Goal: Task Accomplishment & Management: Complete application form

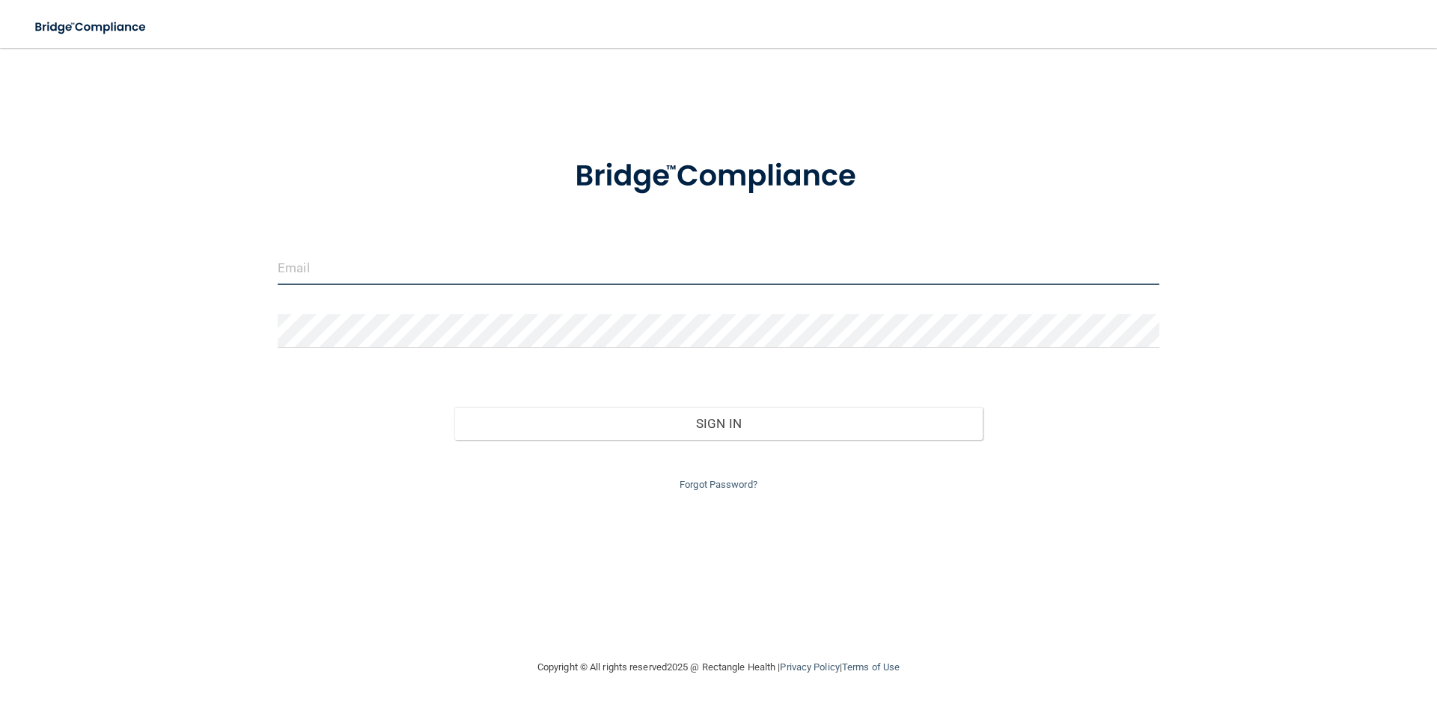
click at [466, 257] on input "email" at bounding box center [719, 268] width 882 height 34
drag, startPoint x: 456, startPoint y: 267, endPoint x: 281, endPoint y: 262, distance: 174.4
click at [278, 262] on input "[EMAIL_ADDRESS][DOMAIN_NAME]" at bounding box center [719, 268] width 882 height 34
type input "[EMAIL_ADDRESS][DOMAIN_NAME]"
click at [733, 485] on link "Forgot Password?" at bounding box center [718, 484] width 78 height 11
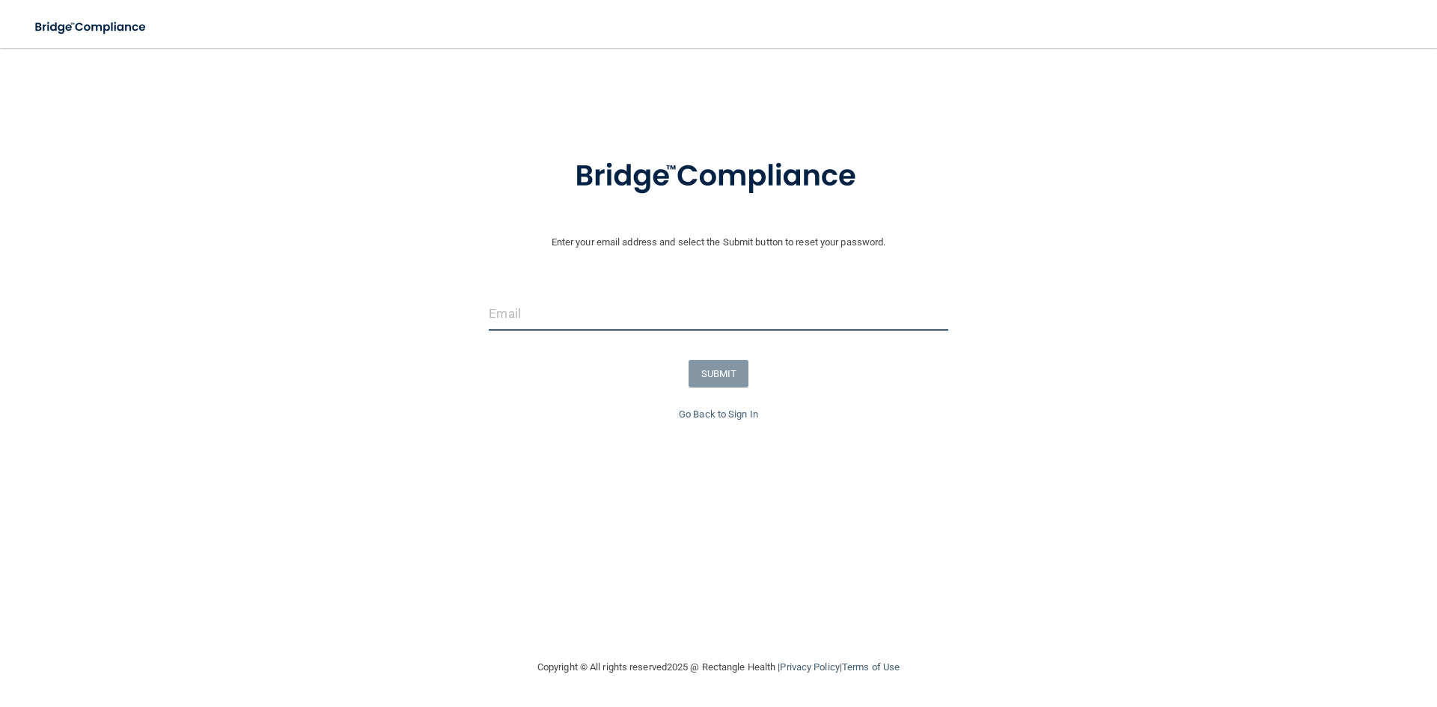
paste input "[EMAIL_ADDRESS][DOMAIN_NAME]"
type input "[EMAIL_ADDRESS][DOMAIN_NAME]"
click at [727, 376] on button "SUBMIT" at bounding box center [718, 374] width 61 height 28
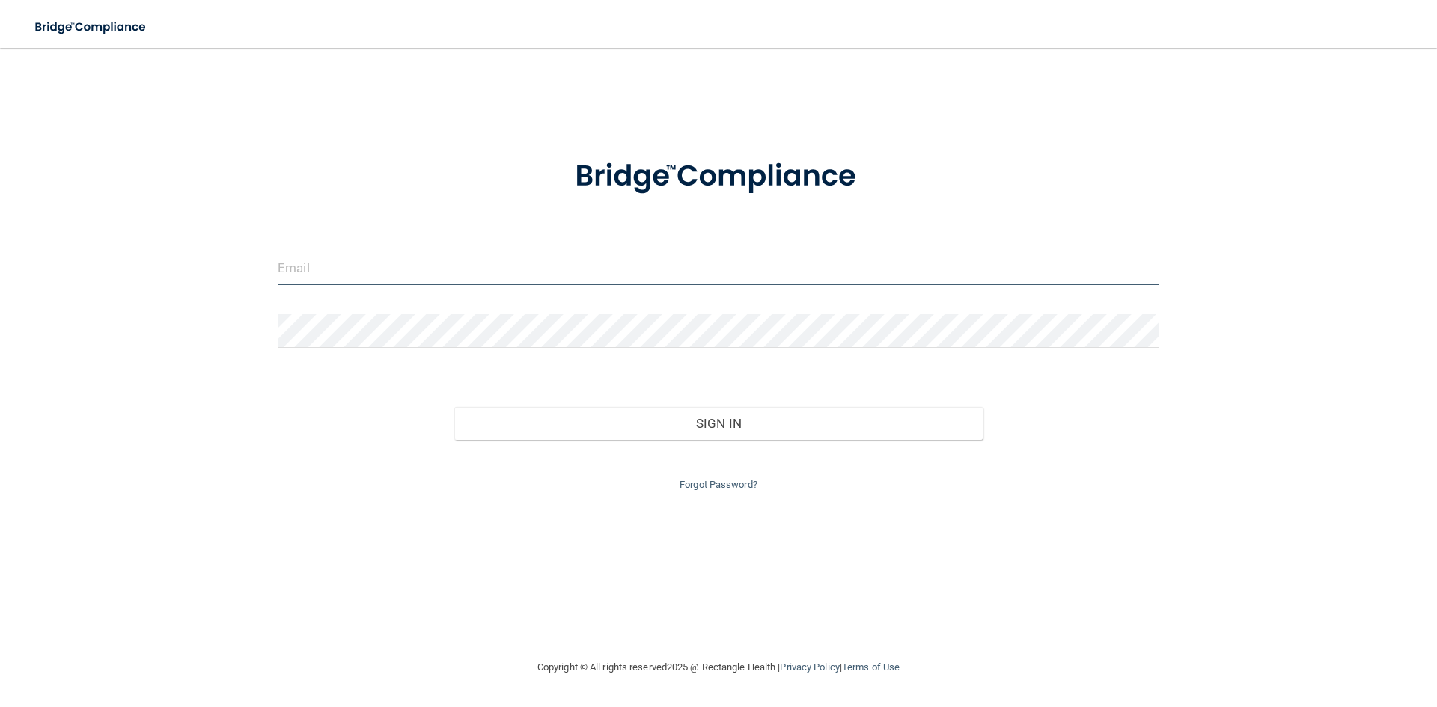
click at [323, 272] on input "email" at bounding box center [719, 268] width 882 height 34
paste input "[EMAIL_ADDRESS][DOMAIN_NAME]"
type input "[EMAIL_ADDRESS][DOMAIN_NAME]"
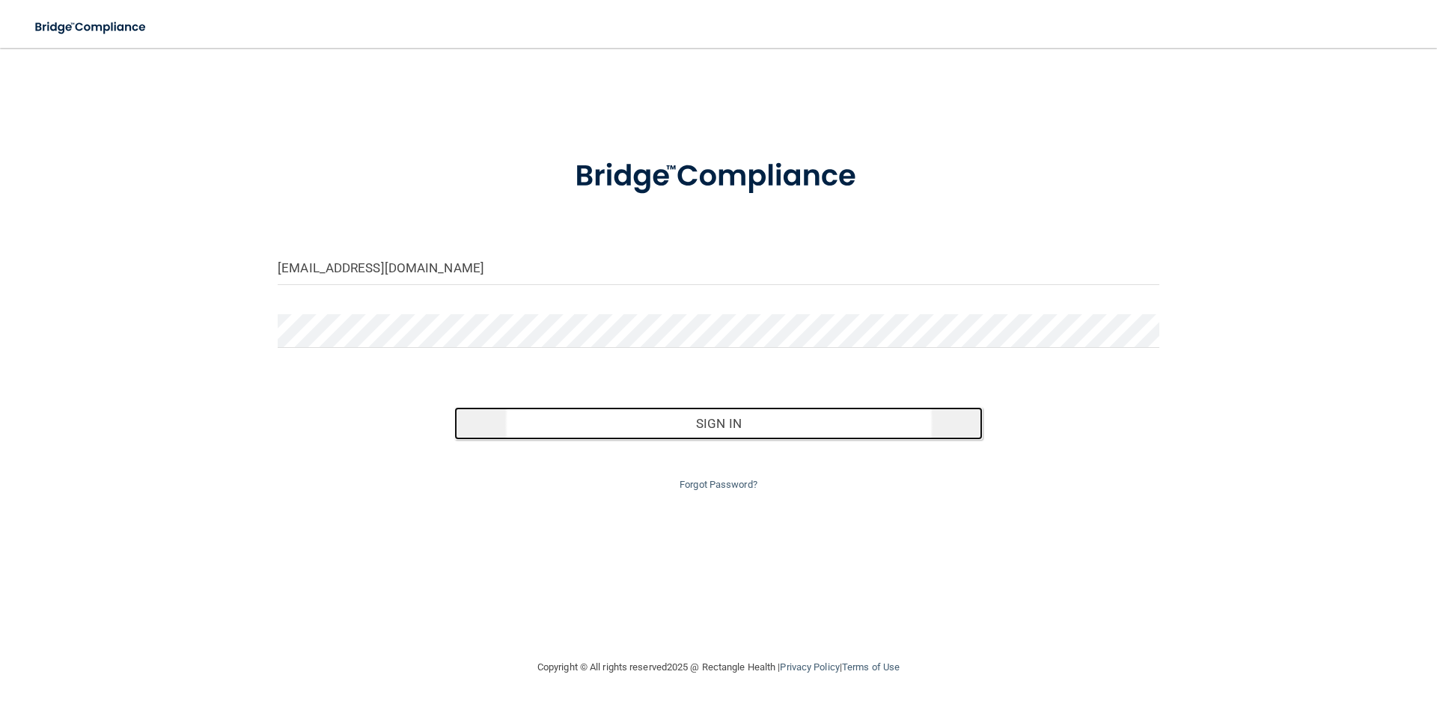
click at [687, 419] on button "Sign In" at bounding box center [718, 423] width 529 height 33
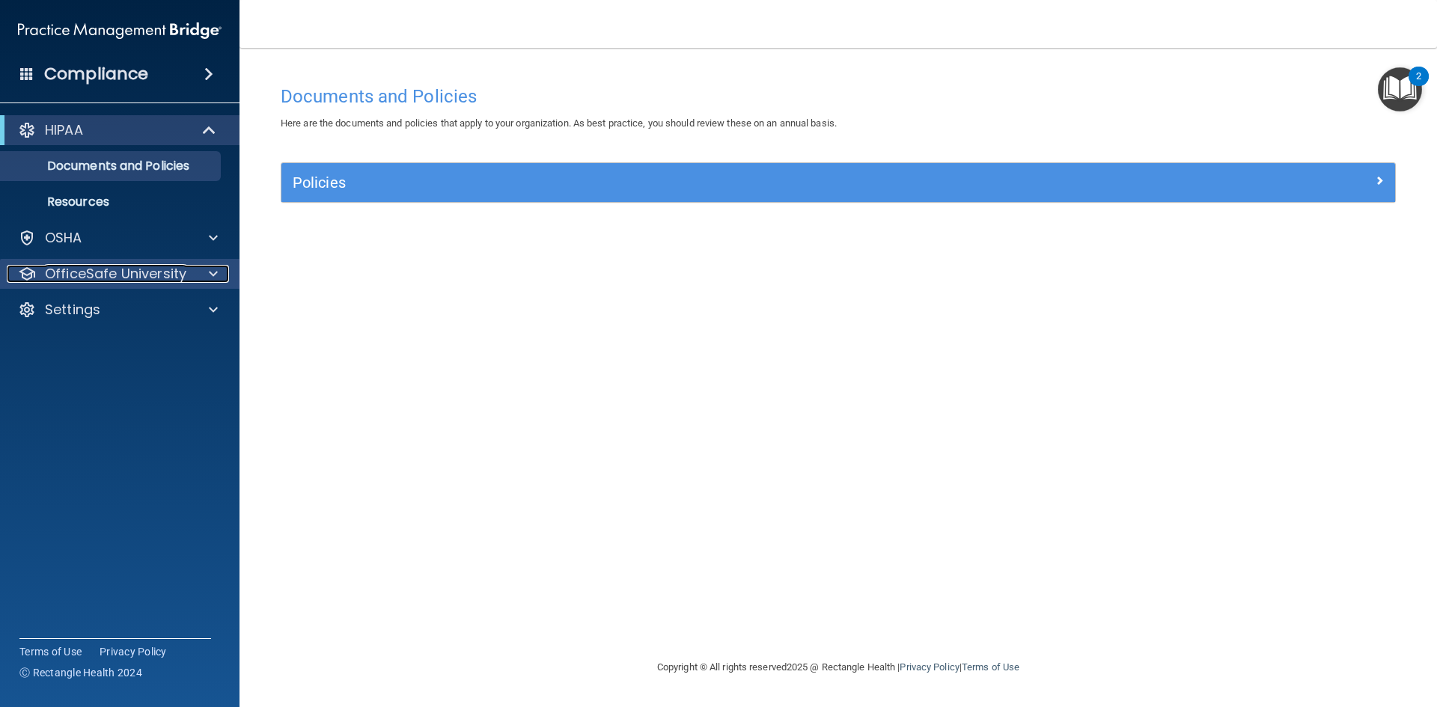
click at [210, 275] on span at bounding box center [213, 274] width 9 height 18
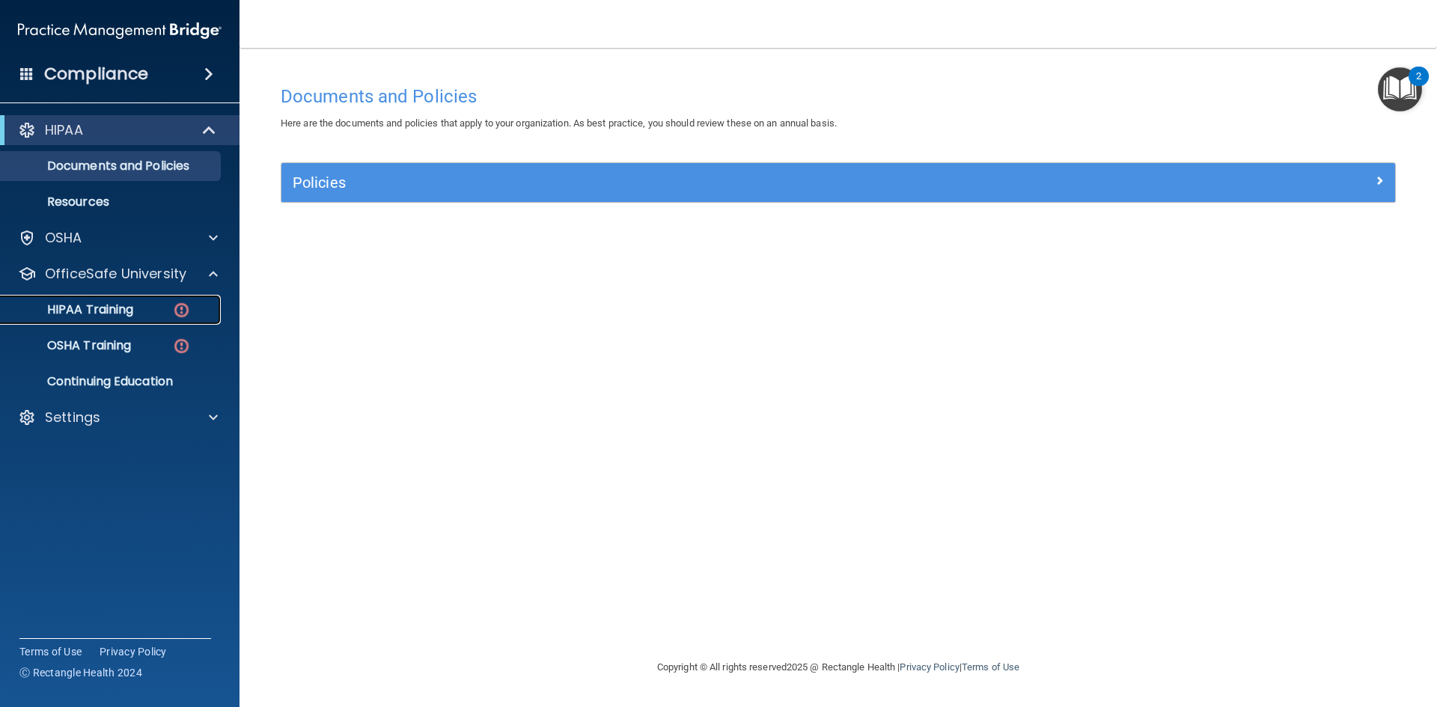
click at [103, 311] on p "HIPAA Training" at bounding box center [71, 309] width 123 height 15
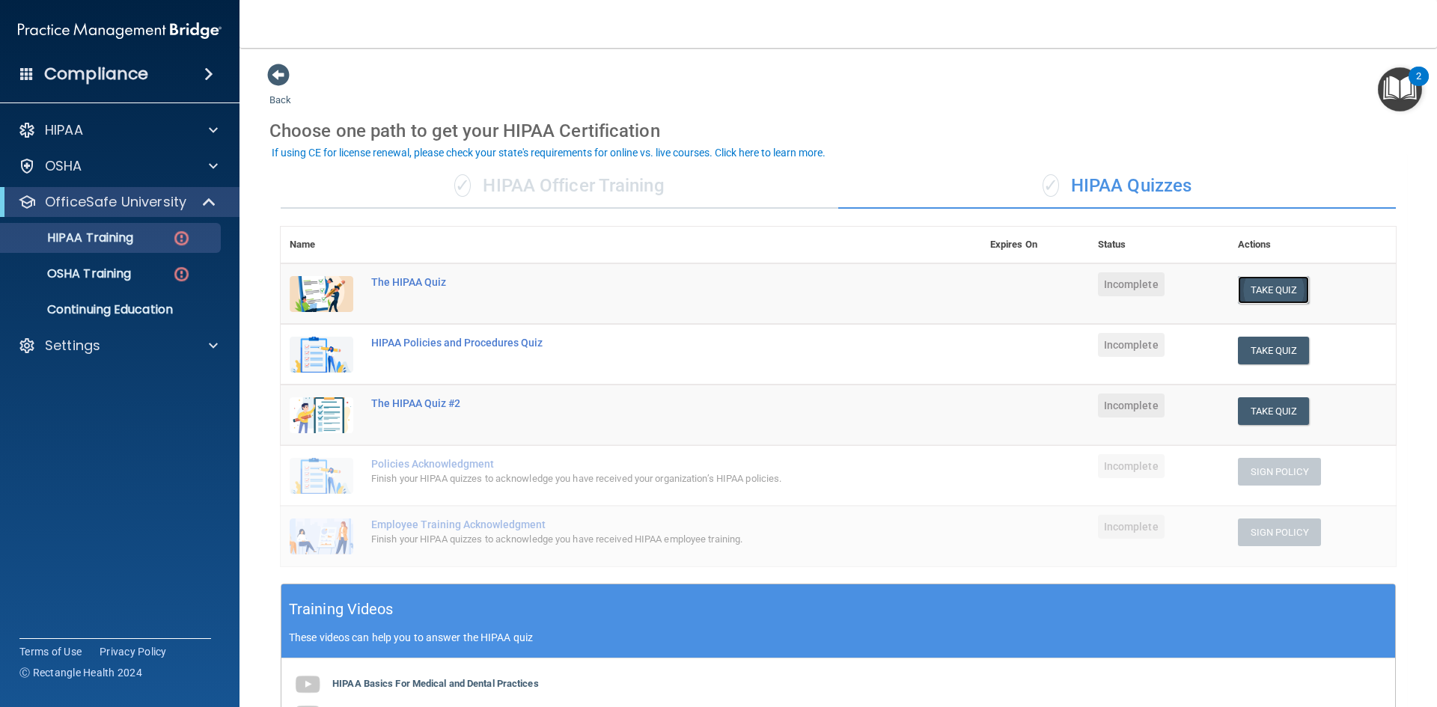
click at [1256, 283] on button "Take Quiz" at bounding box center [1274, 290] width 72 height 28
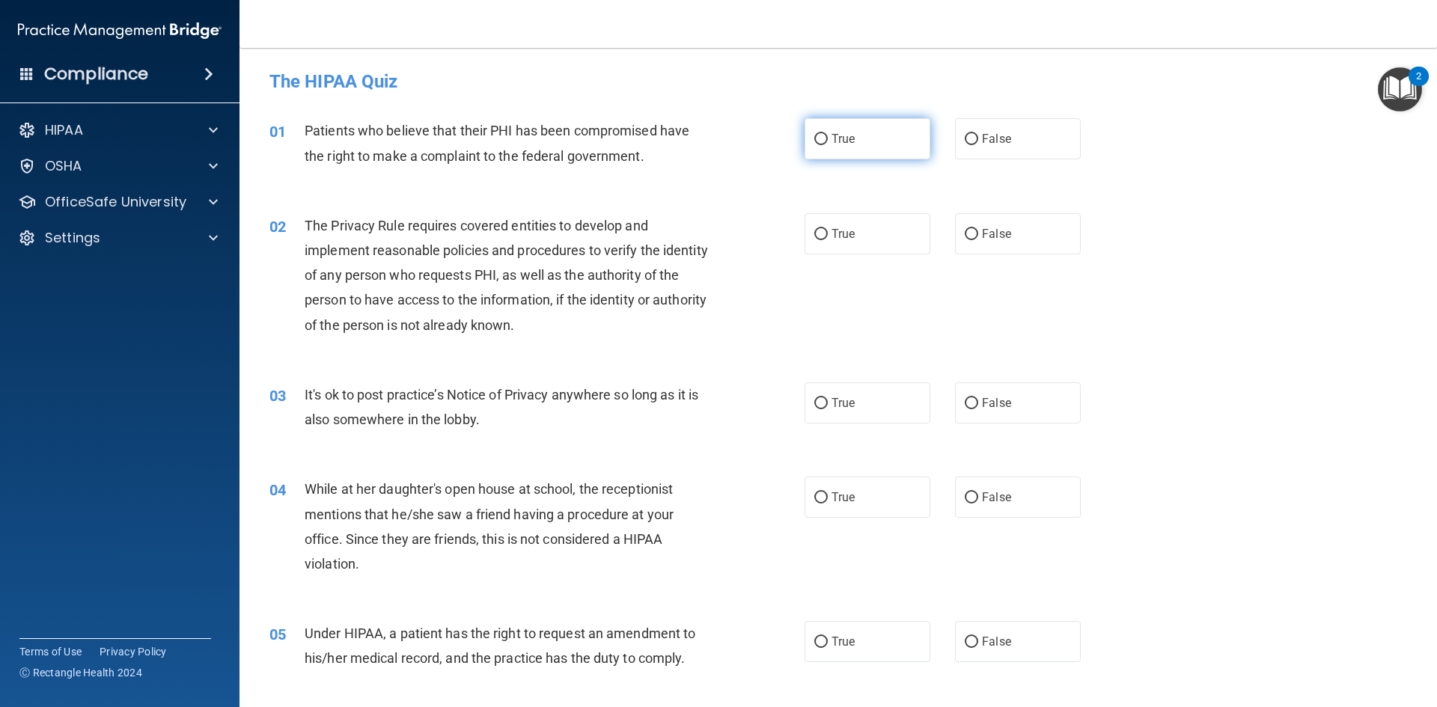
click at [814, 139] on input "True" at bounding box center [820, 139] width 13 height 11
radio input "true"
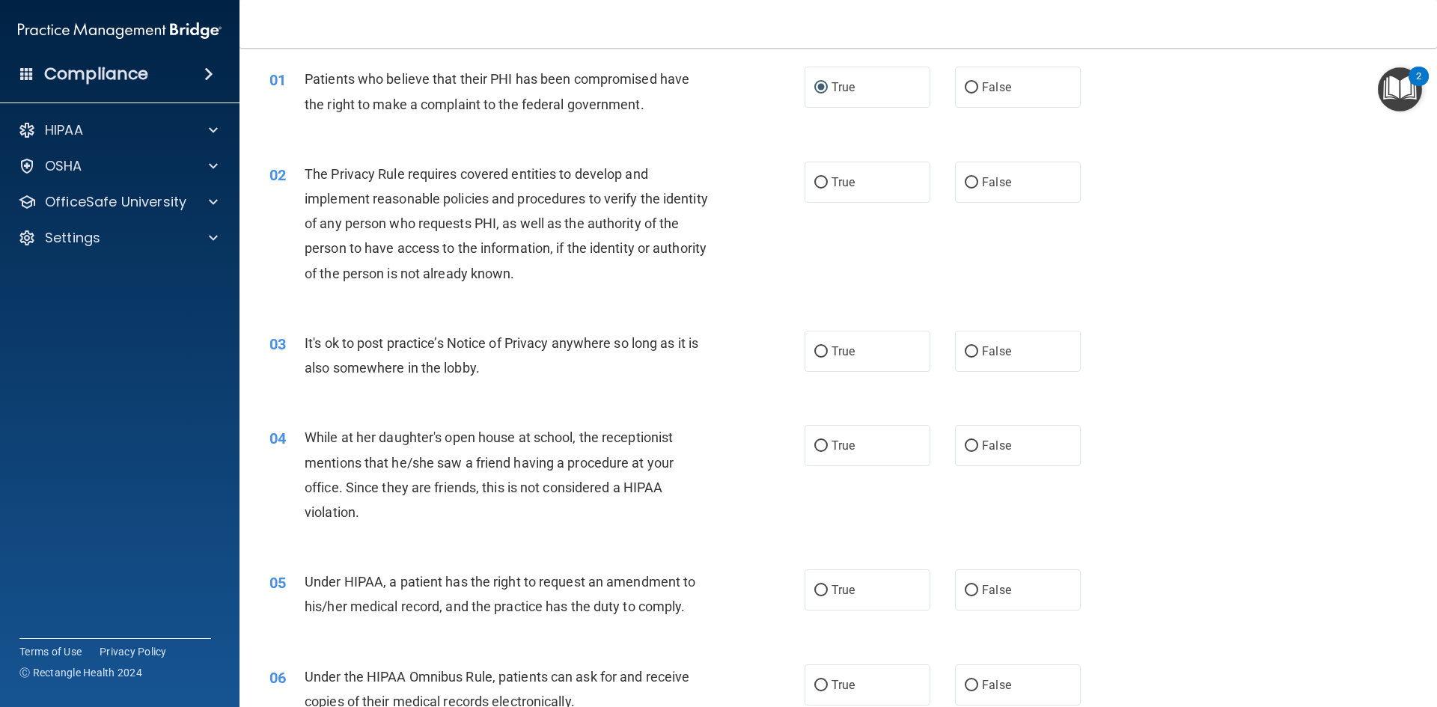
scroll to position [75, 0]
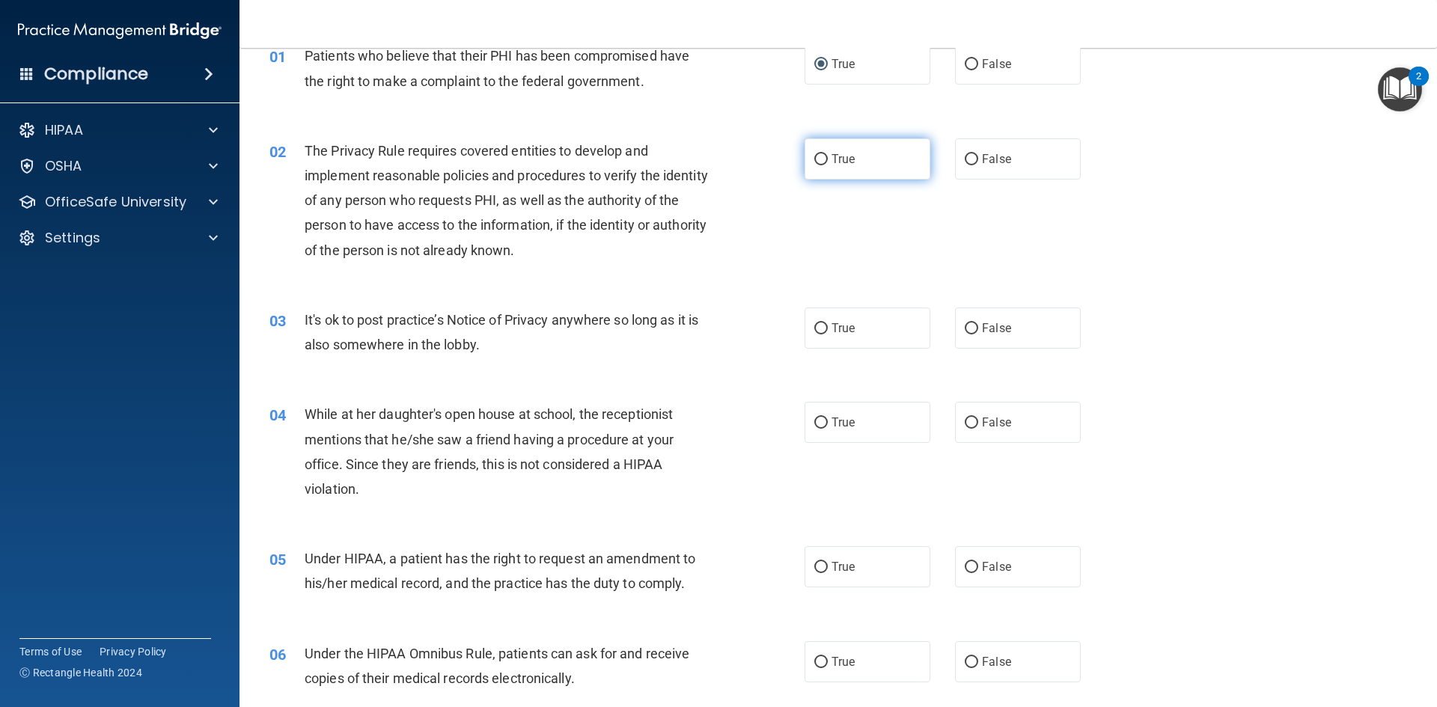
click at [831, 160] on span "True" at bounding box center [842, 159] width 23 height 14
click at [828, 160] on input "True" at bounding box center [820, 159] width 13 height 11
radio input "true"
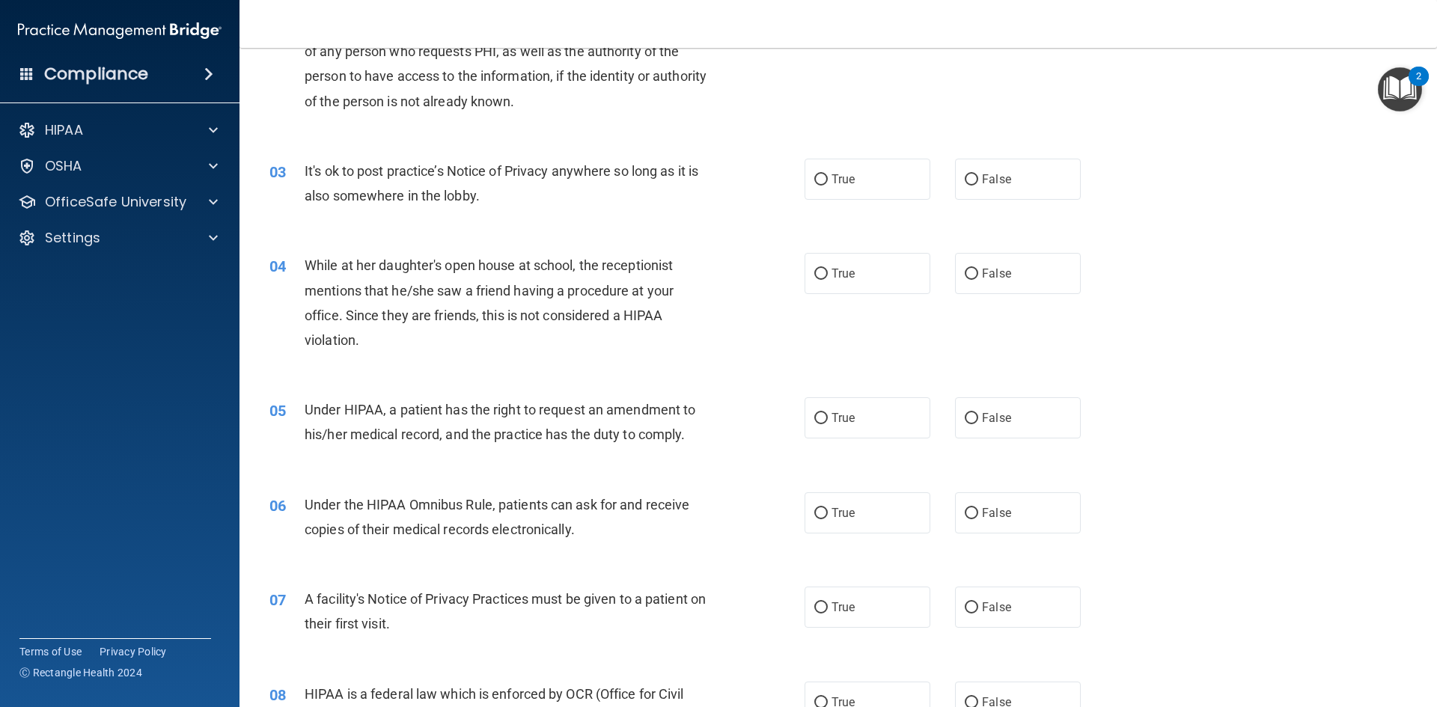
scroll to position [224, 0]
click at [986, 178] on span "False" at bounding box center [996, 178] width 29 height 14
click at [978, 178] on input "False" at bounding box center [971, 179] width 13 height 11
radio input "true"
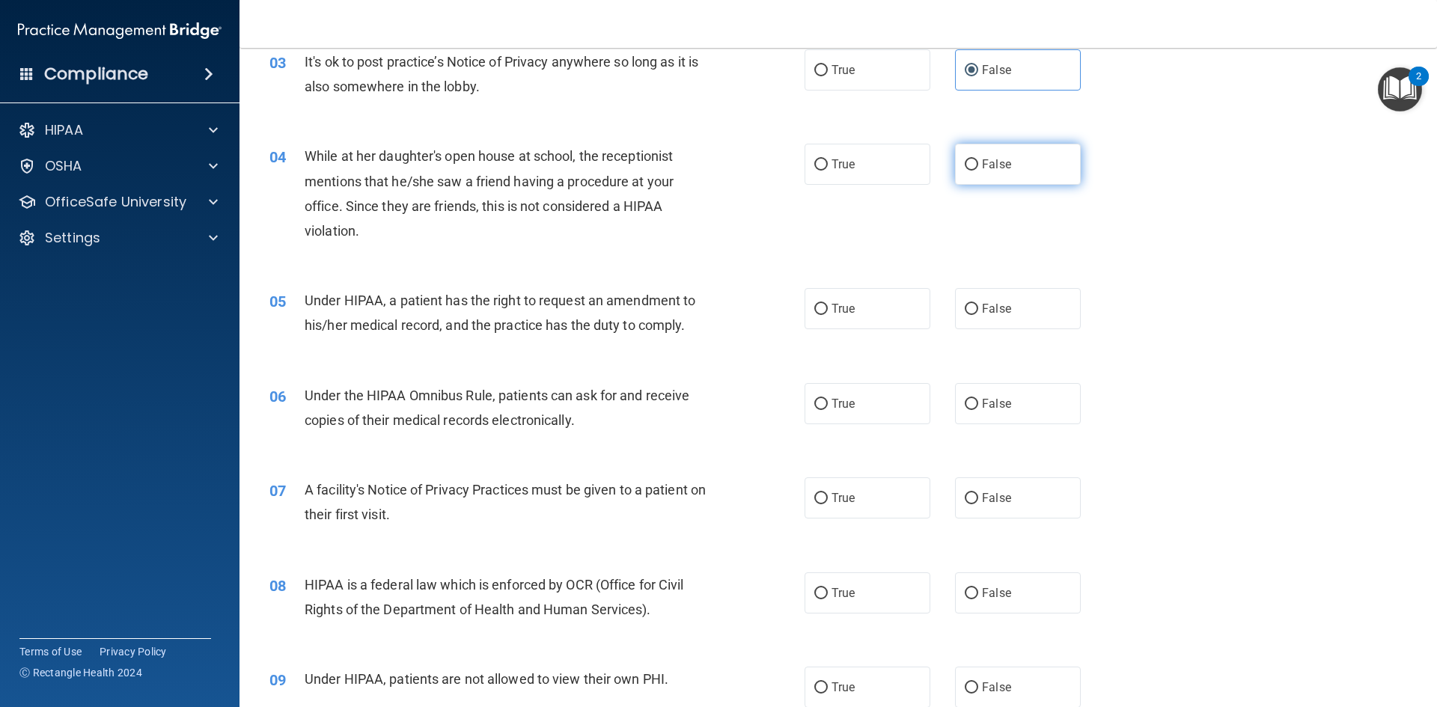
scroll to position [299, 0]
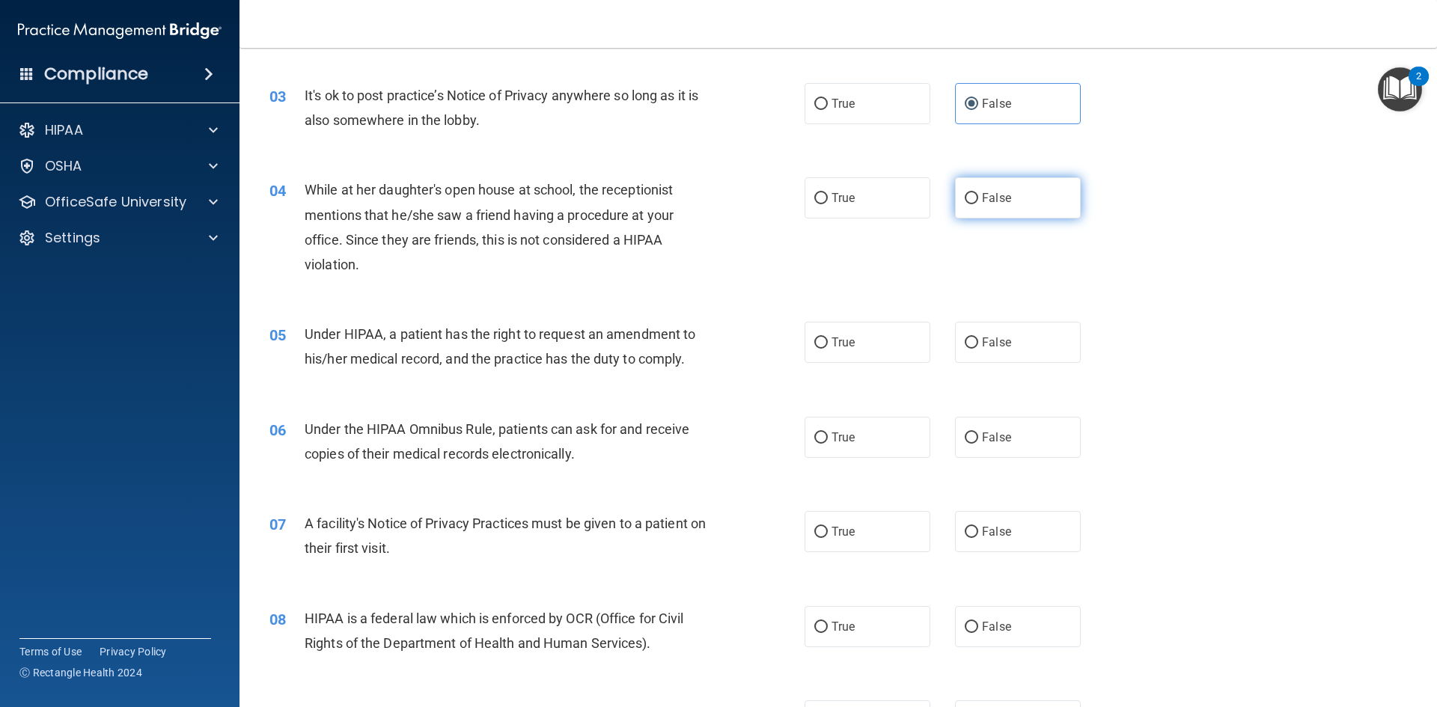
click at [956, 192] on label "False" at bounding box center [1018, 197] width 126 height 41
click at [965, 193] on input "False" at bounding box center [971, 198] width 13 height 11
radio input "true"
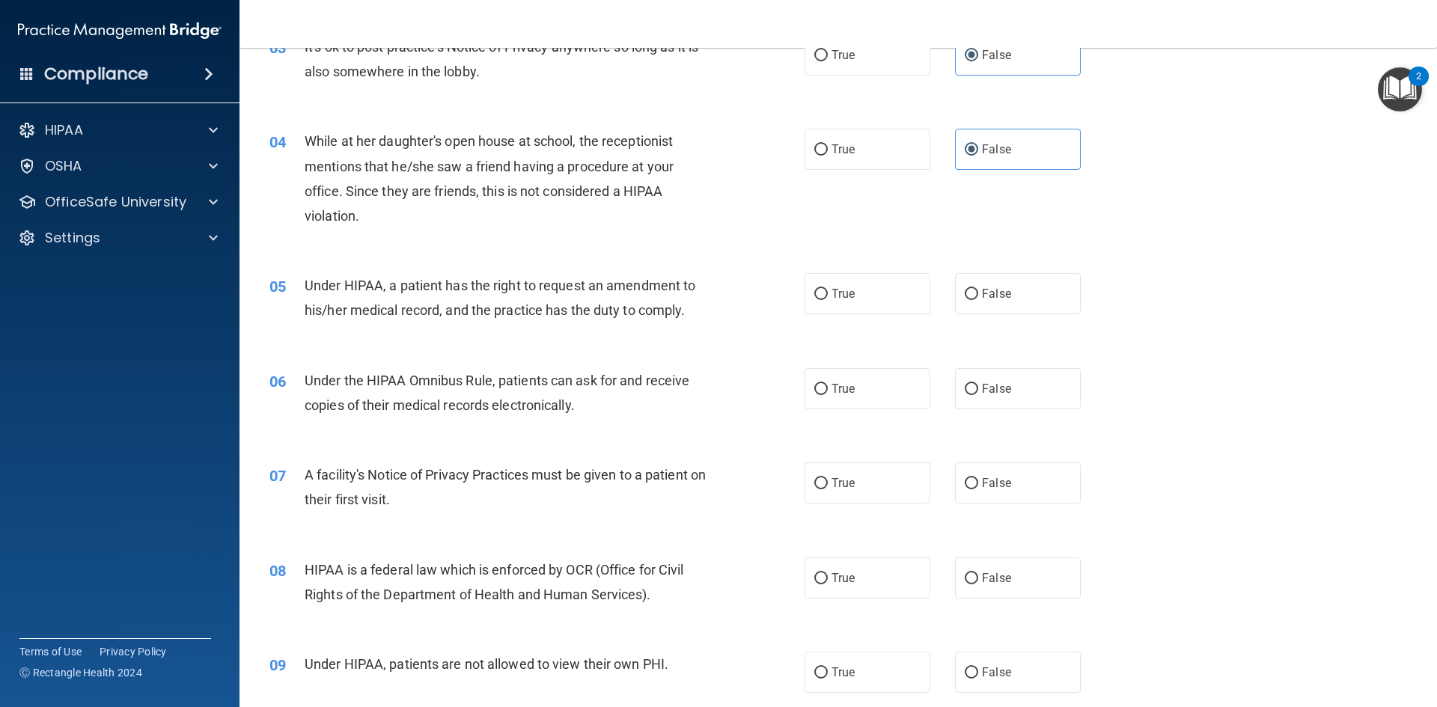
scroll to position [374, 0]
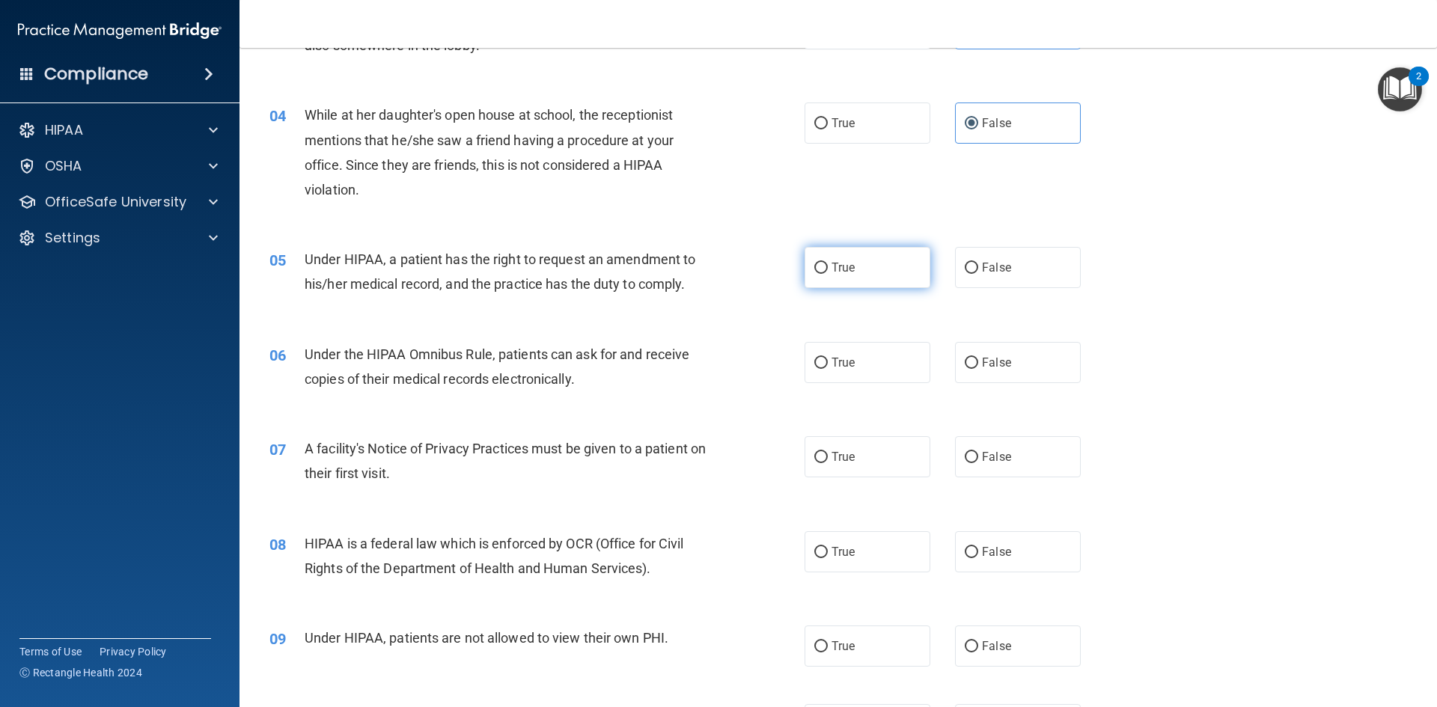
click at [825, 277] on label "True" at bounding box center [867, 267] width 126 height 41
click at [825, 274] on input "True" at bounding box center [820, 268] width 13 height 11
radio input "true"
click at [819, 371] on label "True" at bounding box center [867, 362] width 126 height 41
click at [819, 369] on input "True" at bounding box center [820, 363] width 13 height 11
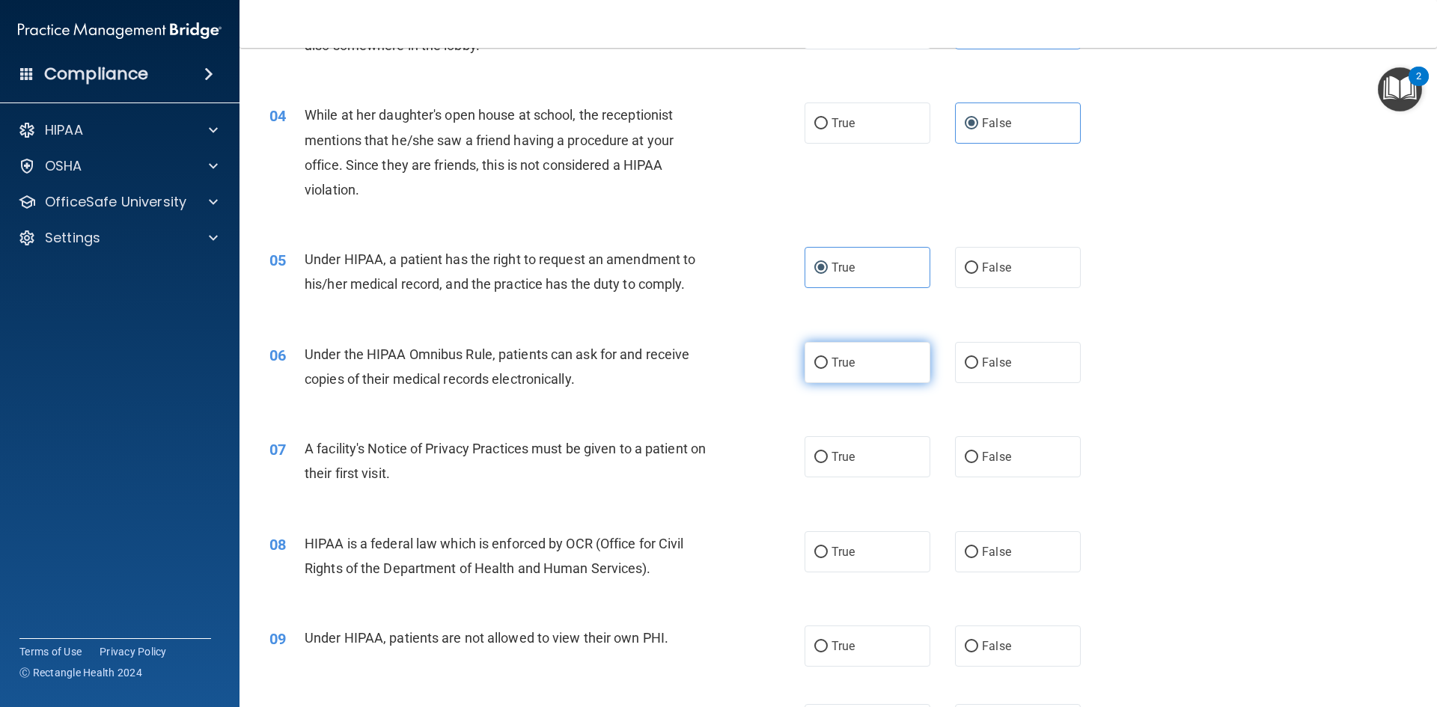
radio input "true"
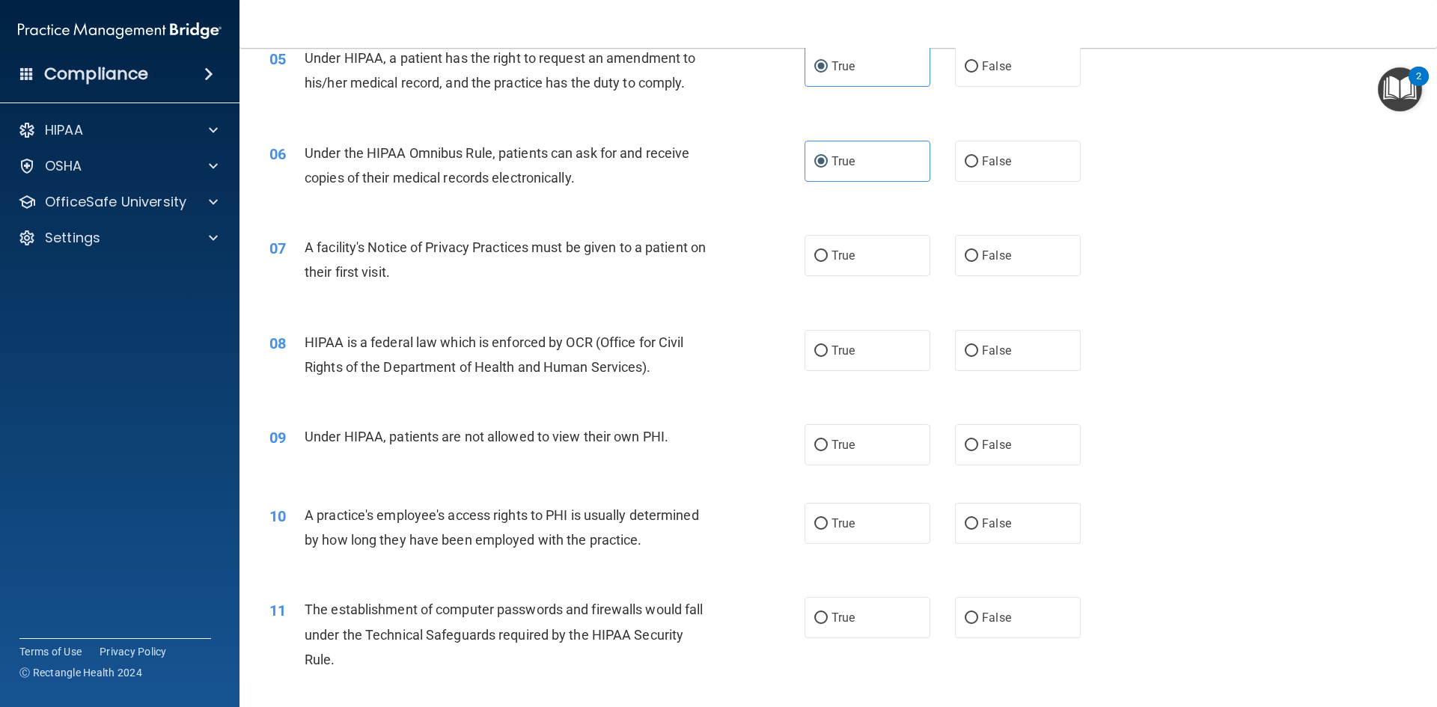
scroll to position [599, 0]
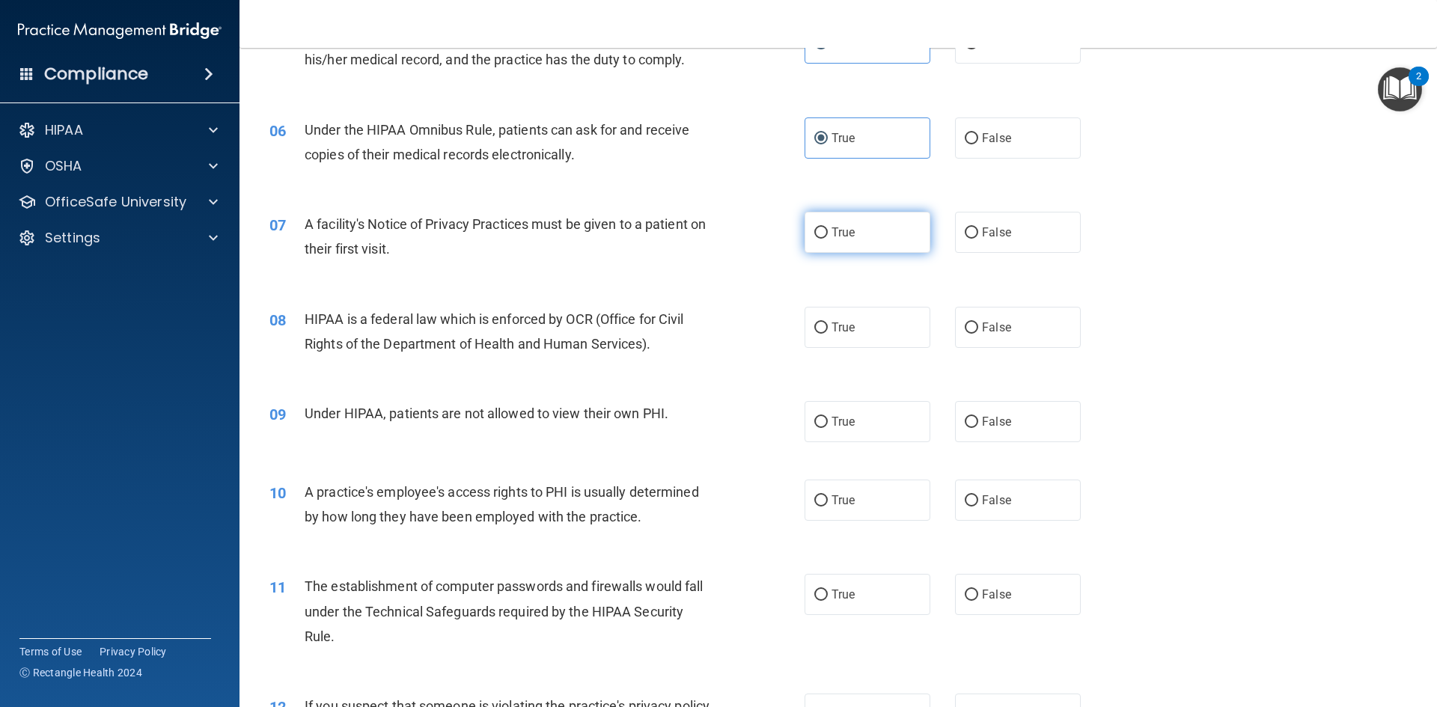
click at [865, 230] on label "True" at bounding box center [867, 232] width 126 height 41
click at [828, 230] on input "True" at bounding box center [820, 232] width 13 height 11
radio input "true"
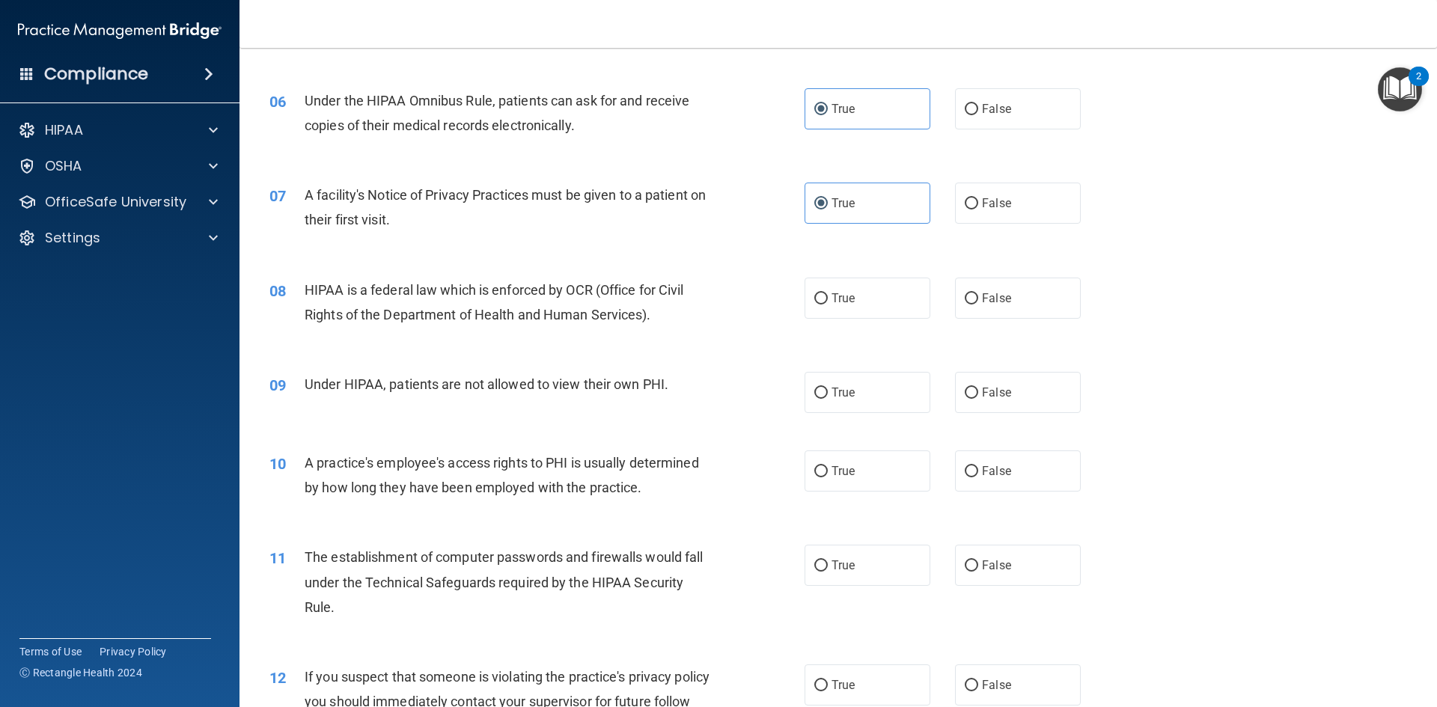
scroll to position [673, 0]
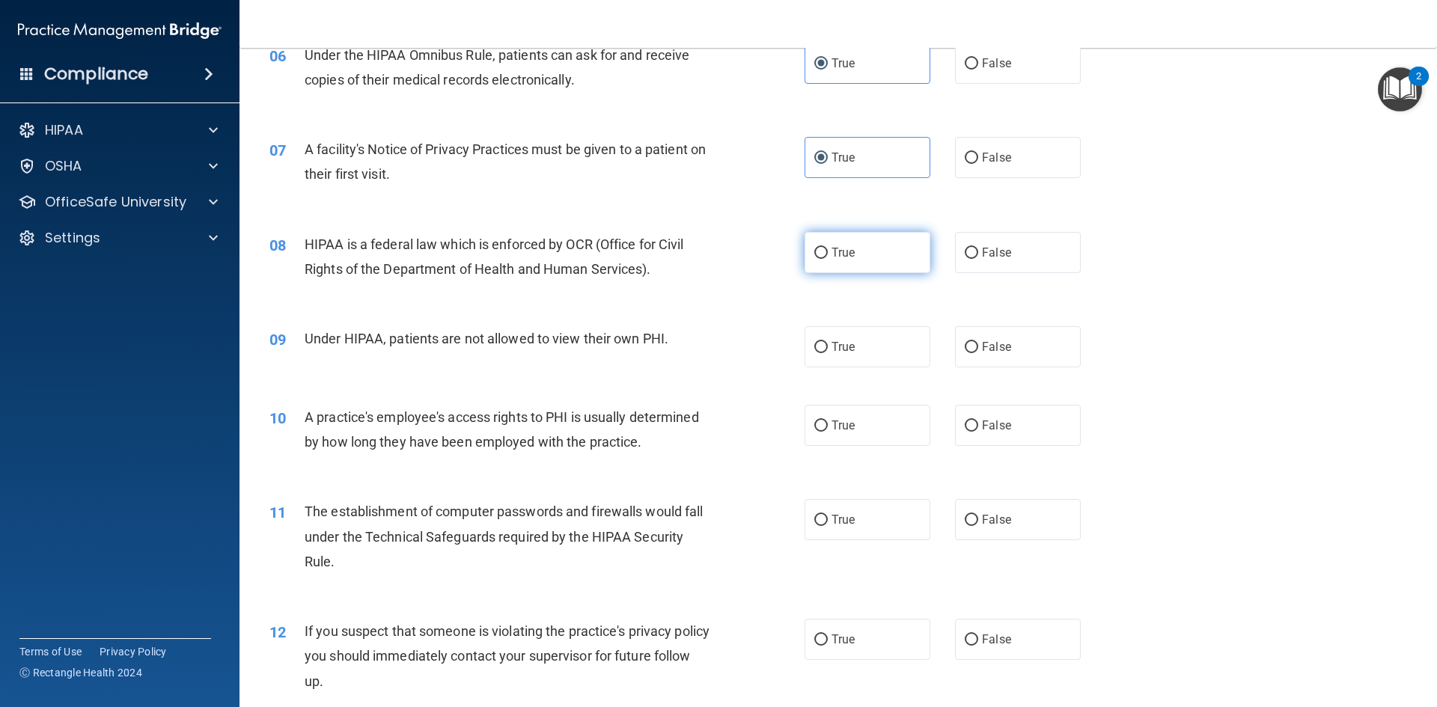
click at [804, 260] on label "True" at bounding box center [867, 252] width 126 height 41
click at [814, 259] on input "True" at bounding box center [820, 253] width 13 height 11
radio input "true"
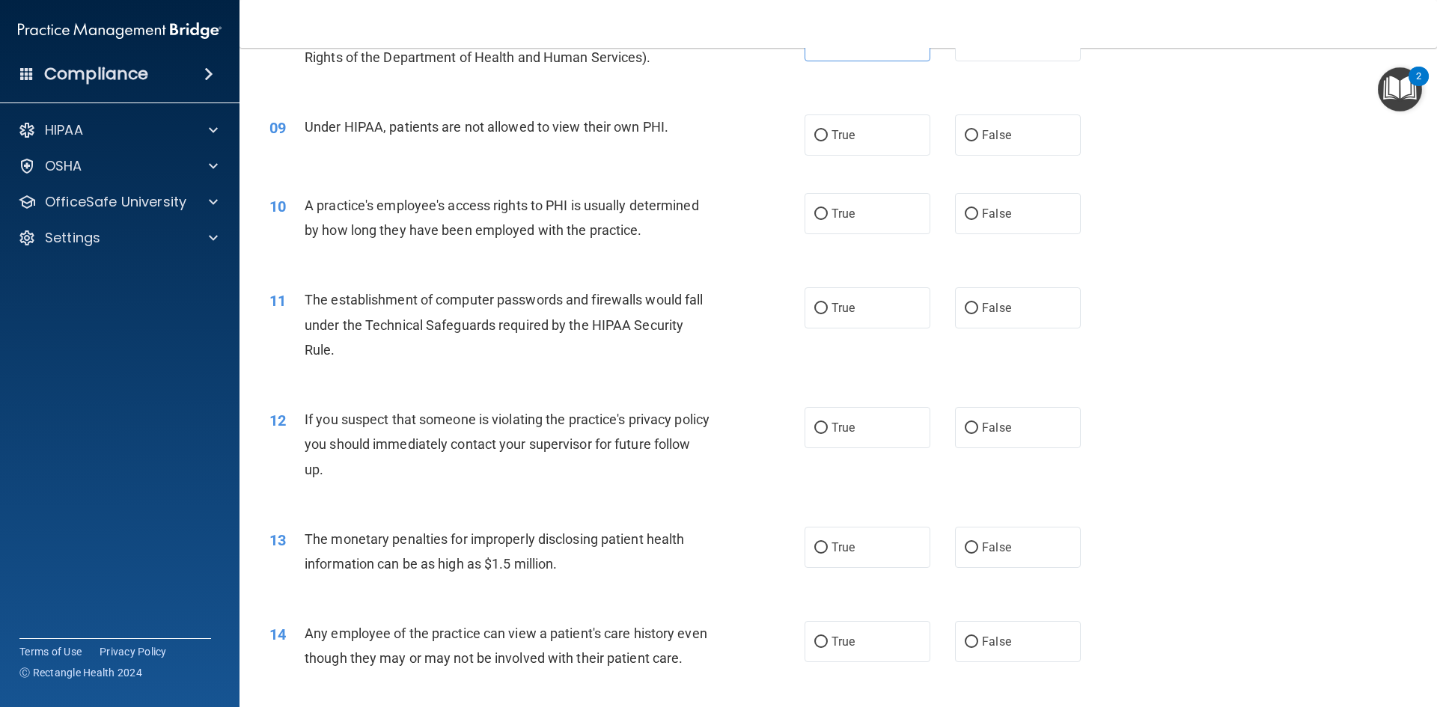
scroll to position [898, 0]
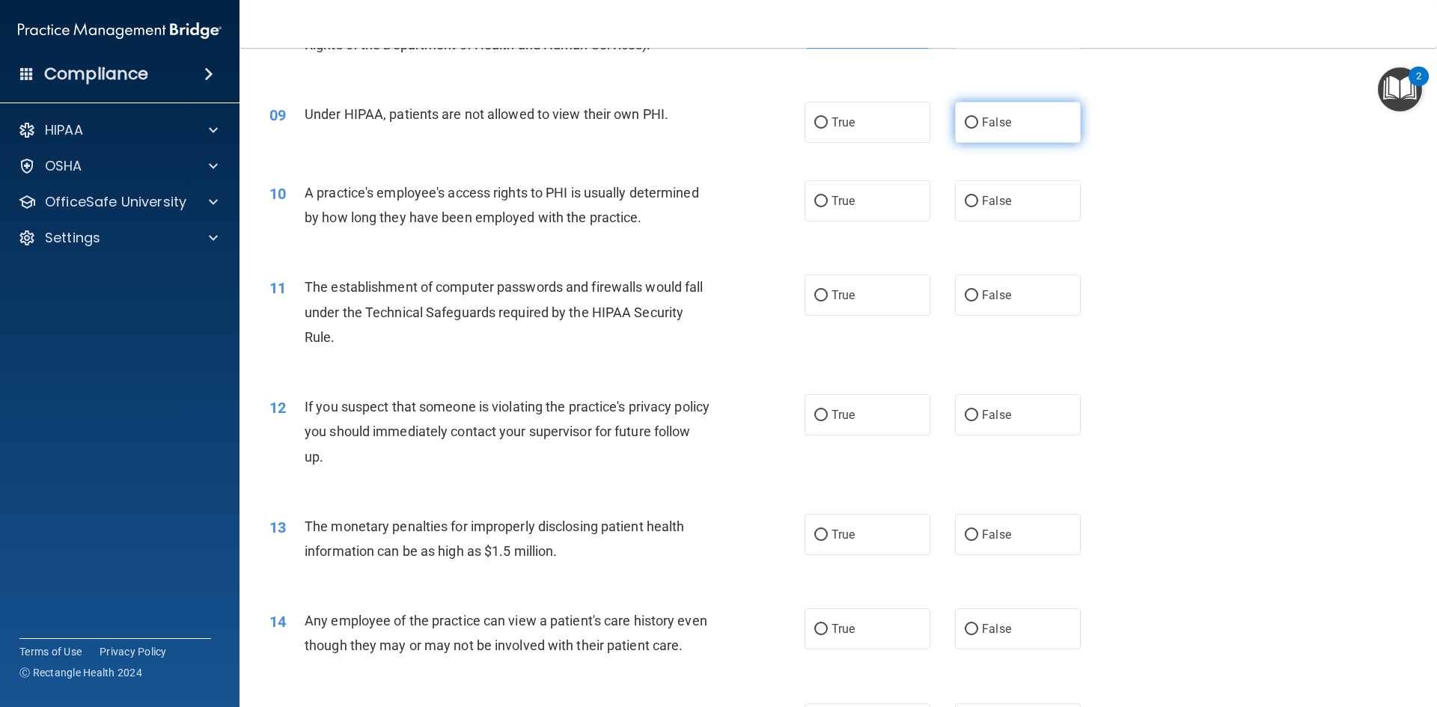
click at [955, 135] on label "False" at bounding box center [1018, 122] width 126 height 41
click at [965, 129] on input "False" at bounding box center [971, 122] width 13 height 11
radio input "true"
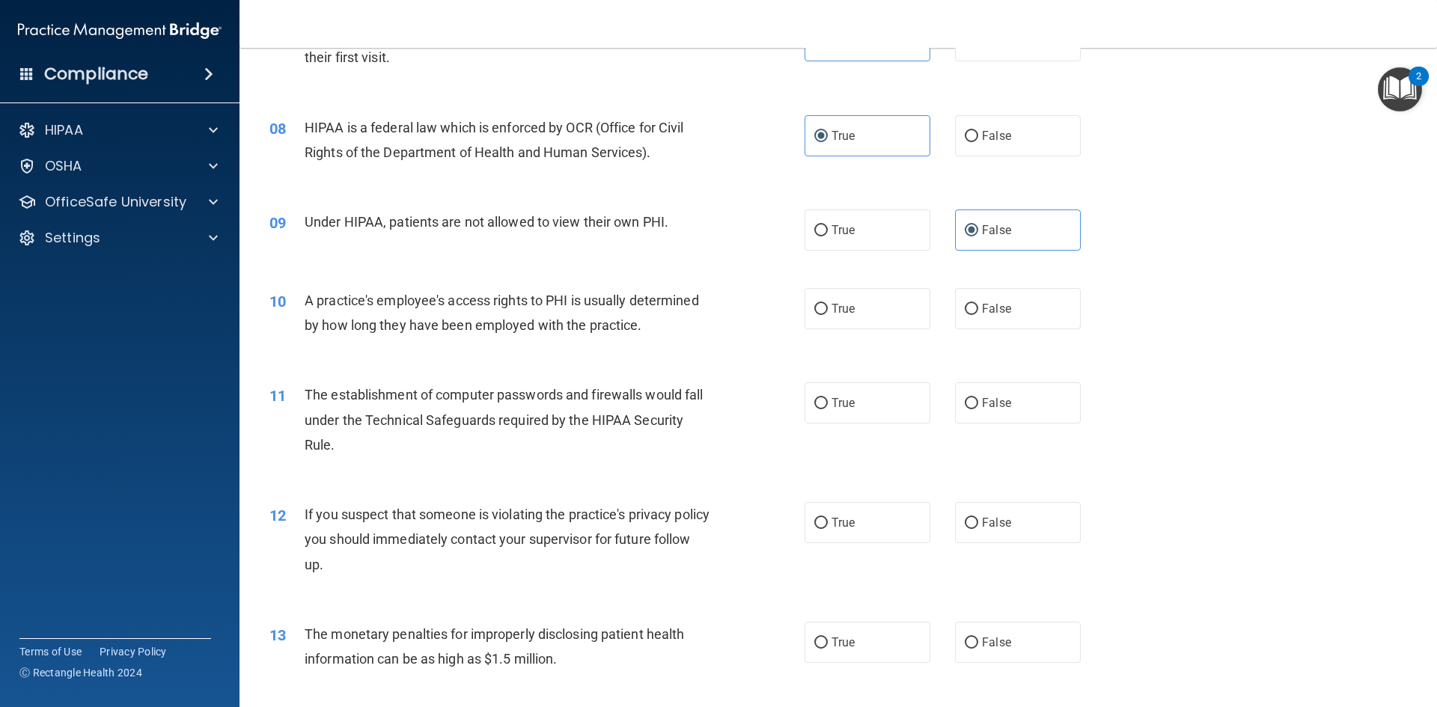
scroll to position [823, 0]
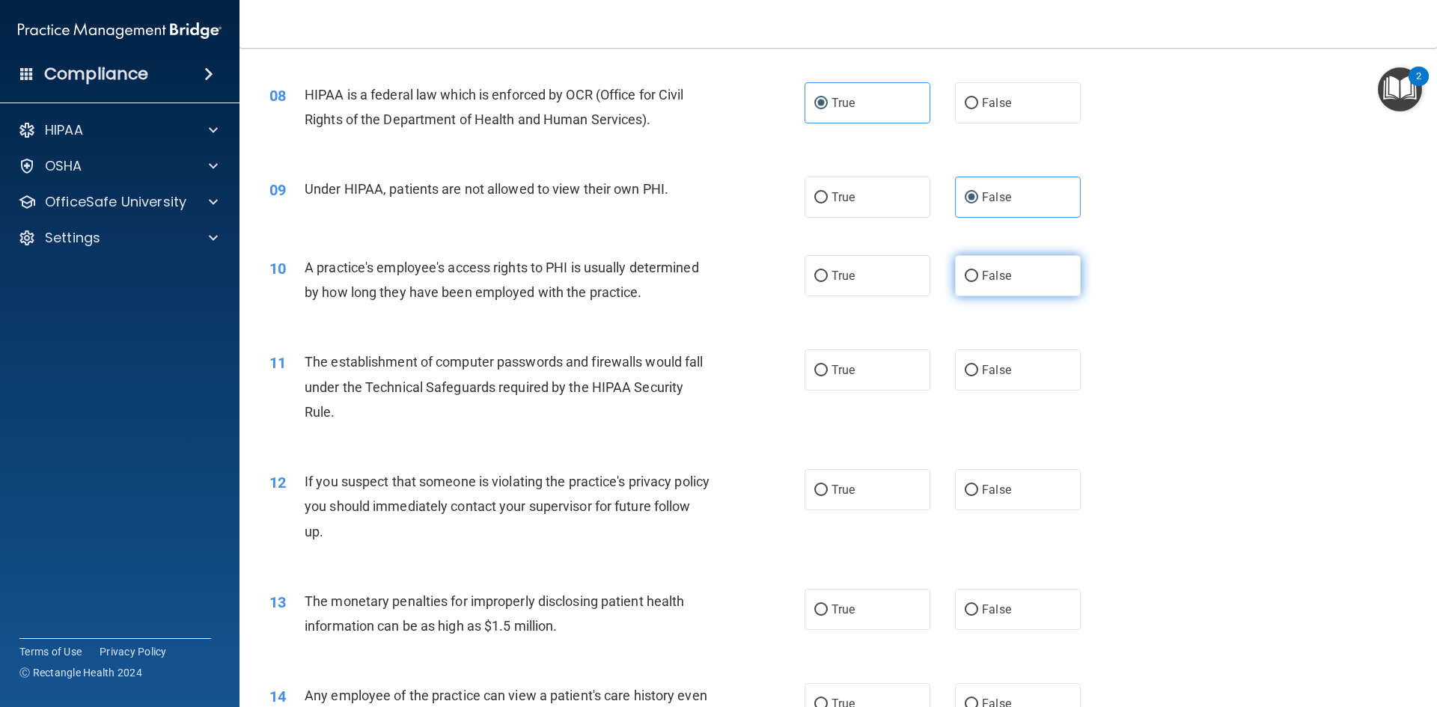
click at [990, 280] on span "False" at bounding box center [996, 276] width 29 height 14
click at [978, 280] on input "False" at bounding box center [971, 276] width 13 height 11
radio input "true"
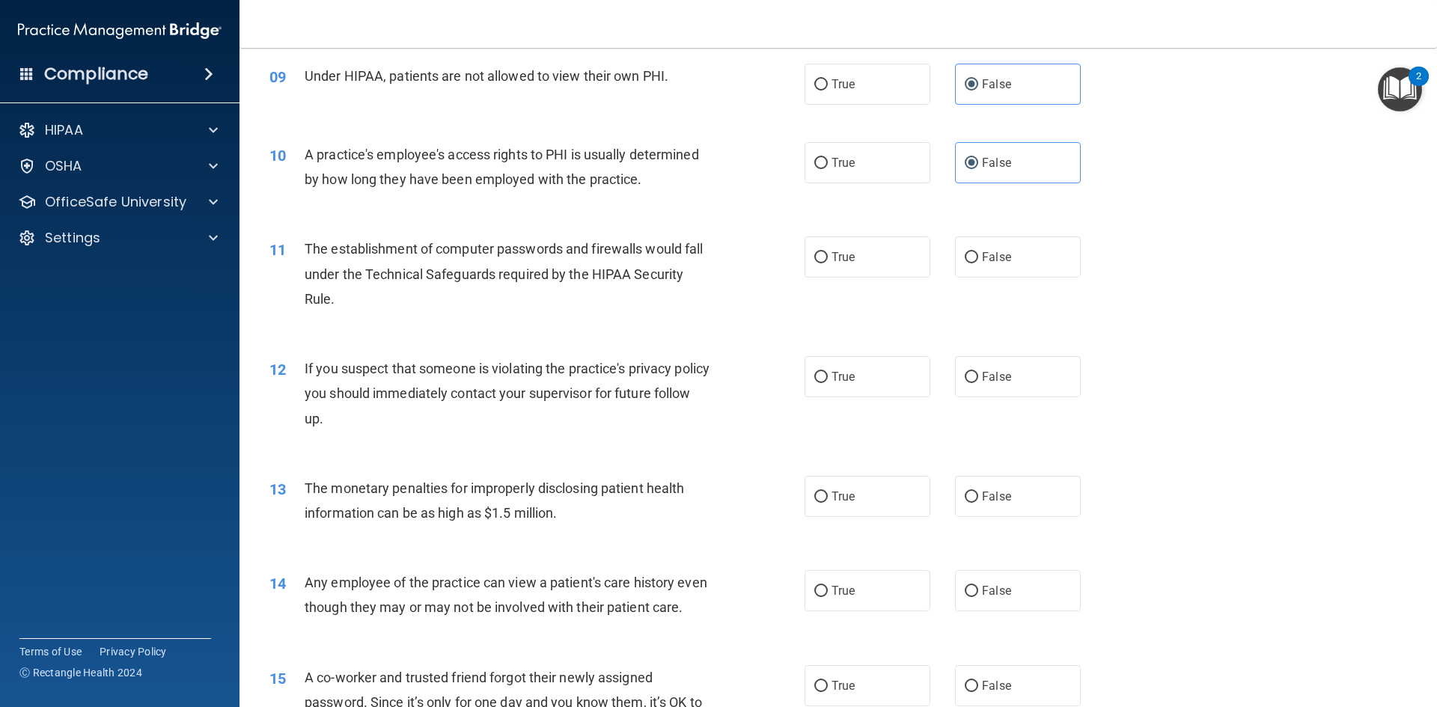
scroll to position [973, 0]
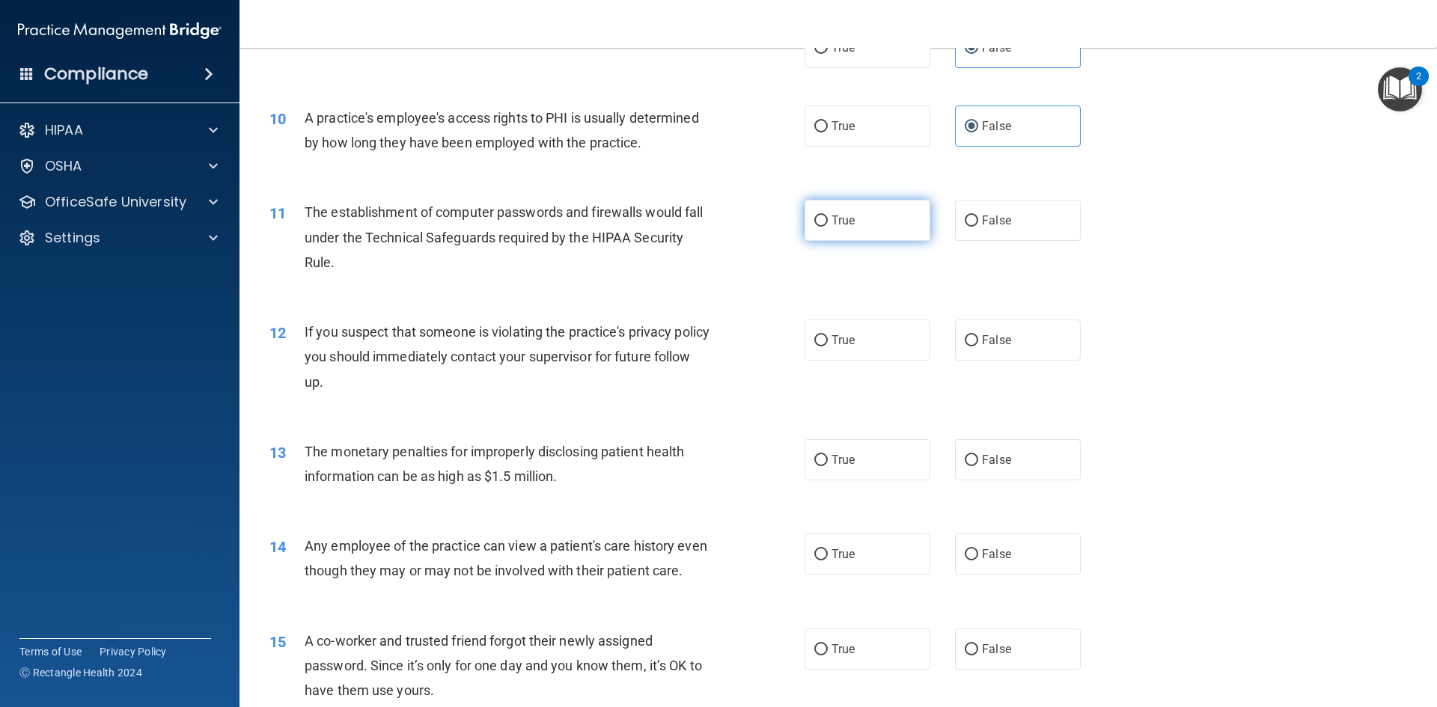
click at [893, 234] on label "True" at bounding box center [867, 220] width 126 height 41
click at [828, 227] on input "True" at bounding box center [820, 221] width 13 height 11
radio input "true"
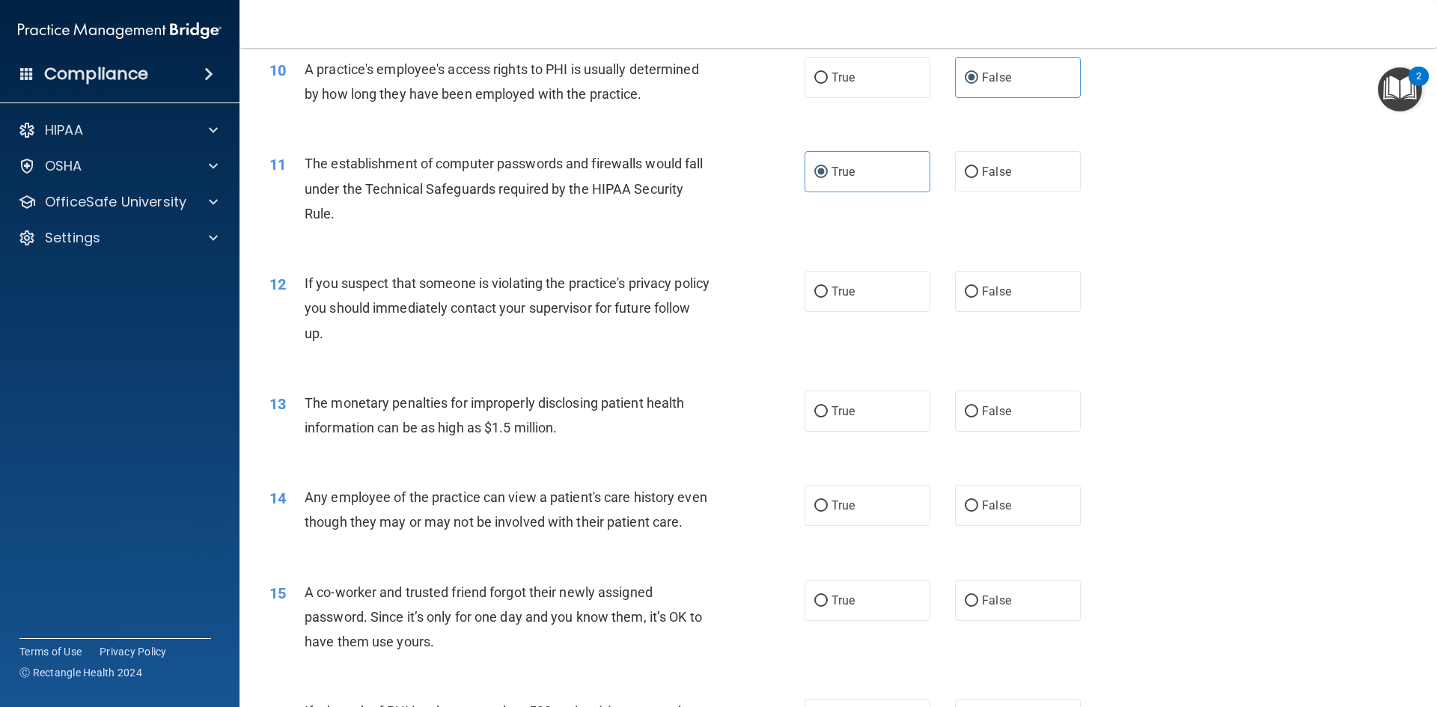
scroll to position [1048, 0]
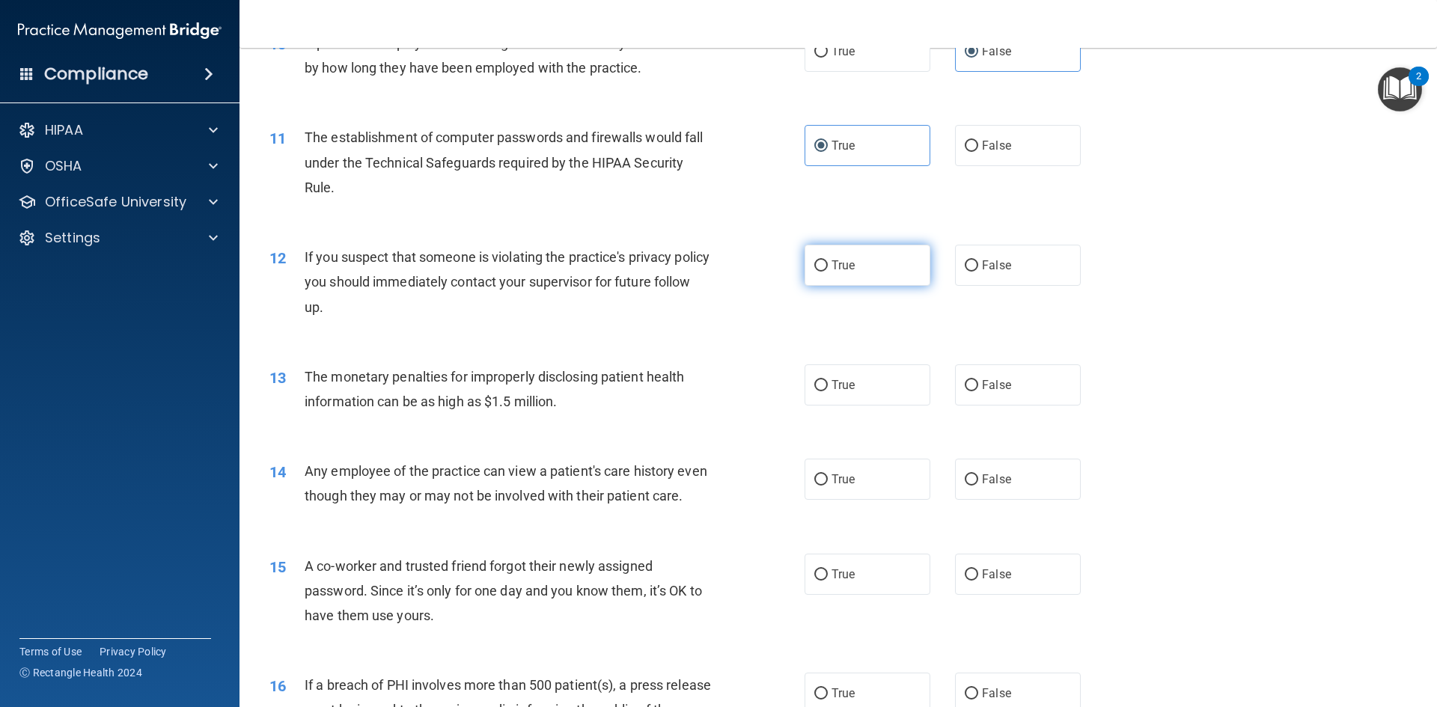
click at [846, 269] on span "True" at bounding box center [842, 265] width 23 height 14
click at [828, 269] on input "True" at bounding box center [820, 265] width 13 height 11
radio input "true"
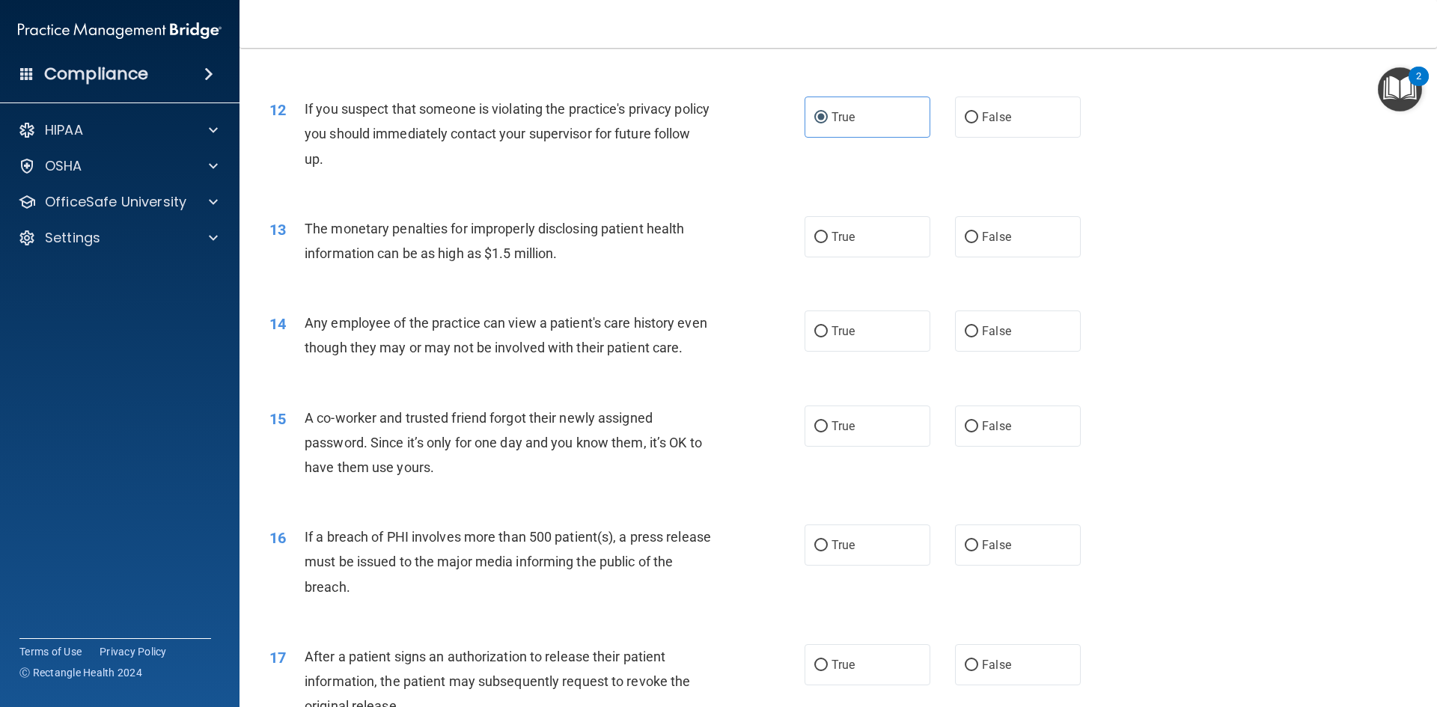
scroll to position [1197, 0]
click at [882, 247] on label "True" at bounding box center [867, 235] width 126 height 41
click at [828, 242] on input "True" at bounding box center [820, 235] width 13 height 11
radio input "true"
click at [831, 336] on span "True" at bounding box center [842, 330] width 23 height 14
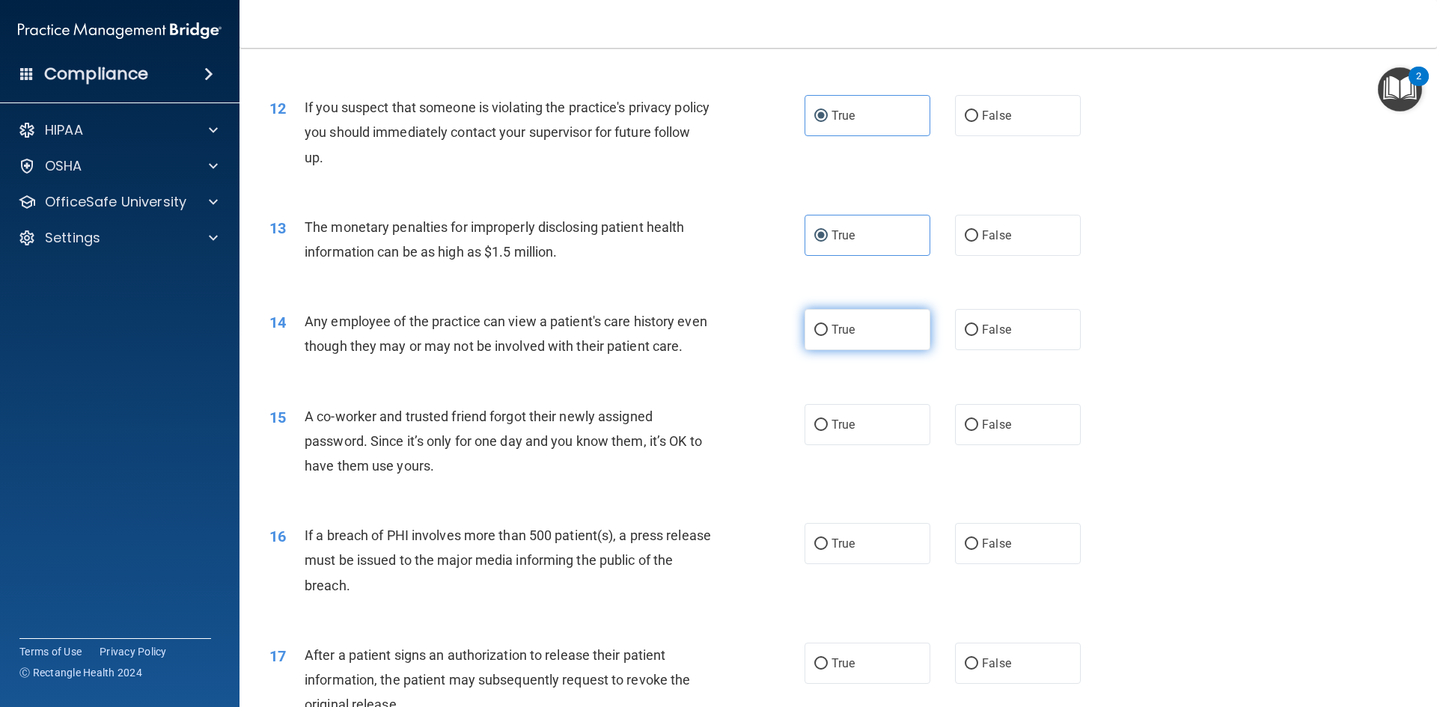
click at [826, 336] on input "True" at bounding box center [820, 330] width 13 height 11
radio input "true"
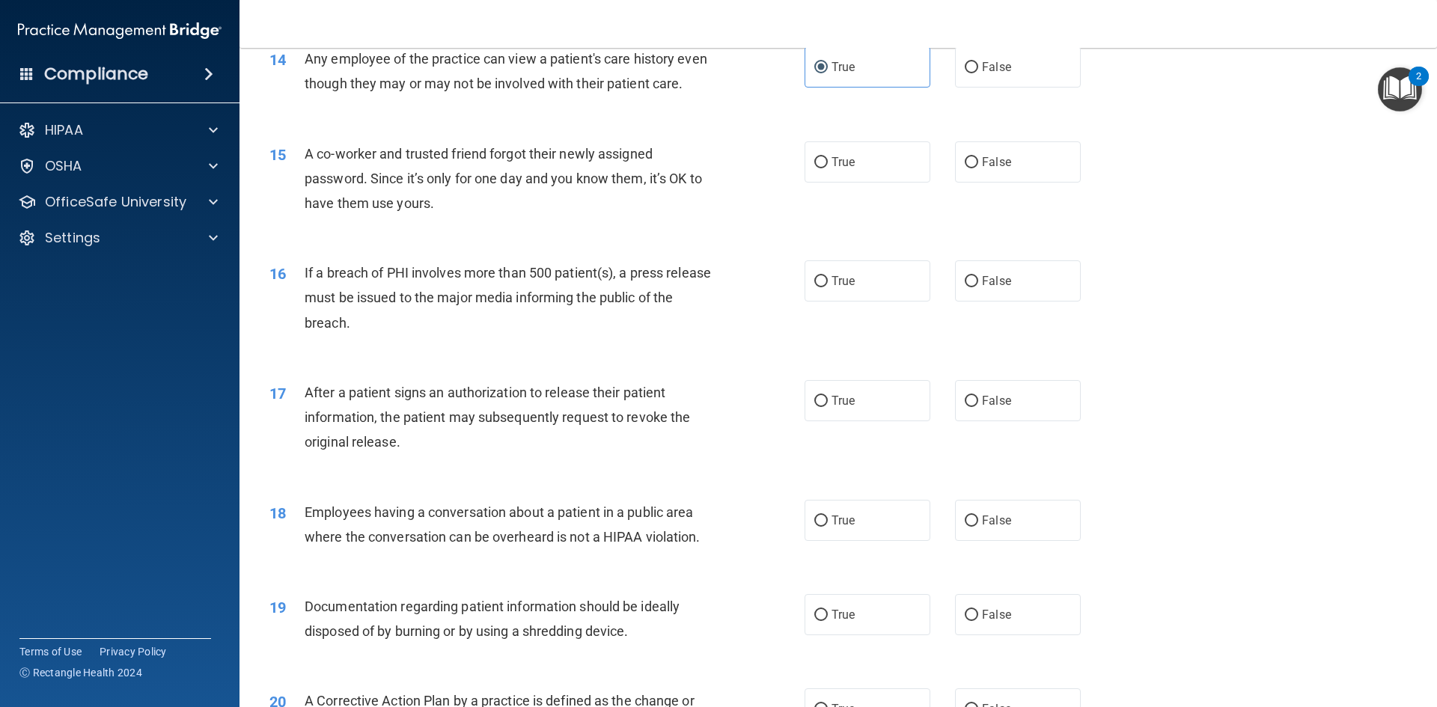
scroll to position [1497, 0]
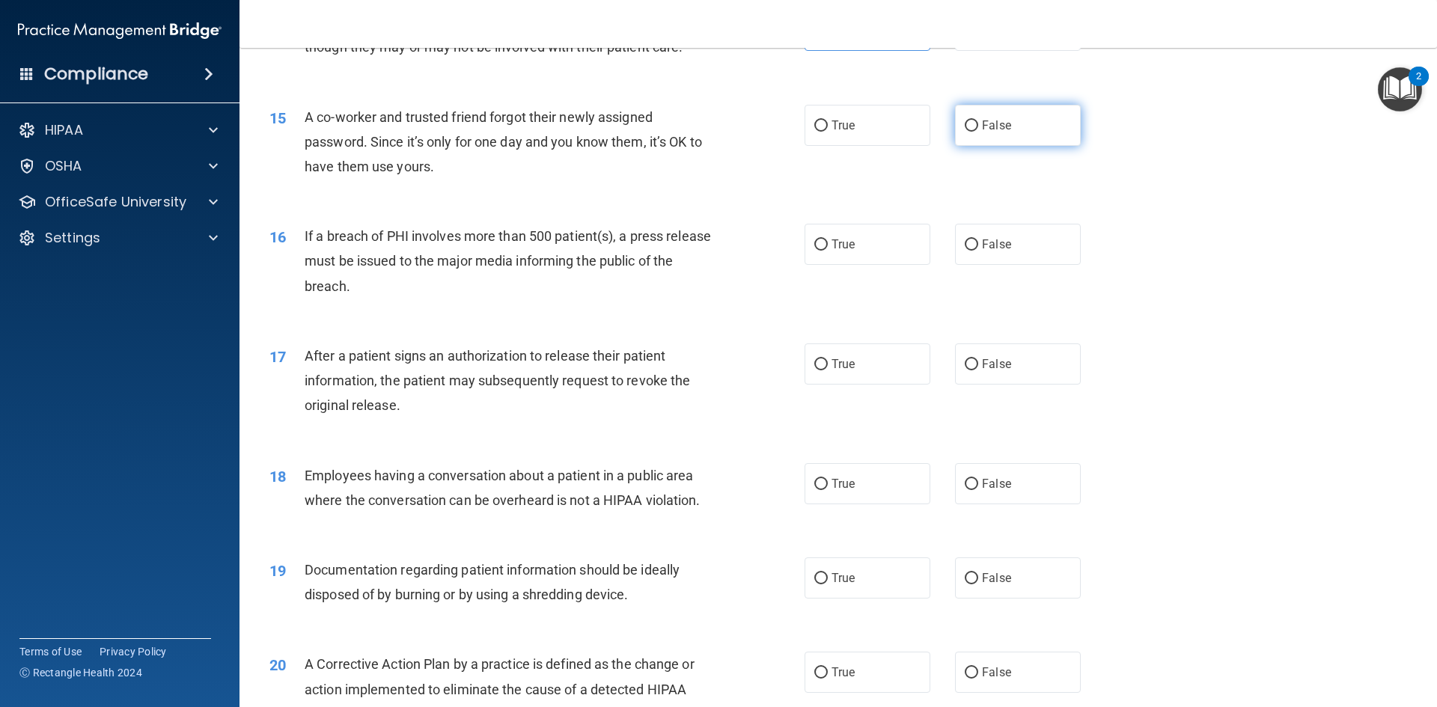
click at [1001, 146] on label "False" at bounding box center [1018, 125] width 126 height 41
click at [978, 132] on input "False" at bounding box center [971, 125] width 13 height 11
radio input "true"
click at [901, 265] on label "True" at bounding box center [867, 244] width 126 height 41
click at [828, 251] on input "True" at bounding box center [820, 244] width 13 height 11
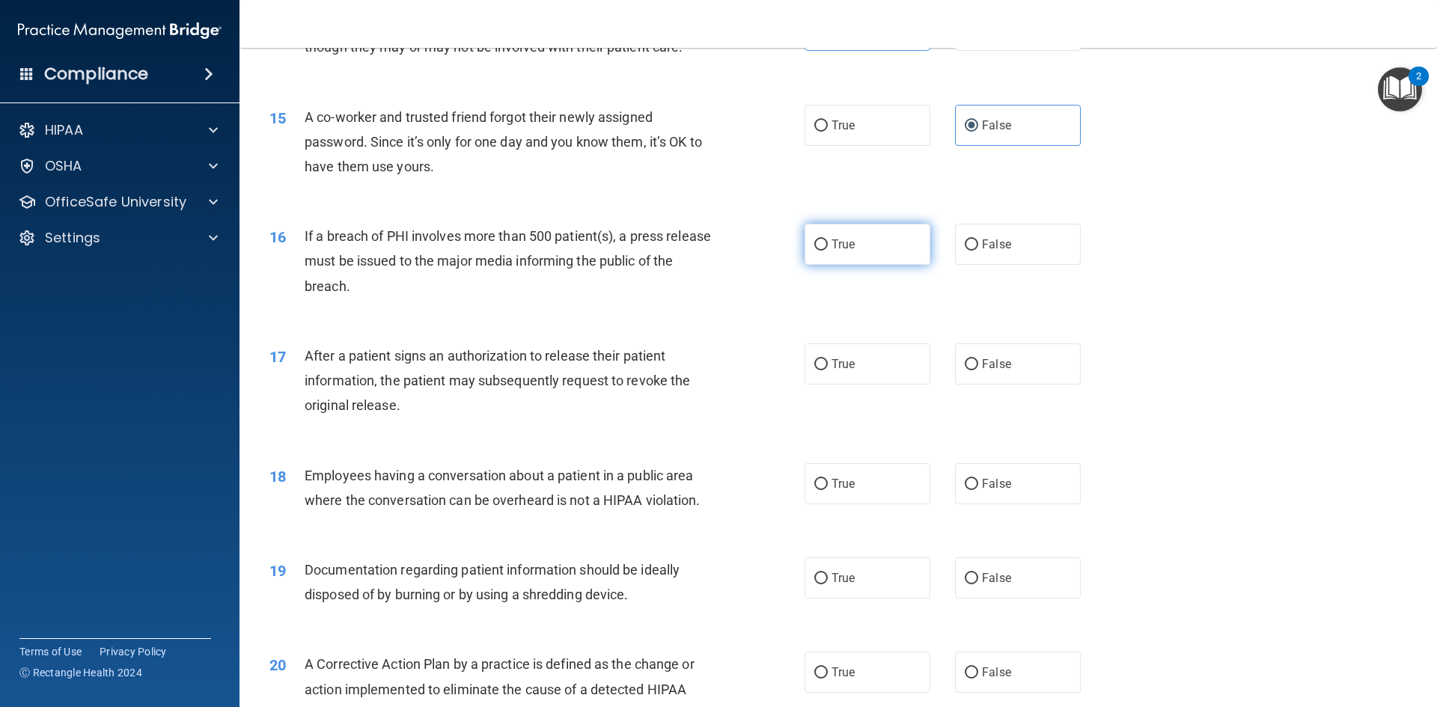
radio input "true"
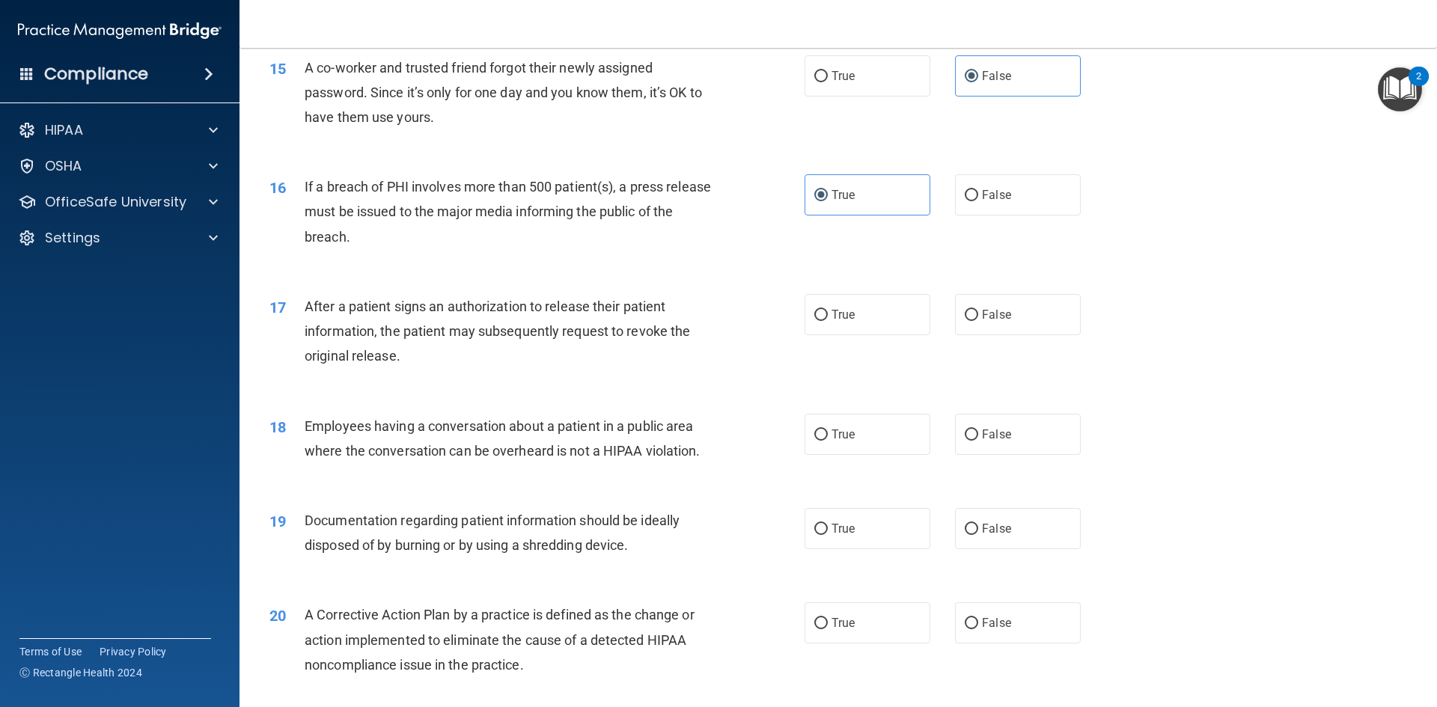
scroll to position [1646, 0]
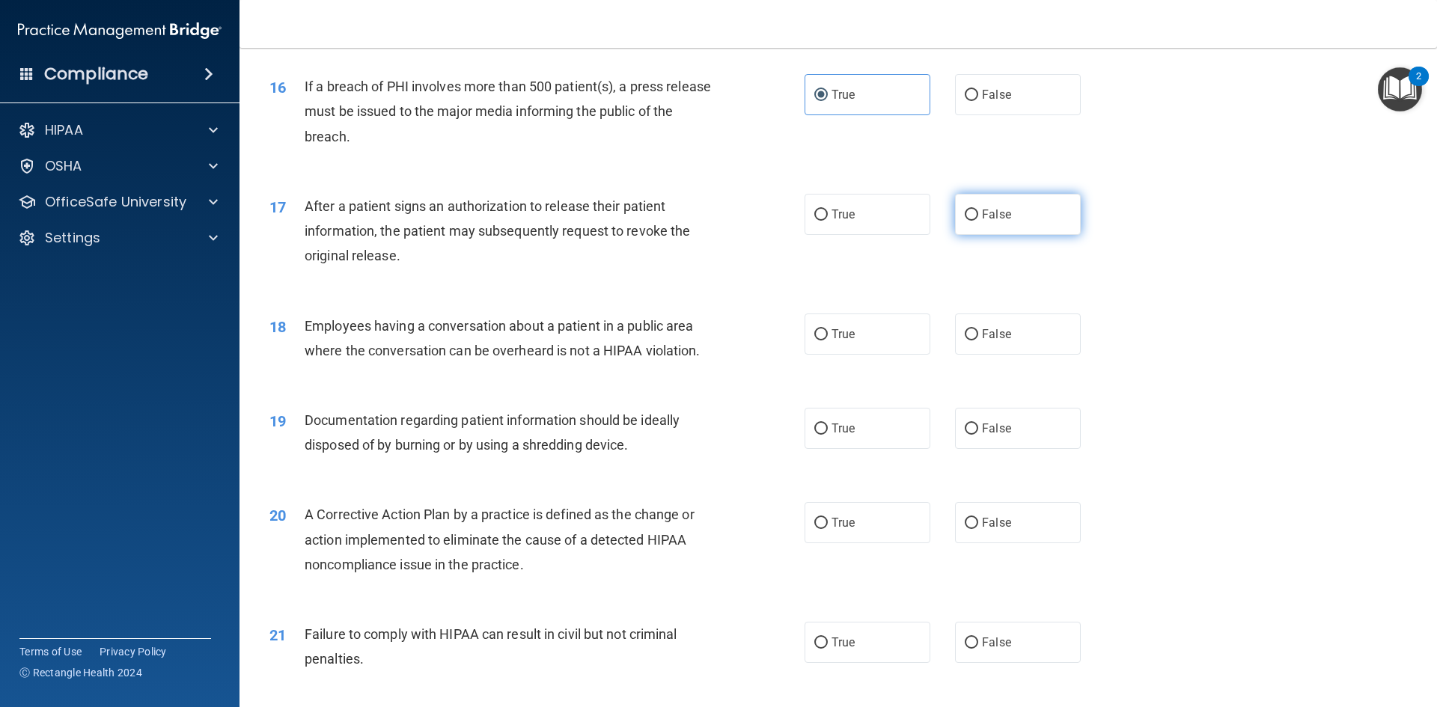
click at [982, 235] on label "False" at bounding box center [1018, 214] width 126 height 41
click at [978, 221] on input "False" at bounding box center [971, 215] width 13 height 11
radio input "true"
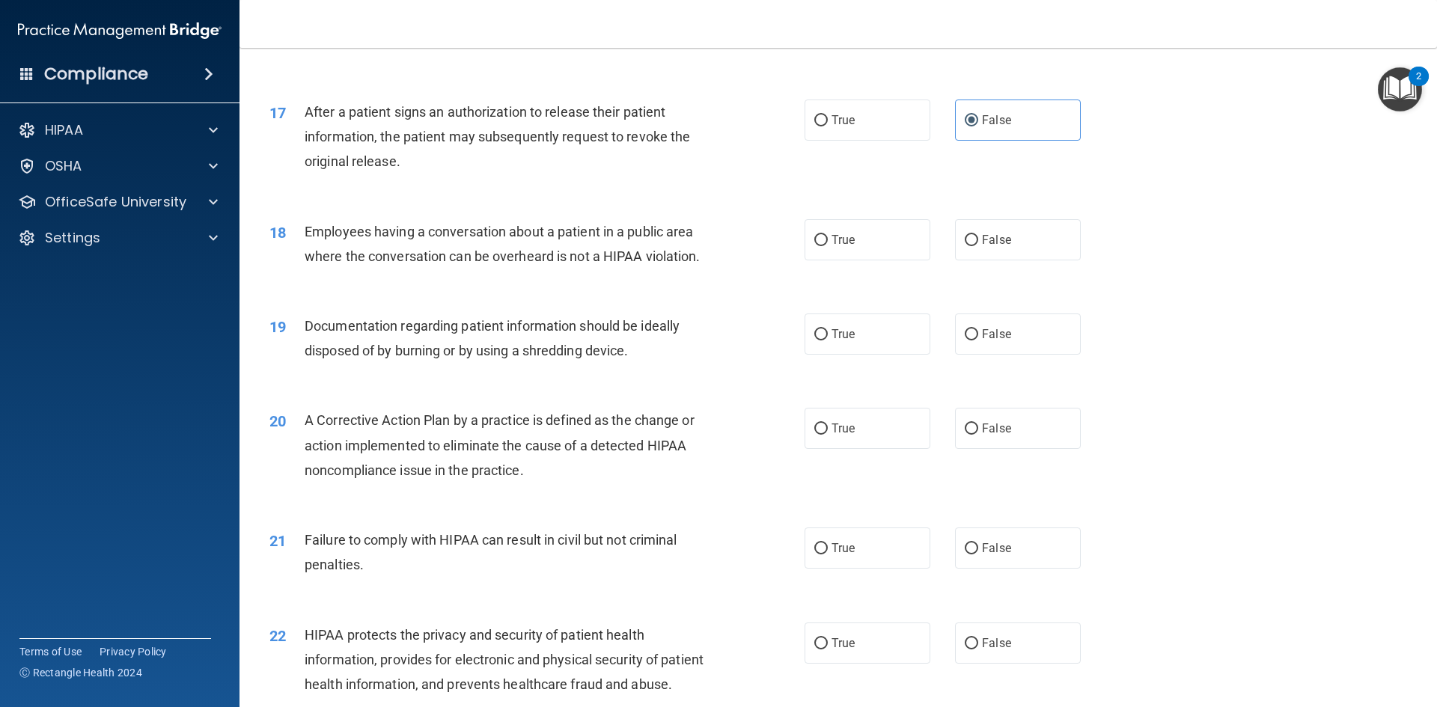
scroll to position [1871, 0]
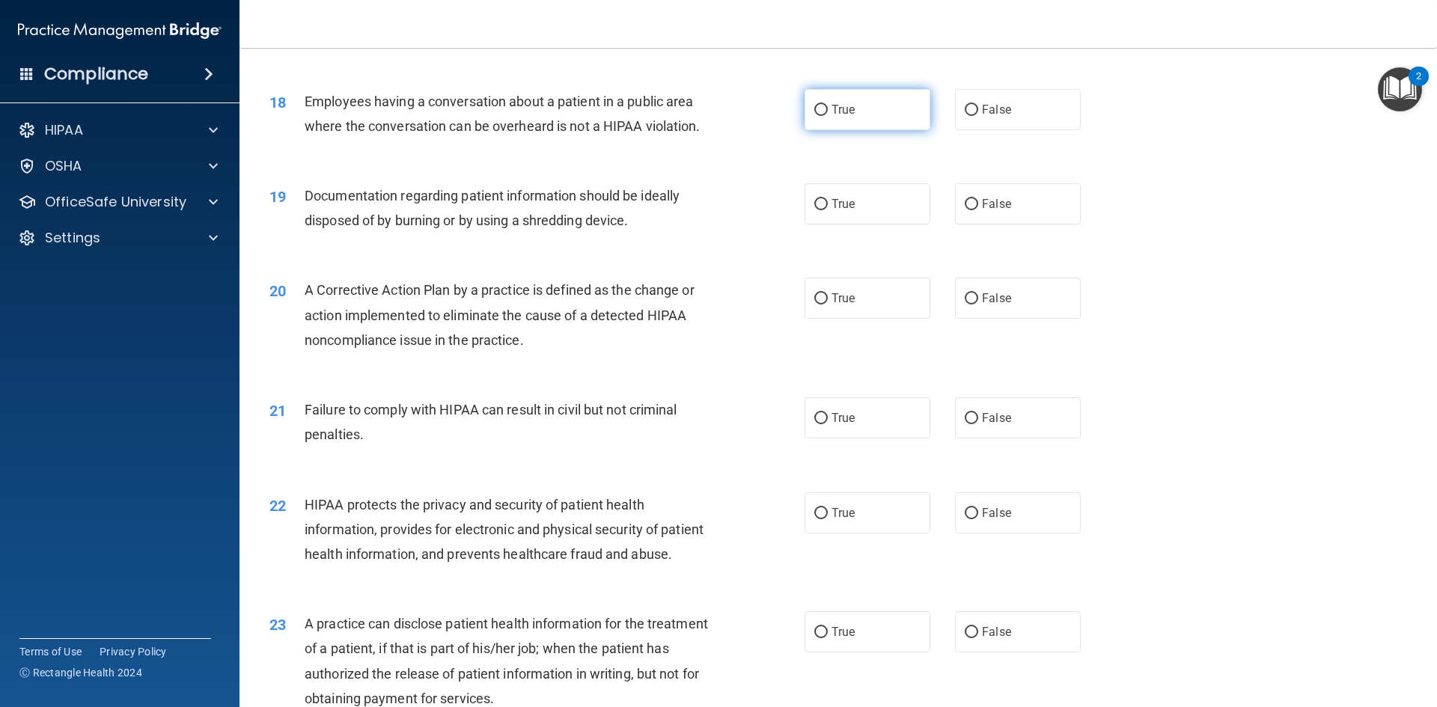
click at [827, 130] on label "True" at bounding box center [867, 109] width 126 height 41
click at [827, 116] on input "True" at bounding box center [820, 110] width 13 height 11
radio input "true"
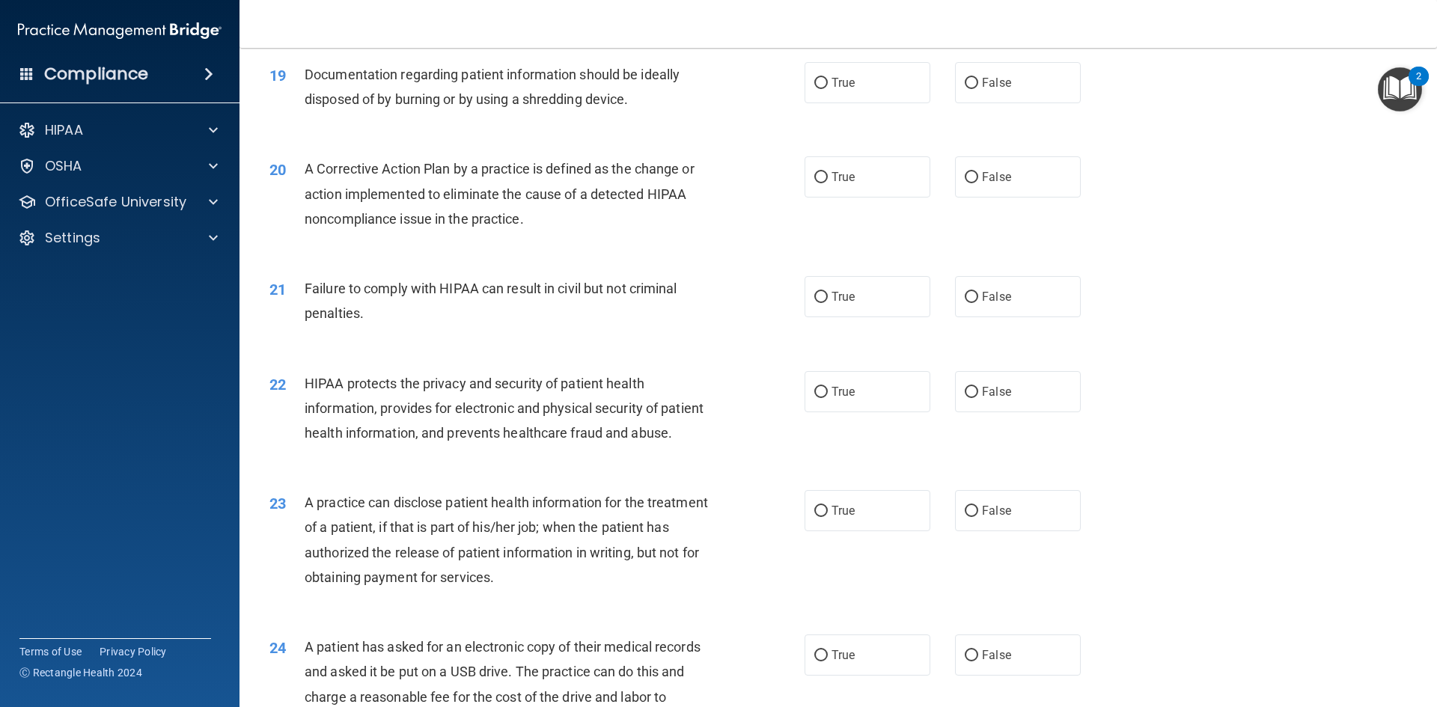
scroll to position [2020, 0]
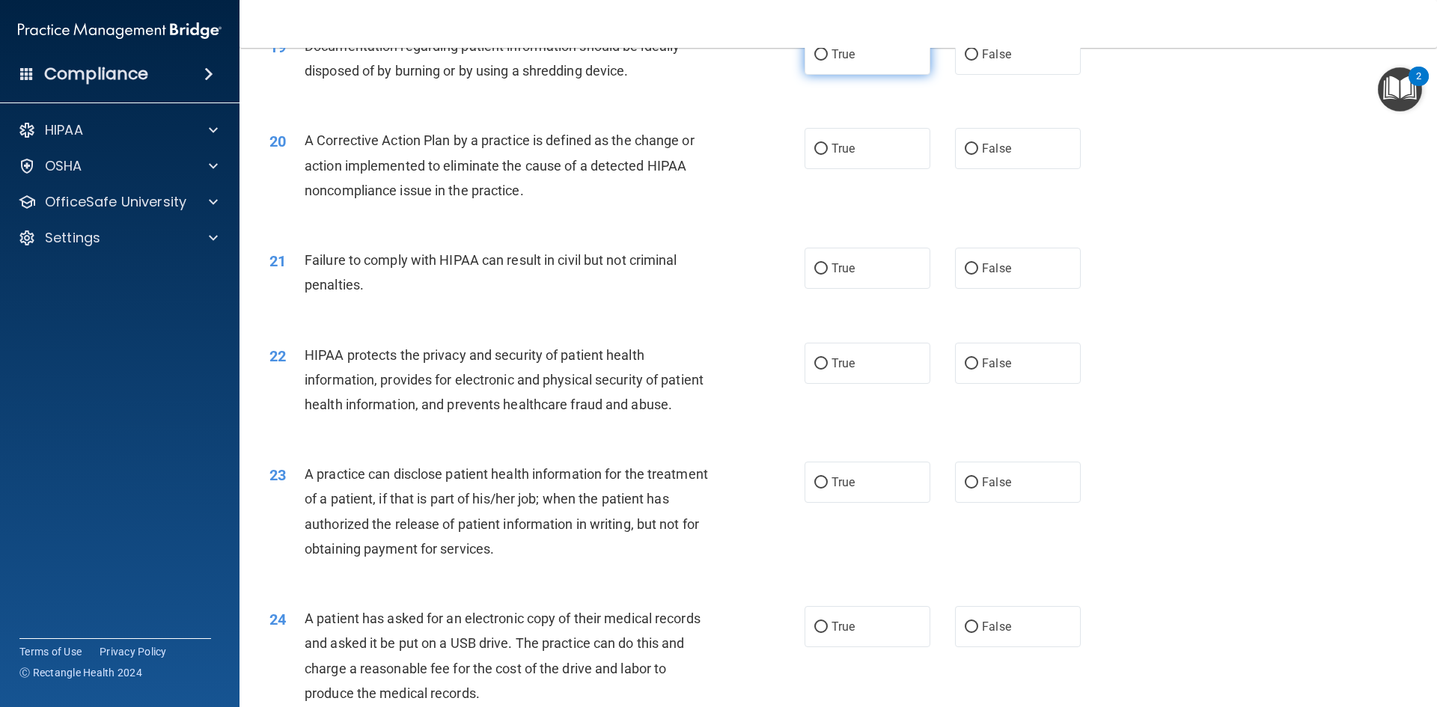
click at [875, 75] on label "True" at bounding box center [867, 54] width 126 height 41
click at [828, 61] on input "True" at bounding box center [820, 54] width 13 height 11
radio input "true"
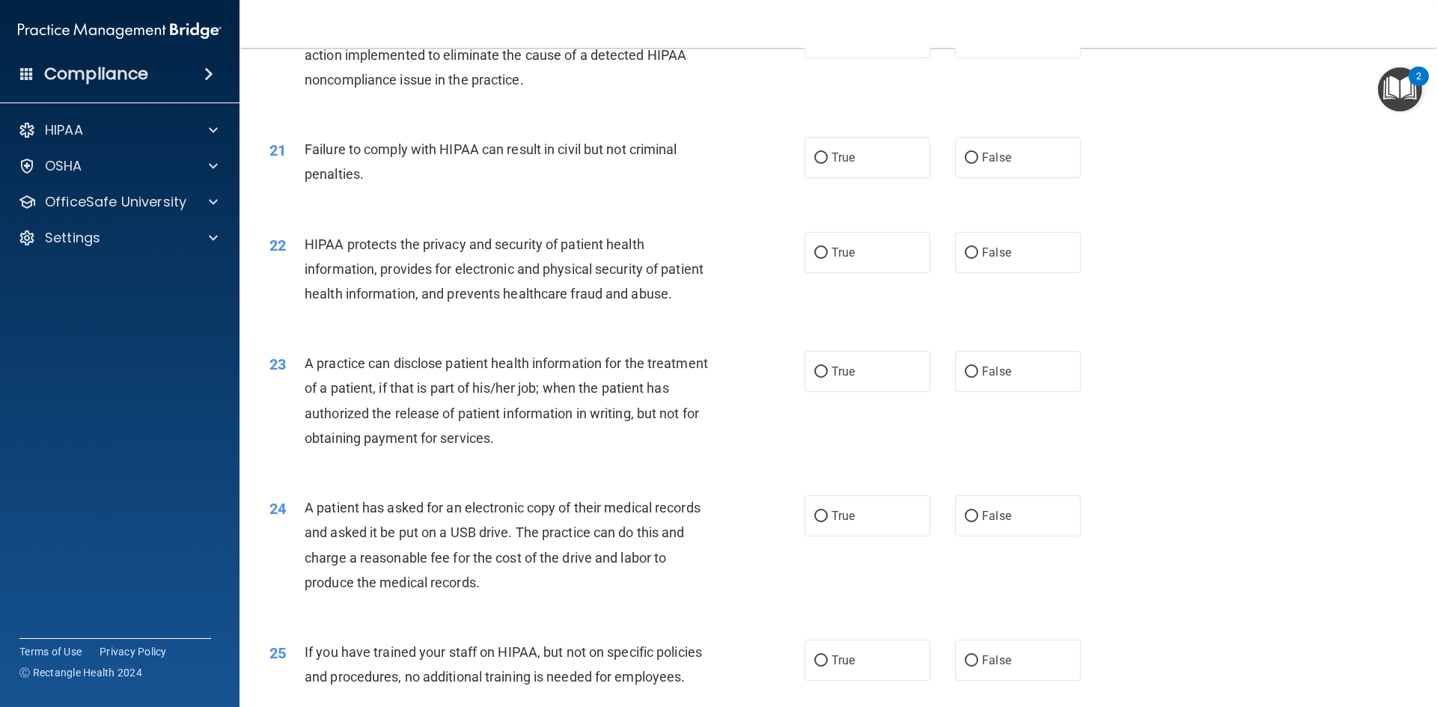
scroll to position [2095, 0]
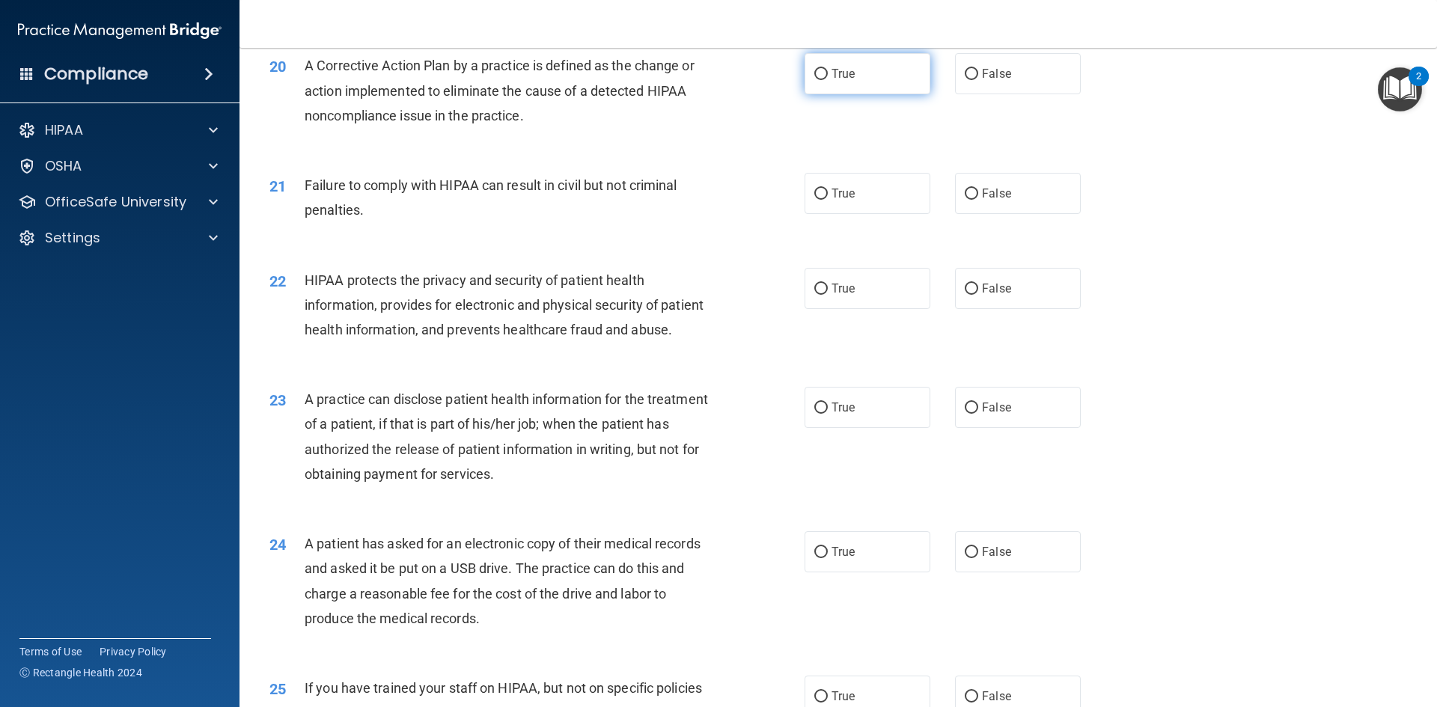
click at [816, 94] on label "True" at bounding box center [867, 73] width 126 height 41
click at [816, 80] on input "True" at bounding box center [820, 74] width 13 height 11
radio input "true"
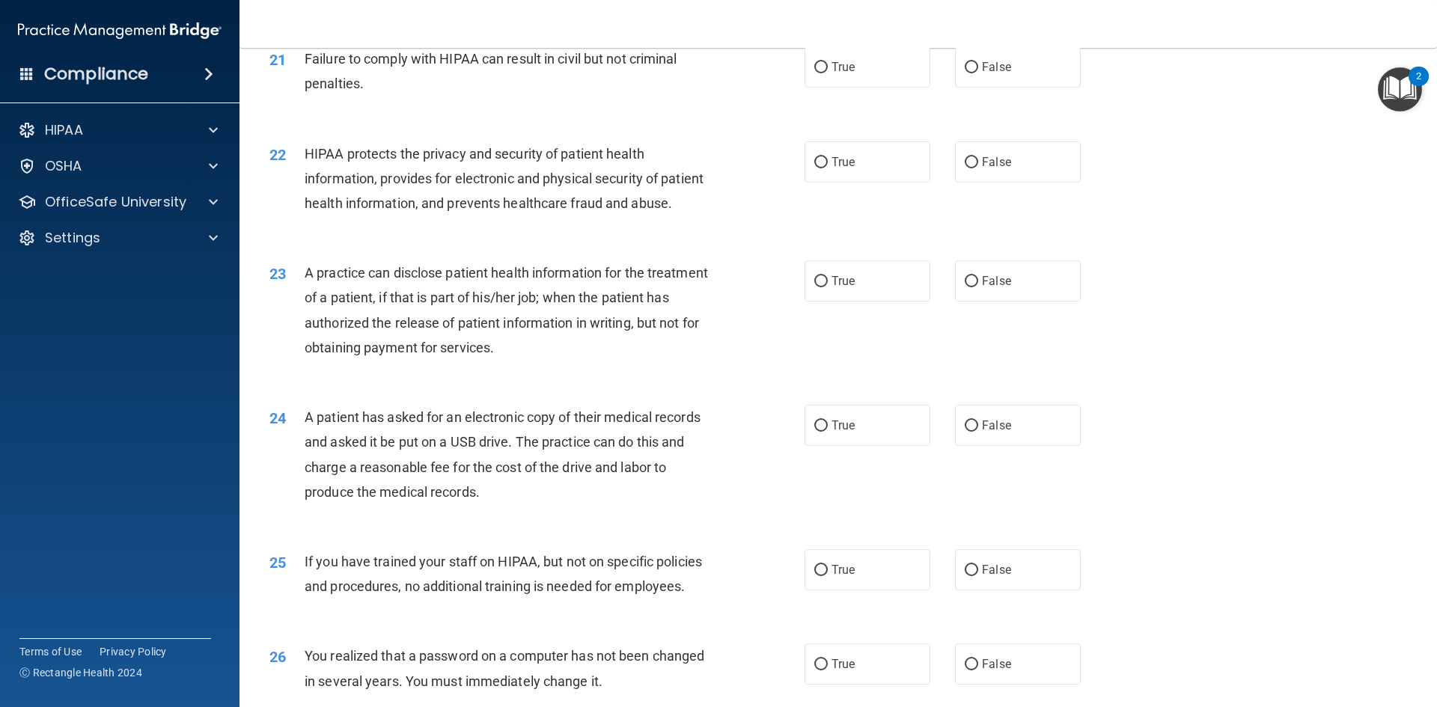
scroll to position [2245, 0]
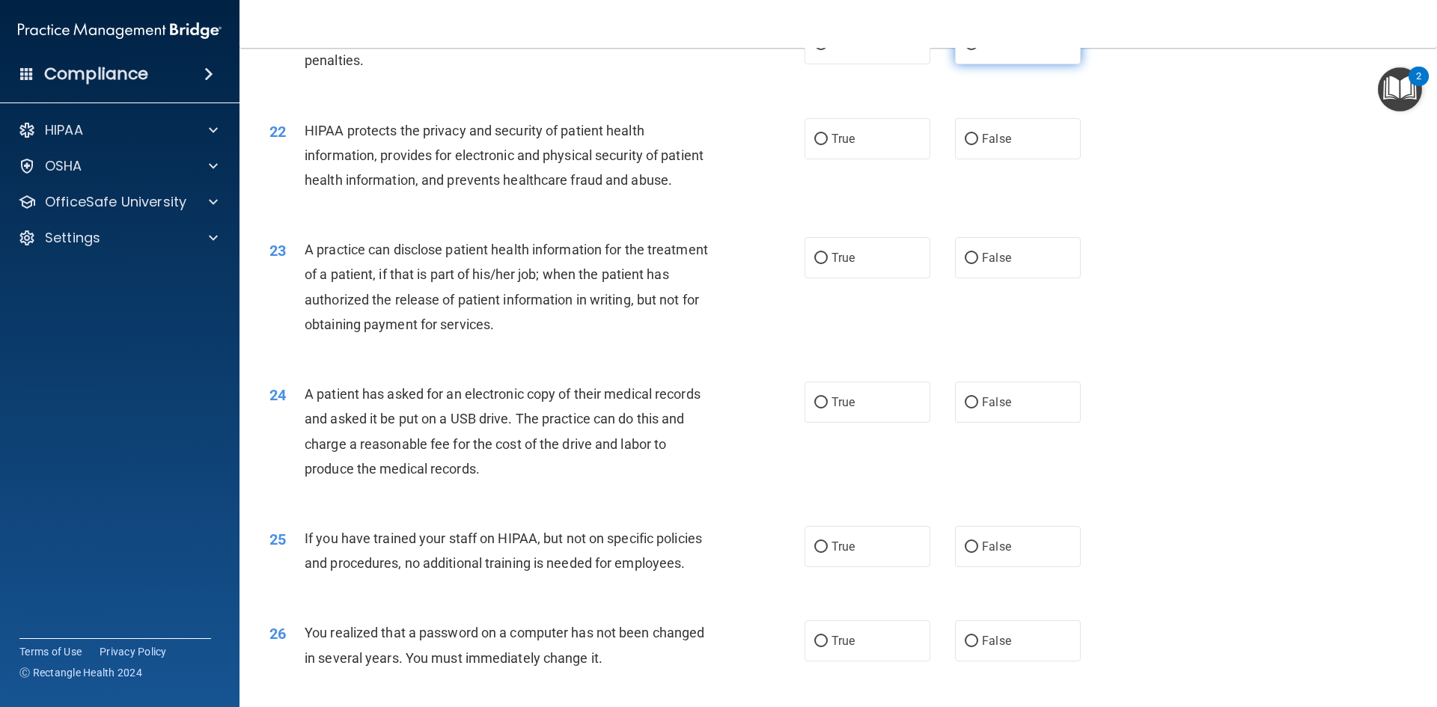
click at [955, 64] on label "False" at bounding box center [1018, 43] width 126 height 41
click at [965, 50] on input "False" at bounding box center [971, 44] width 13 height 11
radio input "true"
click at [882, 159] on label "True" at bounding box center [867, 138] width 126 height 41
click at [828, 145] on input "True" at bounding box center [820, 139] width 13 height 11
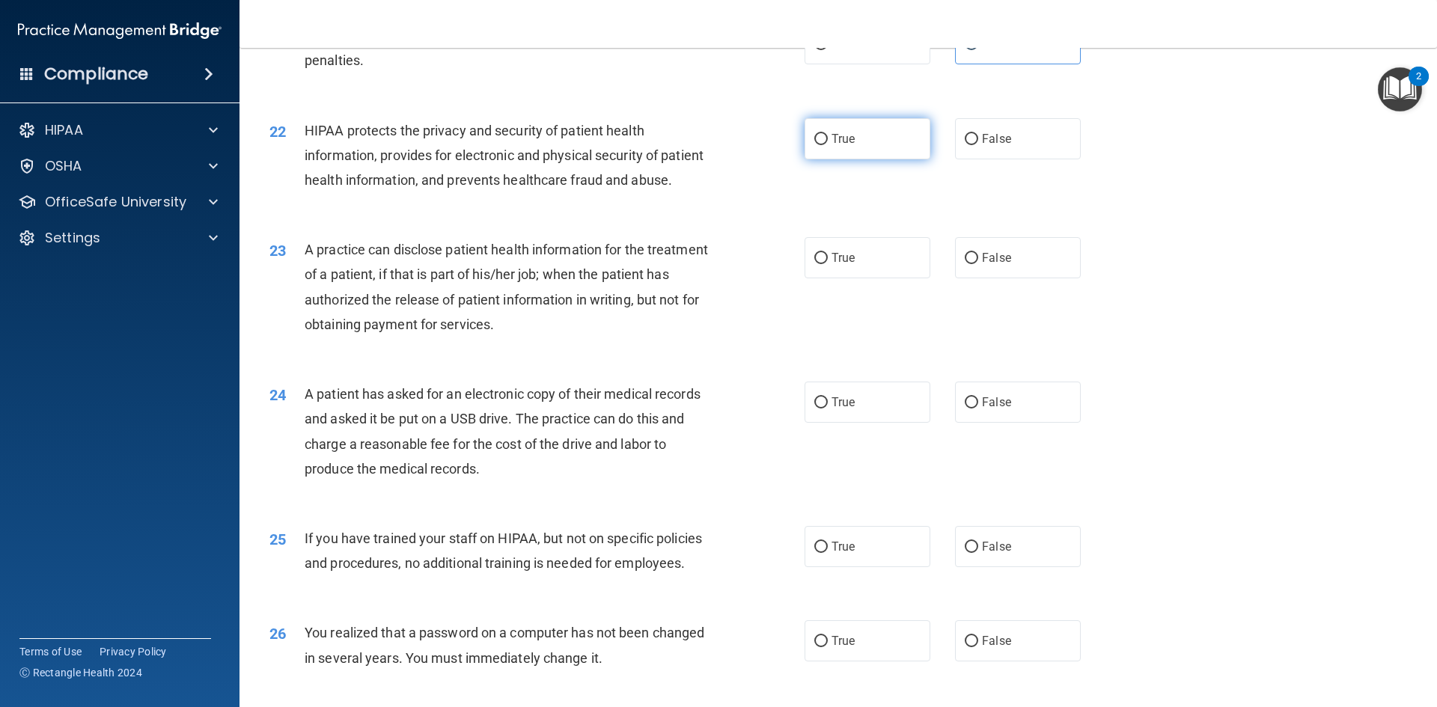
radio input "true"
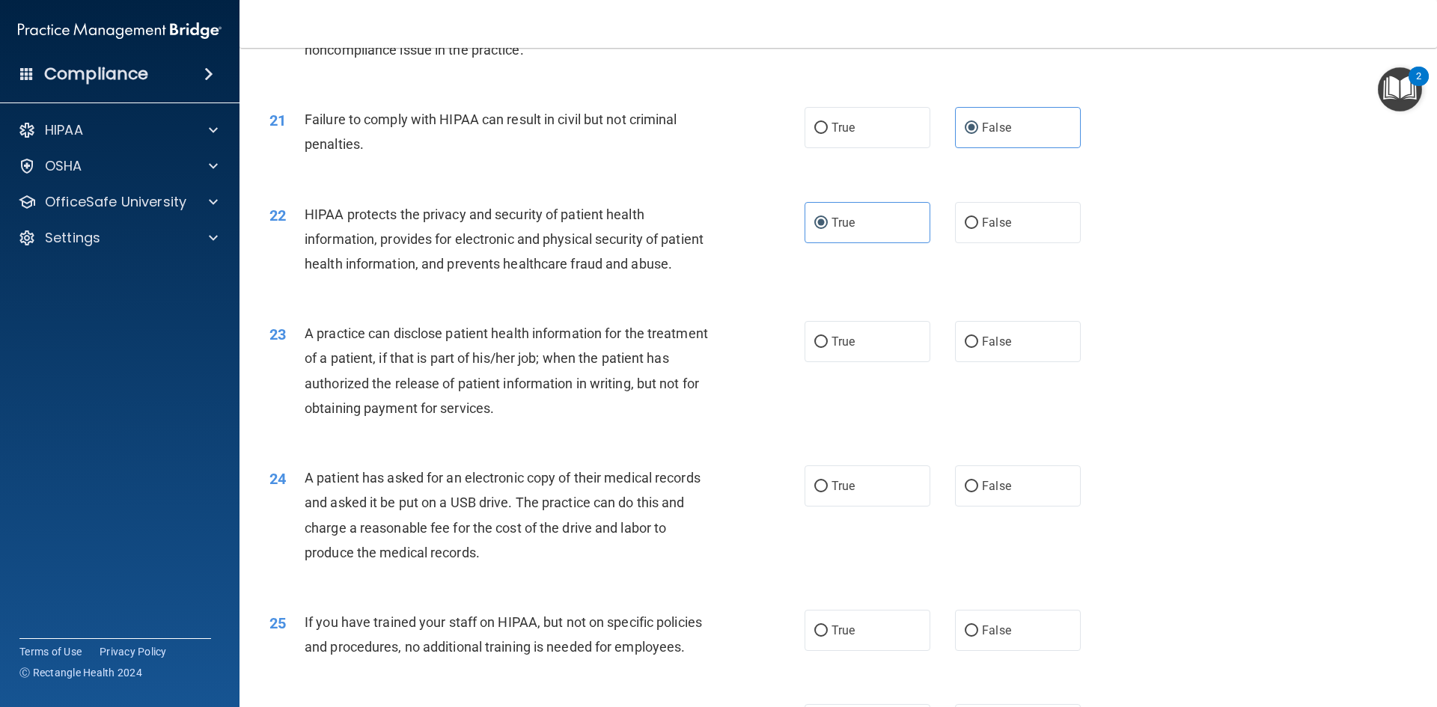
scroll to position [2236, 0]
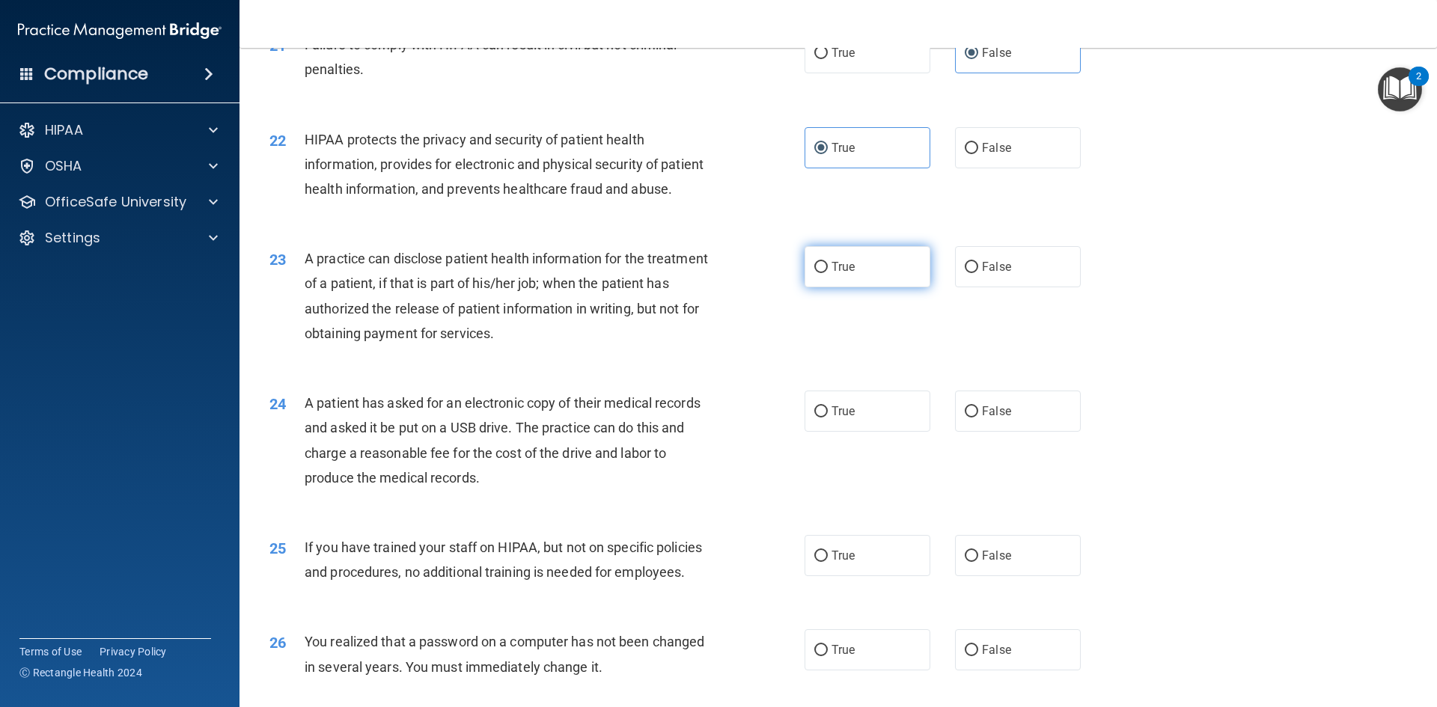
click at [829, 287] on label "True" at bounding box center [867, 266] width 126 height 41
click at [828, 273] on input "True" at bounding box center [820, 267] width 13 height 11
radio input "true"
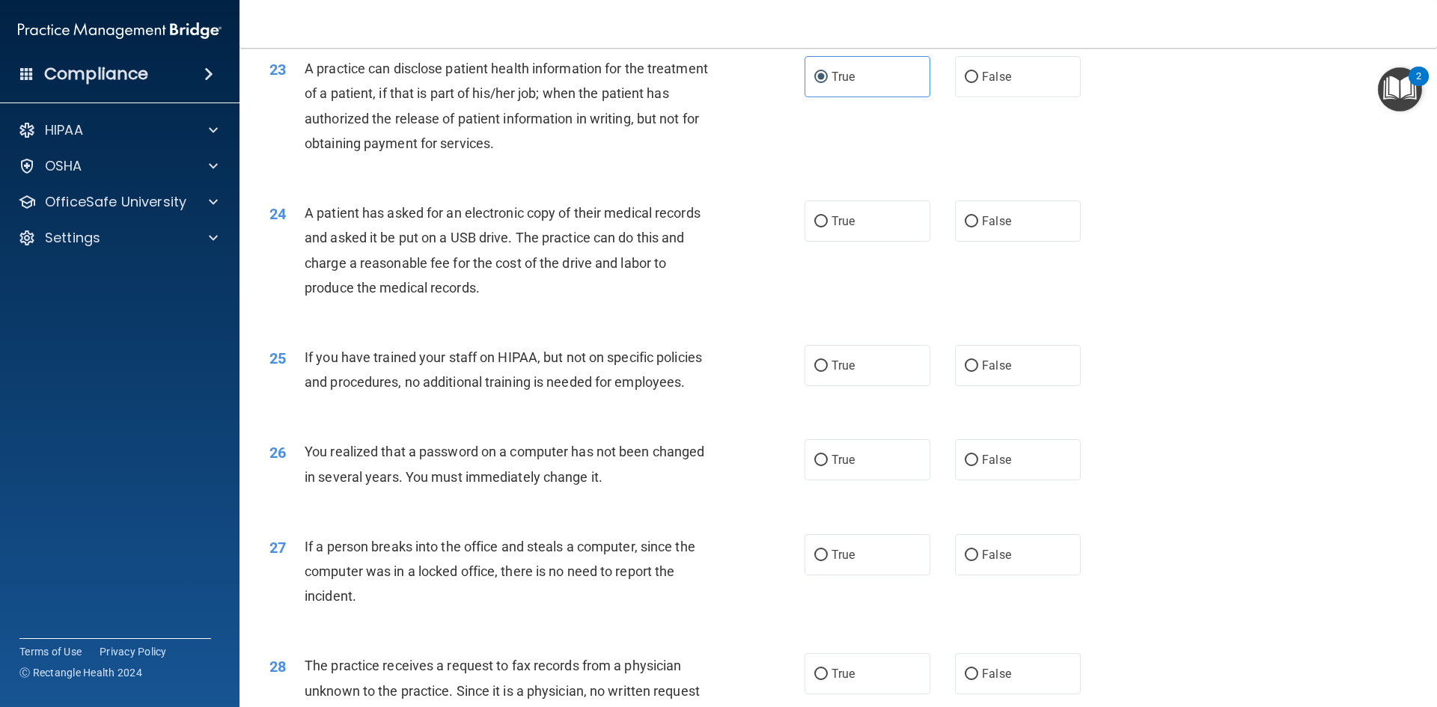
scroll to position [2460, 0]
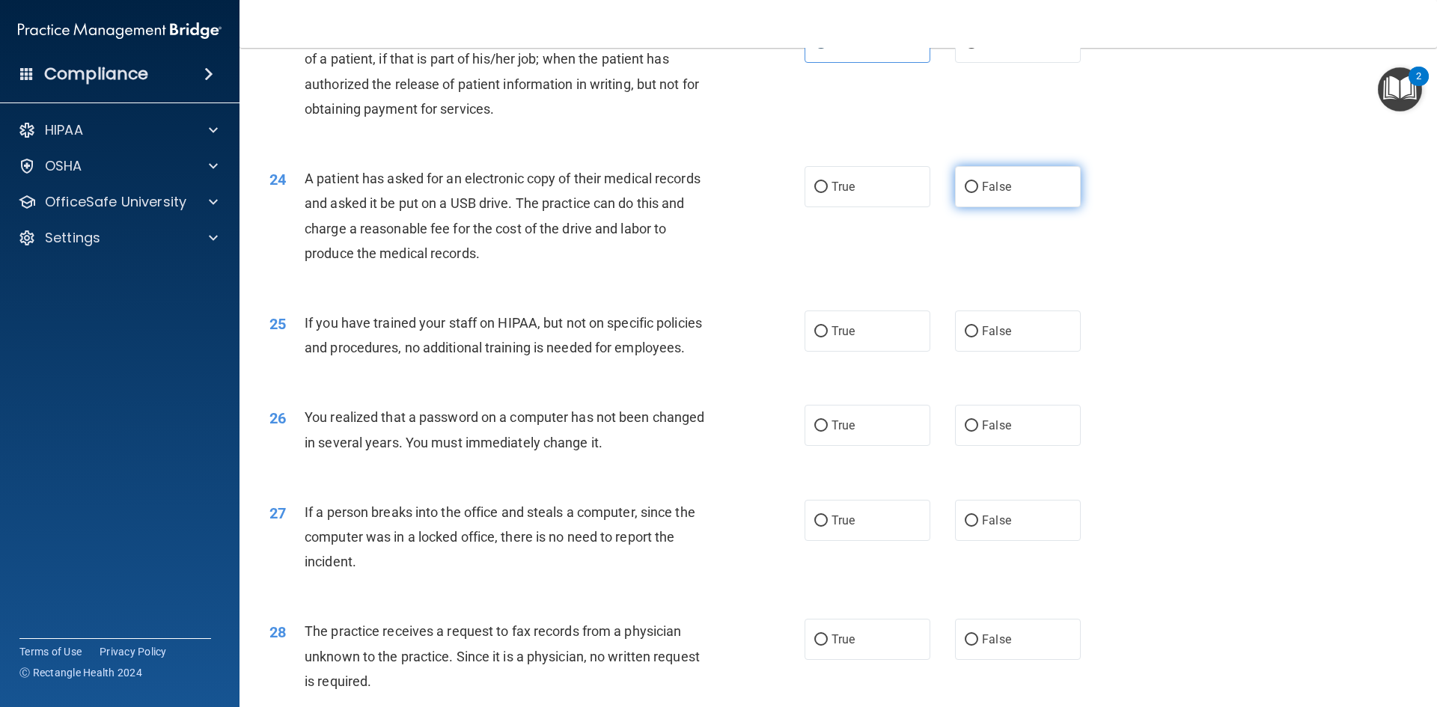
click at [976, 207] on label "False" at bounding box center [1018, 186] width 126 height 41
click at [976, 193] on input "False" at bounding box center [971, 187] width 13 height 11
radio input "true"
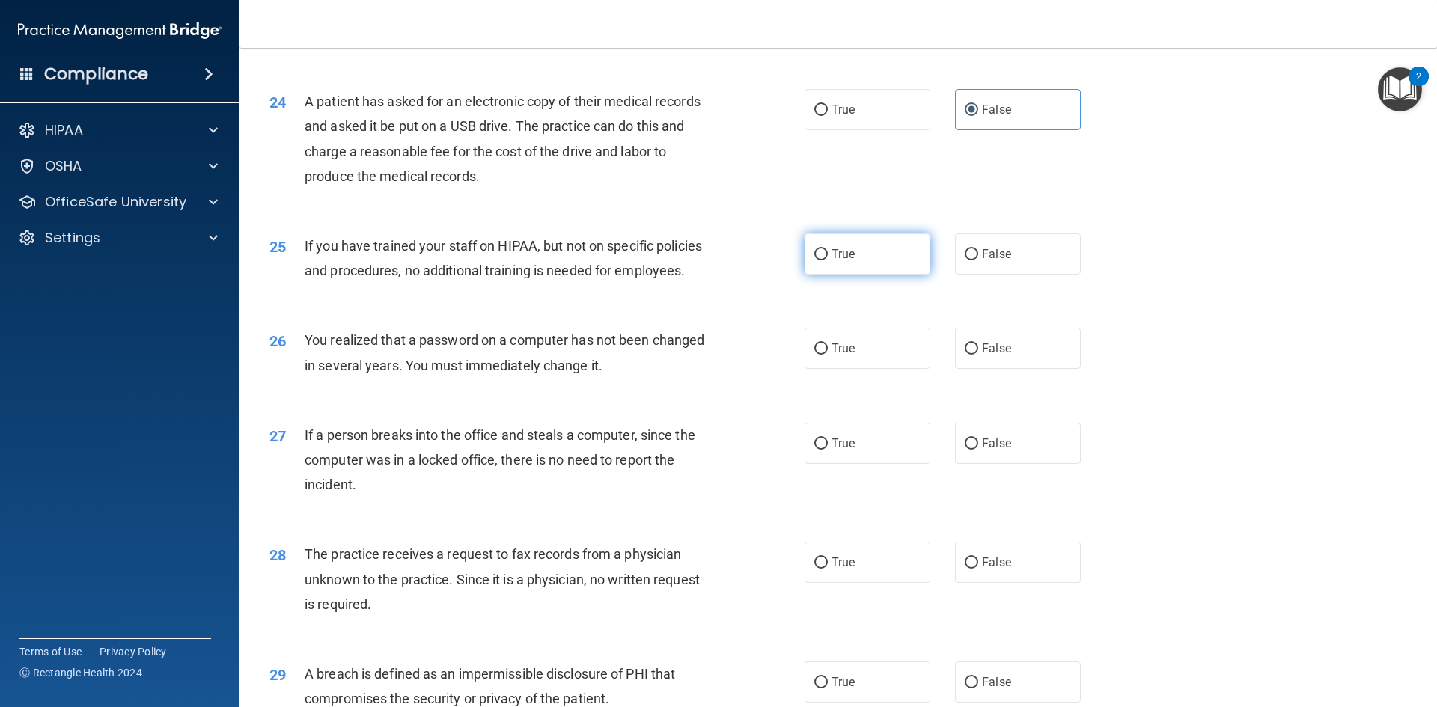
scroll to position [2610, 0]
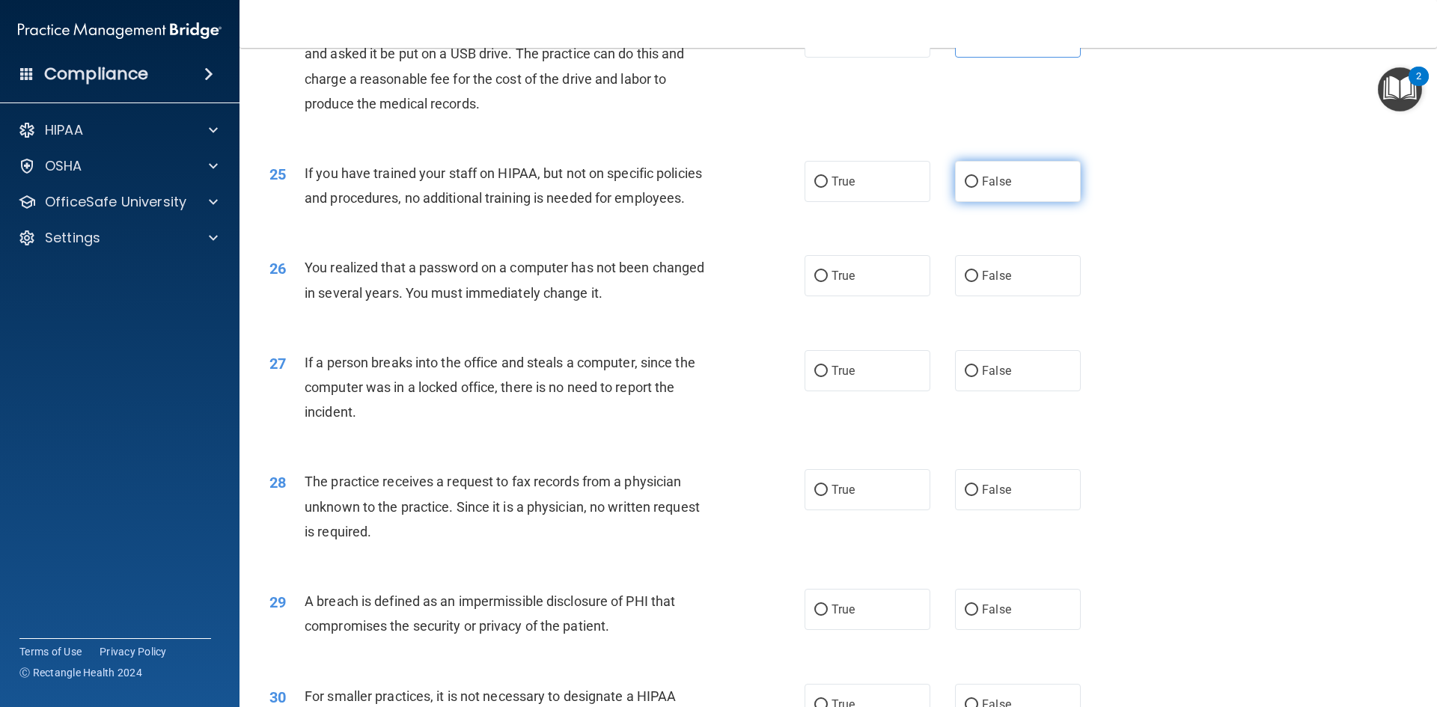
click at [969, 202] on label "False" at bounding box center [1018, 181] width 126 height 41
click at [969, 188] on input "False" at bounding box center [971, 182] width 13 height 11
radio input "true"
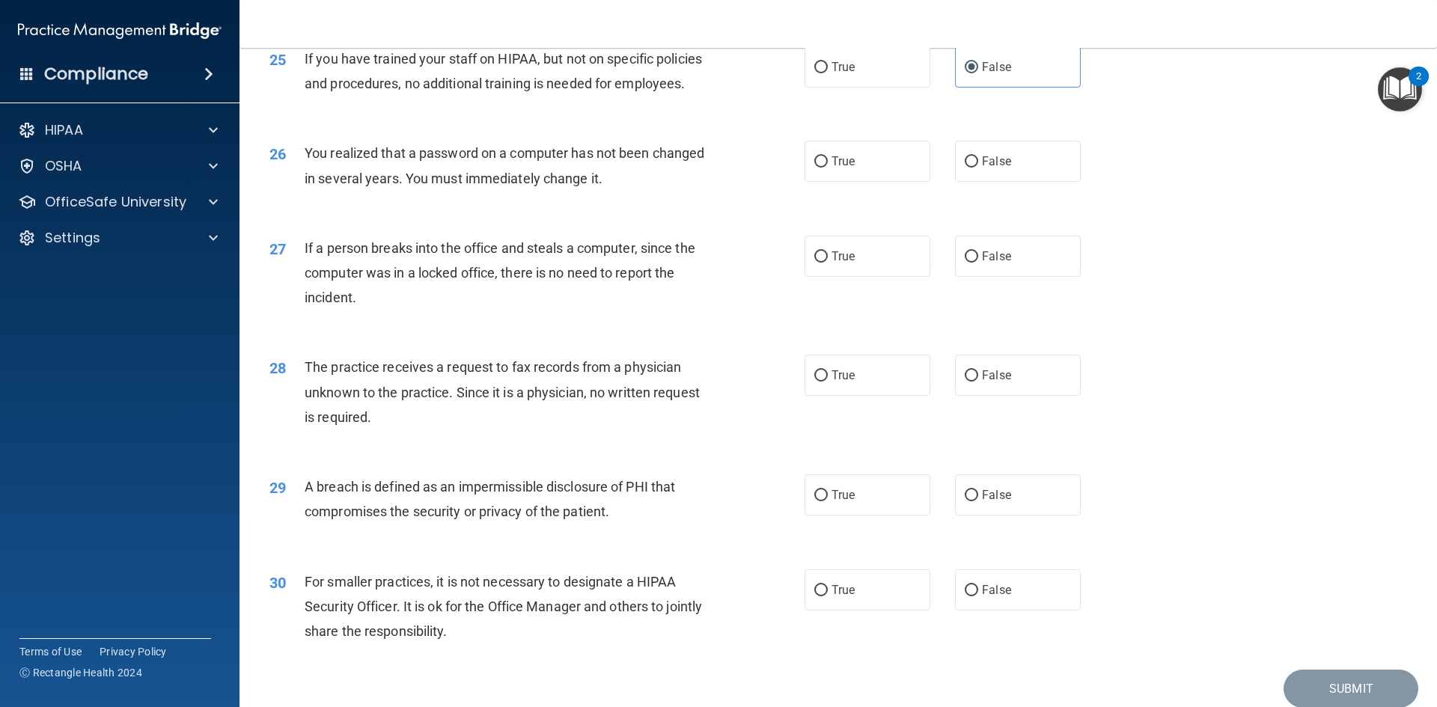
scroll to position [2760, 0]
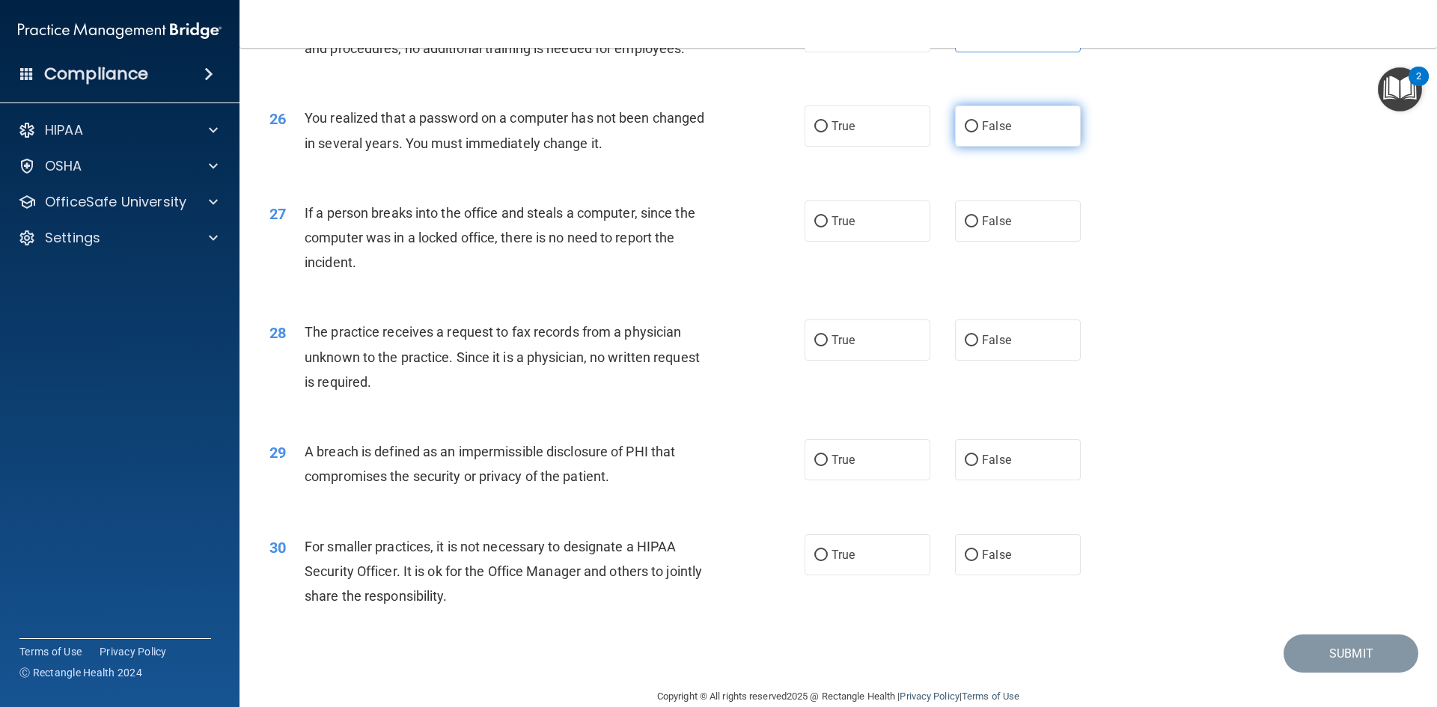
click at [1011, 147] on label "False" at bounding box center [1018, 126] width 126 height 41
click at [978, 132] on input "False" at bounding box center [971, 126] width 13 height 11
radio input "true"
click at [981, 242] on label "False" at bounding box center [1018, 221] width 126 height 41
click at [978, 227] on input "False" at bounding box center [971, 221] width 13 height 11
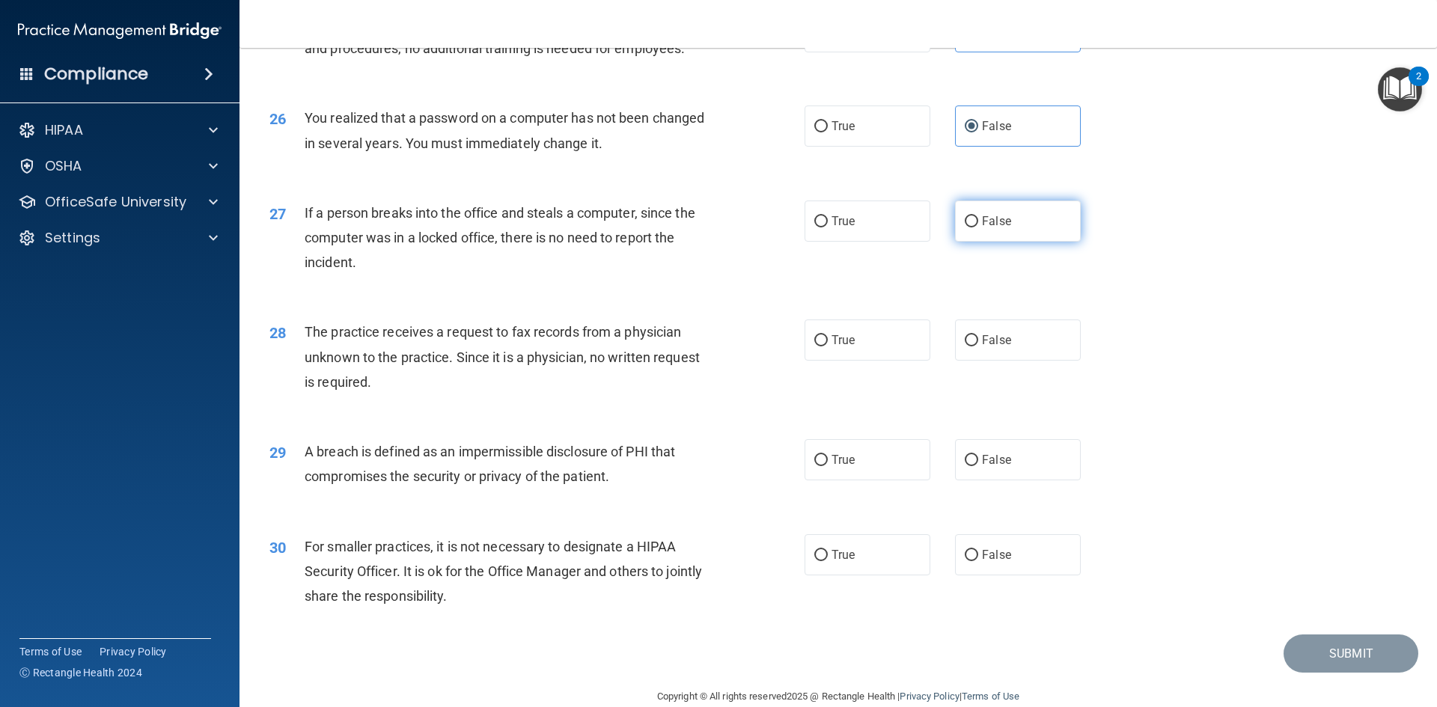
radio input "true"
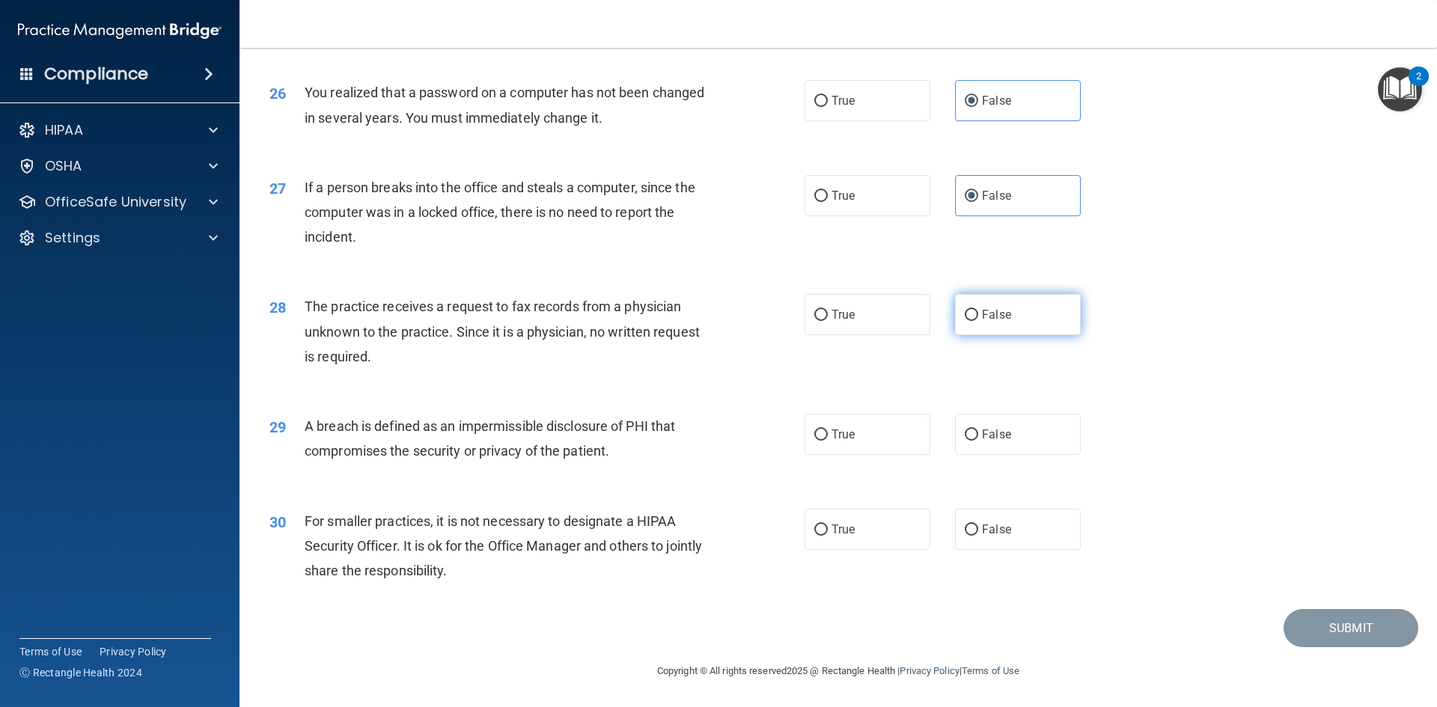
click at [1054, 314] on label "False" at bounding box center [1018, 314] width 126 height 41
click at [978, 314] on input "False" at bounding box center [971, 315] width 13 height 11
radio input "true"
click at [852, 446] on label "True" at bounding box center [867, 434] width 126 height 41
click at [828, 441] on input "True" at bounding box center [820, 435] width 13 height 11
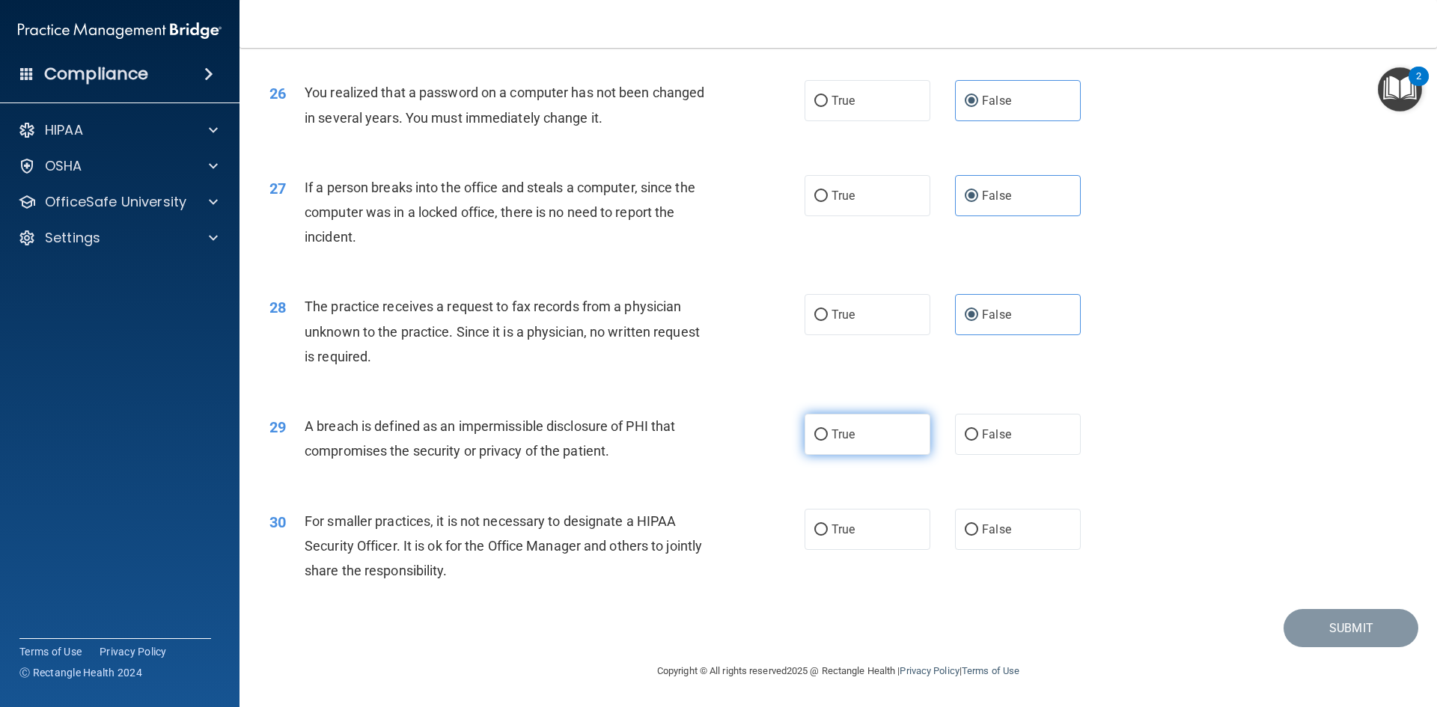
radio input "true"
click at [989, 540] on label "False" at bounding box center [1018, 529] width 126 height 41
click at [978, 536] on input "False" at bounding box center [971, 530] width 13 height 11
radio input "true"
click at [1291, 629] on button "Submit" at bounding box center [1350, 628] width 135 height 38
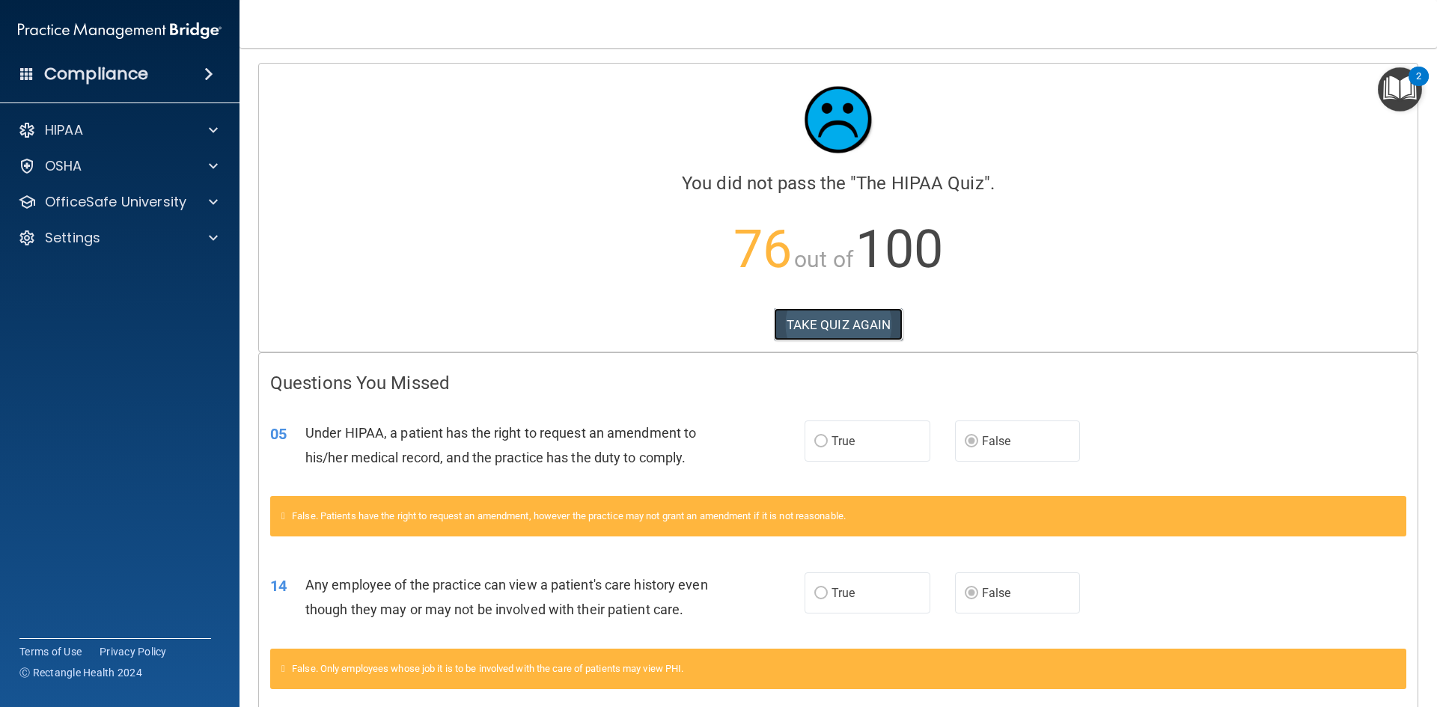
click at [813, 334] on button "TAKE QUIZ AGAIN" at bounding box center [838, 324] width 129 height 33
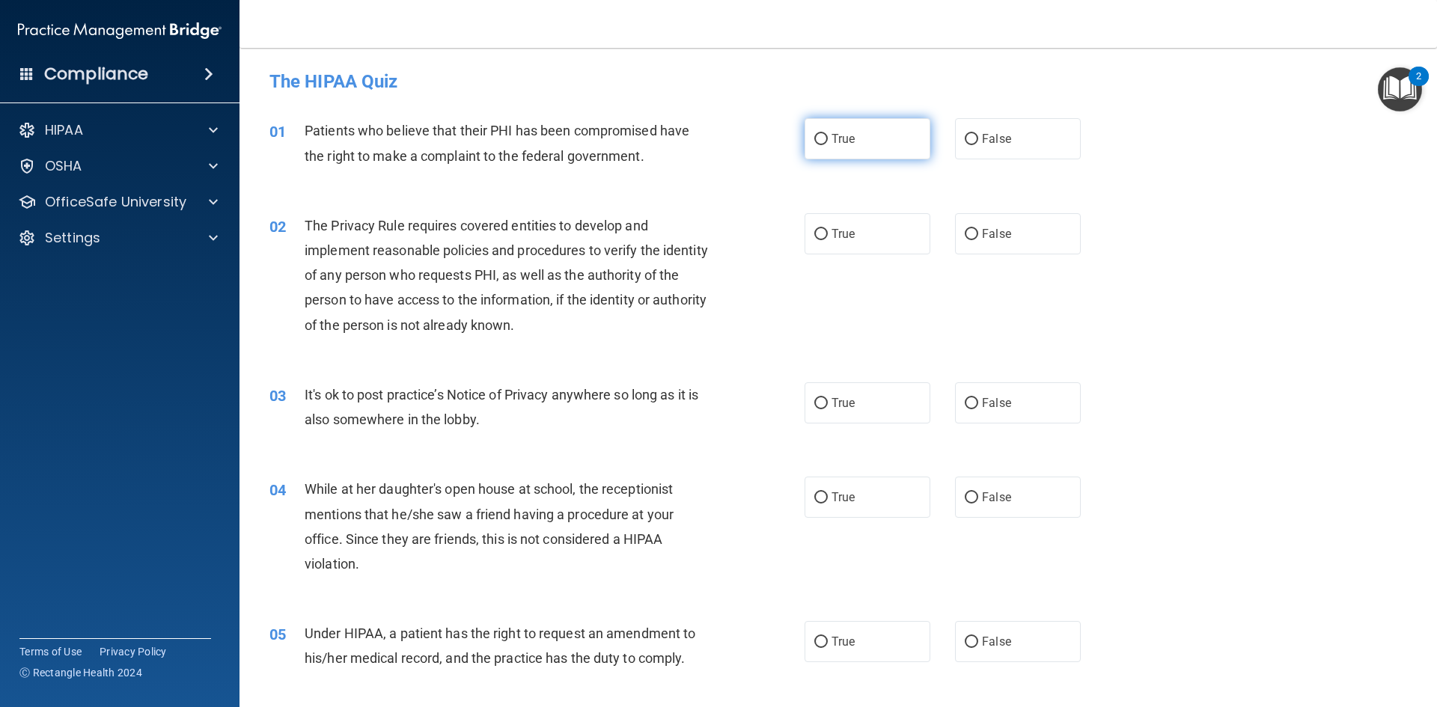
click at [869, 134] on label "True" at bounding box center [867, 138] width 126 height 41
click at [828, 134] on input "True" at bounding box center [820, 139] width 13 height 11
radio input "true"
click at [867, 232] on label "True" at bounding box center [867, 233] width 126 height 41
click at [828, 232] on input "True" at bounding box center [820, 234] width 13 height 11
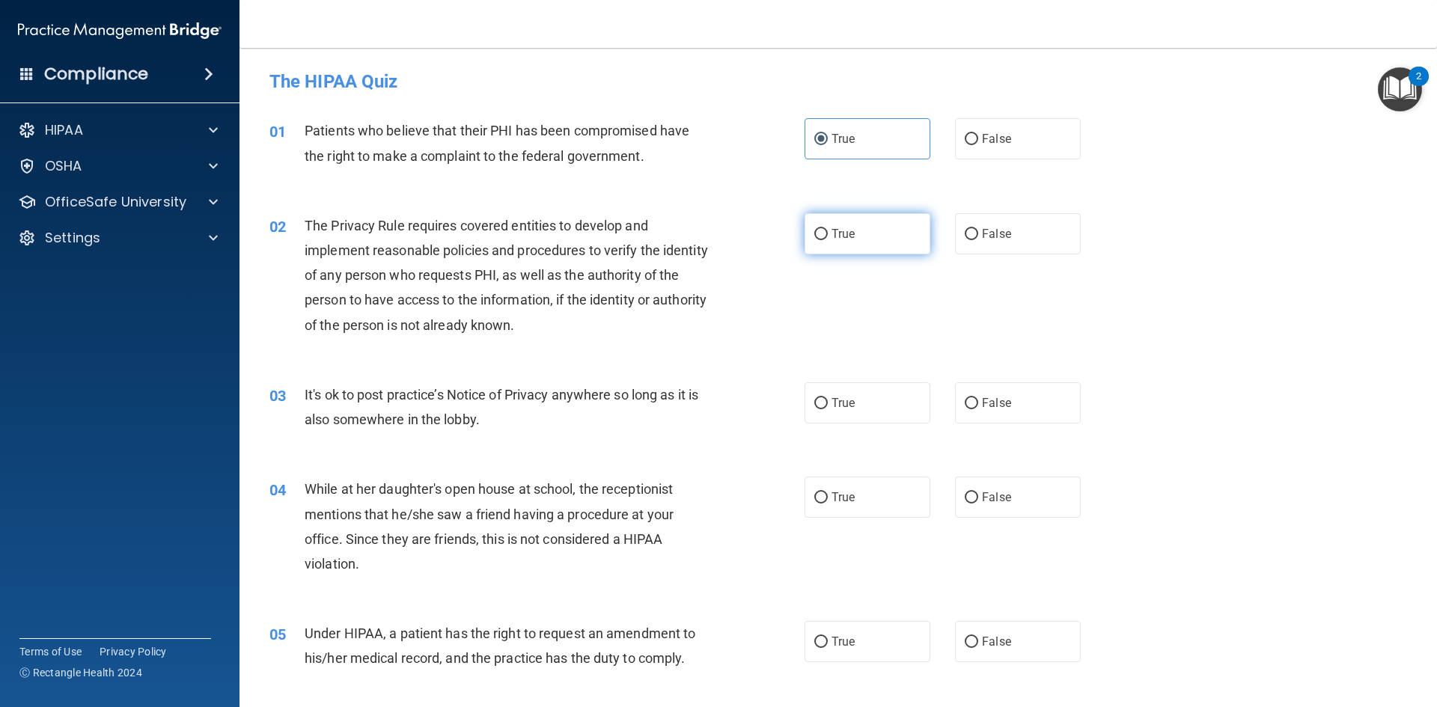
radio input "true"
click at [1041, 404] on label "False" at bounding box center [1018, 402] width 126 height 41
click at [978, 404] on input "False" at bounding box center [971, 403] width 13 height 11
radio input "true"
click at [1042, 483] on label "False" at bounding box center [1018, 497] width 126 height 41
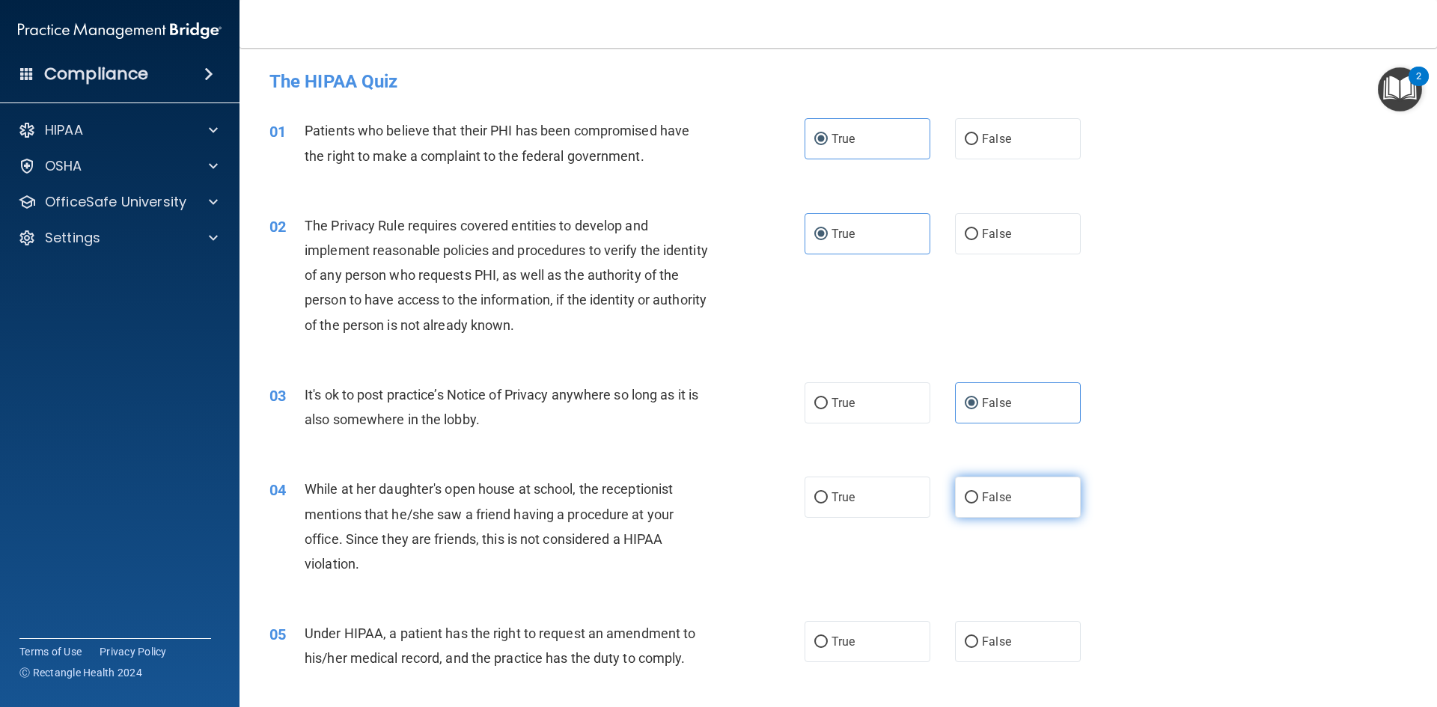
click at [978, 492] on input "False" at bounding box center [971, 497] width 13 height 11
radio input "true"
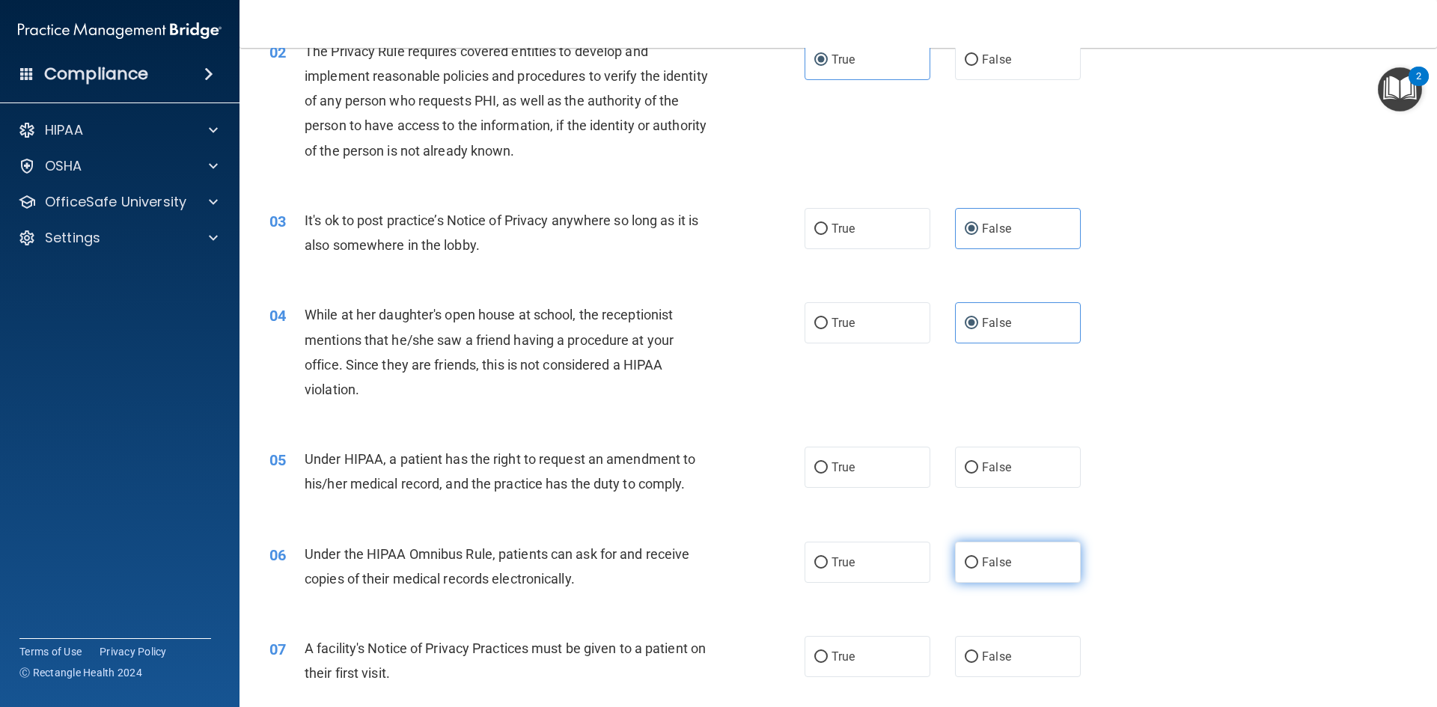
scroll to position [224, 0]
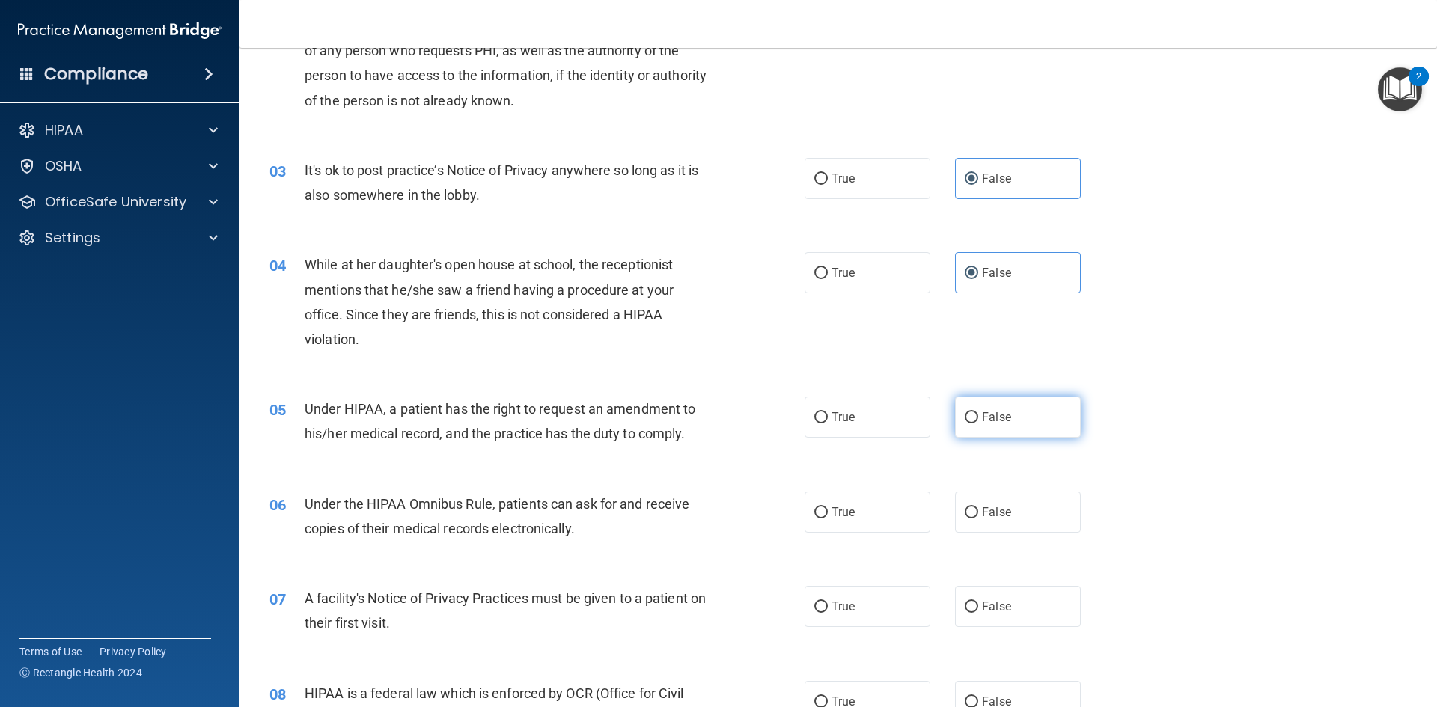
click at [994, 419] on span "False" at bounding box center [996, 417] width 29 height 14
click at [978, 419] on input "False" at bounding box center [971, 417] width 13 height 11
radio input "true"
click at [886, 504] on label "True" at bounding box center [867, 512] width 126 height 41
click at [828, 507] on input "True" at bounding box center [820, 512] width 13 height 11
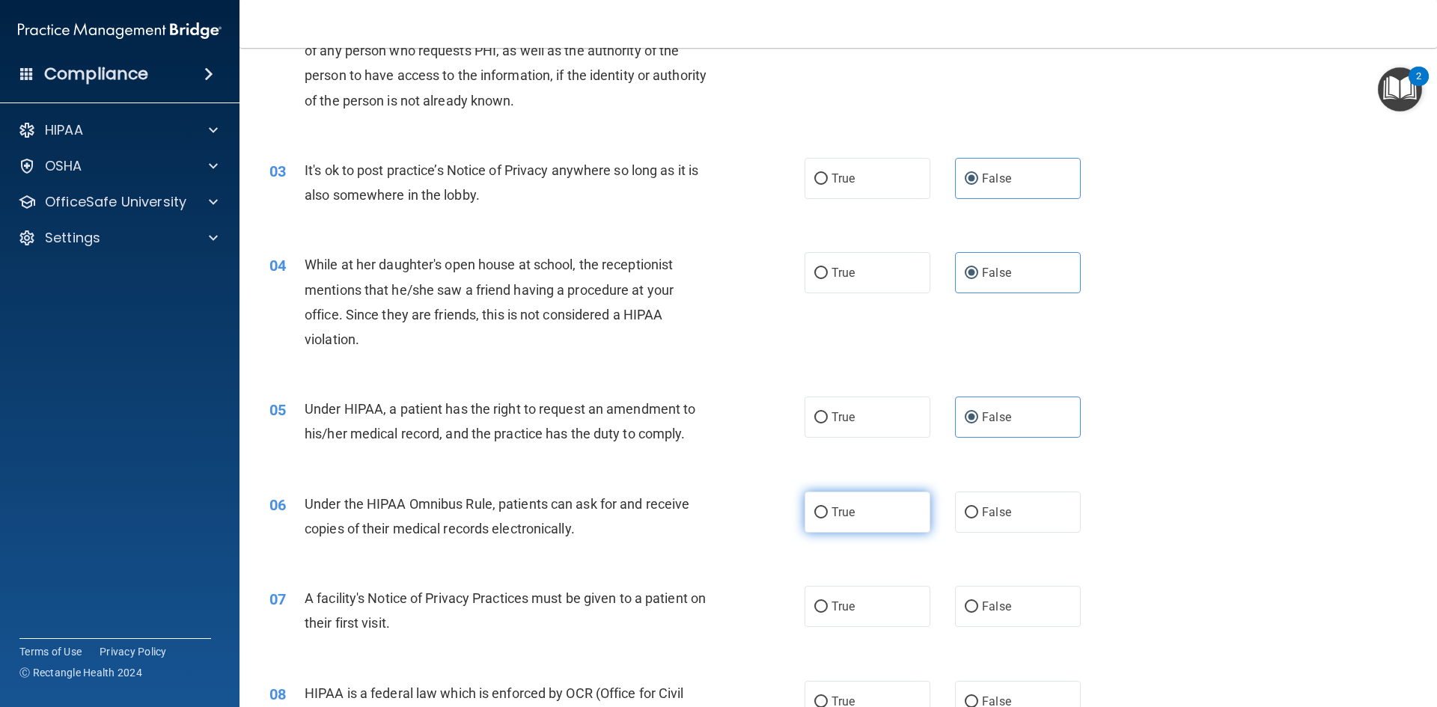
radio input "true"
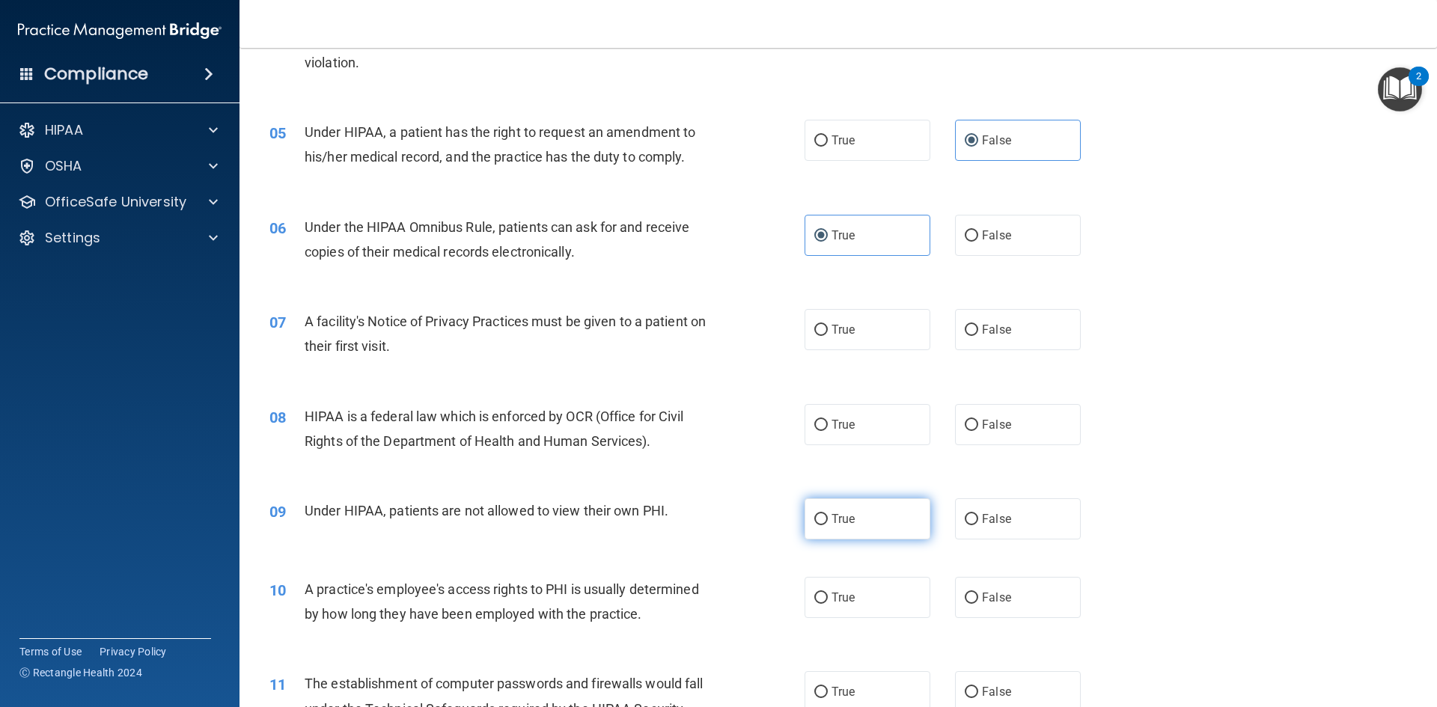
scroll to position [524, 0]
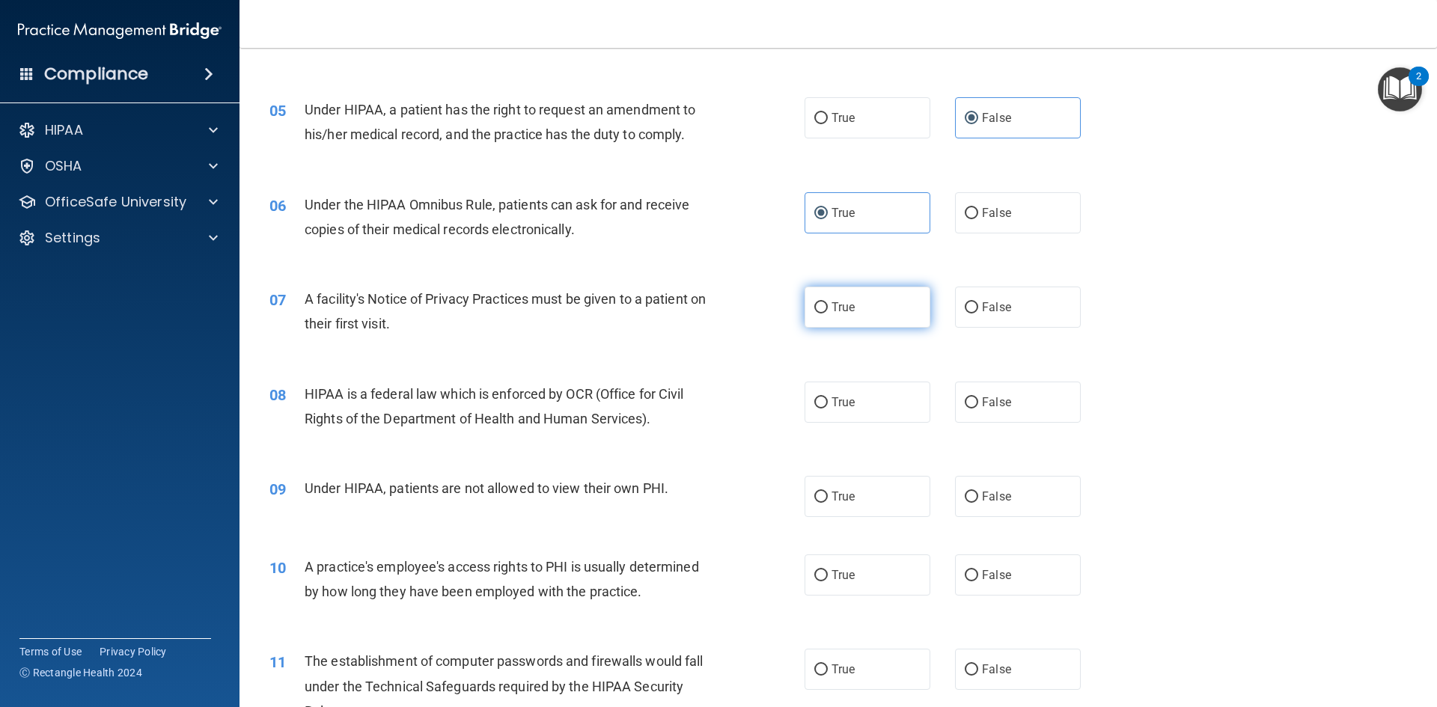
click at [881, 307] on label "True" at bounding box center [867, 307] width 126 height 41
click at [828, 307] on input "True" at bounding box center [820, 307] width 13 height 11
radio input "true"
click at [855, 397] on label "True" at bounding box center [867, 402] width 126 height 41
click at [828, 397] on input "True" at bounding box center [820, 402] width 13 height 11
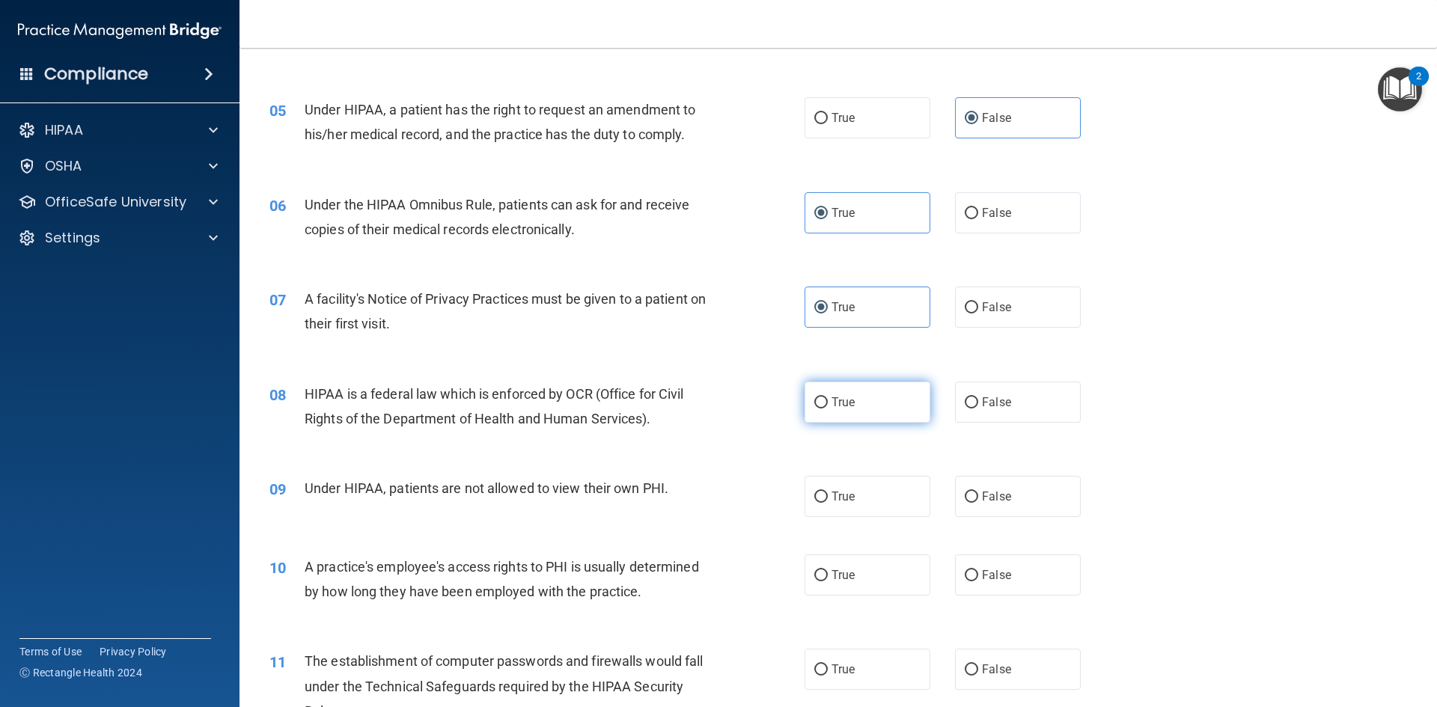
radio input "true"
click at [970, 484] on label "False" at bounding box center [1018, 496] width 126 height 41
click at [970, 492] on input "False" at bounding box center [971, 497] width 13 height 11
radio input "true"
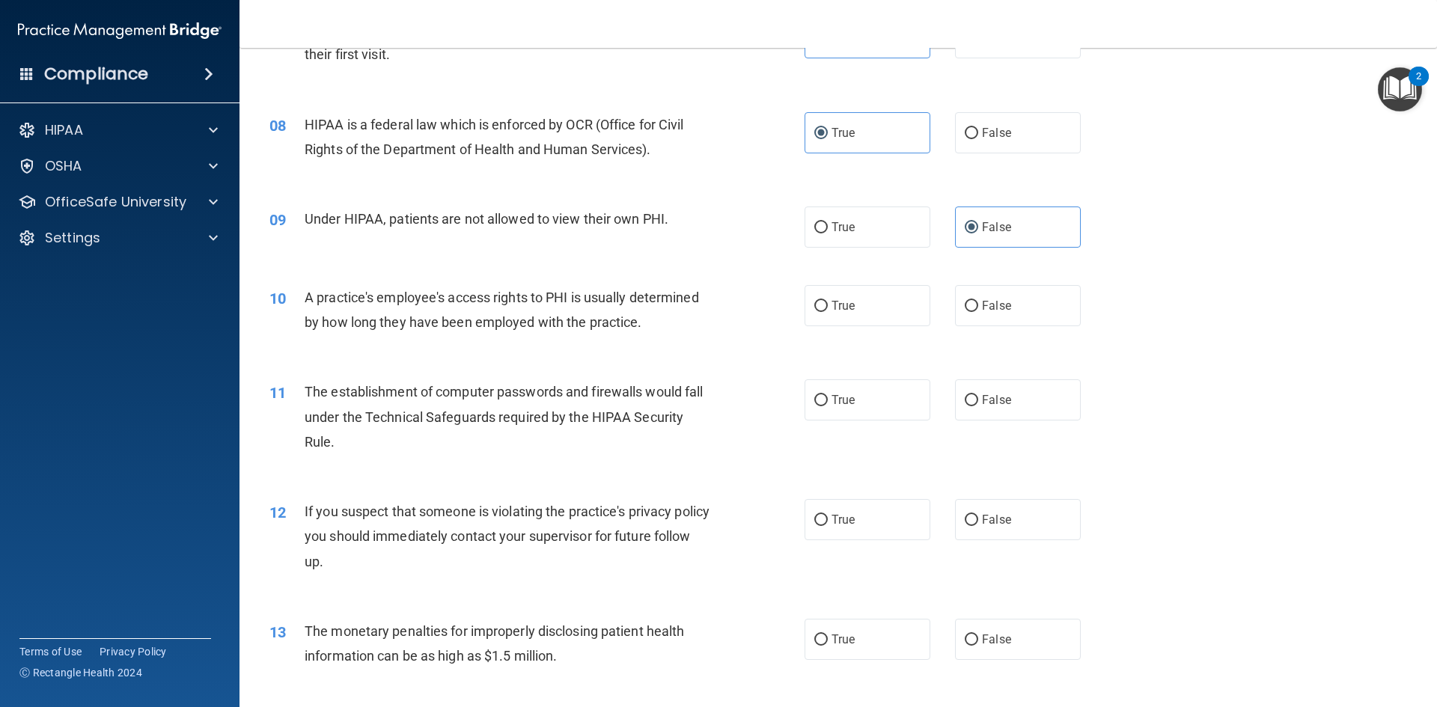
scroll to position [823, 0]
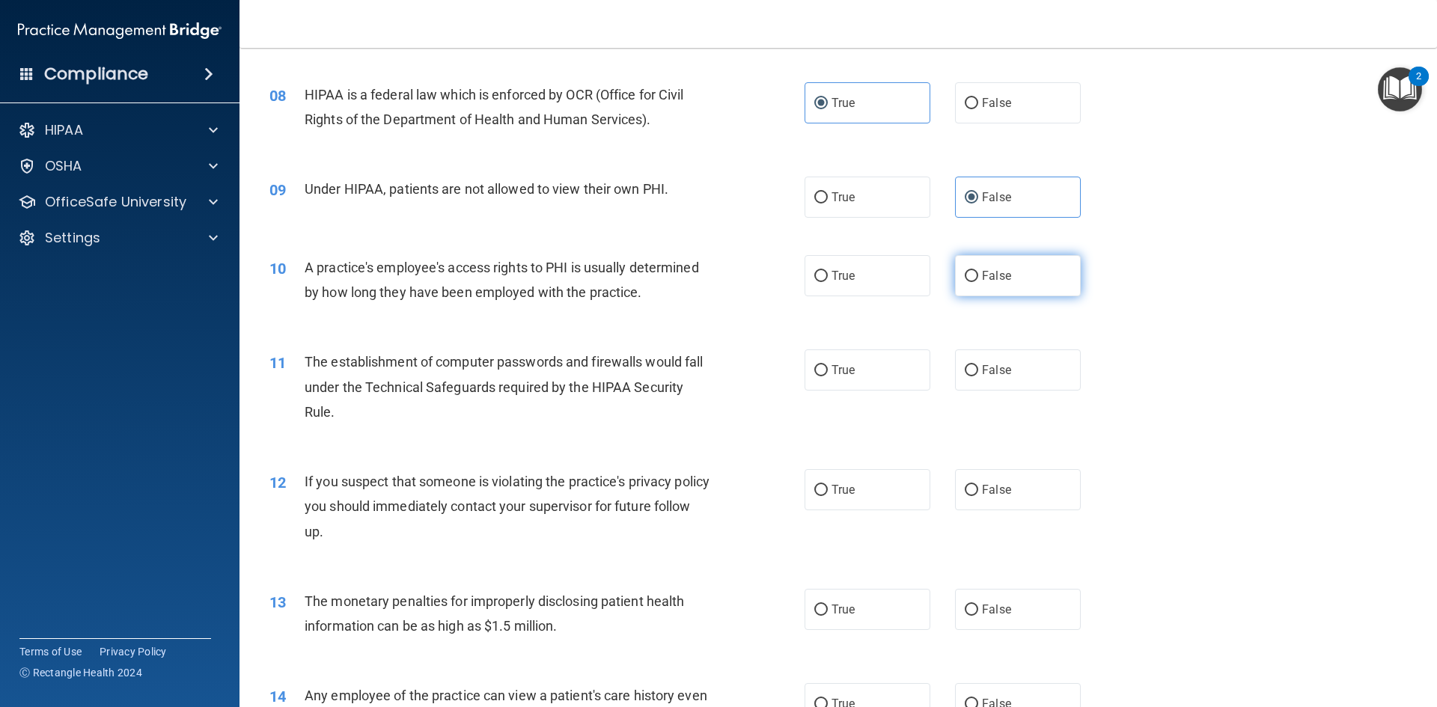
click at [986, 287] on label "False" at bounding box center [1018, 275] width 126 height 41
click at [978, 282] on input "False" at bounding box center [971, 276] width 13 height 11
radio input "true"
click at [895, 364] on label "True" at bounding box center [867, 369] width 126 height 41
click at [828, 365] on input "True" at bounding box center [820, 370] width 13 height 11
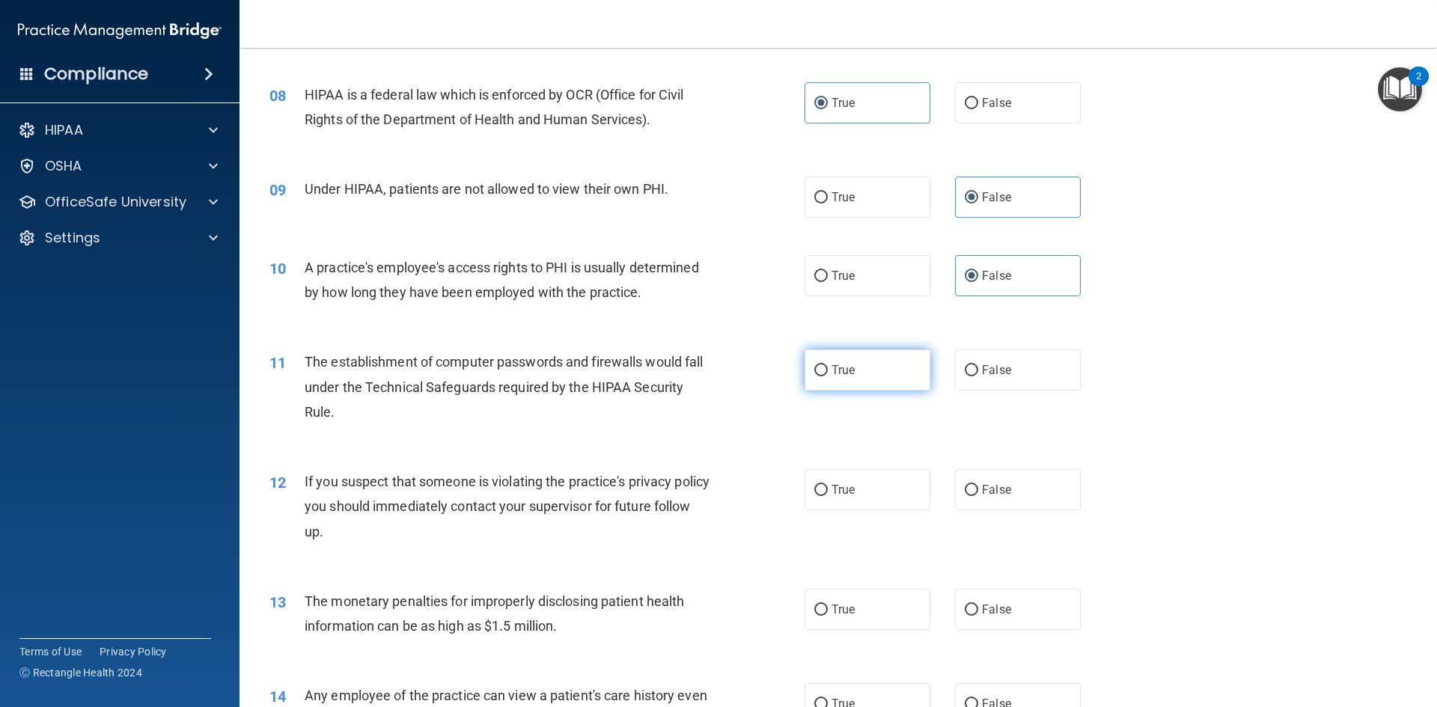
radio input "true"
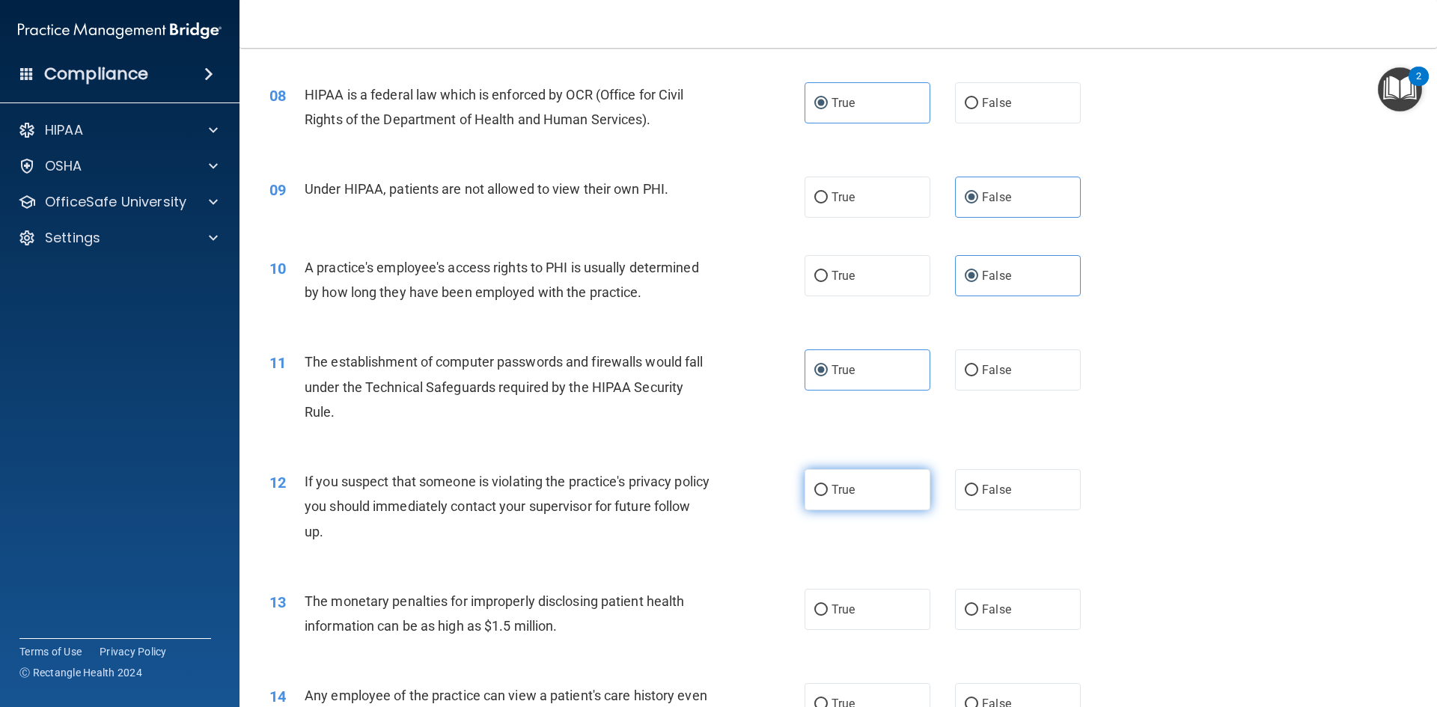
click at [855, 474] on label "True" at bounding box center [867, 489] width 126 height 41
click at [828, 485] on input "True" at bounding box center [820, 490] width 13 height 11
radio input "true"
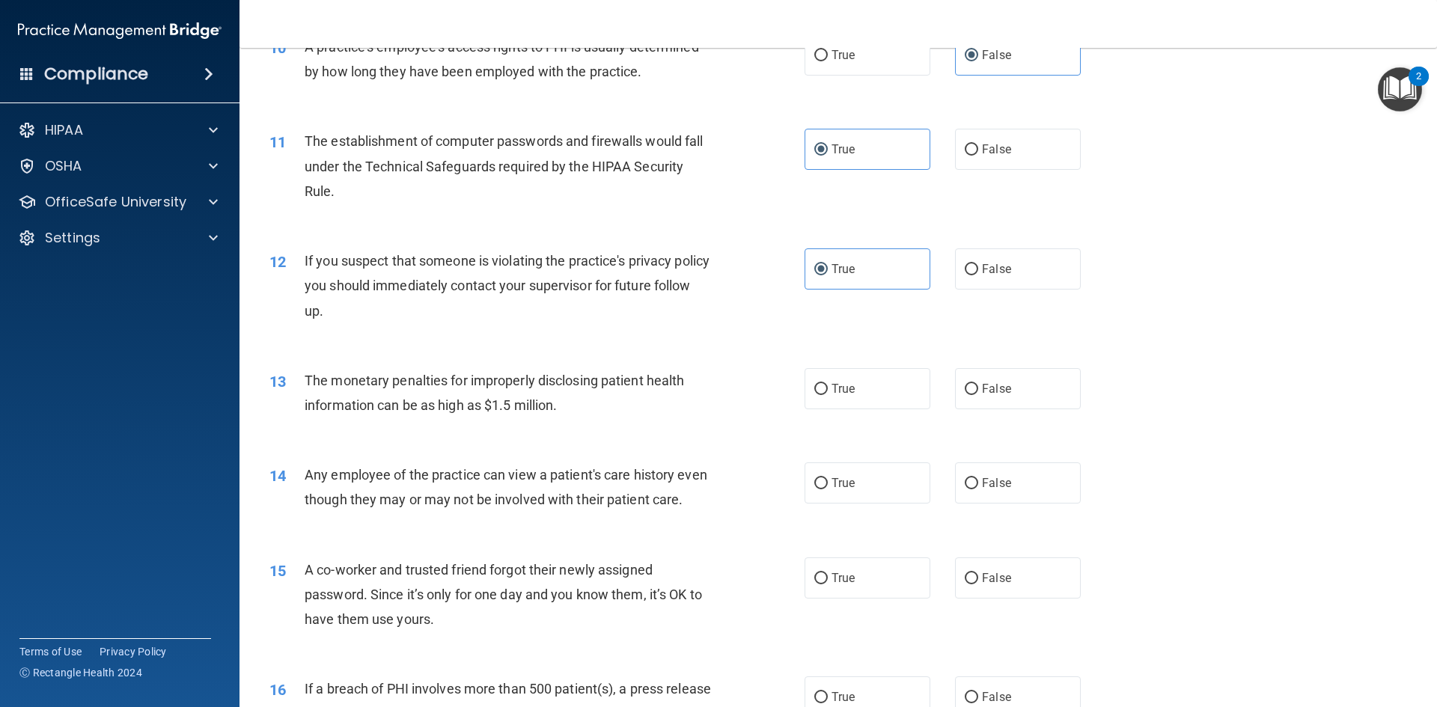
scroll to position [1048, 0]
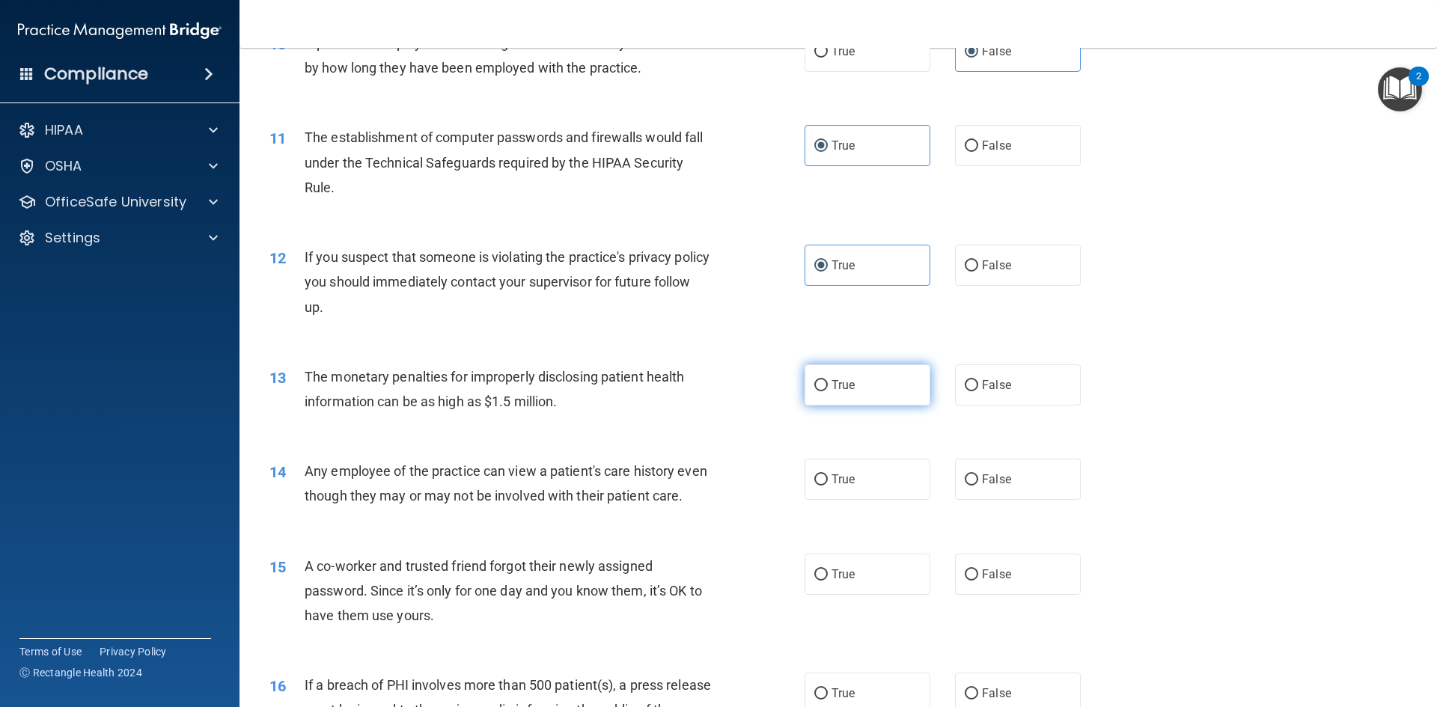
click at [837, 397] on label "True" at bounding box center [867, 384] width 126 height 41
click at [828, 391] on input "True" at bounding box center [820, 385] width 13 height 11
radio input "true"
click at [987, 483] on span "False" at bounding box center [996, 479] width 29 height 14
click at [978, 483] on input "False" at bounding box center [971, 479] width 13 height 11
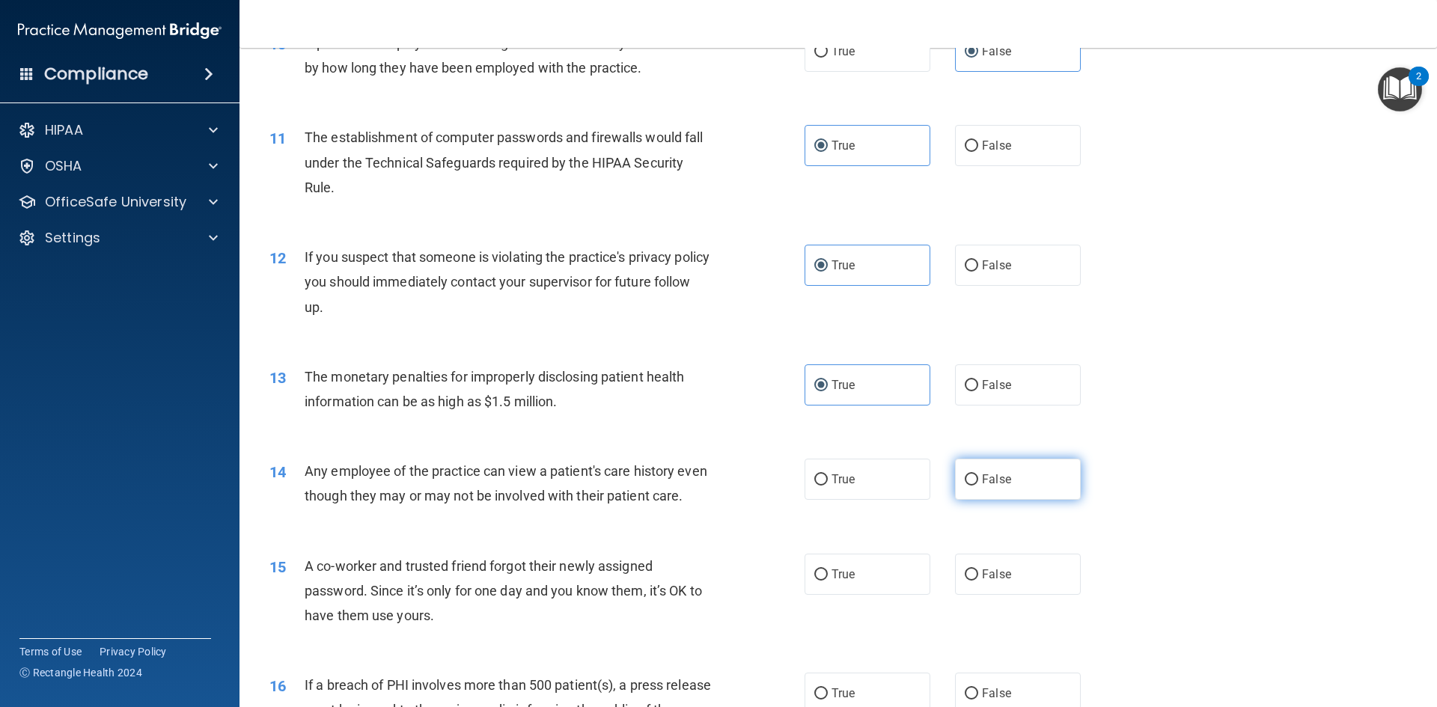
radio input "true"
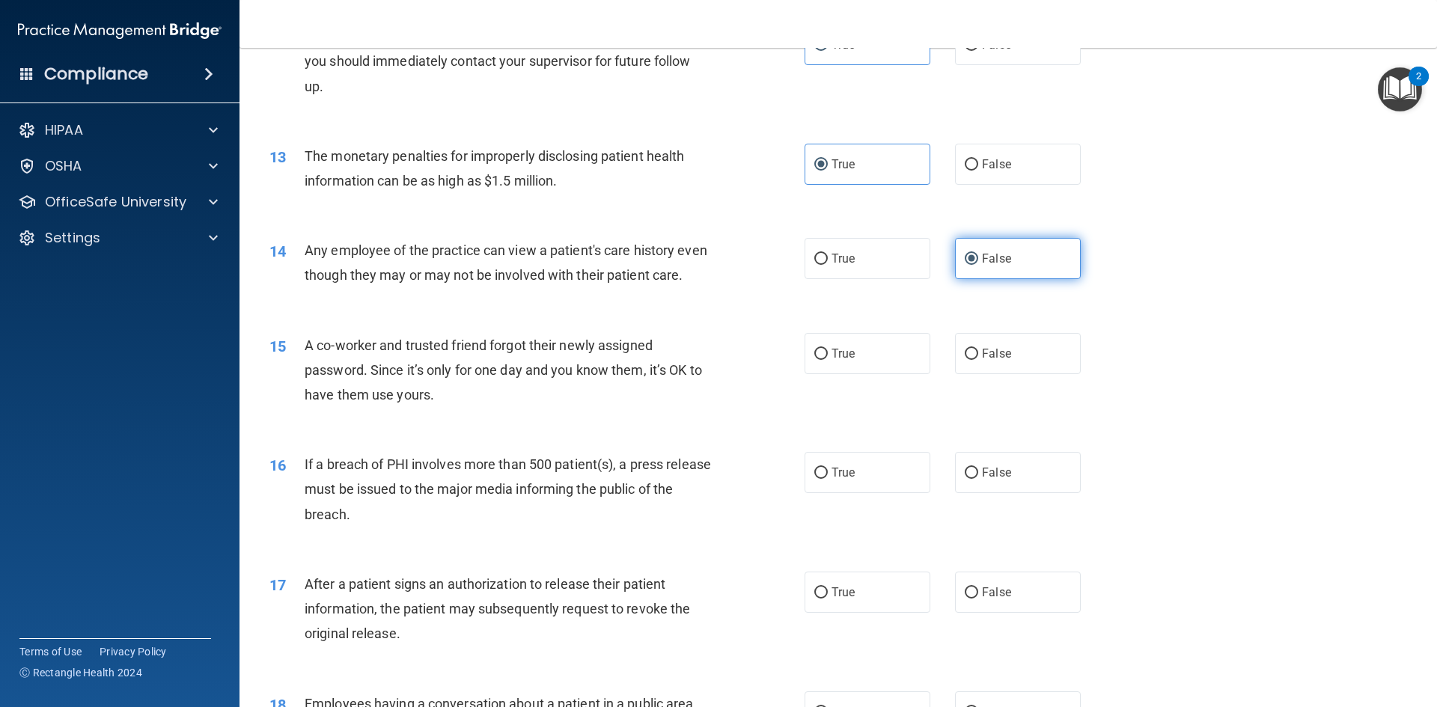
scroll to position [1272, 0]
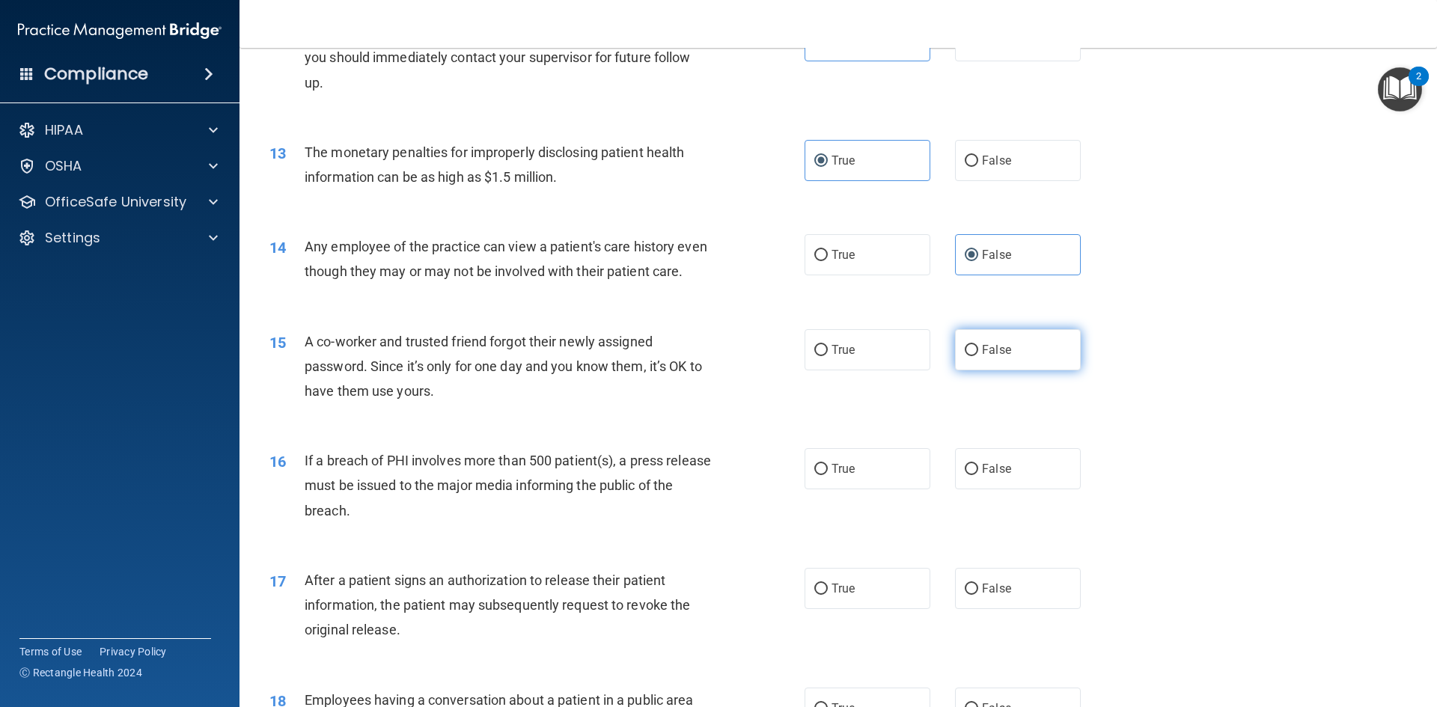
click at [982, 357] on span "False" at bounding box center [996, 350] width 29 height 14
click at [978, 356] on input "False" at bounding box center [971, 350] width 13 height 11
radio input "true"
click at [858, 485] on label "True" at bounding box center [867, 468] width 126 height 41
click at [828, 475] on input "True" at bounding box center [820, 469] width 13 height 11
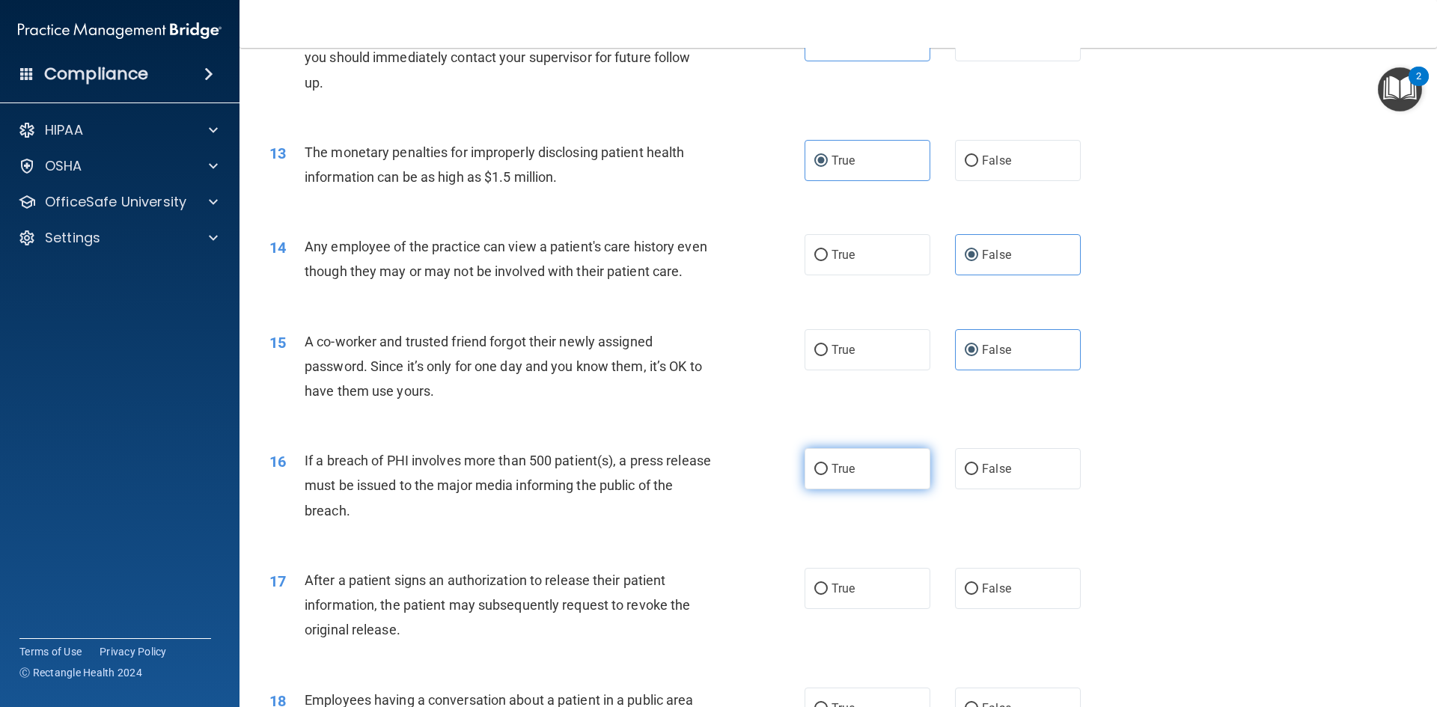
radio input "true"
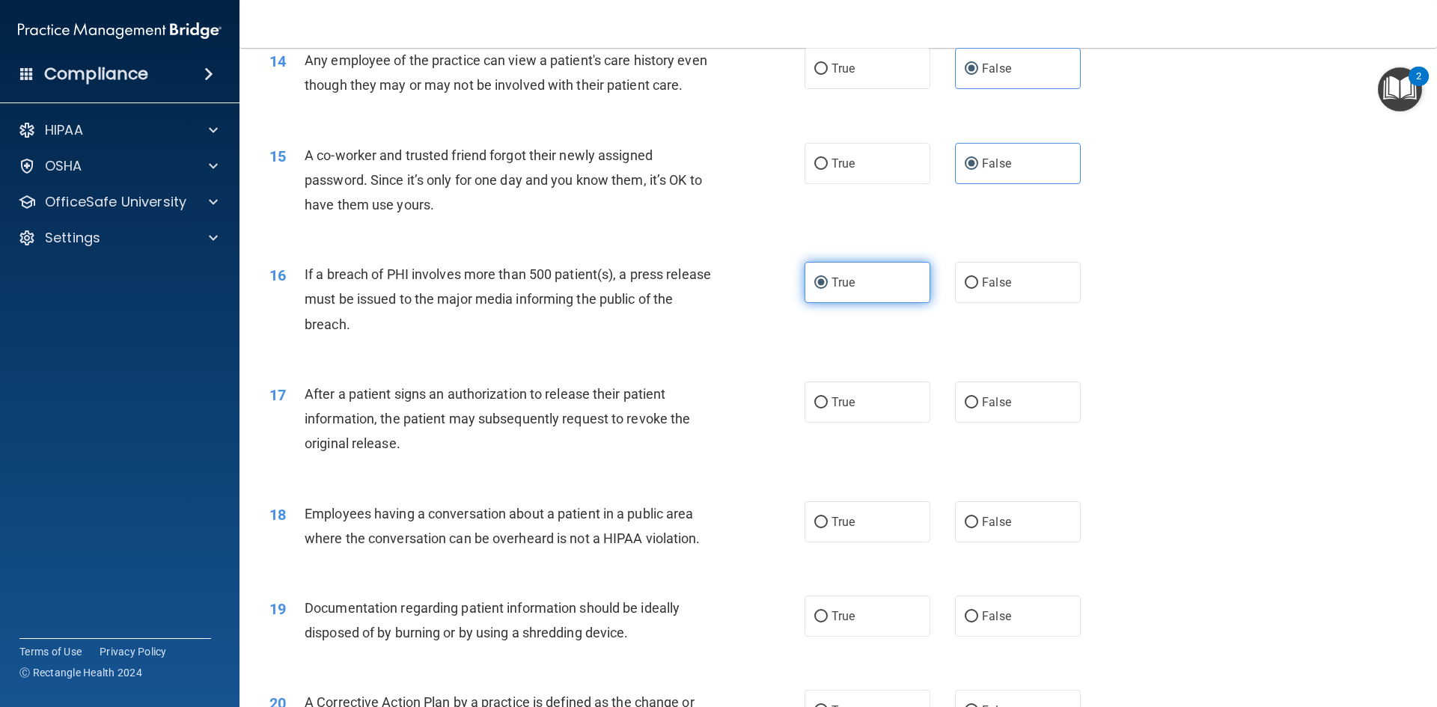
scroll to position [1497, 0]
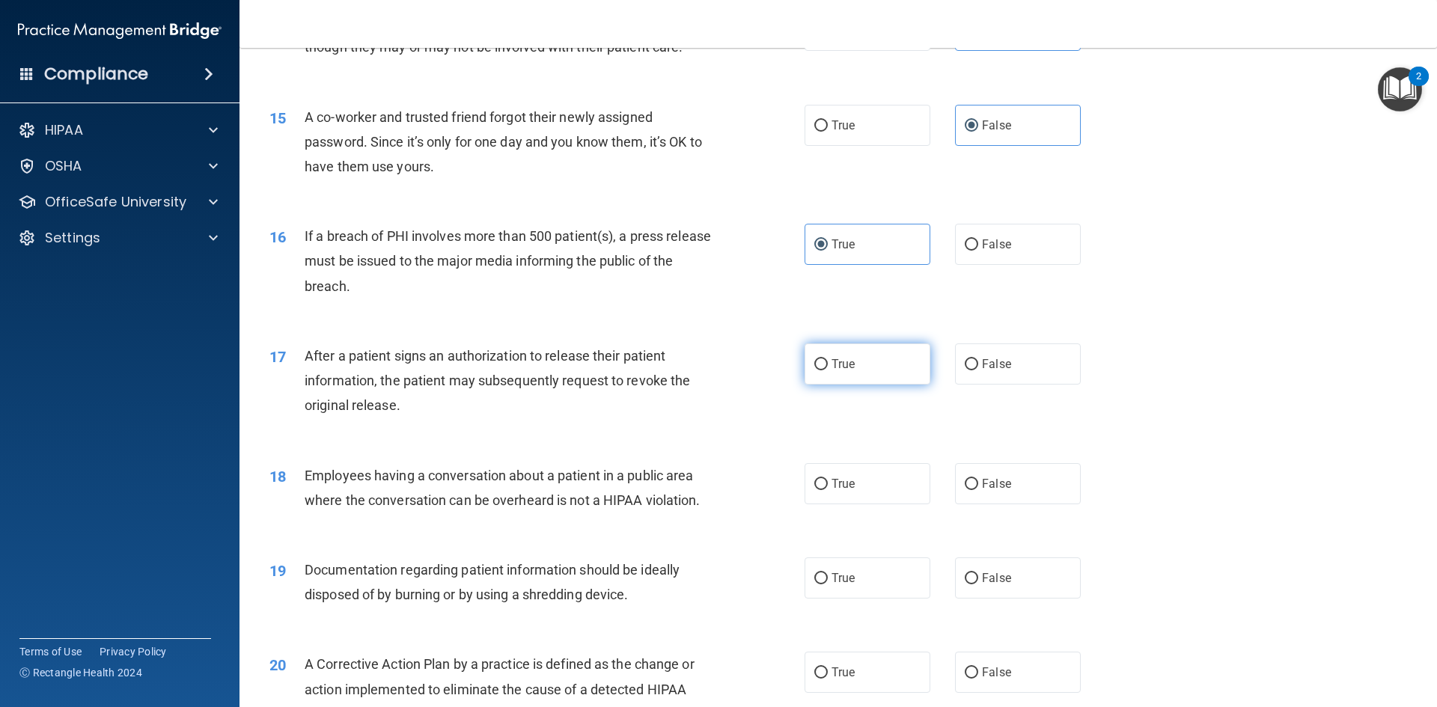
click at [904, 385] on label "True" at bounding box center [867, 363] width 126 height 41
click at [828, 370] on input "True" at bounding box center [820, 364] width 13 height 11
radio input "true"
click at [982, 500] on label "False" at bounding box center [1018, 483] width 126 height 41
click at [978, 490] on input "False" at bounding box center [971, 484] width 13 height 11
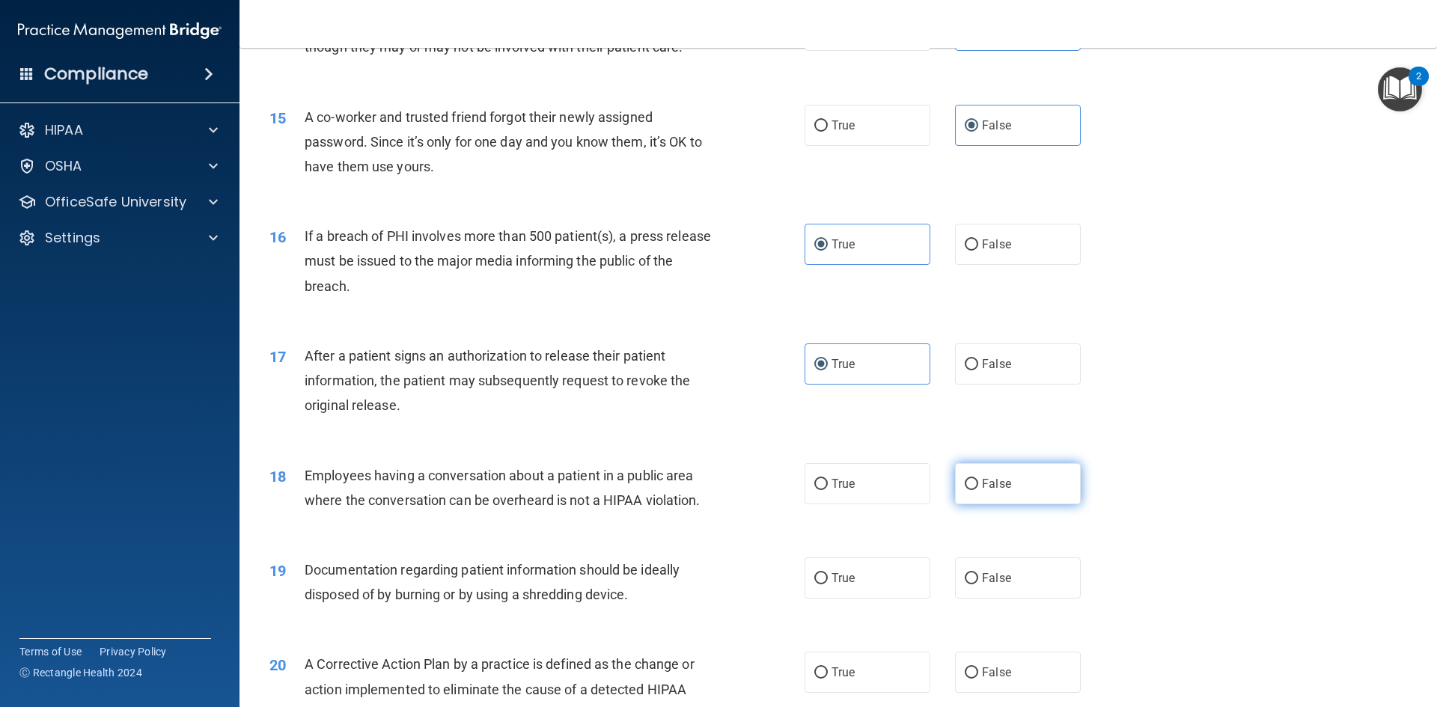
radio input "true"
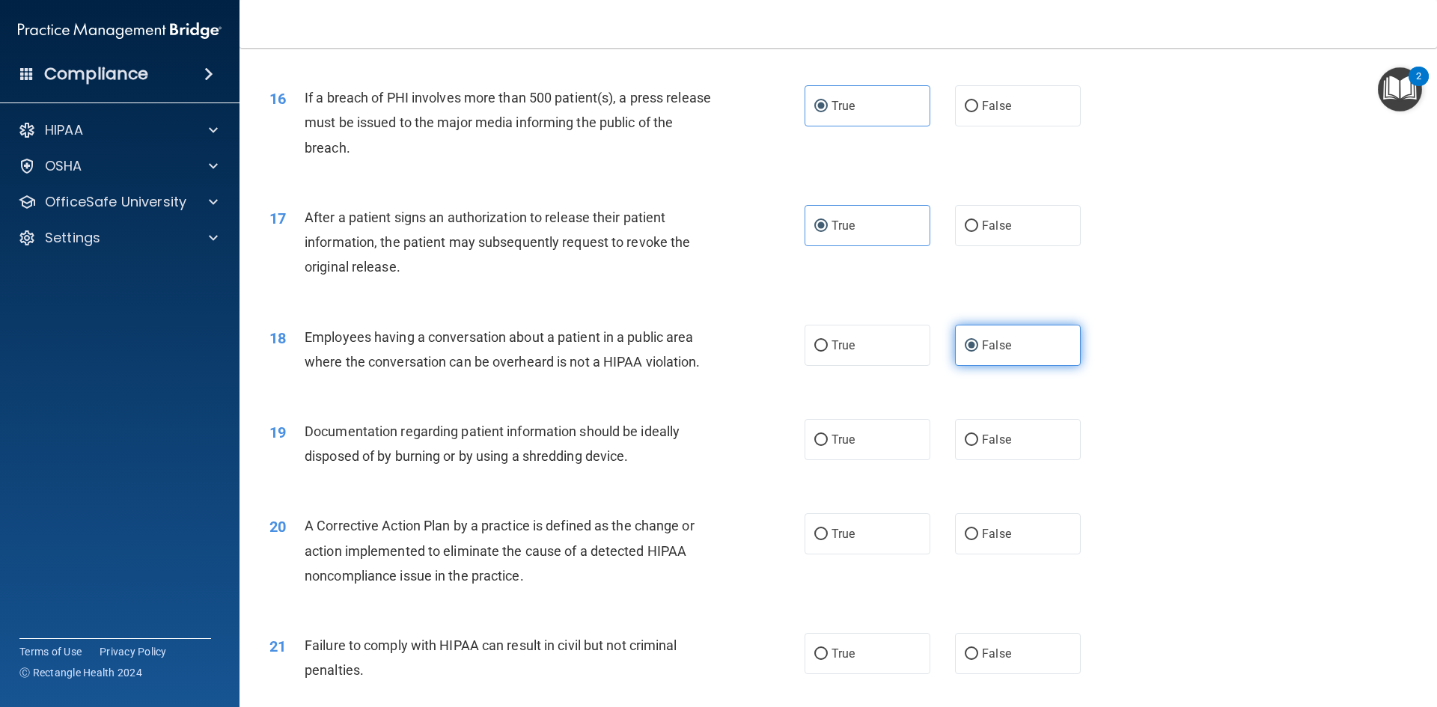
scroll to position [1721, 0]
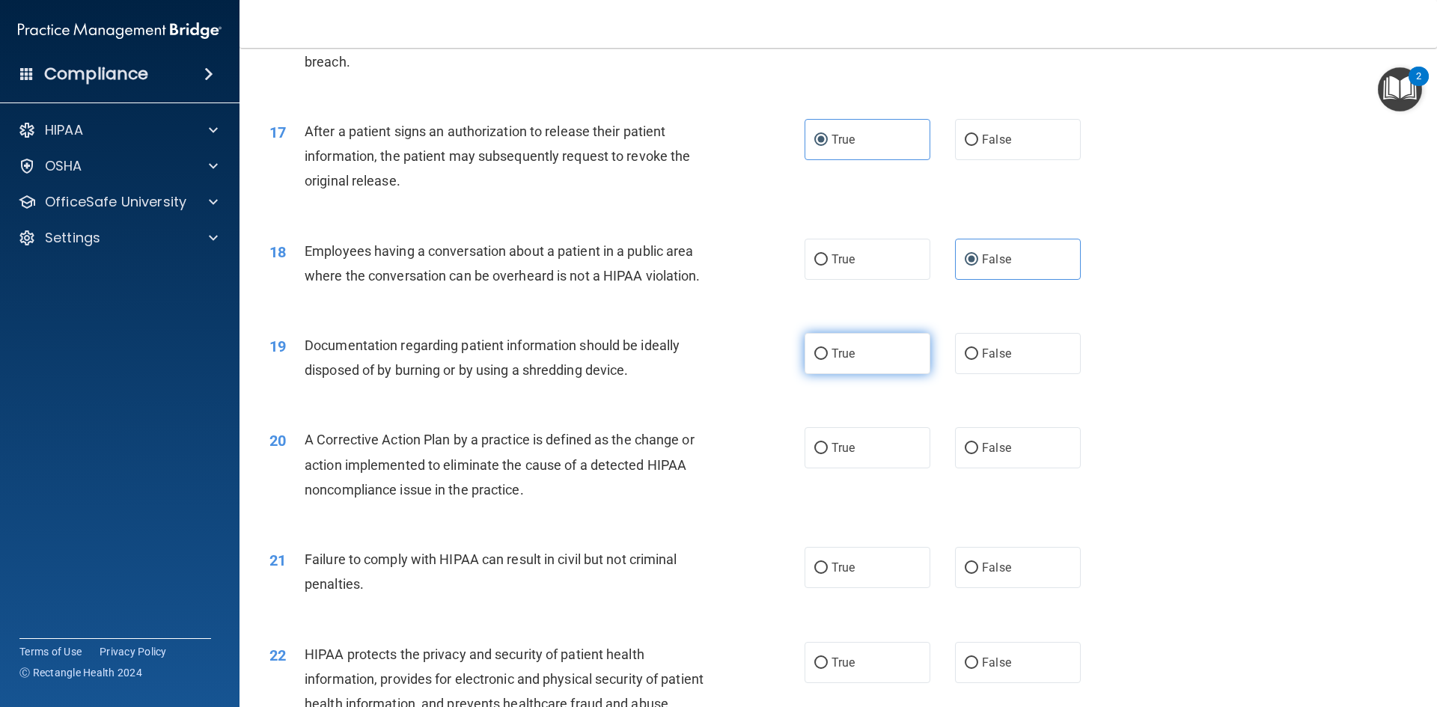
click at [890, 374] on label "True" at bounding box center [867, 353] width 126 height 41
click at [828, 360] on input "True" at bounding box center [820, 354] width 13 height 11
radio input "true"
click at [888, 468] on label "True" at bounding box center [867, 447] width 126 height 41
click at [828, 454] on input "True" at bounding box center [820, 448] width 13 height 11
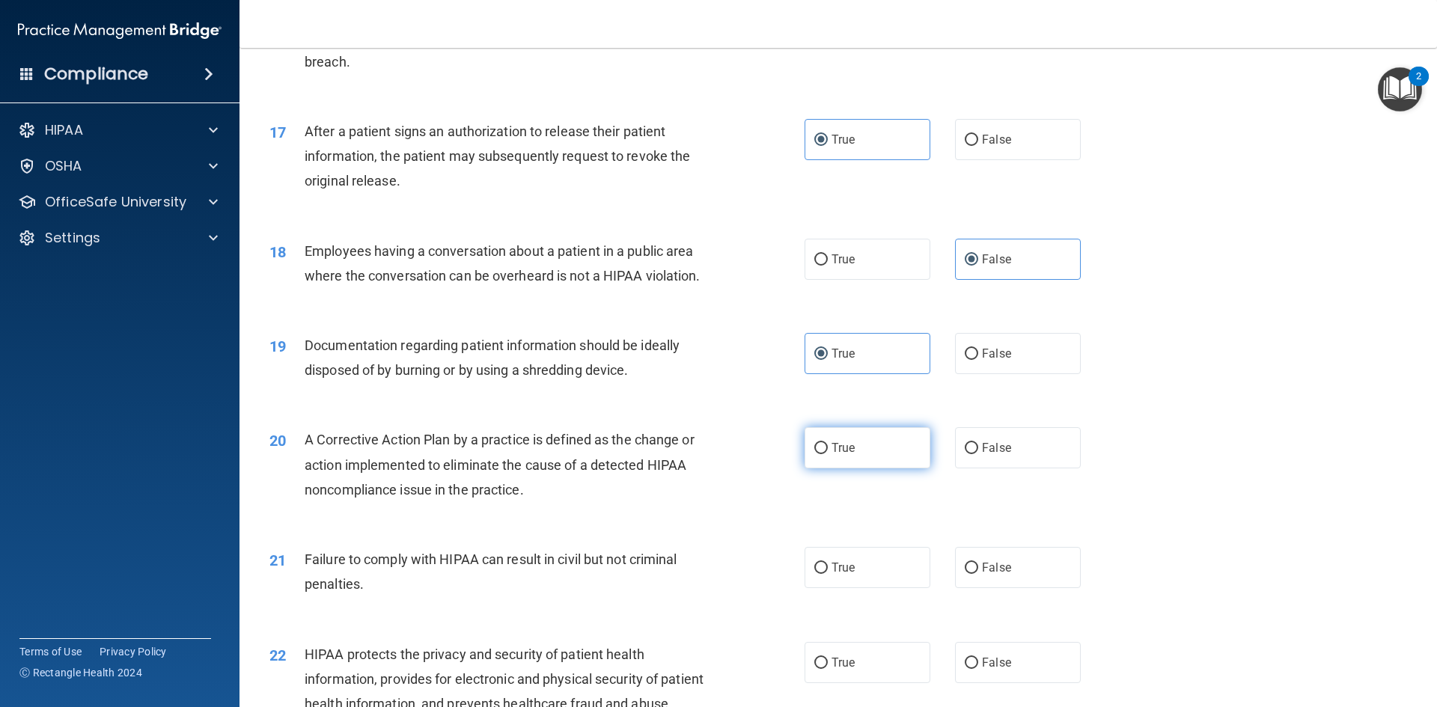
radio input "true"
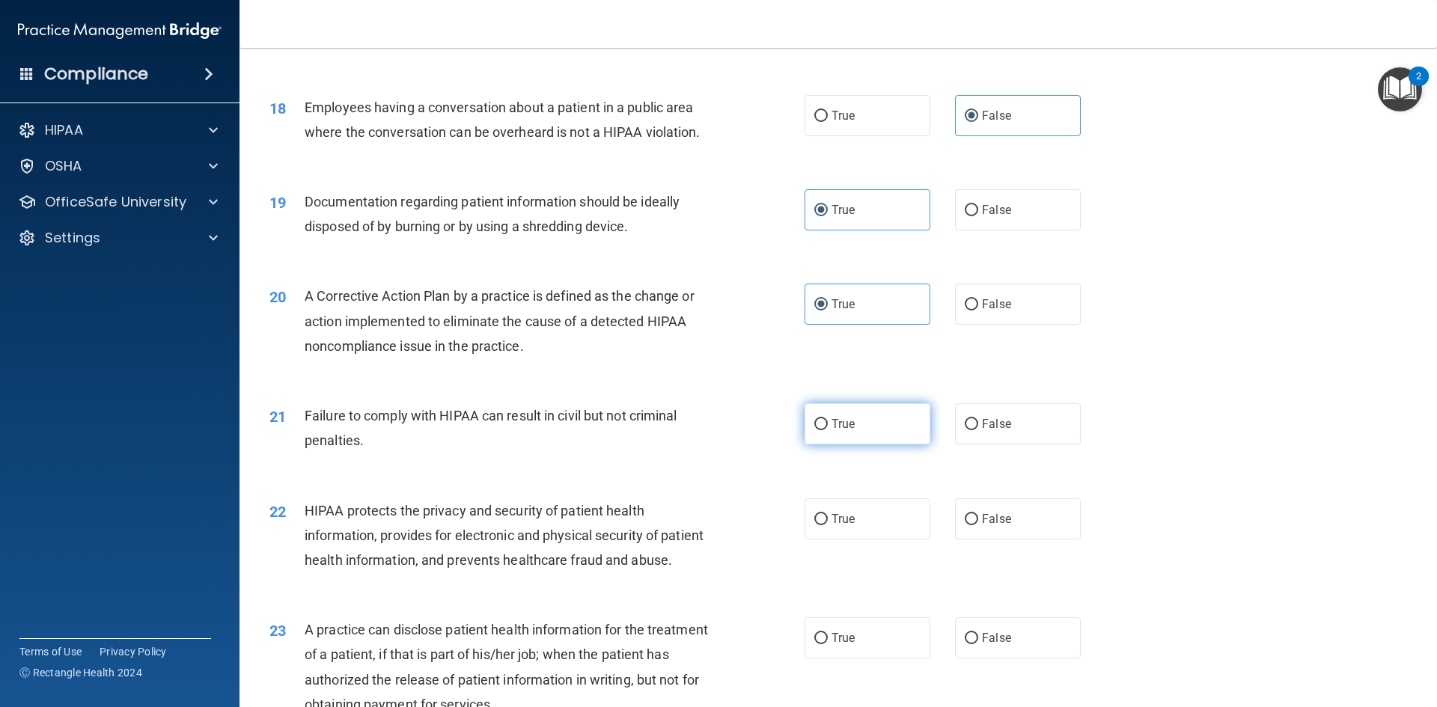
scroll to position [1871, 0]
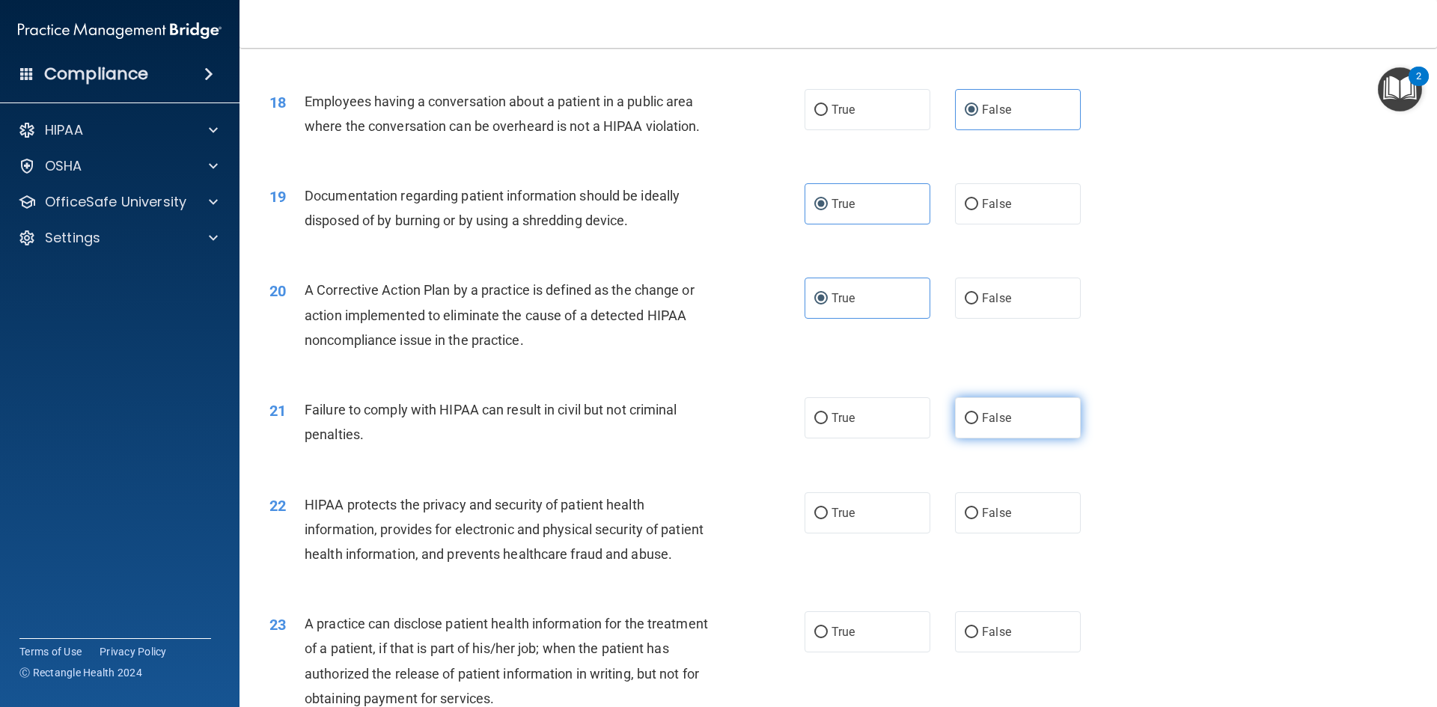
click at [997, 425] on span "False" at bounding box center [996, 418] width 29 height 14
click at [978, 424] on input "False" at bounding box center [971, 418] width 13 height 11
radio input "true"
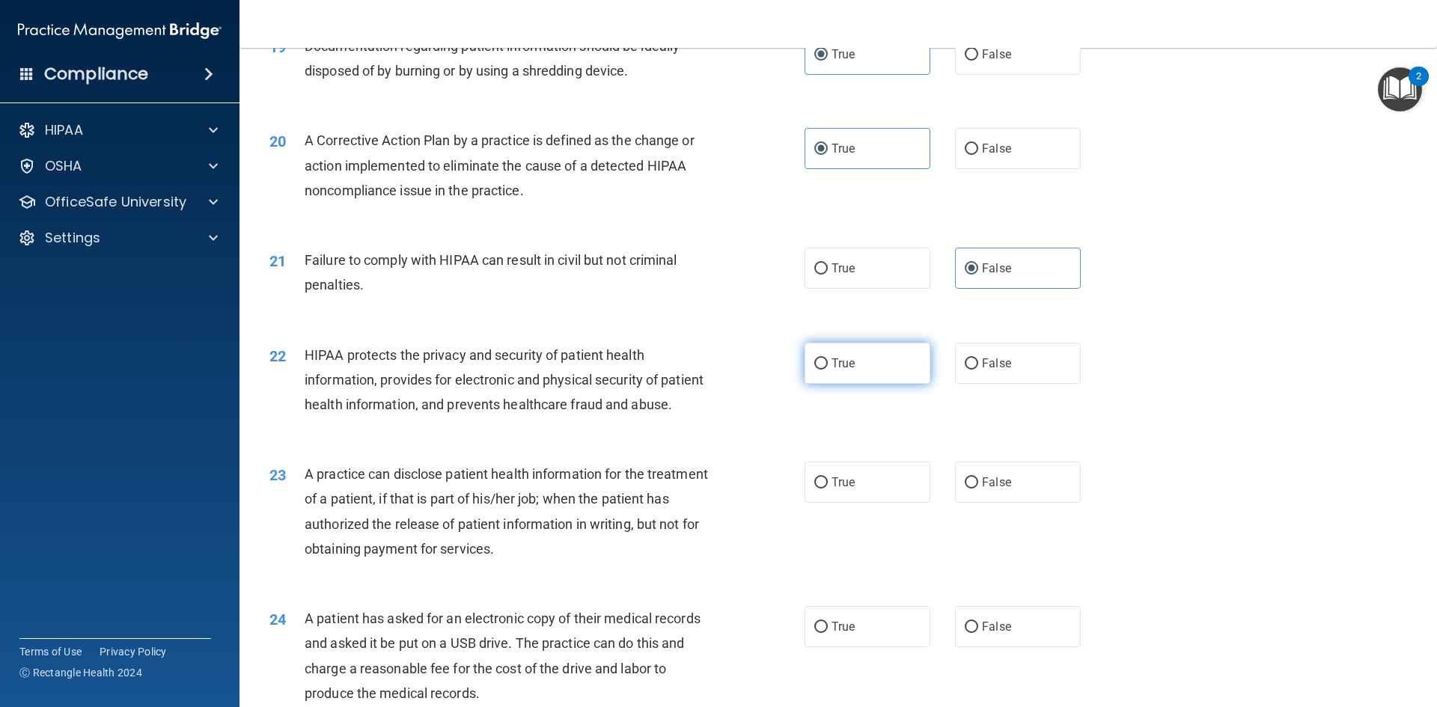
click at [888, 384] on label "True" at bounding box center [867, 363] width 126 height 41
click at [828, 370] on input "True" at bounding box center [820, 363] width 13 height 11
radio input "true"
click at [990, 503] on label "False" at bounding box center [1018, 482] width 126 height 41
click at [978, 489] on input "False" at bounding box center [971, 482] width 13 height 11
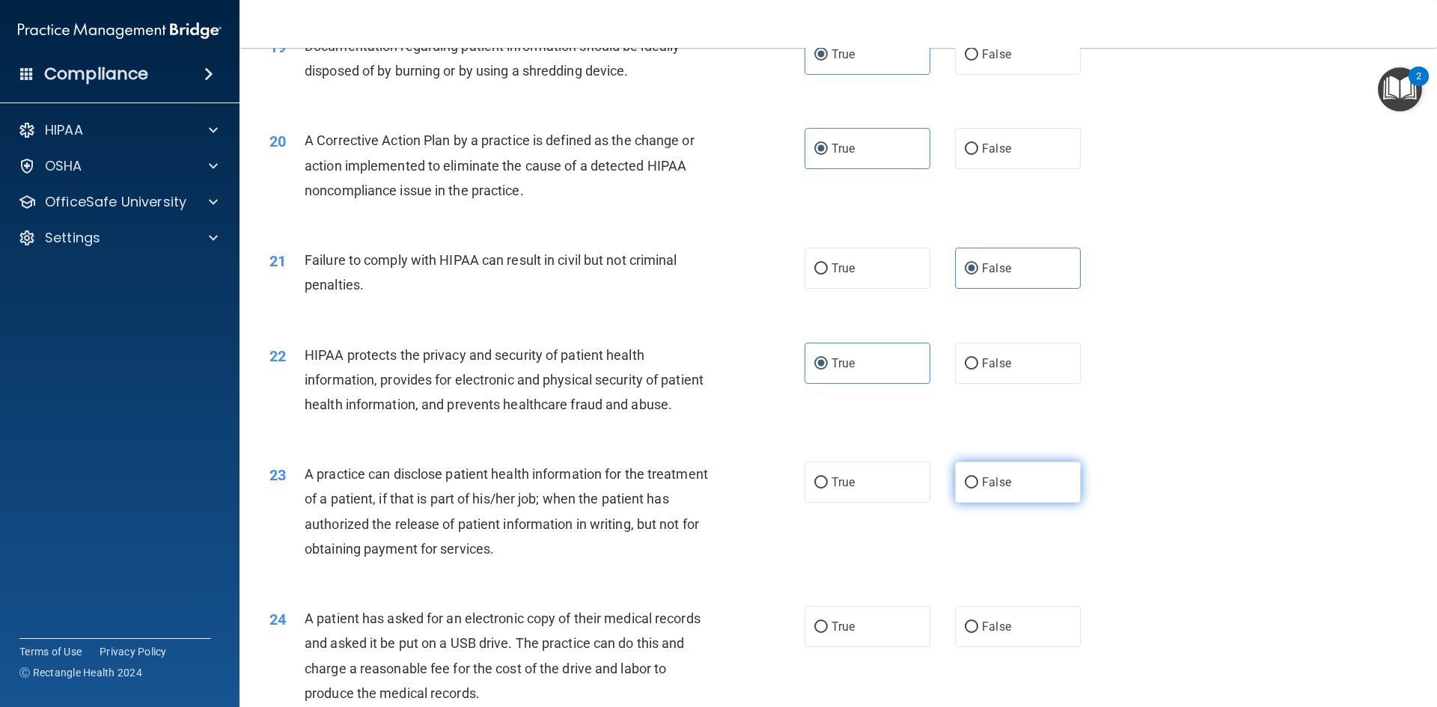
radio input "true"
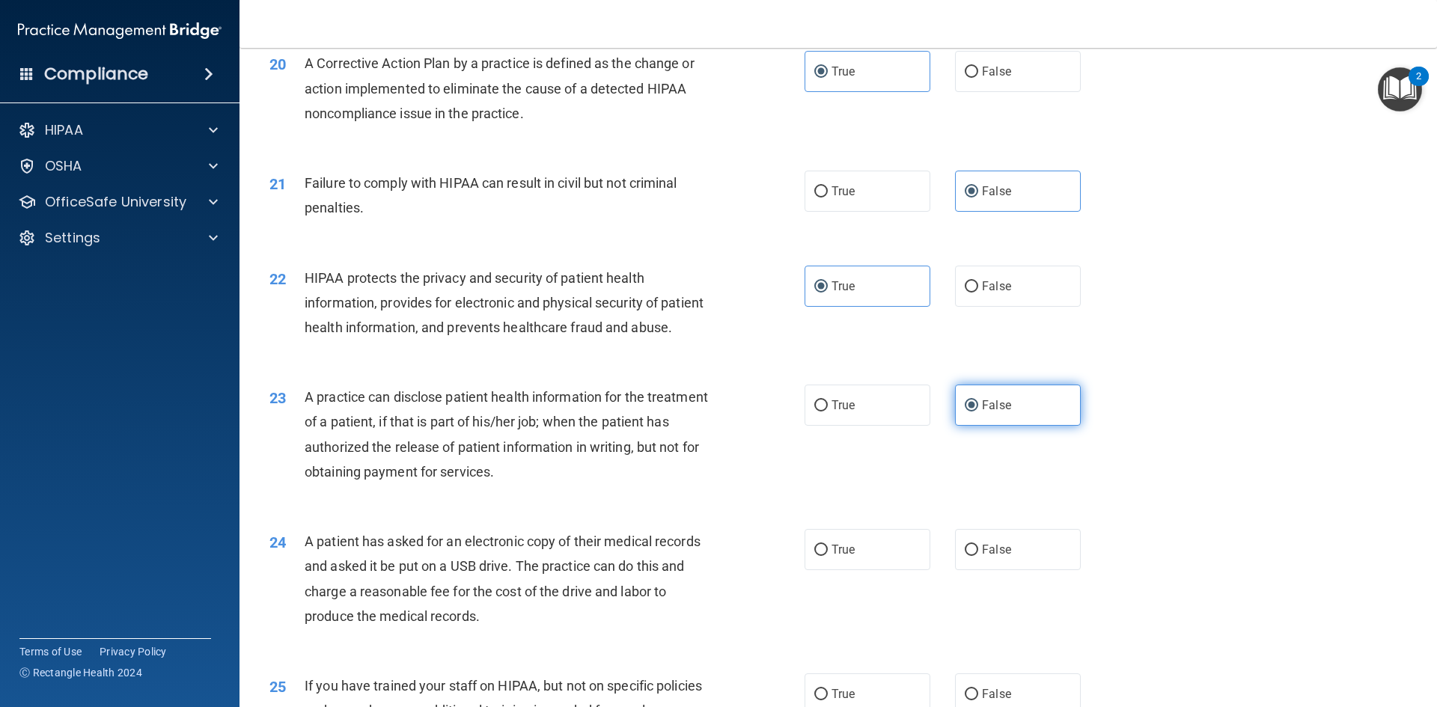
scroll to position [2170, 0]
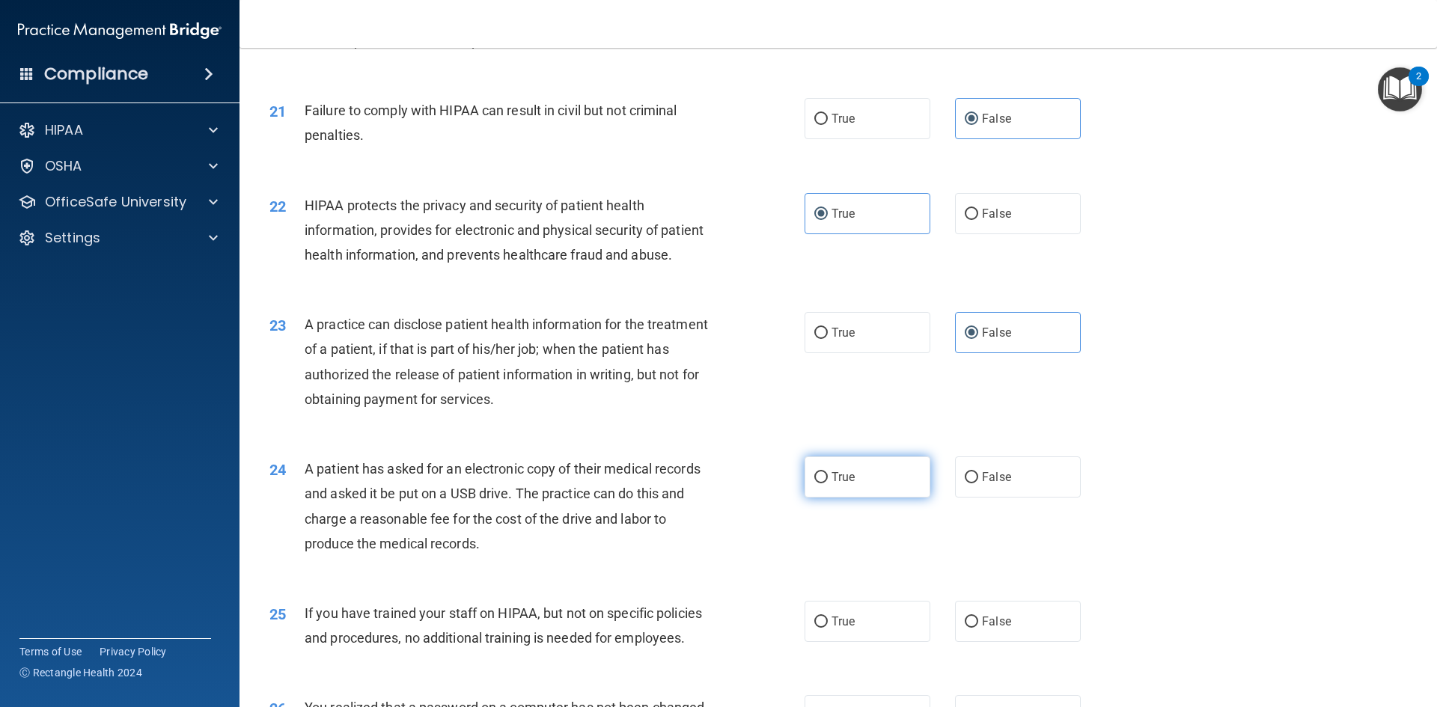
click at [906, 498] on label "True" at bounding box center [867, 476] width 126 height 41
click at [828, 483] on input "True" at bounding box center [820, 477] width 13 height 11
radio input "true"
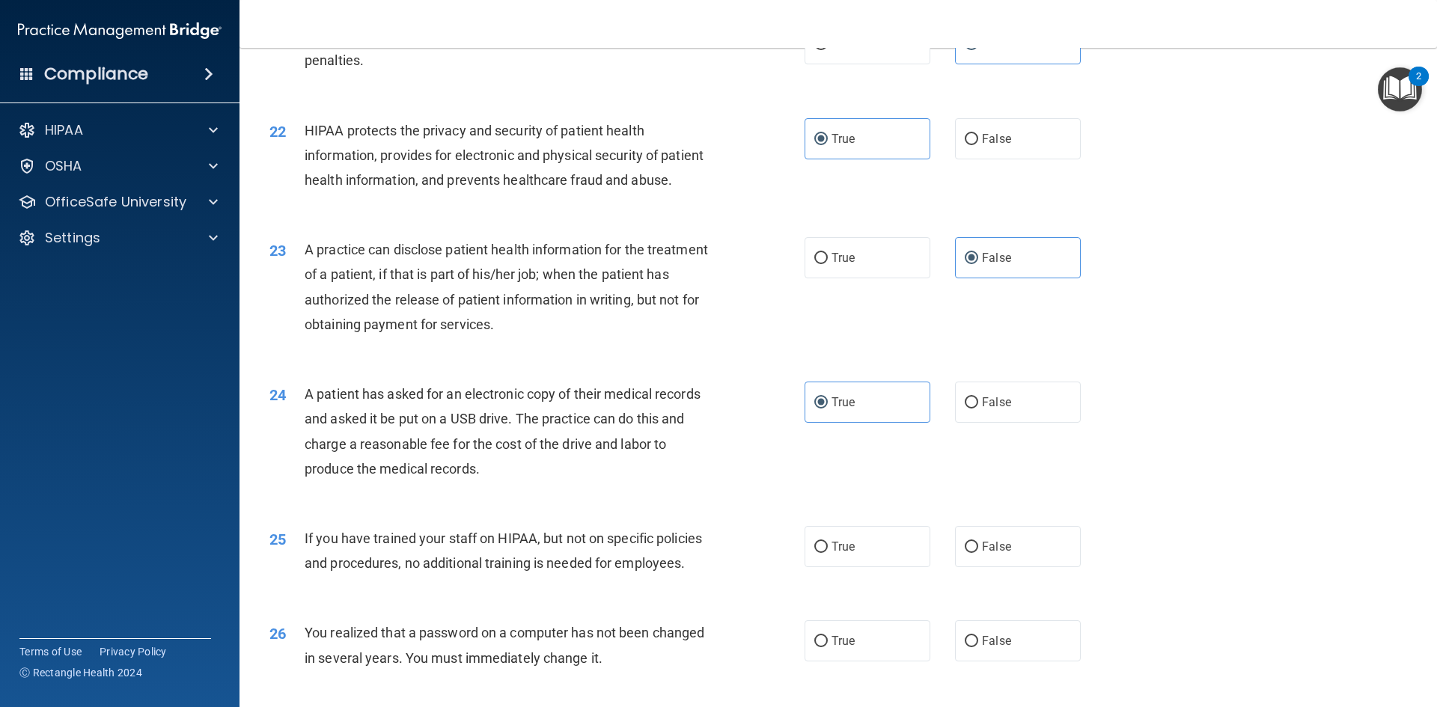
scroll to position [2320, 0]
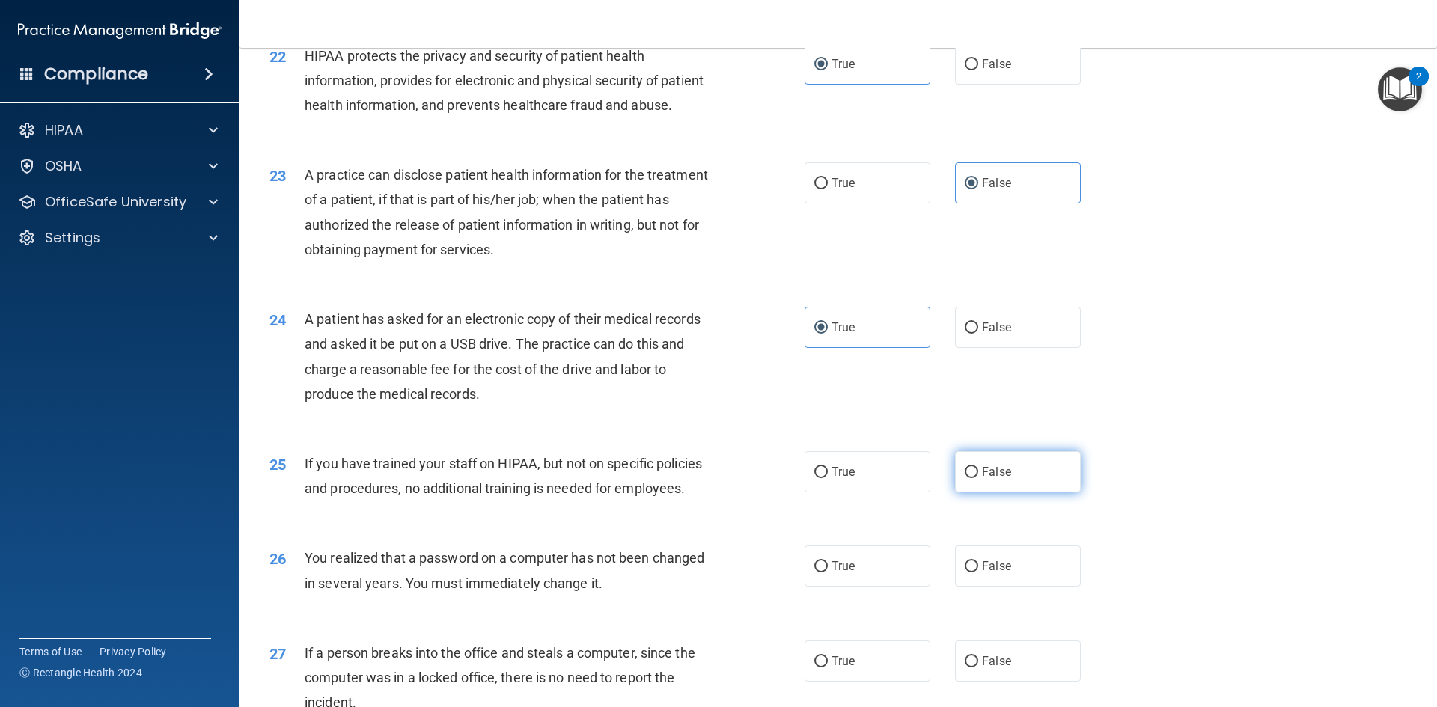
click at [1003, 479] on span "False" at bounding box center [996, 472] width 29 height 14
click at [978, 478] on input "False" at bounding box center [971, 472] width 13 height 11
radio input "true"
click at [882, 587] on label "True" at bounding box center [867, 566] width 126 height 41
click at [828, 572] on input "True" at bounding box center [820, 566] width 13 height 11
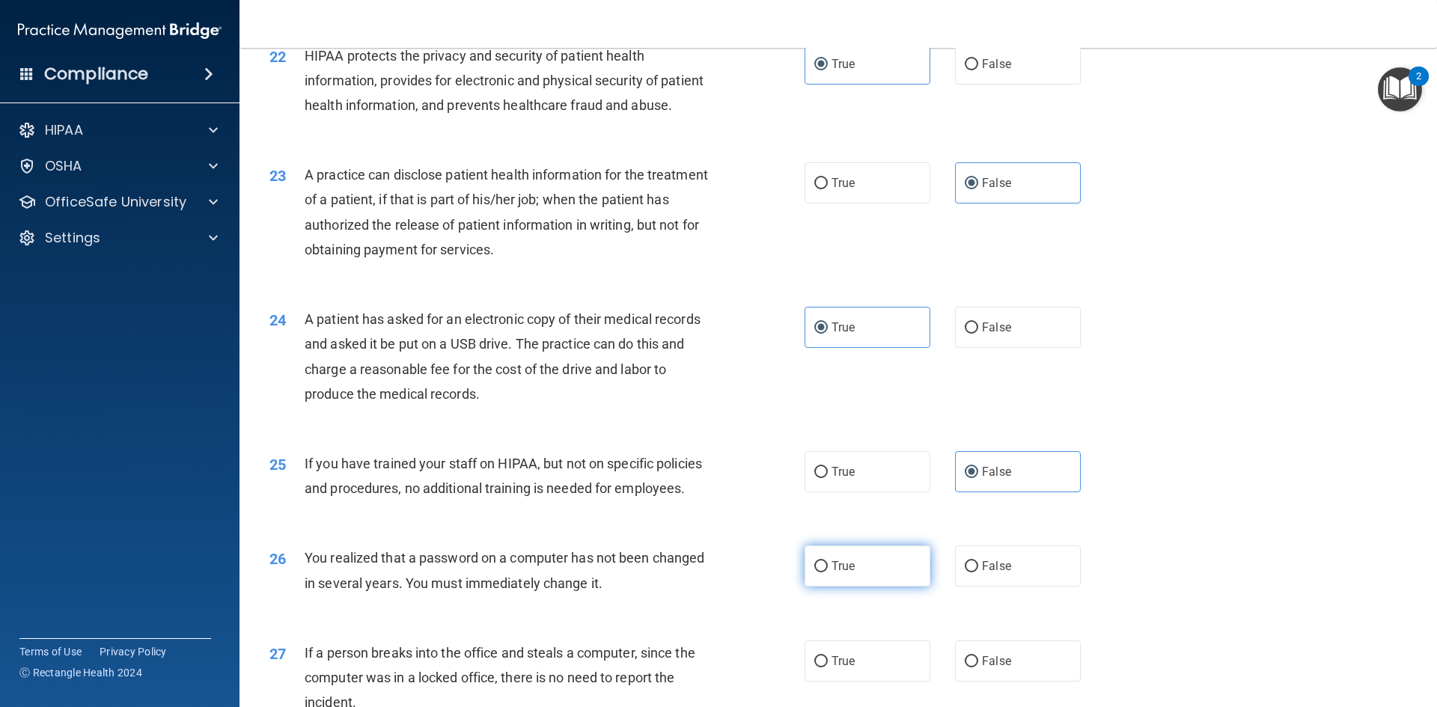
radio input "true"
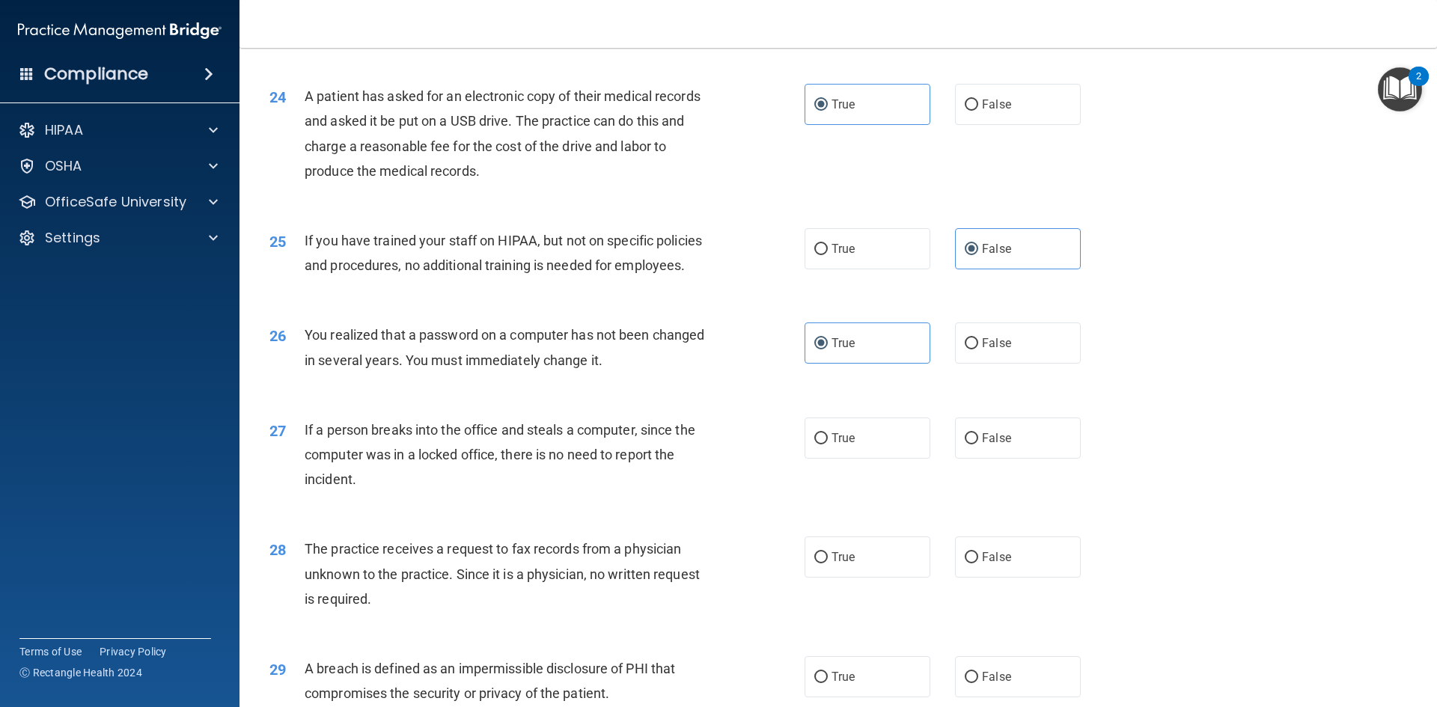
scroll to position [2544, 0]
click at [965, 443] on input "False" at bounding box center [971, 437] width 13 height 11
radio input "true"
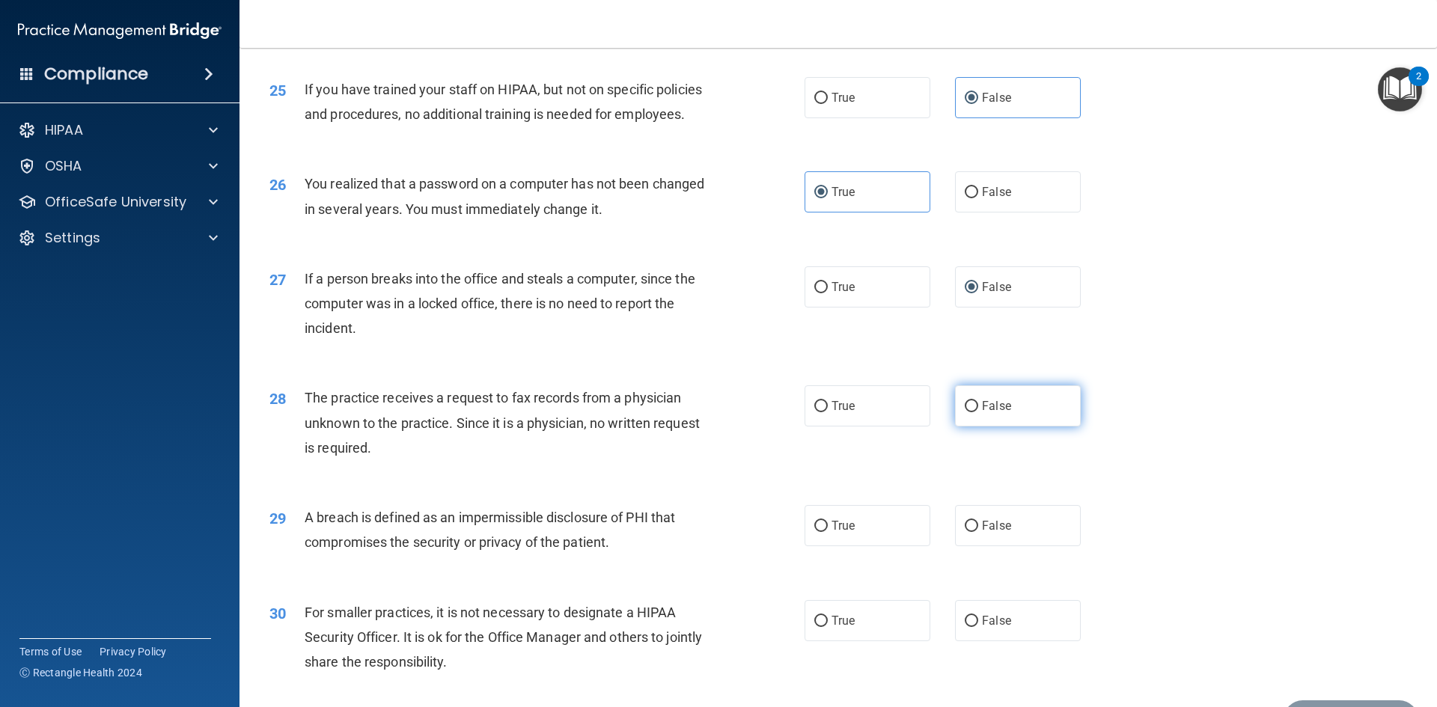
click at [985, 427] on label "False" at bounding box center [1018, 405] width 126 height 41
click at [978, 412] on input "False" at bounding box center [971, 406] width 13 height 11
radio input "true"
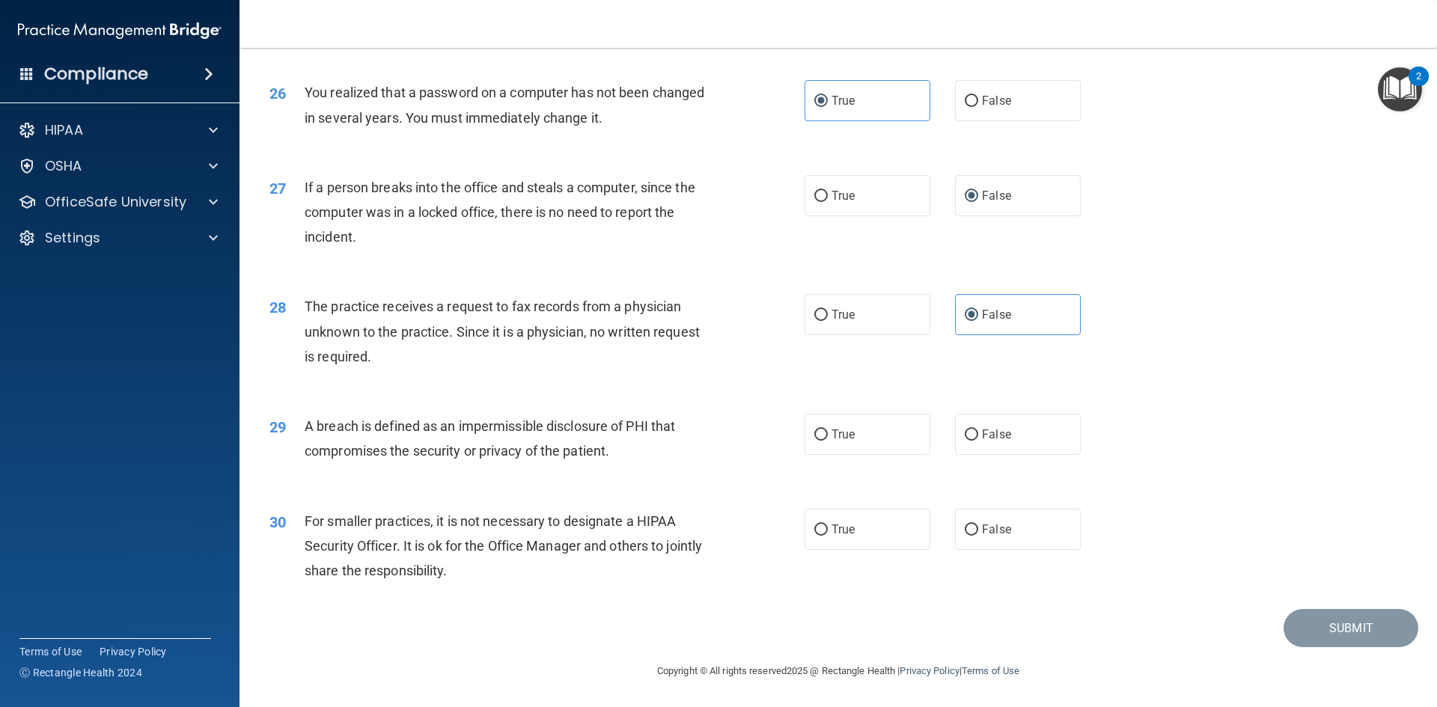
scroll to position [2835, 0]
click at [895, 426] on label "True" at bounding box center [867, 434] width 126 height 41
click at [828, 430] on input "True" at bounding box center [820, 435] width 13 height 11
radio input "true"
click at [982, 531] on span "False" at bounding box center [996, 529] width 29 height 14
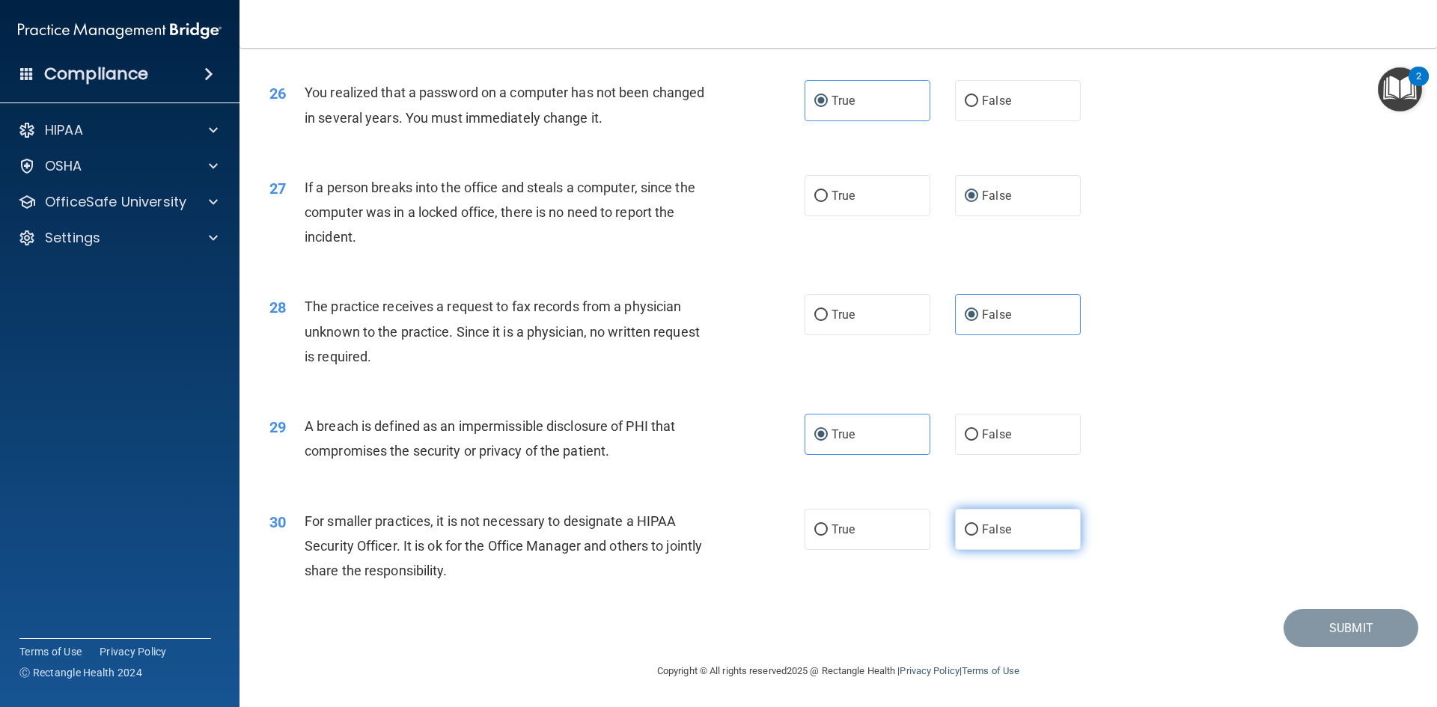
click at [978, 531] on input "False" at bounding box center [971, 530] width 13 height 11
radio input "true"
click at [1289, 640] on button "Submit" at bounding box center [1350, 628] width 135 height 38
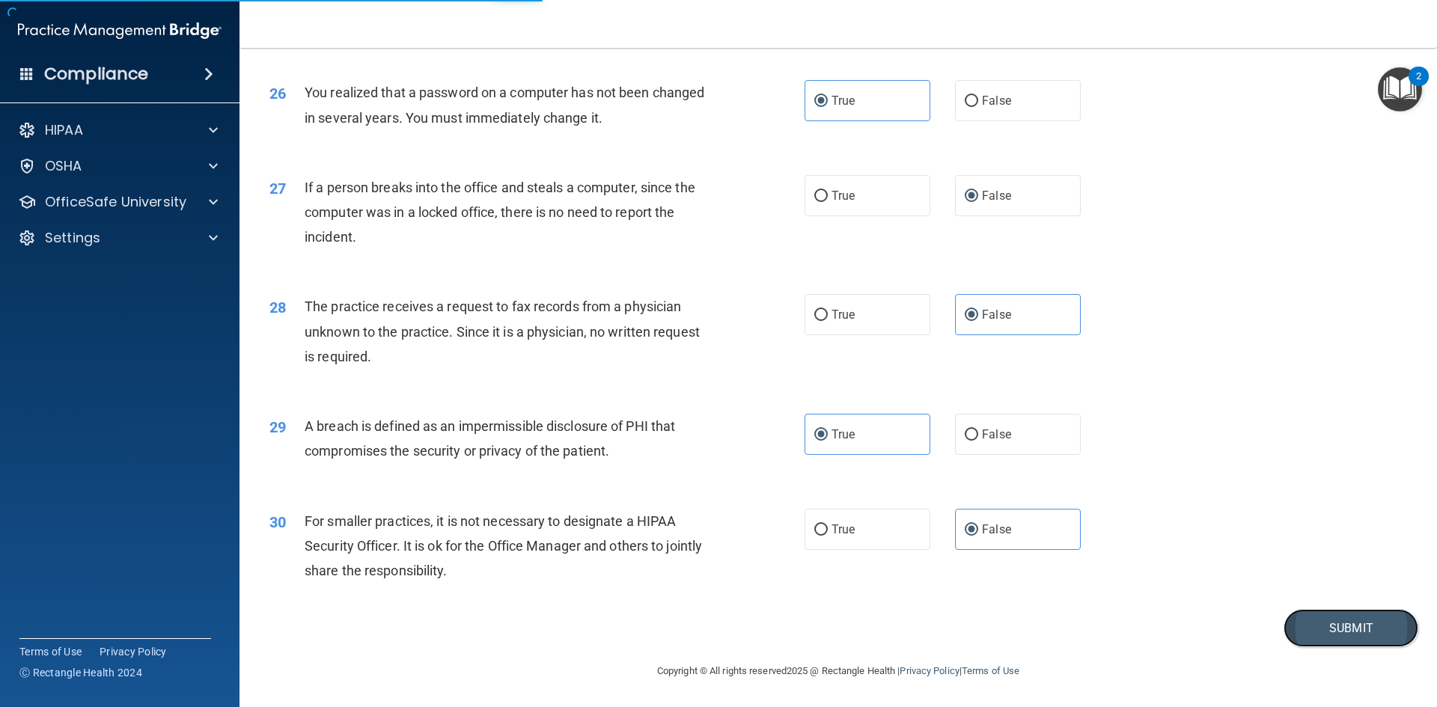
click at [1299, 622] on button "Submit" at bounding box center [1350, 628] width 135 height 38
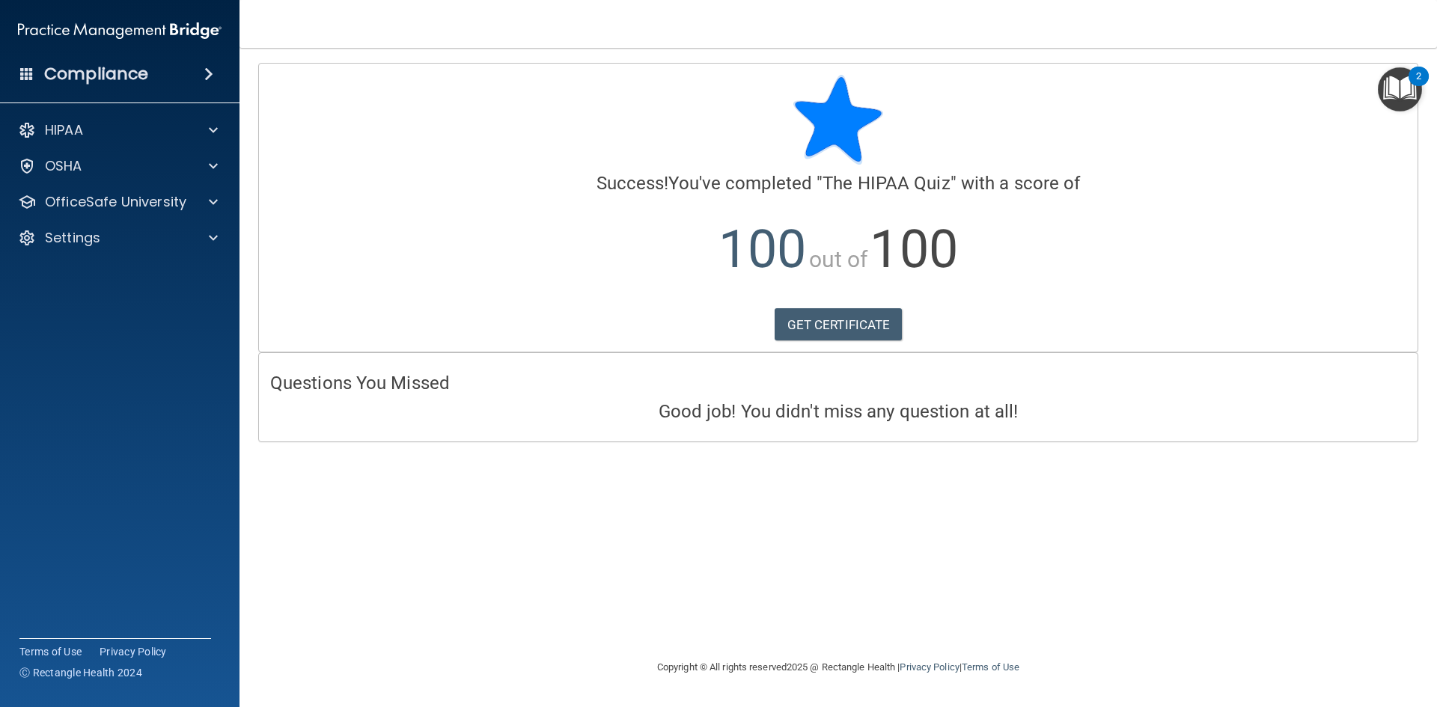
click at [1408, 97] on img "Open Resource Center, 2 new notifications" at bounding box center [1400, 89] width 44 height 44
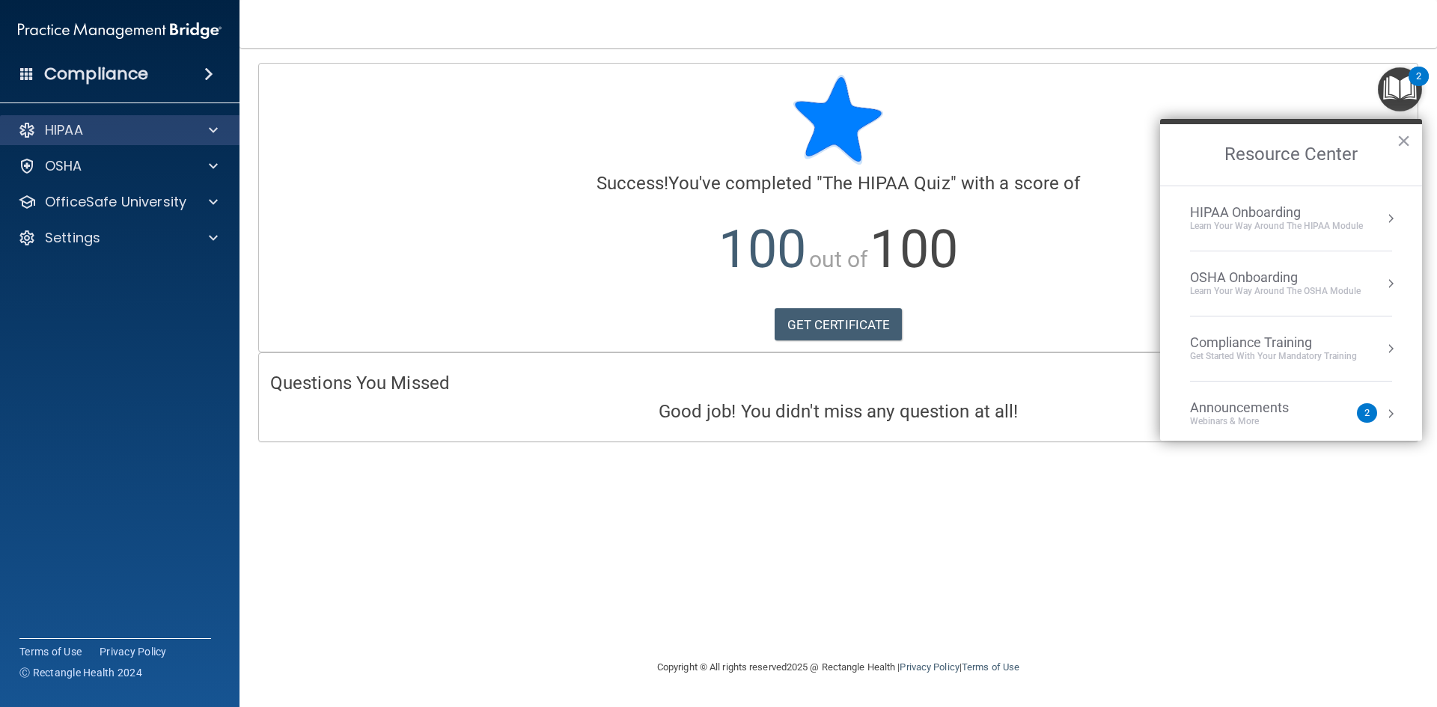
click at [78, 139] on div "HIPAA" at bounding box center [120, 130] width 240 height 30
click at [186, 134] on div "HIPAA" at bounding box center [100, 130] width 186 height 18
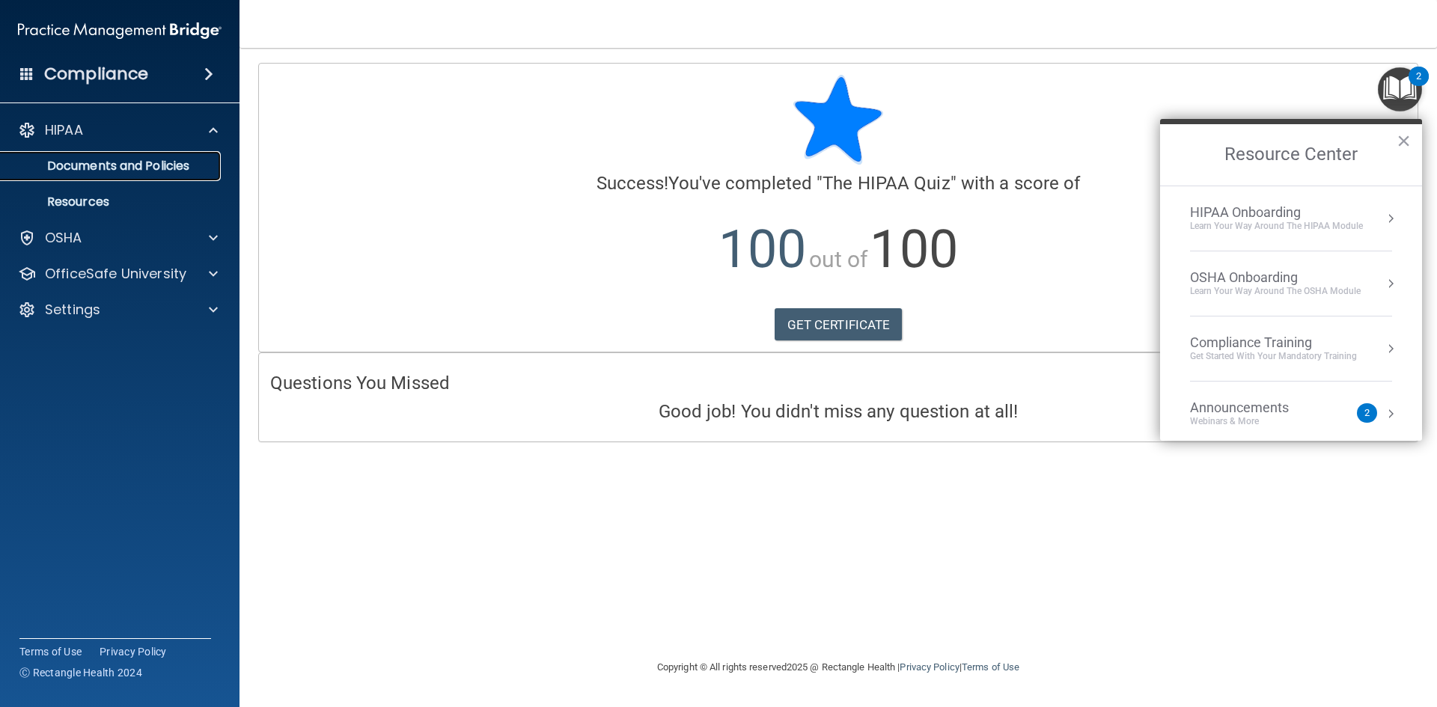
click at [165, 164] on p "Documents and Policies" at bounding box center [112, 166] width 204 height 15
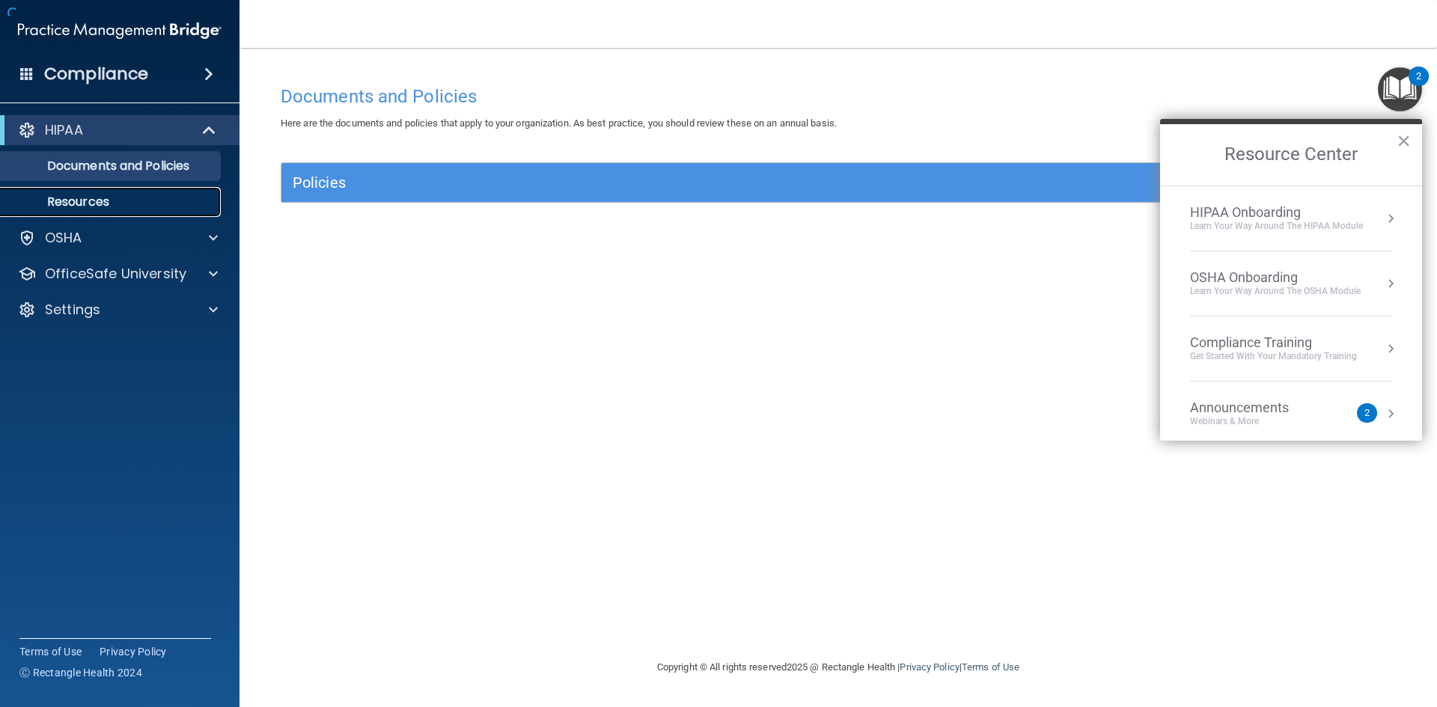
click at [138, 195] on p "Resources" at bounding box center [112, 202] width 204 height 15
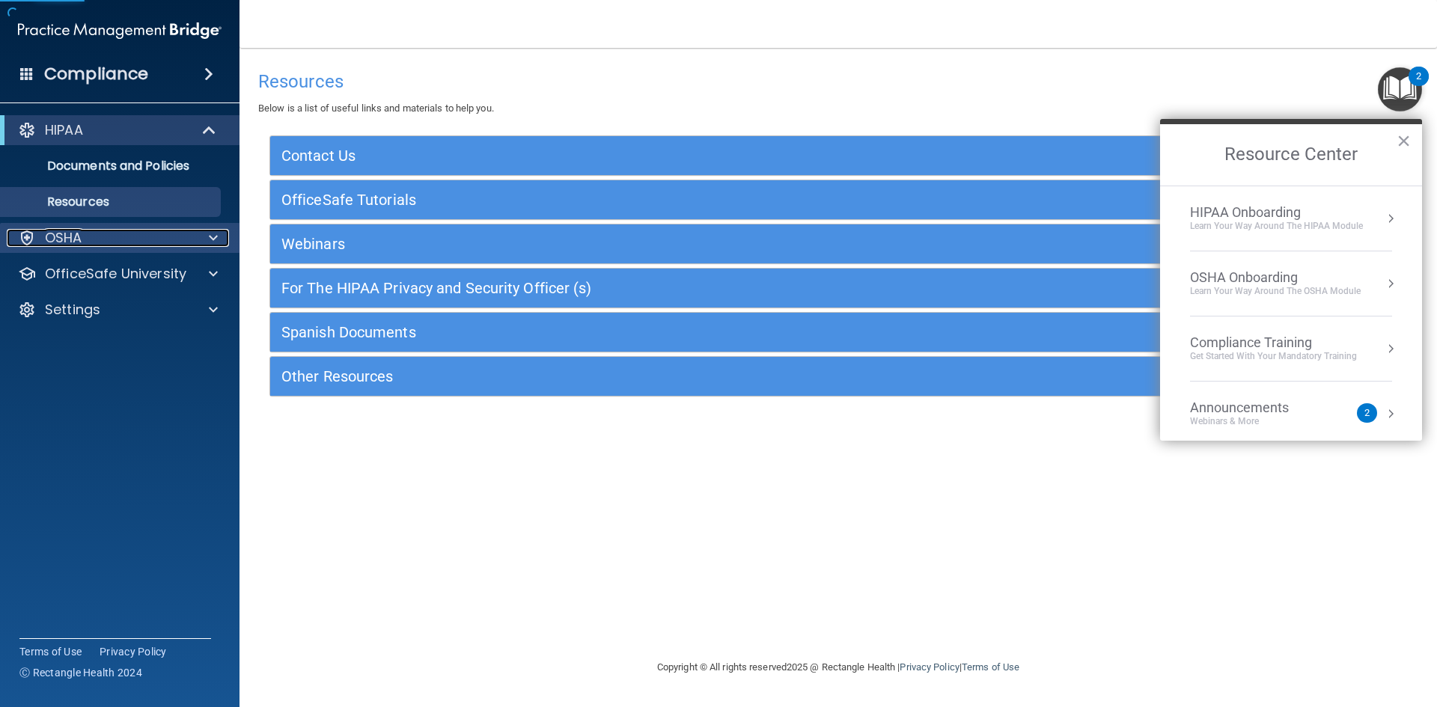
click at [134, 230] on div "OSHA" at bounding box center [100, 238] width 186 height 18
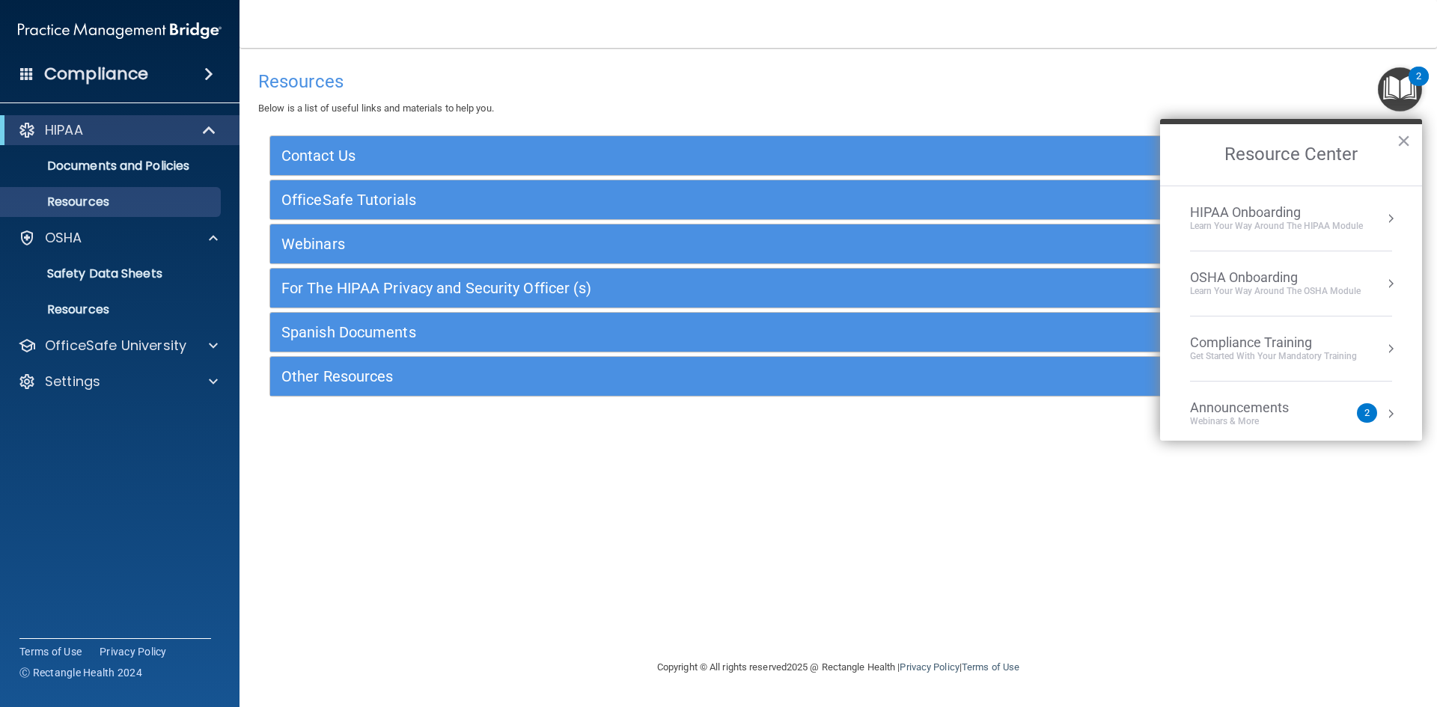
click at [1399, 72] on img "Open Resource Center, 2 new notifications" at bounding box center [1400, 89] width 44 height 44
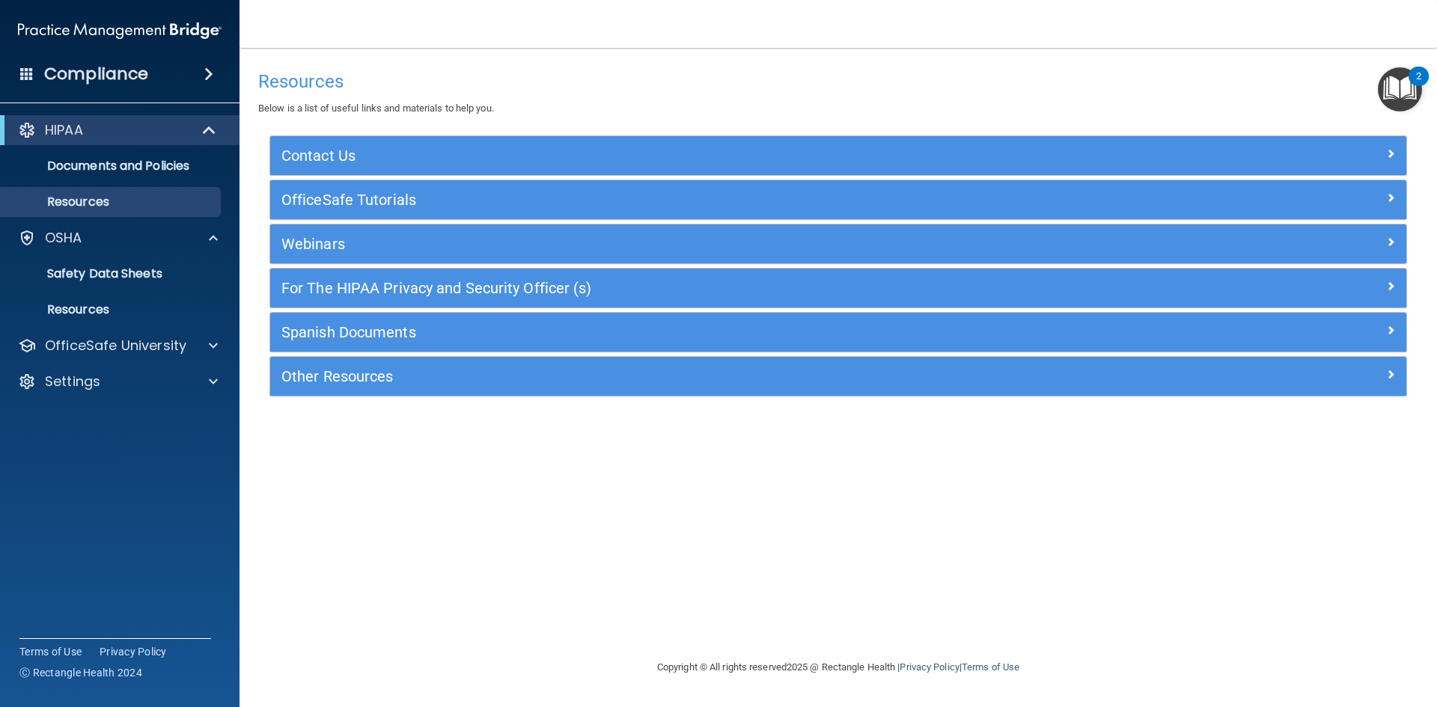
click at [1399, 72] on img "Open Resource Center, 2 new notifications" at bounding box center [1400, 89] width 44 height 44
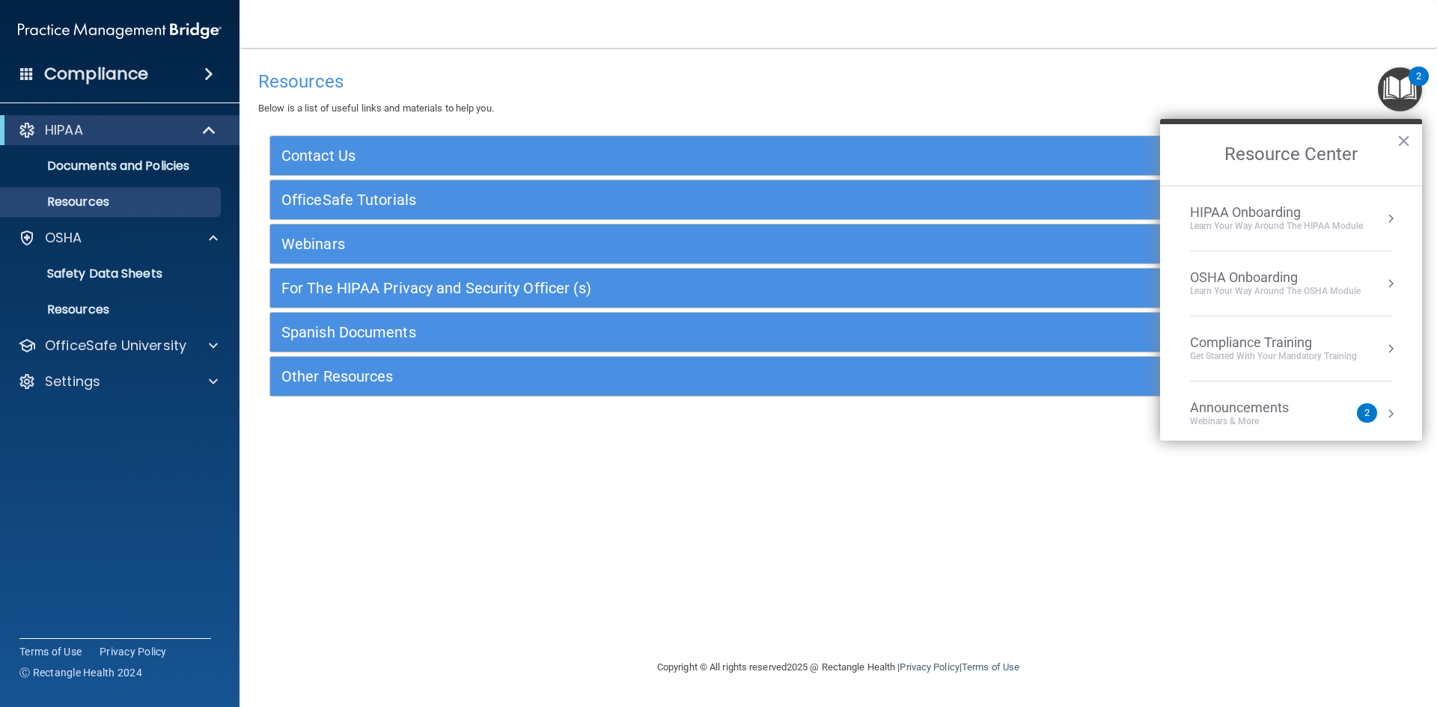
click at [1325, 216] on div "HIPAA Onboarding" at bounding box center [1276, 212] width 173 height 16
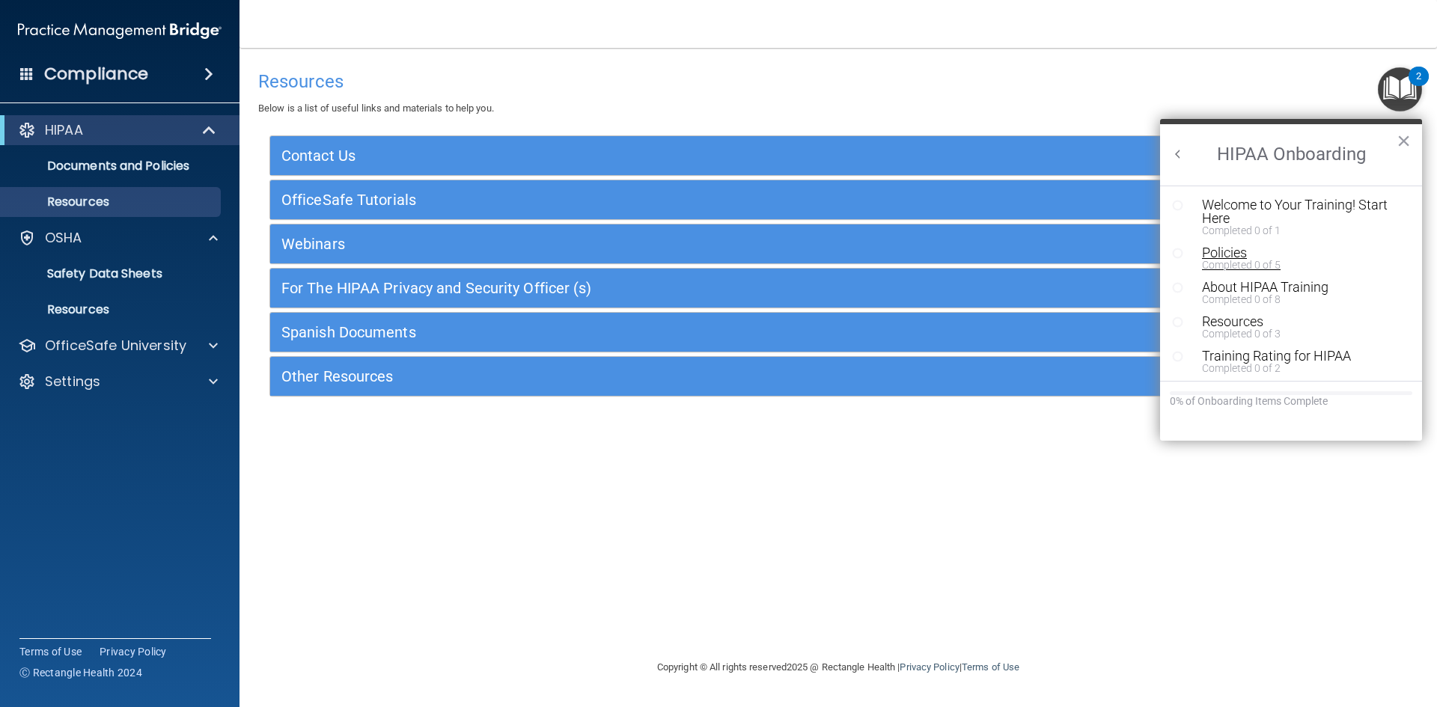
scroll to position [3, 0]
click at [1170, 150] on button "Back to Resource Center Home" at bounding box center [1177, 154] width 15 height 15
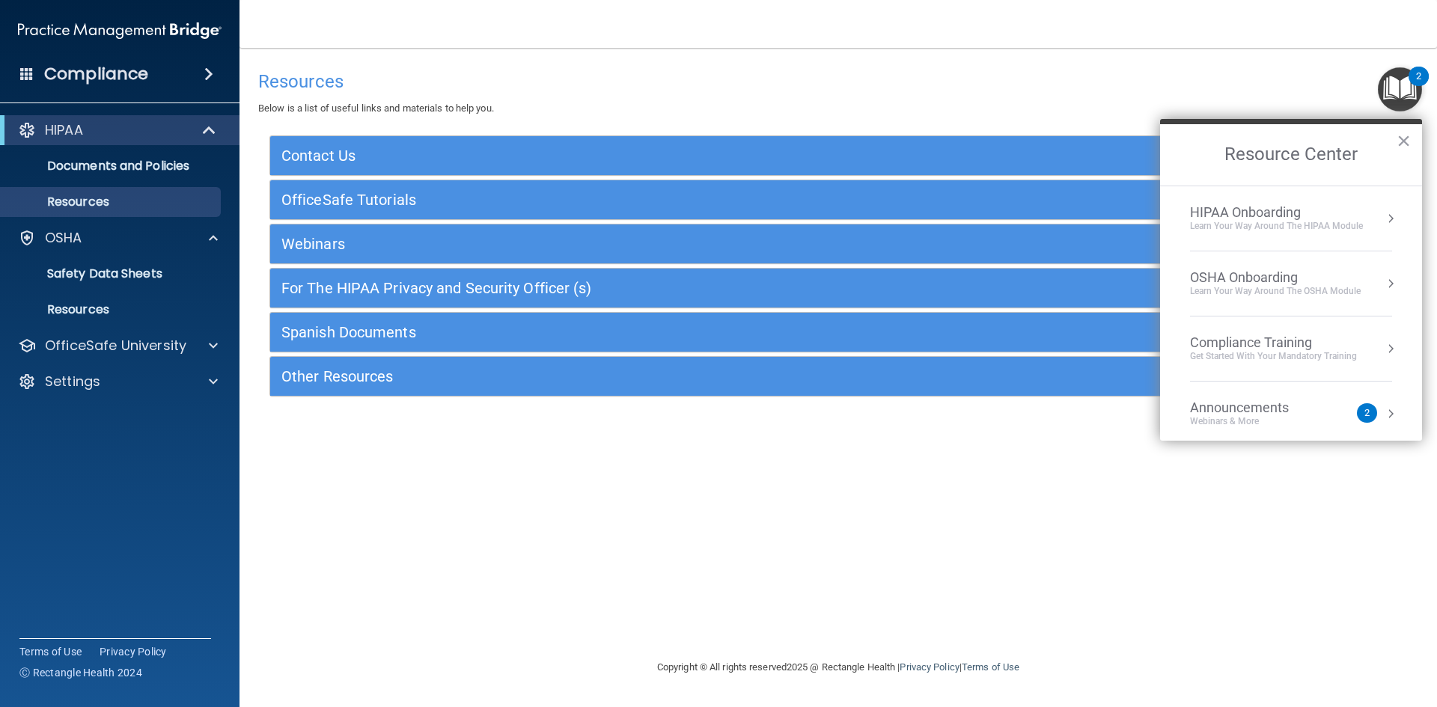
scroll to position [0, 0]
click at [1399, 142] on button "×" at bounding box center [1403, 141] width 14 height 24
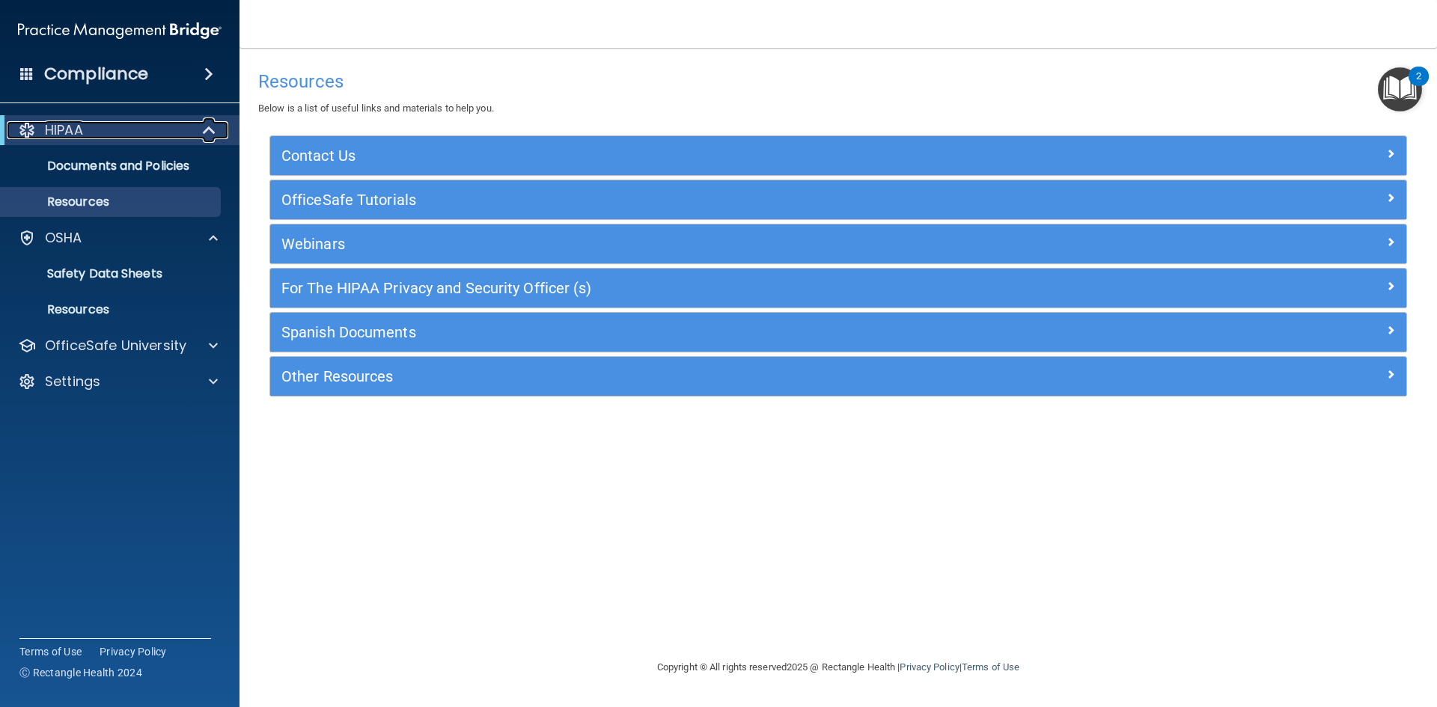
click at [114, 135] on div "HIPAA" at bounding box center [99, 130] width 185 height 18
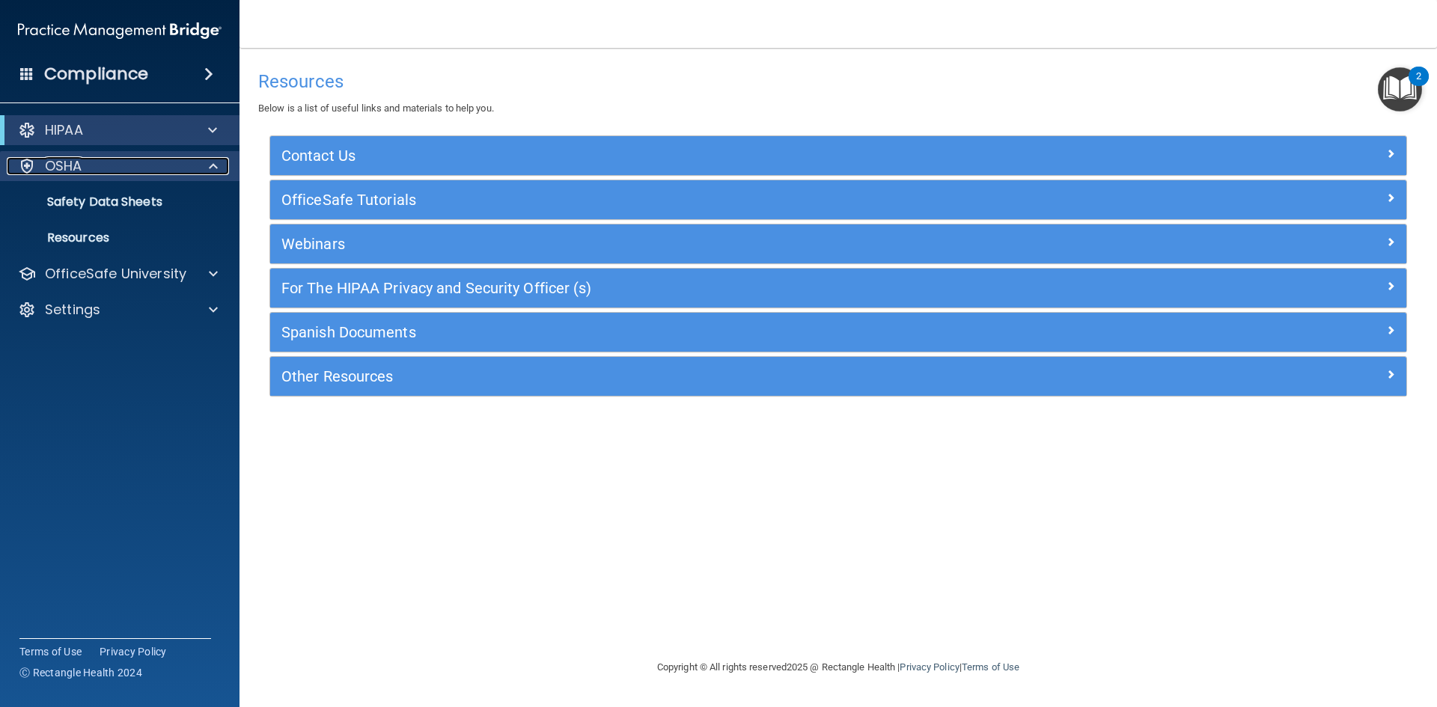
click at [141, 166] on div "OSHA" at bounding box center [100, 166] width 186 height 18
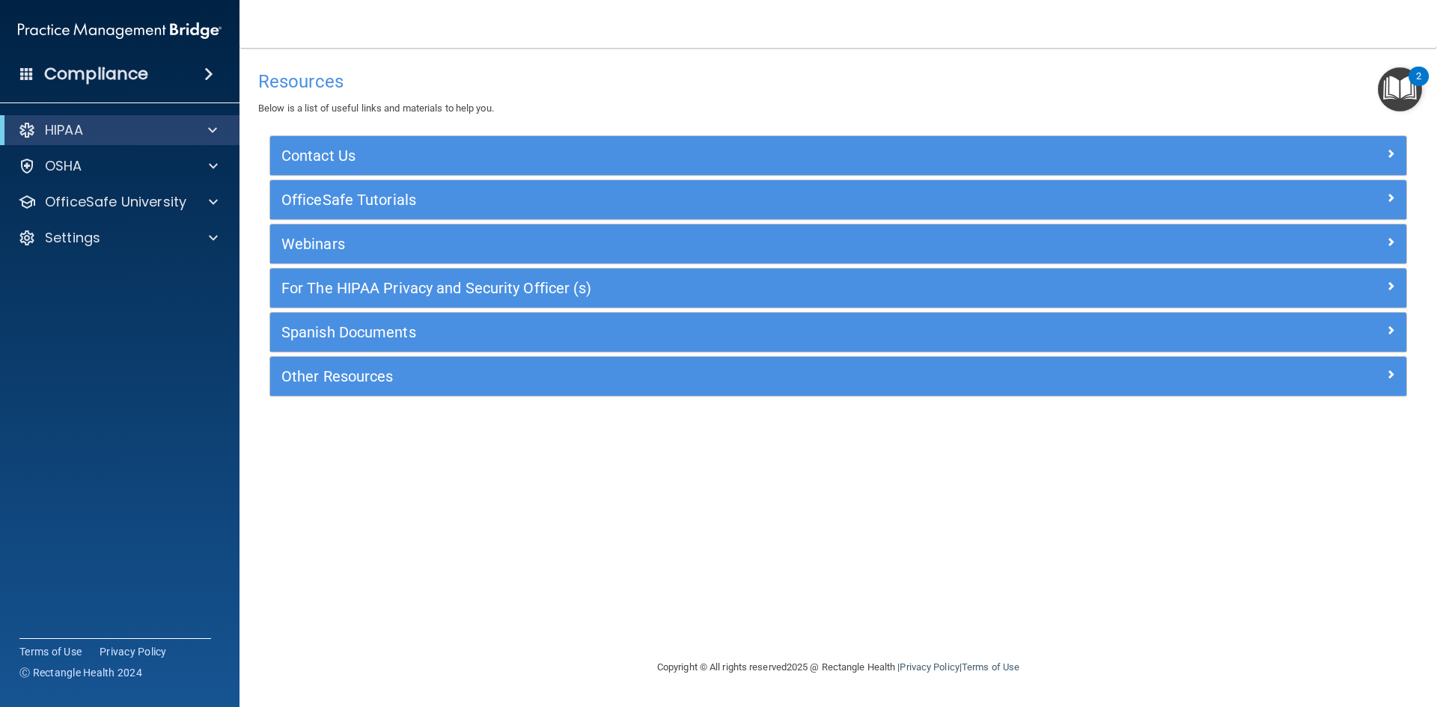
click at [1401, 81] on img "Open Resource Center, 2 new notifications" at bounding box center [1400, 89] width 44 height 44
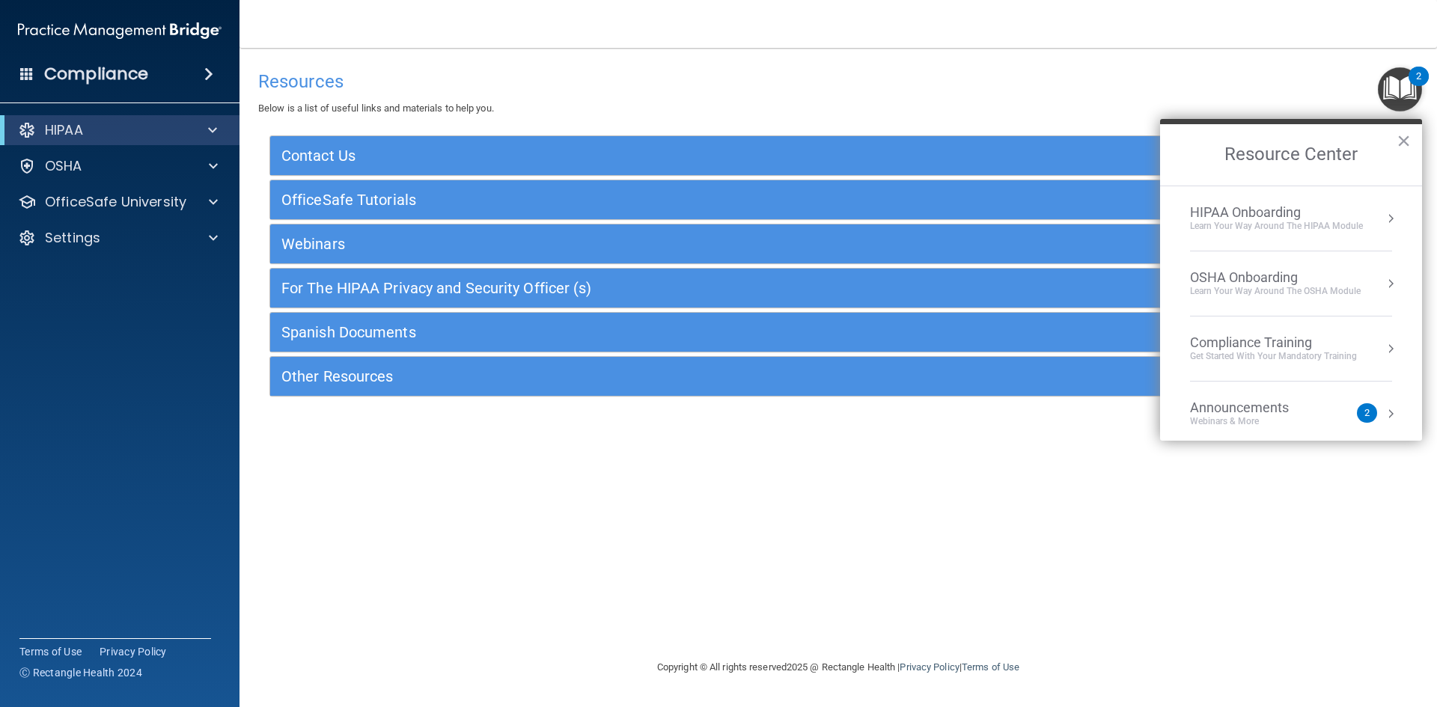
click at [1383, 413] on button "Resource Center" at bounding box center [1390, 413] width 15 height 15
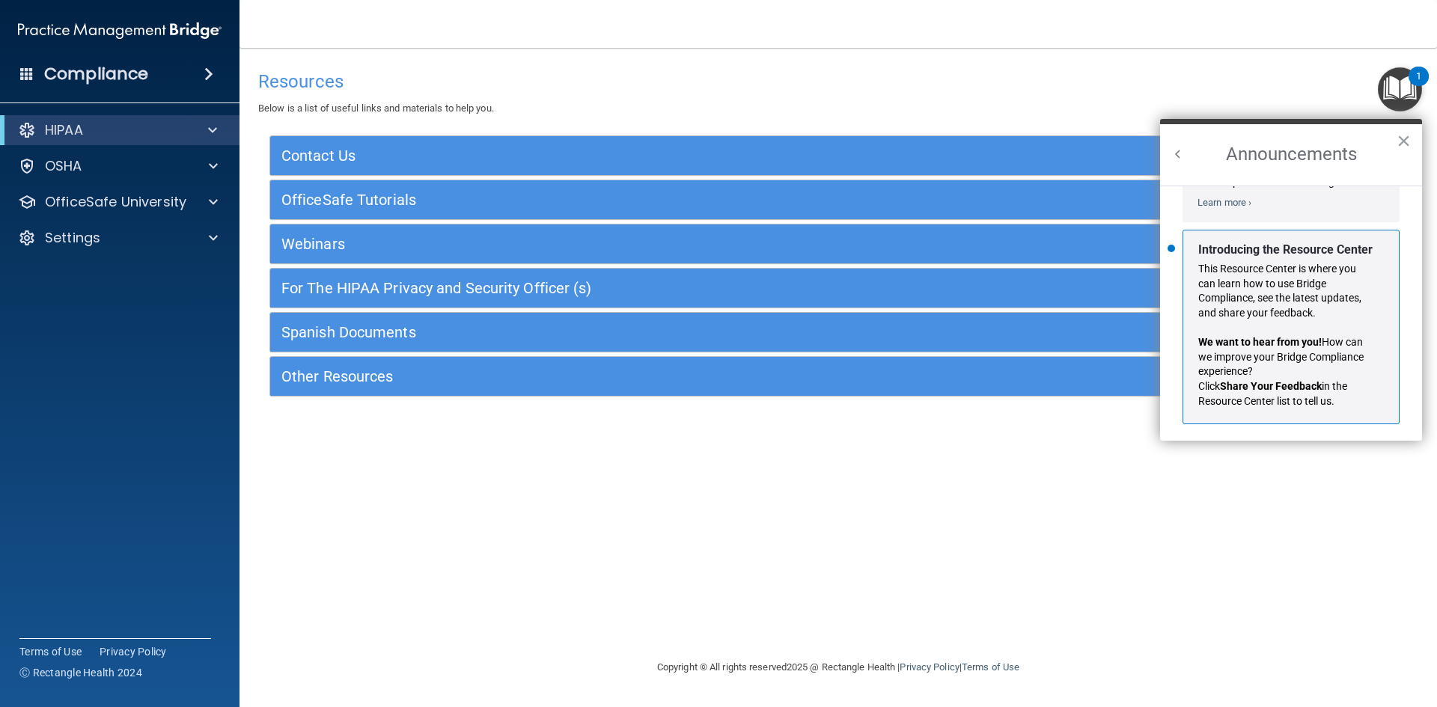
scroll to position [263, 0]
click at [1181, 153] on button "Back to Resource Center Home" at bounding box center [1177, 154] width 15 height 15
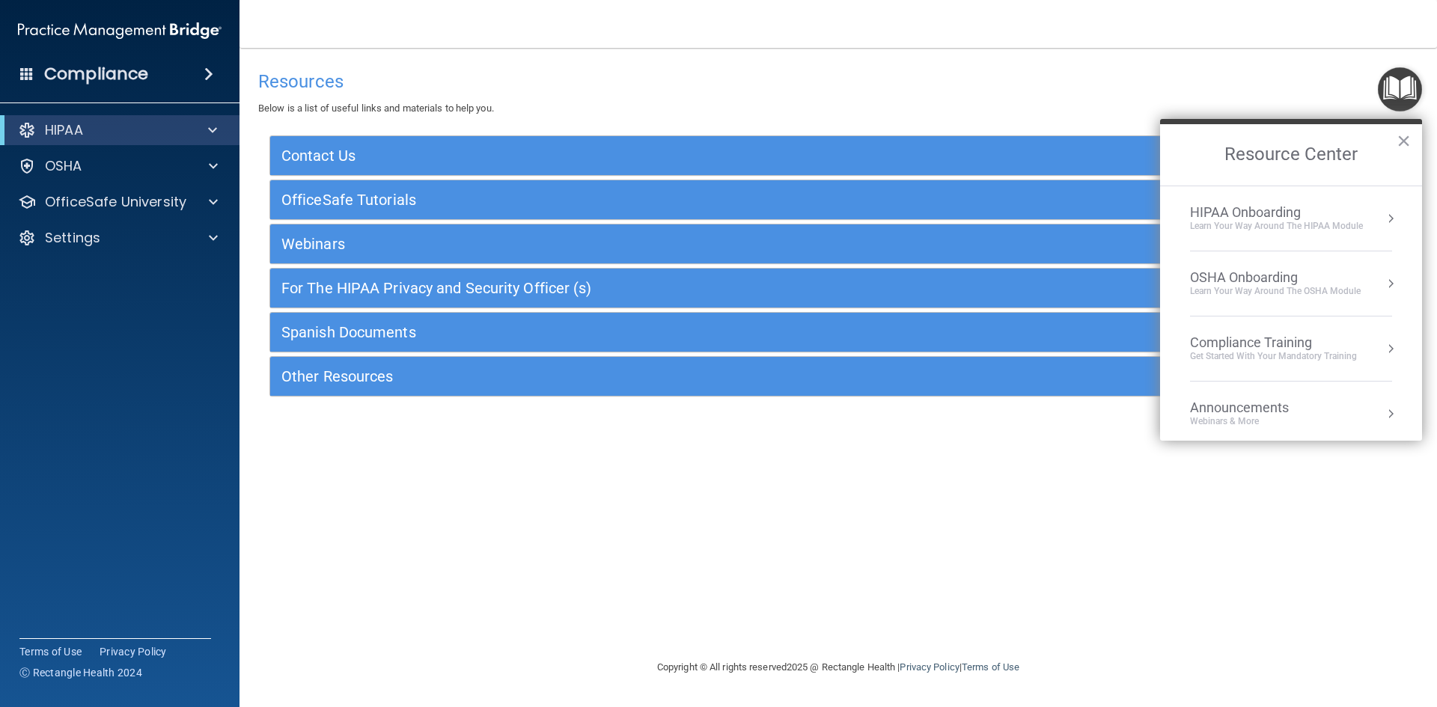
click at [1349, 230] on div "Learn Your Way around the HIPAA module" at bounding box center [1276, 226] width 173 height 13
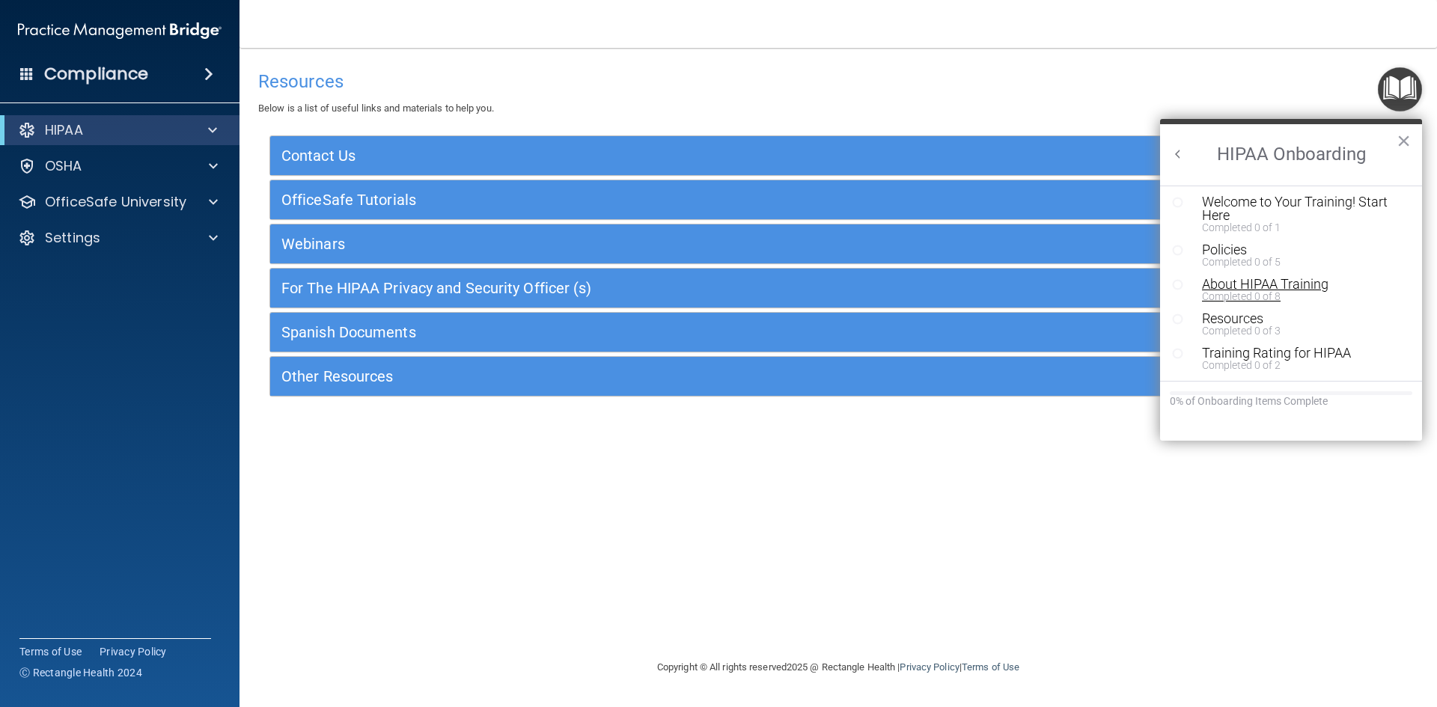
scroll to position [0, 0]
click at [1294, 223] on div "Welcome to Your Training! Start Here" at bounding box center [1296, 211] width 189 height 27
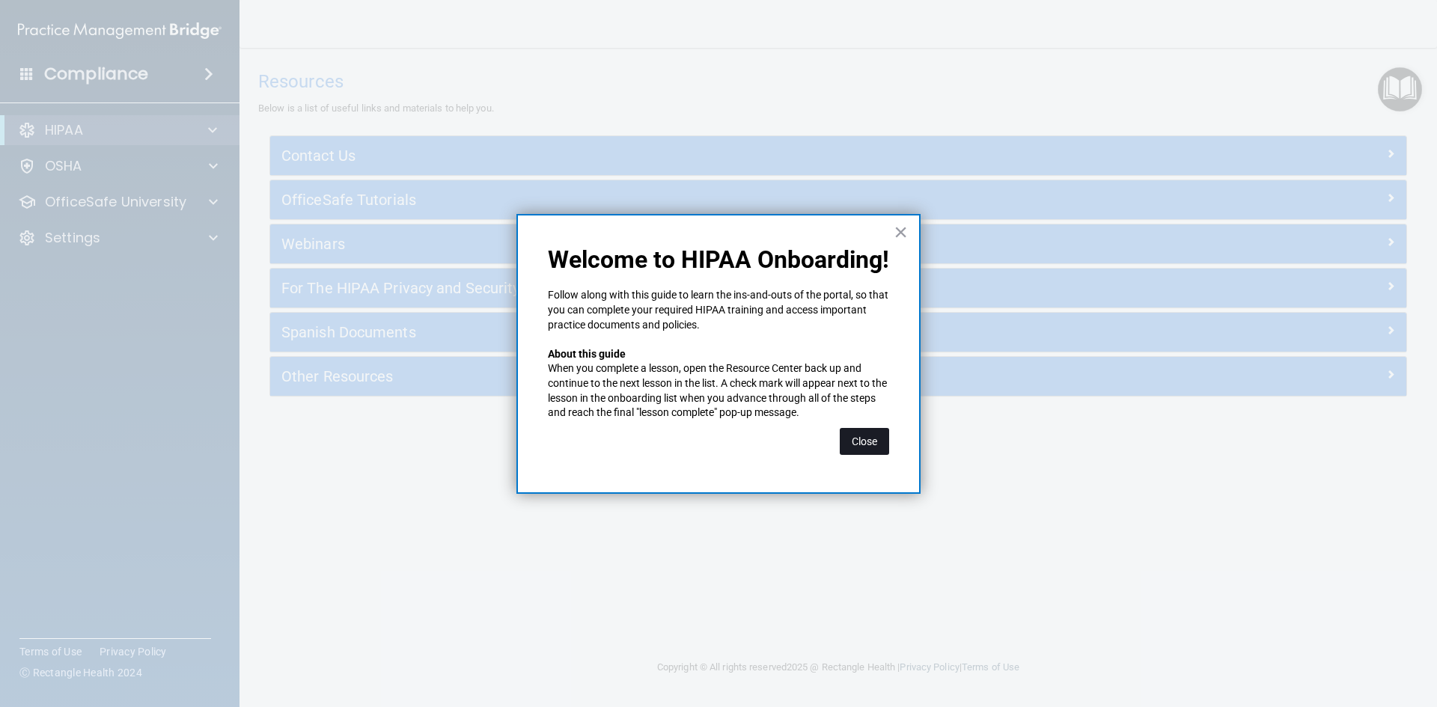
click at [878, 445] on button "Close" at bounding box center [864, 441] width 49 height 27
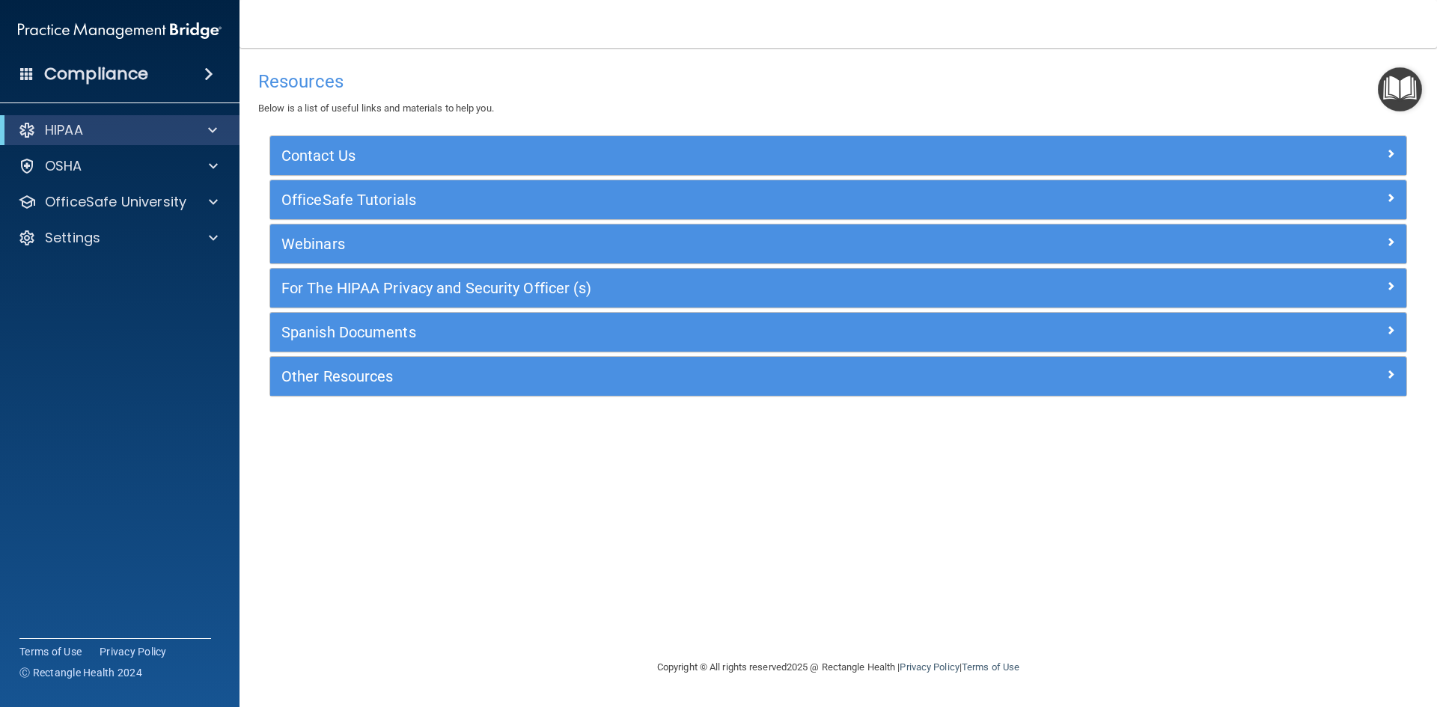
click at [1384, 104] on img "Open Resource Center" at bounding box center [1400, 89] width 44 height 44
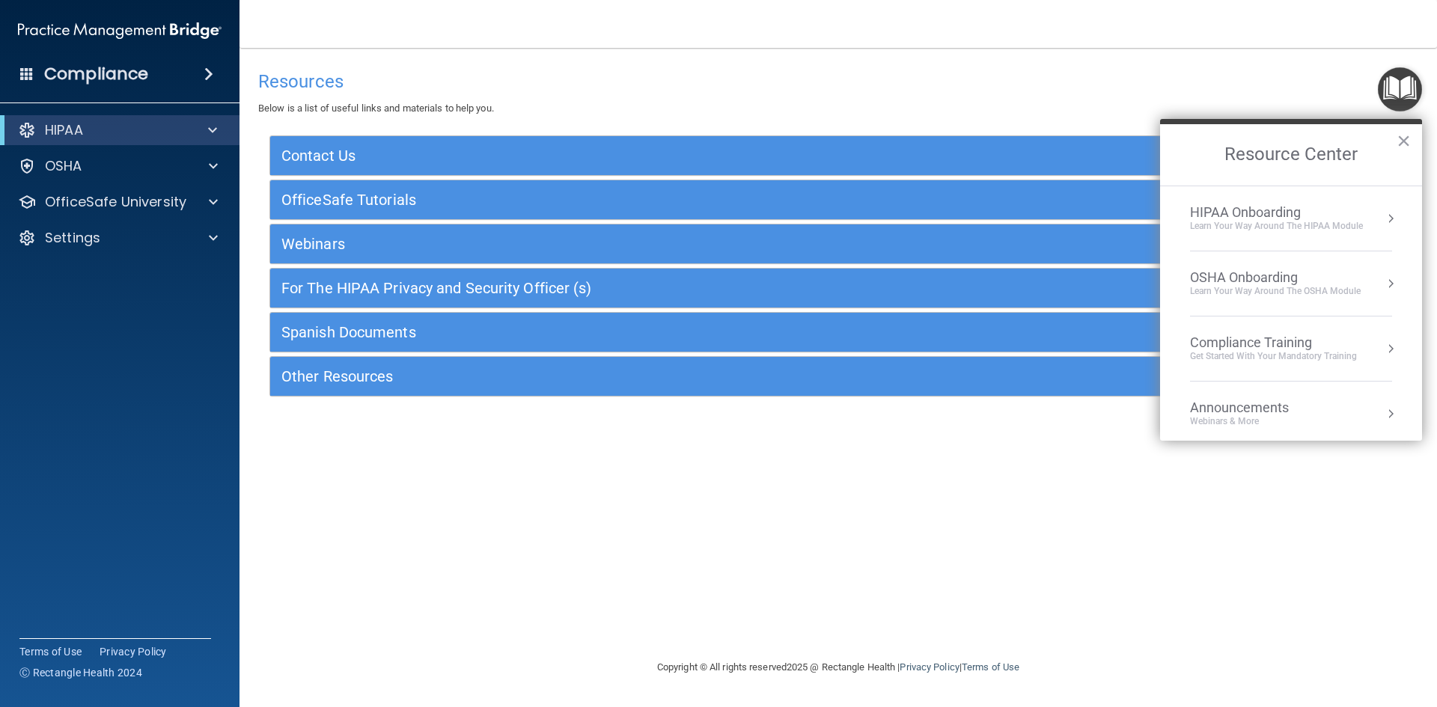
click at [1238, 278] on div "OSHA Onboarding" at bounding box center [1275, 277] width 171 height 16
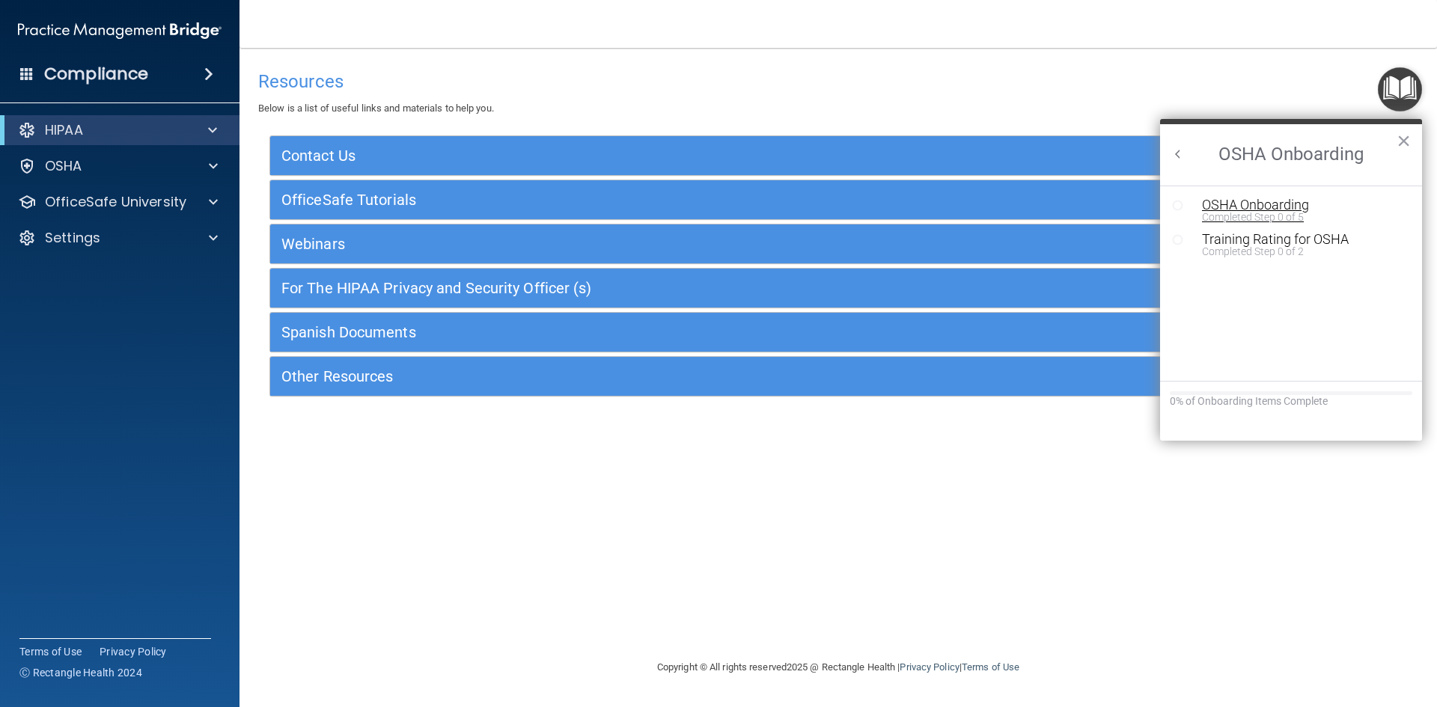
click at [1241, 207] on div "OSHA Onboarding" at bounding box center [1302, 204] width 201 height 13
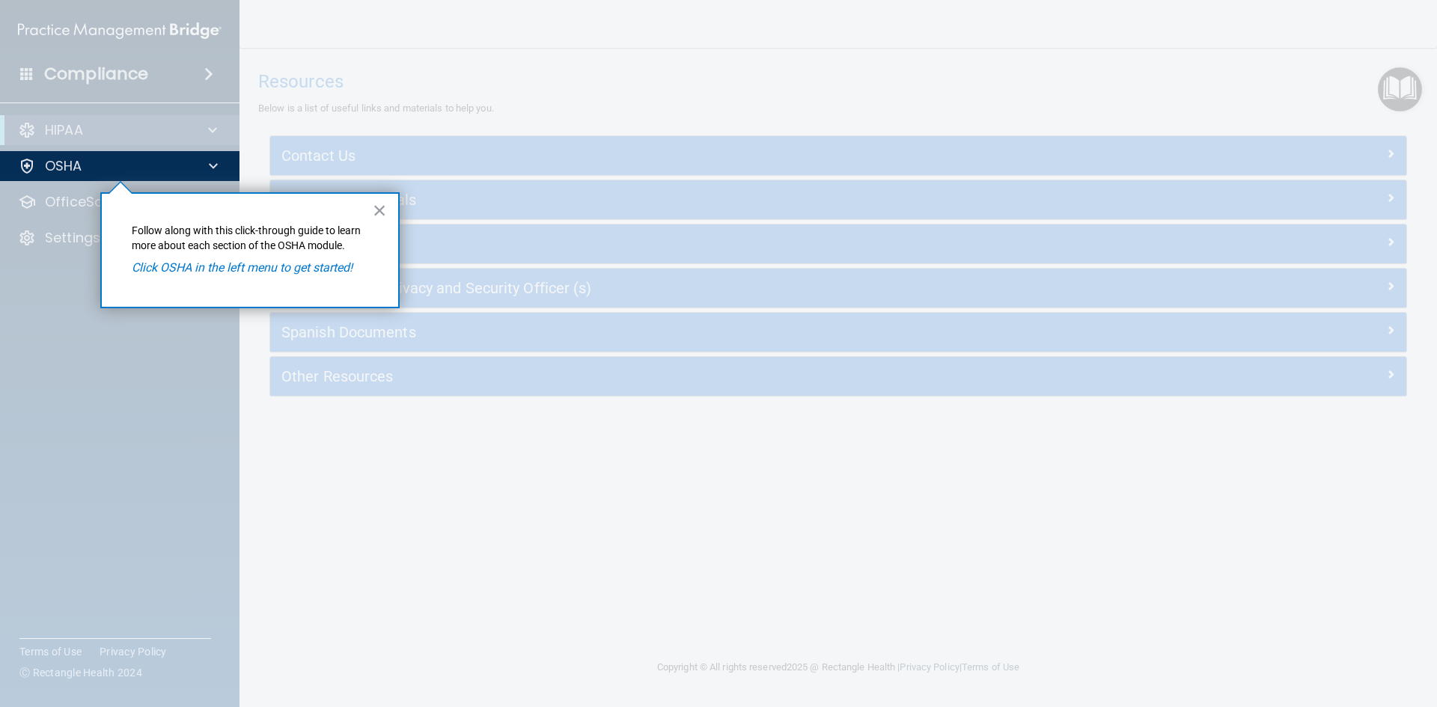
click at [388, 212] on div "× Follow along with this click-through guide to learn more about each section o…" at bounding box center [249, 250] width 299 height 116
click at [384, 209] on button "×" at bounding box center [380, 210] width 14 height 24
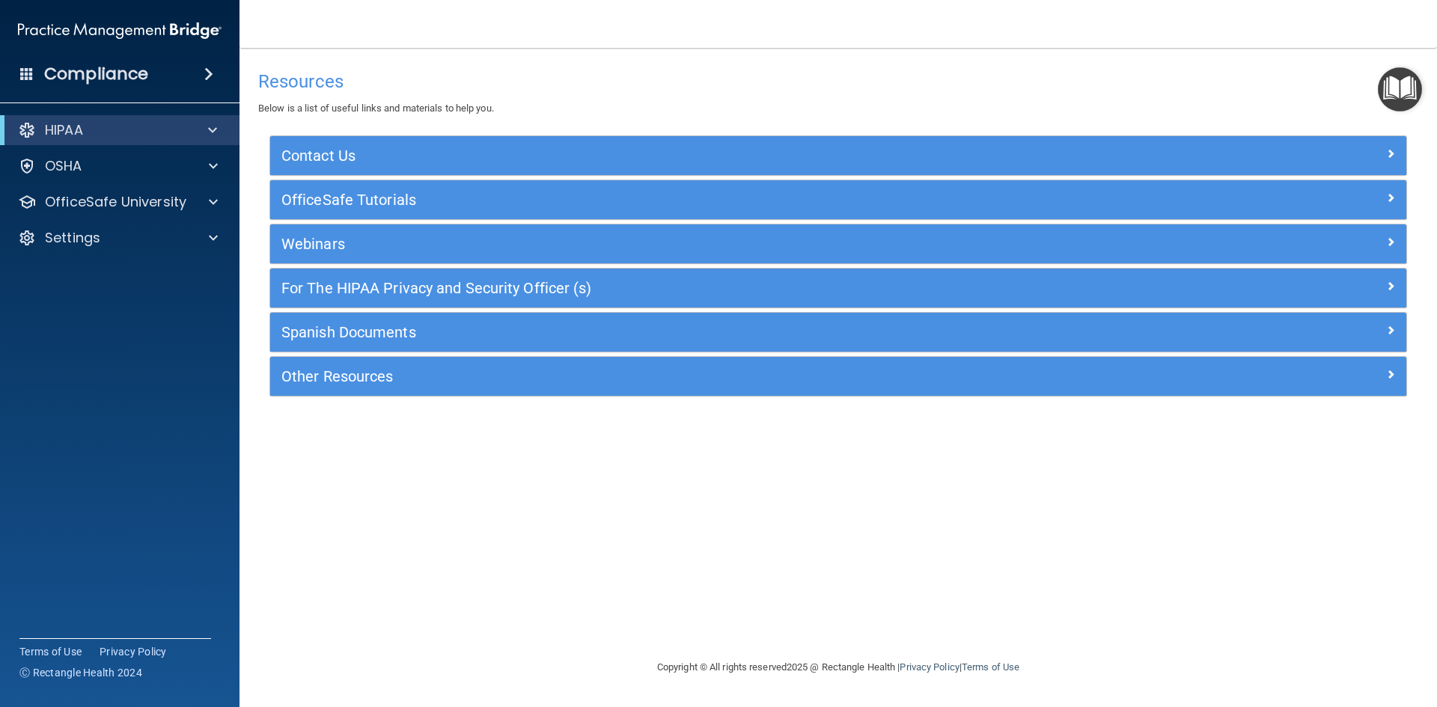
click at [1393, 94] on img "Open Resource Center" at bounding box center [1400, 89] width 44 height 44
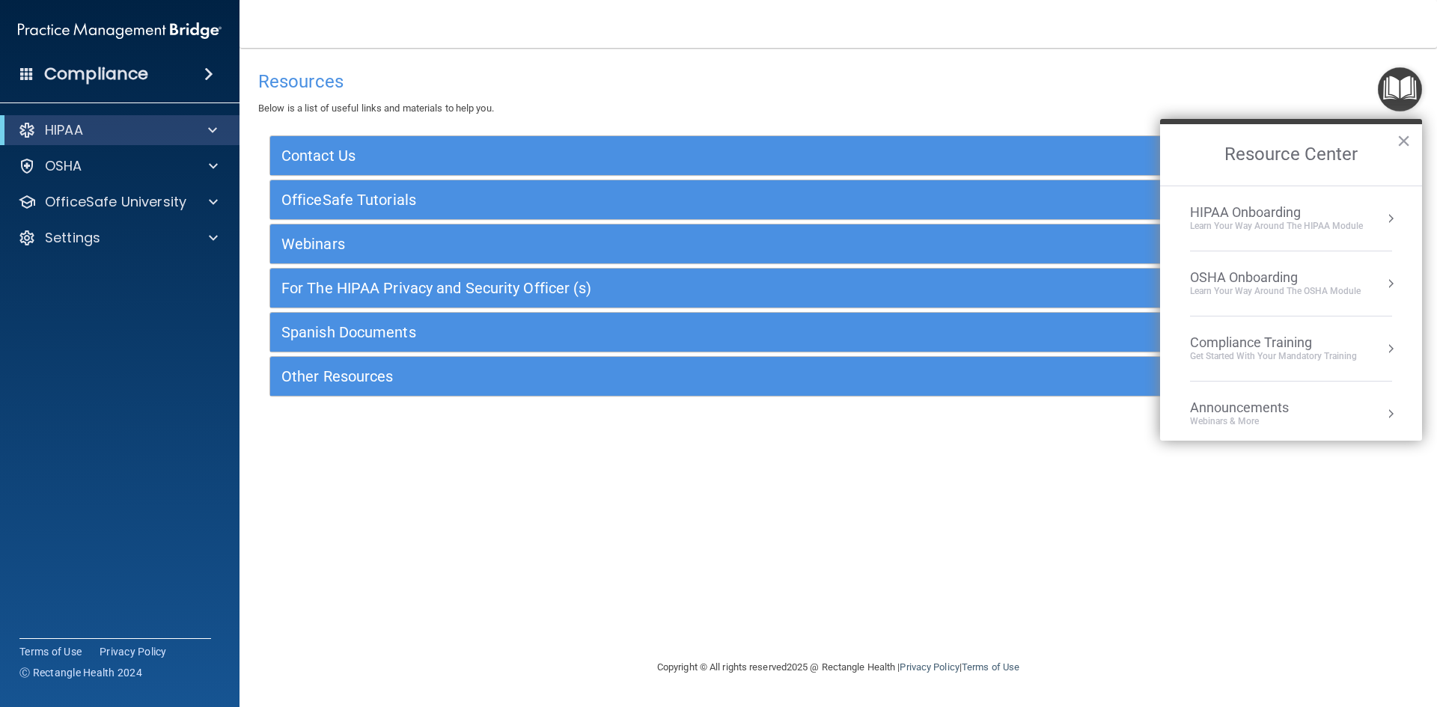
click at [1318, 356] on div "Get Started with your mandatory training" at bounding box center [1273, 356] width 167 height 13
click at [1266, 214] on div "HIPAA Training for Members" at bounding box center [1255, 210] width 167 height 13
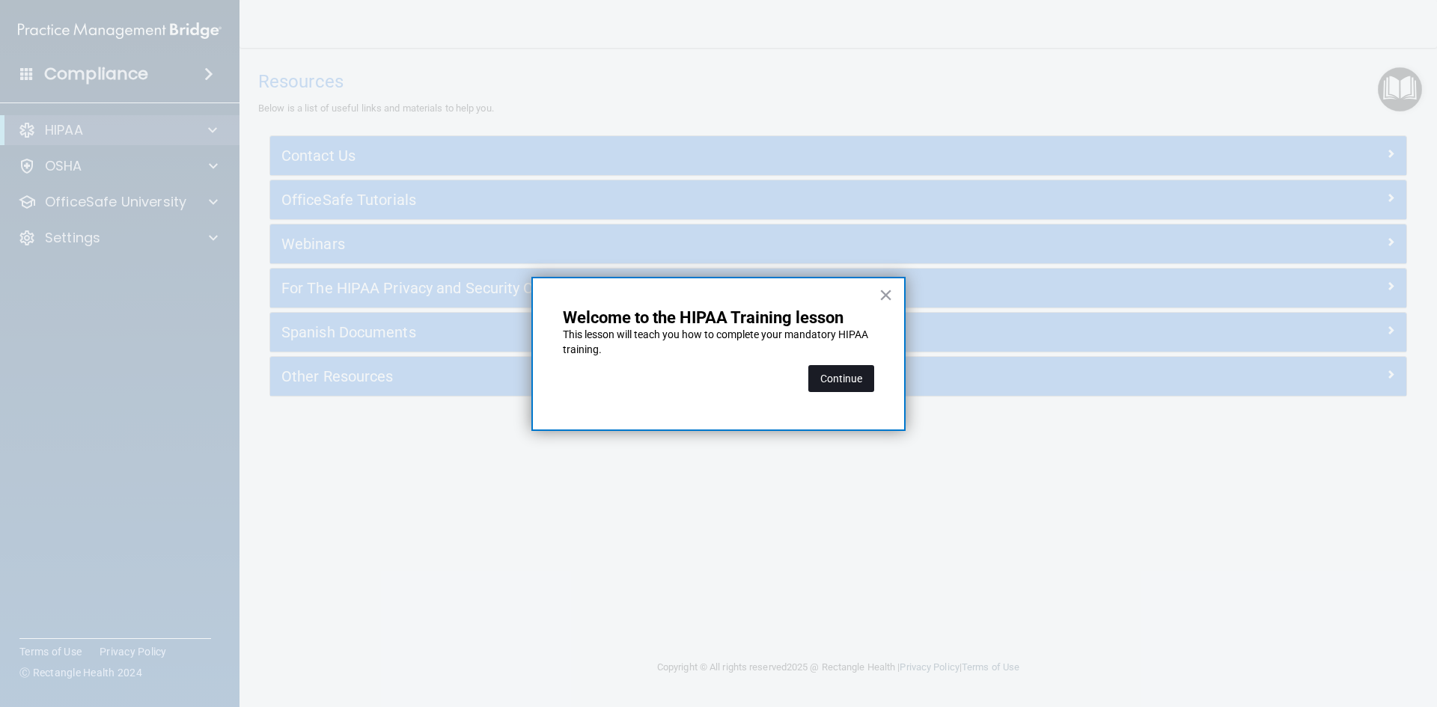
click at [851, 378] on button "Continue" at bounding box center [841, 378] width 66 height 27
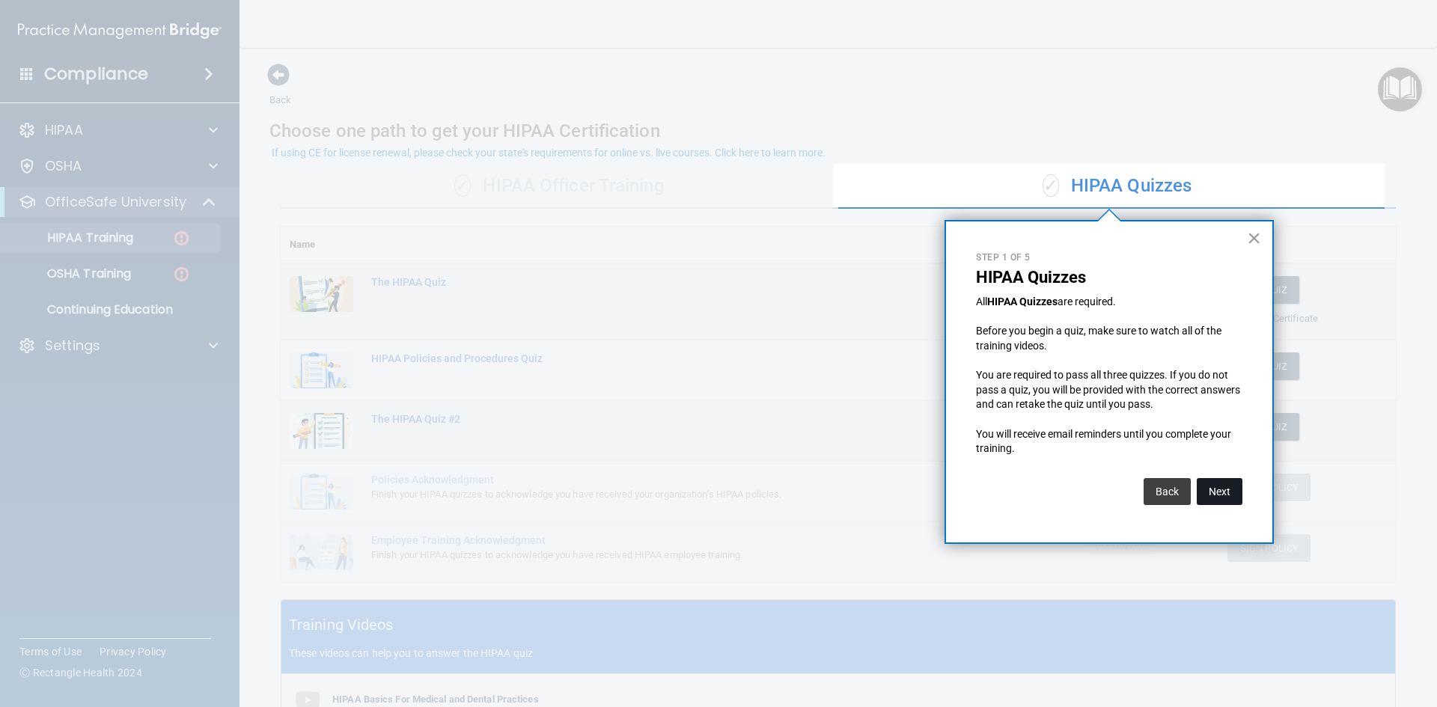
click at [1211, 501] on button "Next" at bounding box center [1220, 491] width 46 height 27
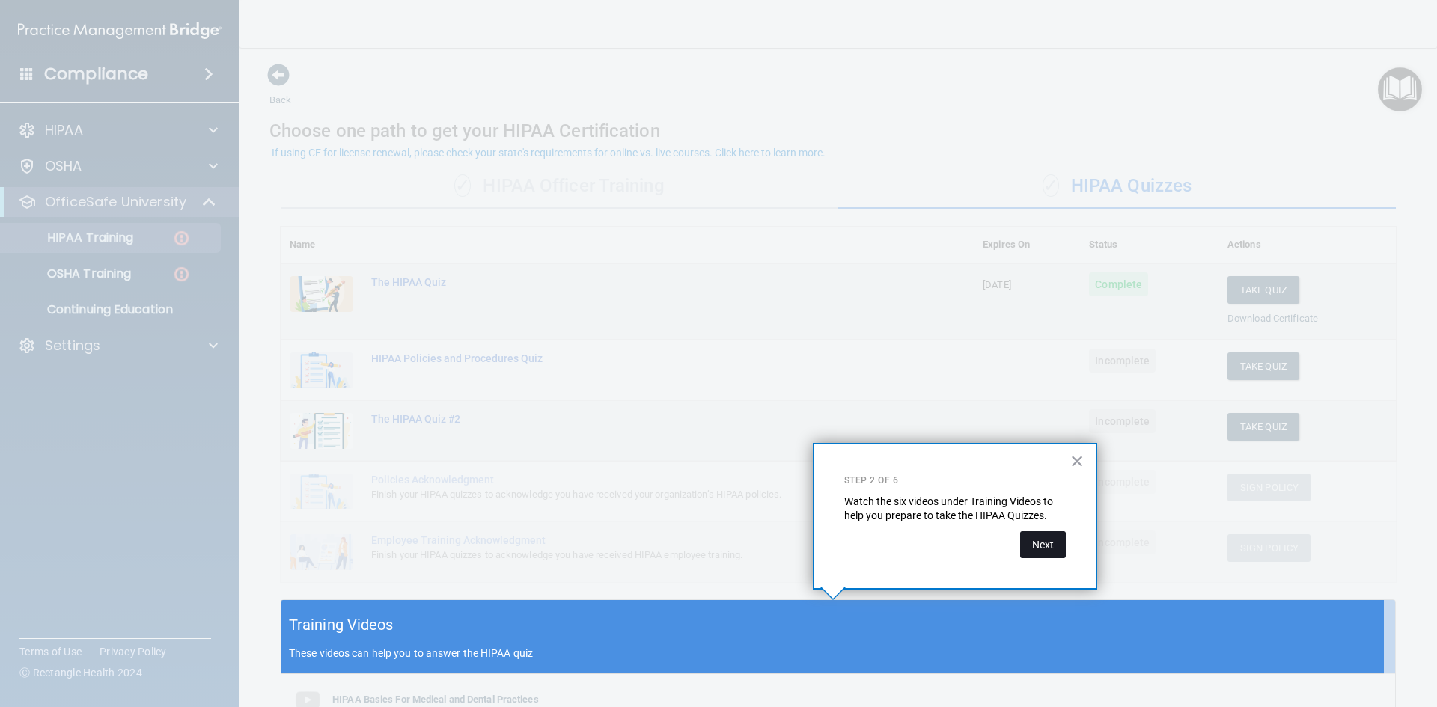
click at [1041, 547] on button "Next" at bounding box center [1043, 544] width 46 height 27
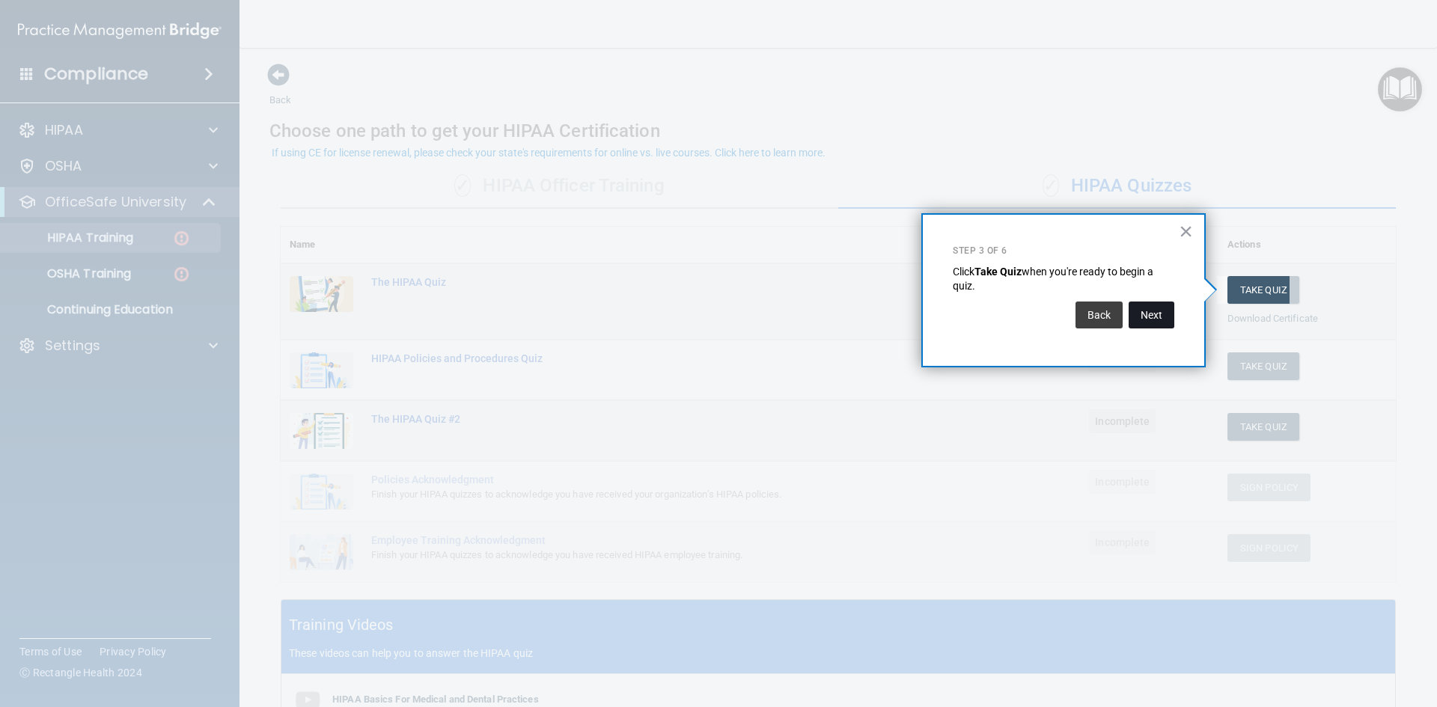
click at [1137, 316] on button "Next" at bounding box center [1151, 315] width 46 height 27
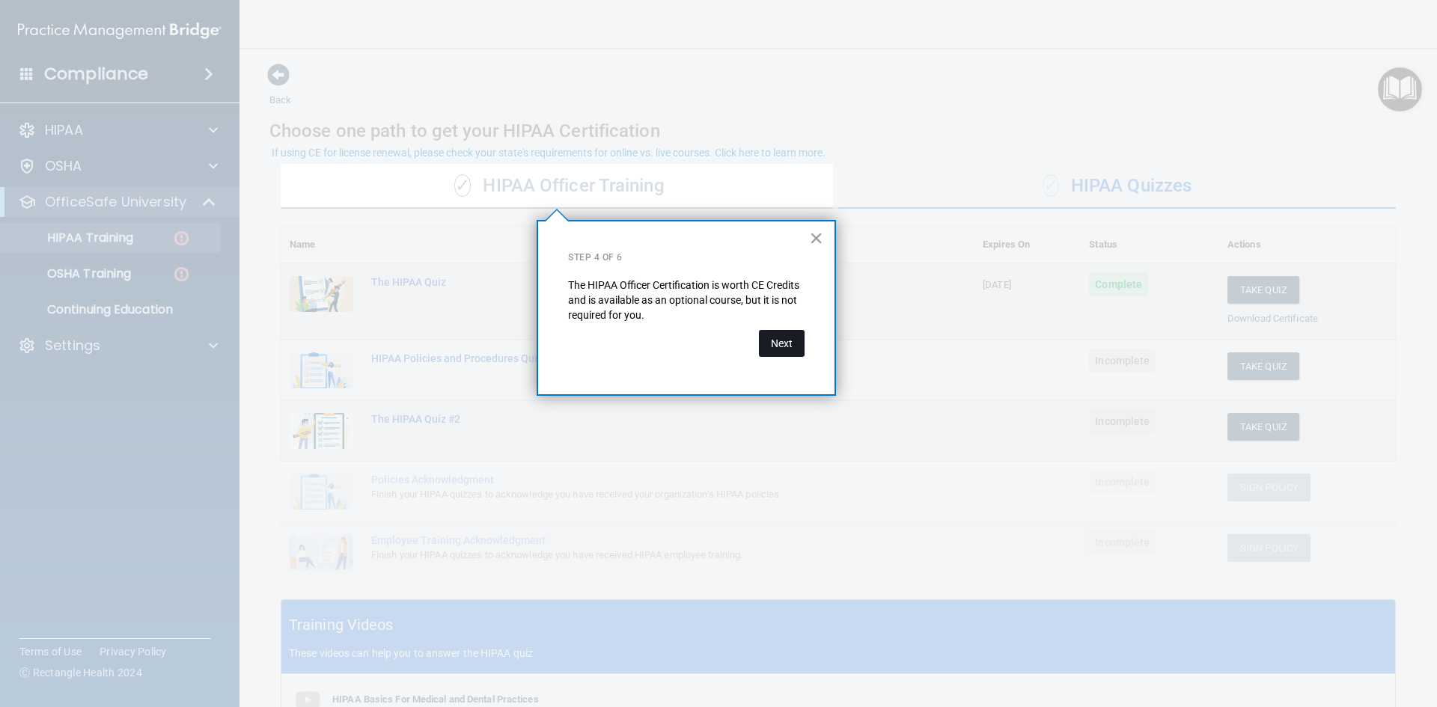
click at [778, 349] on button "Next" at bounding box center [782, 343] width 46 height 27
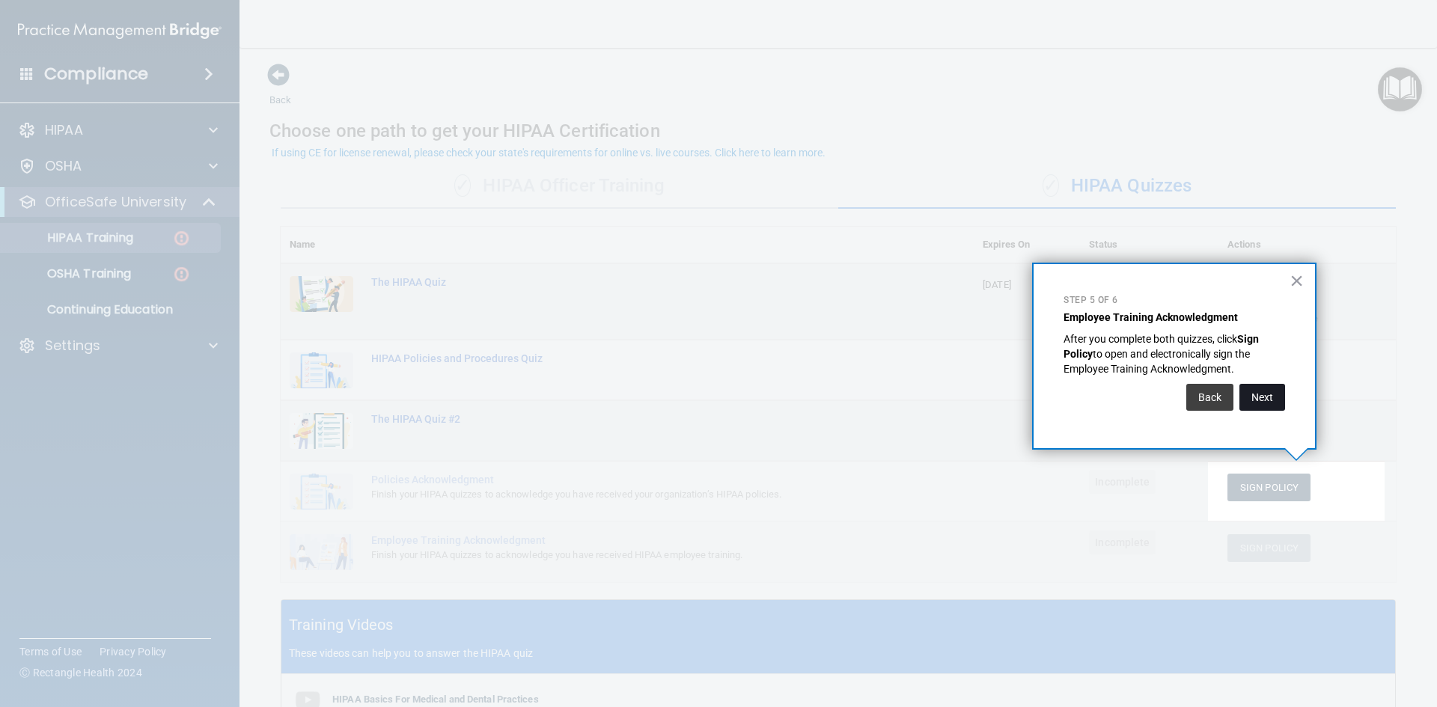
click at [1274, 400] on button "Next" at bounding box center [1262, 397] width 46 height 27
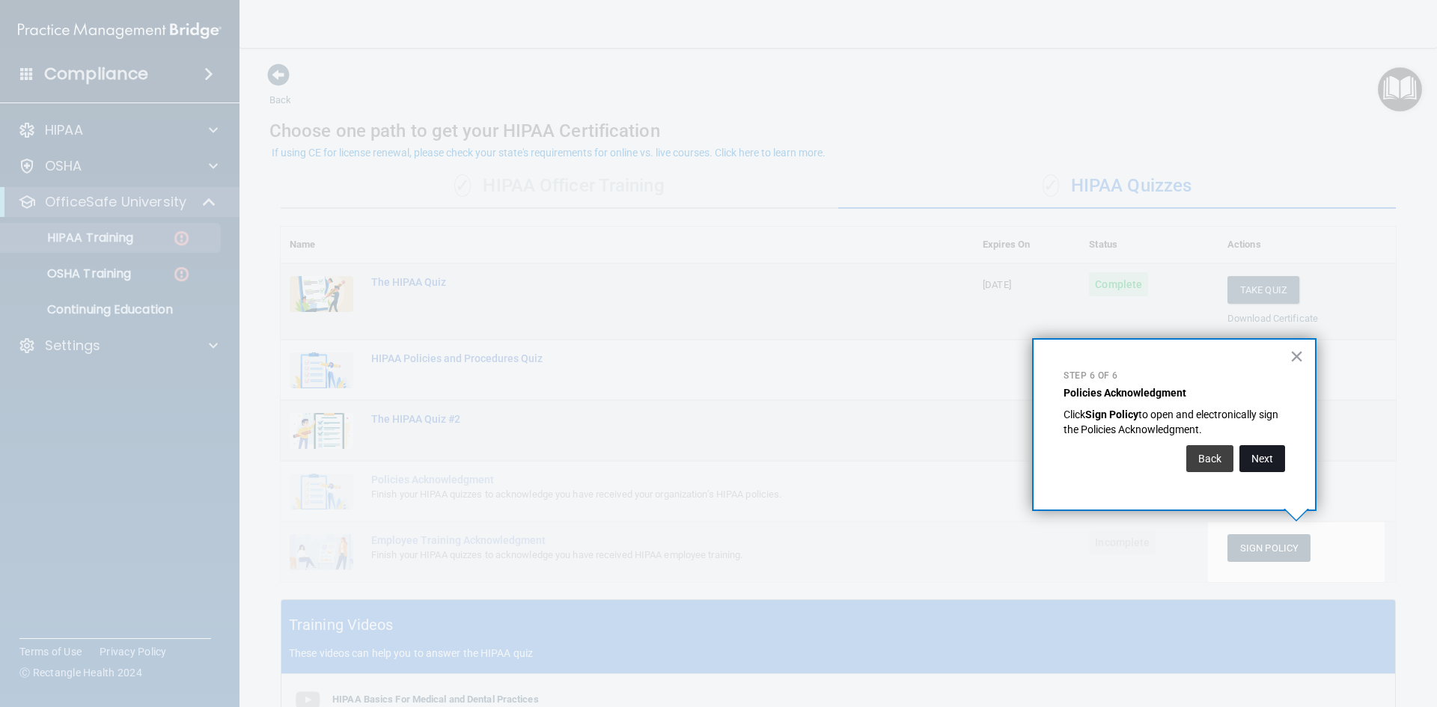
click at [1259, 461] on button "Next" at bounding box center [1262, 458] width 46 height 27
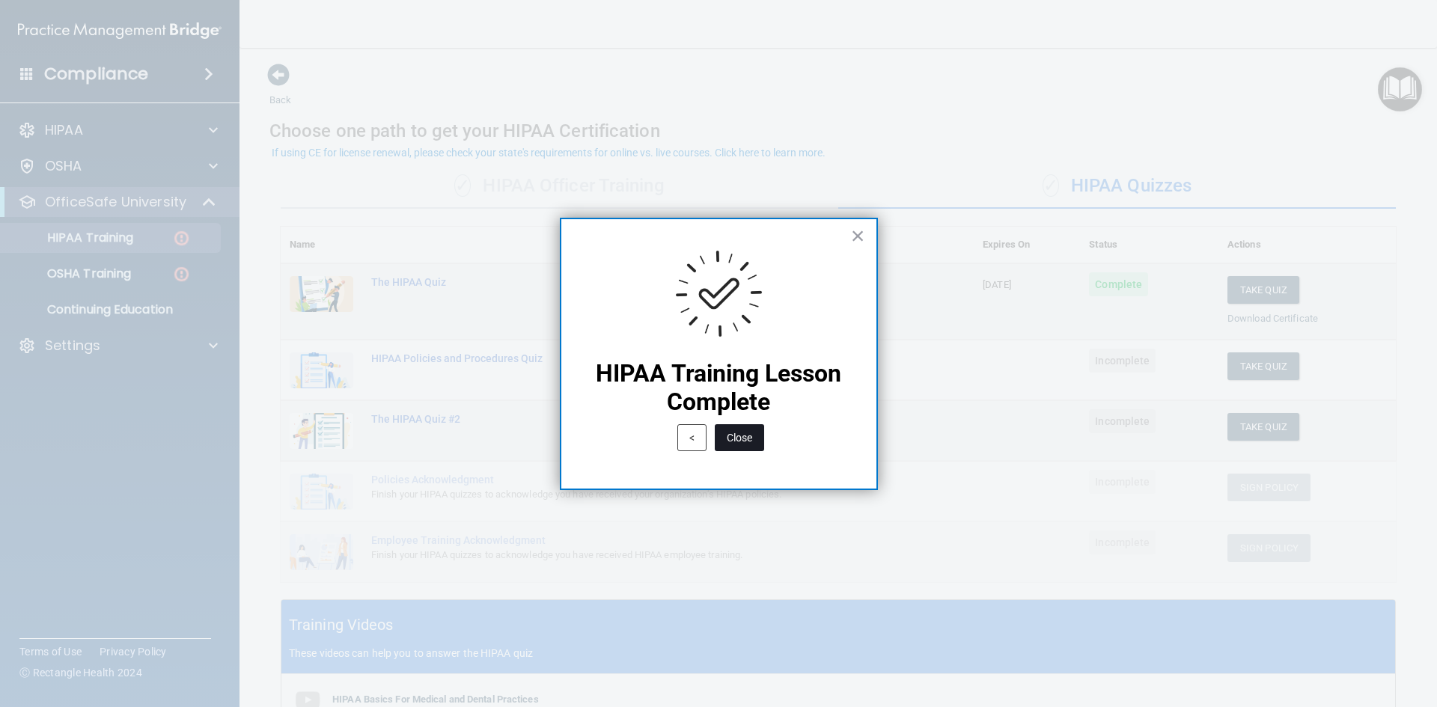
click at [754, 433] on button "Close" at bounding box center [739, 437] width 49 height 27
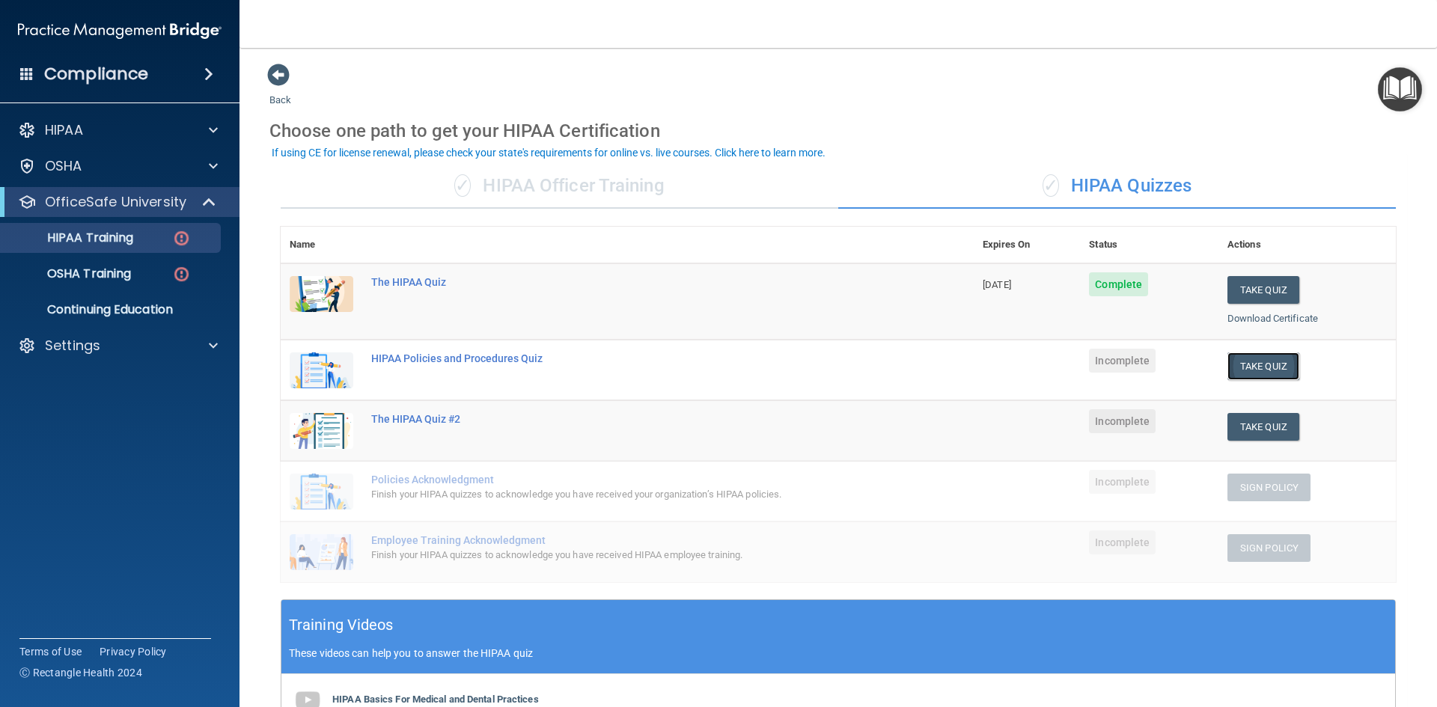
click at [1265, 369] on button "Take Quiz" at bounding box center [1263, 366] width 72 height 28
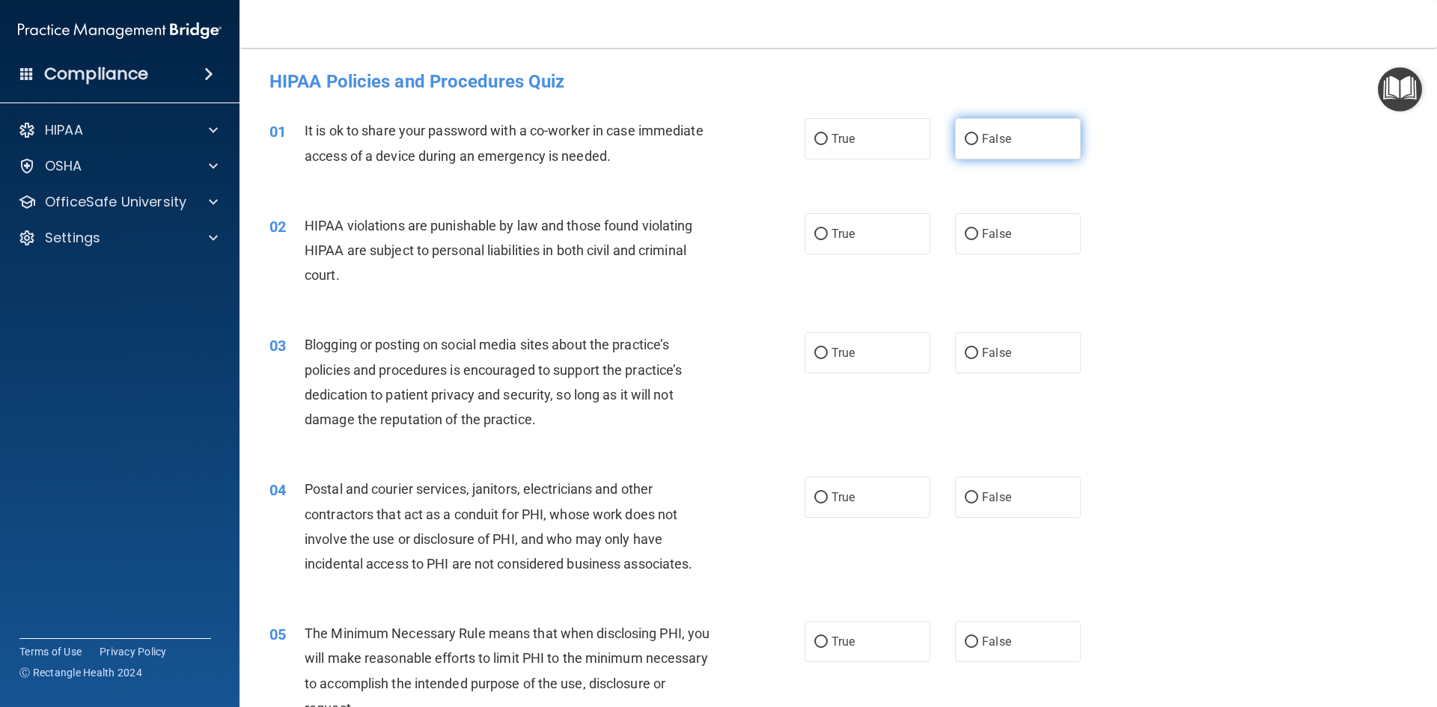
click at [955, 126] on label "False" at bounding box center [1018, 138] width 126 height 41
click at [965, 134] on input "False" at bounding box center [971, 139] width 13 height 11
radio input "true"
click at [1017, 246] on label "False" at bounding box center [1018, 233] width 126 height 41
click at [978, 240] on input "False" at bounding box center [971, 234] width 13 height 11
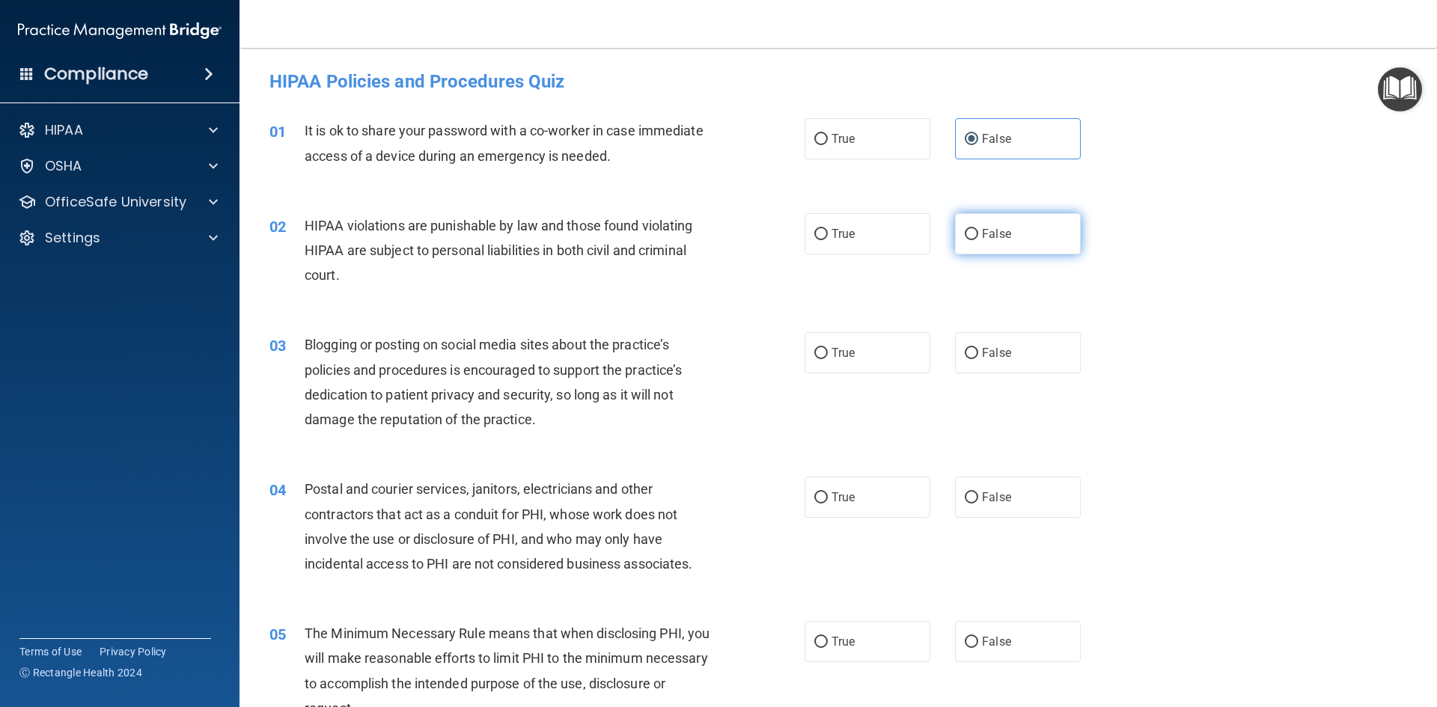
radio input "true"
click at [1021, 335] on label "False" at bounding box center [1018, 352] width 126 height 41
click at [978, 348] on input "False" at bounding box center [971, 353] width 13 height 11
radio input "true"
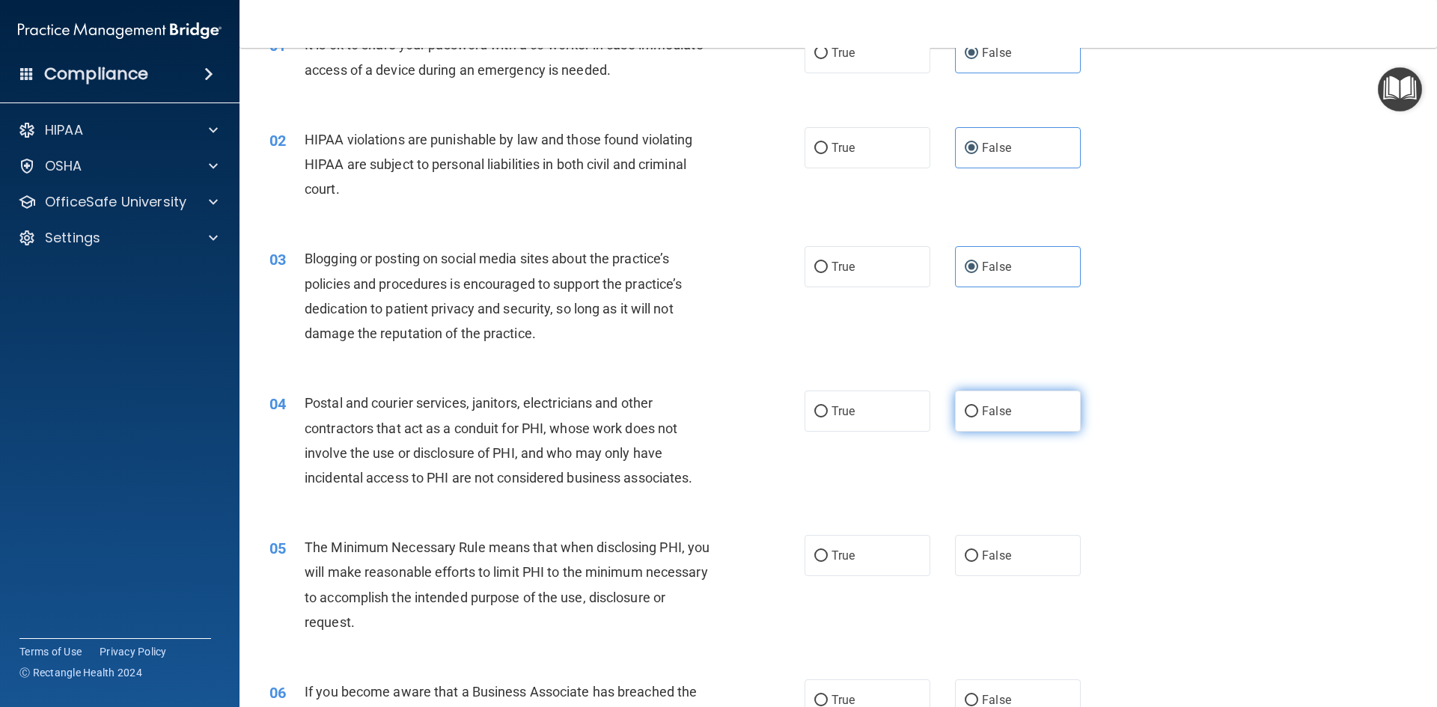
scroll to position [150, 0]
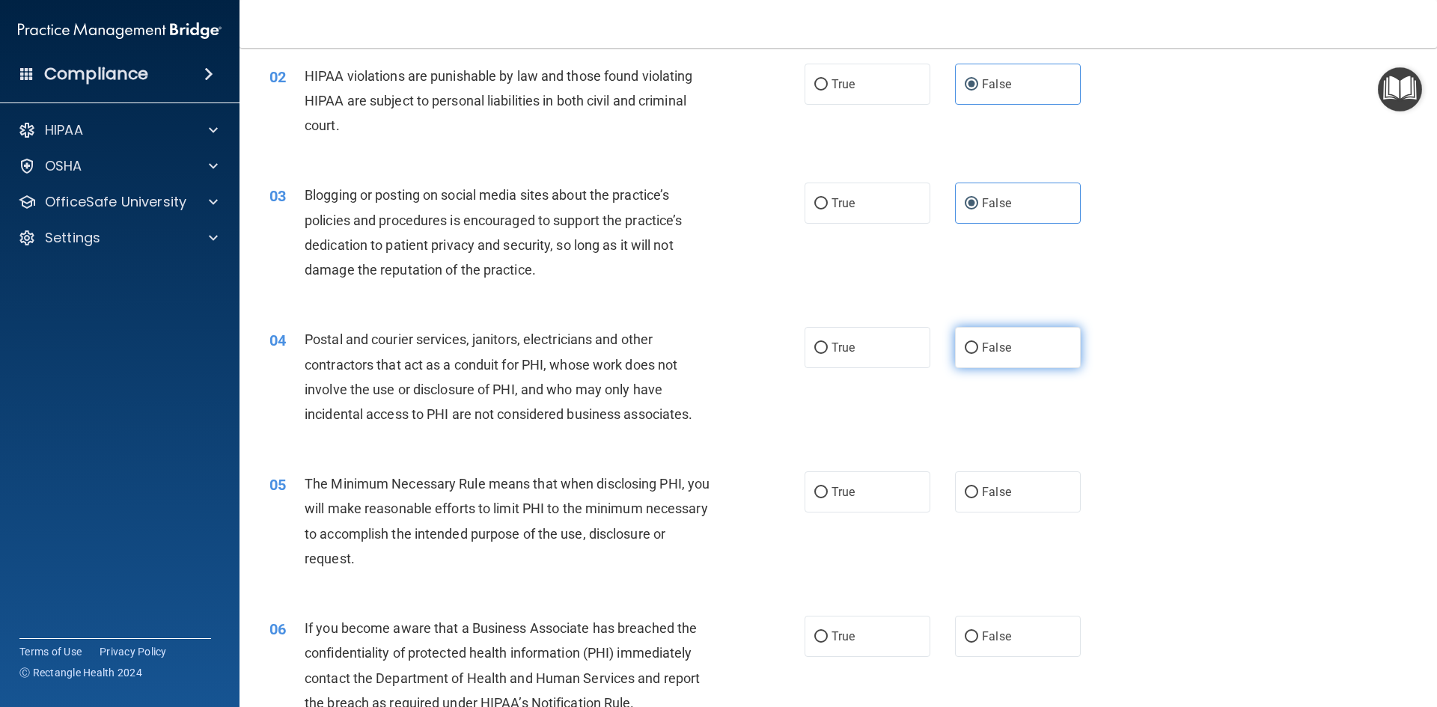
click at [1045, 339] on label "False" at bounding box center [1018, 347] width 126 height 41
click at [978, 343] on input "False" at bounding box center [971, 348] width 13 height 11
radio input "true"
click at [1021, 493] on label "False" at bounding box center [1018, 491] width 126 height 41
click at [978, 493] on input "False" at bounding box center [971, 492] width 13 height 11
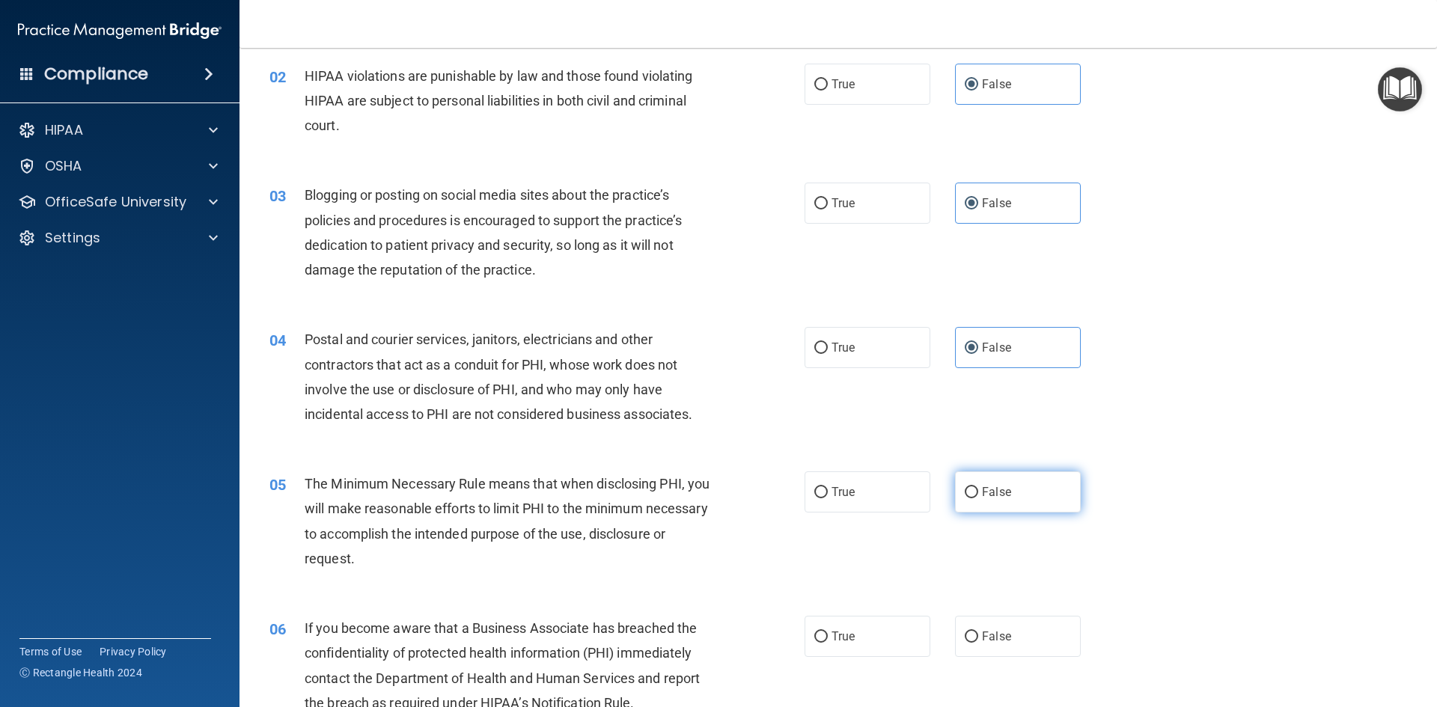
radio input "true"
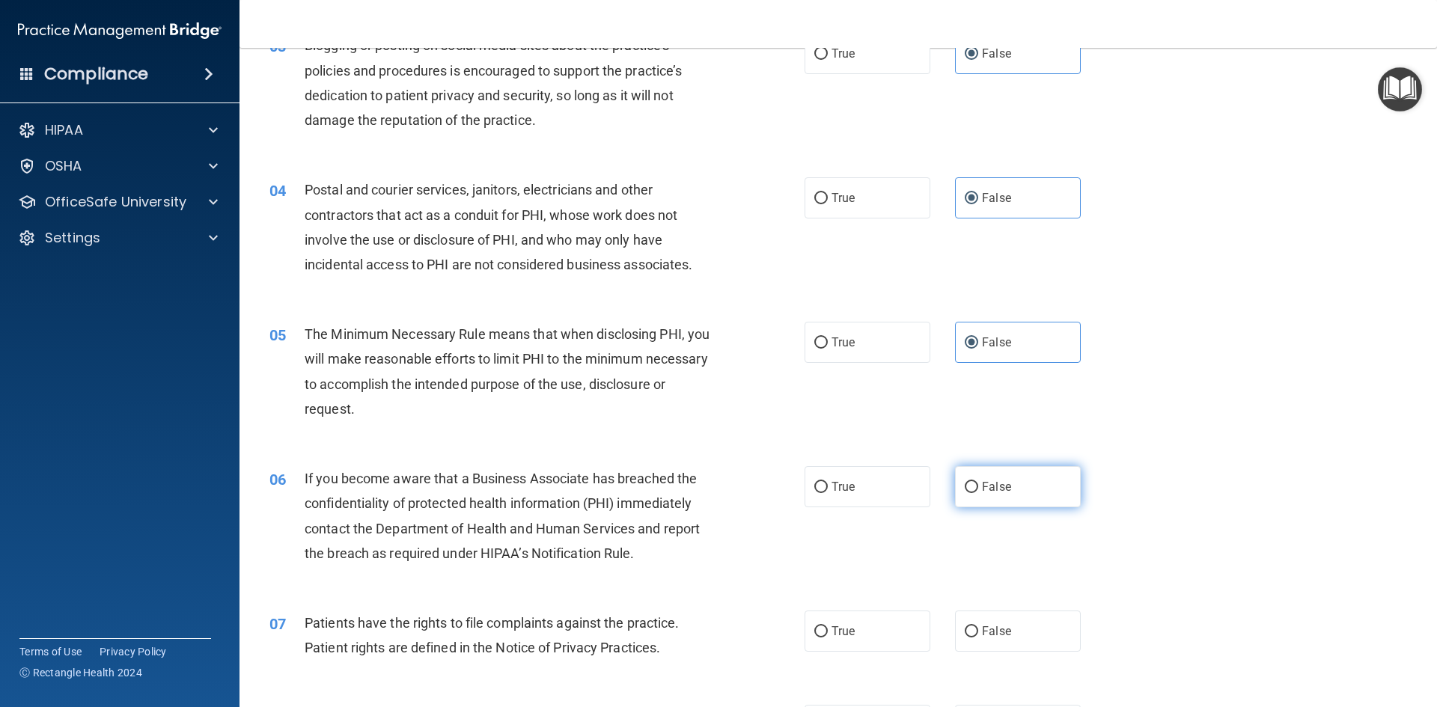
click at [1008, 497] on label "False" at bounding box center [1018, 486] width 126 height 41
click at [978, 493] on input "False" at bounding box center [971, 487] width 13 height 11
radio input "true"
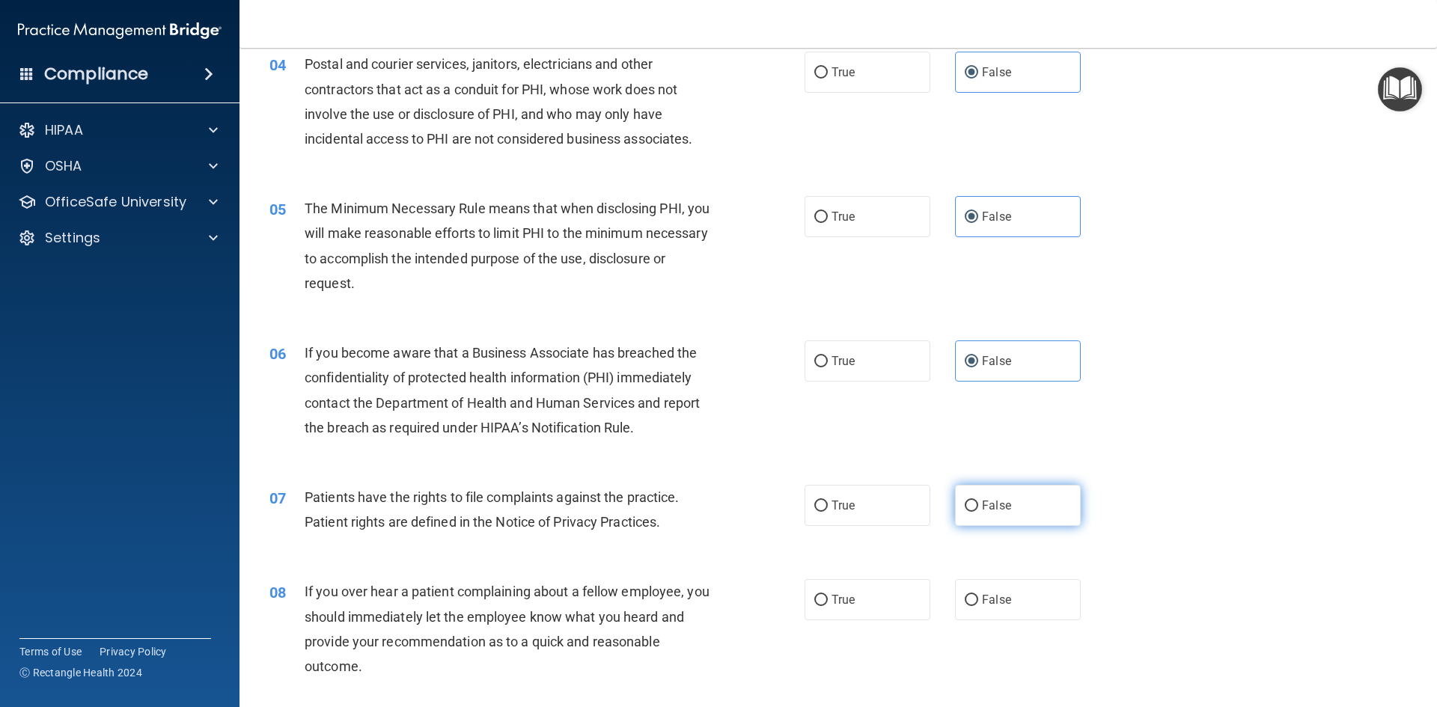
scroll to position [449, 0]
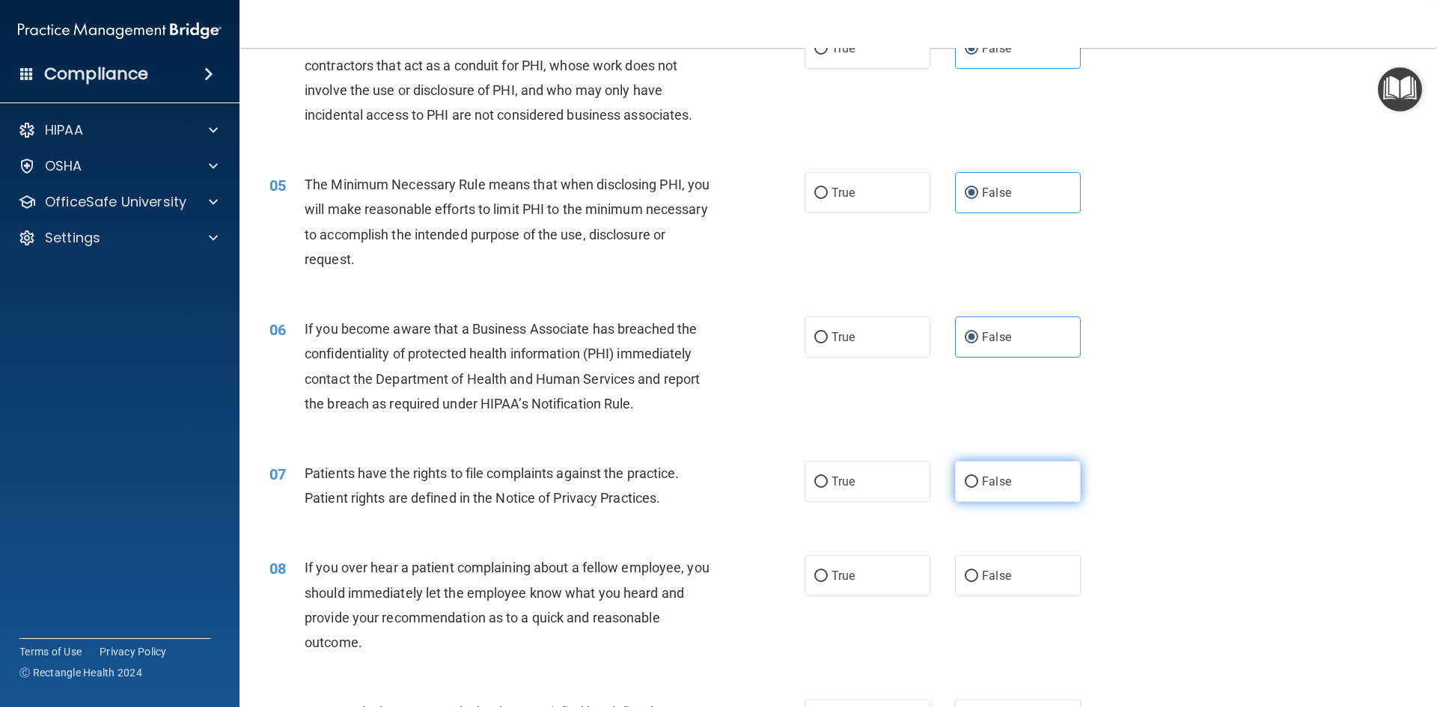
click at [1022, 465] on label "False" at bounding box center [1018, 481] width 126 height 41
click at [978, 477] on input "False" at bounding box center [971, 482] width 13 height 11
radio input "true"
click at [1002, 566] on label "False" at bounding box center [1018, 575] width 126 height 41
click at [978, 571] on input "False" at bounding box center [971, 576] width 13 height 11
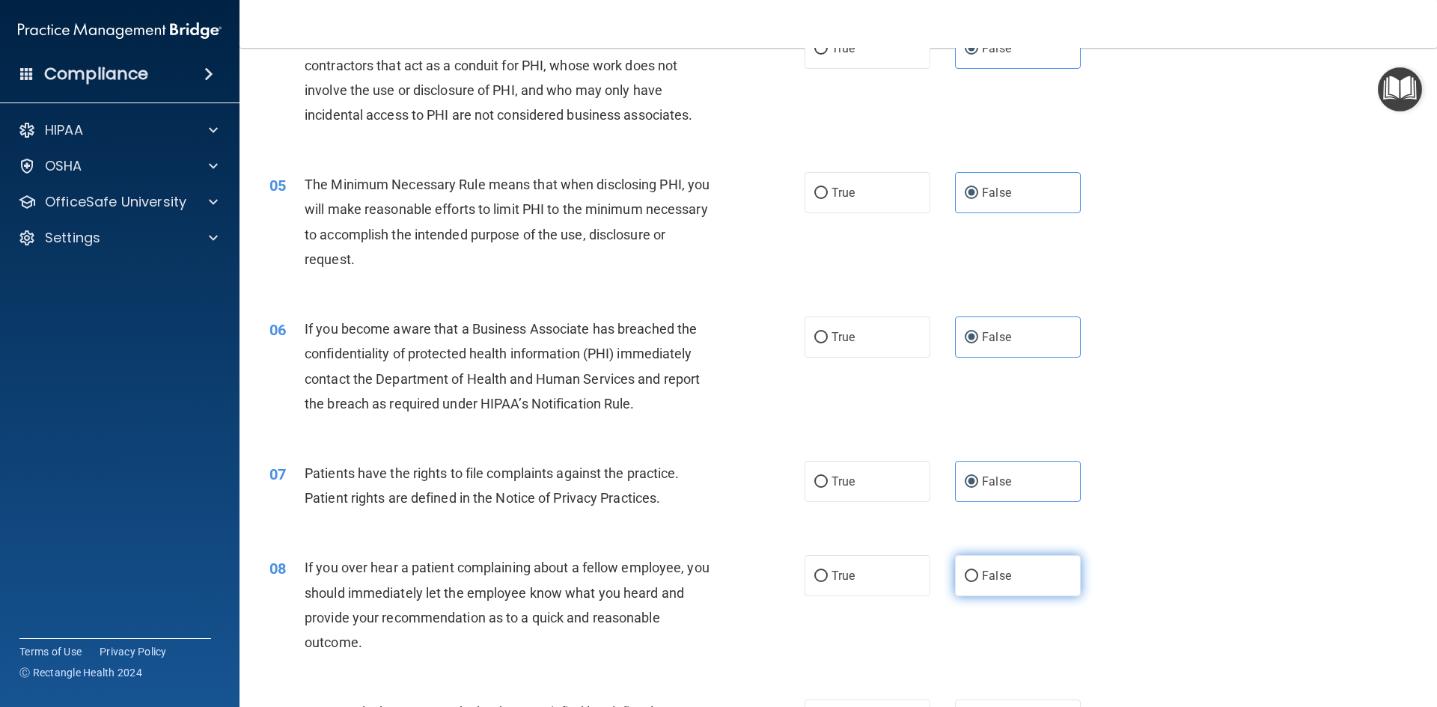
radio input "true"
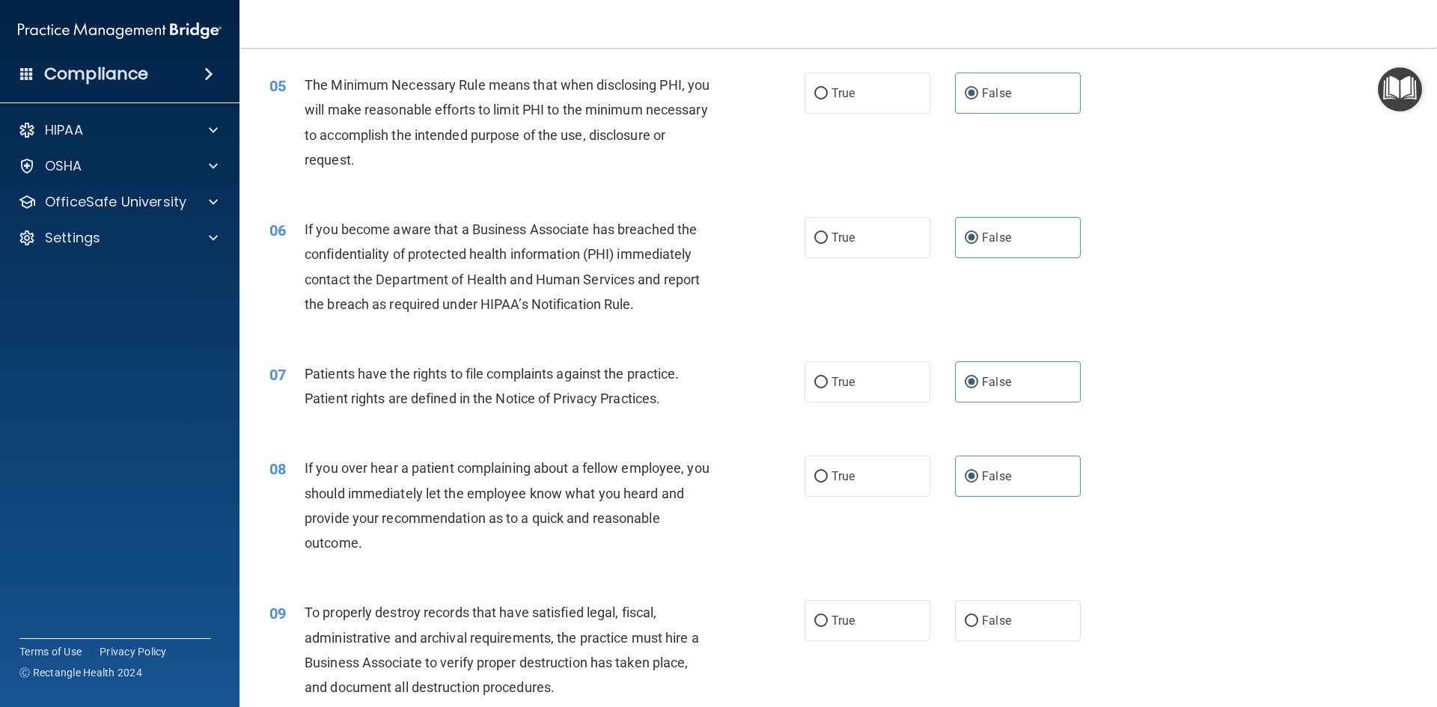
scroll to position [748, 0]
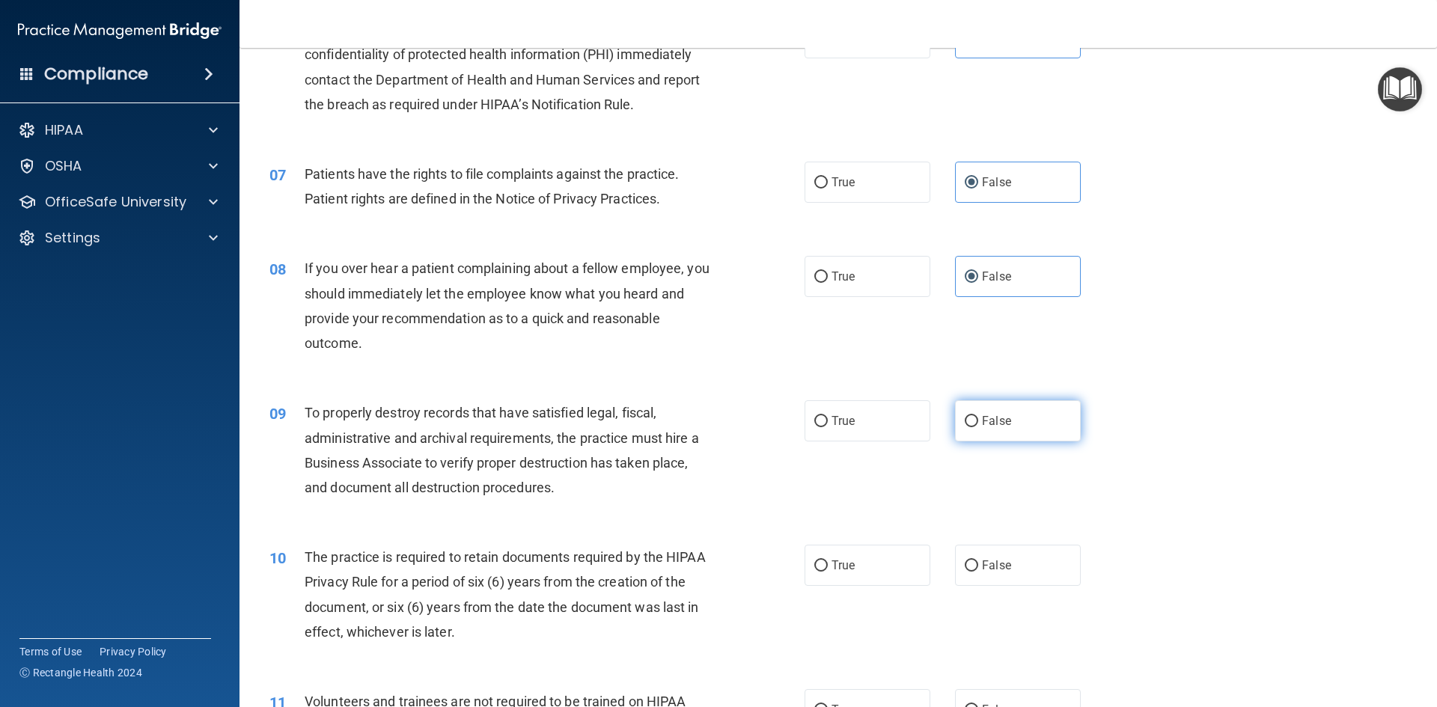
click at [1017, 418] on label "False" at bounding box center [1018, 420] width 126 height 41
click at [978, 418] on input "False" at bounding box center [971, 421] width 13 height 11
radio input "true"
click at [994, 556] on label "False" at bounding box center [1018, 565] width 126 height 41
click at [1051, 569] on label "False" at bounding box center [1018, 565] width 126 height 41
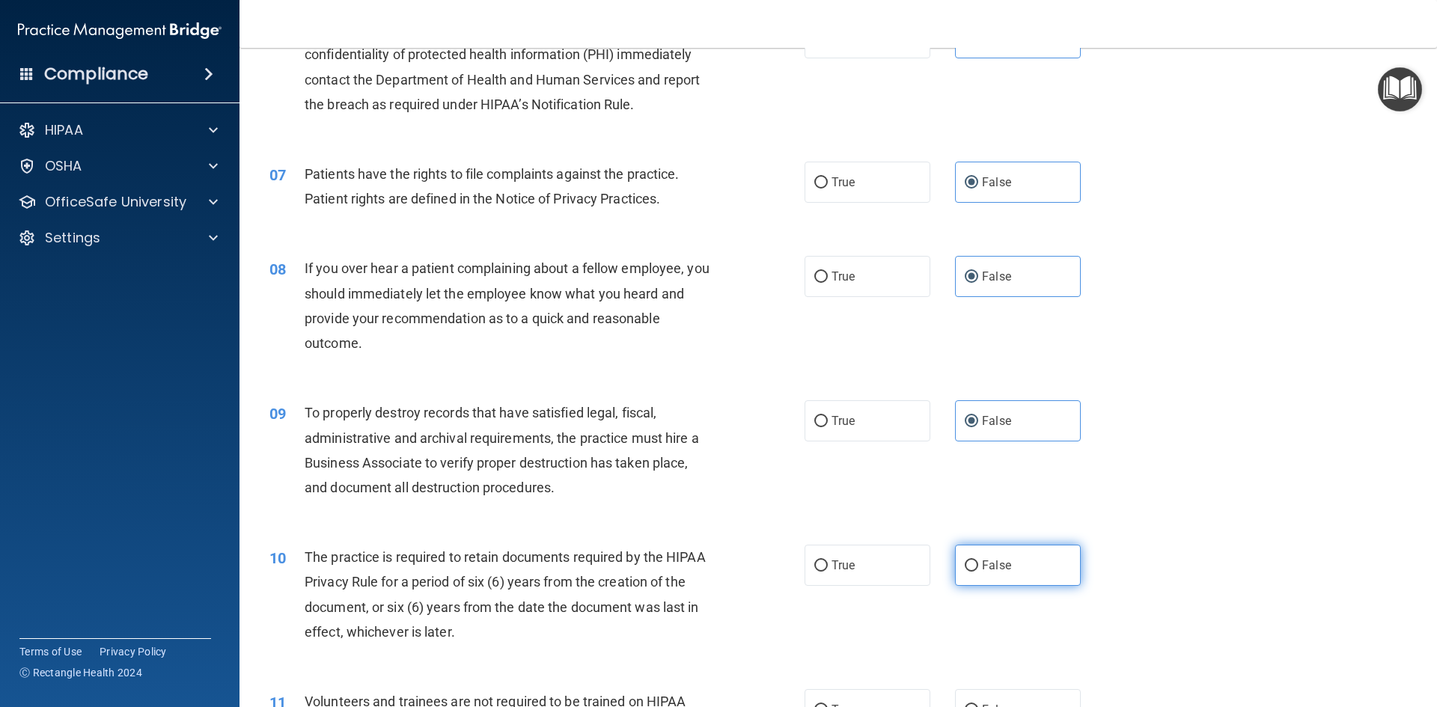
click at [978, 569] on input "False" at bounding box center [971, 565] width 13 height 11
radio input "true"
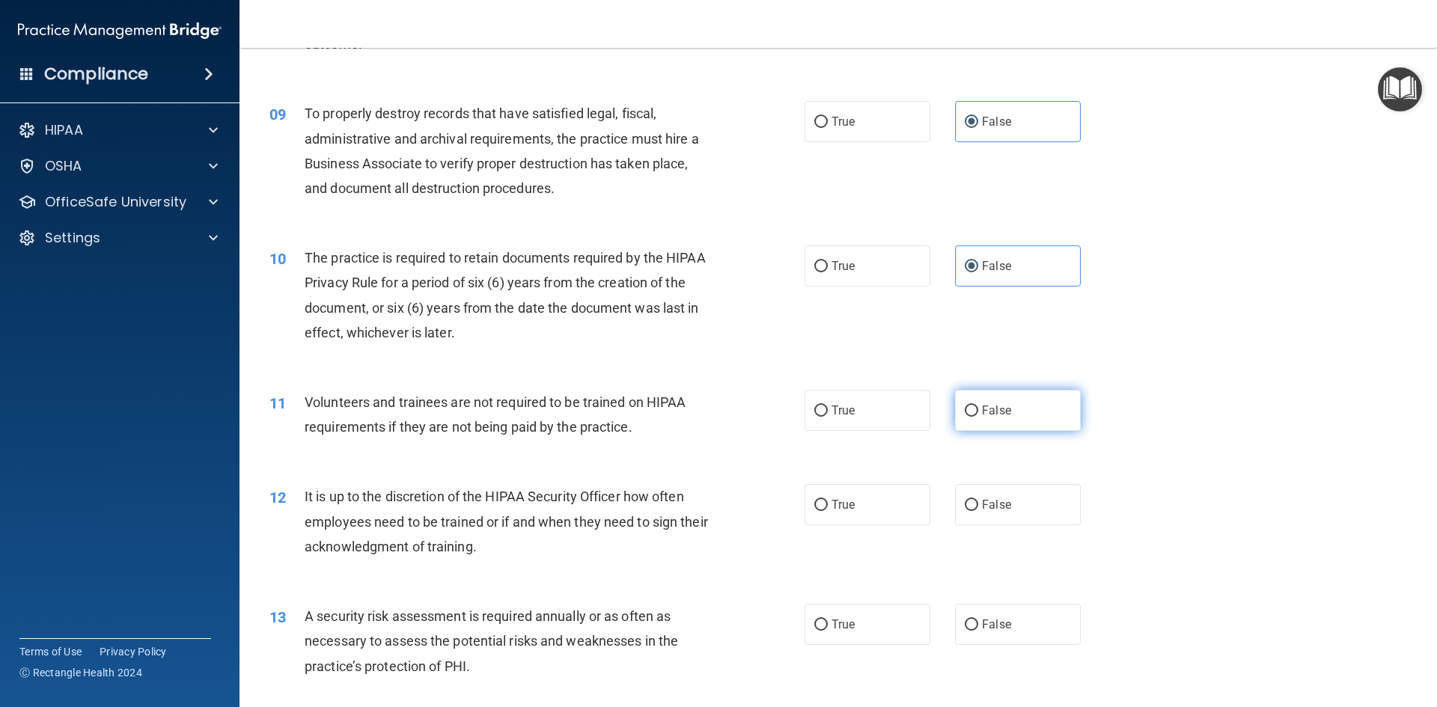
click at [1034, 393] on label "False" at bounding box center [1018, 410] width 126 height 41
click at [978, 406] on input "False" at bounding box center [971, 411] width 13 height 11
radio input "true"
click at [1007, 502] on label "False" at bounding box center [1018, 504] width 126 height 41
click at [978, 502] on input "False" at bounding box center [971, 505] width 13 height 11
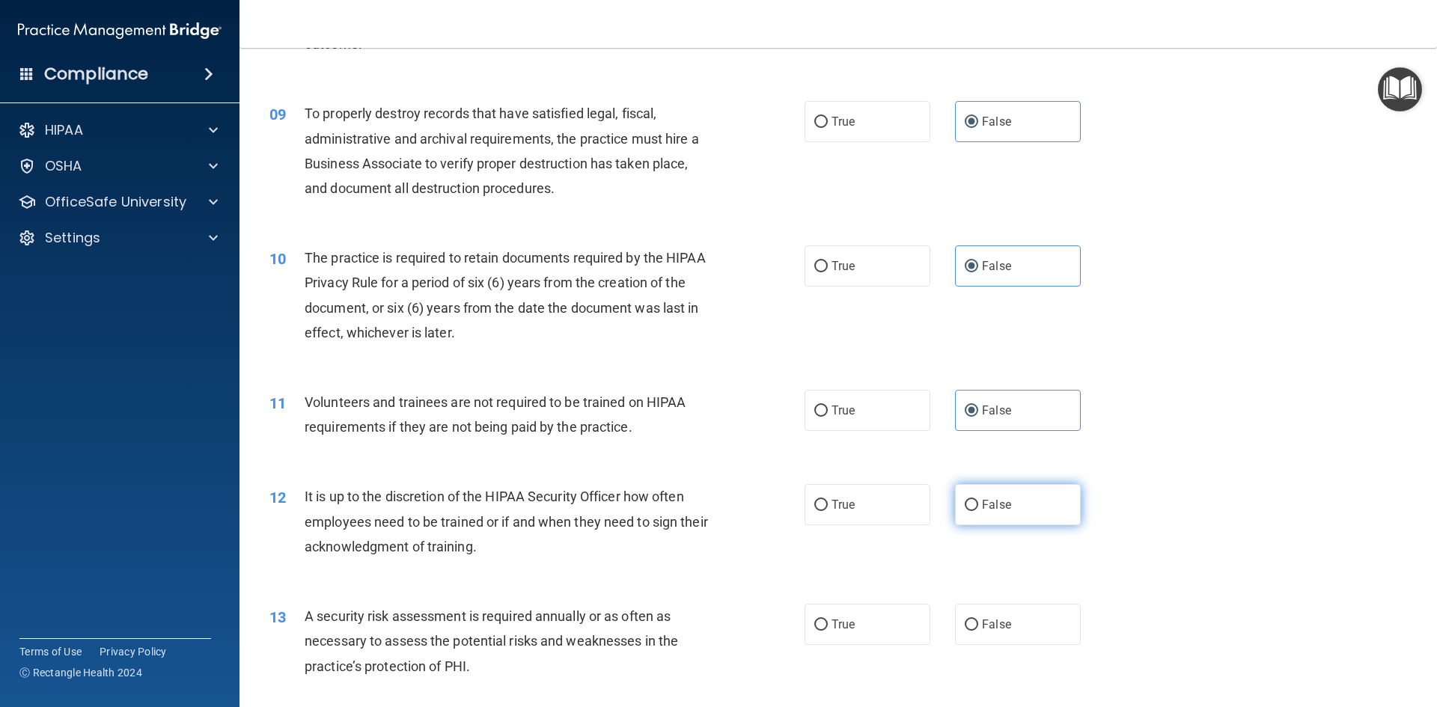
radio input "true"
click at [1012, 614] on label "False" at bounding box center [1018, 624] width 126 height 41
click at [978, 620] on input "False" at bounding box center [971, 625] width 13 height 11
radio input "true"
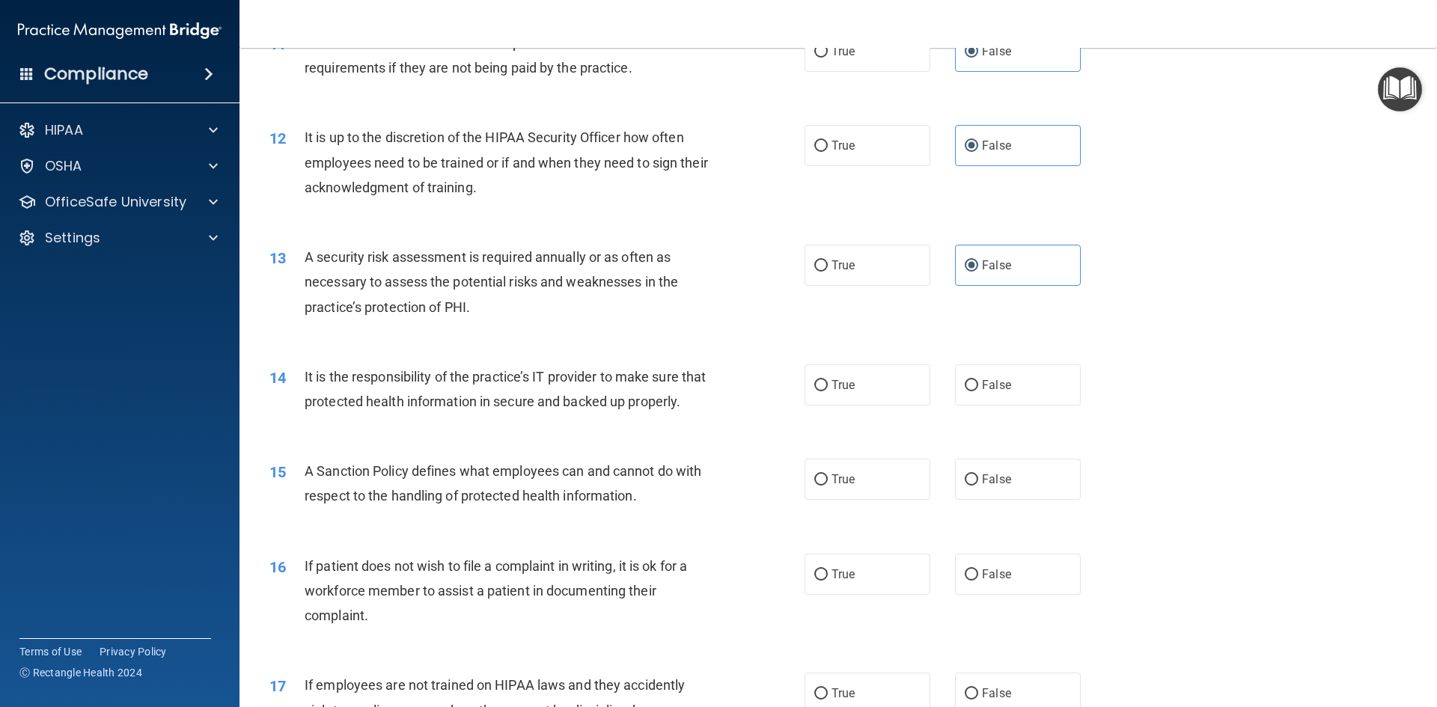
scroll to position [1422, 0]
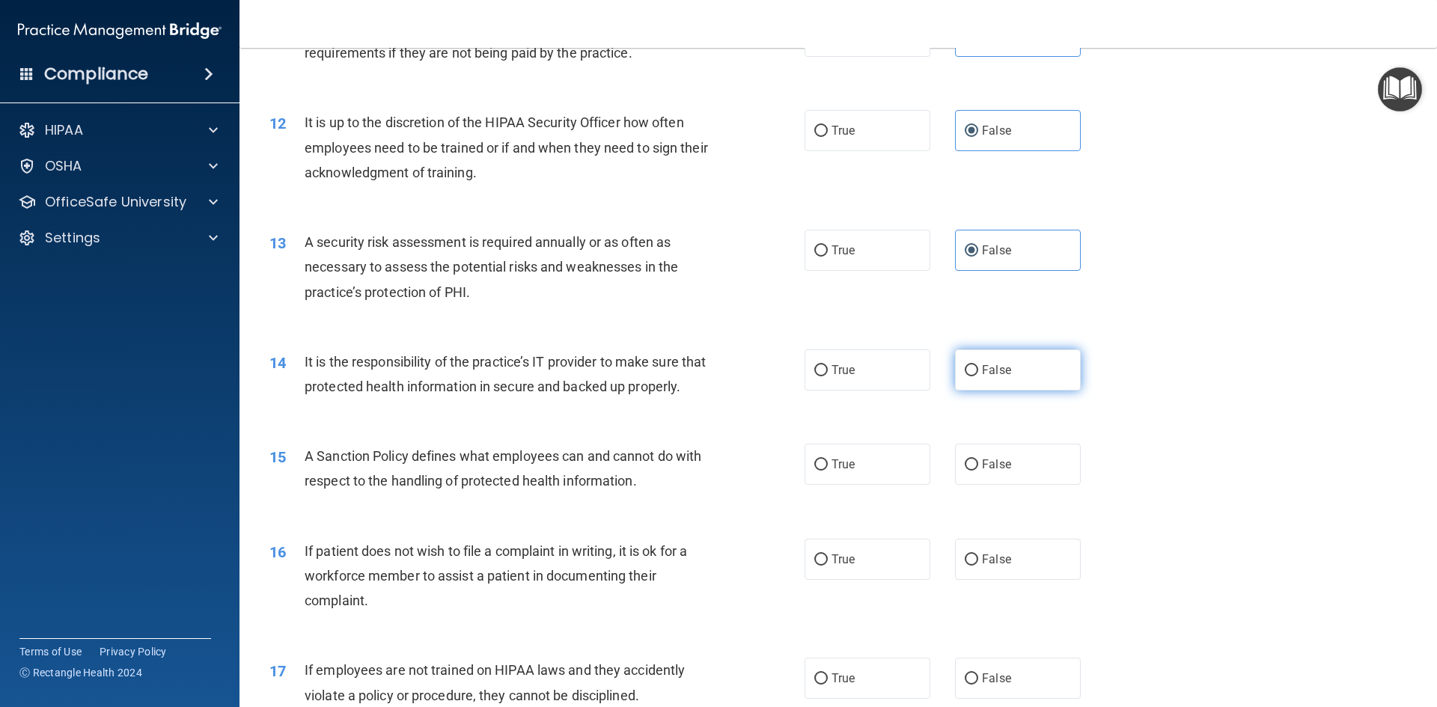
click at [1024, 377] on label "False" at bounding box center [1018, 369] width 126 height 41
click at [978, 376] on input "False" at bounding box center [971, 370] width 13 height 11
radio input "true"
click at [1012, 480] on label "False" at bounding box center [1018, 464] width 126 height 41
click at [978, 471] on input "False" at bounding box center [971, 464] width 13 height 11
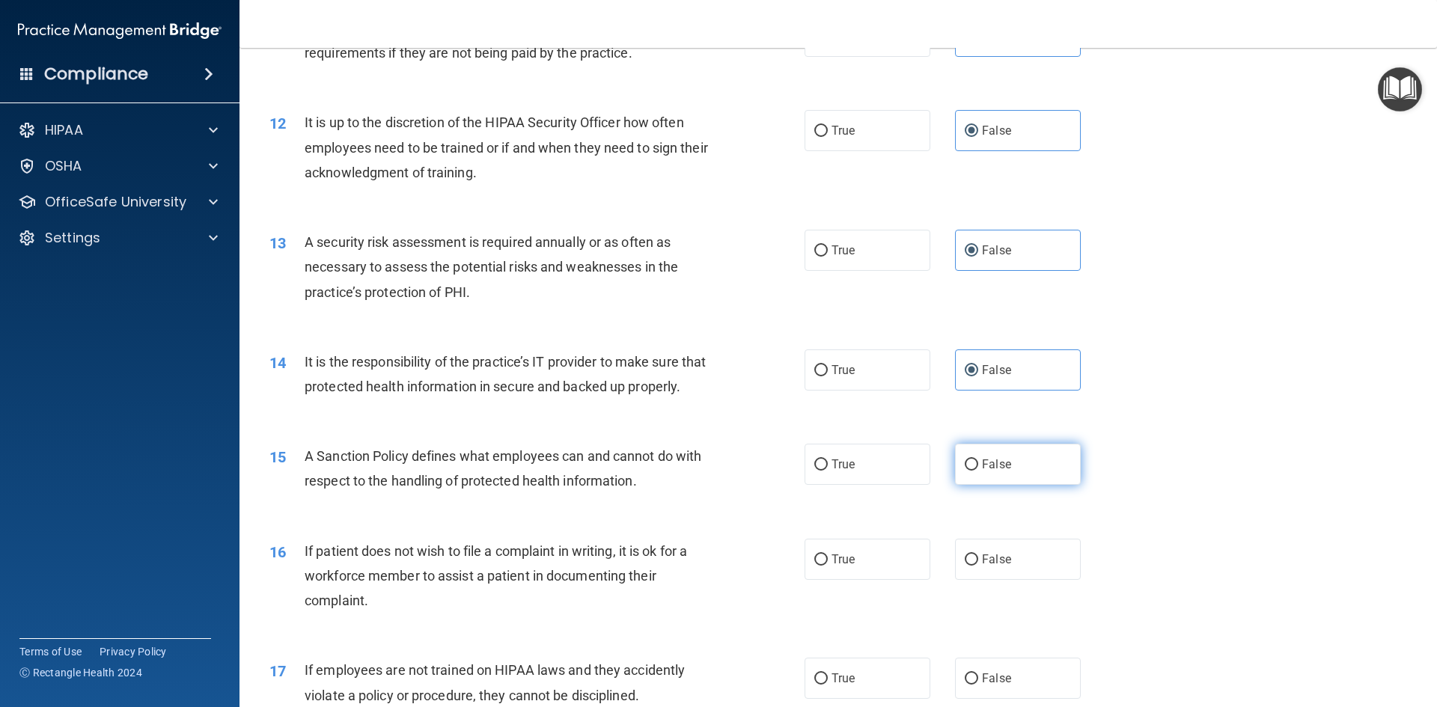
radio input "true"
click at [1016, 577] on label "False" at bounding box center [1018, 559] width 126 height 41
click at [978, 566] on input "False" at bounding box center [971, 560] width 13 height 11
radio input "true"
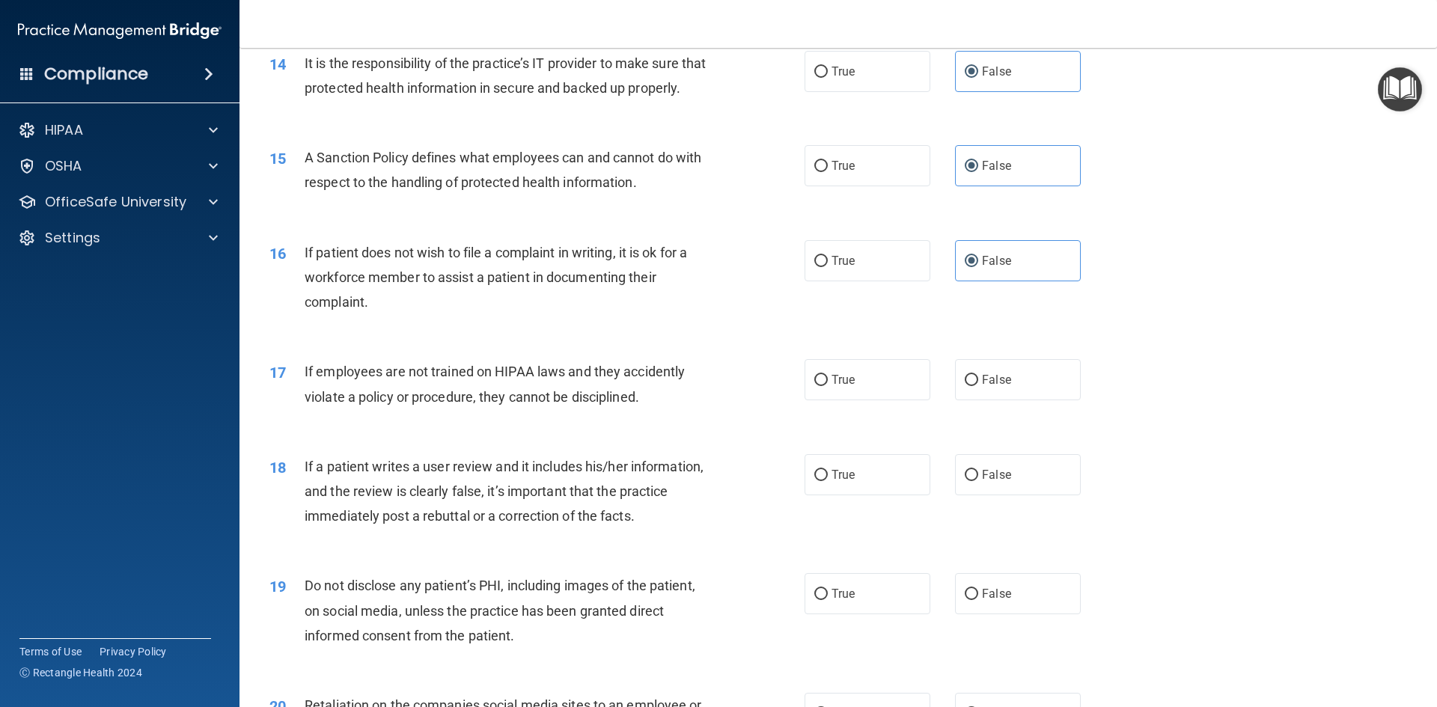
scroll to position [1721, 0]
click at [1028, 400] on label "False" at bounding box center [1018, 378] width 126 height 41
click at [978, 385] on input "False" at bounding box center [971, 379] width 13 height 11
radio input "true"
click at [1017, 493] on label "False" at bounding box center [1018, 473] width 126 height 41
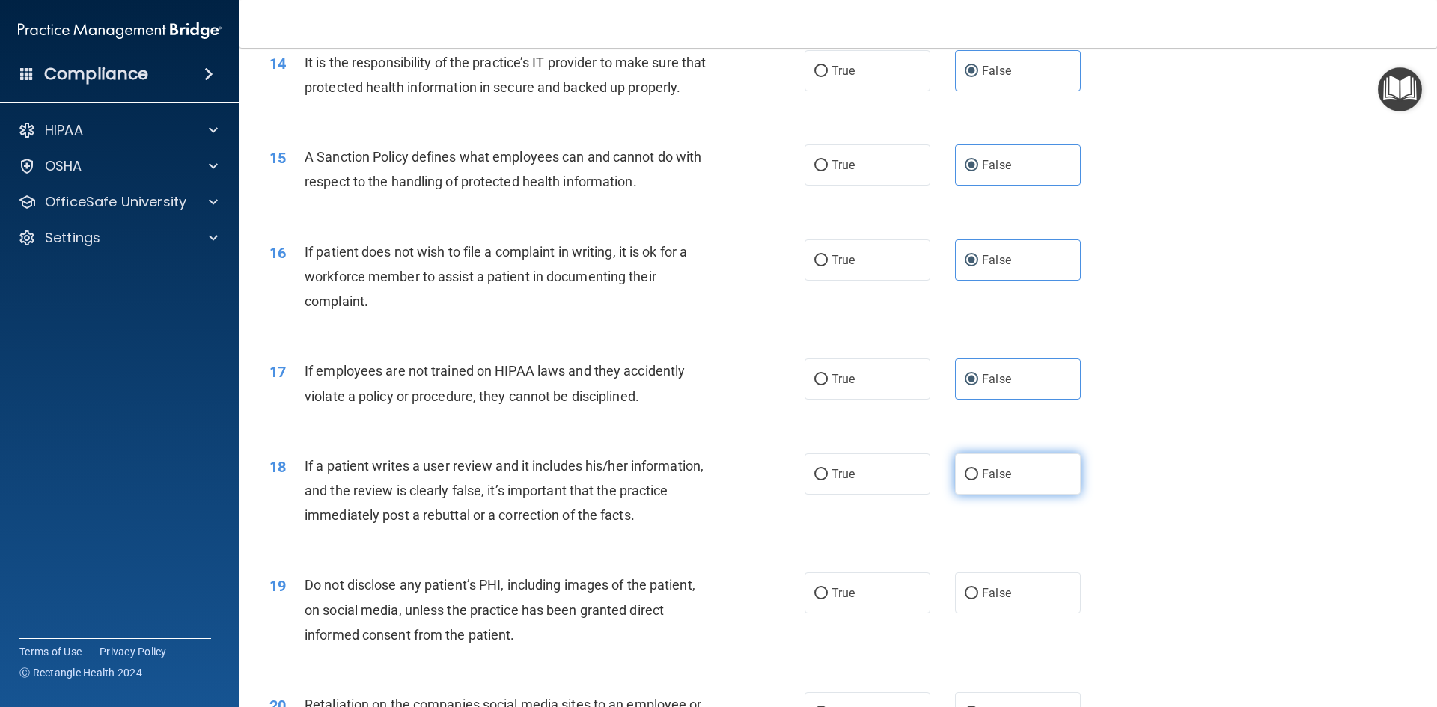
click at [978, 480] on input "False" at bounding box center [971, 474] width 13 height 11
radio input "true"
click at [1006, 605] on label "False" at bounding box center [1018, 592] width 126 height 41
click at [978, 599] on input "False" at bounding box center [971, 593] width 13 height 11
radio input "true"
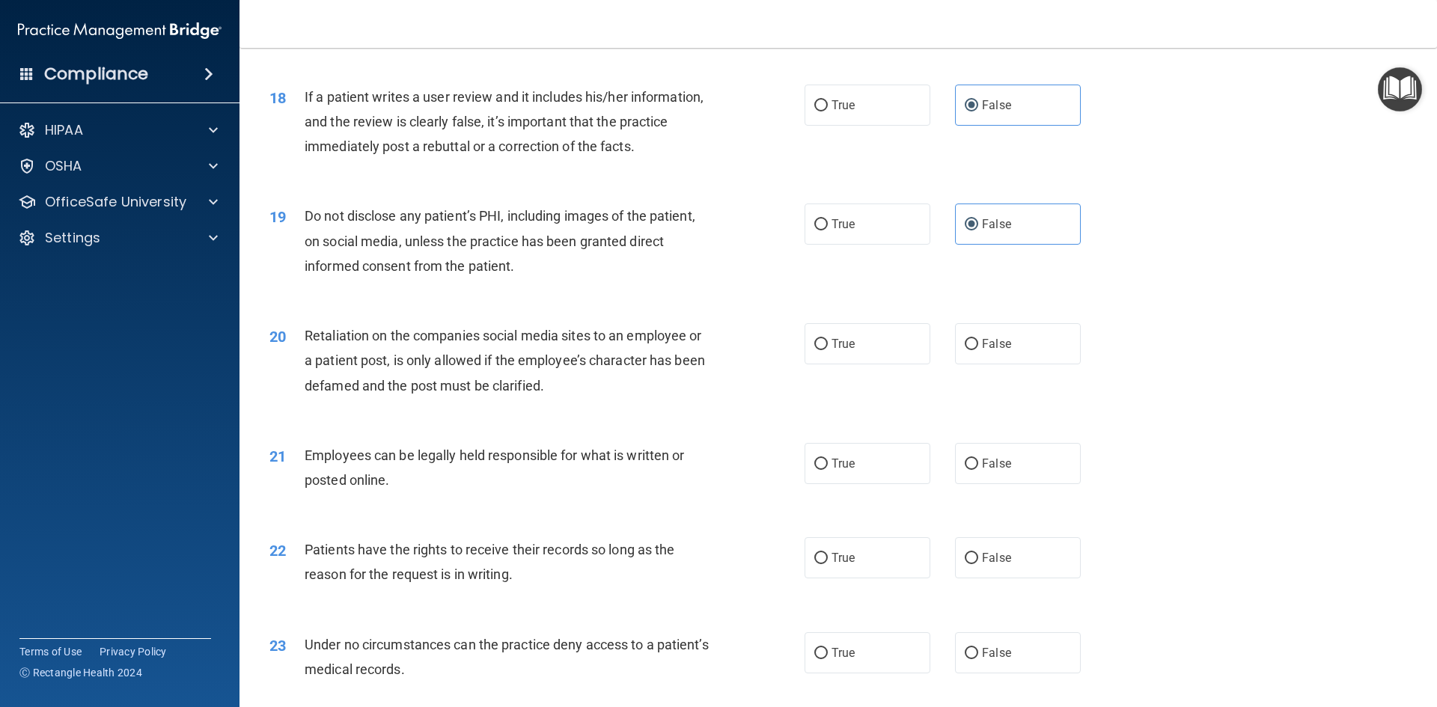
scroll to position [2095, 0]
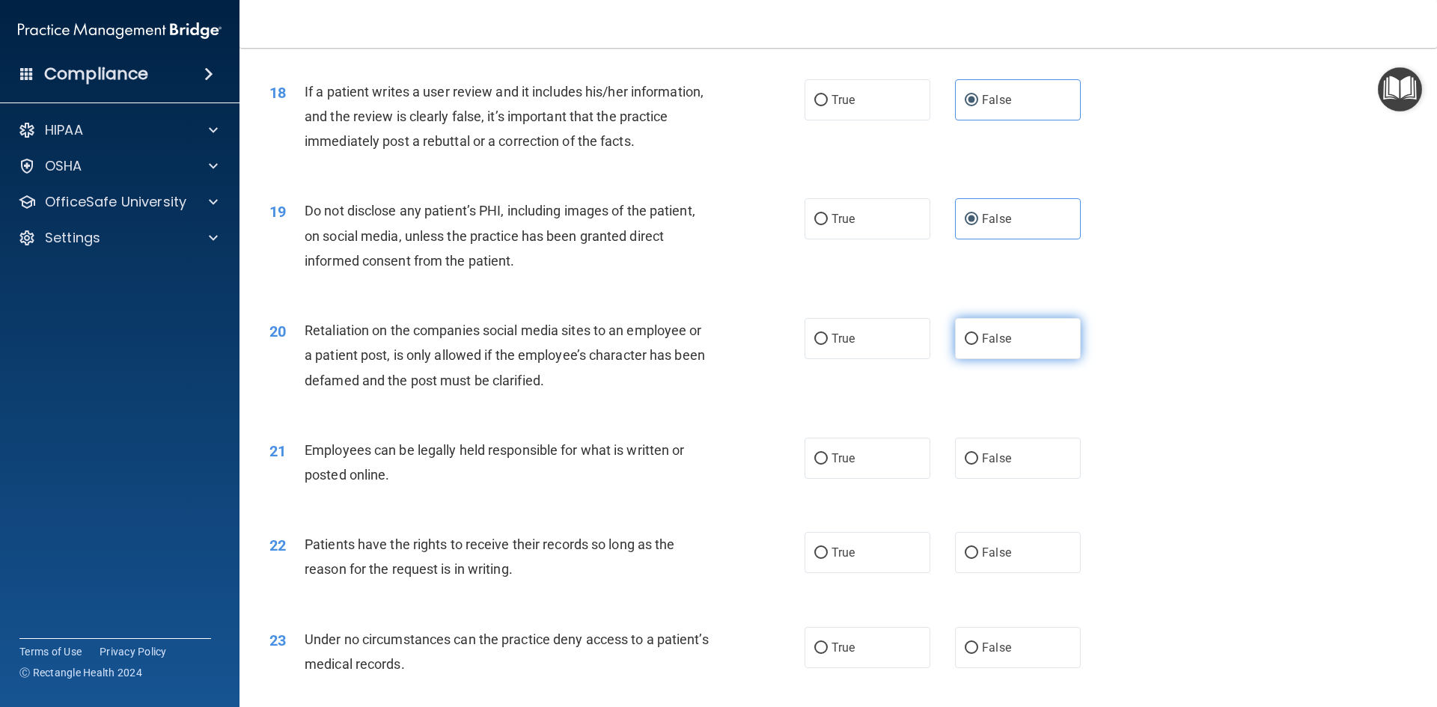
click at [1042, 359] on label "False" at bounding box center [1018, 338] width 126 height 41
click at [978, 345] on input "False" at bounding box center [971, 339] width 13 height 11
radio input "true"
click at [1014, 468] on label "False" at bounding box center [1018, 458] width 126 height 41
click at [978, 465] on input "False" at bounding box center [971, 458] width 13 height 11
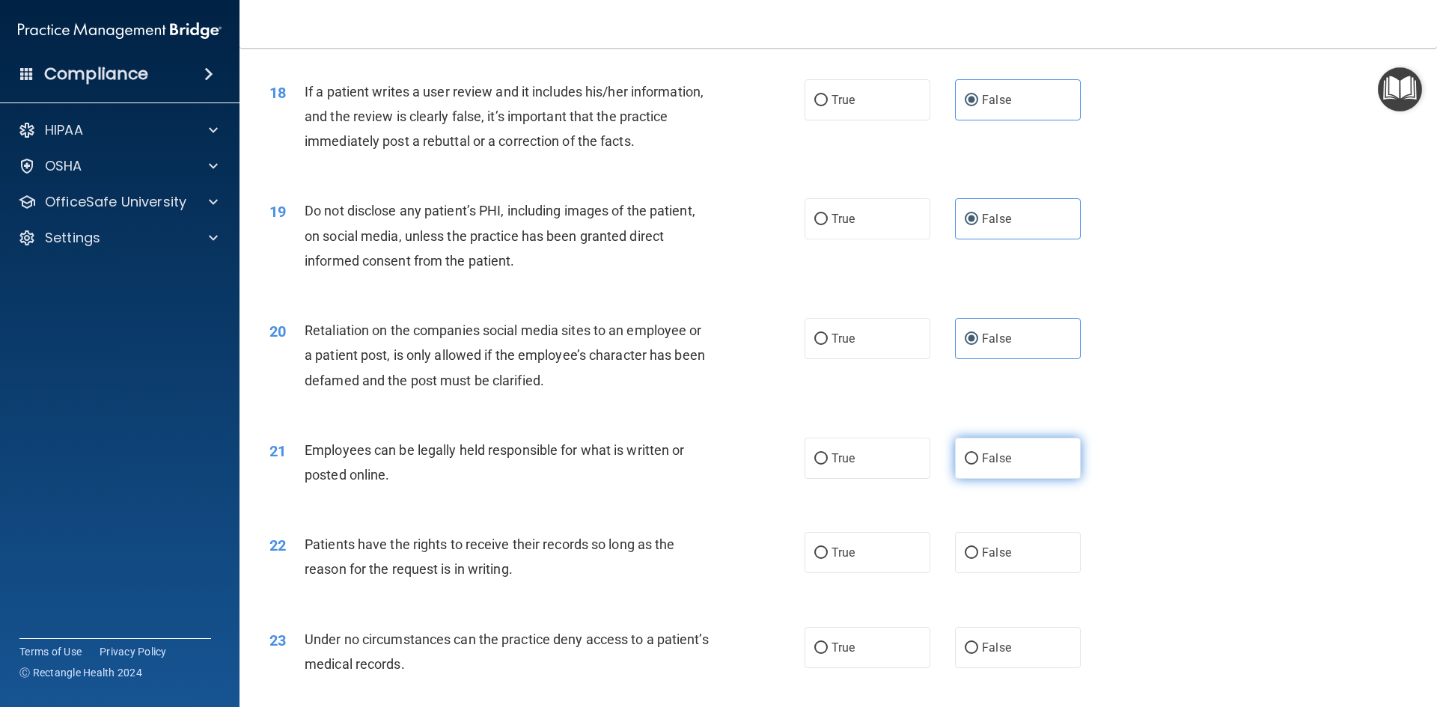
radio input "true"
click at [1009, 566] on label "False" at bounding box center [1018, 552] width 126 height 41
click at [978, 559] on input "False" at bounding box center [971, 553] width 13 height 11
radio input "true"
click at [998, 663] on label "False" at bounding box center [1018, 647] width 126 height 41
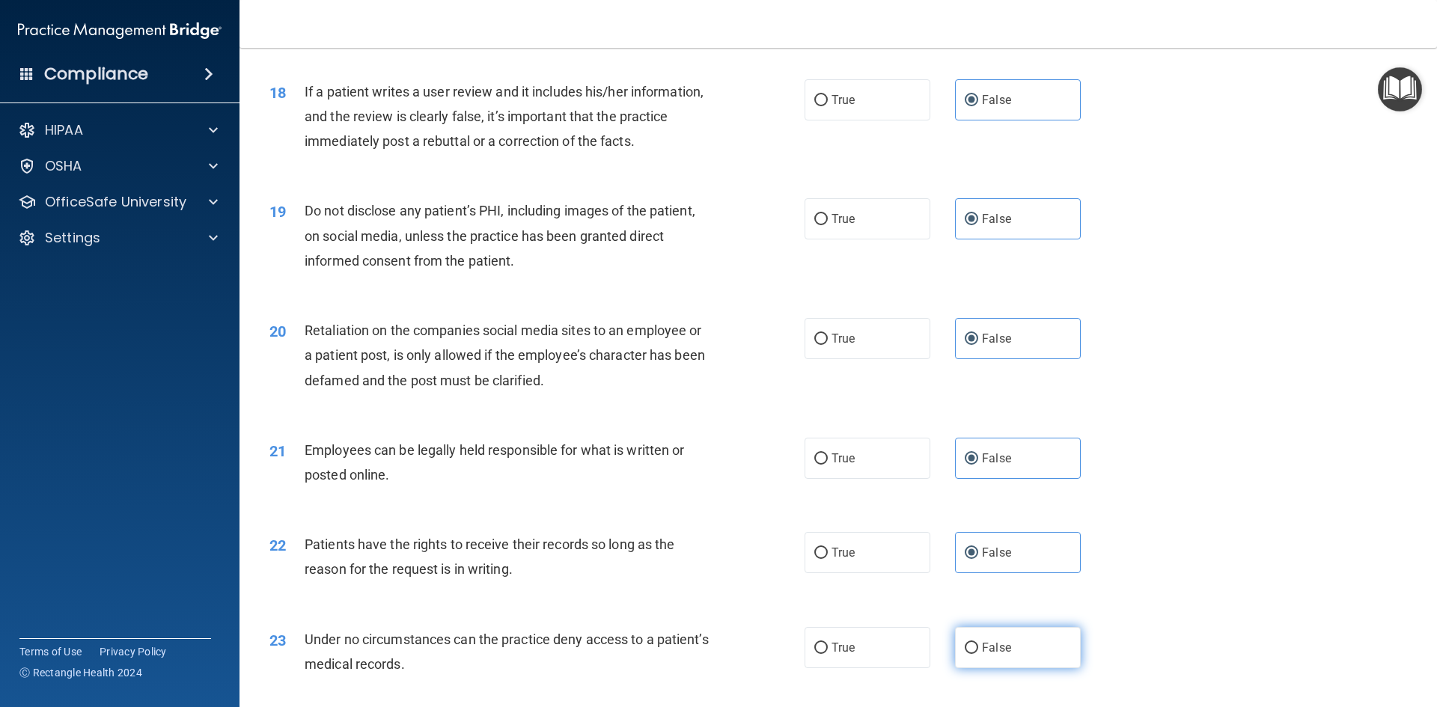
click at [978, 654] on input "False" at bounding box center [971, 648] width 13 height 11
radio input "true"
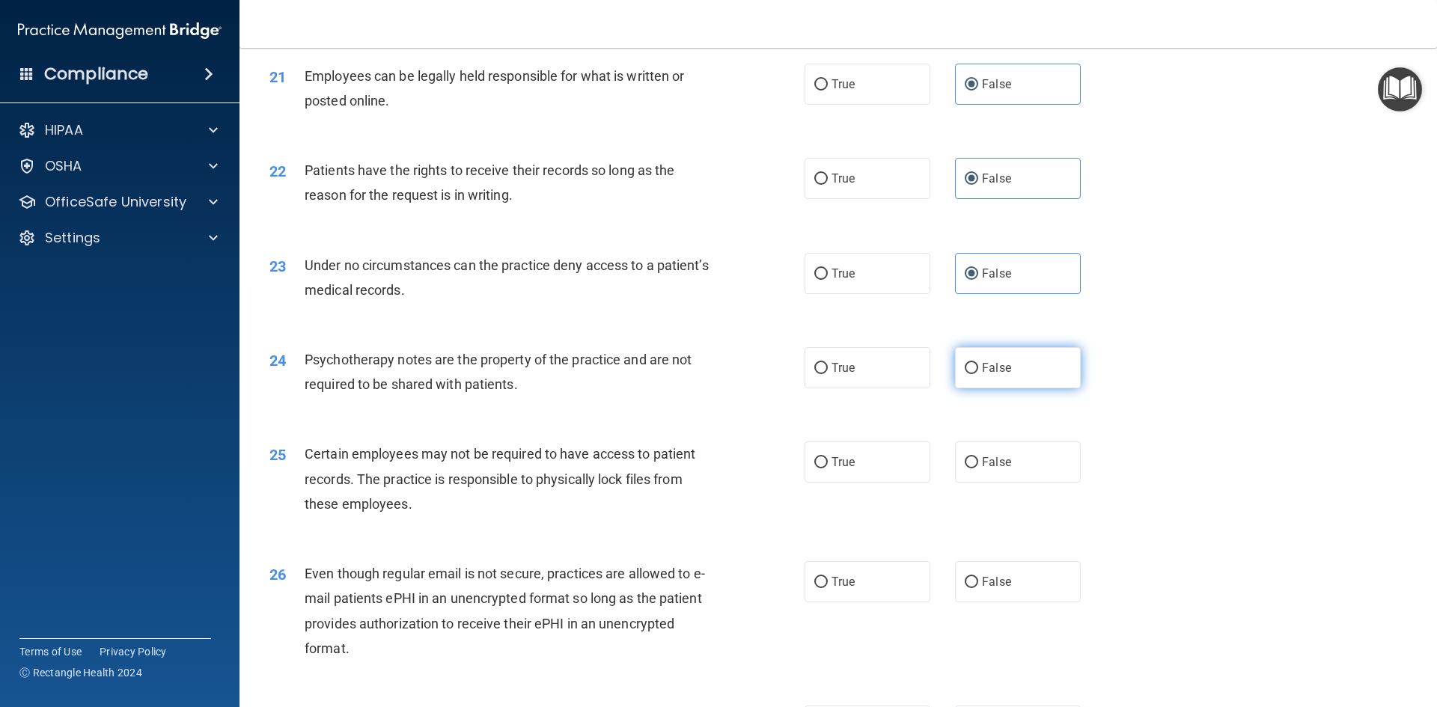
click at [1021, 388] on label "False" at bounding box center [1018, 367] width 126 height 41
click at [978, 374] on input "False" at bounding box center [971, 368] width 13 height 11
radio input "true"
click at [1004, 468] on label "False" at bounding box center [1018, 462] width 126 height 41
click at [978, 468] on input "False" at bounding box center [971, 462] width 13 height 11
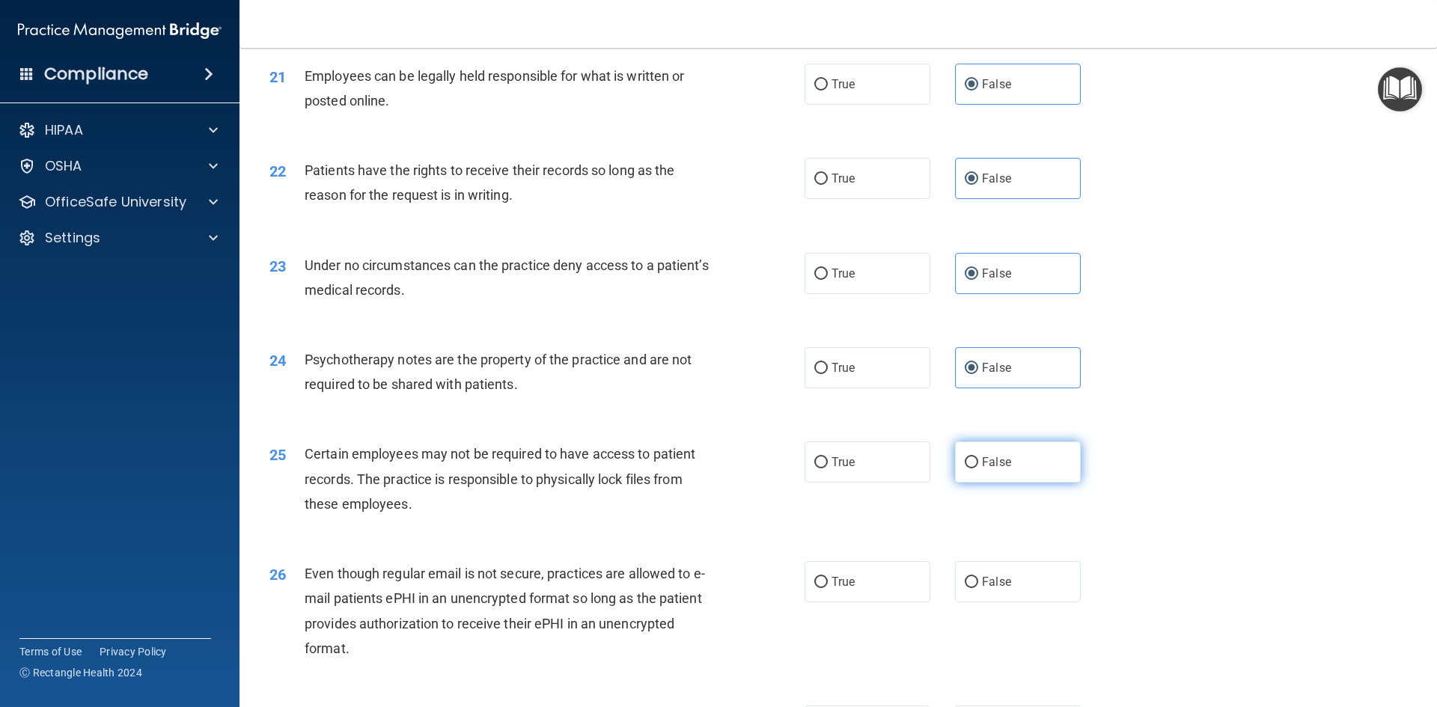
radio input "true"
click at [1003, 587] on label "False" at bounding box center [1018, 581] width 126 height 41
click at [978, 587] on input "False" at bounding box center [971, 582] width 13 height 11
radio input "true"
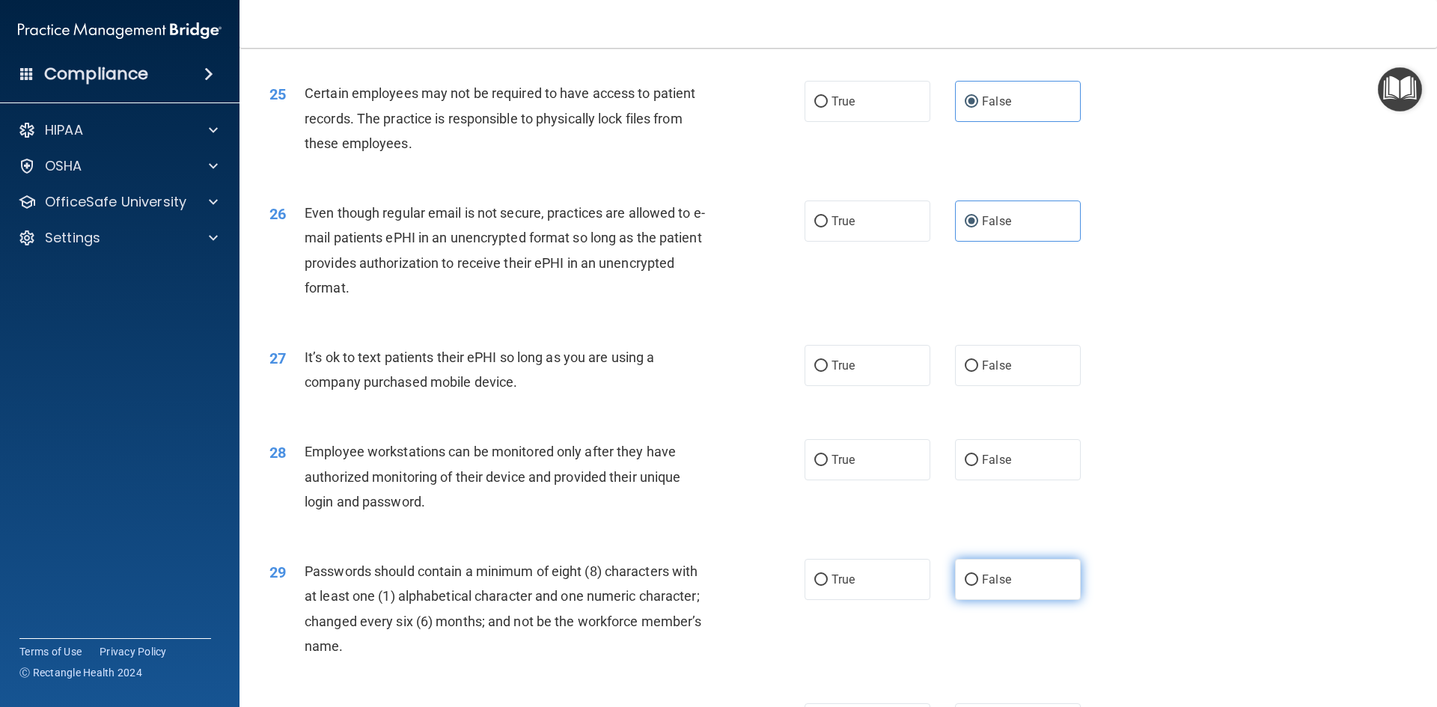
scroll to position [2844, 0]
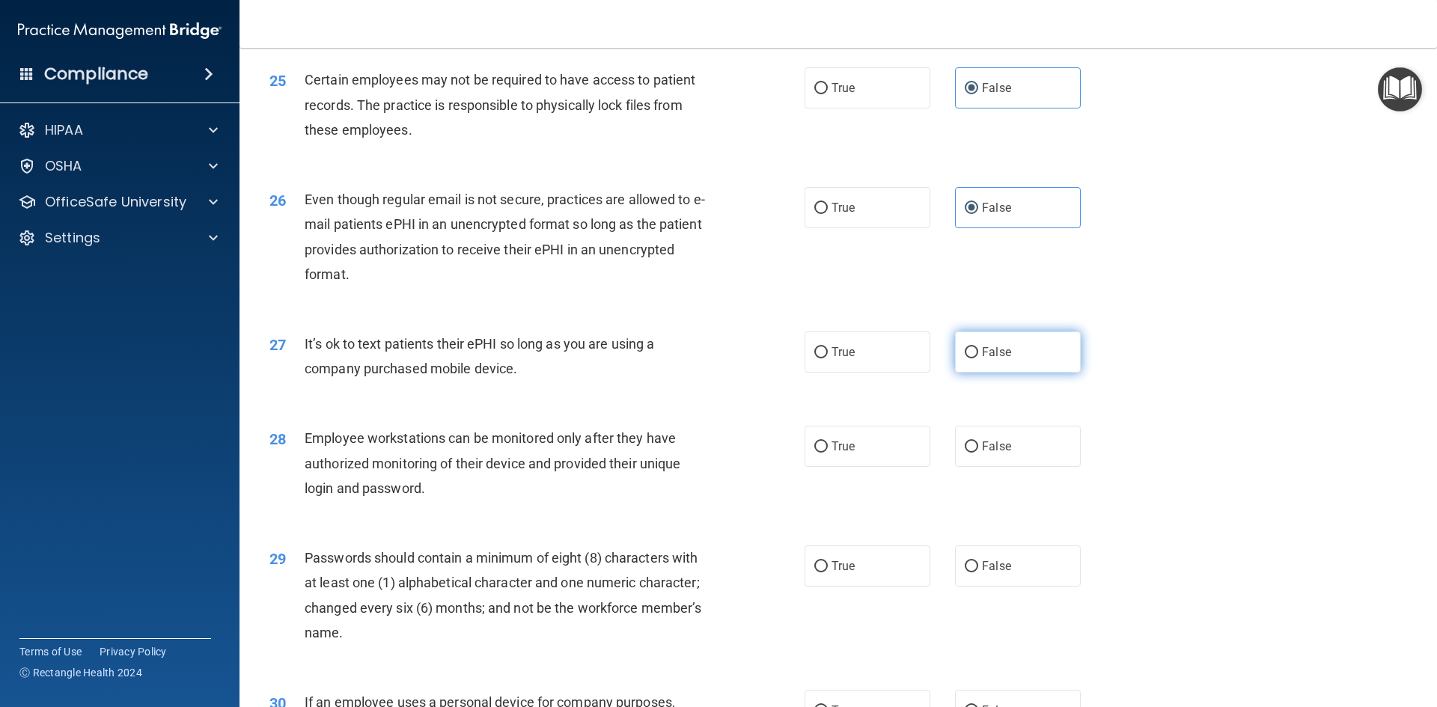
click at [1009, 373] on label "False" at bounding box center [1018, 352] width 126 height 41
click at [978, 358] on input "False" at bounding box center [971, 352] width 13 height 11
radio input "true"
click at [1007, 467] on label "False" at bounding box center [1018, 446] width 126 height 41
click at [978, 453] on input "False" at bounding box center [971, 447] width 13 height 11
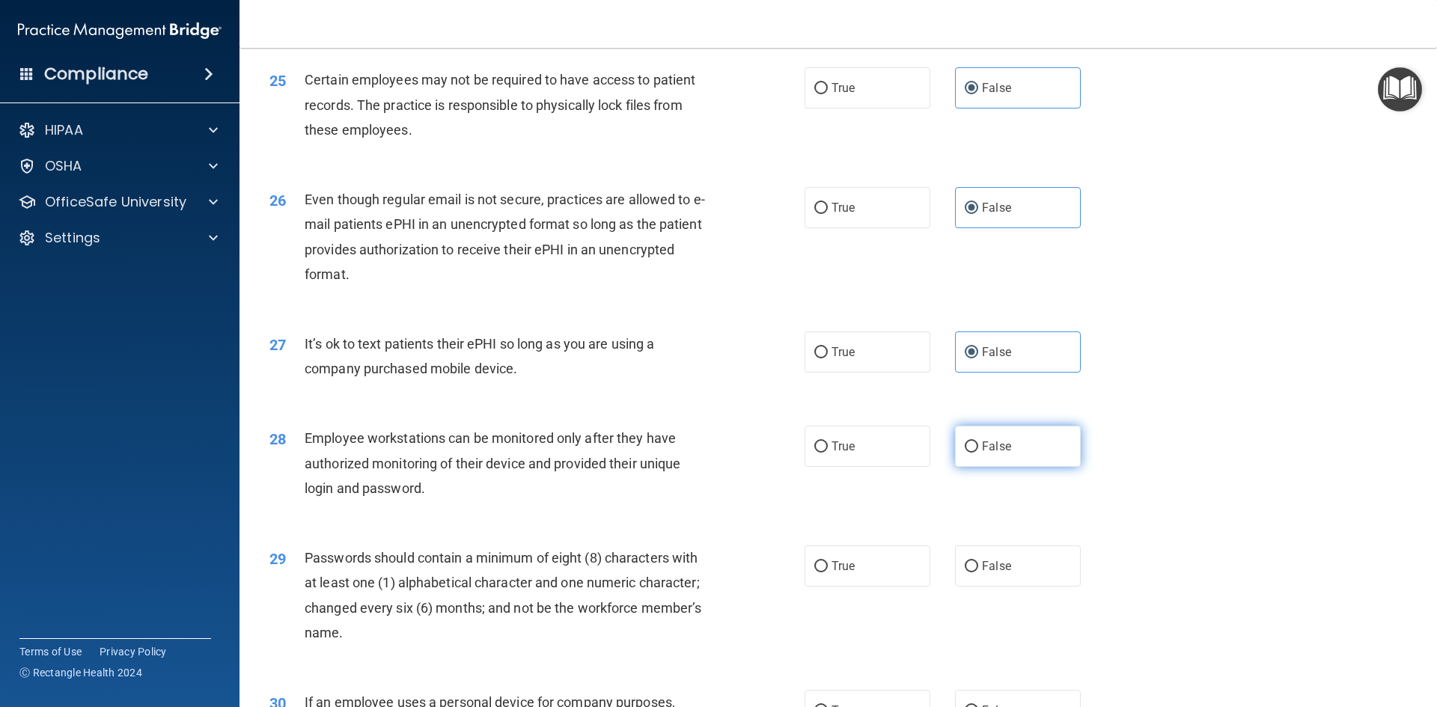
radio input "true"
click at [1006, 573] on label "False" at bounding box center [1018, 566] width 126 height 41
click at [978, 572] on input "False" at bounding box center [971, 566] width 13 height 11
radio input "true"
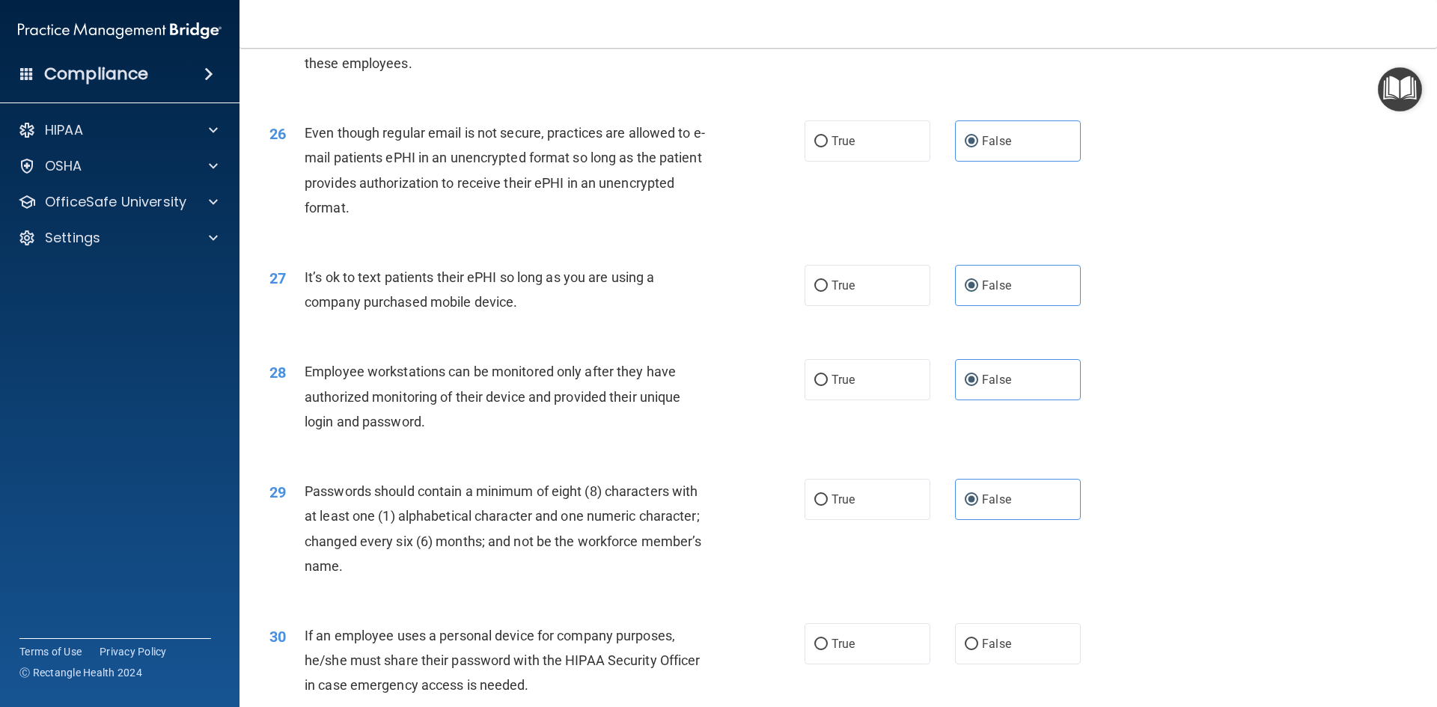
scroll to position [3049, 0]
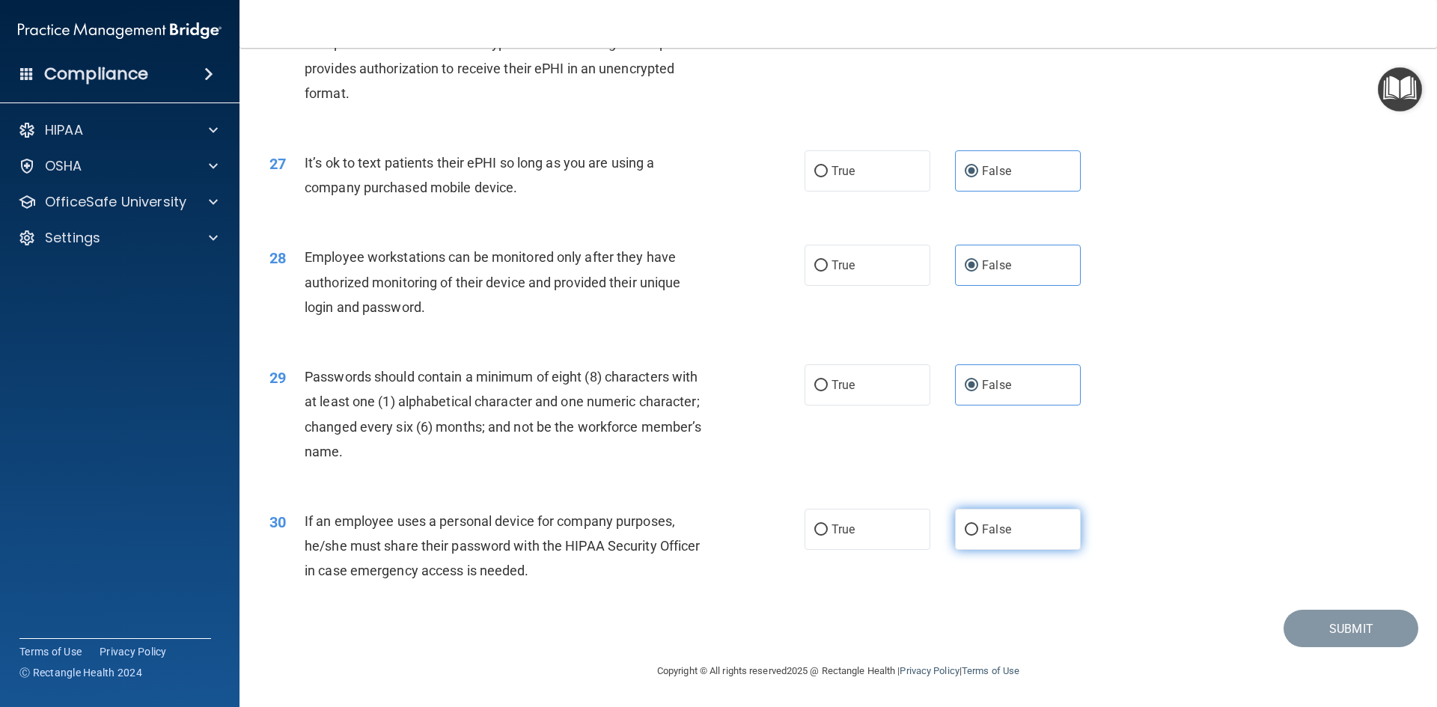
click at [995, 518] on label "False" at bounding box center [1018, 529] width 126 height 41
click at [978, 525] on input "False" at bounding box center [971, 530] width 13 height 11
radio input "true"
click at [1336, 623] on button "Submit" at bounding box center [1350, 629] width 135 height 38
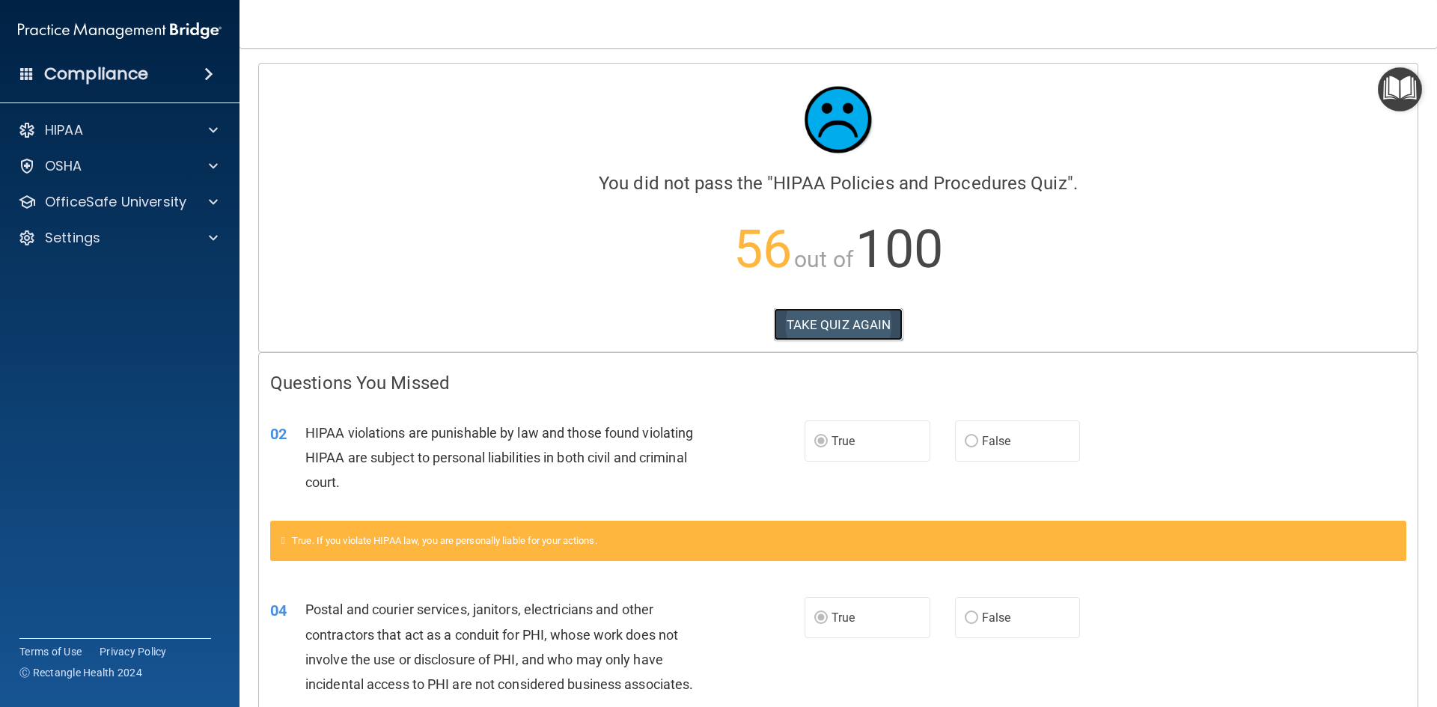
click at [881, 328] on button "TAKE QUIZ AGAIN" at bounding box center [838, 324] width 129 height 33
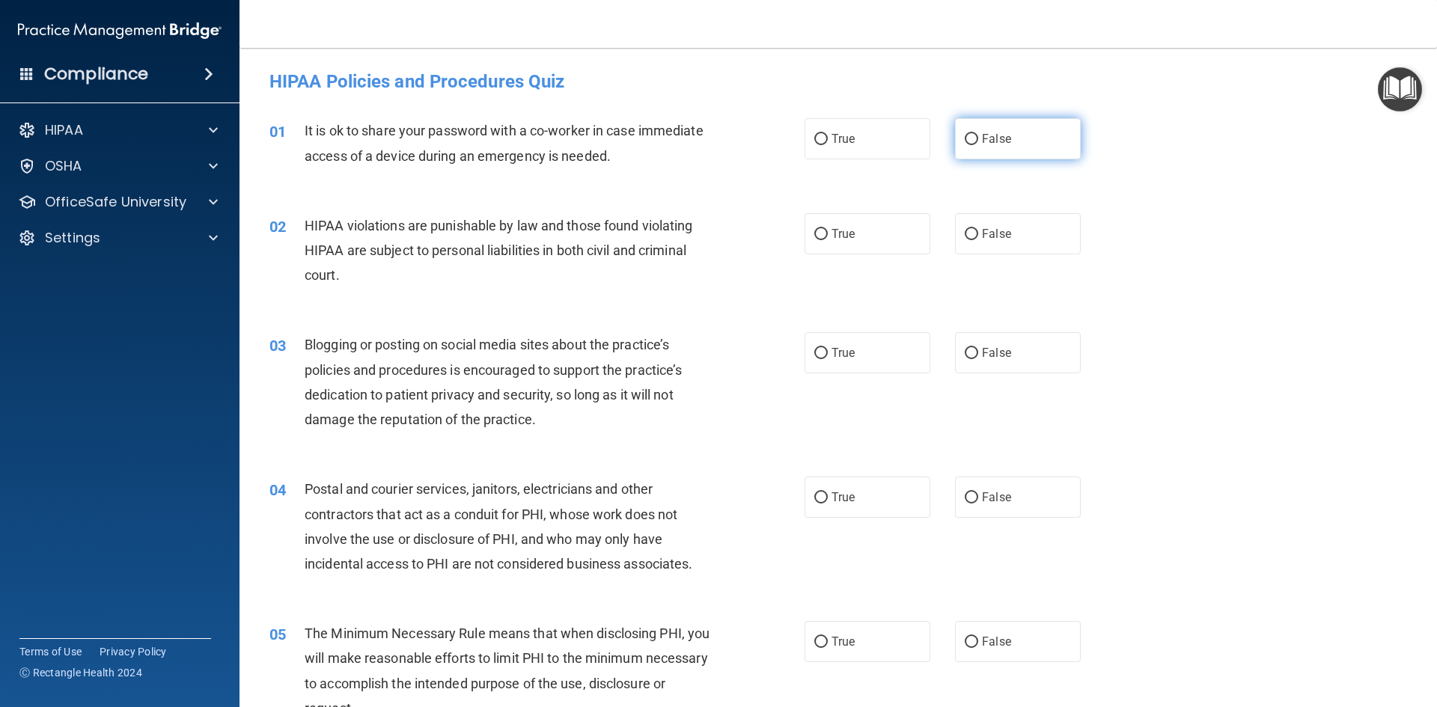
click at [1023, 141] on label "False" at bounding box center [1018, 138] width 126 height 41
click at [978, 141] on input "False" at bounding box center [971, 139] width 13 height 11
radio input "true"
click at [902, 230] on label "True" at bounding box center [867, 233] width 126 height 41
click at [828, 230] on input "True" at bounding box center [820, 234] width 13 height 11
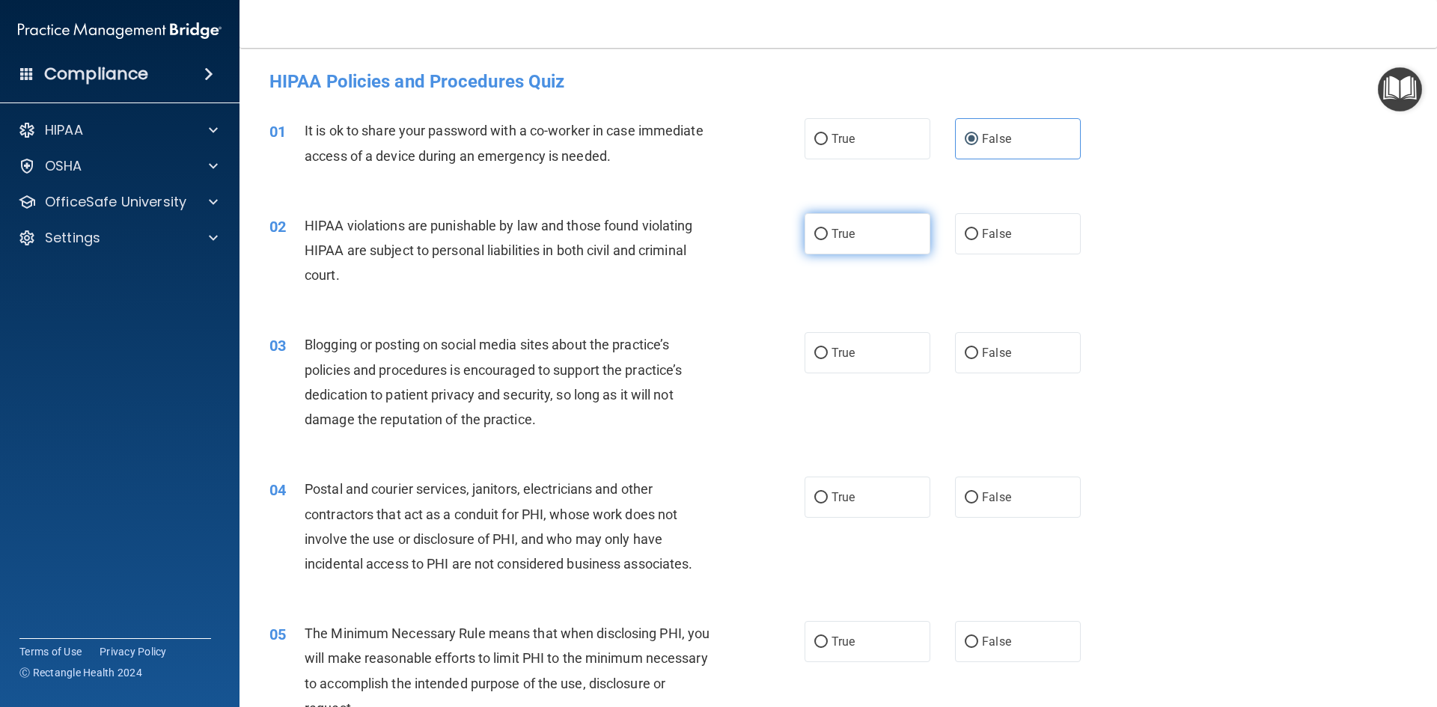
radio input "true"
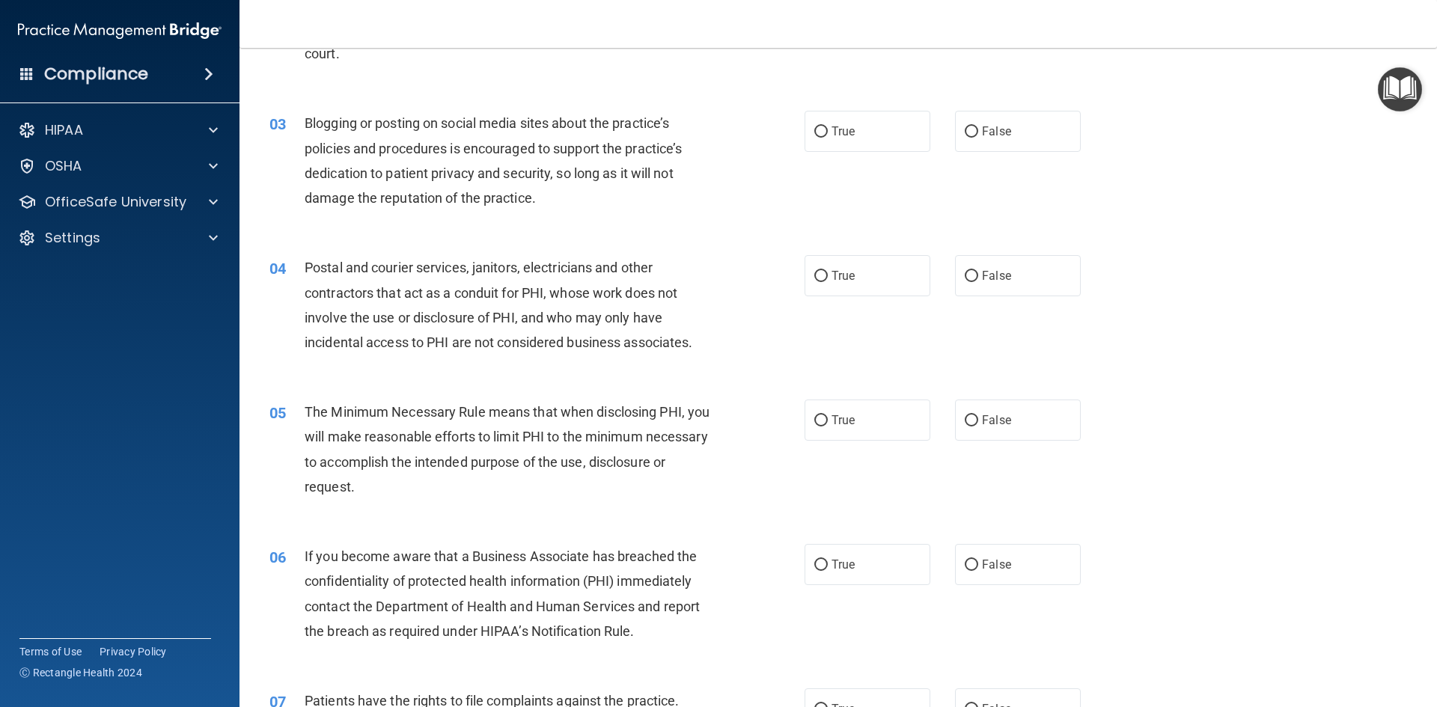
scroll to position [224, 0]
click at [1015, 142] on label "False" at bounding box center [1018, 128] width 126 height 41
click at [978, 135] on input "False" at bounding box center [971, 128] width 13 height 11
radio input "true"
click at [907, 275] on label "True" at bounding box center [867, 272] width 126 height 41
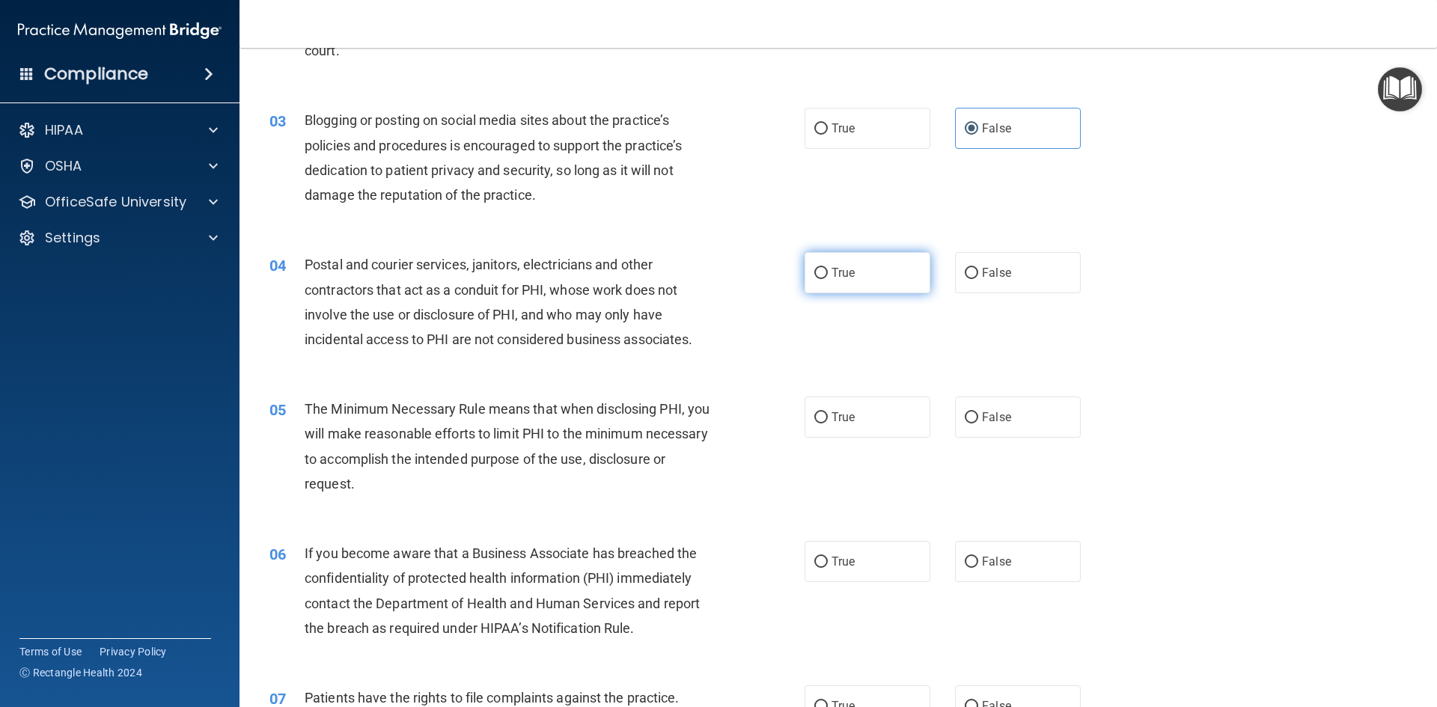
click at [828, 275] on input "True" at bounding box center [820, 273] width 13 height 11
radio input "true"
click at [866, 412] on label "True" at bounding box center [867, 417] width 126 height 41
click at [828, 412] on input "True" at bounding box center [820, 417] width 13 height 11
radio input "true"
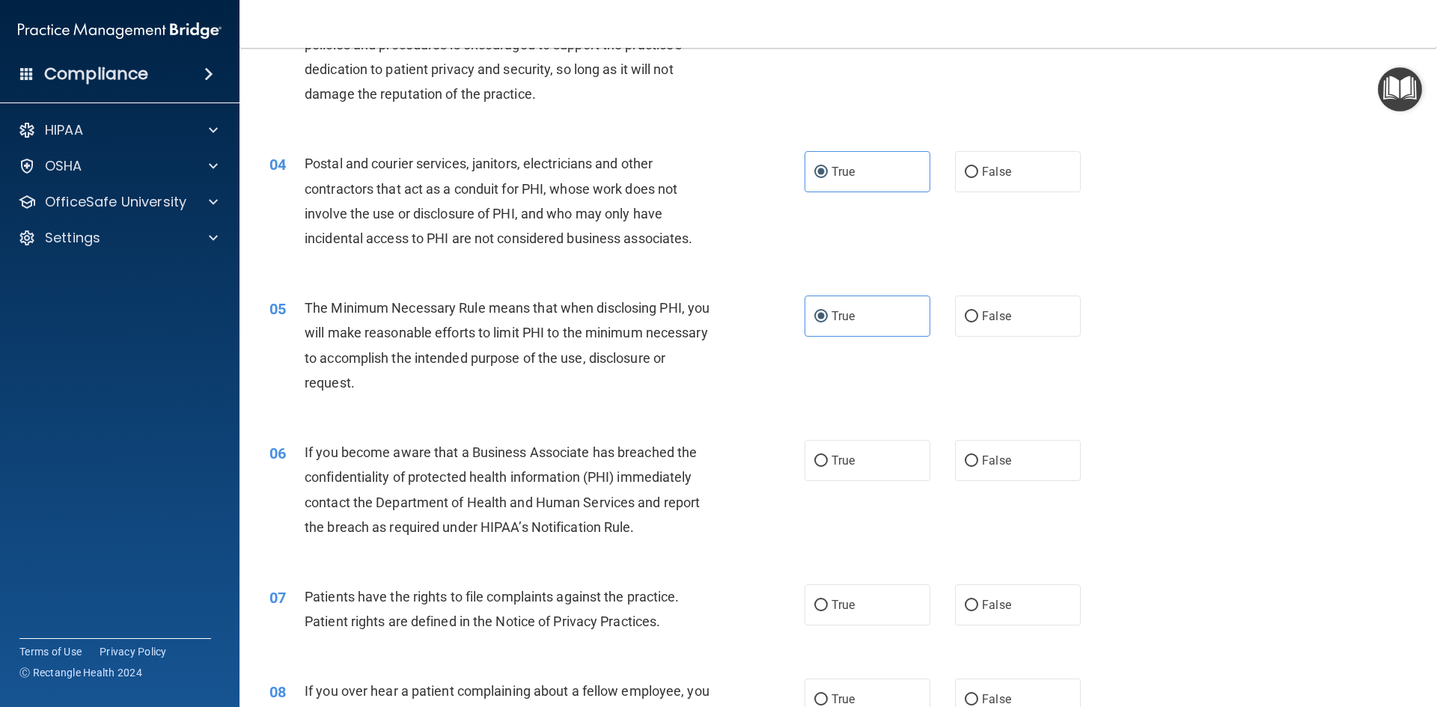
scroll to position [449, 0]
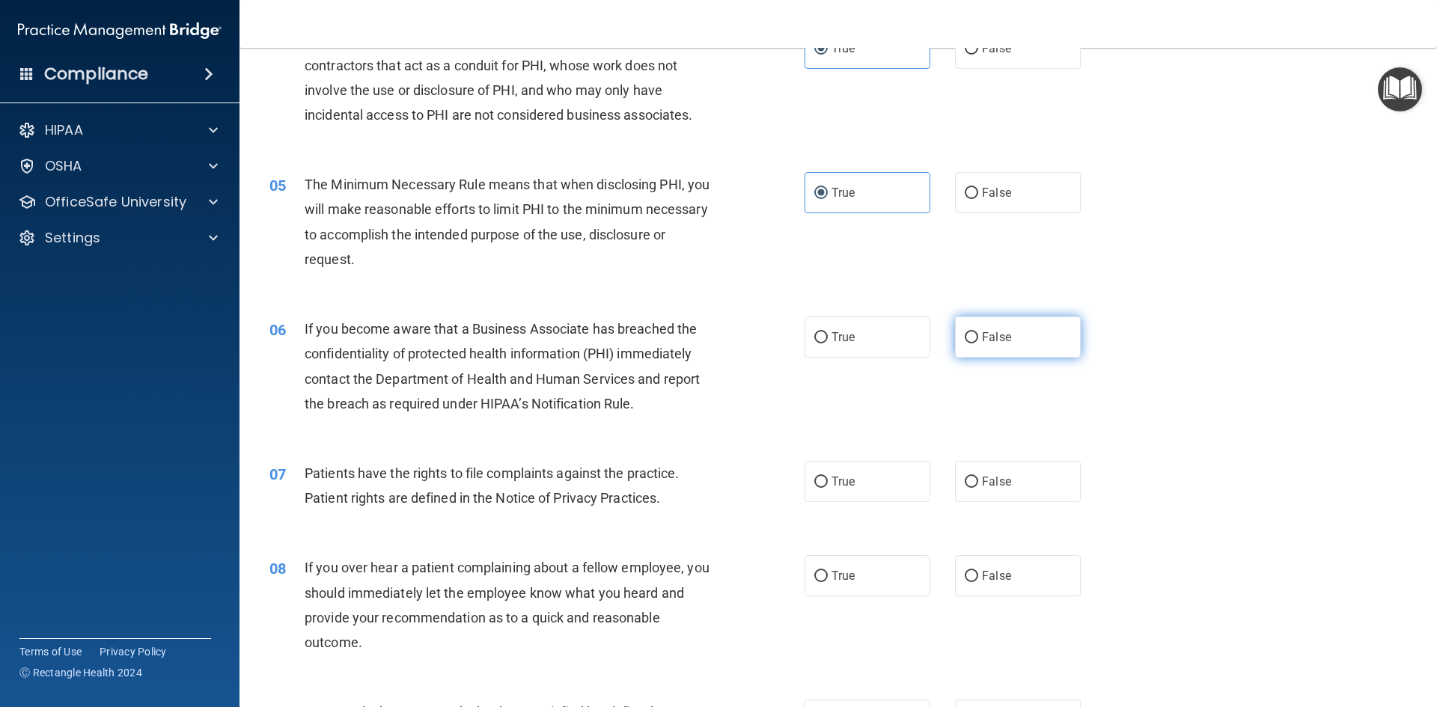
click at [965, 340] on input "False" at bounding box center [971, 337] width 13 height 11
radio input "true"
click at [870, 465] on label "True" at bounding box center [867, 481] width 126 height 41
click at [828, 477] on input "True" at bounding box center [820, 482] width 13 height 11
radio input "true"
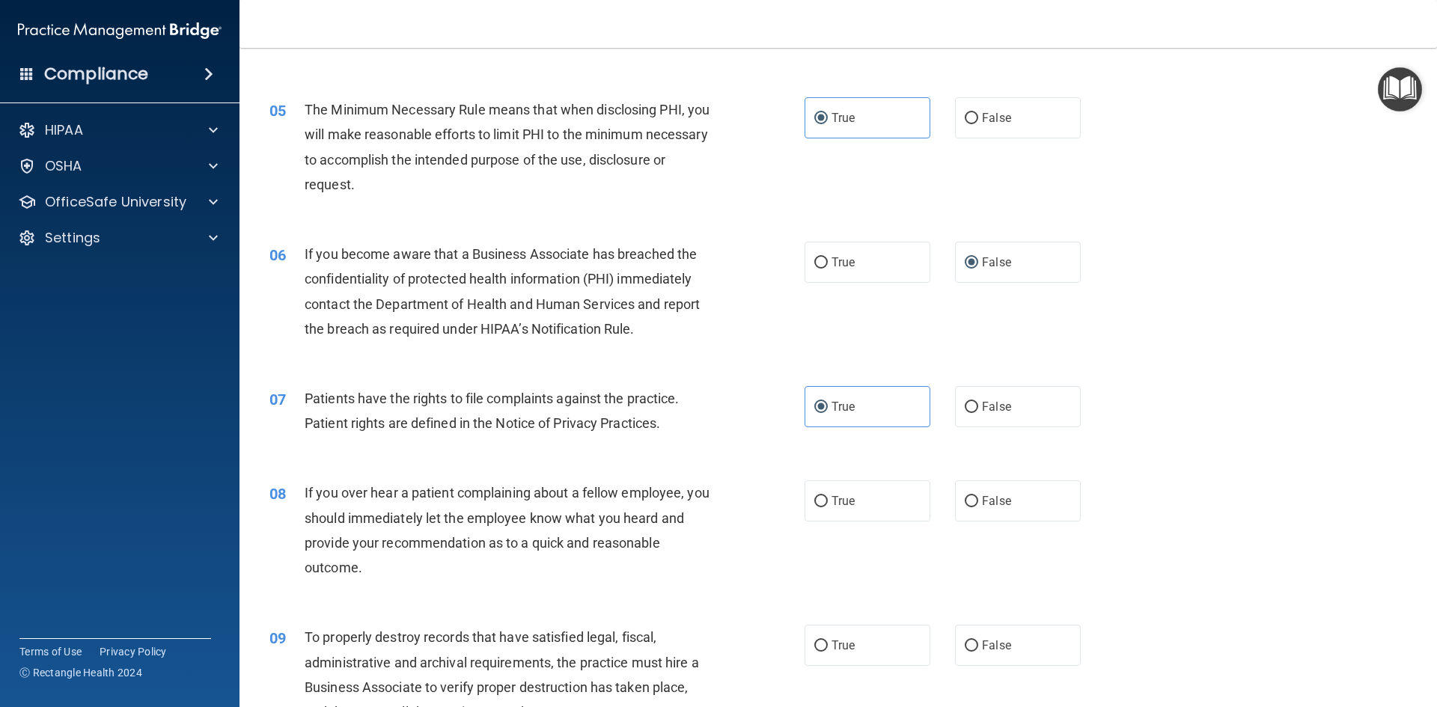
scroll to position [673, 0]
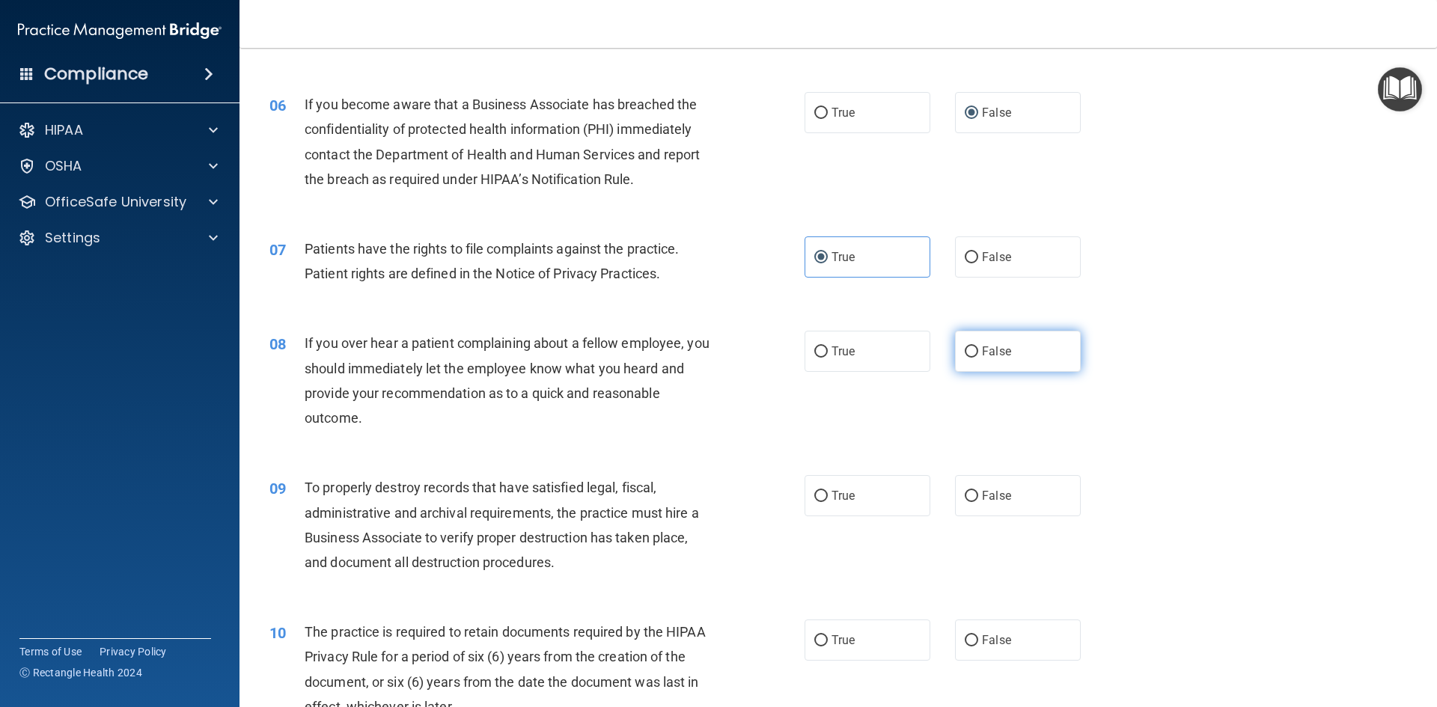
click at [982, 349] on span "False" at bounding box center [996, 351] width 29 height 14
click at [977, 349] on input "False" at bounding box center [971, 351] width 13 height 11
radio input "true"
click at [982, 494] on span "False" at bounding box center [996, 496] width 29 height 14
click at [978, 494] on input "False" at bounding box center [971, 496] width 13 height 11
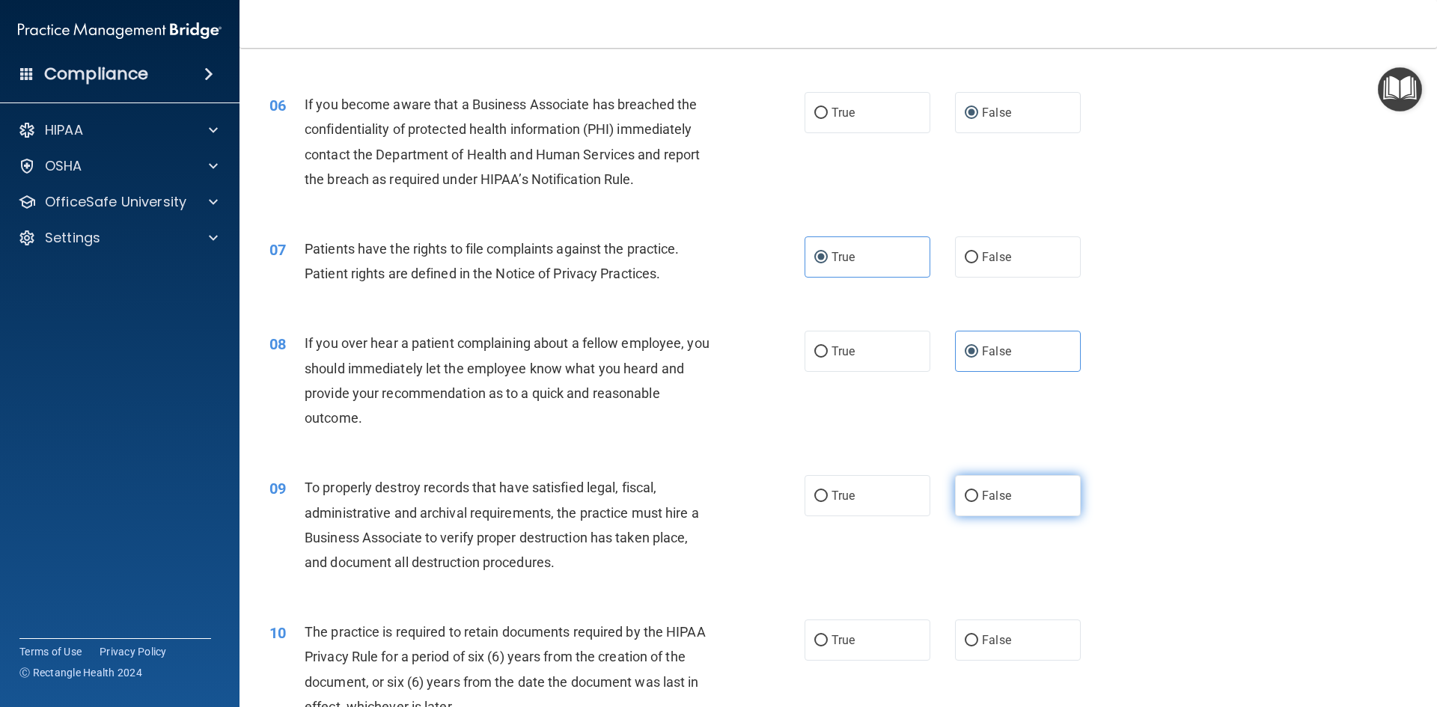
radio input "true"
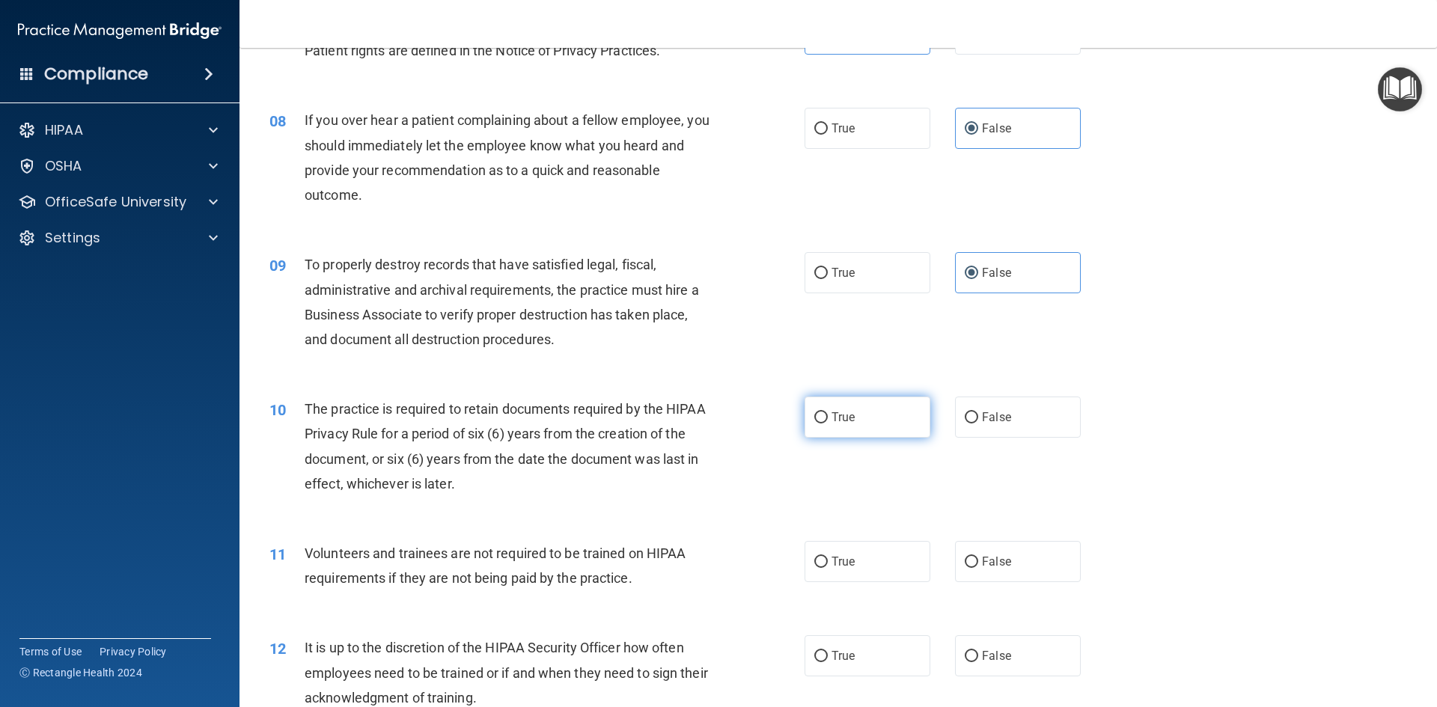
scroll to position [898, 0]
click at [908, 419] on label "True" at bounding box center [867, 415] width 126 height 41
click at [828, 419] on input "True" at bounding box center [820, 416] width 13 height 11
radio input "true"
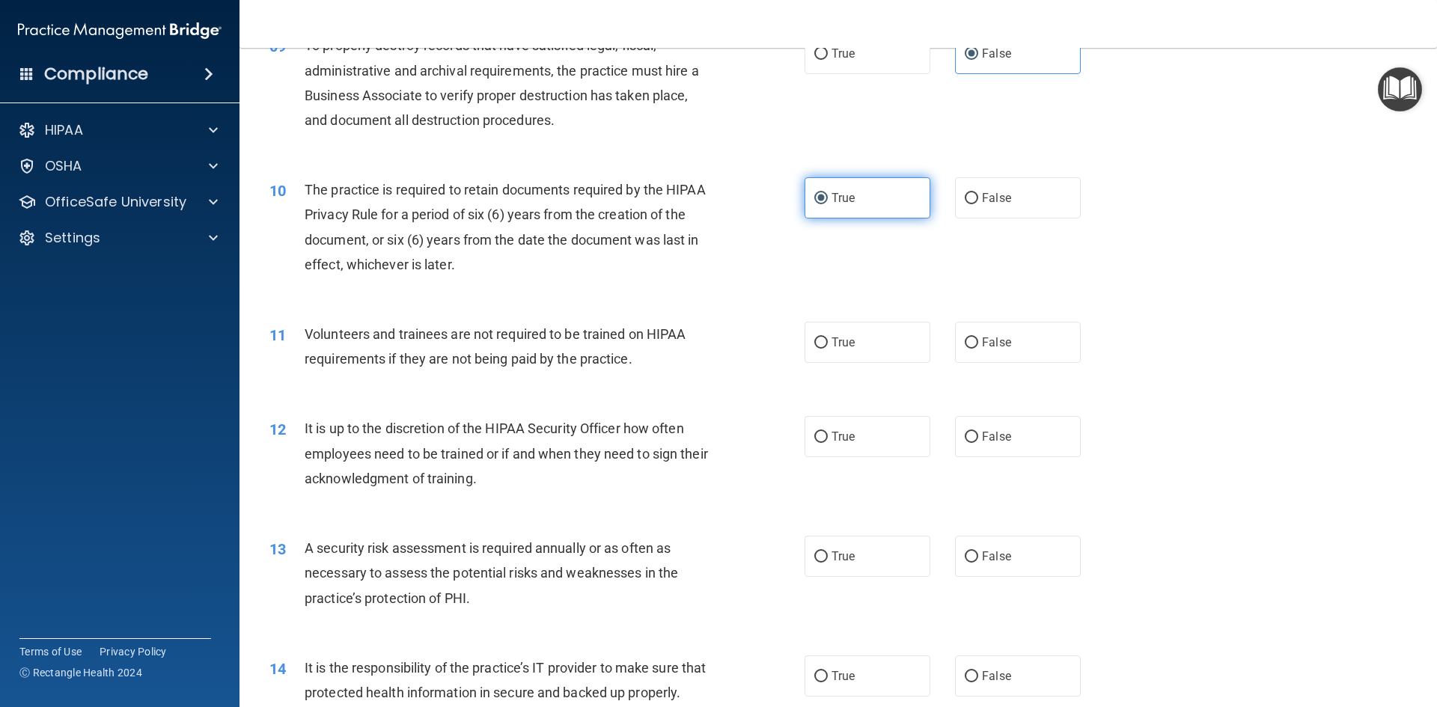
scroll to position [1122, 0]
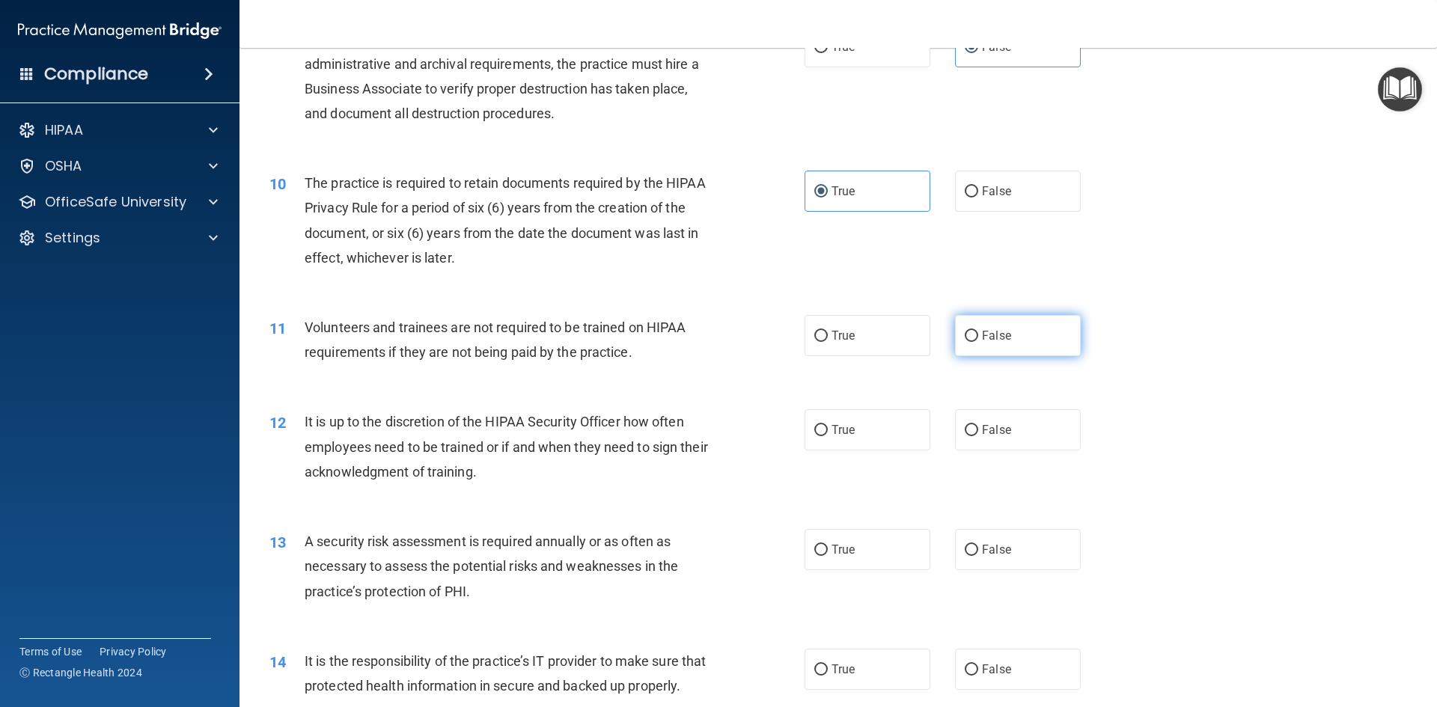
click at [999, 346] on label "False" at bounding box center [1018, 335] width 126 height 41
click at [978, 342] on input "False" at bounding box center [971, 336] width 13 height 11
radio input "true"
click at [999, 436] on span "False" at bounding box center [996, 430] width 29 height 14
click at [978, 436] on input "False" at bounding box center [971, 430] width 13 height 11
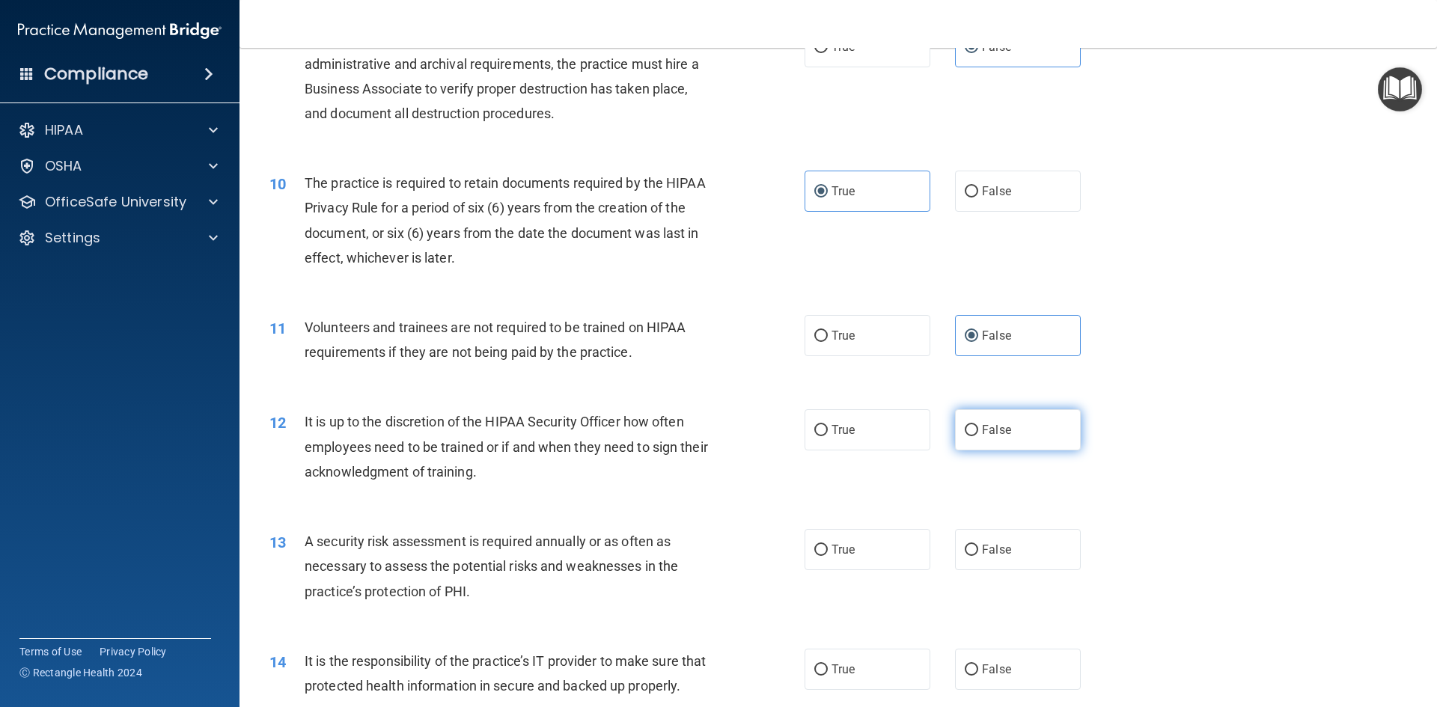
radio input "true"
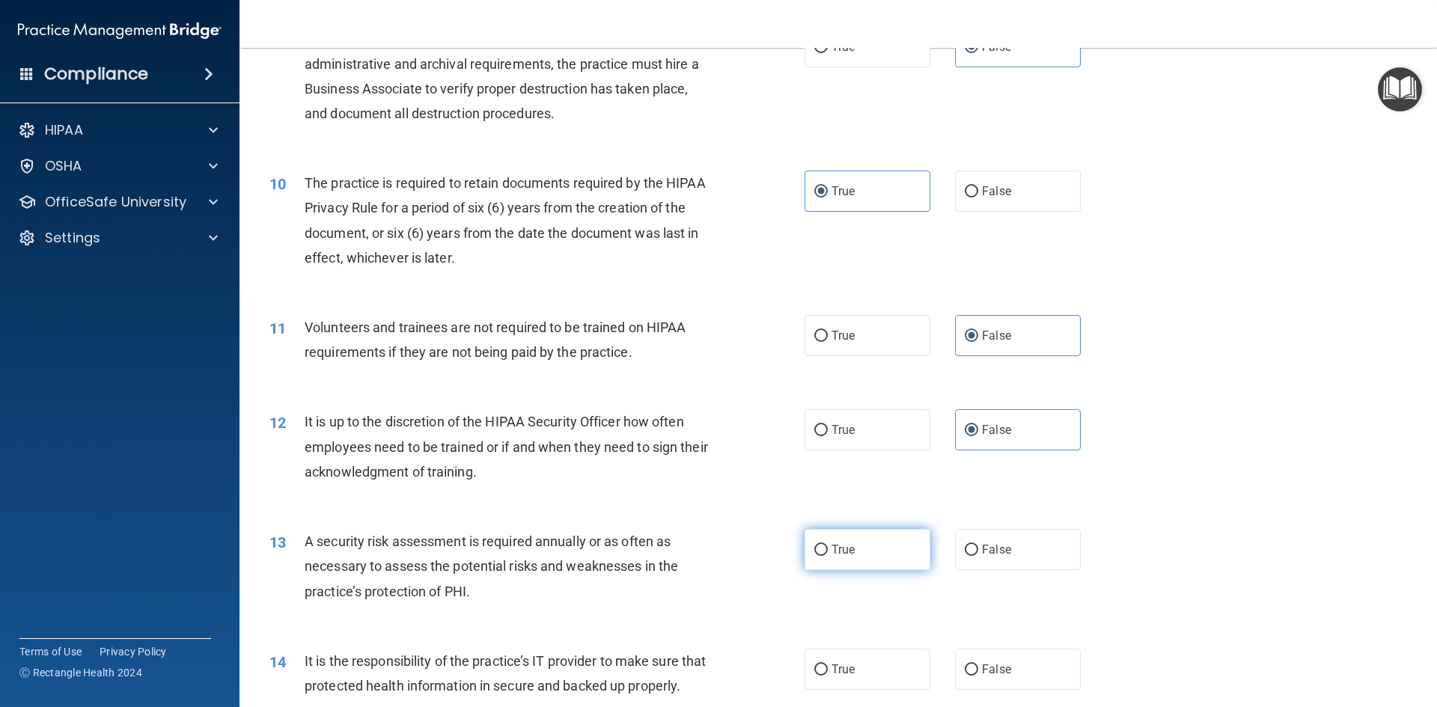
click at [884, 543] on label "True" at bounding box center [867, 549] width 126 height 41
click at [828, 545] on input "True" at bounding box center [820, 550] width 13 height 11
radio input "true"
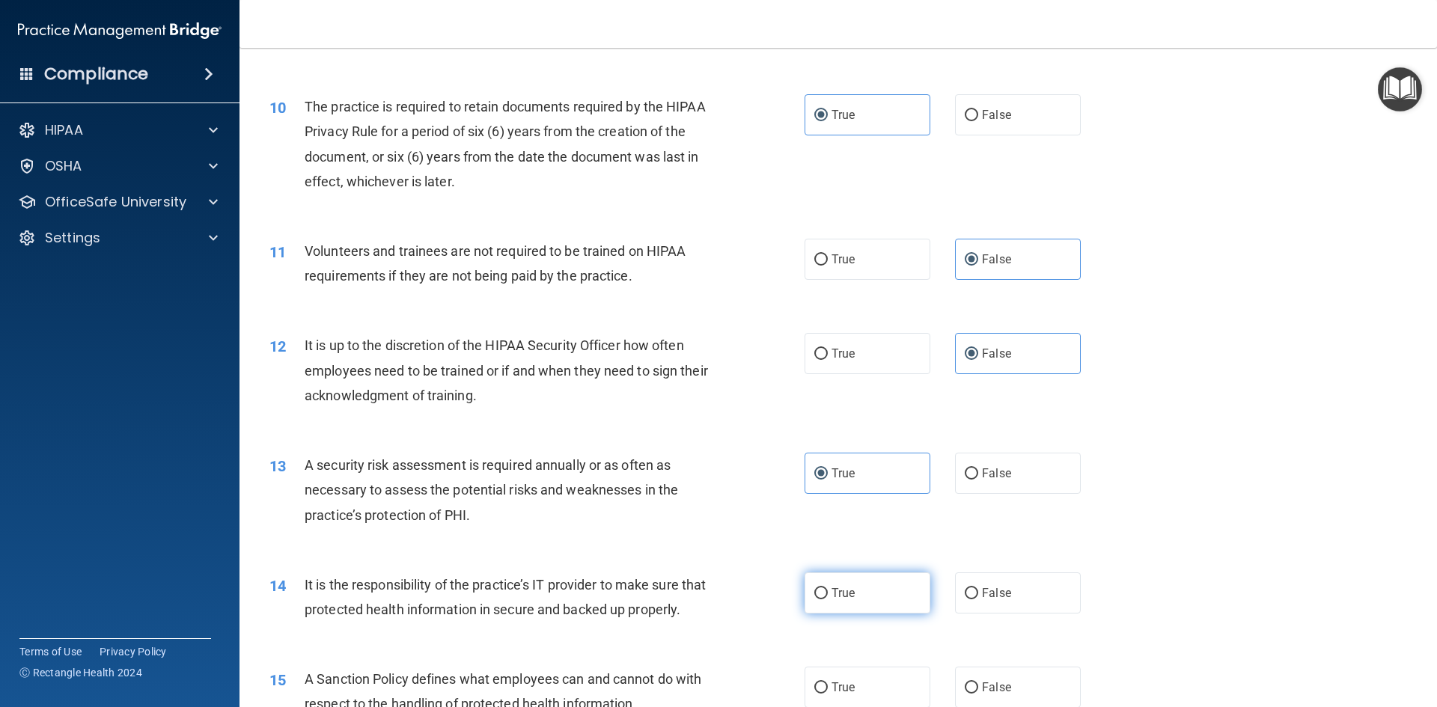
scroll to position [1272, 0]
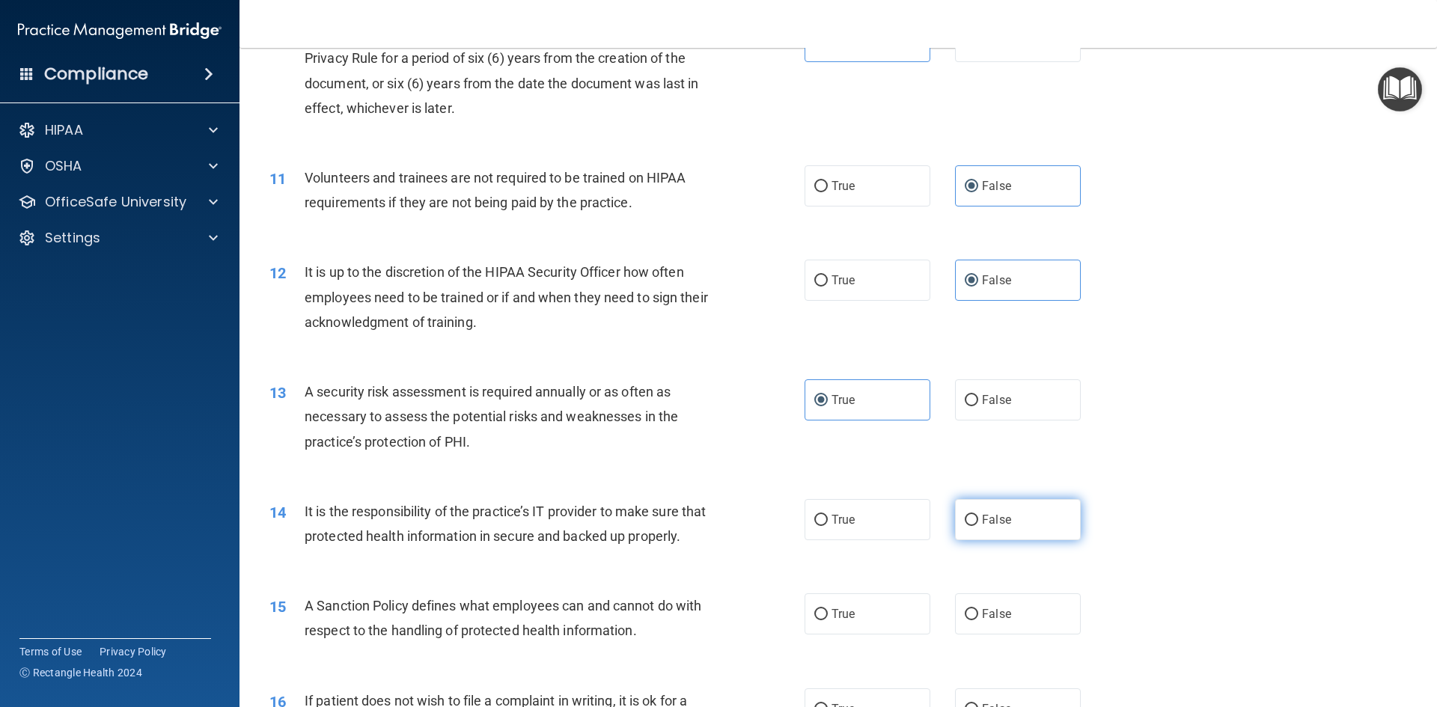
click at [1000, 515] on span "False" at bounding box center [996, 520] width 29 height 14
click at [978, 515] on input "False" at bounding box center [971, 520] width 13 height 11
radio input "true"
click at [989, 624] on label "False" at bounding box center [1018, 613] width 126 height 41
click at [978, 620] on input "False" at bounding box center [971, 614] width 13 height 11
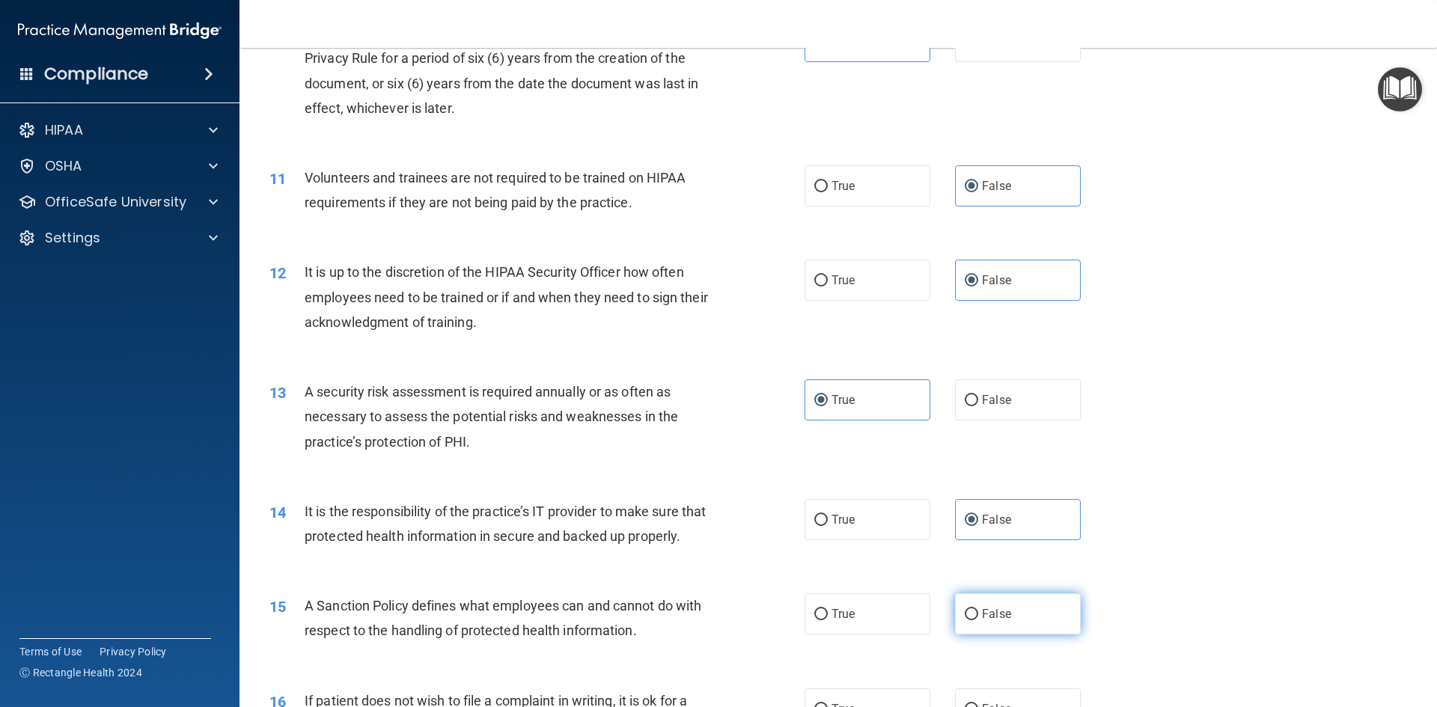
radio input "true"
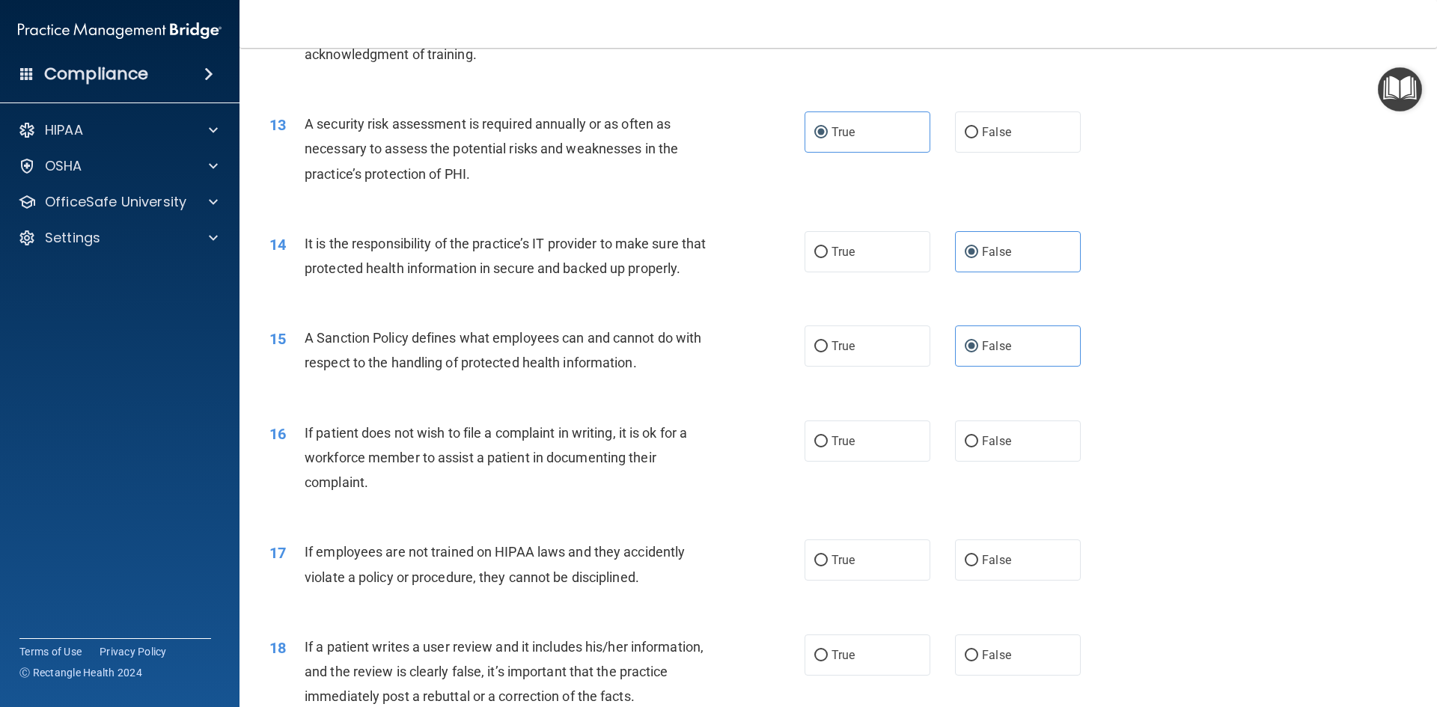
scroll to position [1571, 0]
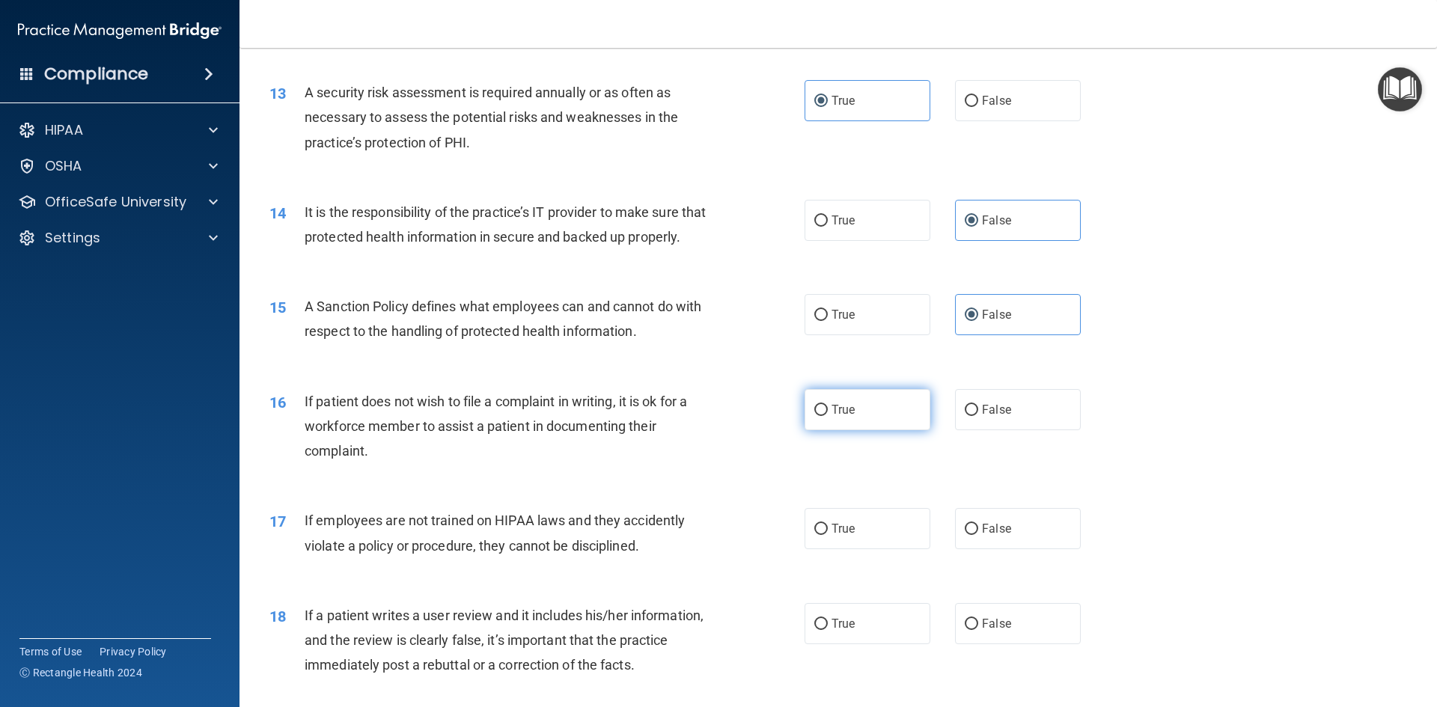
click at [906, 430] on label "True" at bounding box center [867, 409] width 126 height 41
click at [828, 416] on input "True" at bounding box center [820, 410] width 13 height 11
radio input "true"
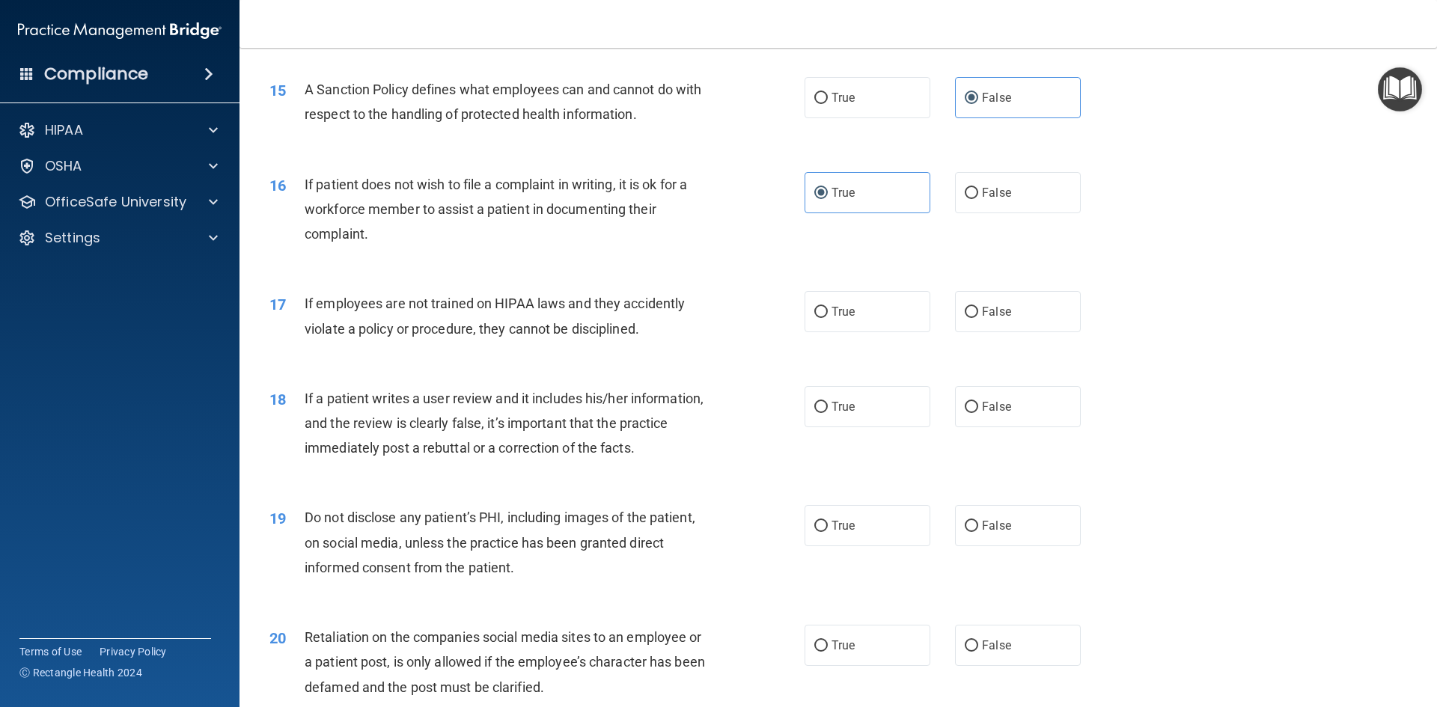
scroll to position [1796, 0]
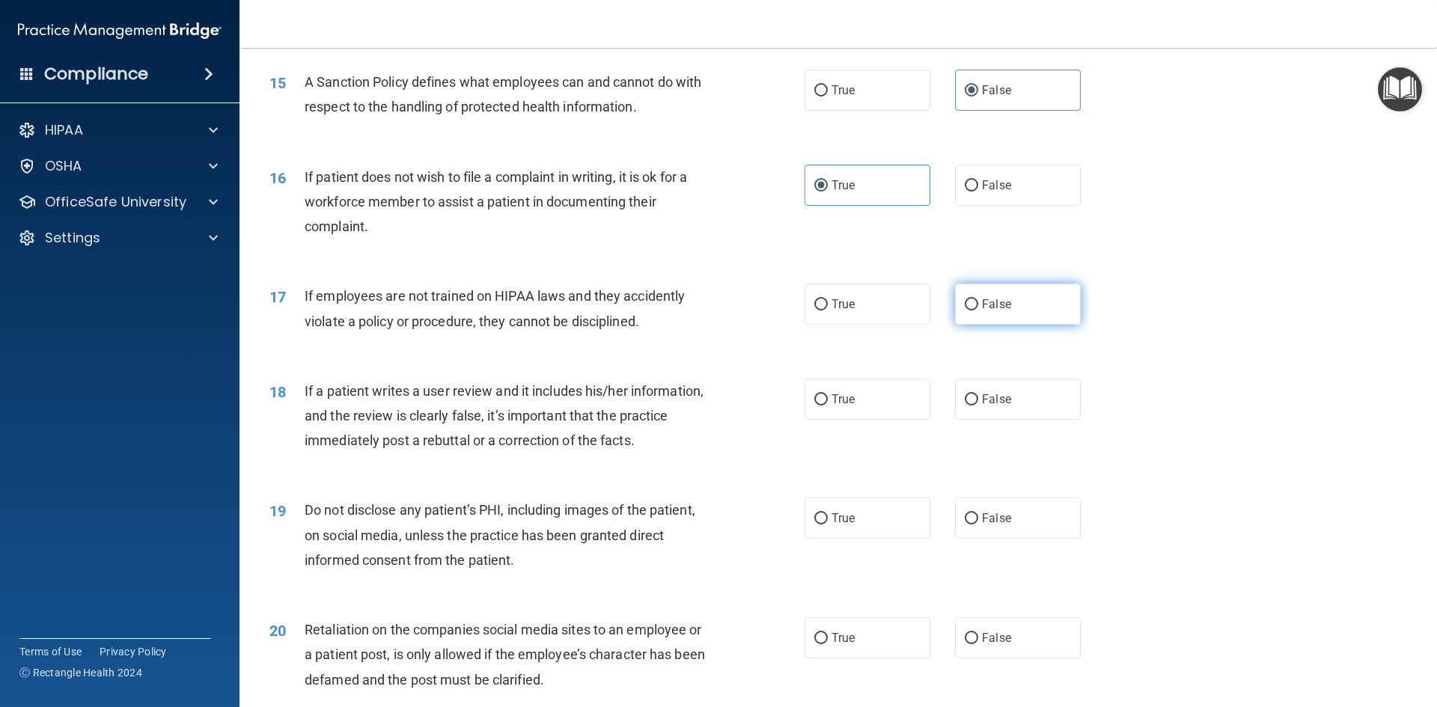
click at [978, 325] on label "False" at bounding box center [1018, 304] width 126 height 41
click at [978, 311] on input "False" at bounding box center [971, 304] width 13 height 11
radio input "true"
click at [988, 406] on span "False" at bounding box center [996, 399] width 29 height 14
click at [978, 406] on input "False" at bounding box center [971, 399] width 13 height 11
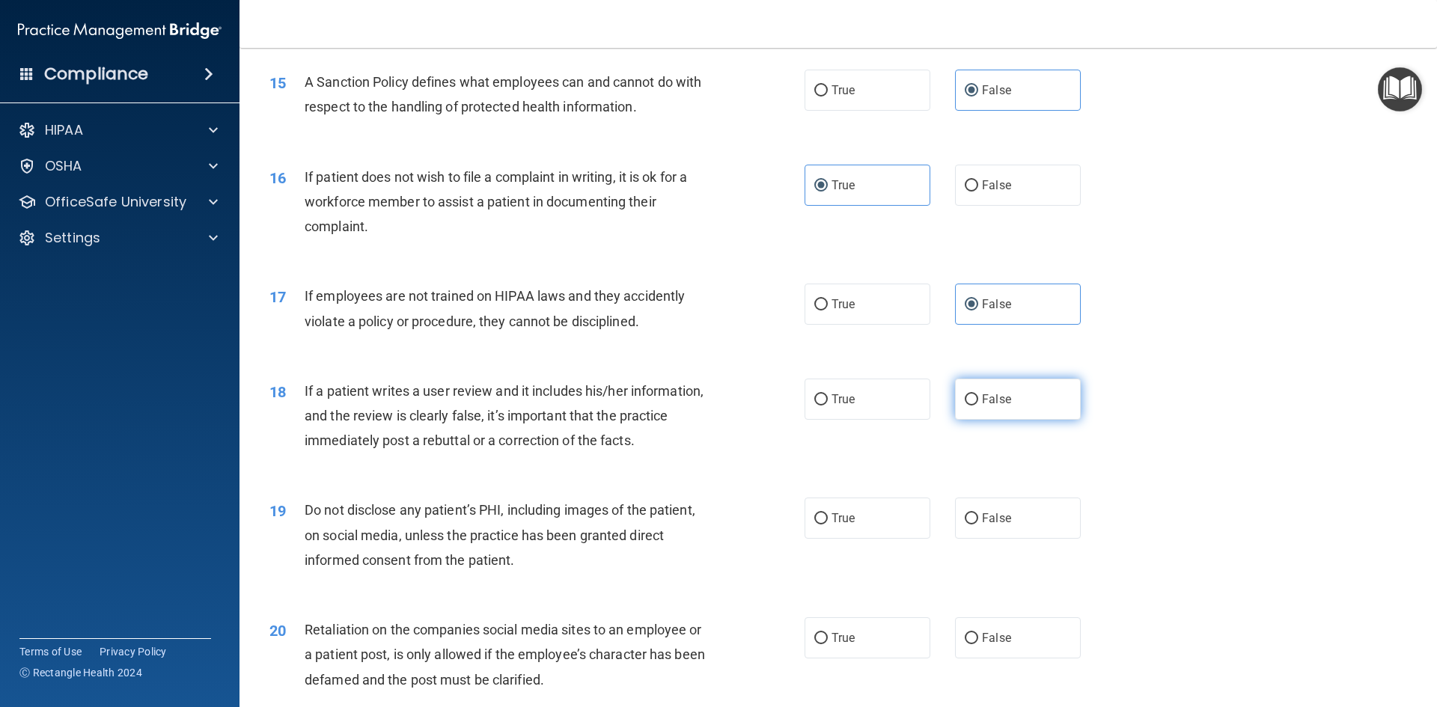
radio input "true"
click at [889, 539] on label "True" at bounding box center [867, 518] width 126 height 41
click at [828, 525] on input "True" at bounding box center [820, 518] width 13 height 11
radio input "true"
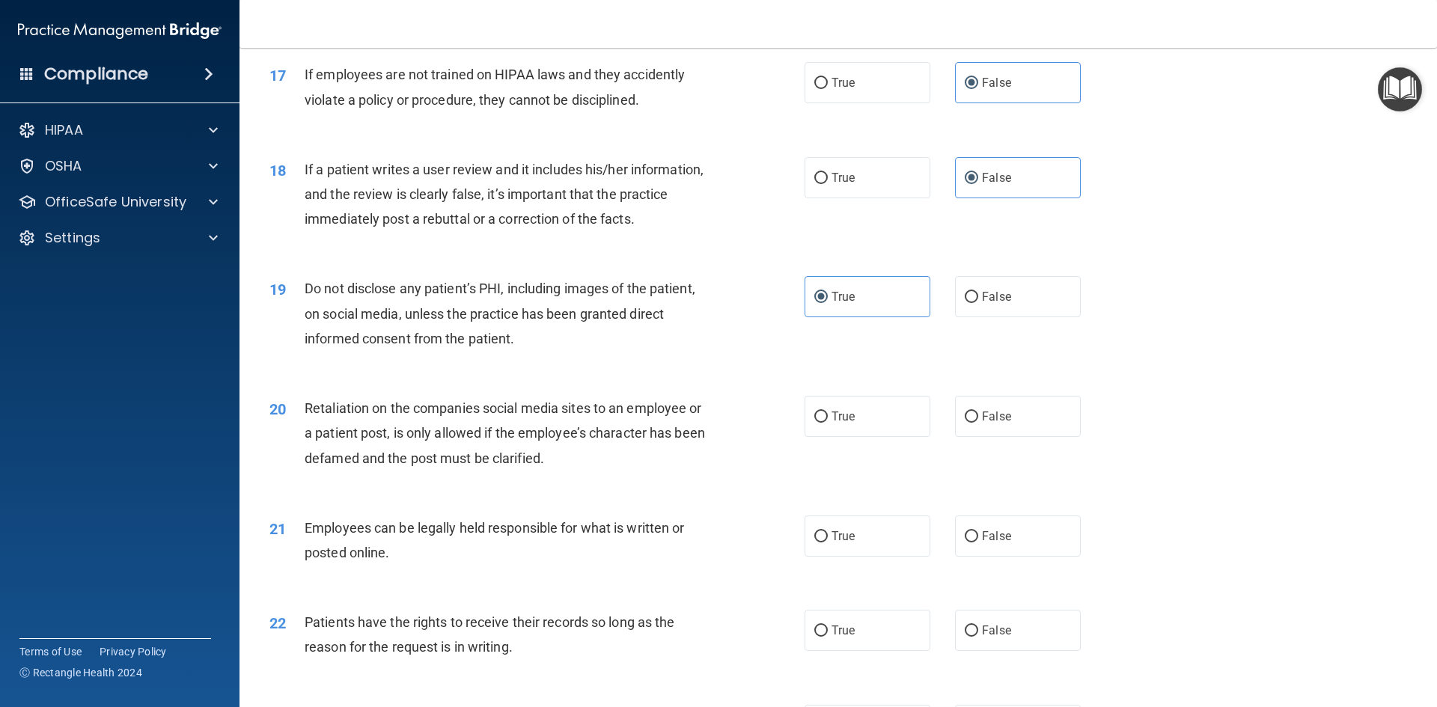
scroll to position [2020, 0]
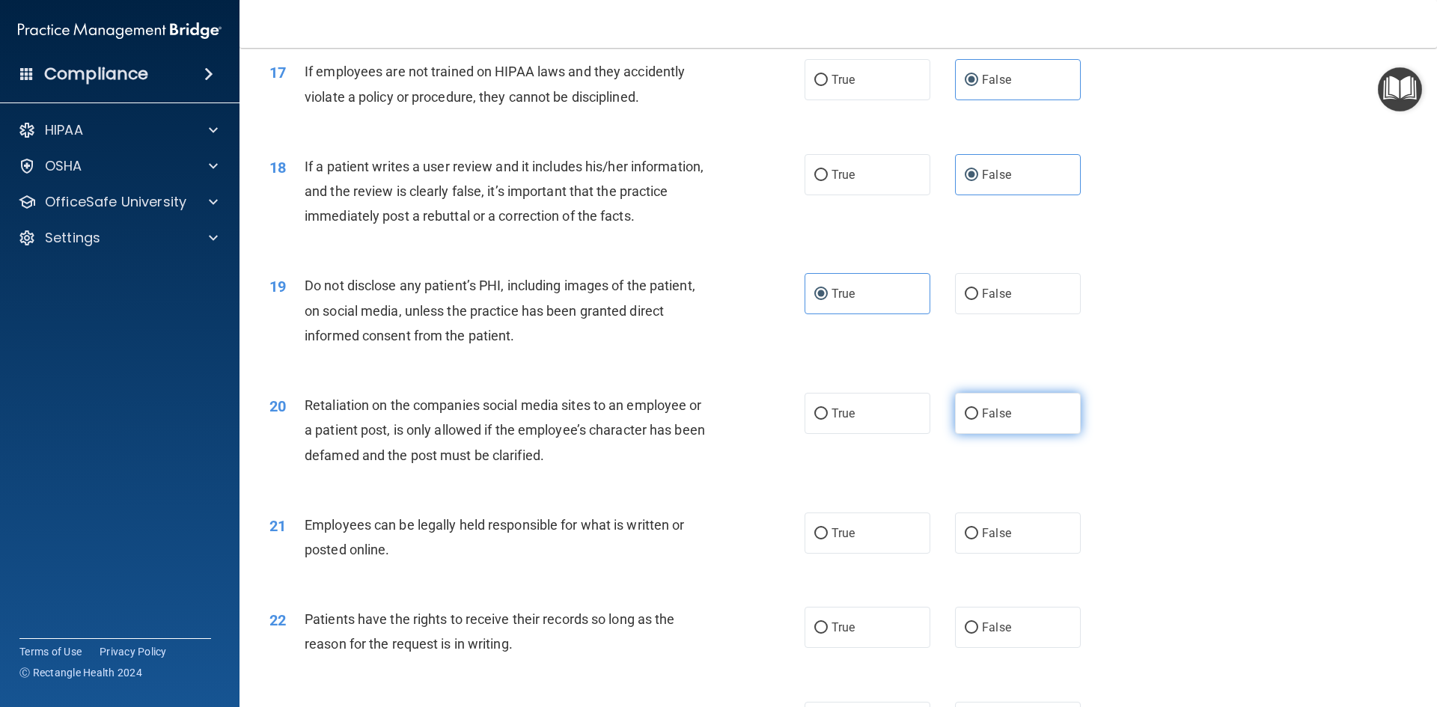
click at [982, 421] on span "False" at bounding box center [996, 413] width 29 height 14
click at [978, 420] on input "False" at bounding box center [971, 414] width 13 height 11
radio input "true"
click at [881, 554] on label "True" at bounding box center [867, 533] width 126 height 41
click at [828, 540] on input "True" at bounding box center [820, 533] width 13 height 11
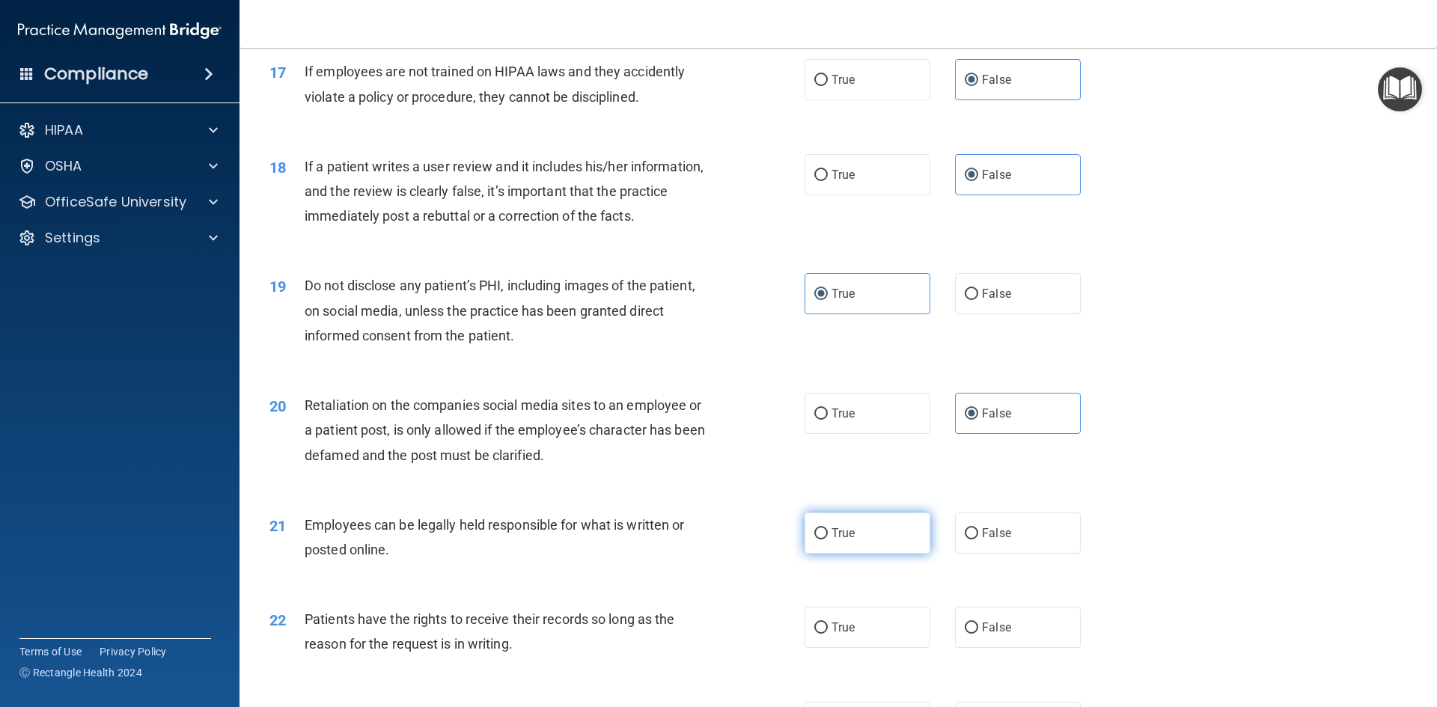
radio input "true"
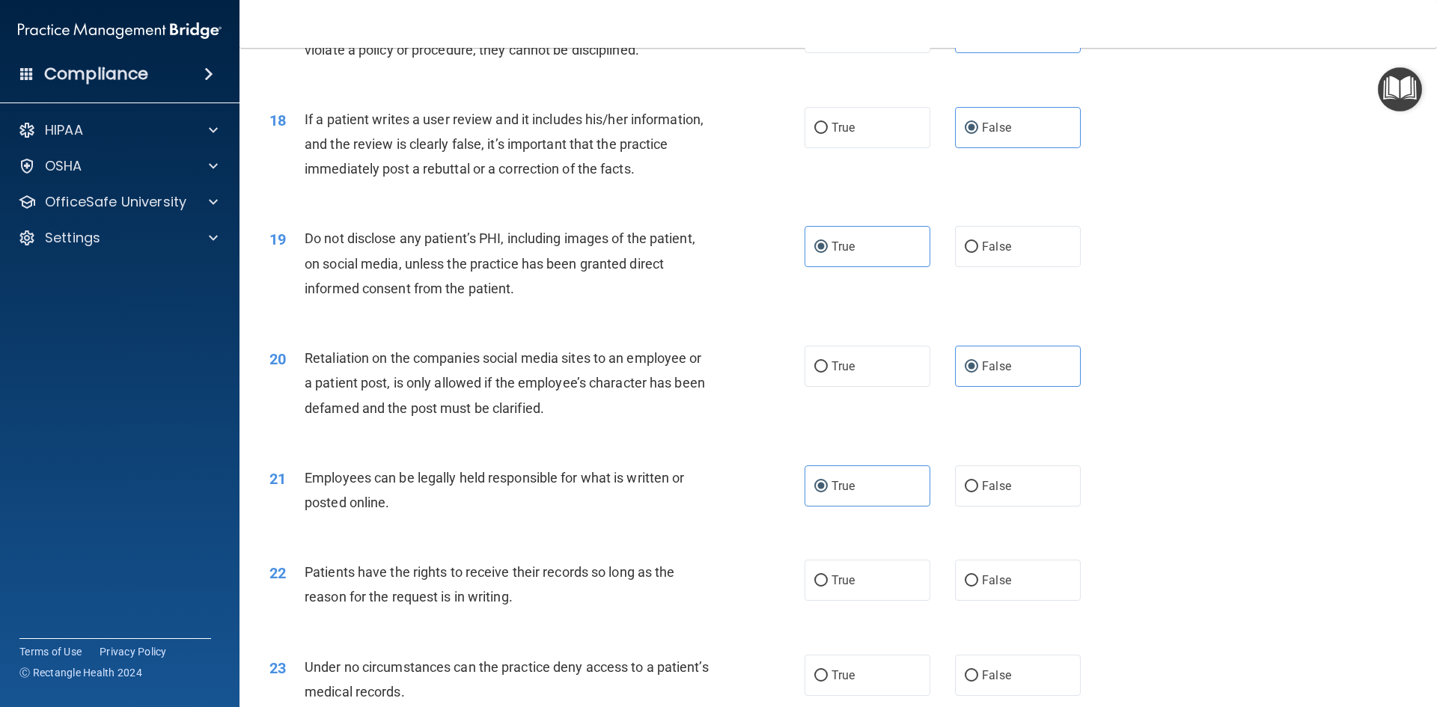
scroll to position [2245, 0]
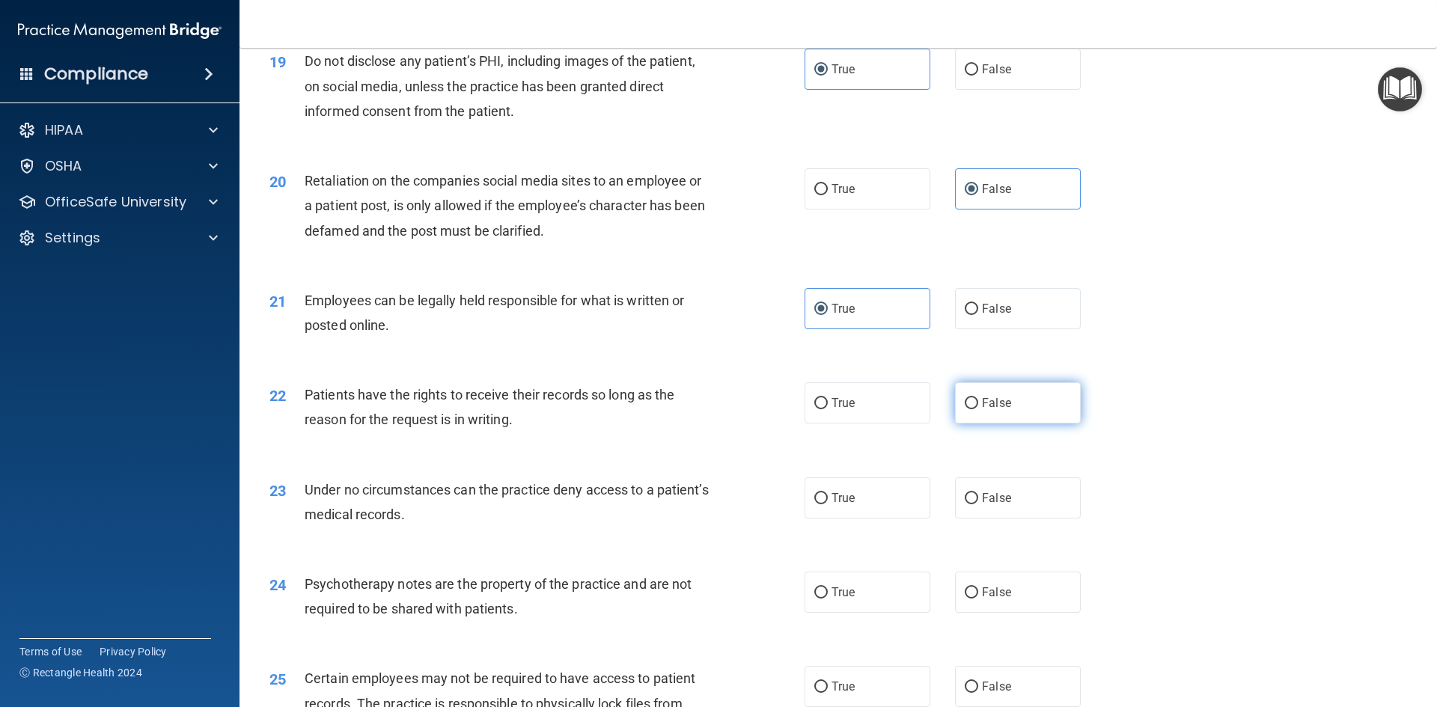
click at [988, 410] on span "False" at bounding box center [996, 403] width 29 height 14
click at [978, 409] on input "False" at bounding box center [971, 403] width 13 height 11
radio input "true"
click at [994, 515] on label "False" at bounding box center [1018, 497] width 126 height 41
click at [978, 504] on input "False" at bounding box center [971, 498] width 13 height 11
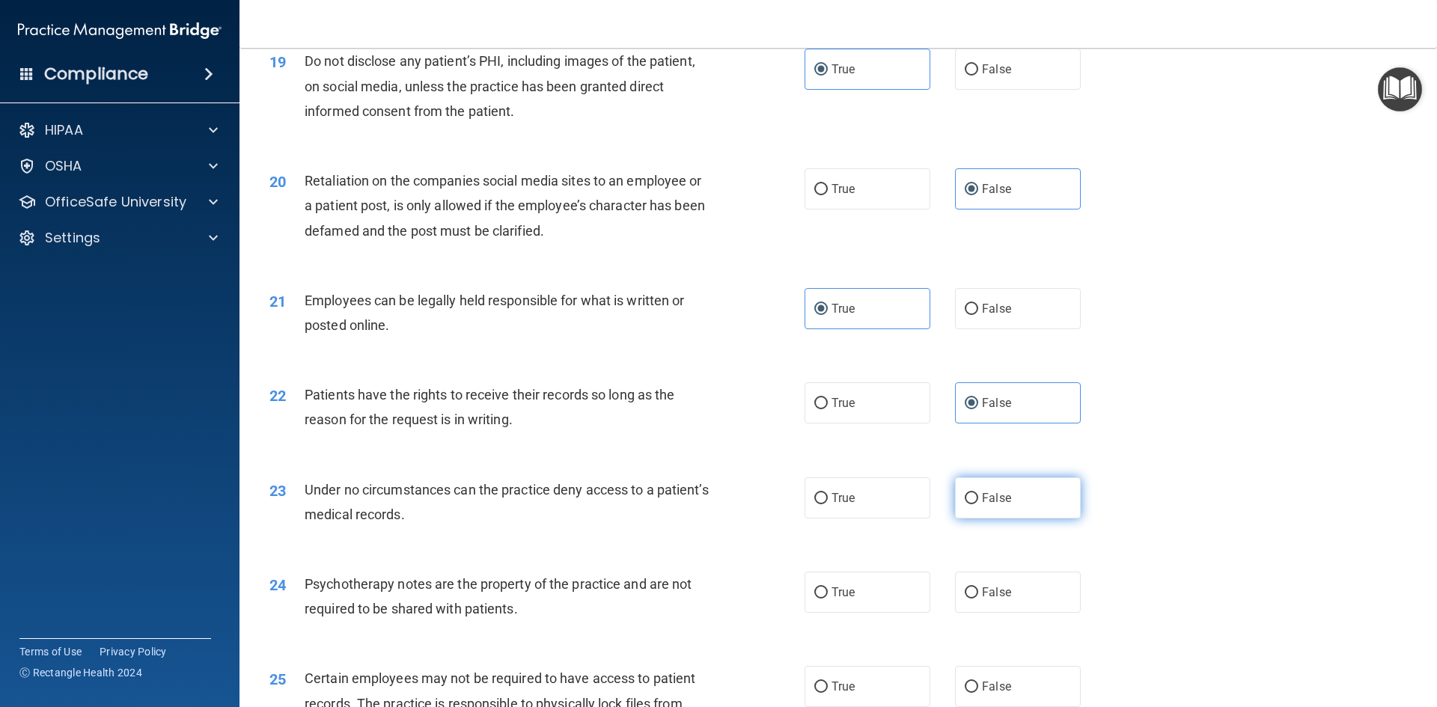
radio input "true"
click at [897, 613] on label "True" at bounding box center [867, 592] width 126 height 41
click at [828, 599] on input "True" at bounding box center [820, 592] width 13 height 11
radio input "true"
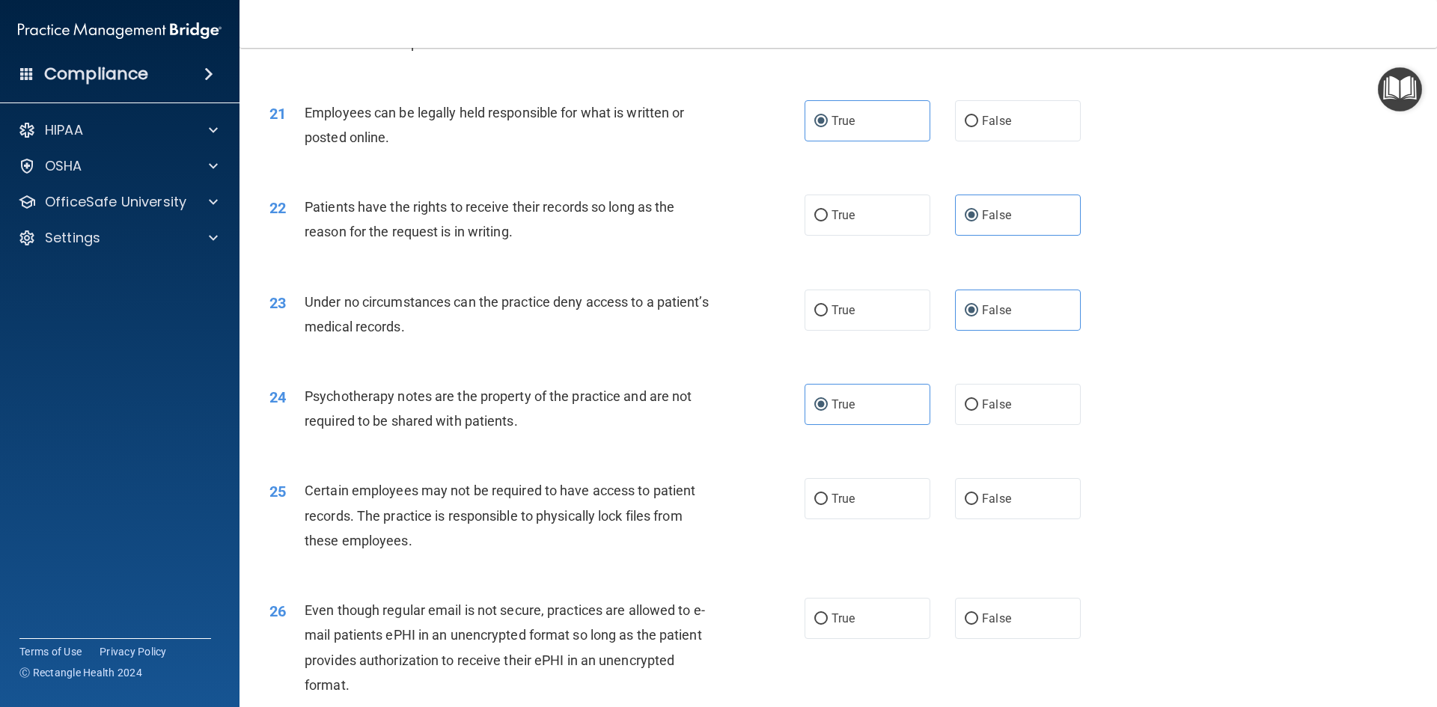
scroll to position [2469, 0]
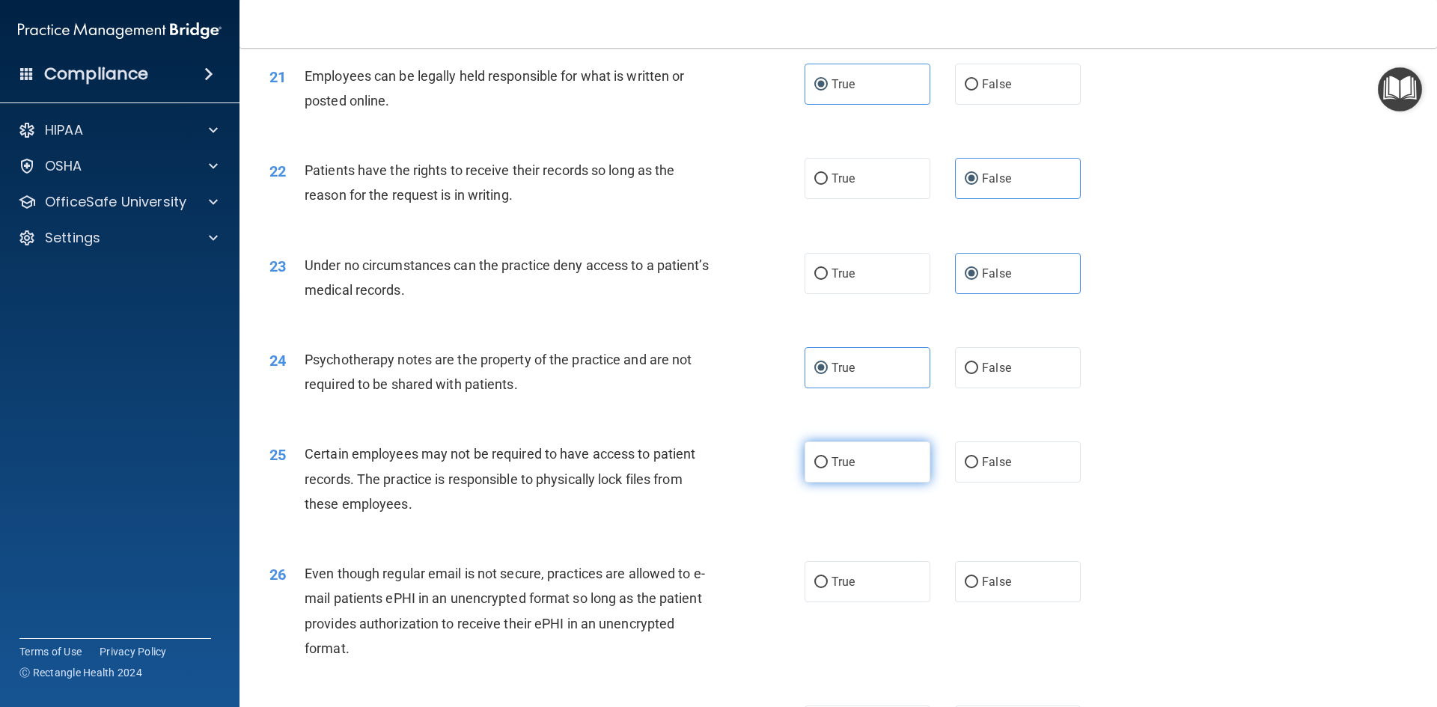
click at [878, 483] on label "True" at bounding box center [867, 462] width 126 height 41
click at [828, 468] on input "True" at bounding box center [820, 462] width 13 height 11
radio input "true"
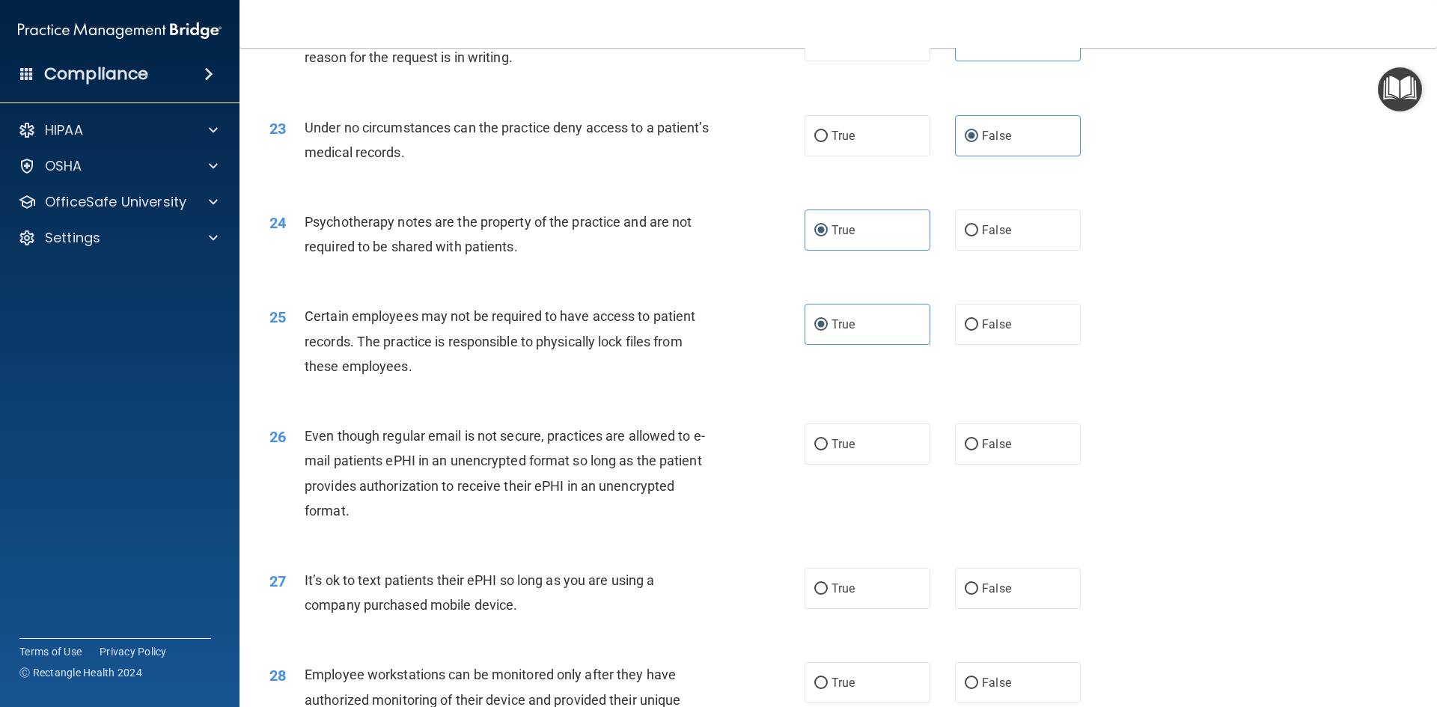
scroll to position [2619, 0]
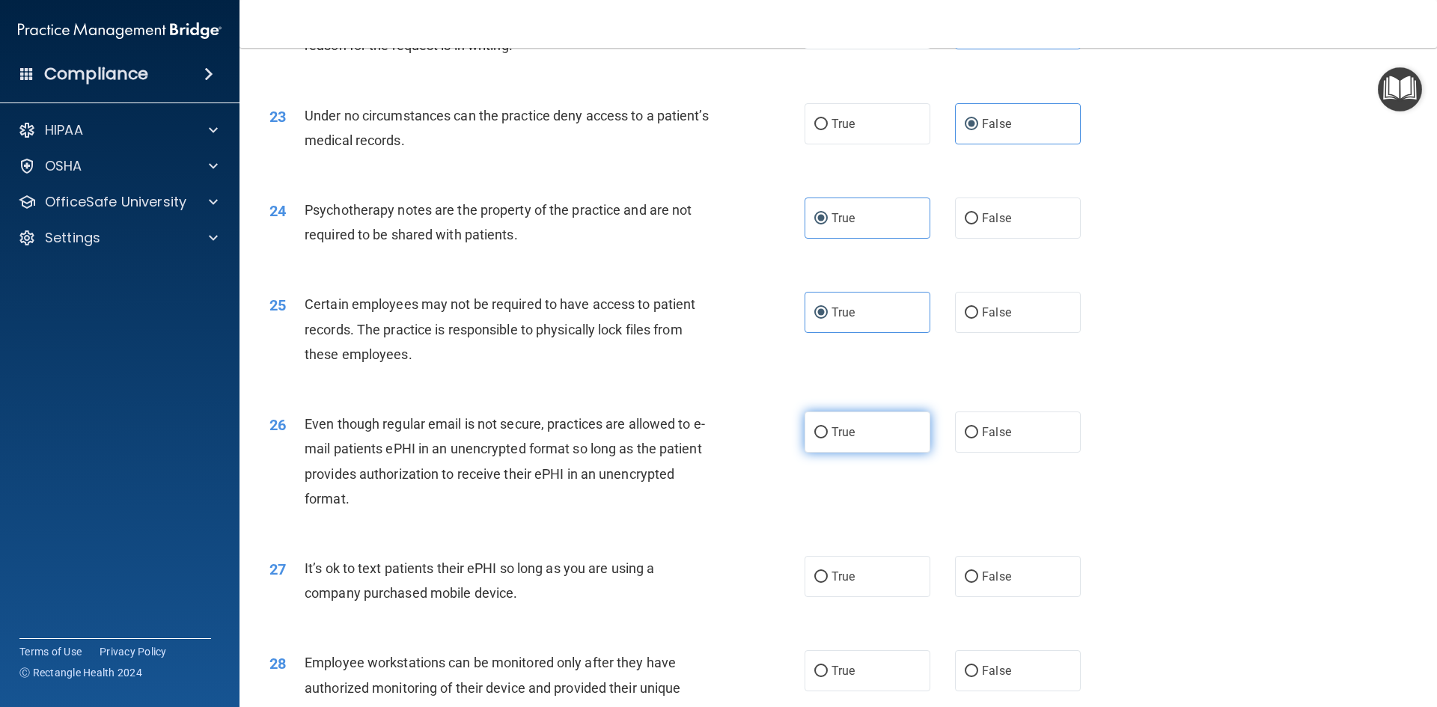
click at [867, 453] on label "True" at bounding box center [867, 432] width 126 height 41
click at [828, 439] on input "True" at bounding box center [820, 432] width 13 height 11
radio input "true"
click at [965, 583] on input "False" at bounding box center [971, 577] width 13 height 11
radio input "true"
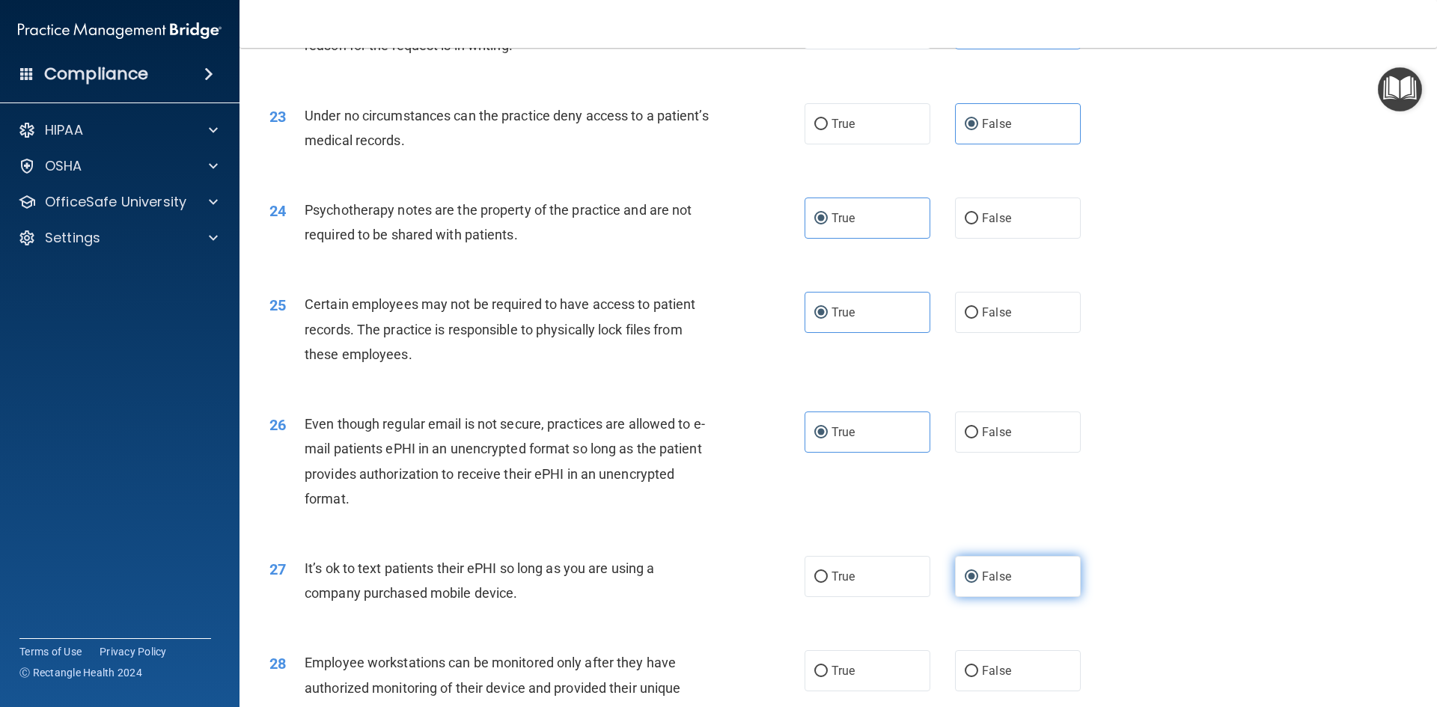
scroll to position [2844, 0]
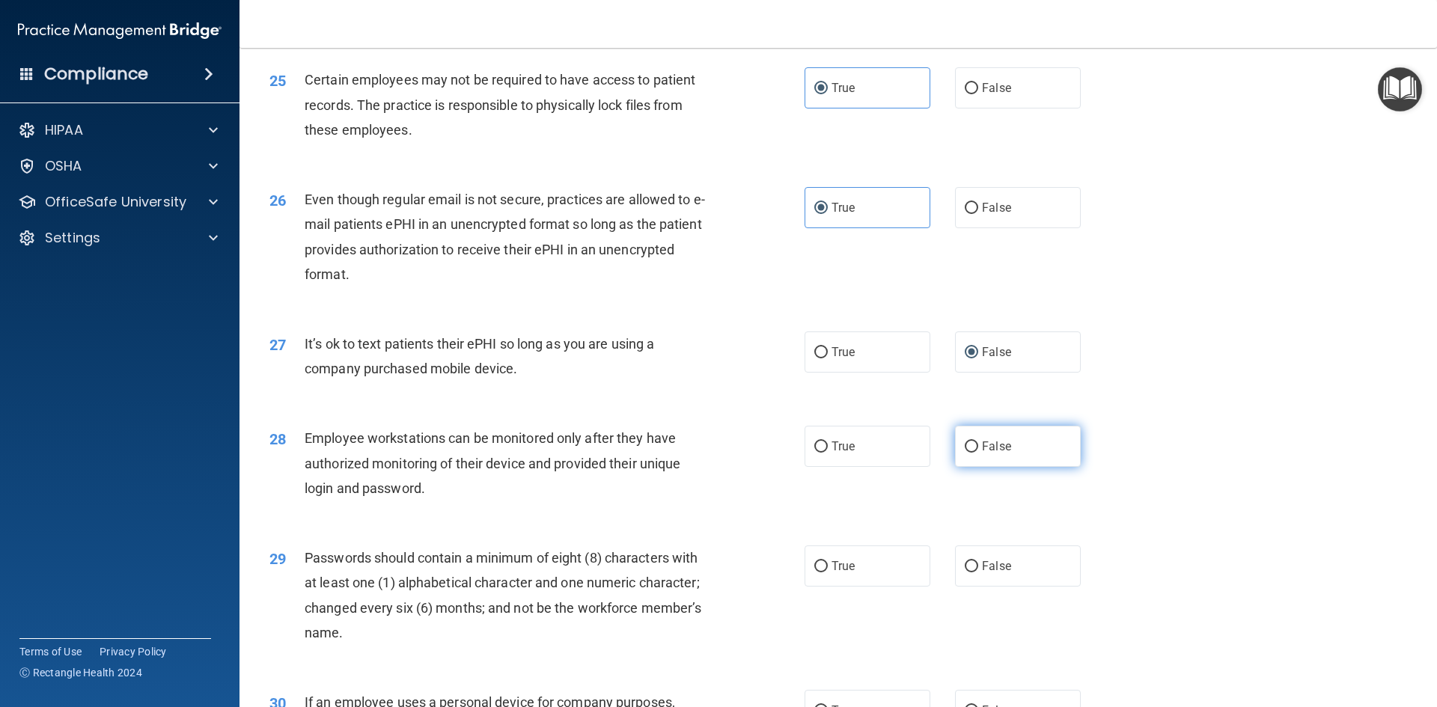
click at [984, 467] on label "False" at bounding box center [1018, 446] width 126 height 41
click at [978, 453] on input "False" at bounding box center [971, 447] width 13 height 11
radio input "true"
click at [903, 587] on label "True" at bounding box center [867, 566] width 126 height 41
click at [828, 572] on input "True" at bounding box center [820, 566] width 13 height 11
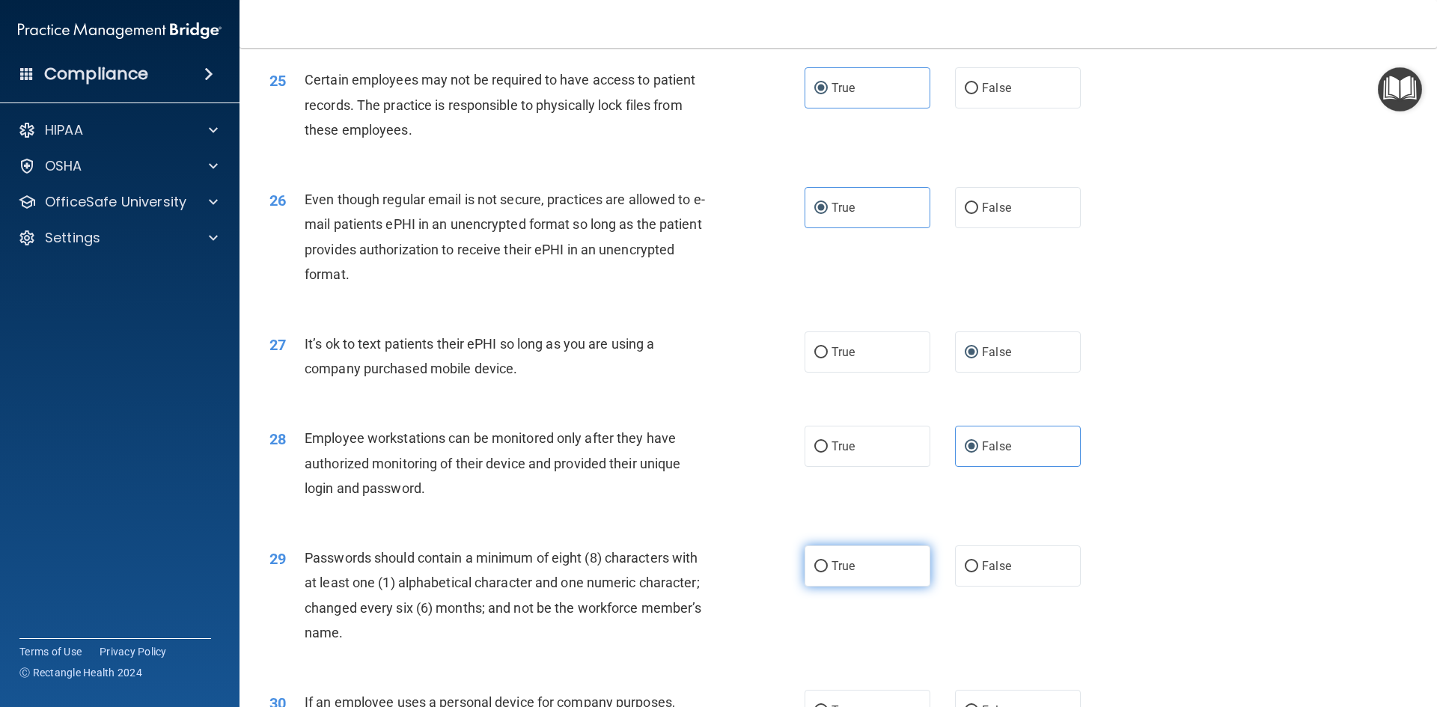
radio input "true"
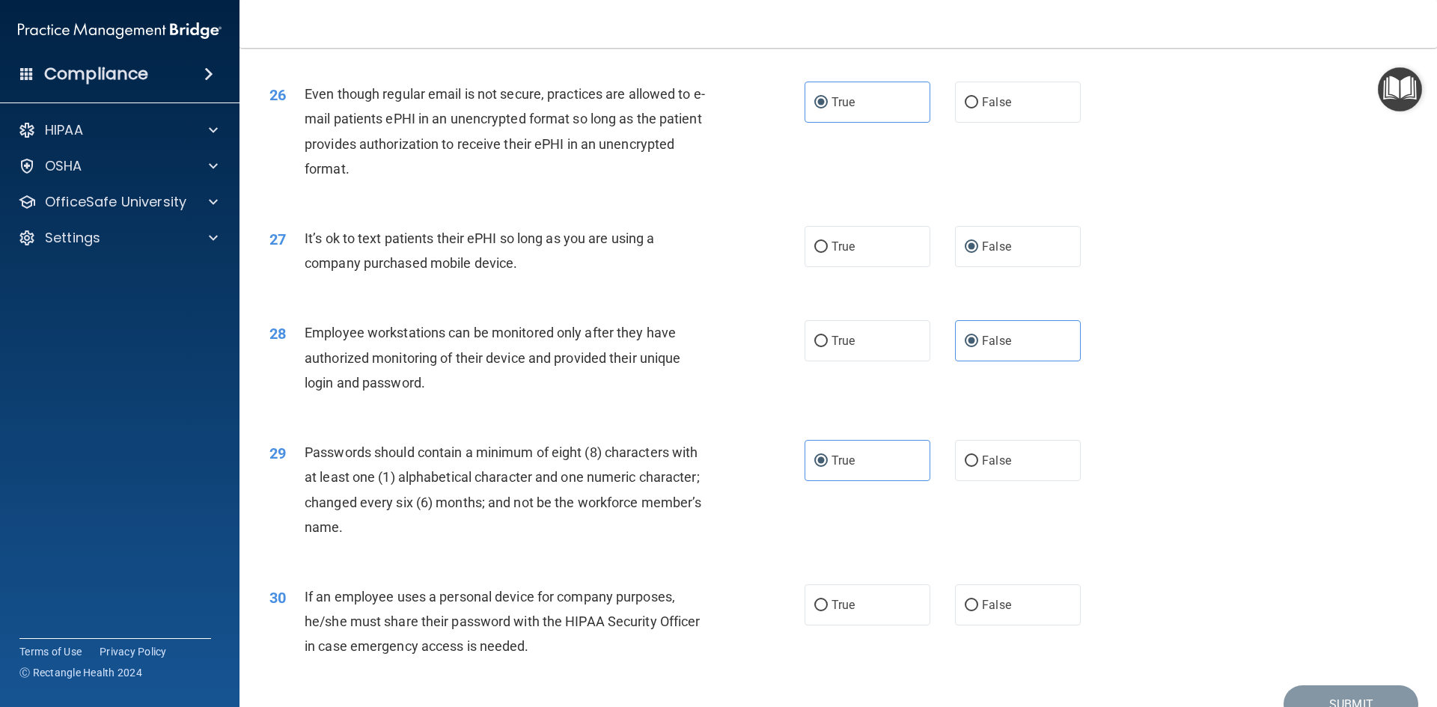
scroll to position [3049, 0]
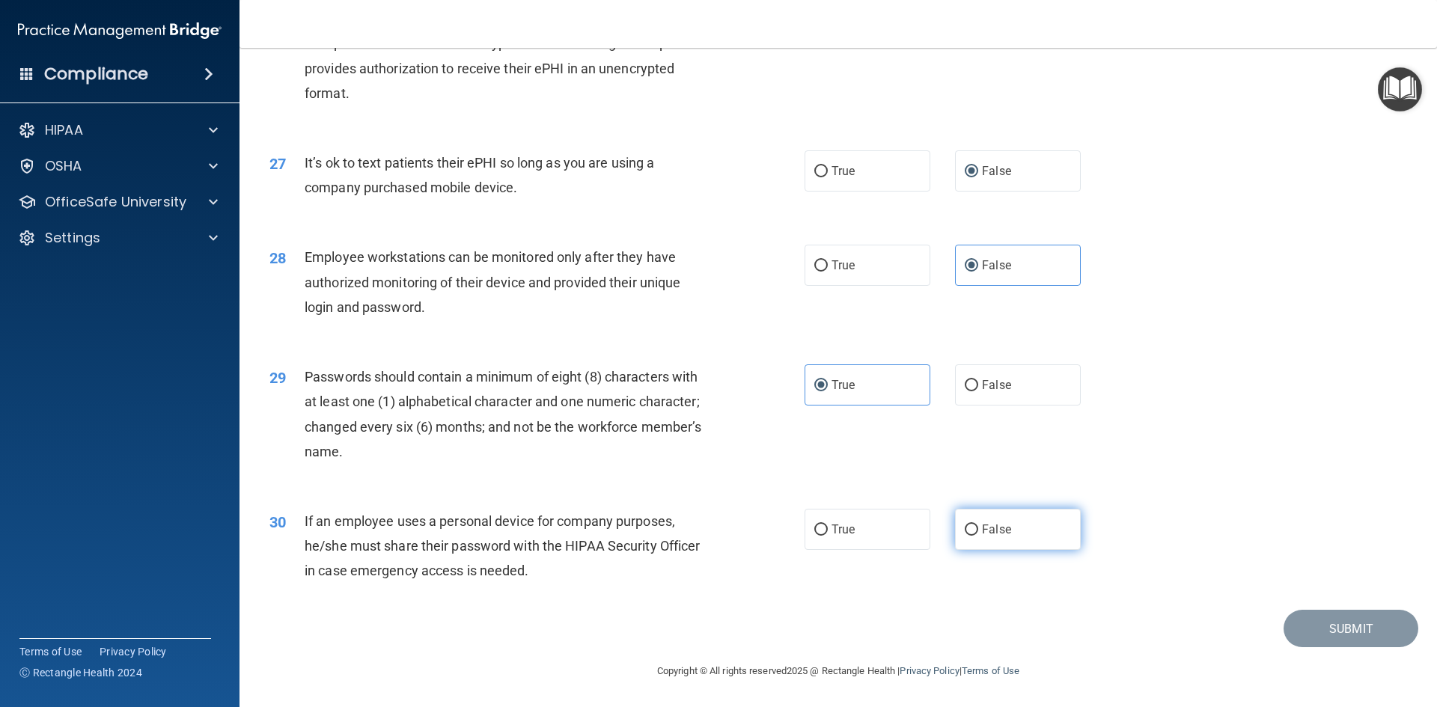
click at [982, 531] on span "False" at bounding box center [996, 529] width 29 height 14
click at [977, 531] on input "False" at bounding box center [971, 530] width 13 height 11
radio input "true"
click at [1345, 635] on button "Submit" at bounding box center [1350, 629] width 135 height 38
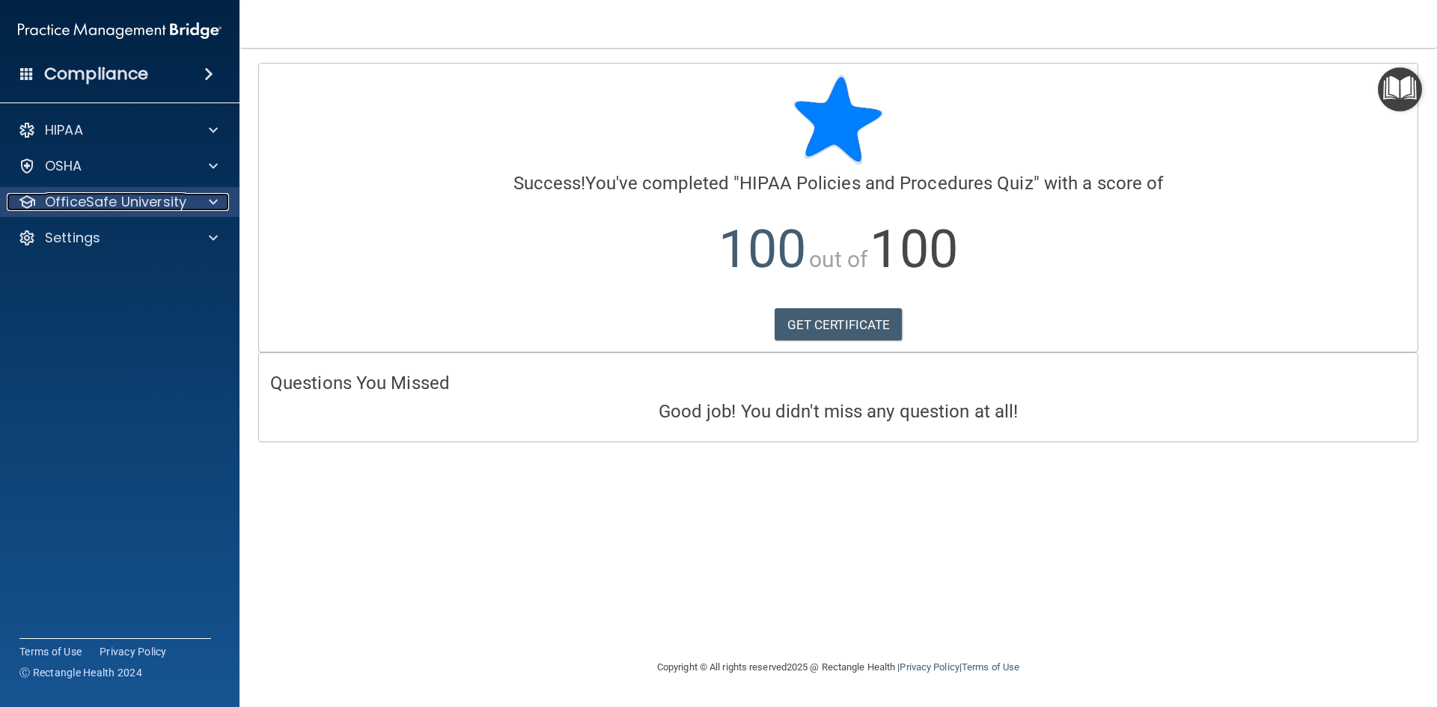
click at [98, 195] on p "OfficeSafe University" at bounding box center [115, 202] width 141 height 18
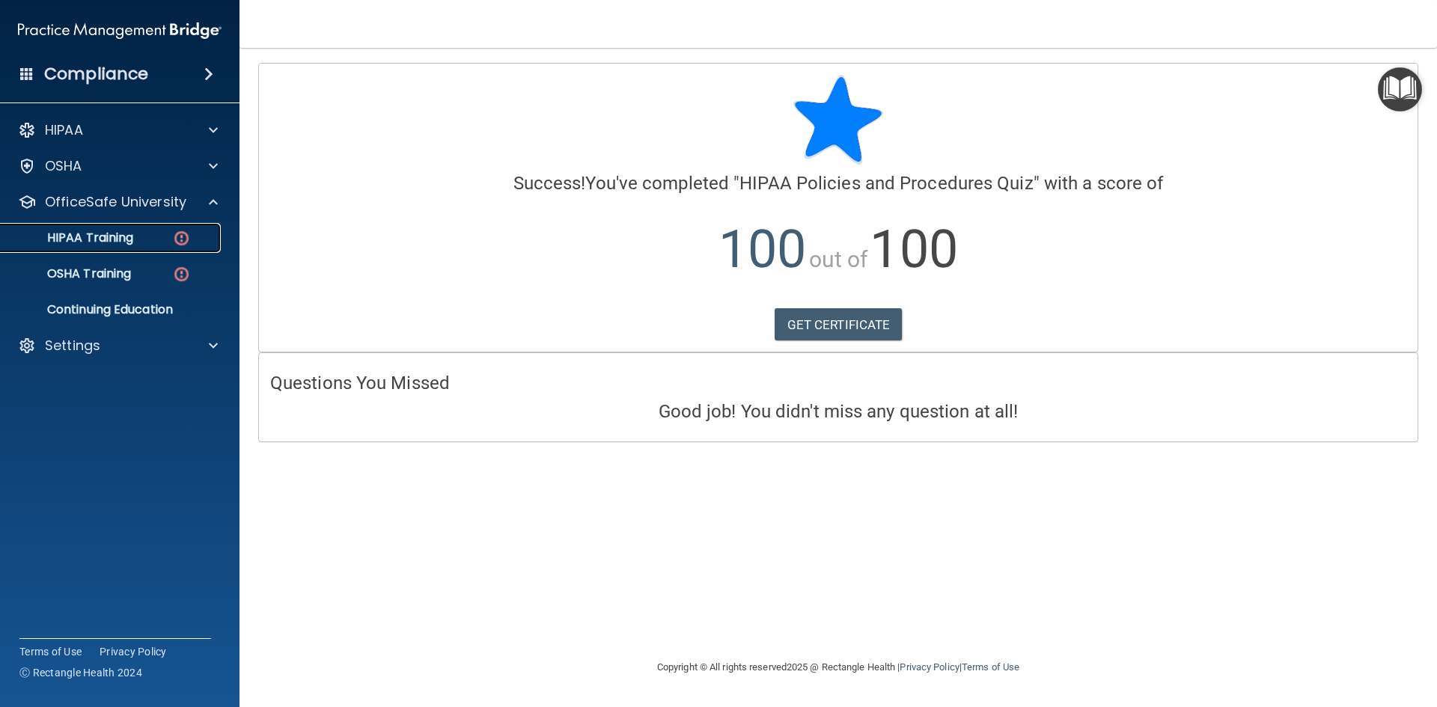
click at [110, 234] on p "HIPAA Training" at bounding box center [71, 237] width 123 height 15
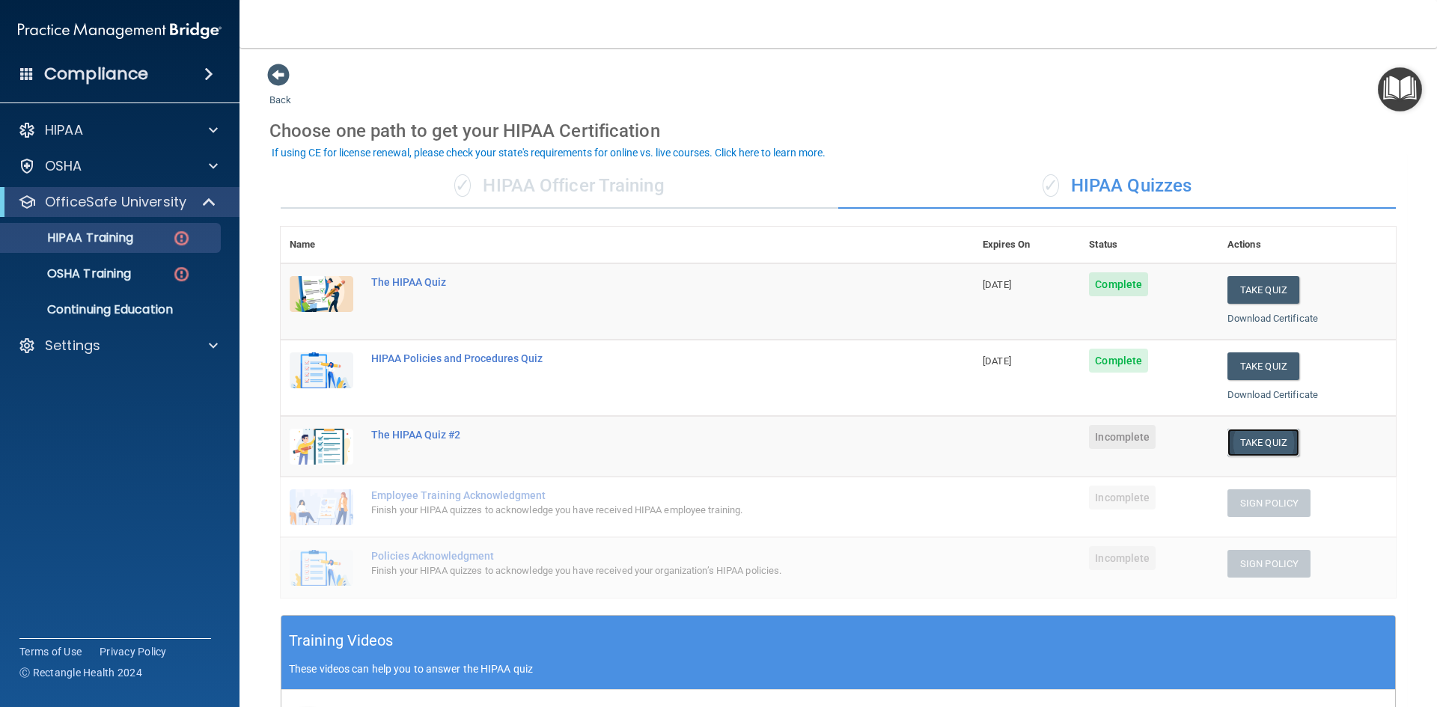
click at [1247, 448] on button "Take Quiz" at bounding box center [1263, 443] width 72 height 28
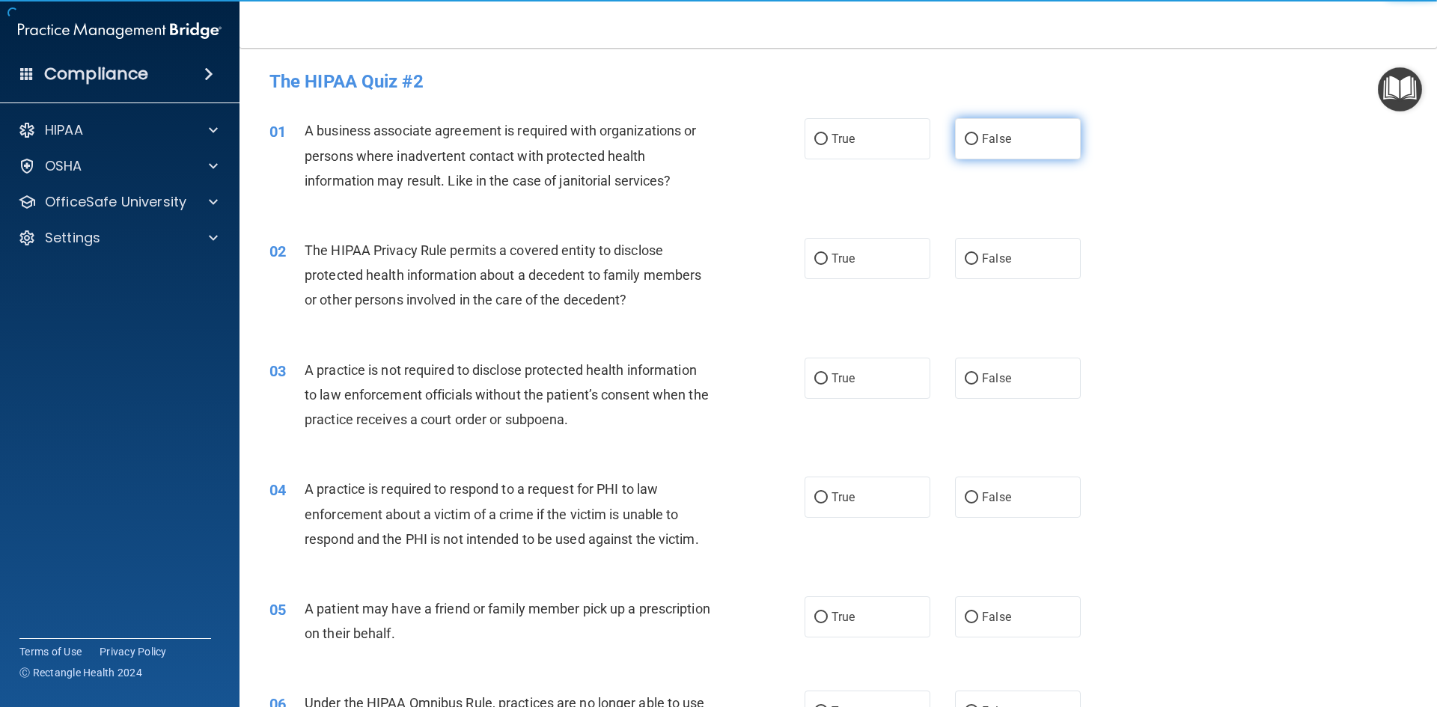
click at [1018, 135] on label "False" at bounding box center [1018, 138] width 126 height 41
click at [978, 135] on input "False" at bounding box center [971, 139] width 13 height 11
radio input "true"
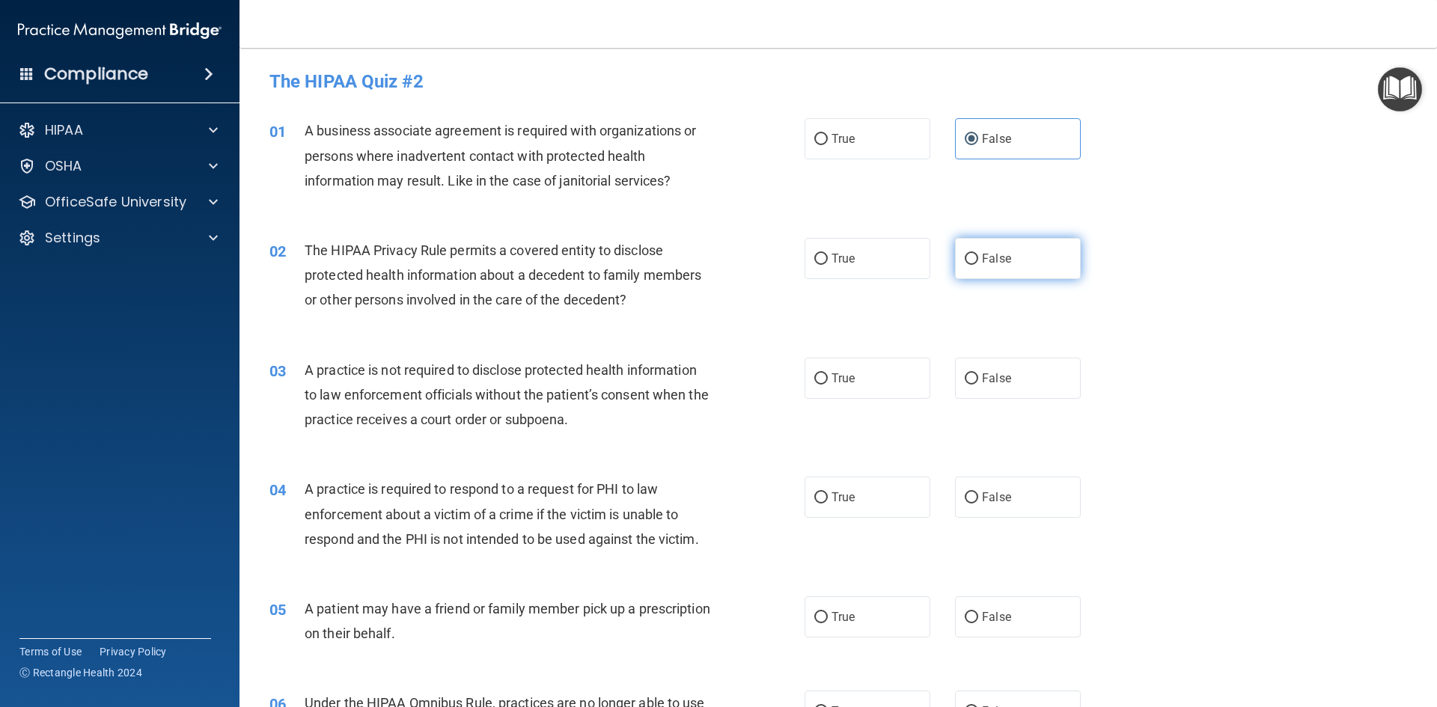
click at [1000, 263] on span "False" at bounding box center [996, 258] width 29 height 14
click at [978, 263] on input "False" at bounding box center [971, 259] width 13 height 11
radio input "true"
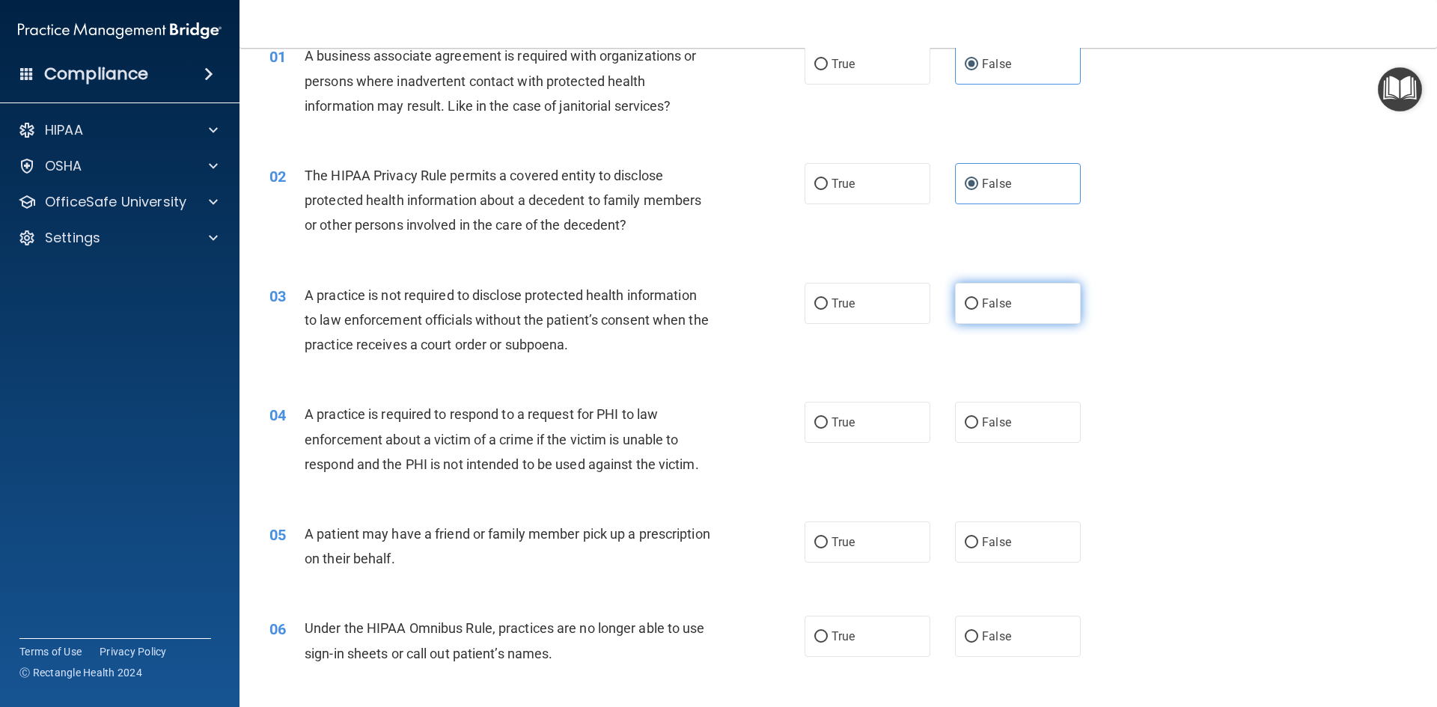
click at [989, 288] on label "False" at bounding box center [1018, 303] width 126 height 41
click at [978, 299] on input "False" at bounding box center [971, 304] width 13 height 11
radio input "true"
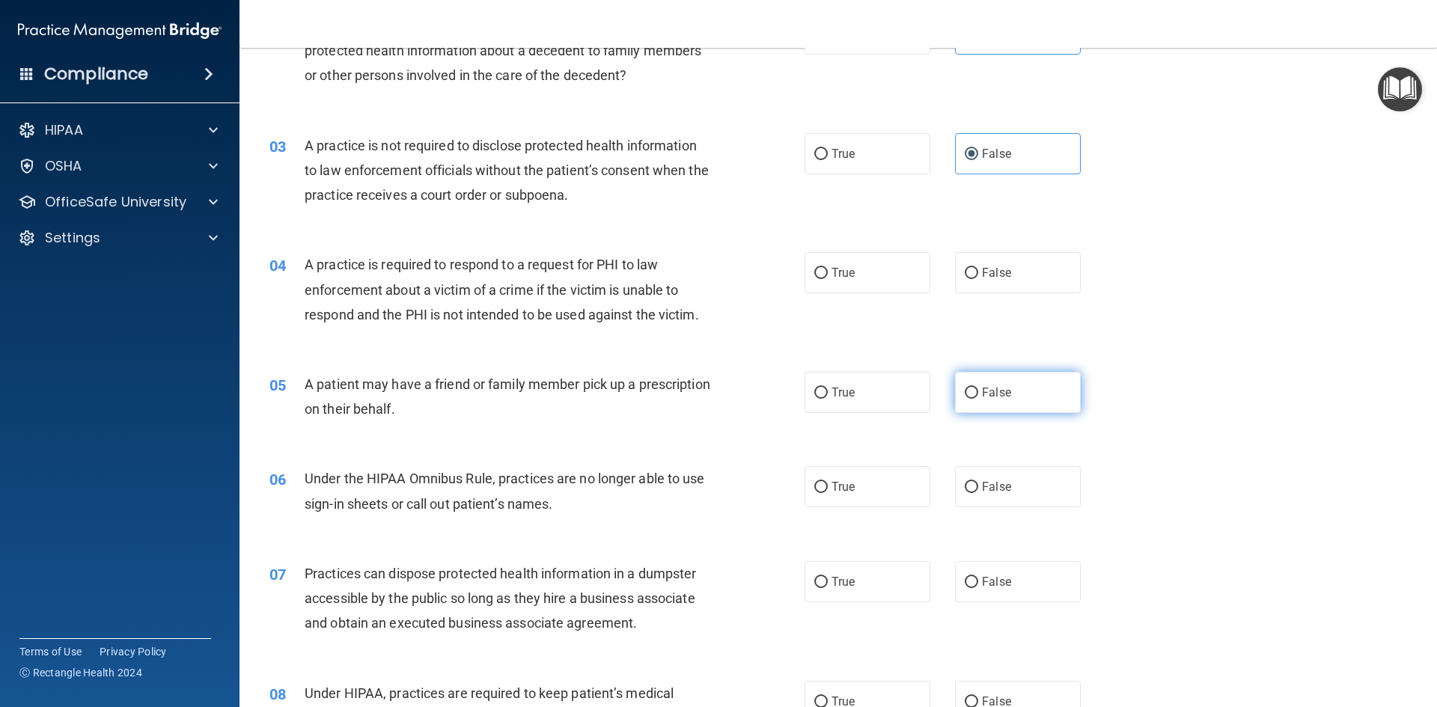
click at [992, 273] on span "False" at bounding box center [996, 273] width 29 height 14
click at [978, 273] on input "False" at bounding box center [971, 273] width 13 height 11
radio input "true"
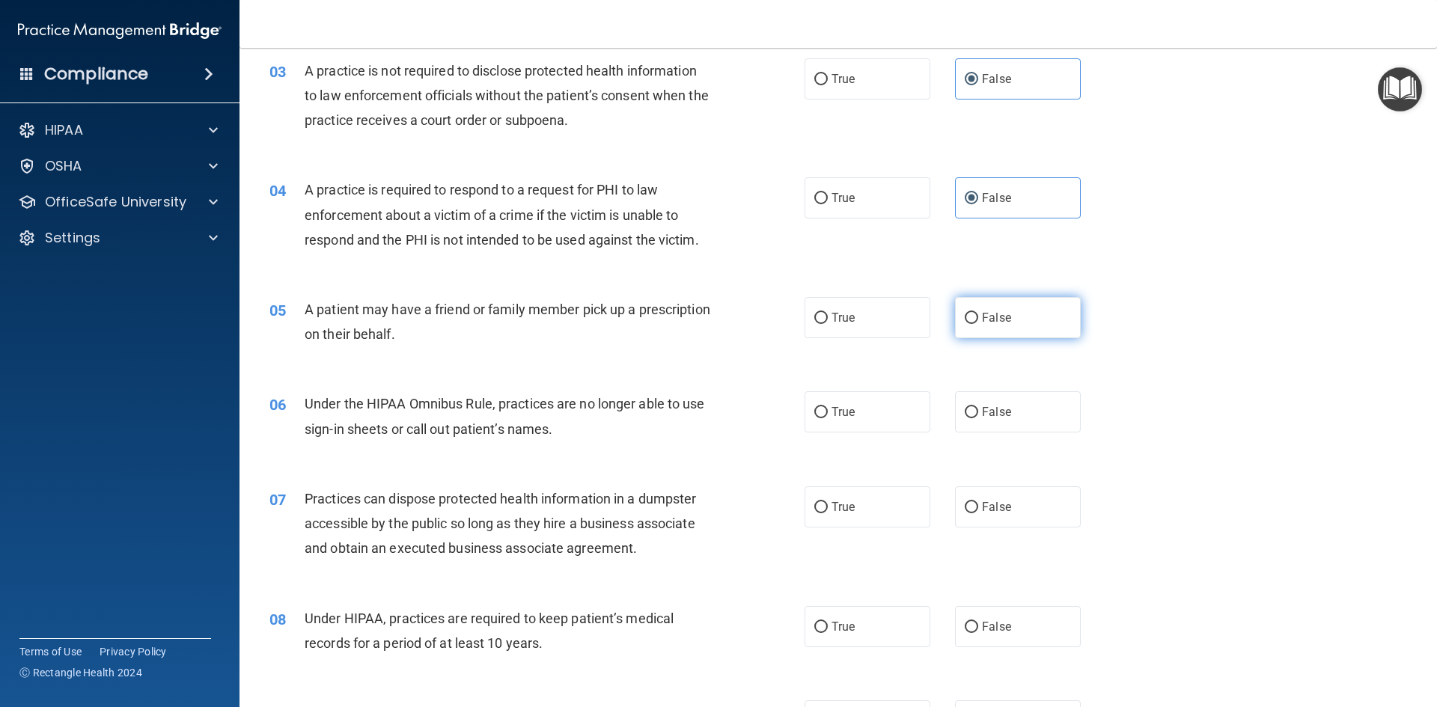
click at [986, 302] on label "False" at bounding box center [1018, 317] width 126 height 41
click at [978, 313] on input "False" at bounding box center [971, 318] width 13 height 11
radio input "true"
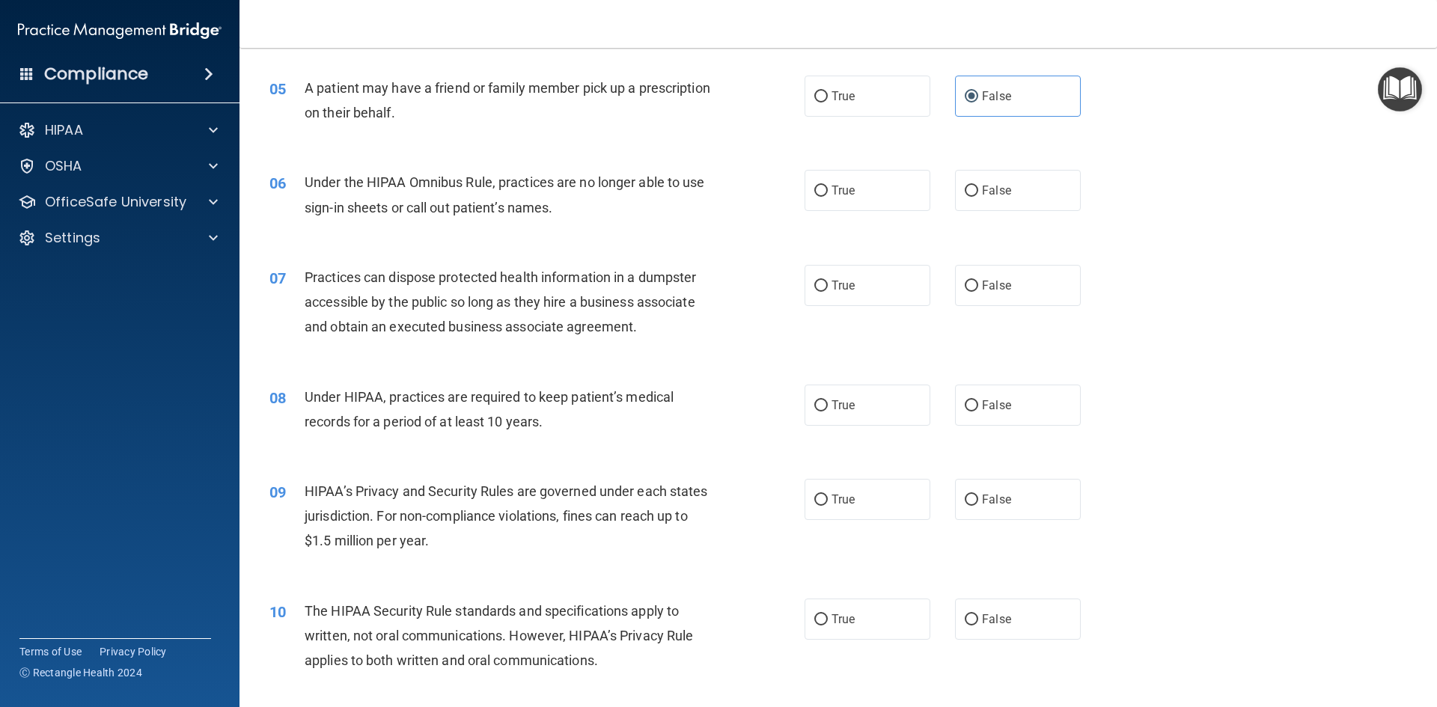
scroll to position [524, 0]
drag, startPoint x: 992, startPoint y: 189, endPoint x: 987, endPoint y: 203, distance: 14.9
click at [992, 189] on span "False" at bounding box center [996, 187] width 29 height 14
click at [978, 189] on input "False" at bounding box center [971, 188] width 13 height 11
radio input "true"
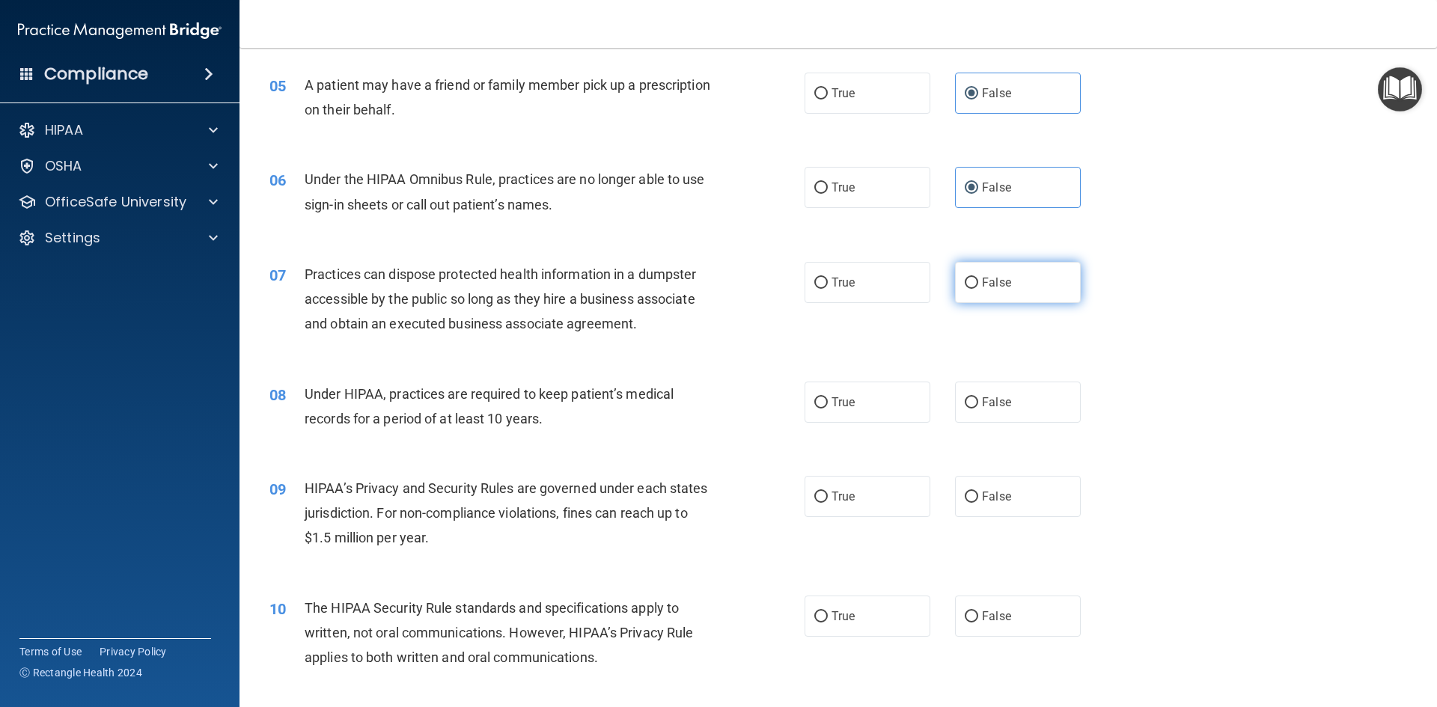
click at [987, 274] on label "False" at bounding box center [1018, 282] width 126 height 41
click at [978, 278] on input "False" at bounding box center [971, 283] width 13 height 11
radio input "true"
click at [977, 387] on label "False" at bounding box center [1018, 402] width 126 height 41
click at [977, 397] on input "False" at bounding box center [971, 402] width 13 height 11
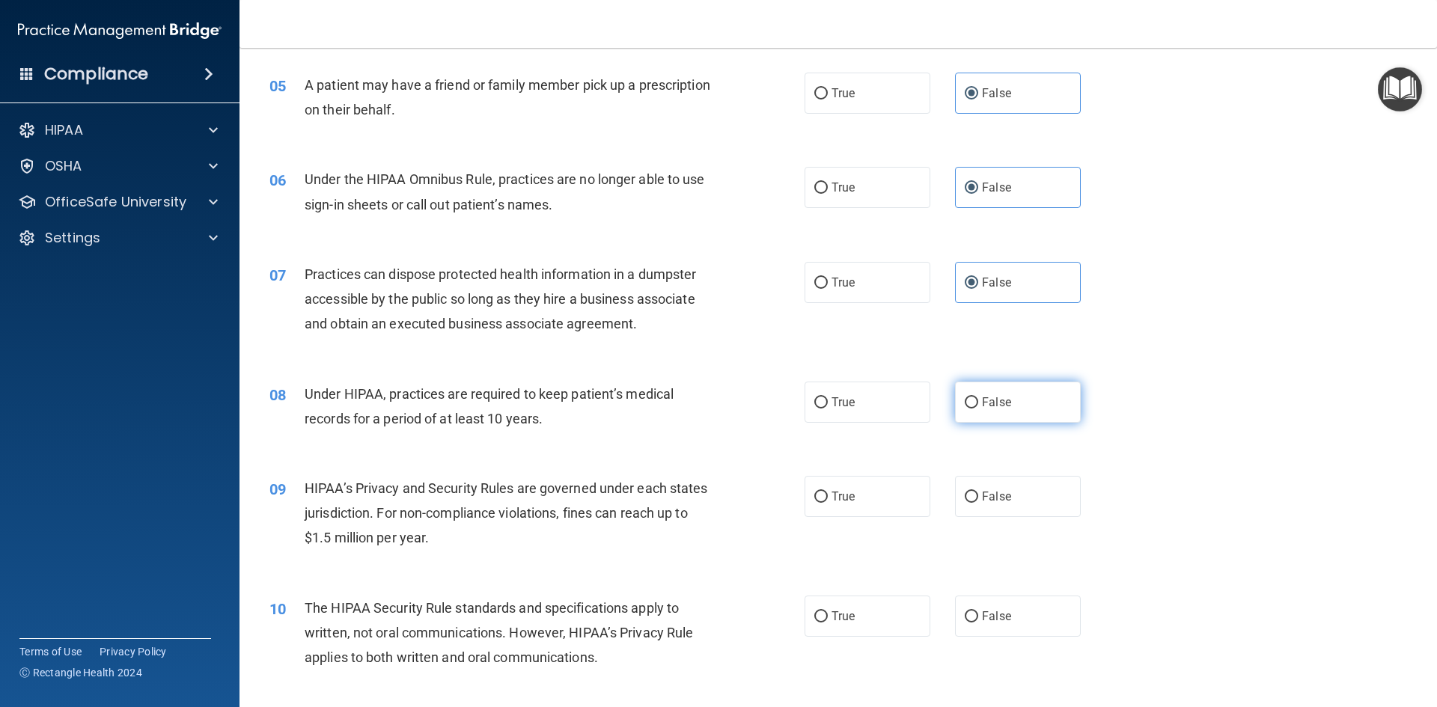
radio input "true"
click at [963, 479] on label "False" at bounding box center [1018, 496] width 126 height 41
click at [965, 492] on input "False" at bounding box center [971, 497] width 13 height 11
radio input "true"
click at [968, 603] on label "False" at bounding box center [1018, 616] width 126 height 41
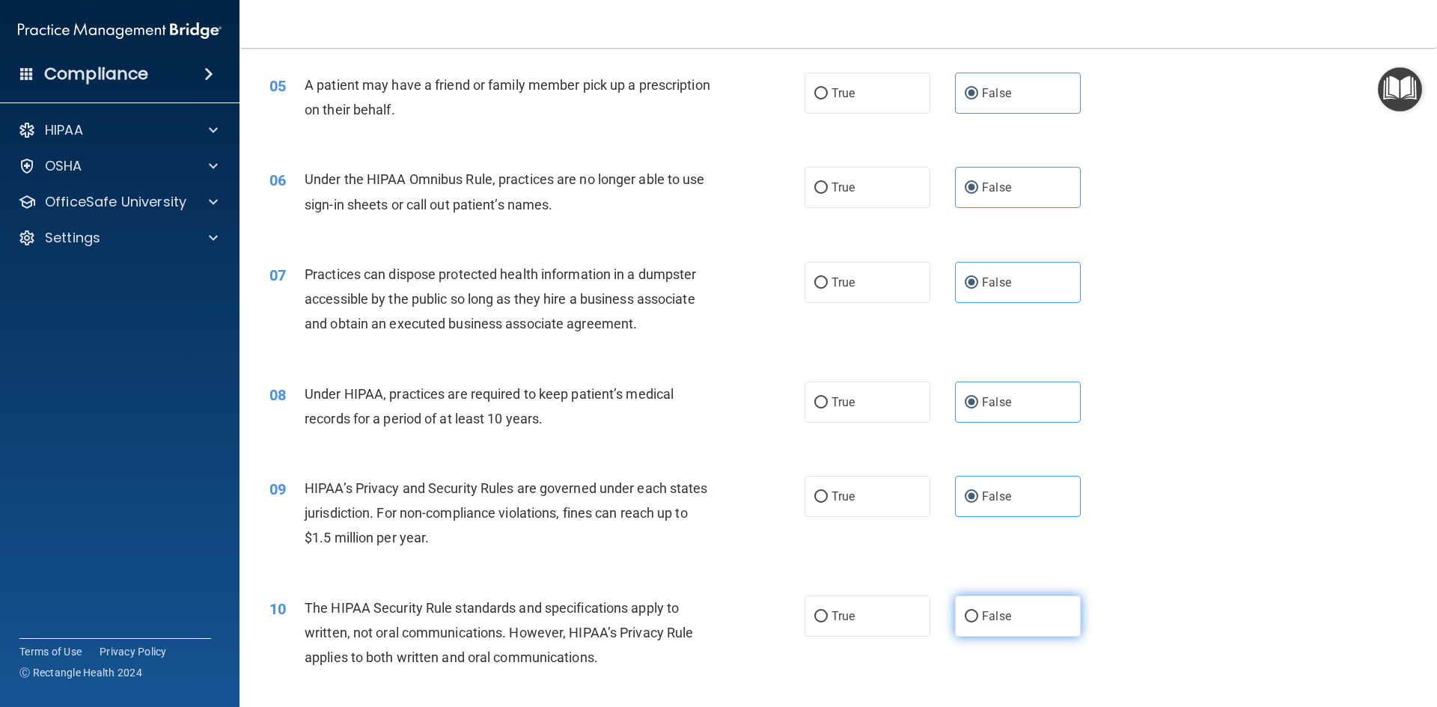
click at [968, 611] on input "False" at bounding box center [971, 616] width 13 height 11
radio input "true"
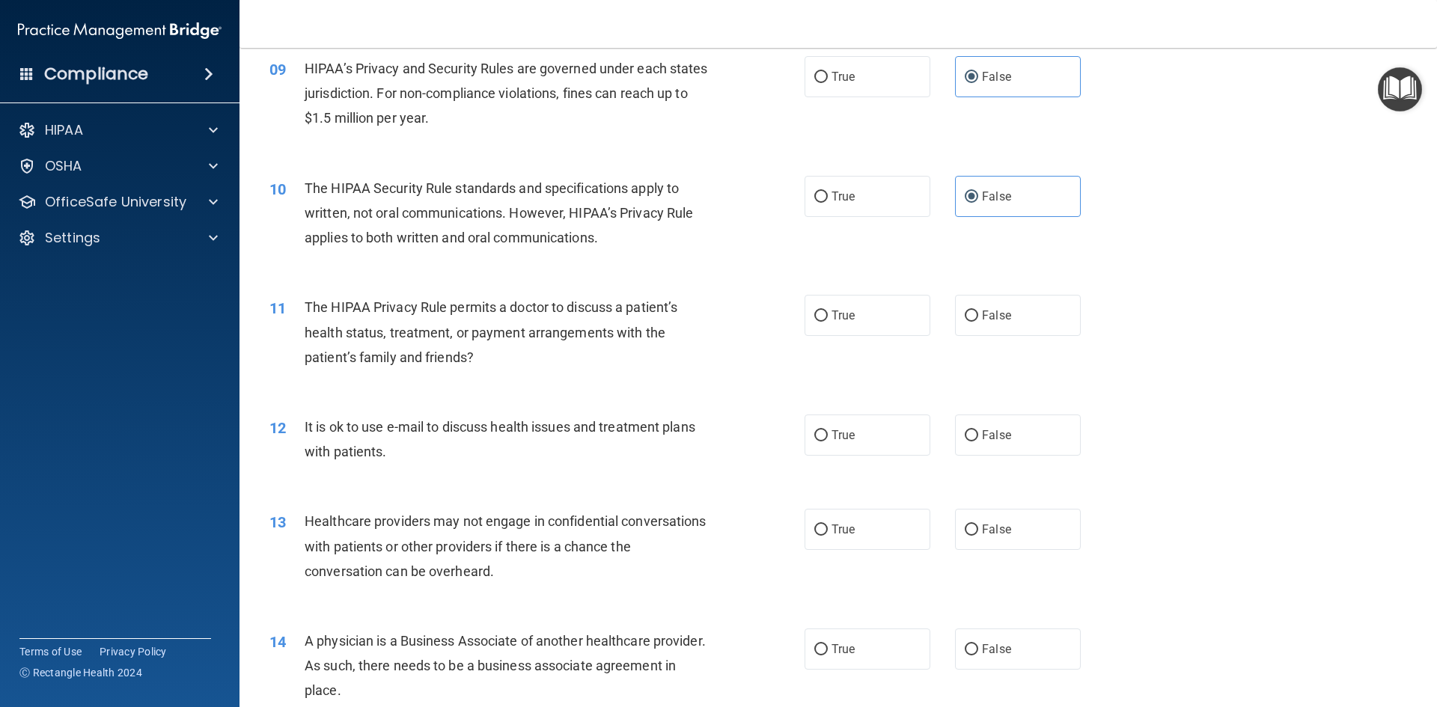
scroll to position [973, 0]
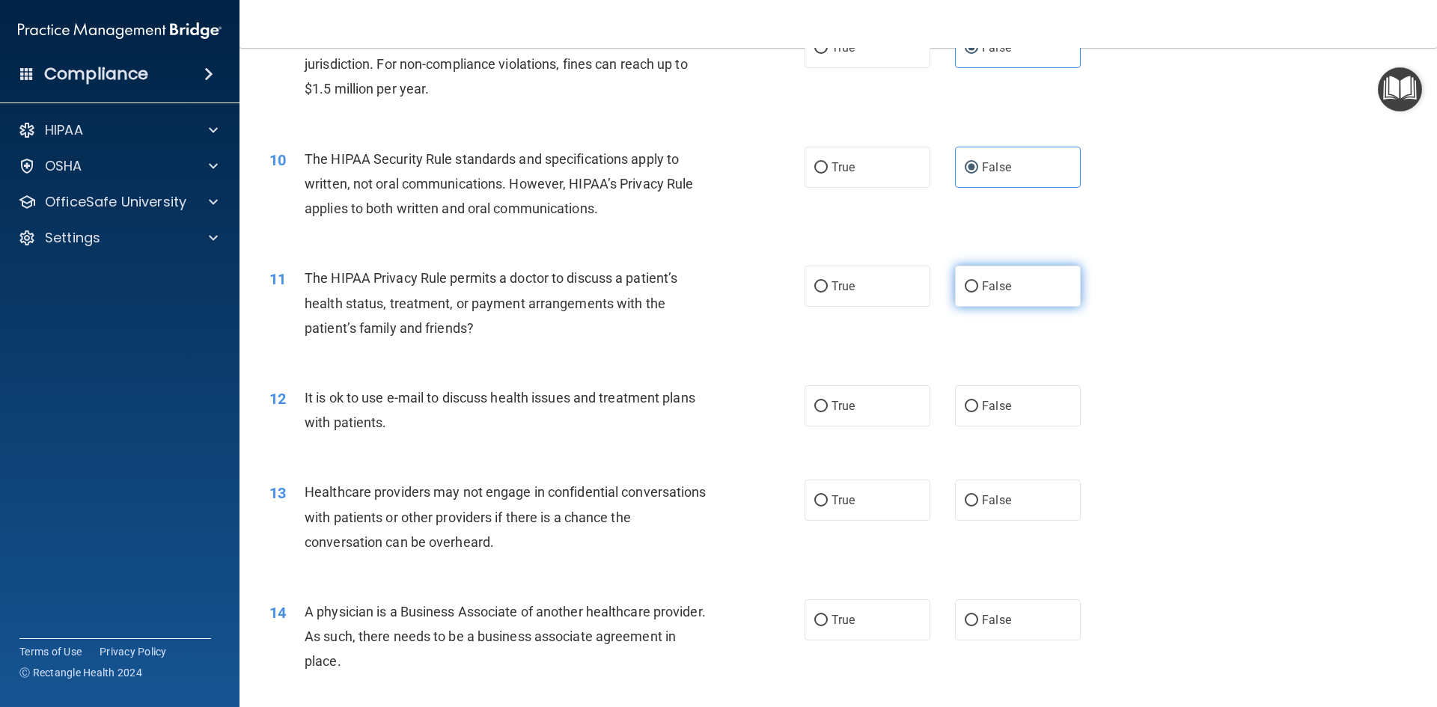
click at [1012, 290] on label "False" at bounding box center [1018, 286] width 126 height 41
click at [978, 290] on input "False" at bounding box center [971, 286] width 13 height 11
radio input "true"
click at [995, 410] on span "False" at bounding box center [996, 406] width 29 height 14
click at [978, 410] on input "False" at bounding box center [971, 406] width 13 height 11
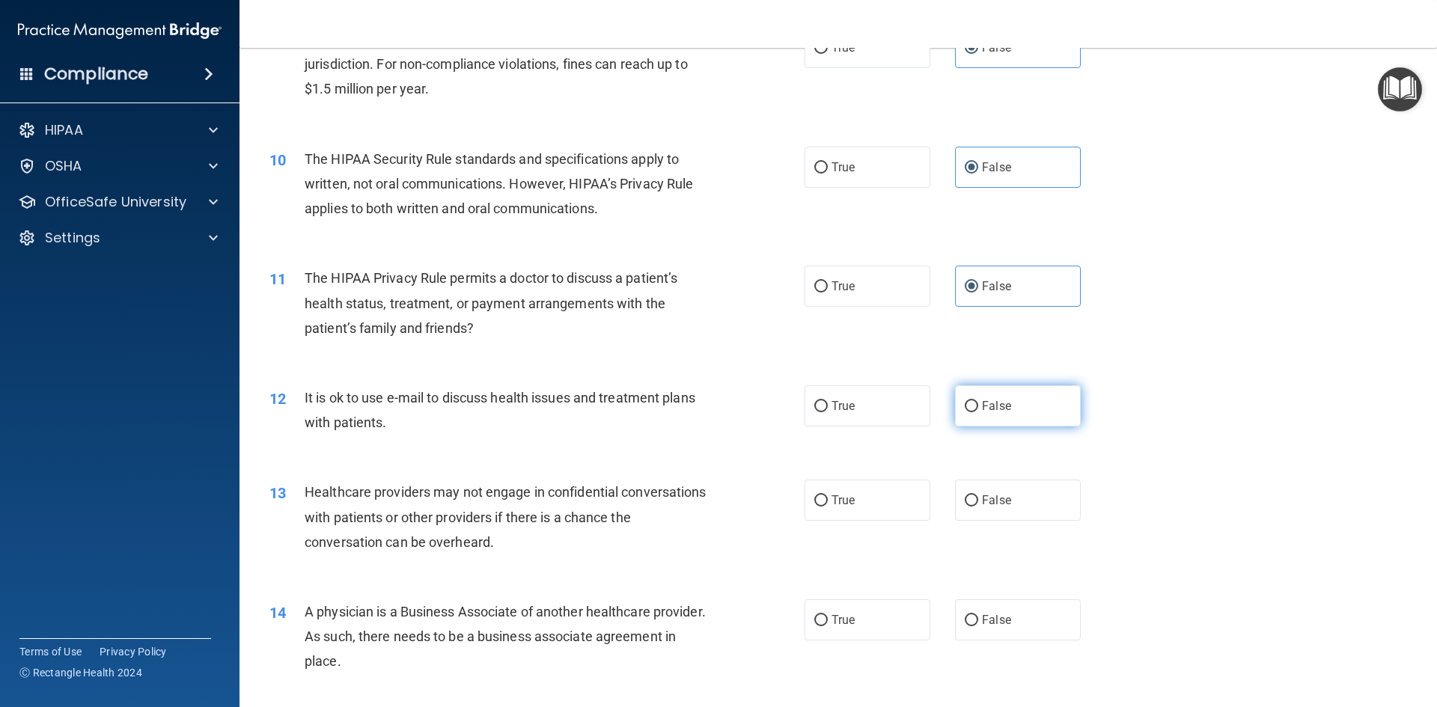
radio input "true"
click at [991, 487] on label "False" at bounding box center [1018, 500] width 126 height 41
click at [978, 495] on input "False" at bounding box center [971, 500] width 13 height 11
radio input "true"
click at [991, 611] on label "False" at bounding box center [1018, 619] width 126 height 41
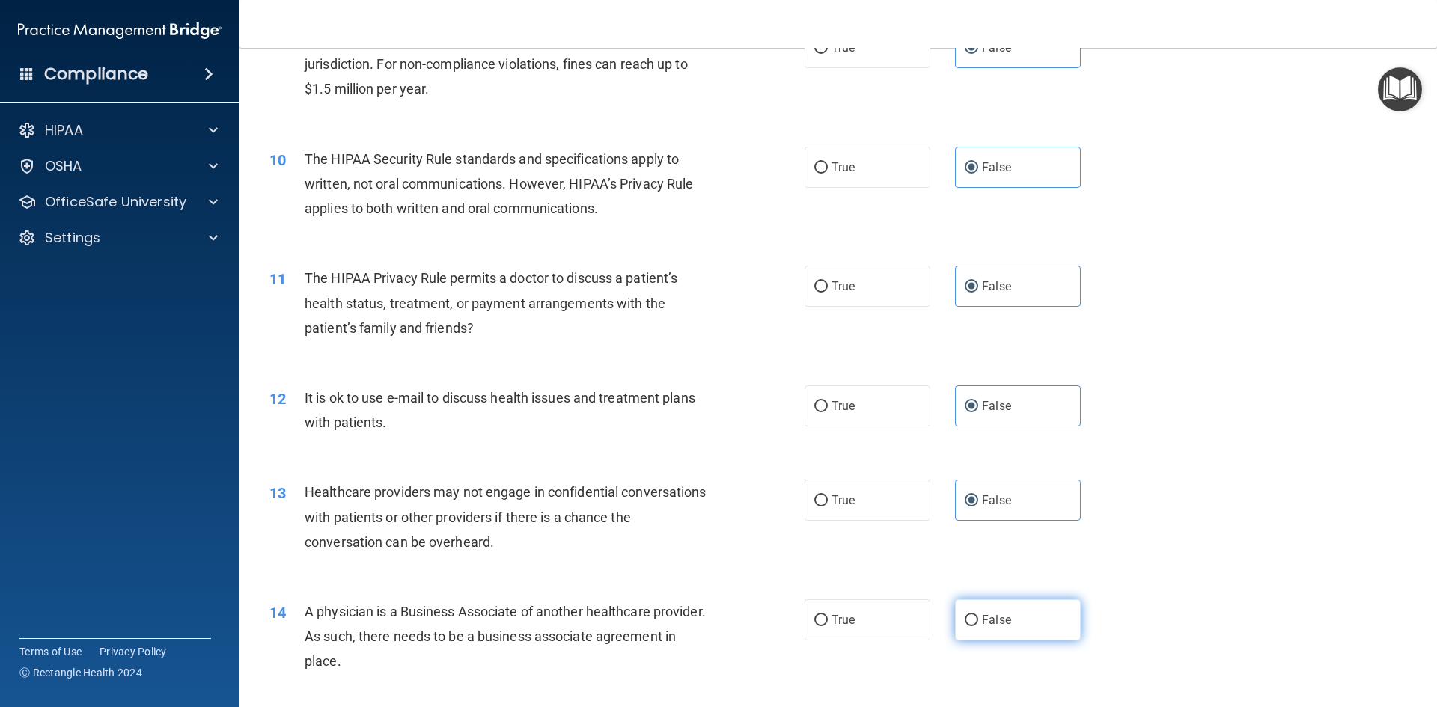
click at [978, 615] on input "False" at bounding box center [971, 620] width 13 height 11
radio input "true"
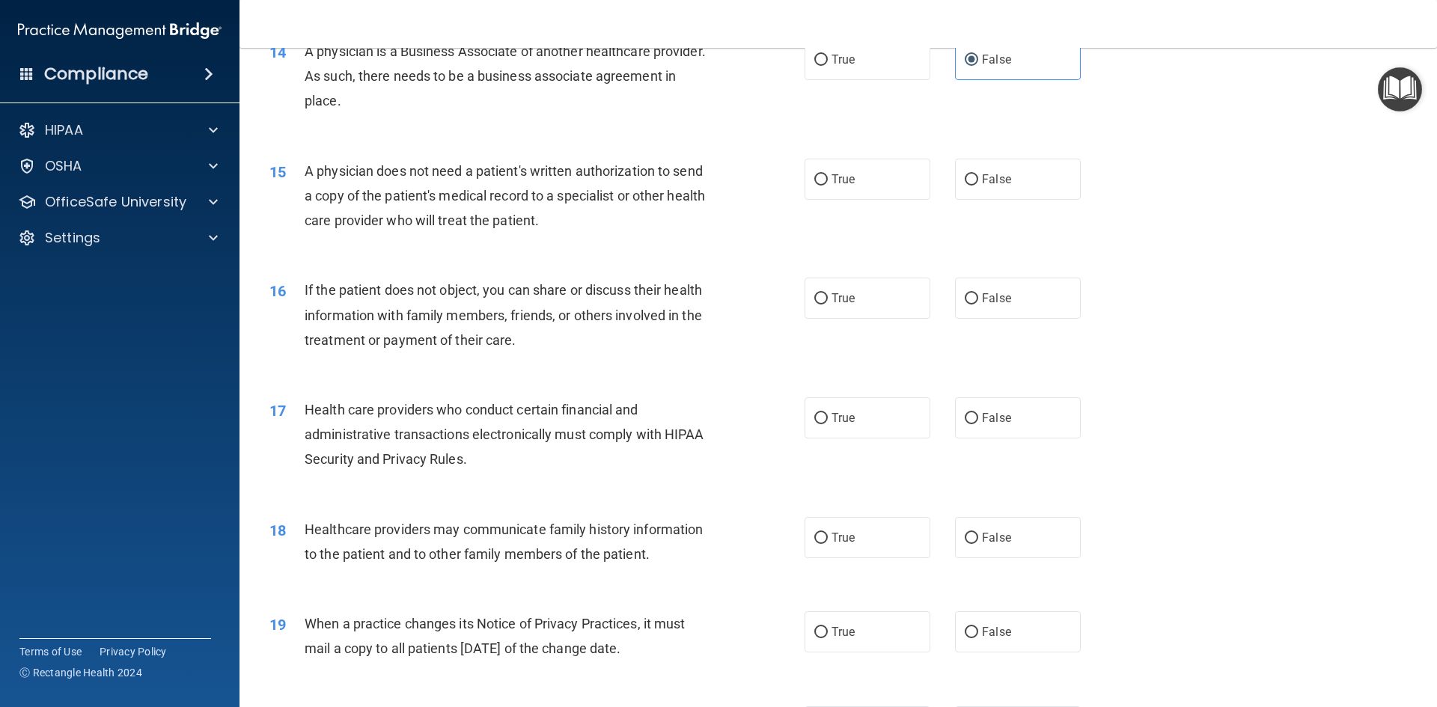
scroll to position [1571, 0]
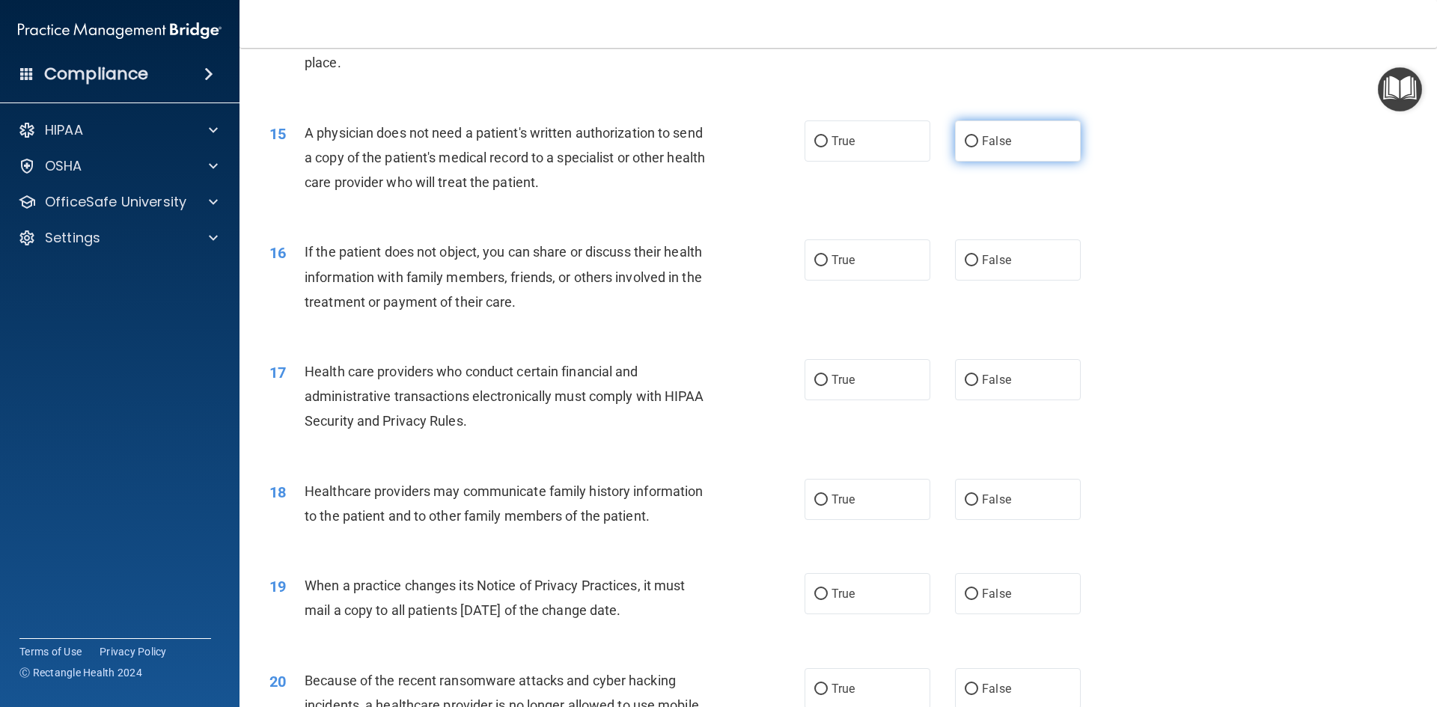
click at [1004, 137] on label "False" at bounding box center [1018, 140] width 126 height 41
click at [978, 137] on input "False" at bounding box center [971, 141] width 13 height 11
radio input "true"
click at [1004, 245] on label "False" at bounding box center [1018, 259] width 126 height 41
click at [978, 255] on input "False" at bounding box center [971, 260] width 13 height 11
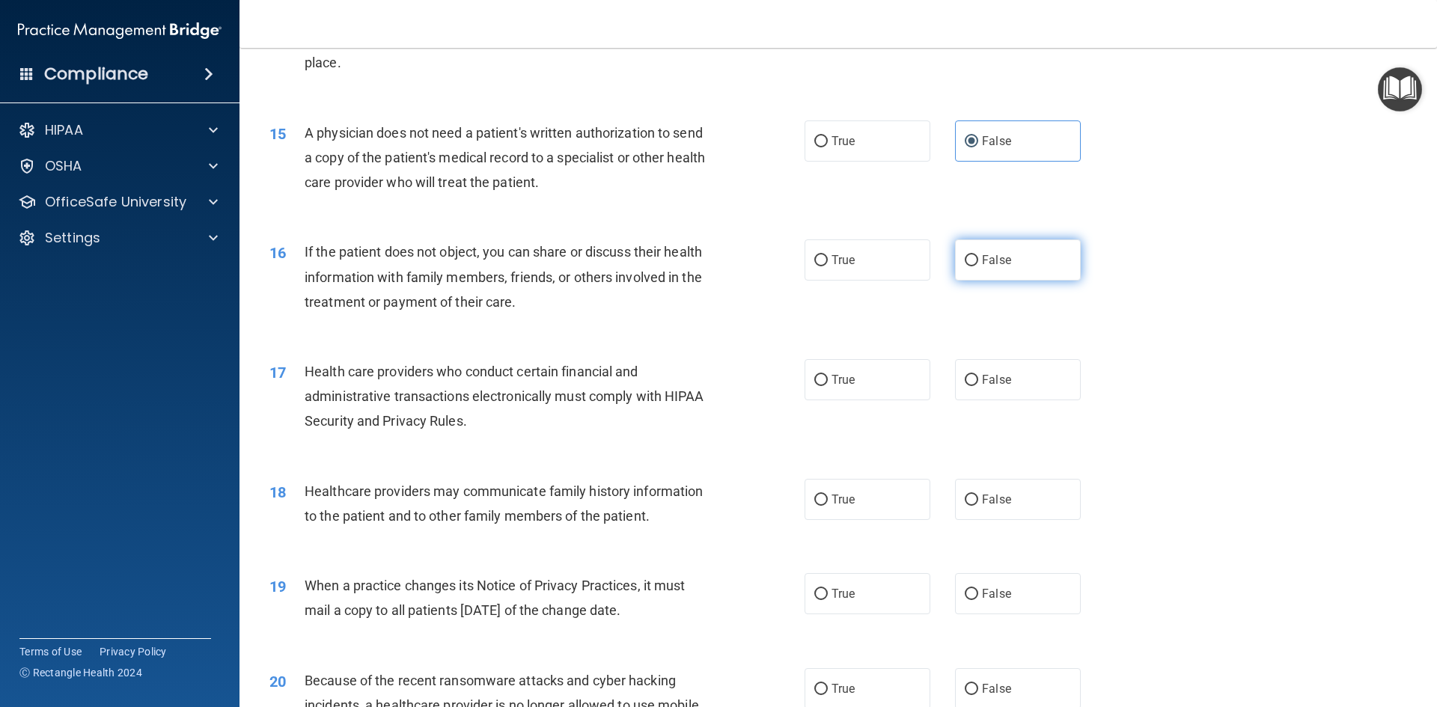
radio input "true"
click at [1006, 379] on label "False" at bounding box center [1018, 379] width 126 height 41
click at [978, 379] on input "False" at bounding box center [971, 380] width 13 height 11
radio input "true"
click at [971, 516] on label "False" at bounding box center [1018, 499] width 126 height 41
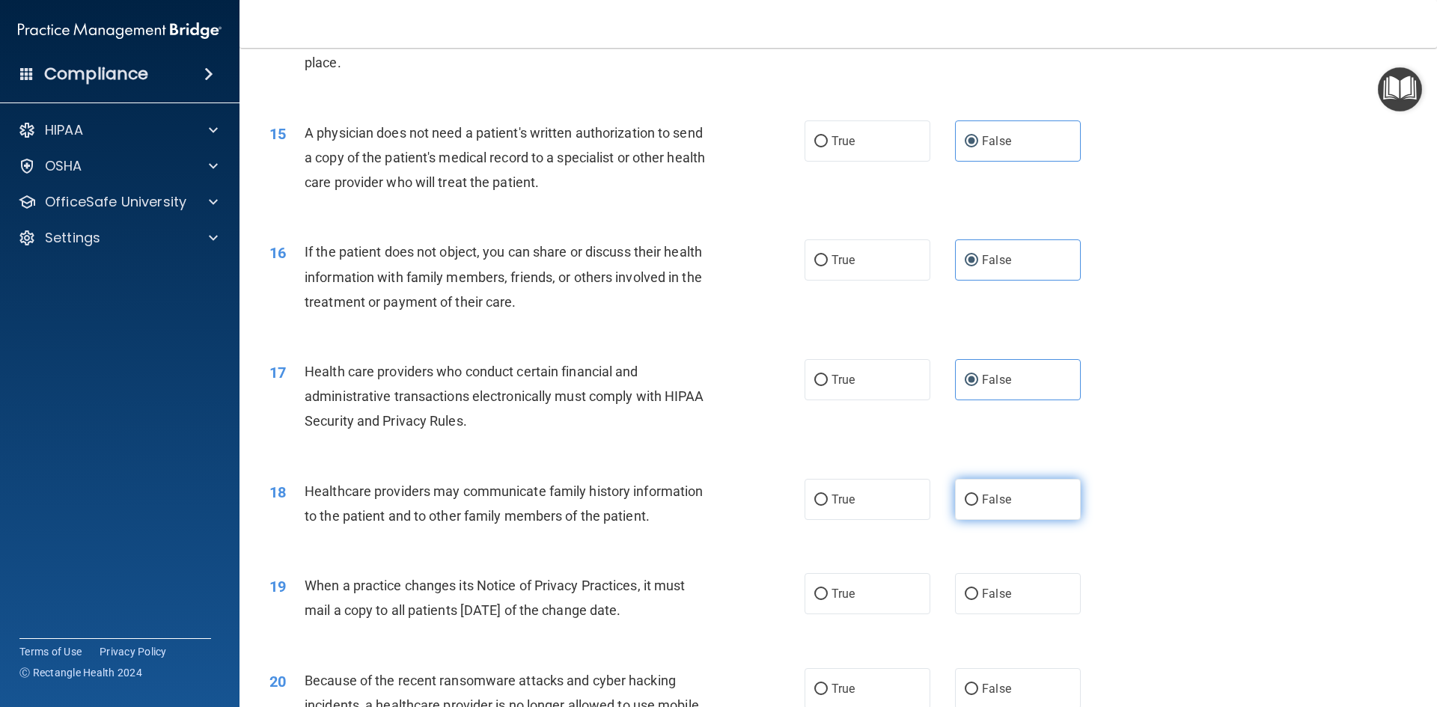
click at [971, 506] on input "False" at bounding box center [971, 500] width 13 height 11
radio input "true"
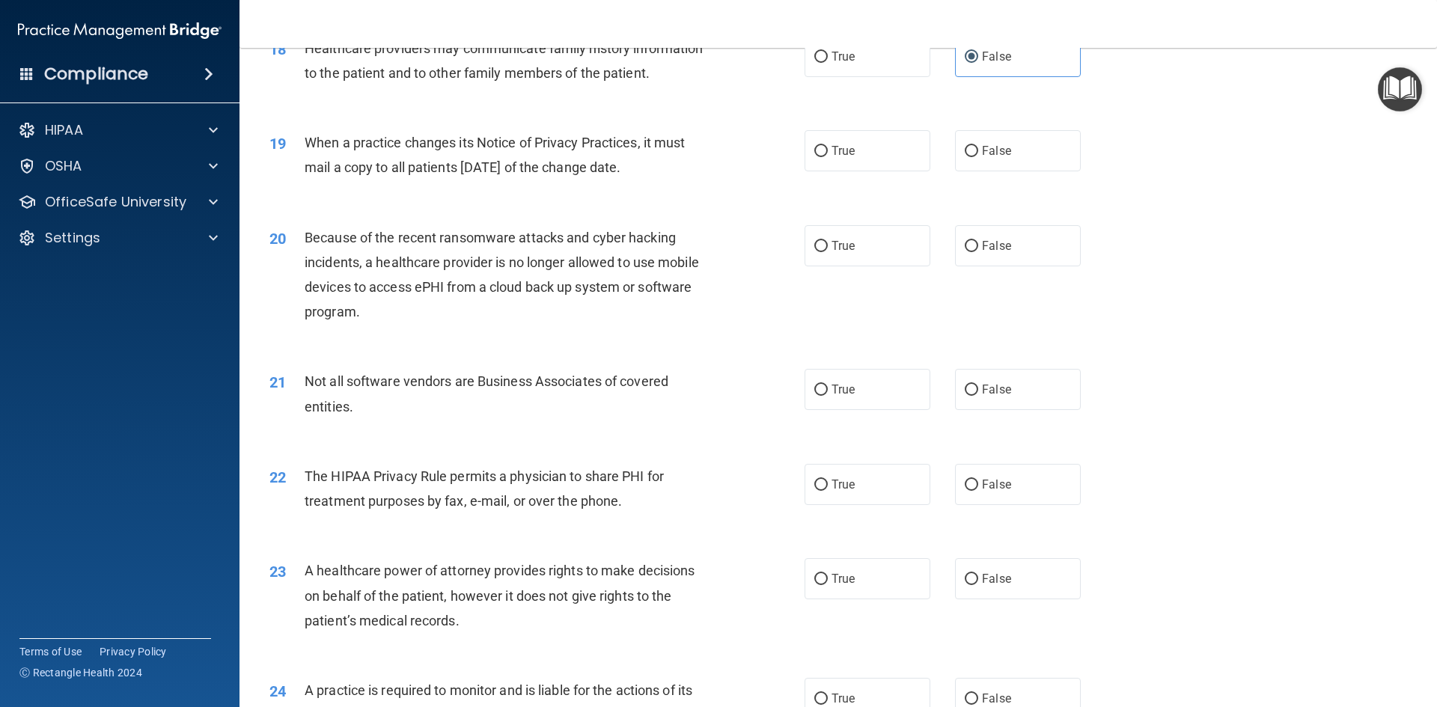
scroll to position [2020, 0]
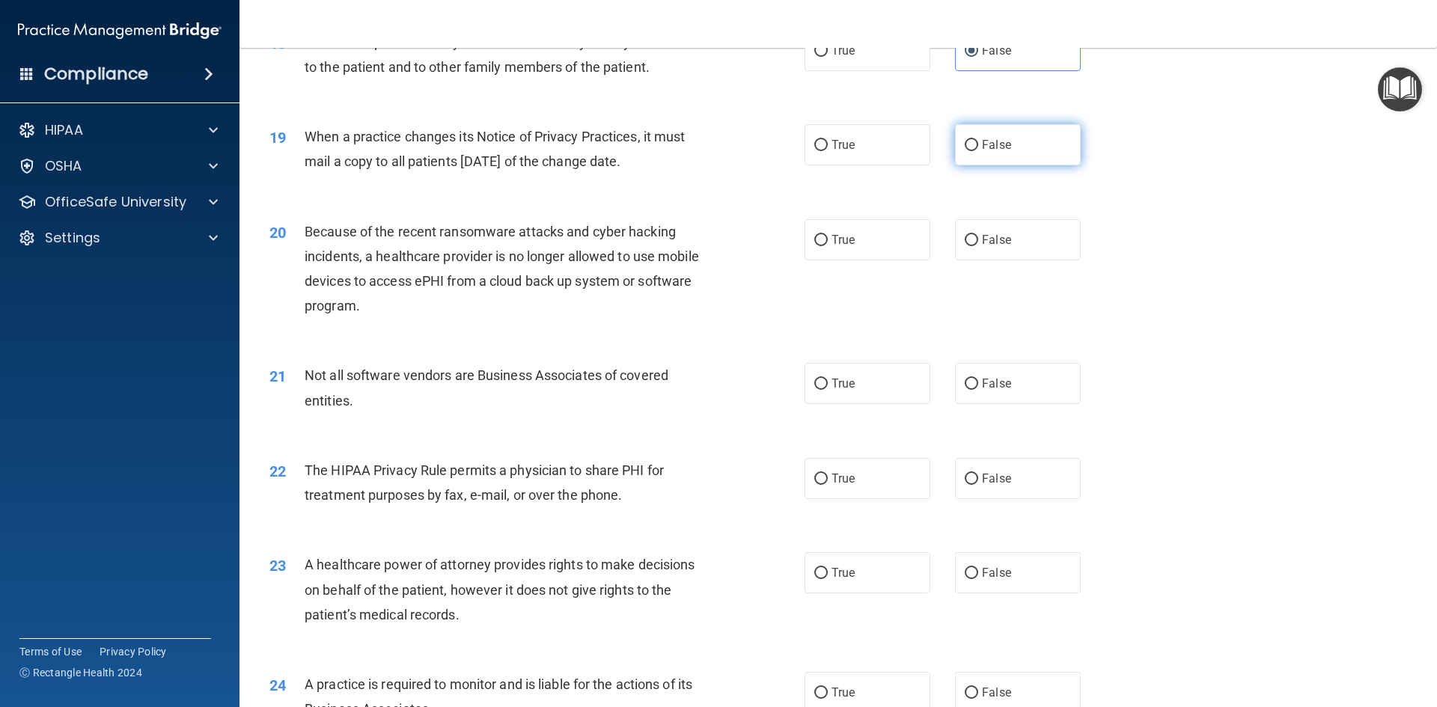
click at [1009, 144] on label "False" at bounding box center [1018, 144] width 126 height 41
click at [978, 144] on input "False" at bounding box center [971, 145] width 13 height 11
radio input "true"
click at [991, 233] on span "False" at bounding box center [996, 240] width 29 height 14
click at [978, 235] on input "False" at bounding box center [971, 240] width 13 height 11
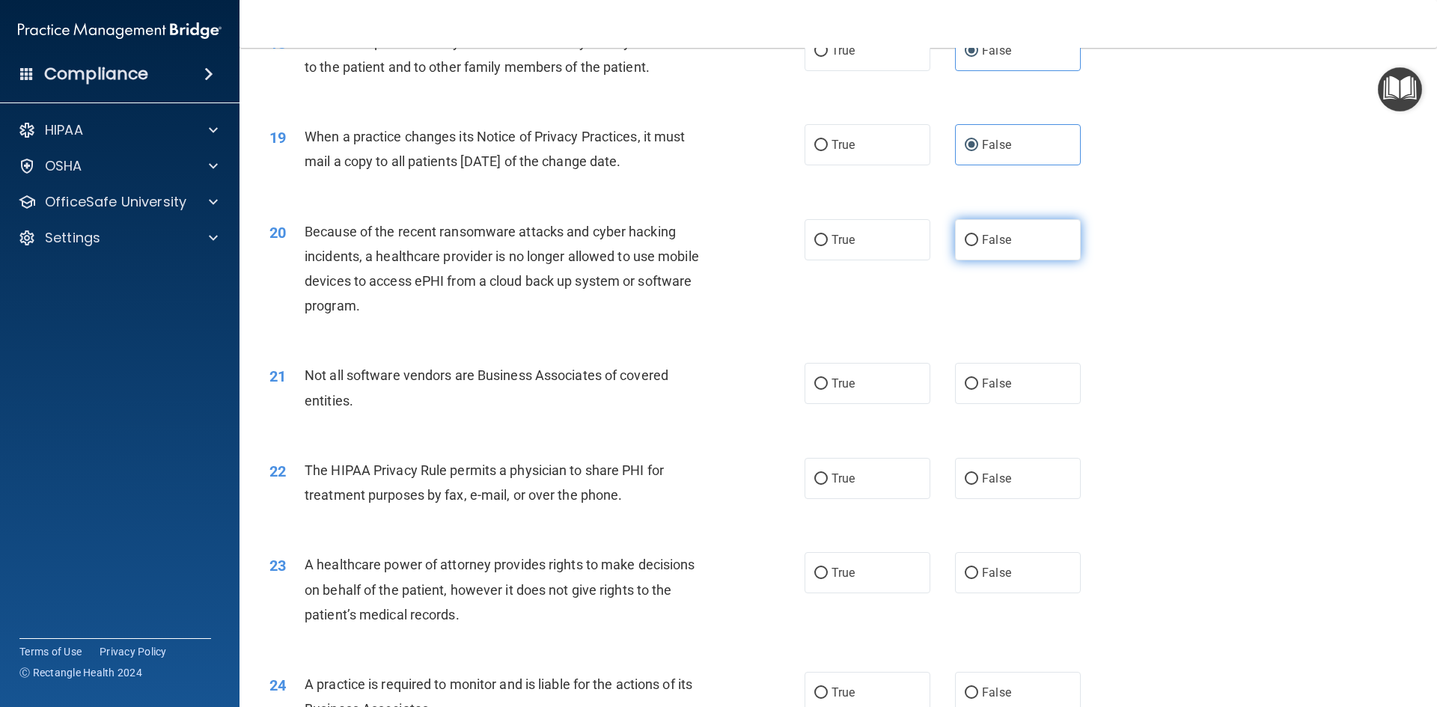
radio input "true"
click at [982, 390] on span "False" at bounding box center [996, 383] width 29 height 14
click at [978, 390] on input "False" at bounding box center [971, 384] width 13 height 11
radio input "true"
click at [981, 460] on label "False" at bounding box center [1018, 478] width 126 height 41
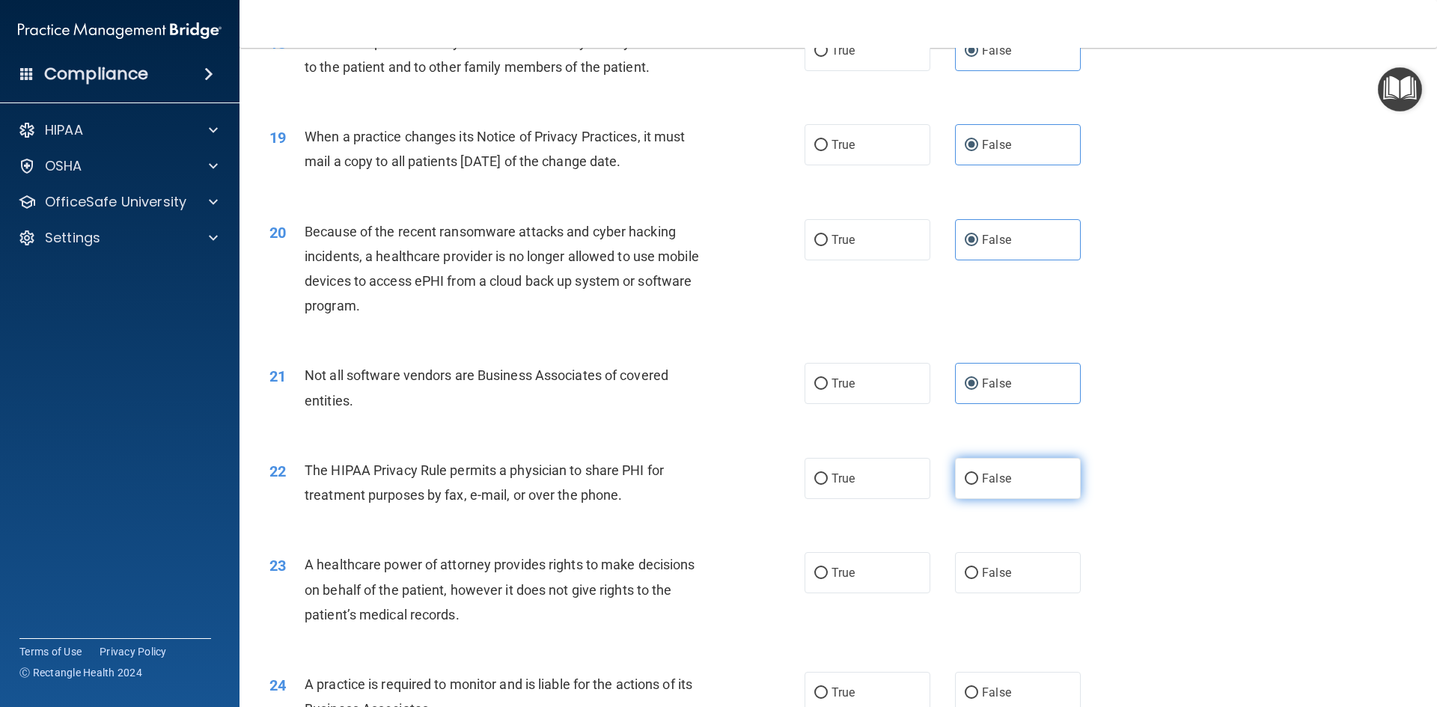
click at [978, 474] on input "False" at bounding box center [971, 479] width 13 height 11
radio input "true"
click at [980, 558] on label "False" at bounding box center [1018, 572] width 126 height 41
click at [978, 568] on input "False" at bounding box center [971, 573] width 13 height 11
radio input "true"
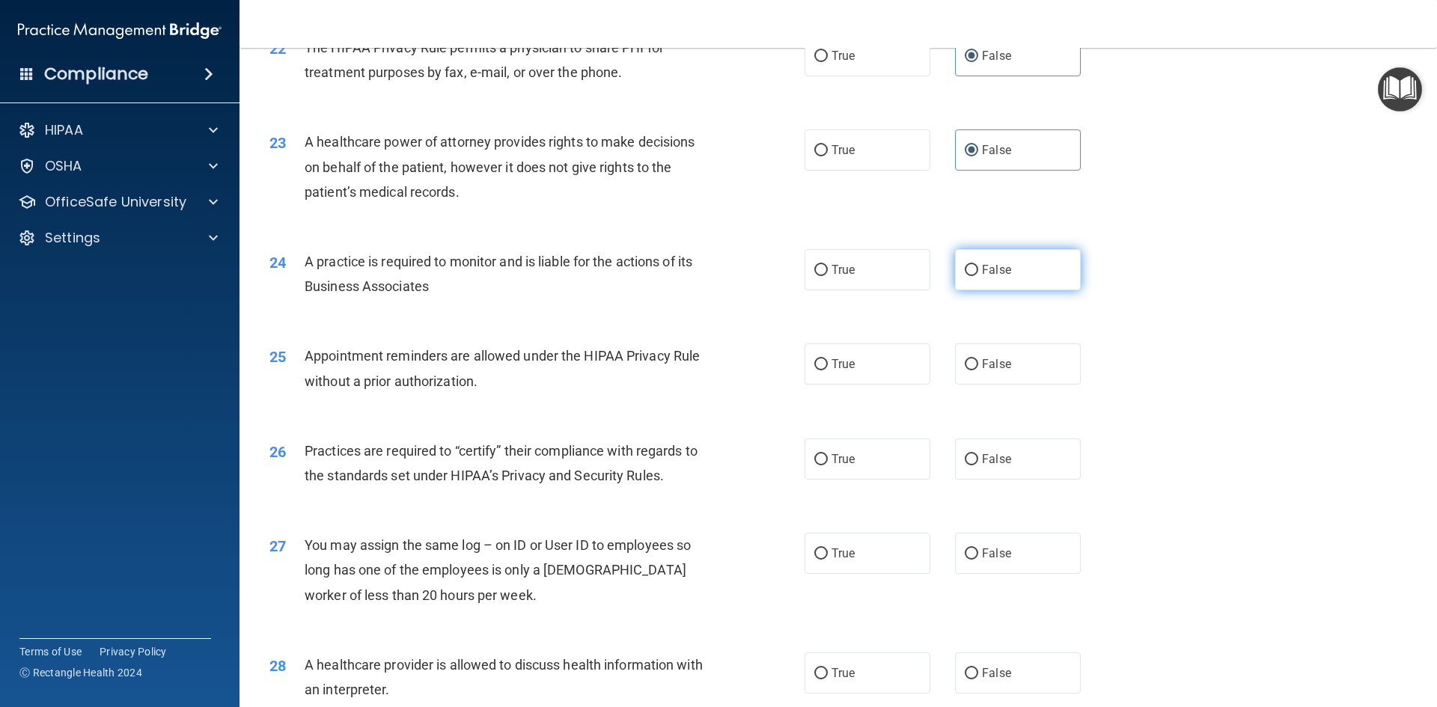
scroll to position [2469, 0]
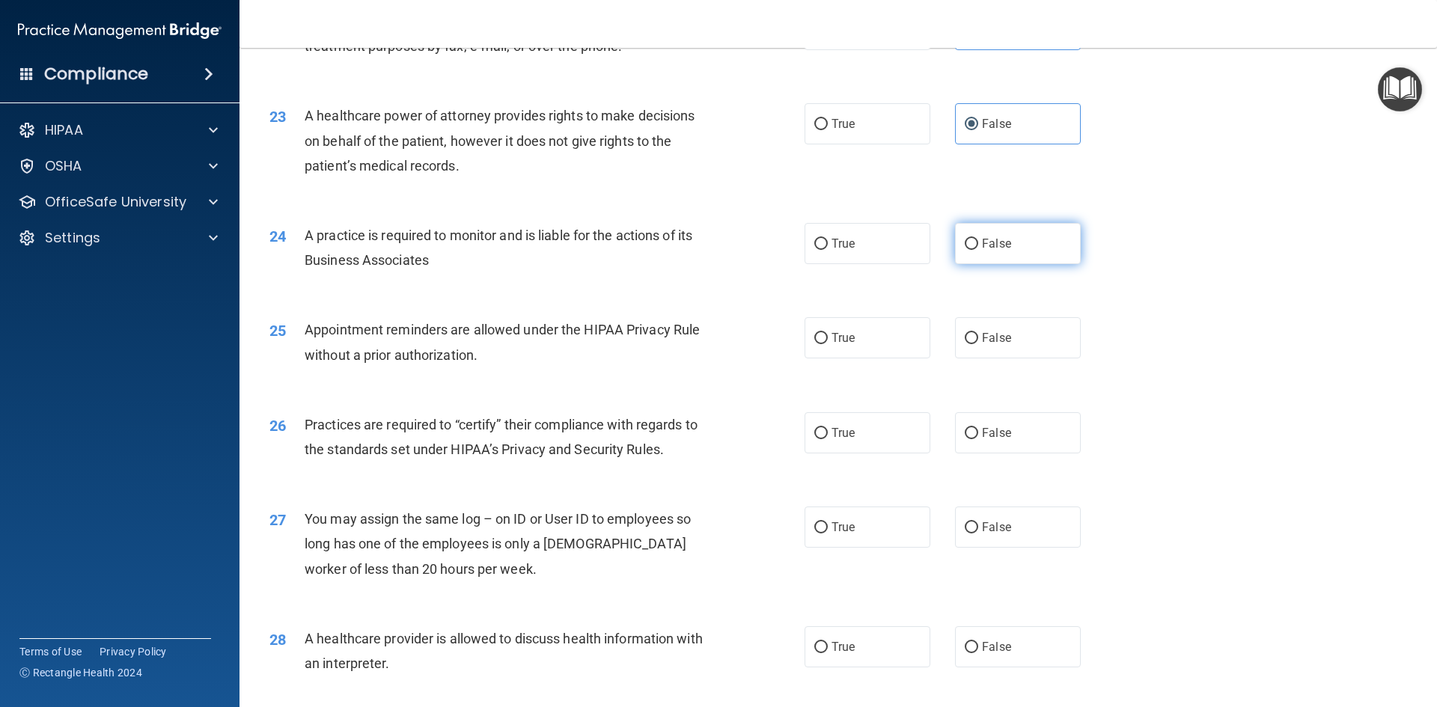
click at [1018, 229] on label "False" at bounding box center [1018, 243] width 126 height 41
click at [978, 239] on input "False" at bounding box center [971, 244] width 13 height 11
radio input "true"
click at [1003, 345] on label "False" at bounding box center [1018, 337] width 126 height 41
click at [978, 344] on input "False" at bounding box center [971, 338] width 13 height 11
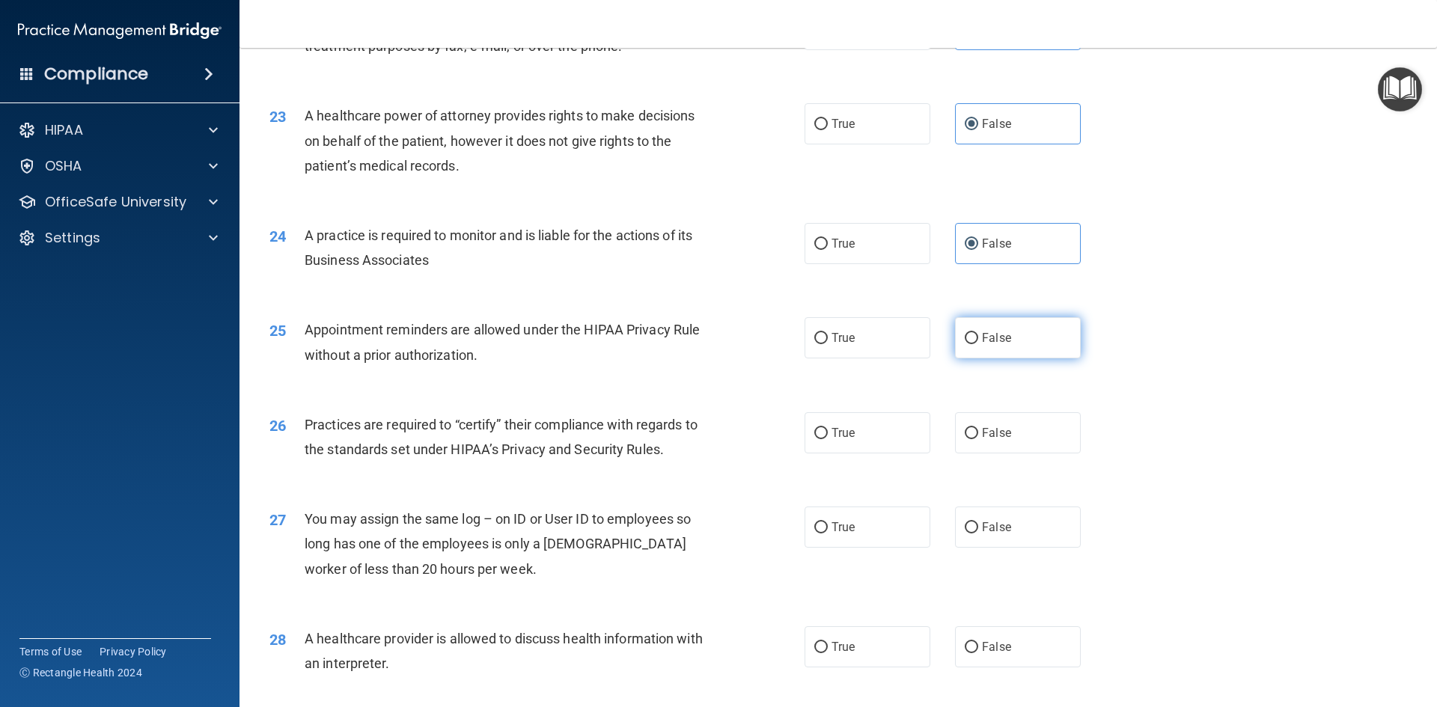
radio input "true"
click at [999, 427] on span "False" at bounding box center [996, 433] width 29 height 14
click at [978, 428] on input "False" at bounding box center [971, 433] width 13 height 11
radio input "true"
click at [998, 514] on label "False" at bounding box center [1018, 527] width 126 height 41
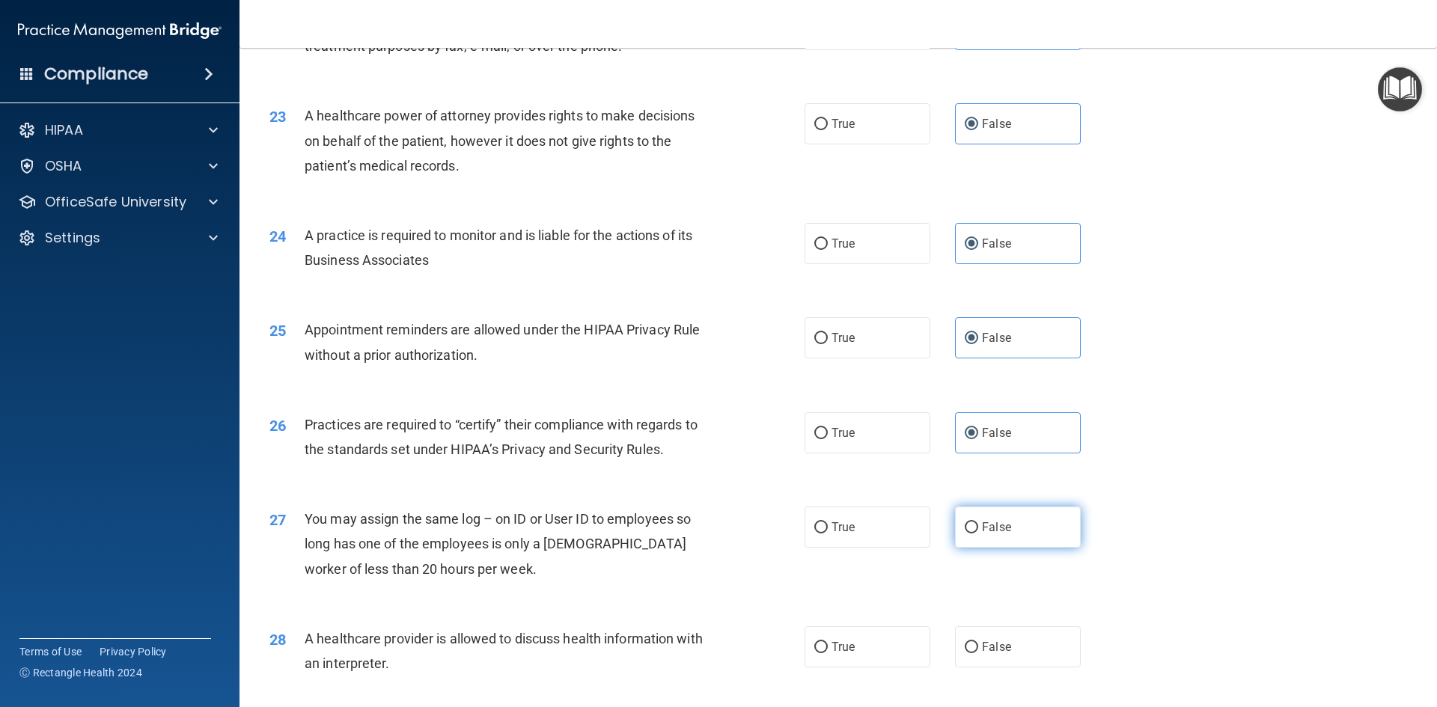
click at [978, 522] on input "False" at bounding box center [971, 527] width 13 height 11
radio input "true"
drag, startPoint x: 997, startPoint y: 616, endPoint x: 995, endPoint y: 623, distance: 7.8
click at [996, 617] on div "28 A healthcare provider is allowed to discuss health information with an inter…" at bounding box center [838, 655] width 1160 height 94
click at [993, 635] on label "False" at bounding box center [1018, 646] width 126 height 41
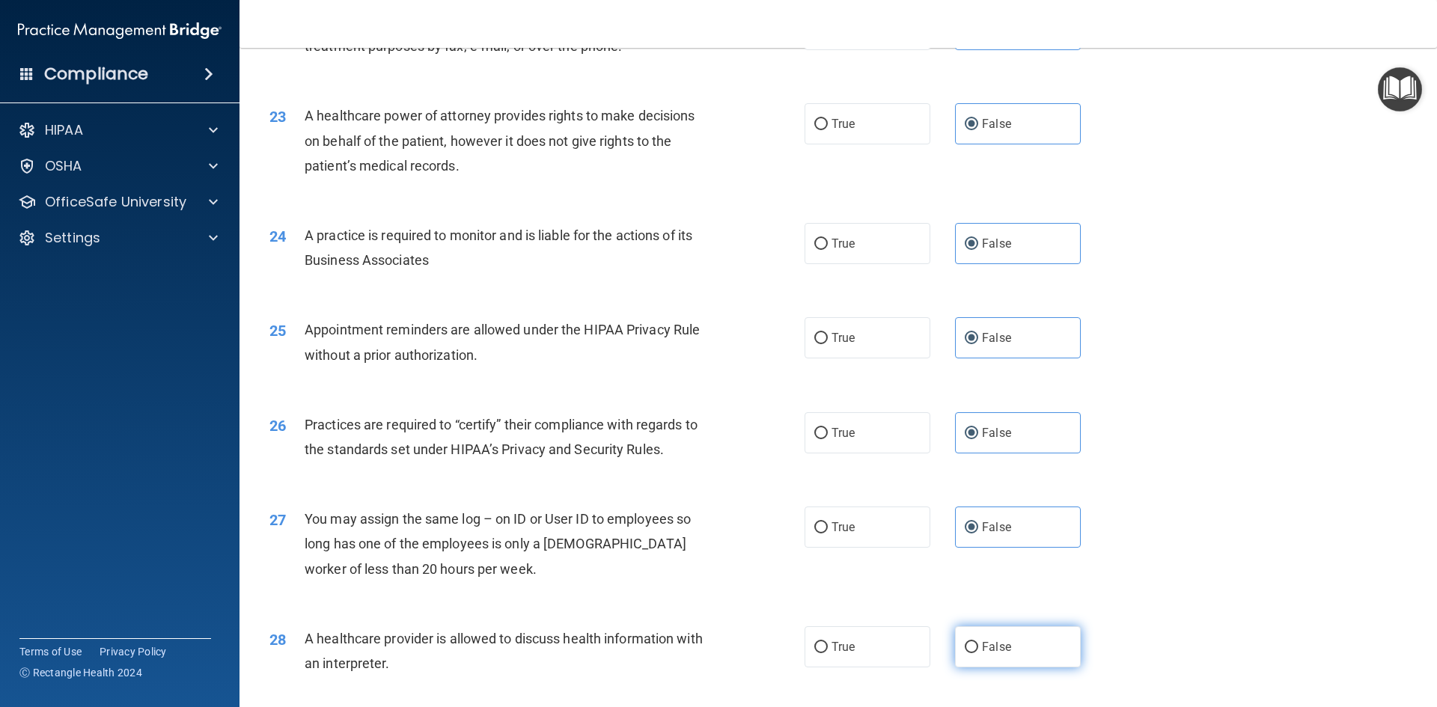
click at [978, 642] on input "False" at bounding box center [971, 647] width 13 height 11
radio input "true"
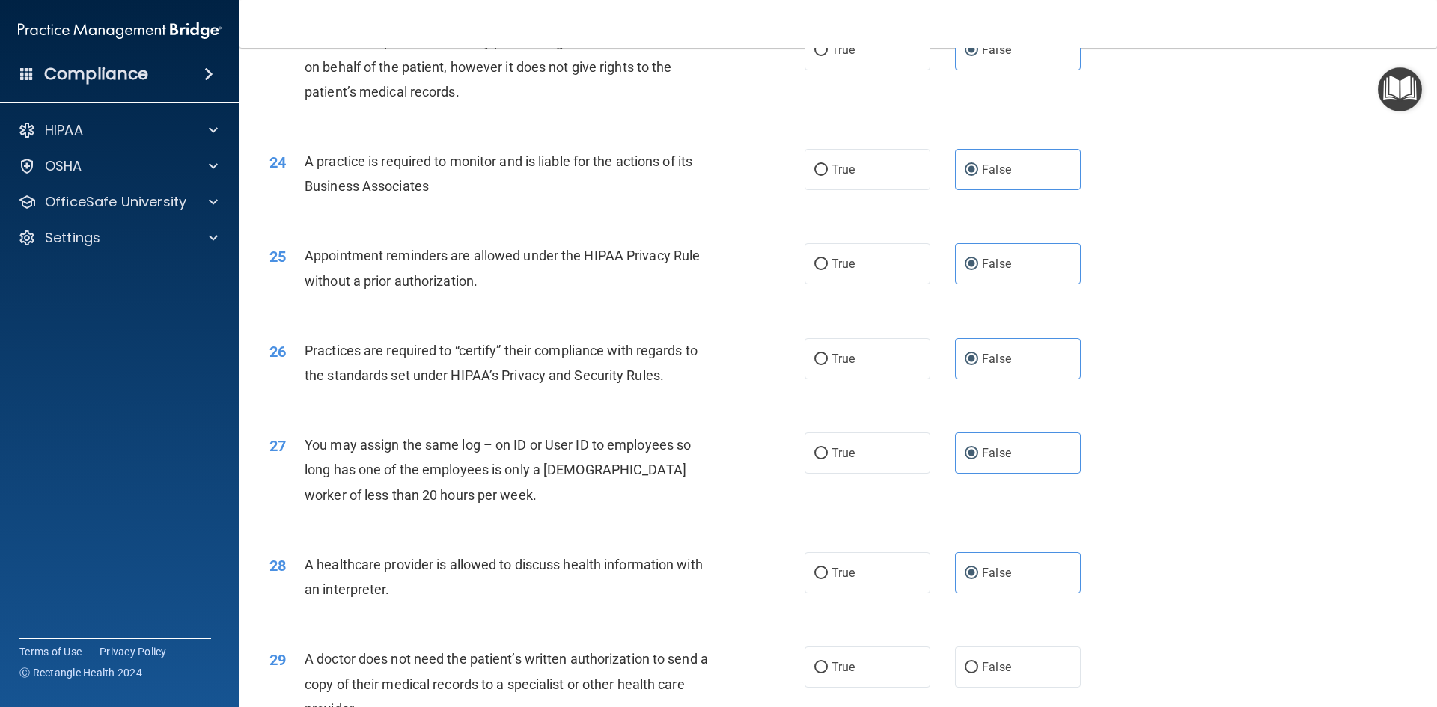
scroll to position [2776, 0]
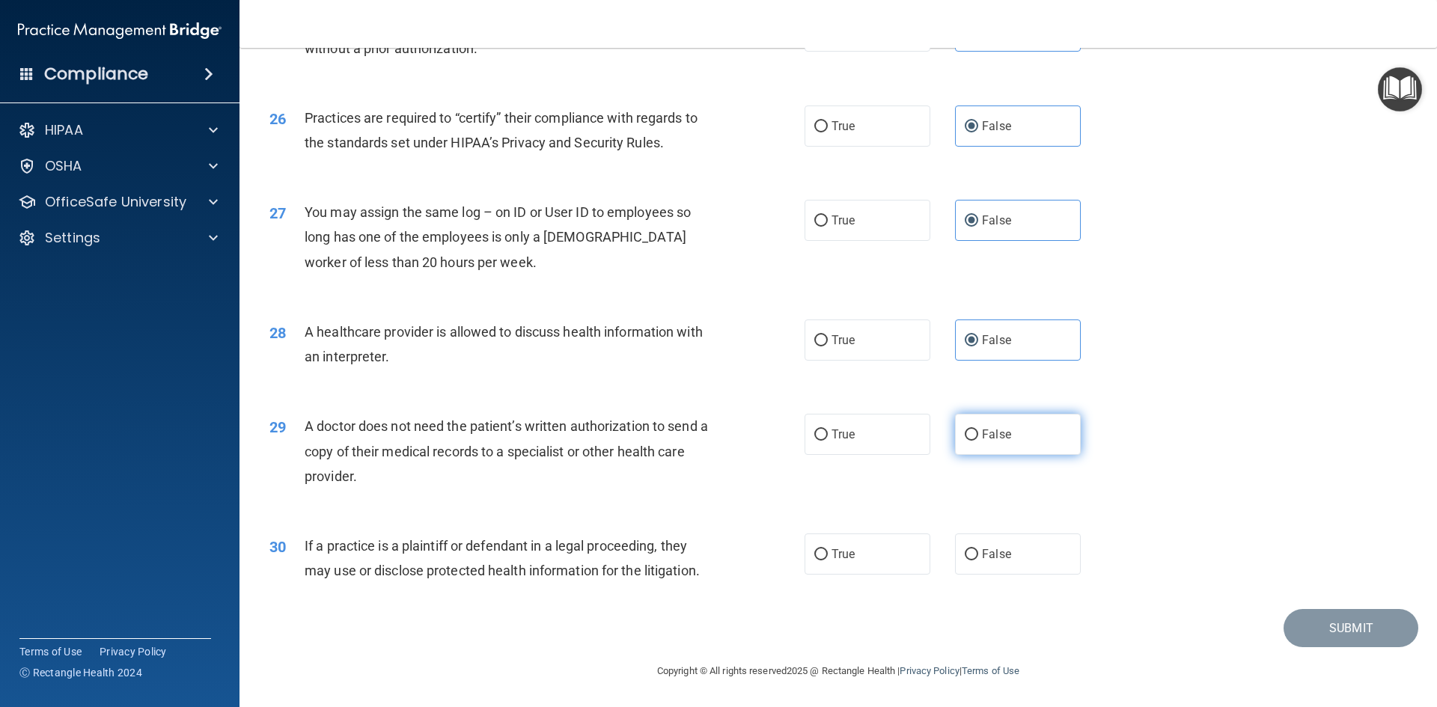
click at [1009, 437] on label "False" at bounding box center [1018, 434] width 126 height 41
click at [978, 437] on input "False" at bounding box center [971, 435] width 13 height 11
radio input "true"
click at [1014, 556] on label "False" at bounding box center [1018, 554] width 126 height 41
click at [978, 556] on input "False" at bounding box center [971, 554] width 13 height 11
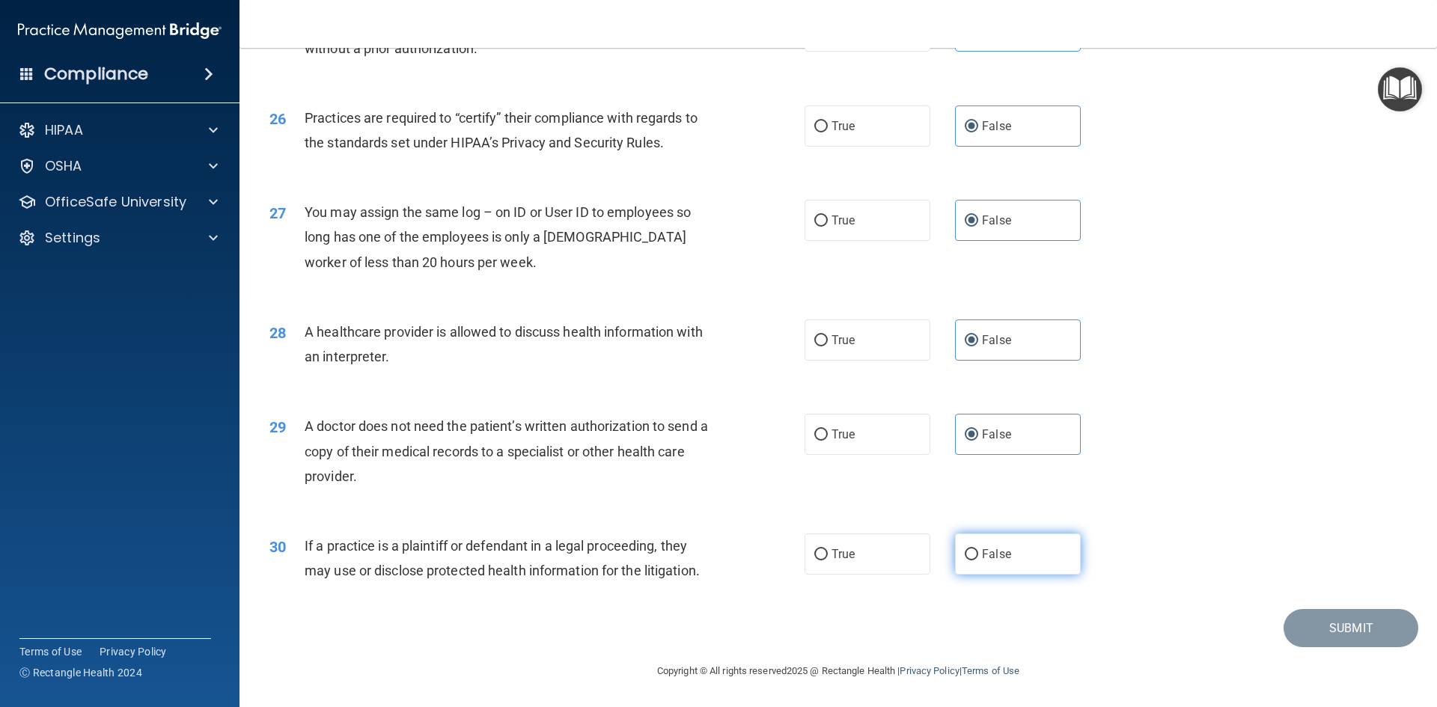
radio input "true"
click at [1335, 617] on button "Submit" at bounding box center [1350, 628] width 135 height 38
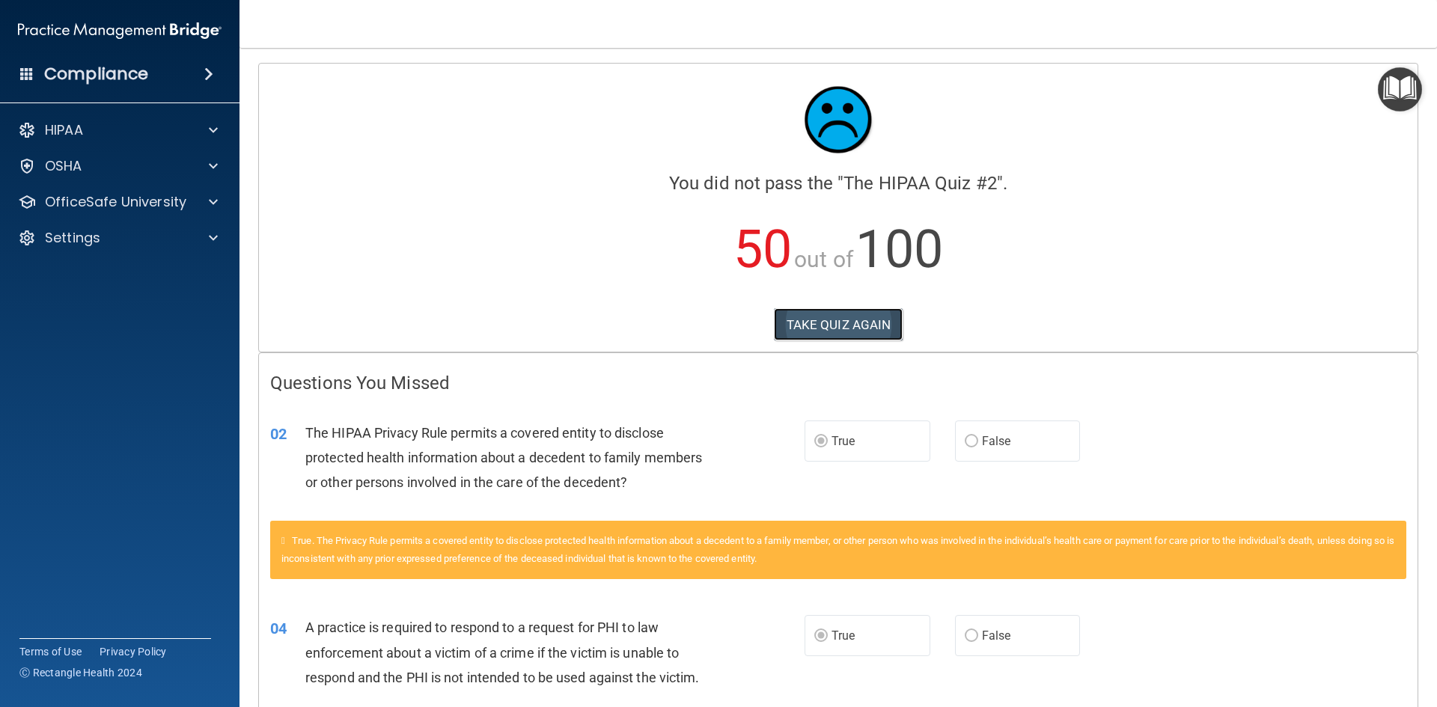
click at [813, 324] on button "TAKE QUIZ AGAIN" at bounding box center [838, 324] width 129 height 33
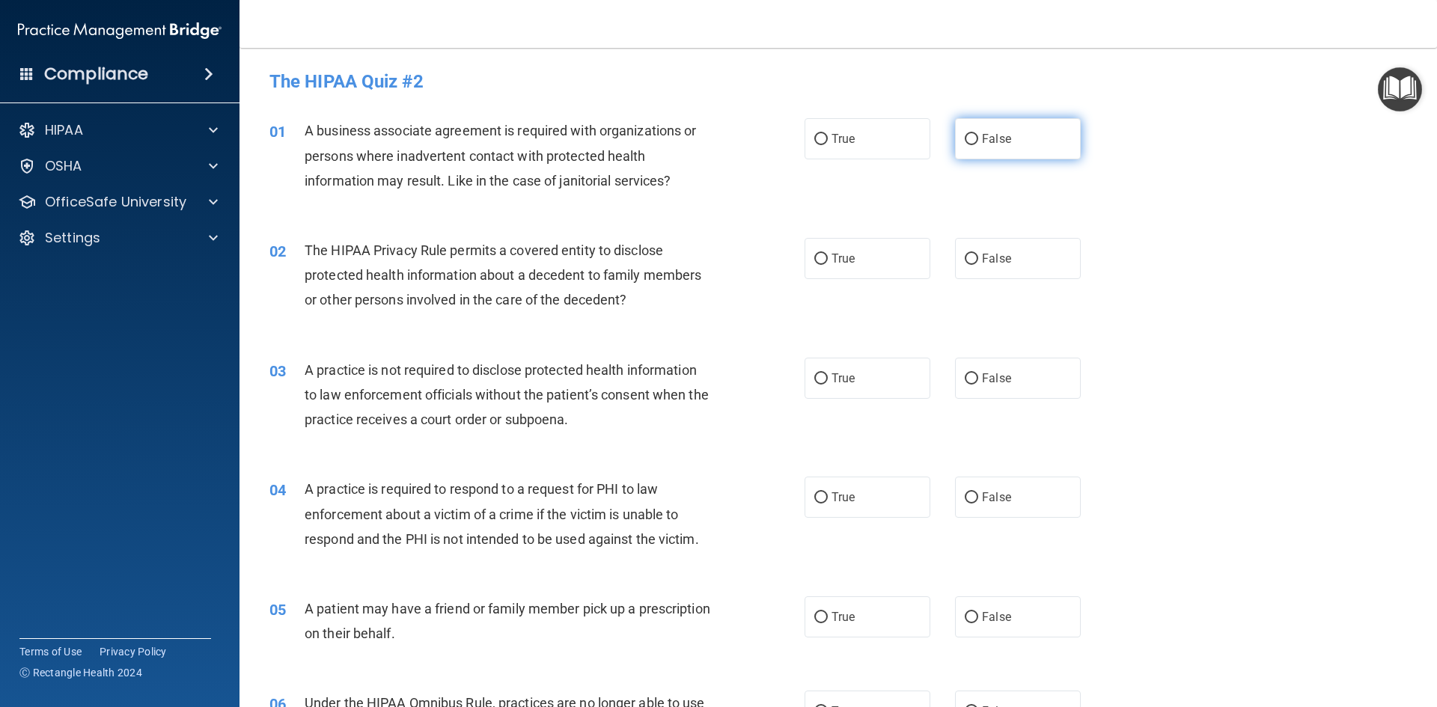
click at [998, 141] on span "False" at bounding box center [996, 139] width 29 height 14
click at [978, 141] on input "False" at bounding box center [971, 139] width 13 height 11
radio input "true"
click at [843, 256] on span "True" at bounding box center [842, 258] width 23 height 14
click at [828, 256] on input "True" at bounding box center [820, 259] width 13 height 11
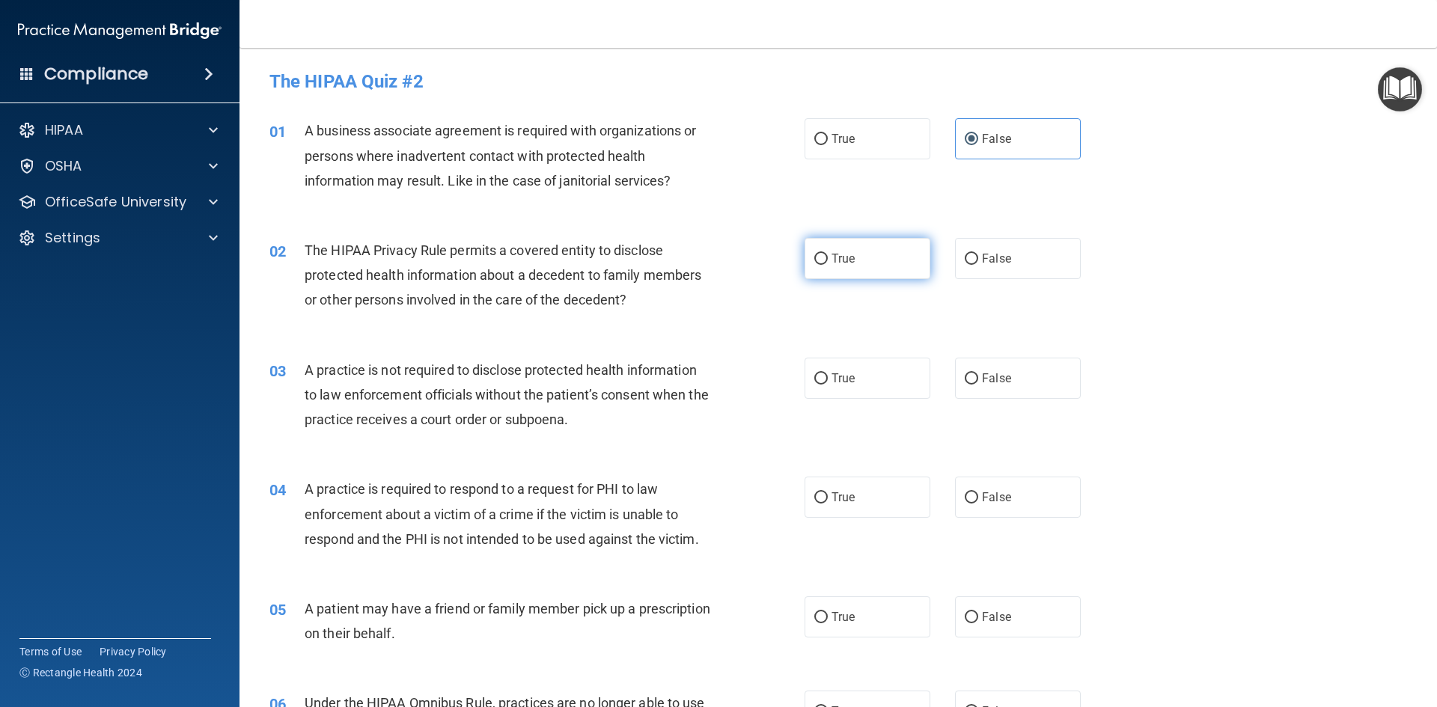
radio input "true"
click at [1001, 376] on span "False" at bounding box center [996, 378] width 29 height 14
click at [978, 376] on input "False" at bounding box center [971, 378] width 13 height 11
radio input "true"
click at [867, 501] on label "True" at bounding box center [867, 497] width 126 height 41
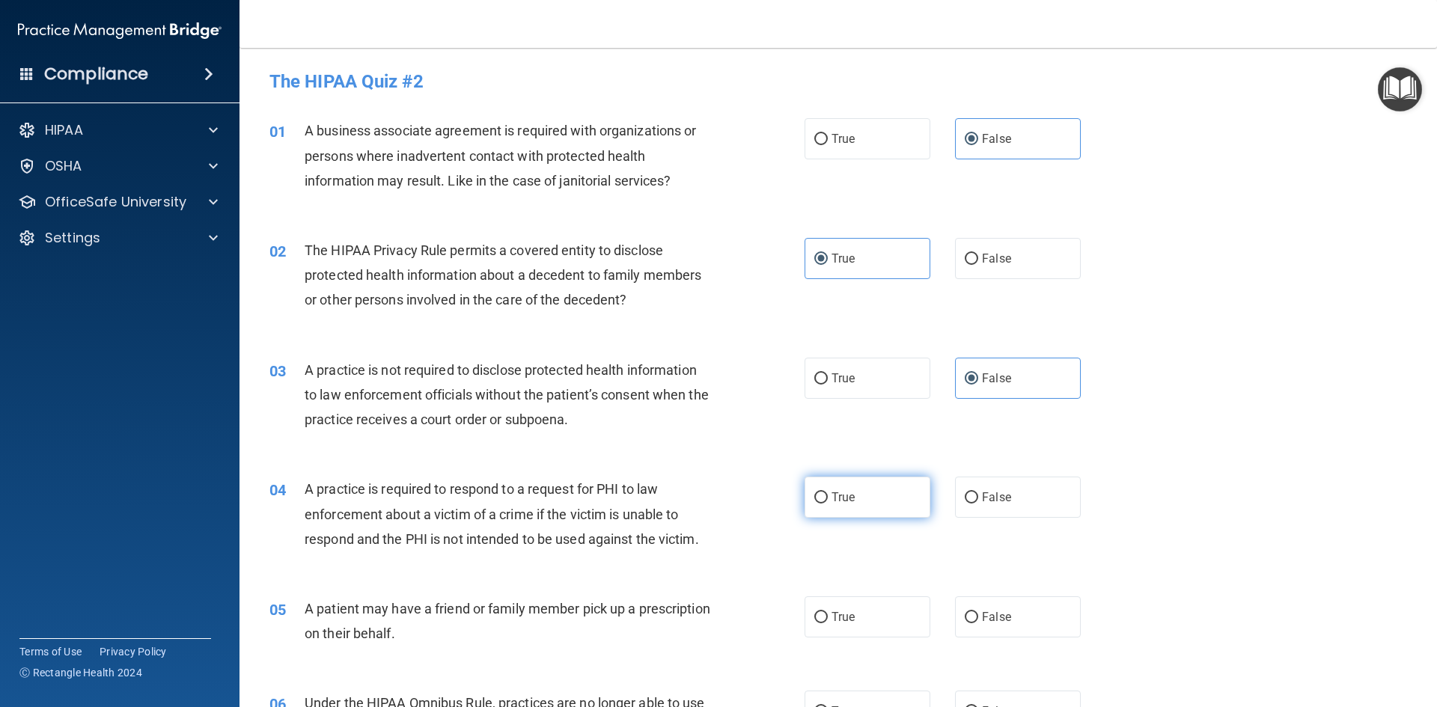
click at [828, 501] on input "True" at bounding box center [820, 497] width 13 height 11
radio input "true"
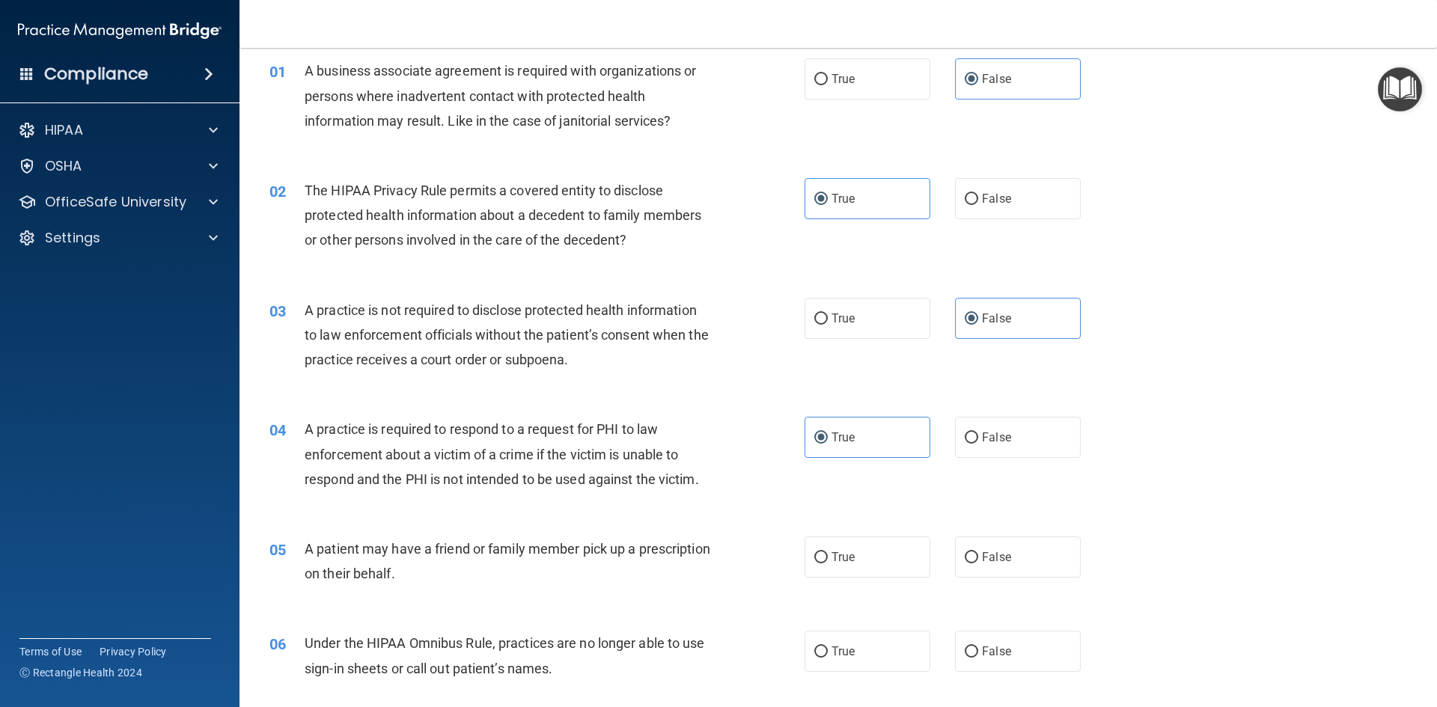
scroll to position [150, 0]
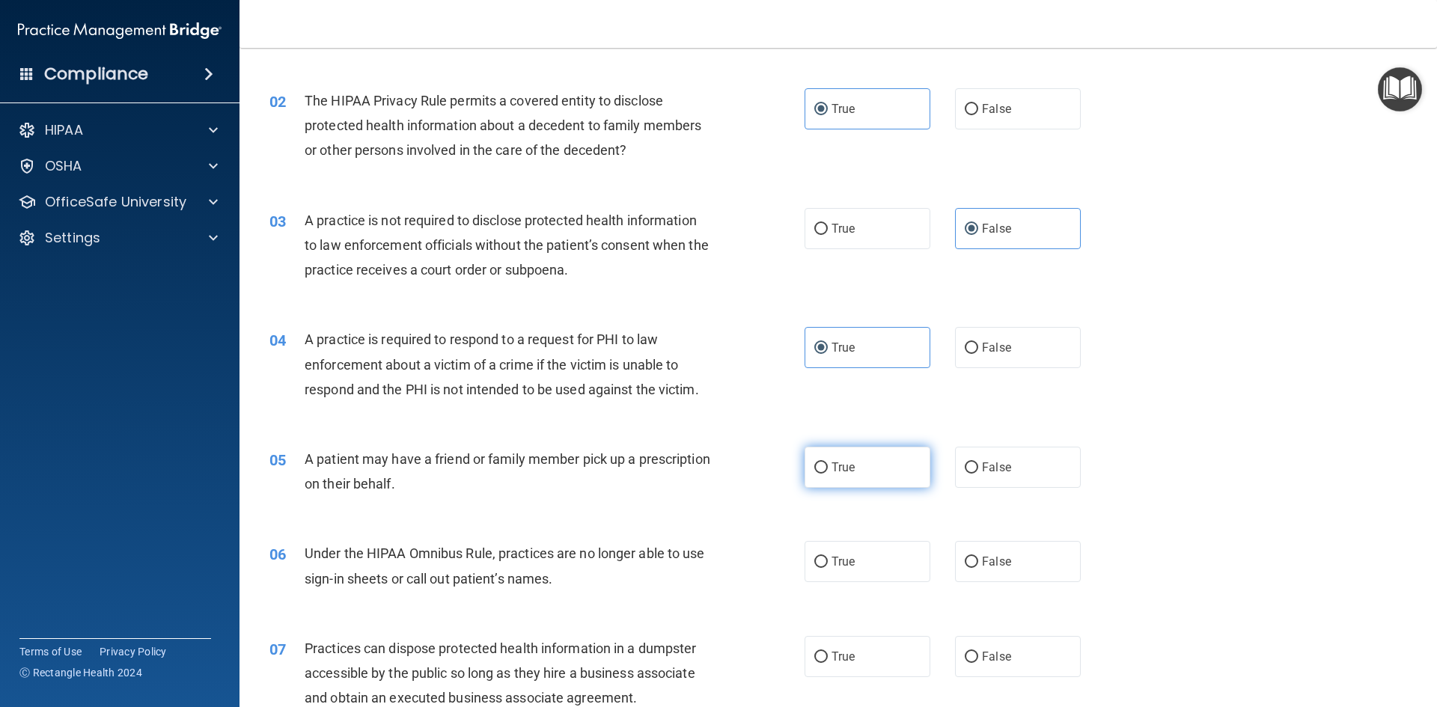
click at [893, 459] on label "True" at bounding box center [867, 467] width 126 height 41
click at [828, 462] on input "True" at bounding box center [820, 467] width 13 height 11
radio input "true"
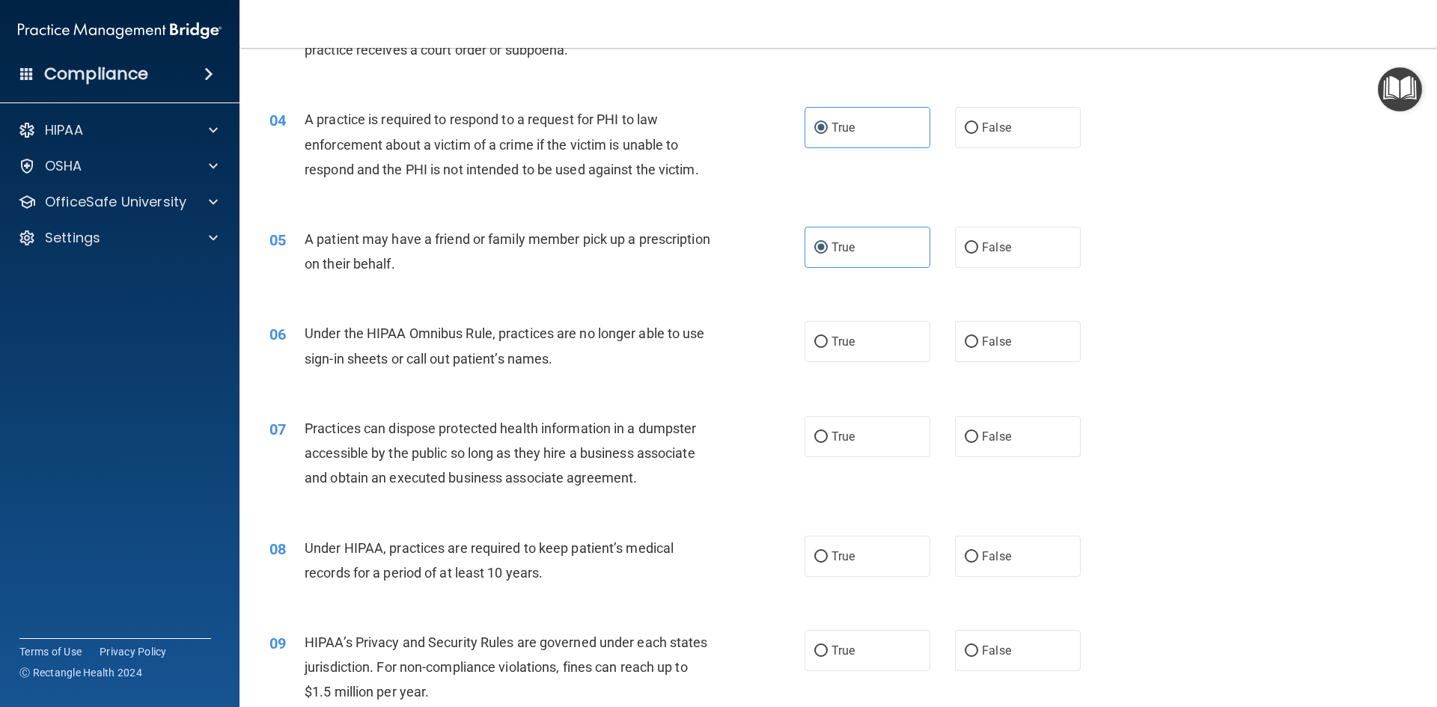
scroll to position [374, 0]
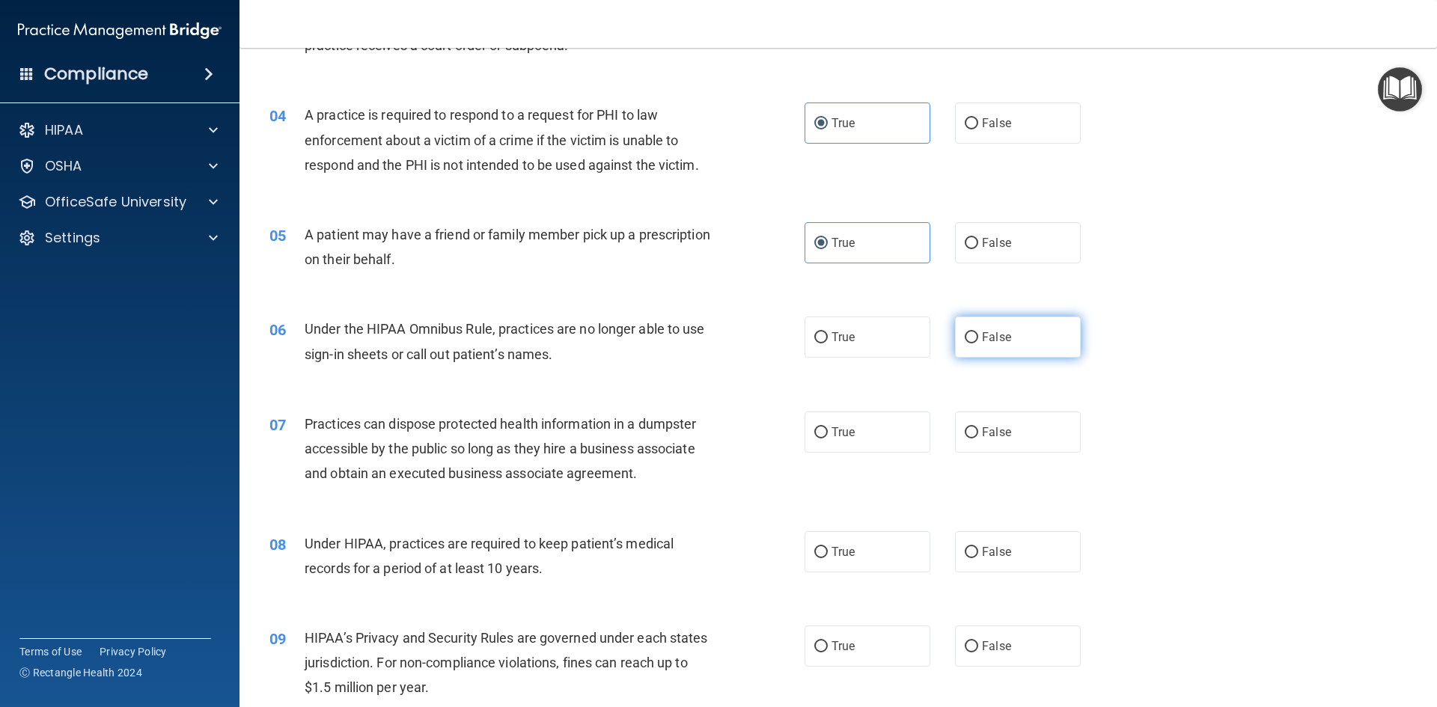
click at [1026, 340] on label "False" at bounding box center [1018, 337] width 126 height 41
click at [978, 340] on input "False" at bounding box center [971, 337] width 13 height 11
radio input "true"
click at [998, 428] on span "False" at bounding box center [996, 432] width 29 height 14
click at [978, 428] on input "False" at bounding box center [971, 432] width 13 height 11
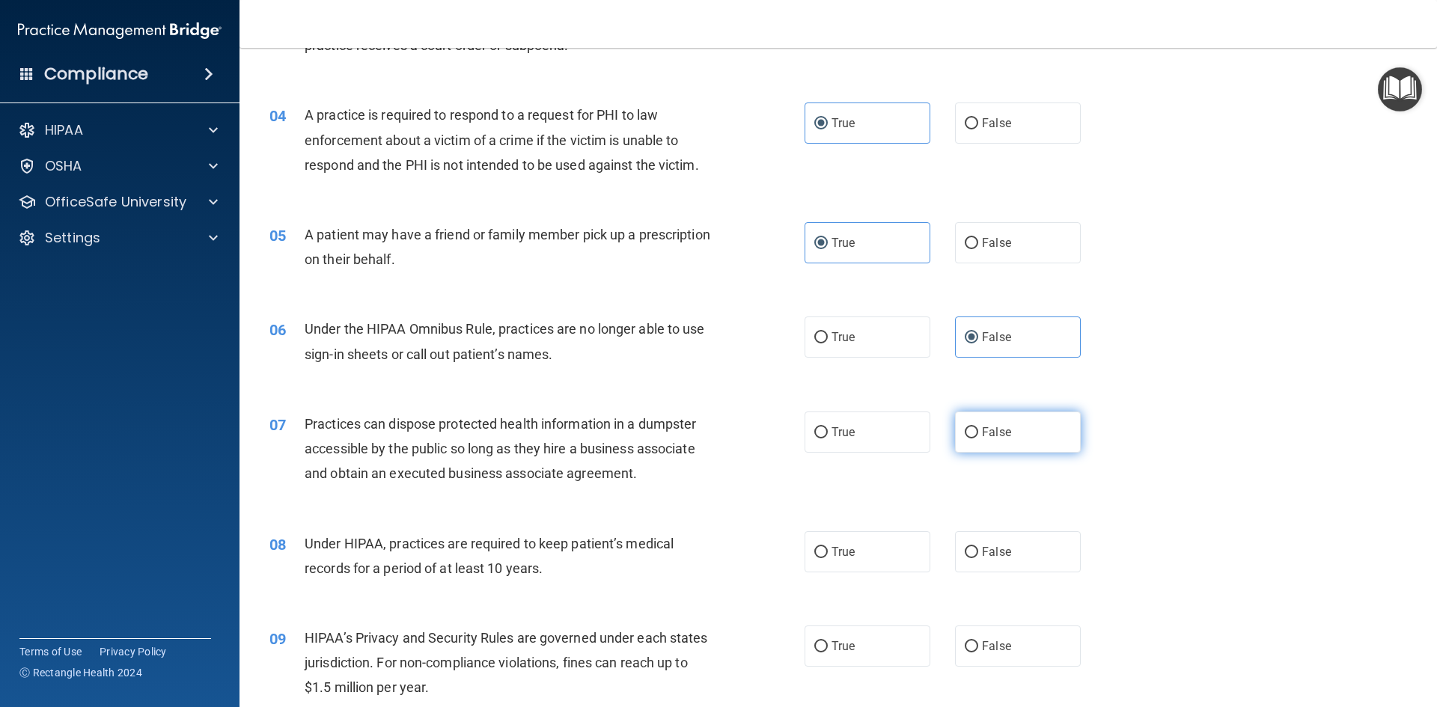
radio input "true"
click at [992, 546] on span "False" at bounding box center [996, 552] width 29 height 14
click at [978, 547] on input "False" at bounding box center [971, 552] width 13 height 11
radio input "true"
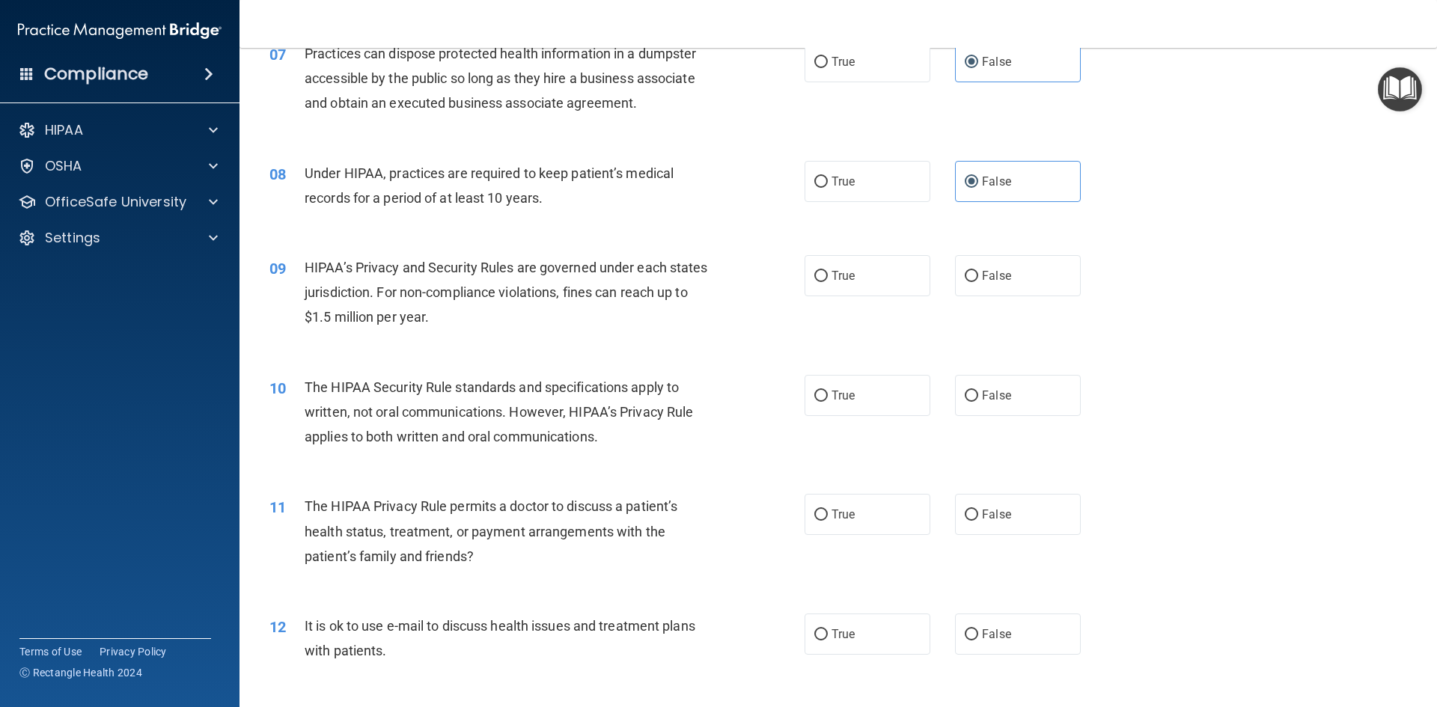
scroll to position [748, 0]
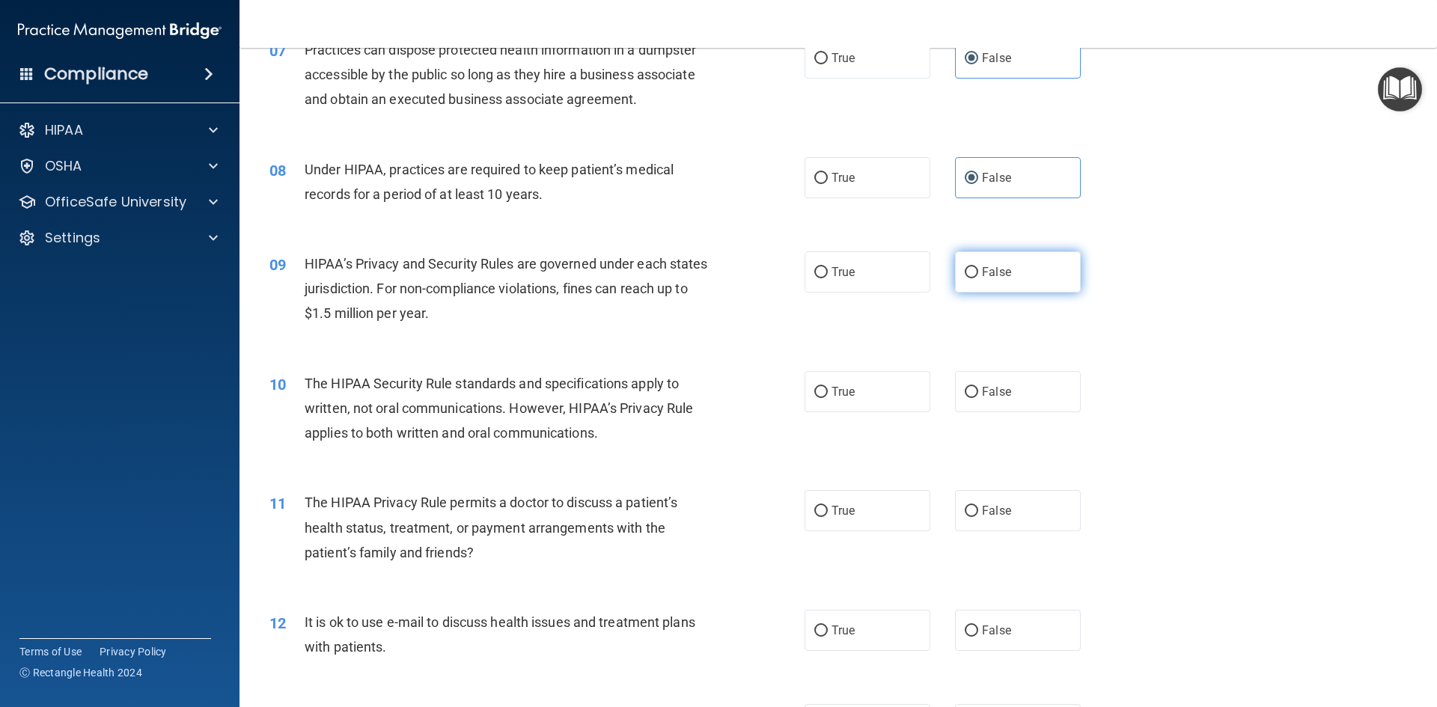
click at [991, 273] on span "False" at bounding box center [996, 272] width 29 height 14
click at [978, 273] on input "False" at bounding box center [971, 272] width 13 height 11
radio input "true"
click at [827, 406] on label "True" at bounding box center [867, 391] width 126 height 41
click at [827, 398] on input "True" at bounding box center [820, 392] width 13 height 11
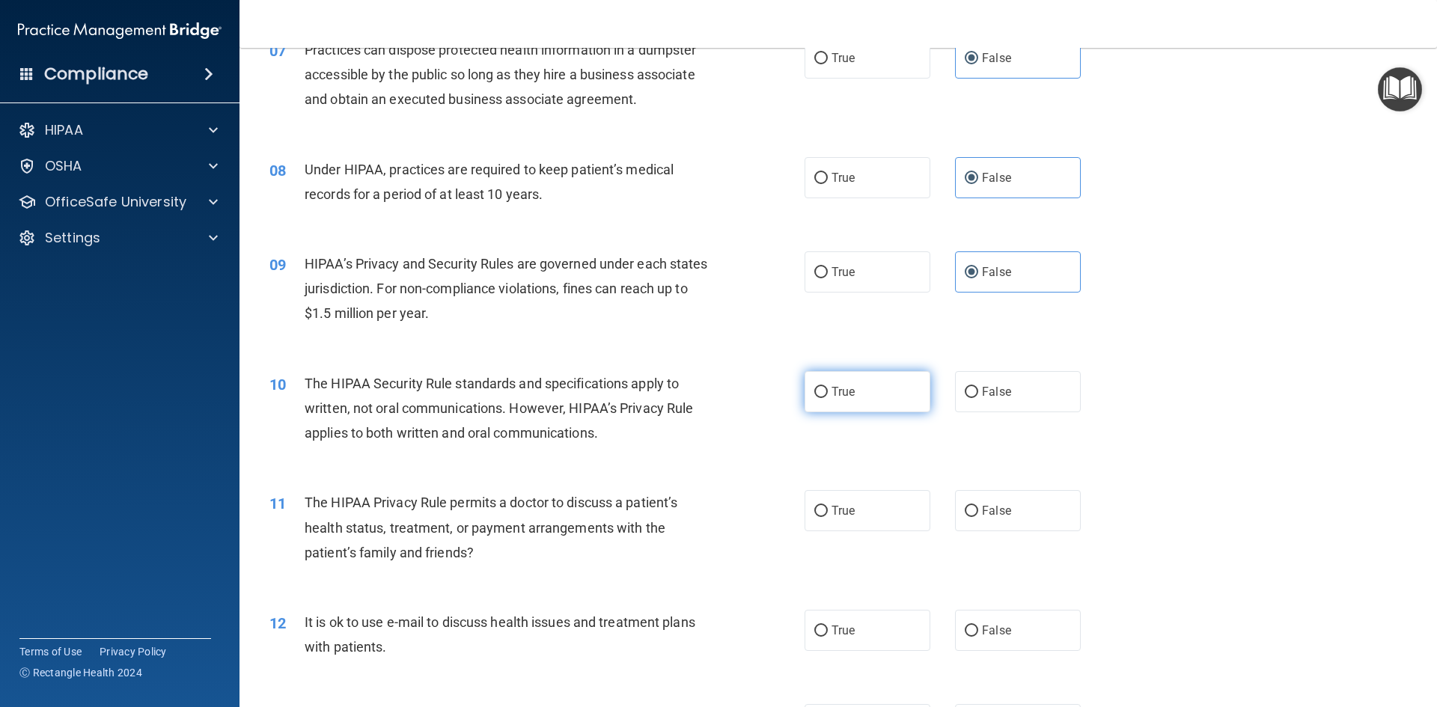
radio input "true"
click at [837, 513] on span "True" at bounding box center [842, 511] width 23 height 14
click at [828, 513] on input "True" at bounding box center [820, 511] width 13 height 11
radio input "true"
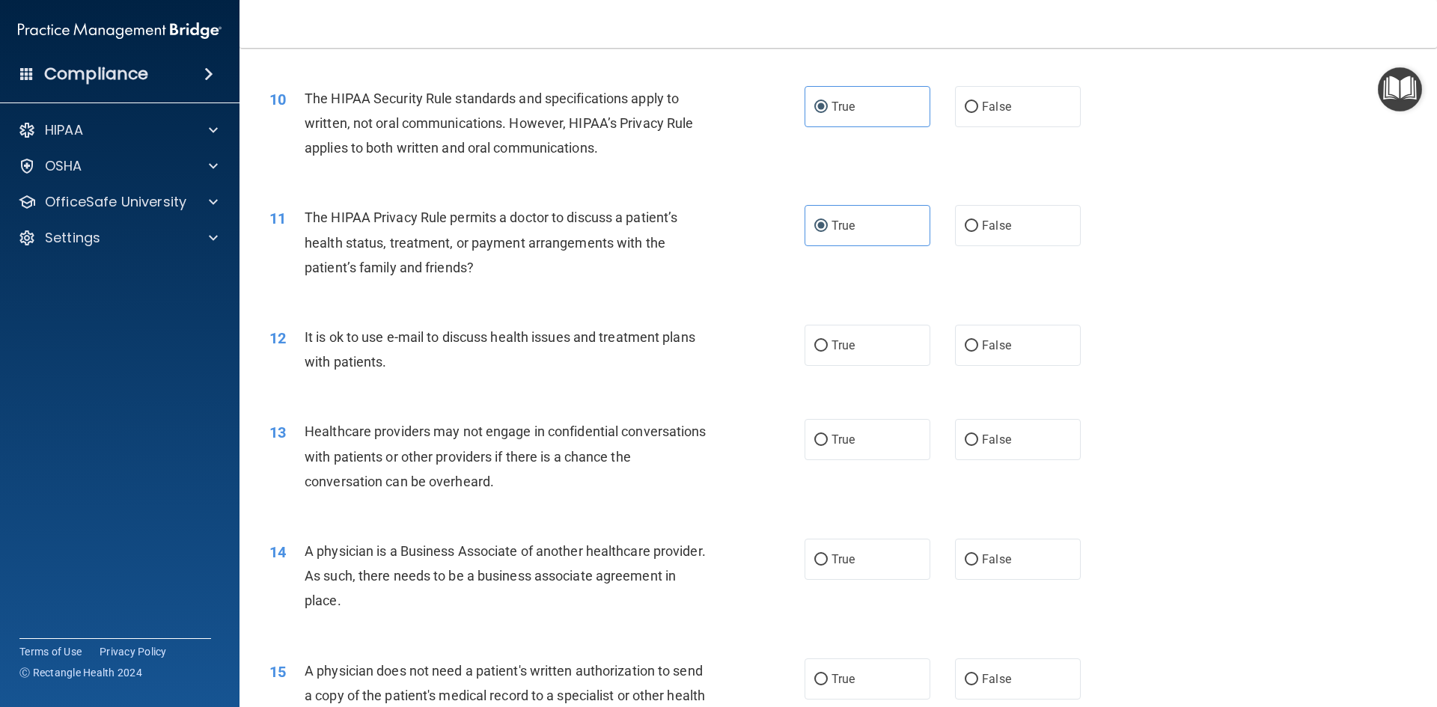
scroll to position [1048, 0]
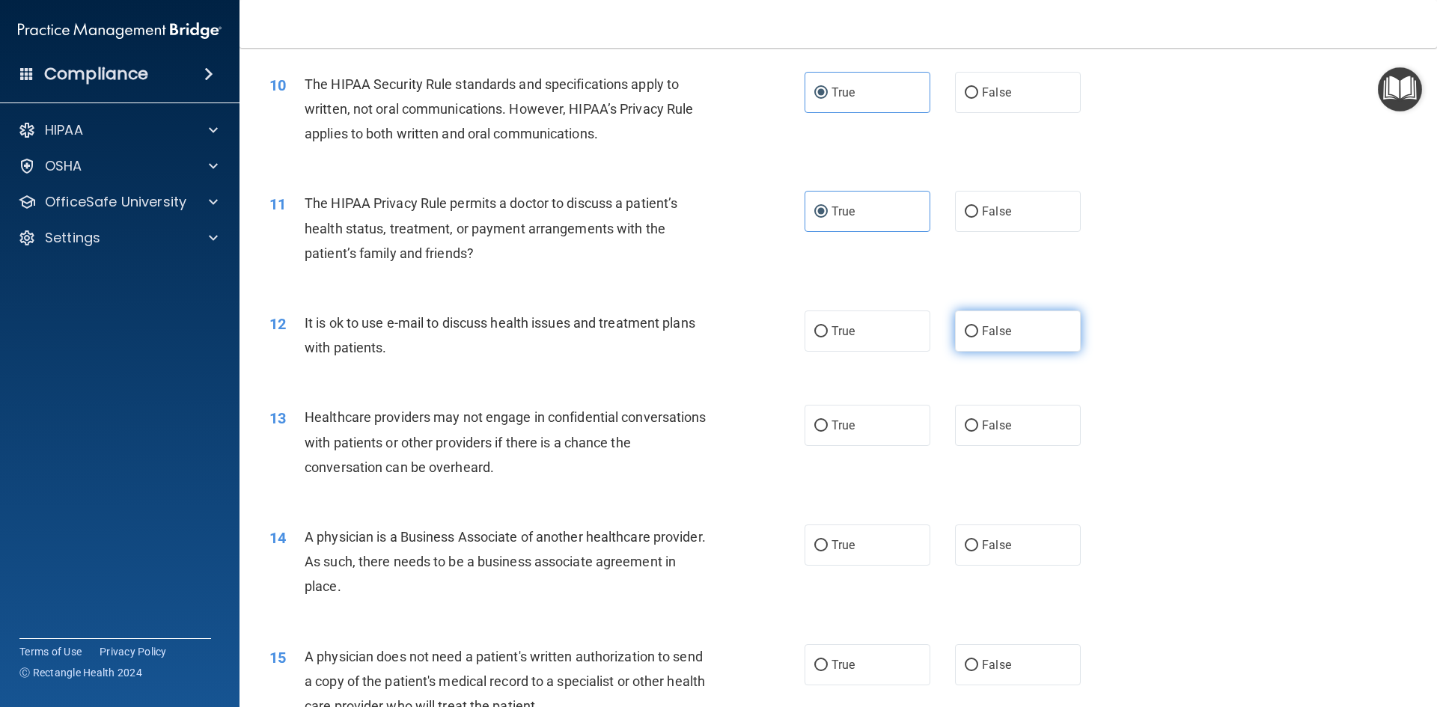
click at [966, 342] on label "False" at bounding box center [1018, 331] width 126 height 41
click at [966, 337] on input "False" at bounding box center [971, 331] width 13 height 11
radio input "true"
click at [988, 425] on span "False" at bounding box center [996, 425] width 29 height 14
click at [978, 425] on input "False" at bounding box center [971, 426] width 13 height 11
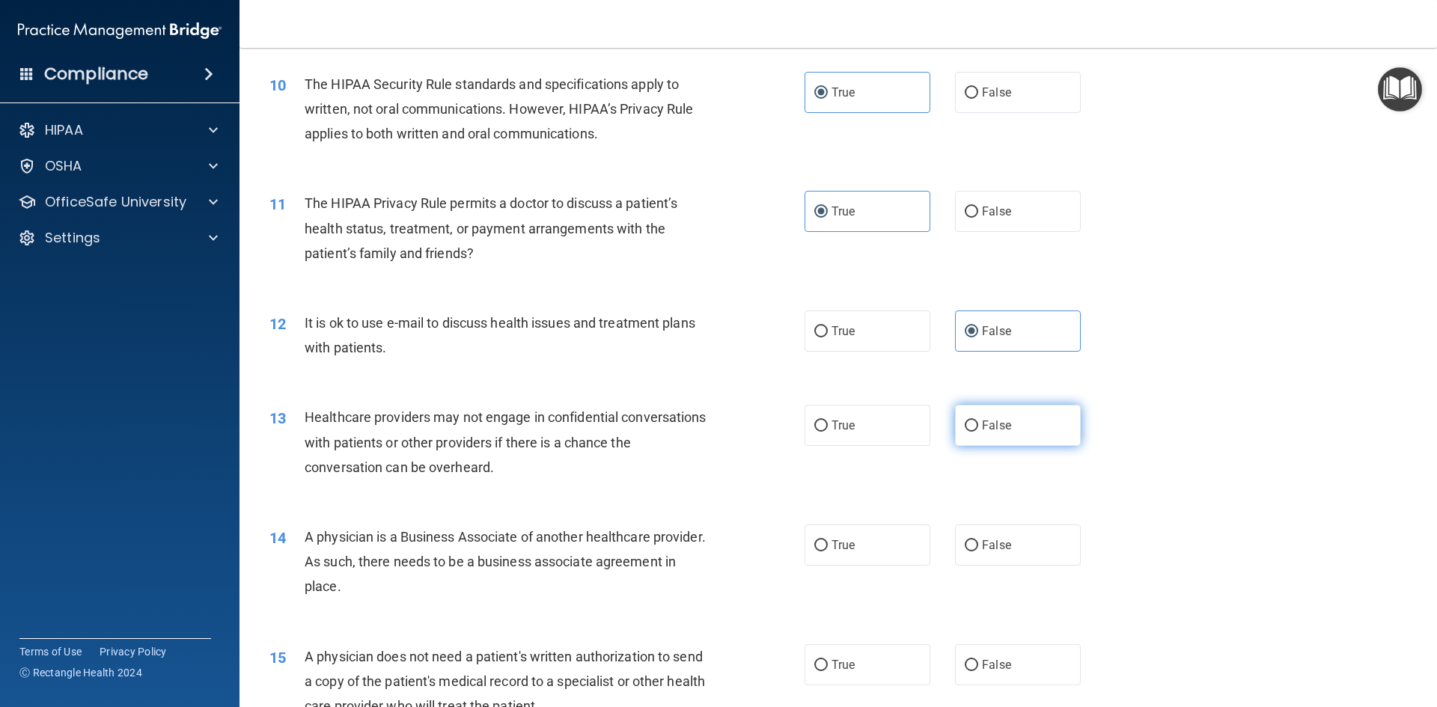
radio input "true"
click at [980, 529] on label "False" at bounding box center [1018, 545] width 126 height 41
click at [978, 540] on input "False" at bounding box center [971, 545] width 13 height 11
radio input "true"
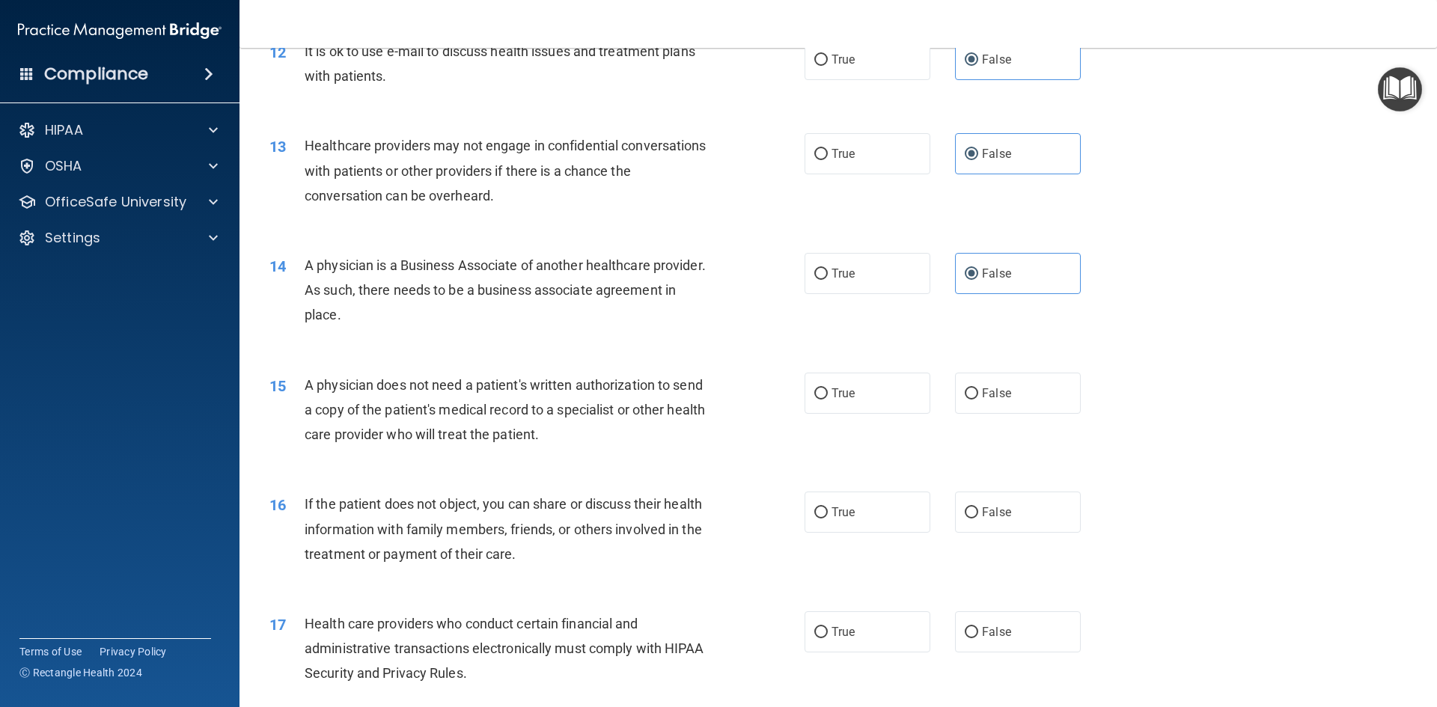
scroll to position [1347, 0]
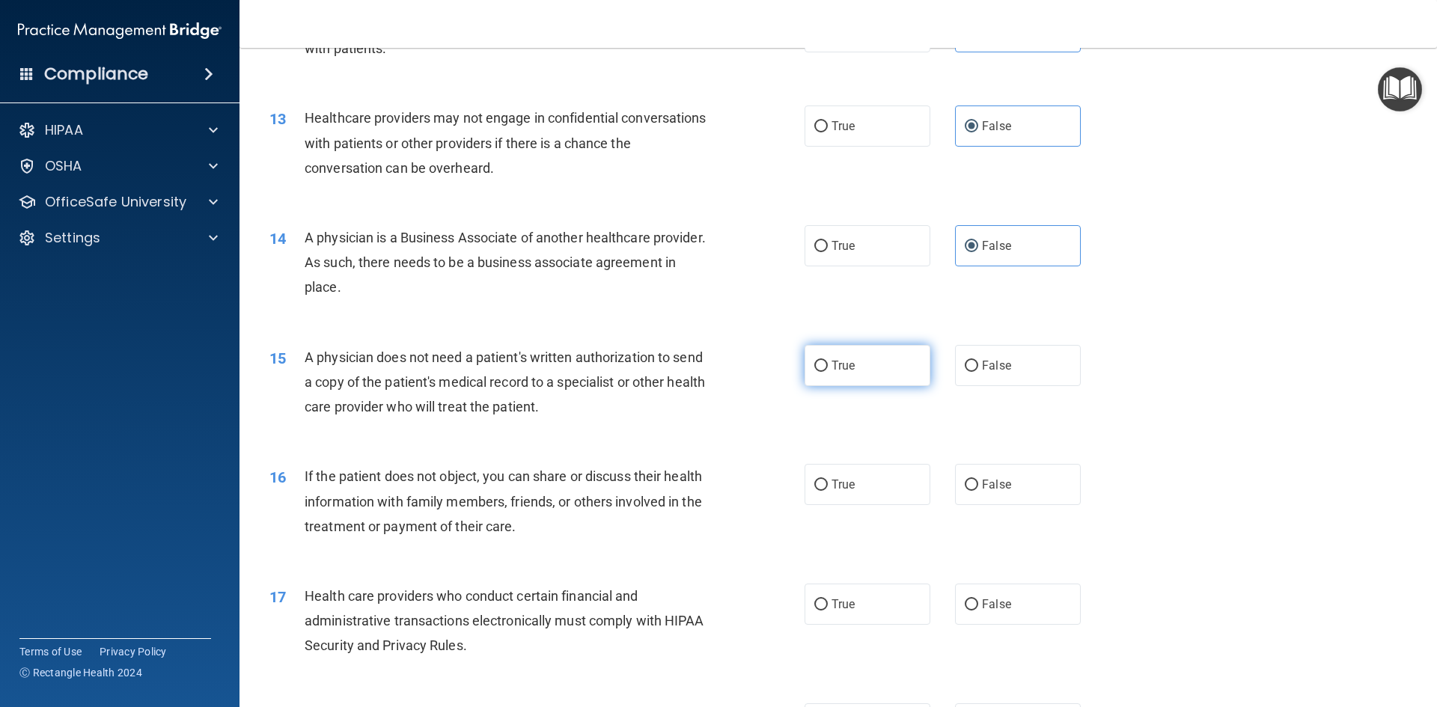
click at [804, 361] on label "True" at bounding box center [867, 365] width 126 height 41
click at [814, 361] on input "True" at bounding box center [820, 366] width 13 height 11
radio input "true"
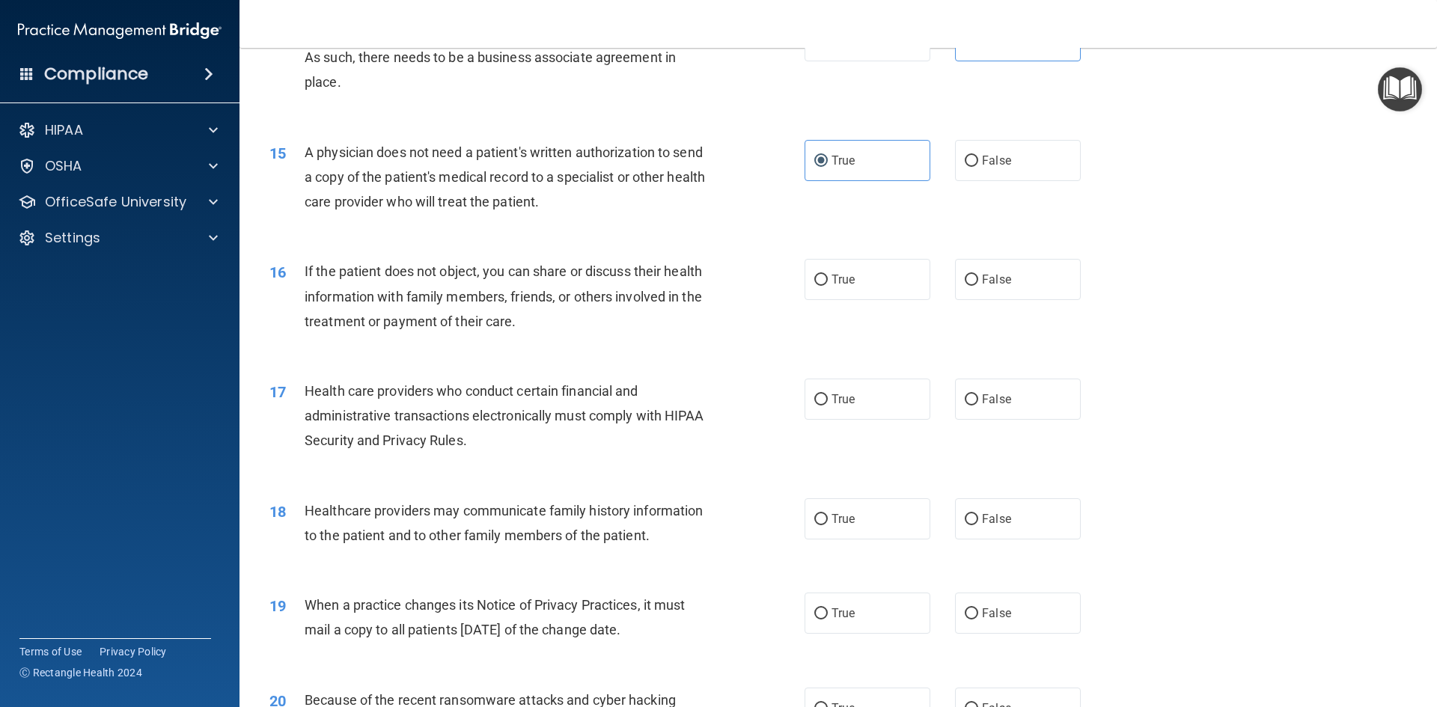
scroll to position [1571, 0]
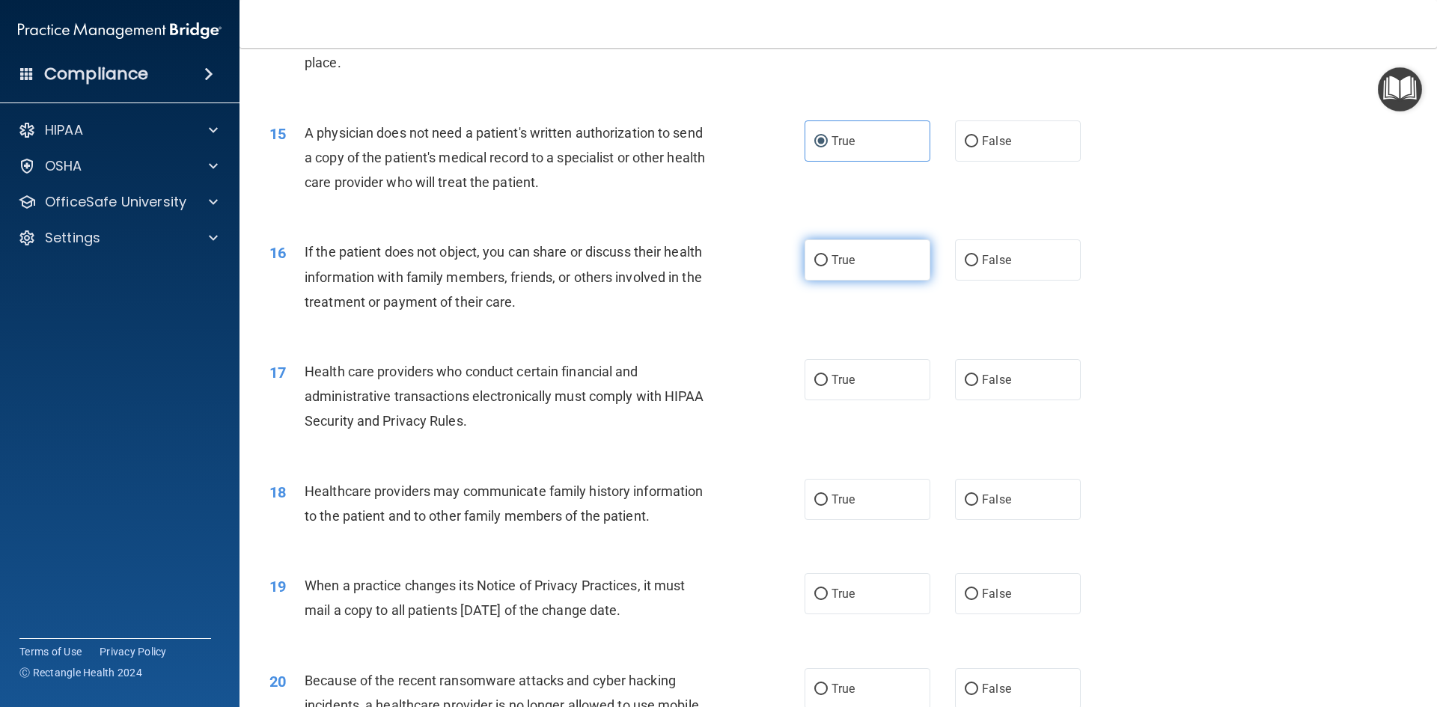
click at [834, 269] on label "True" at bounding box center [867, 259] width 126 height 41
click at [828, 266] on input "True" at bounding box center [820, 260] width 13 height 11
radio input "true"
click at [835, 396] on label "True" at bounding box center [867, 379] width 126 height 41
click at [828, 386] on input "True" at bounding box center [820, 380] width 13 height 11
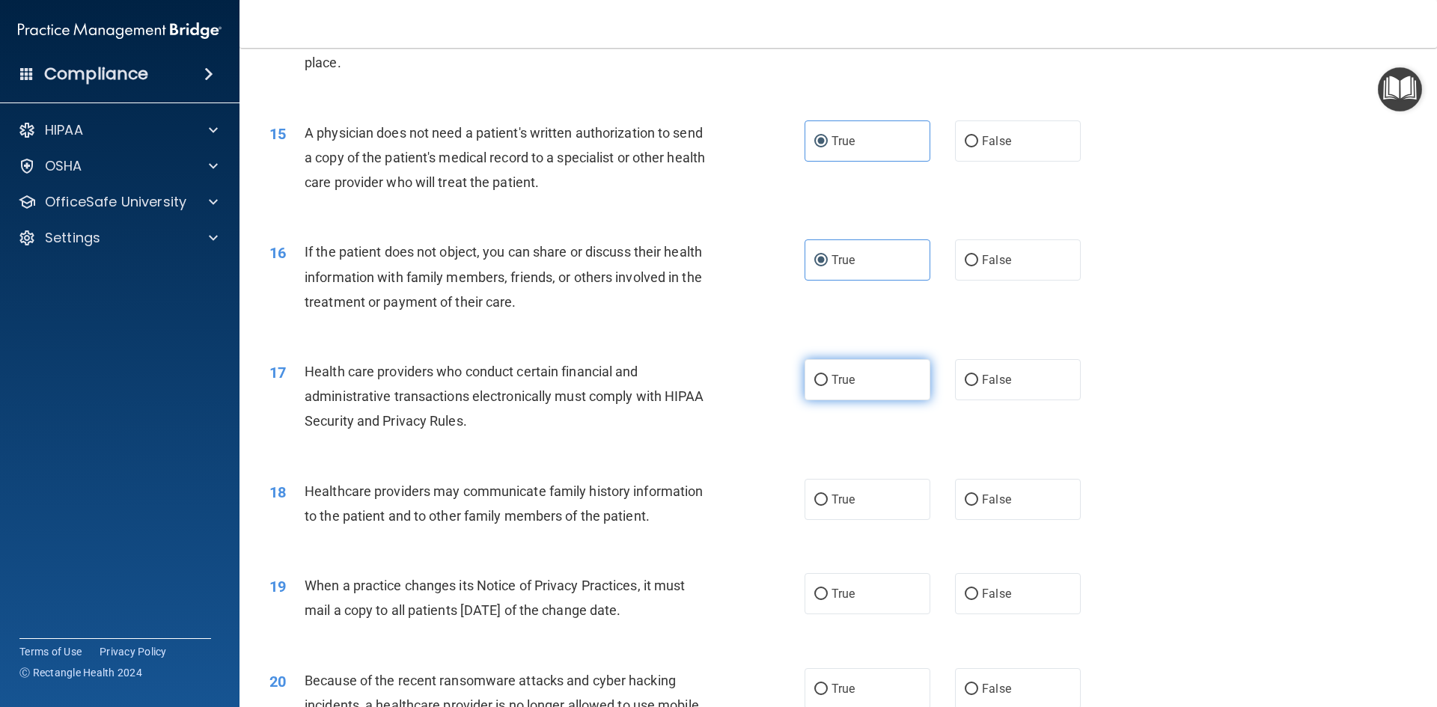
radio input "true"
click at [998, 492] on label "False" at bounding box center [1018, 499] width 126 height 41
click at [978, 495] on input "False" at bounding box center [971, 500] width 13 height 11
radio input "true"
click at [991, 597] on span "False" at bounding box center [996, 594] width 29 height 14
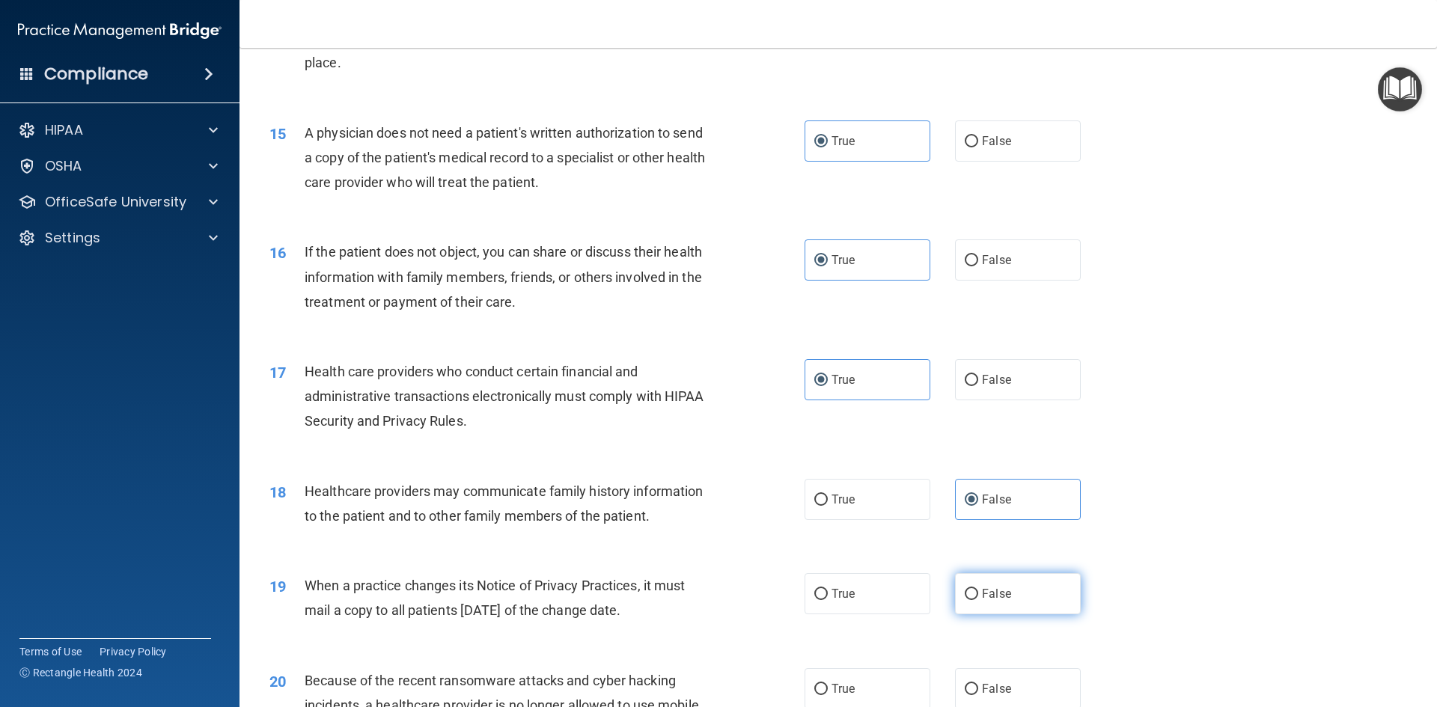
click at [978, 597] on input "False" at bounding box center [971, 594] width 13 height 11
radio input "true"
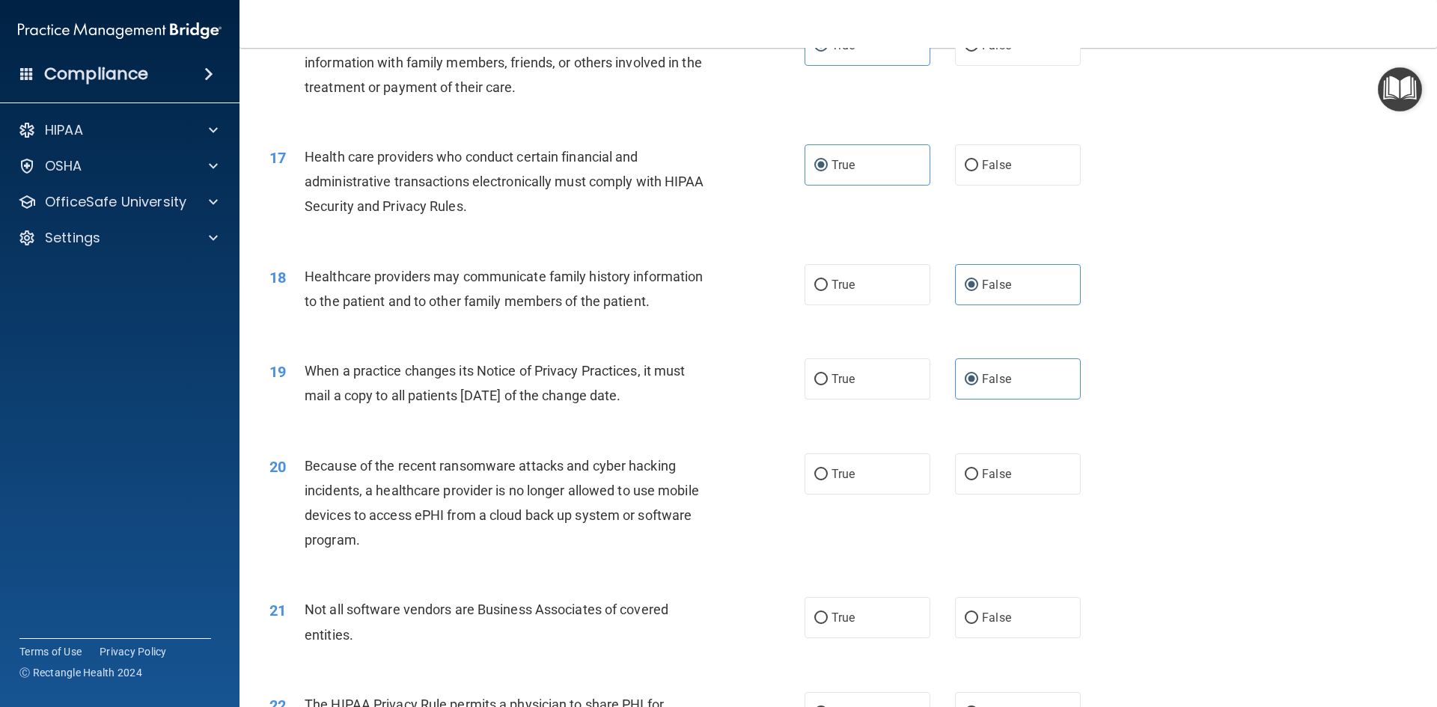
scroll to position [1871, 0]
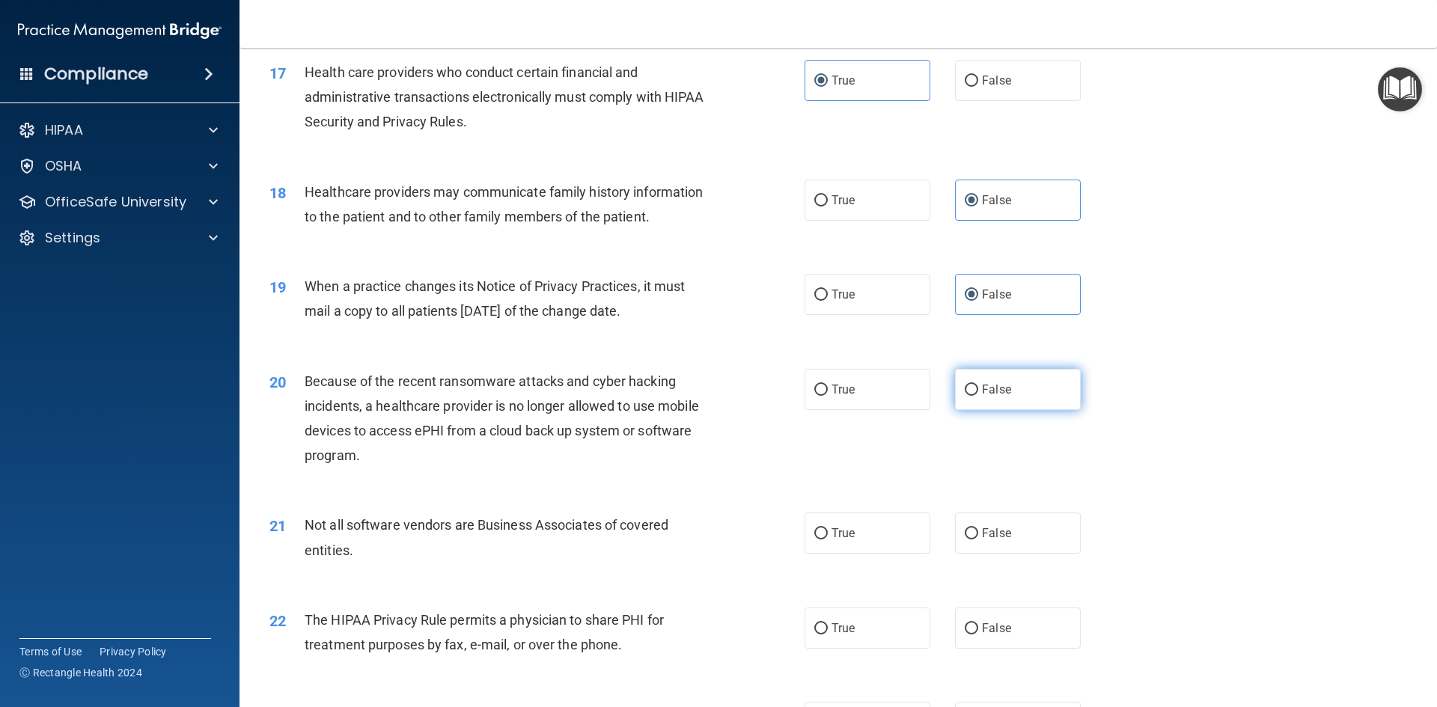
click at [982, 397] on label "False" at bounding box center [1018, 389] width 126 height 41
click at [978, 396] on input "False" at bounding box center [971, 390] width 13 height 11
radio input "true"
click at [896, 525] on label "True" at bounding box center [867, 533] width 126 height 41
click at [828, 528] on input "True" at bounding box center [820, 533] width 13 height 11
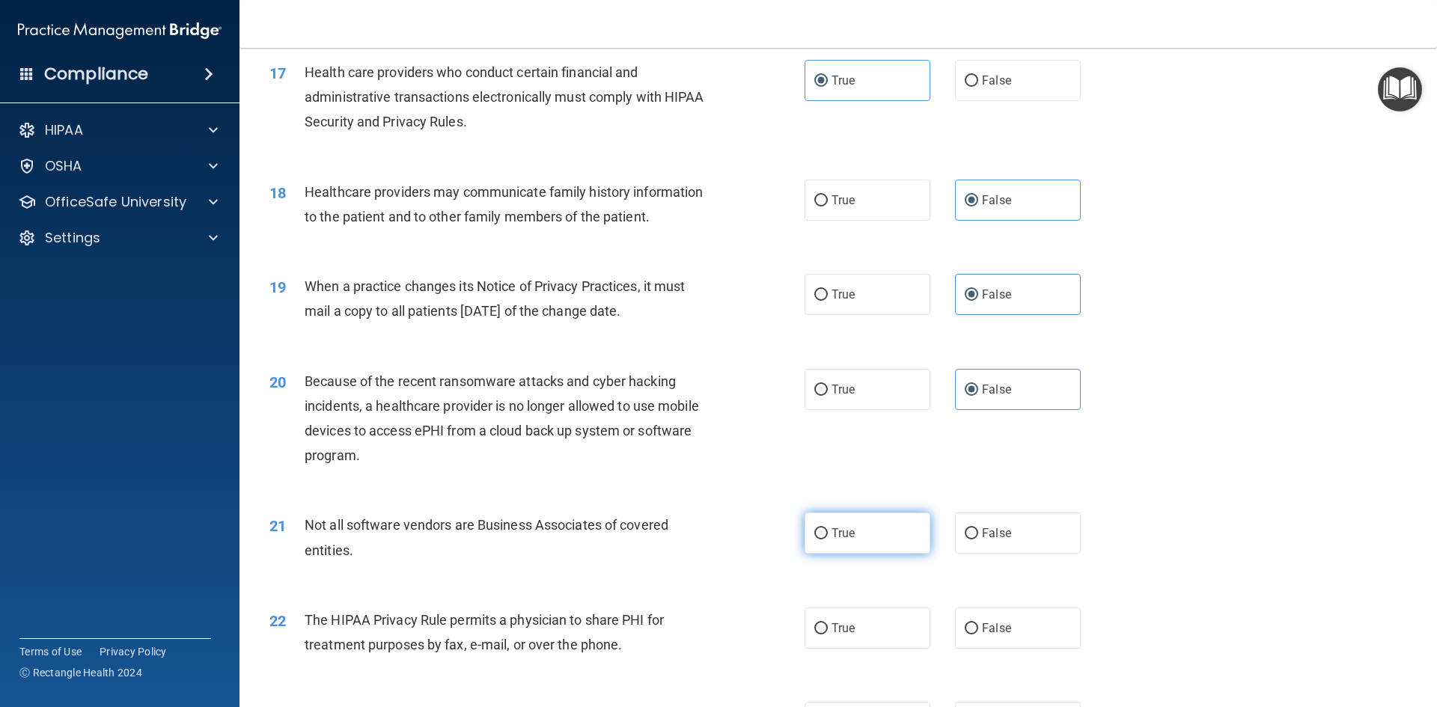
radio input "true"
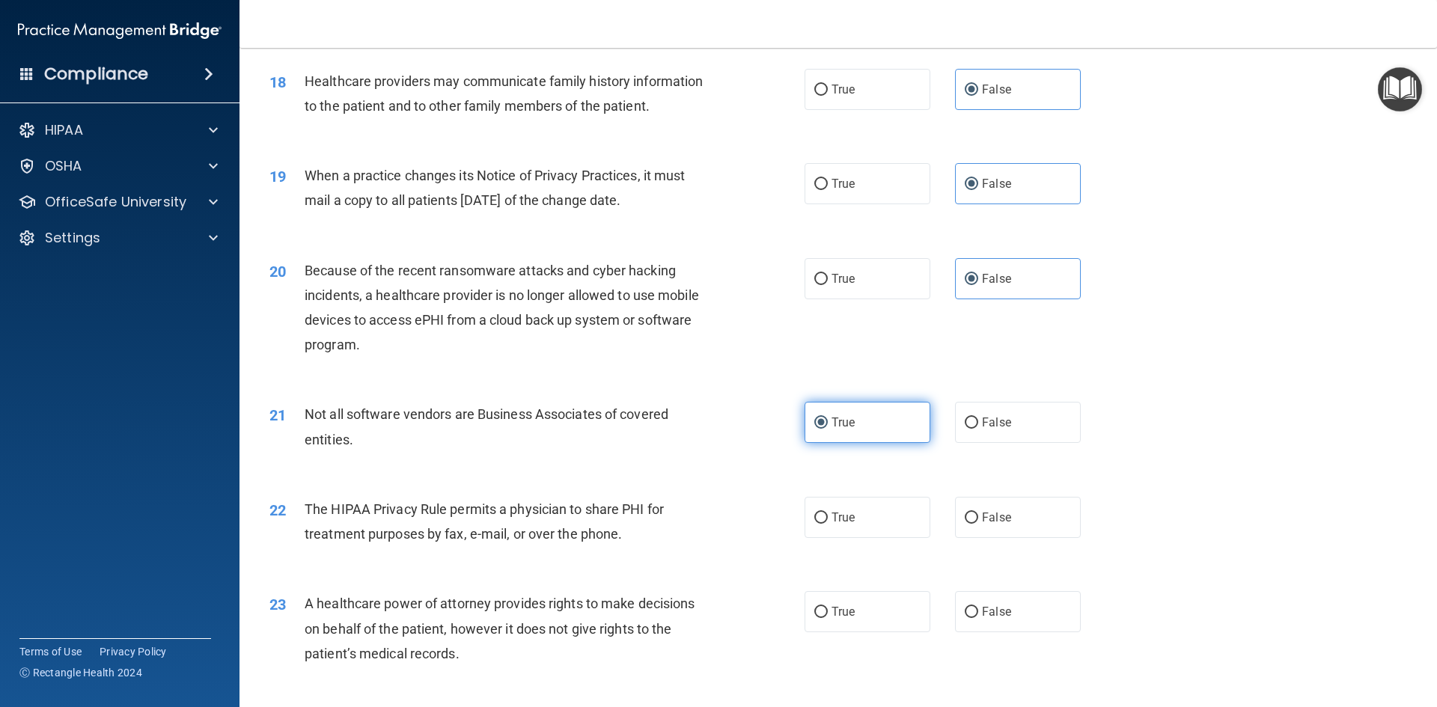
scroll to position [2020, 0]
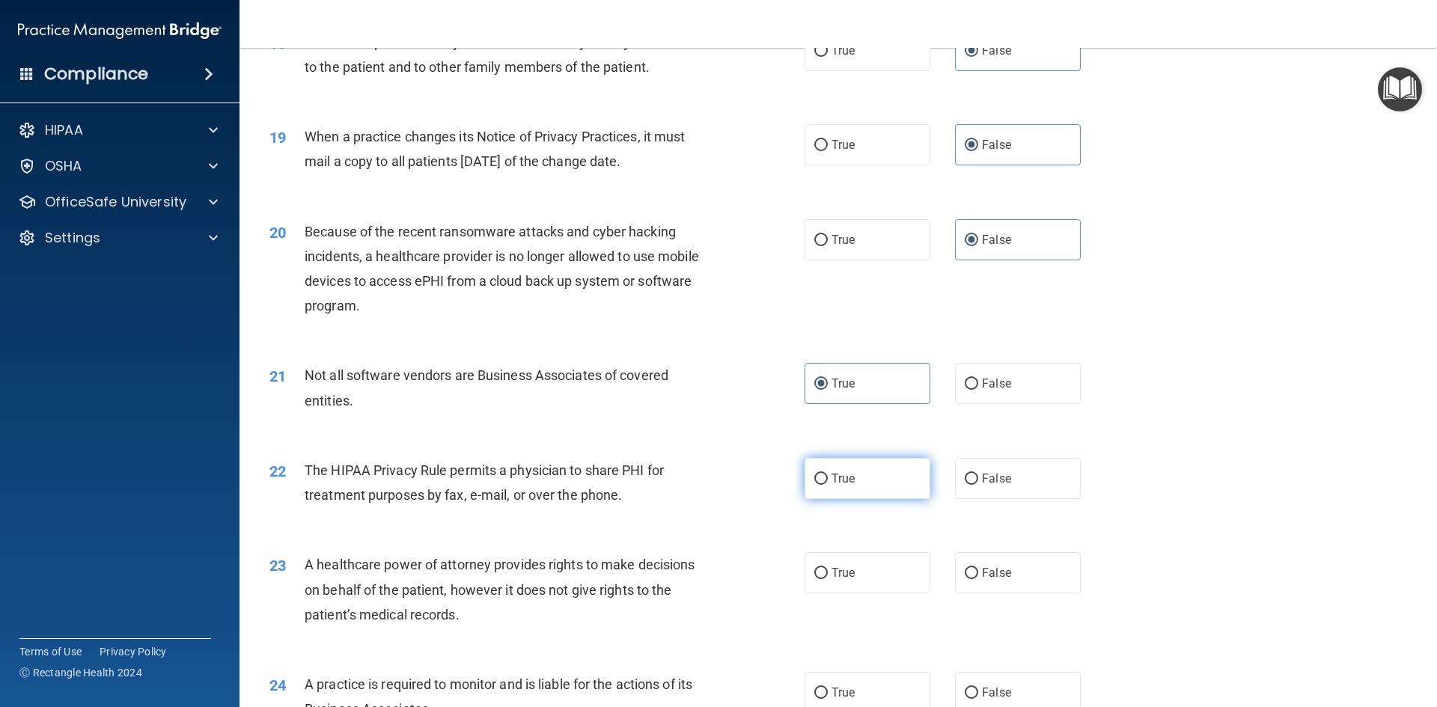
click at [852, 486] on label "True" at bounding box center [867, 478] width 126 height 41
click at [828, 485] on input "True" at bounding box center [820, 479] width 13 height 11
radio input "true"
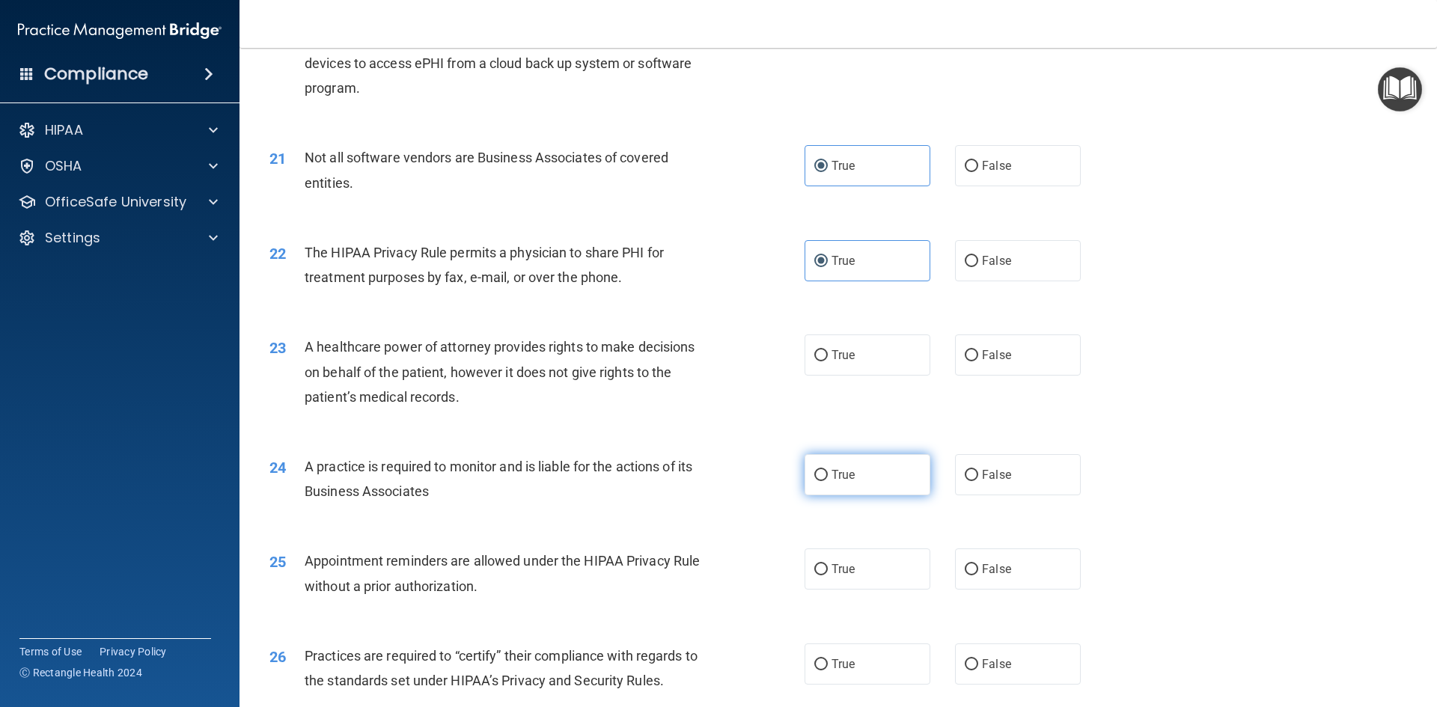
scroll to position [2245, 0]
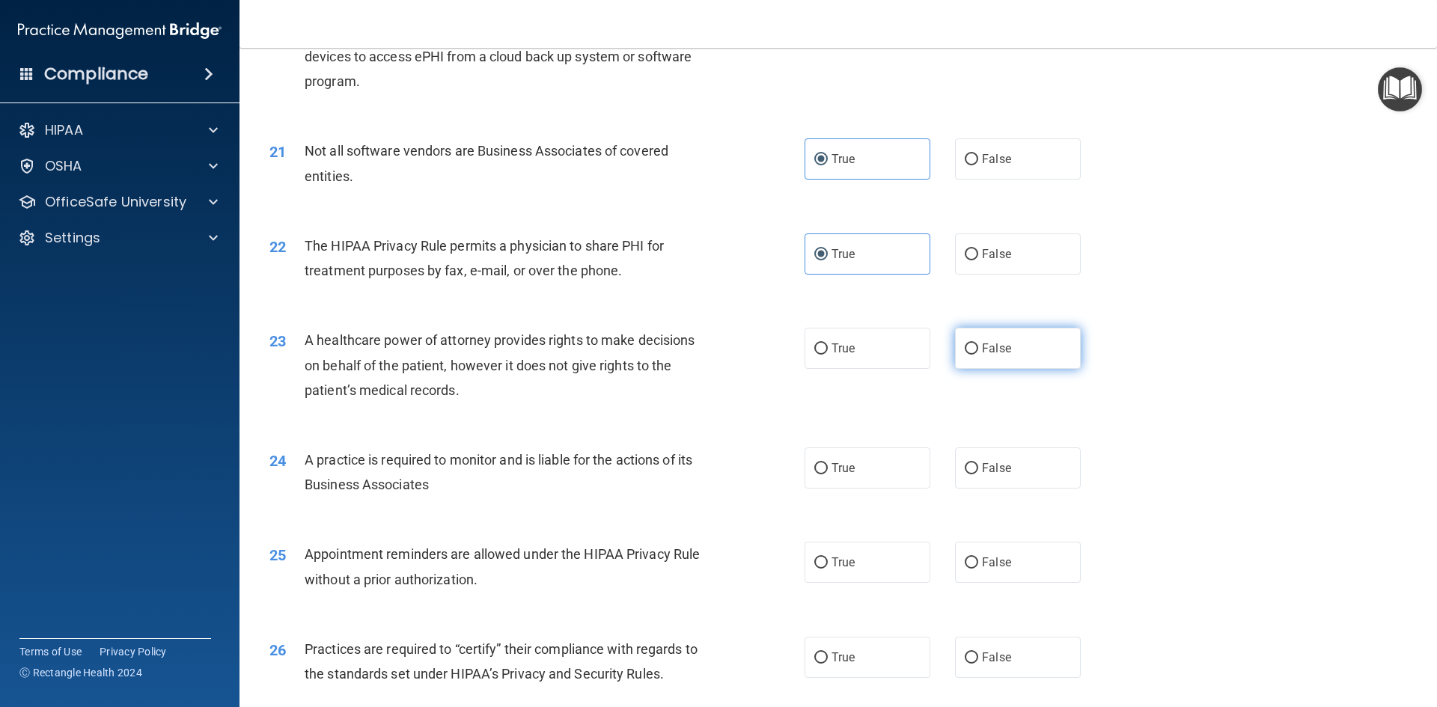
click at [986, 357] on label "False" at bounding box center [1018, 348] width 126 height 41
click at [978, 355] on input "False" at bounding box center [971, 348] width 13 height 11
radio input "true"
click at [1009, 461] on label "False" at bounding box center [1018, 467] width 126 height 41
click at [978, 463] on input "False" at bounding box center [971, 468] width 13 height 11
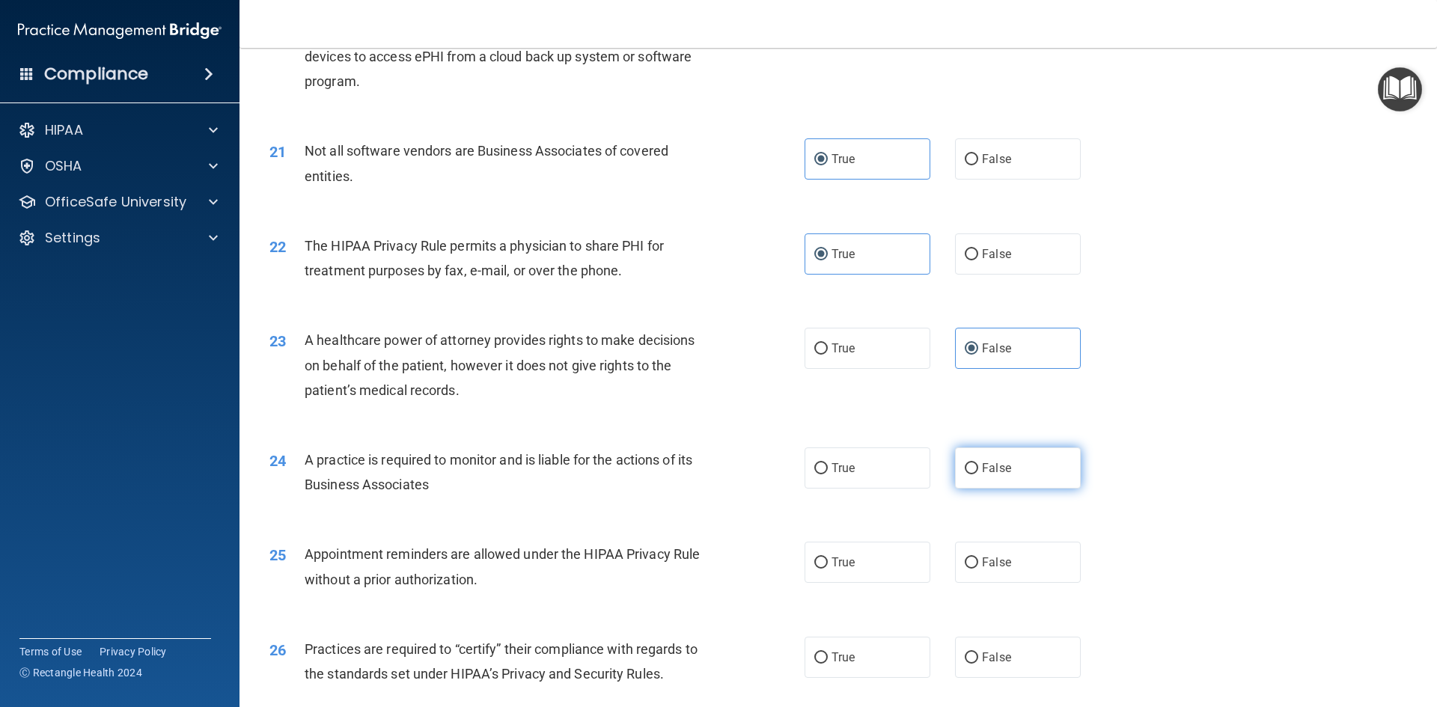
radio input "true"
click at [865, 568] on label "True" at bounding box center [867, 562] width 126 height 41
click at [828, 568] on input "True" at bounding box center [820, 563] width 13 height 11
radio input "true"
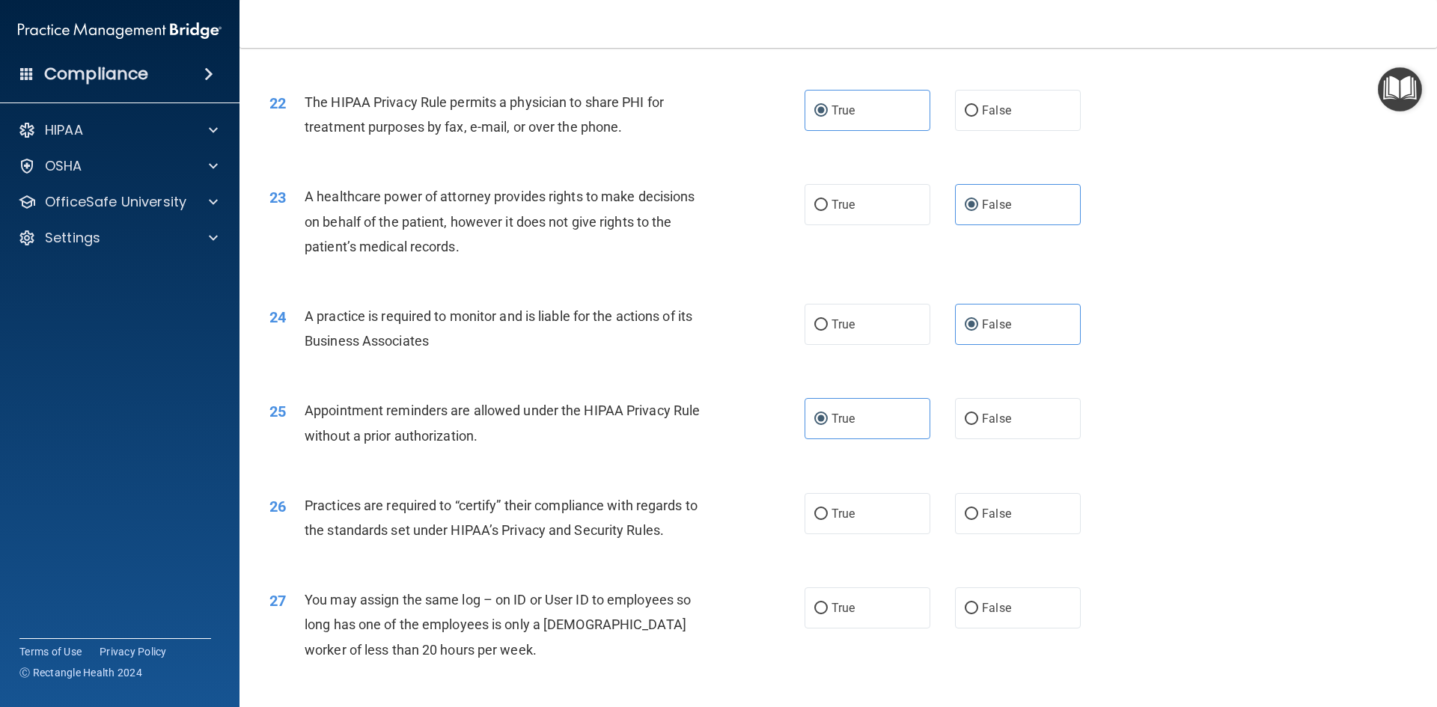
scroll to position [2395, 0]
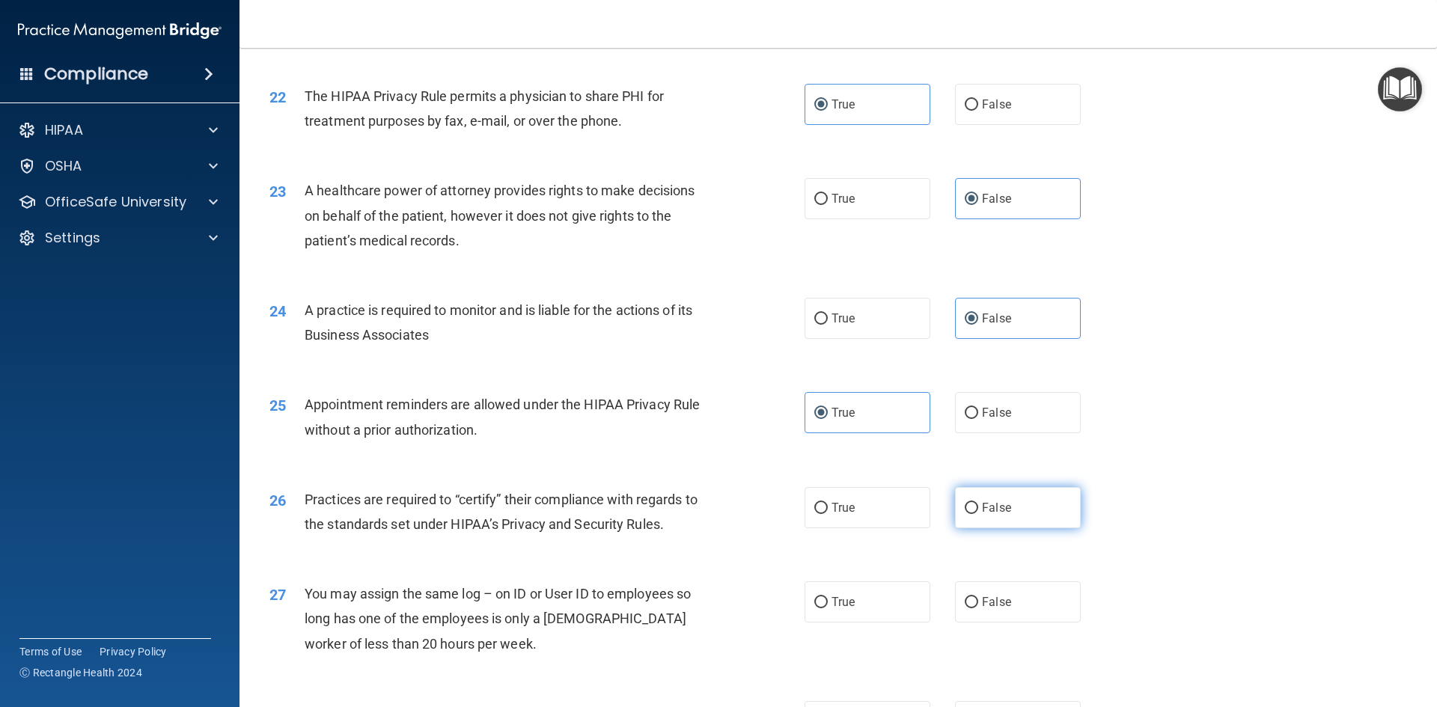
click at [958, 516] on label "False" at bounding box center [1018, 507] width 126 height 41
click at [965, 514] on input "False" at bounding box center [971, 508] width 13 height 11
radio input "true"
click at [964, 590] on label "False" at bounding box center [1018, 601] width 126 height 41
click at [965, 597] on input "False" at bounding box center [971, 602] width 13 height 11
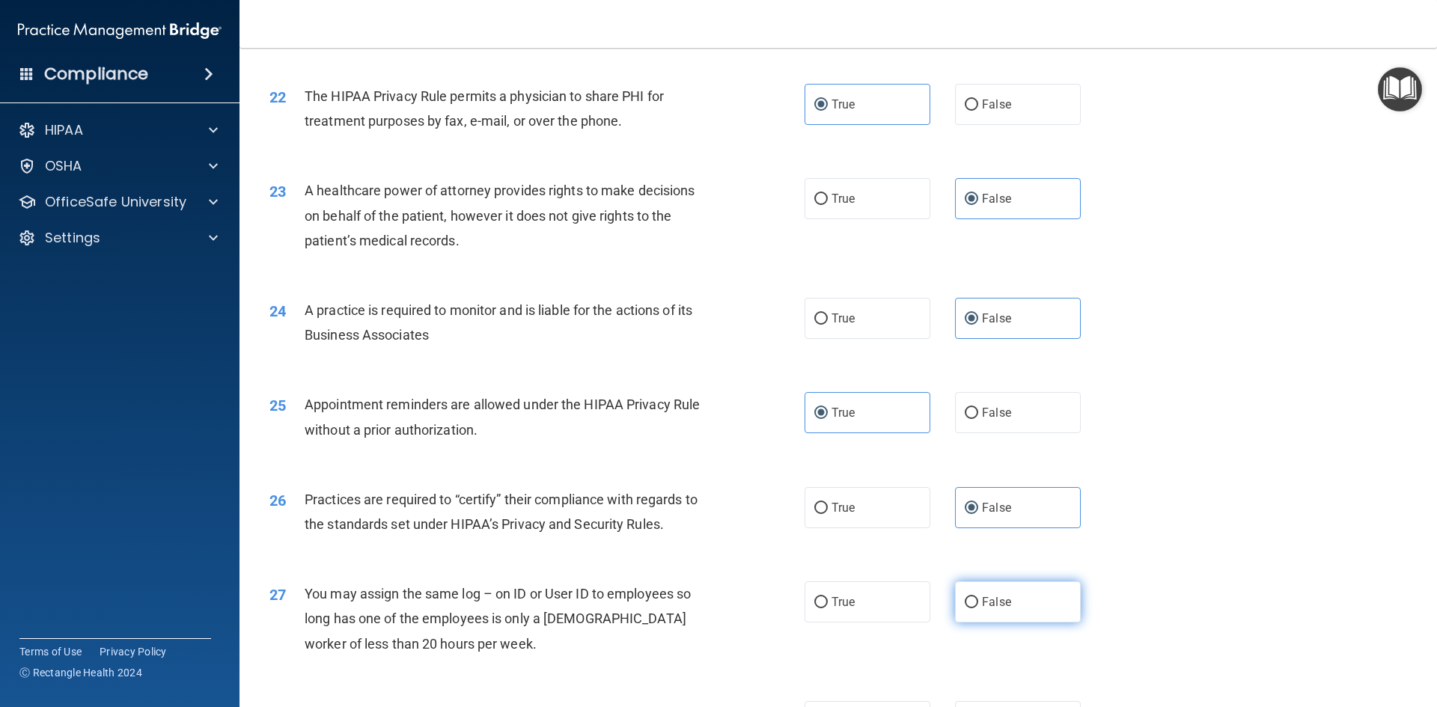
radio input "true"
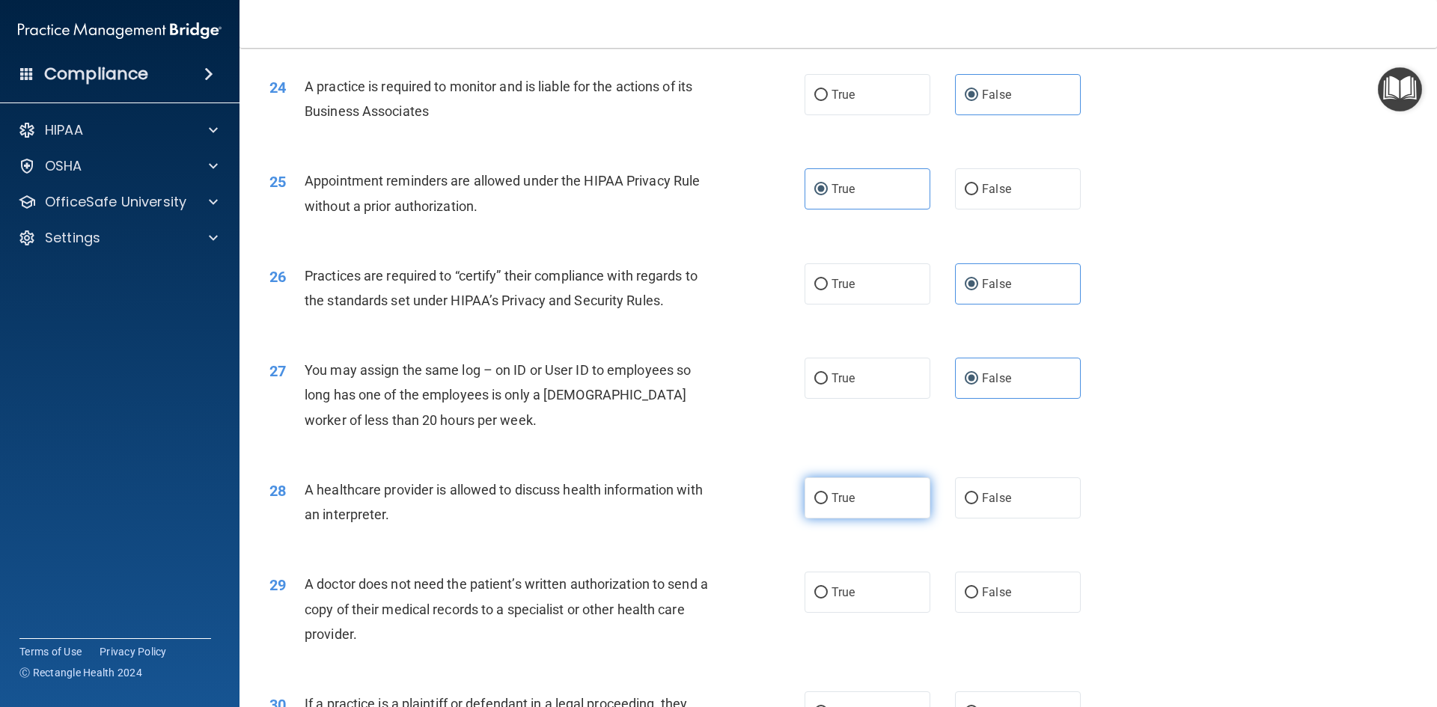
scroll to position [2619, 0]
click at [885, 498] on label "True" at bounding box center [867, 497] width 126 height 41
click at [828, 498] on input "True" at bounding box center [820, 497] width 13 height 11
radio input "true"
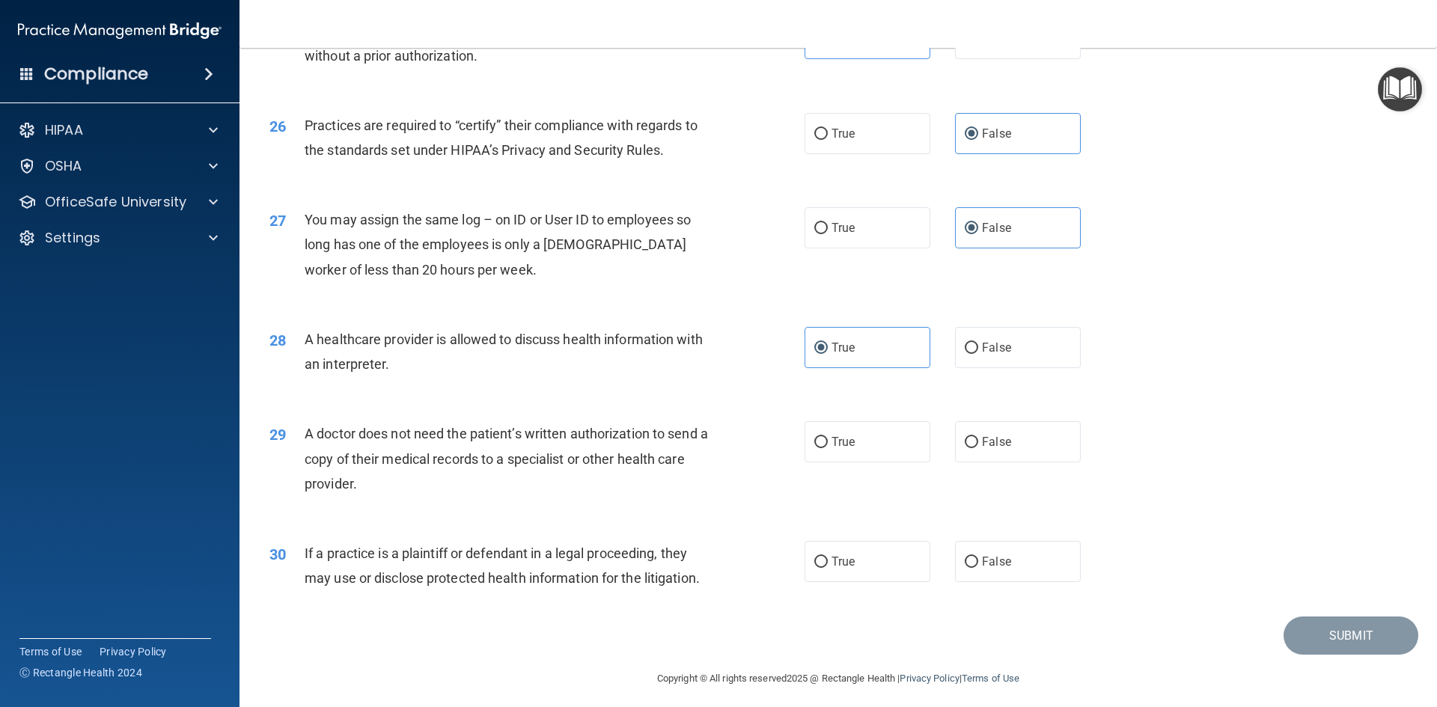
scroll to position [2776, 0]
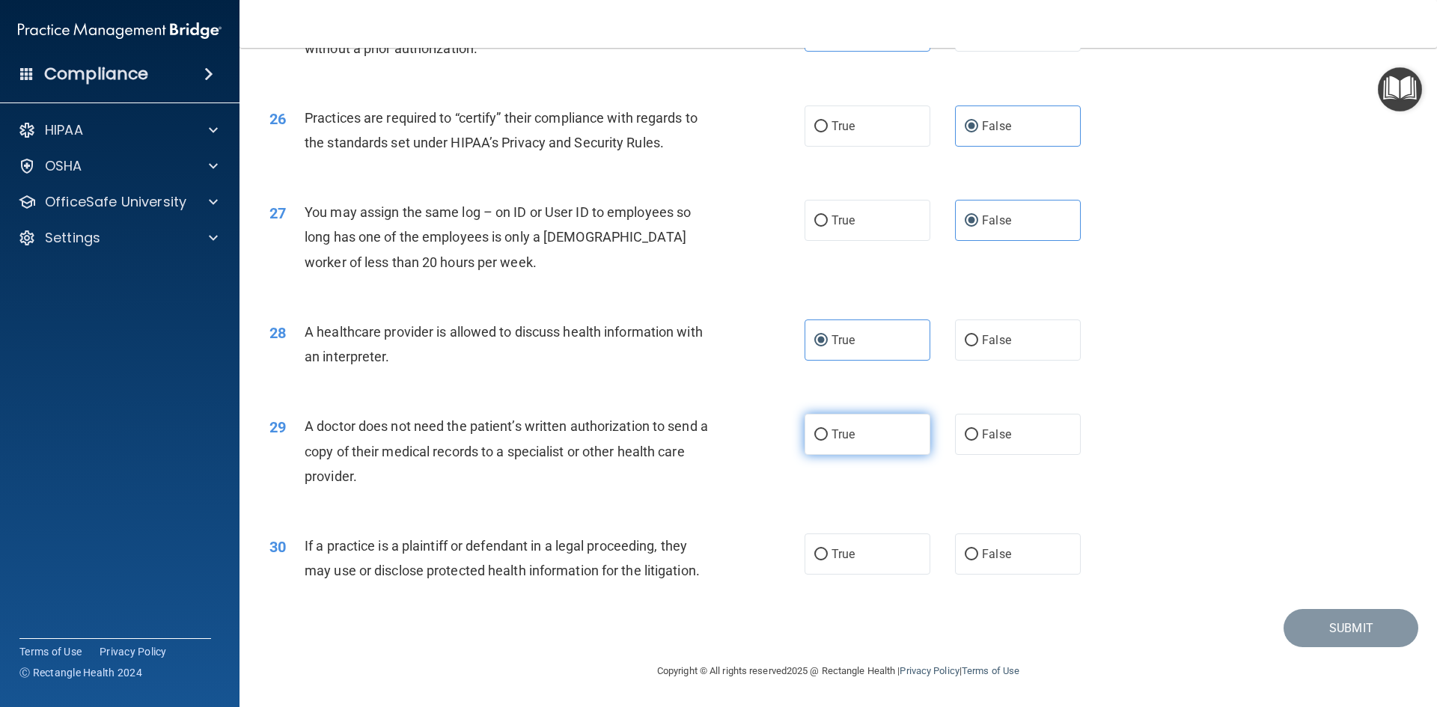
click at [857, 450] on label "True" at bounding box center [867, 434] width 126 height 41
click at [828, 441] on input "True" at bounding box center [820, 435] width 13 height 11
radio input "true"
click at [842, 552] on span "True" at bounding box center [842, 554] width 23 height 14
click at [828, 552] on input "True" at bounding box center [820, 554] width 13 height 11
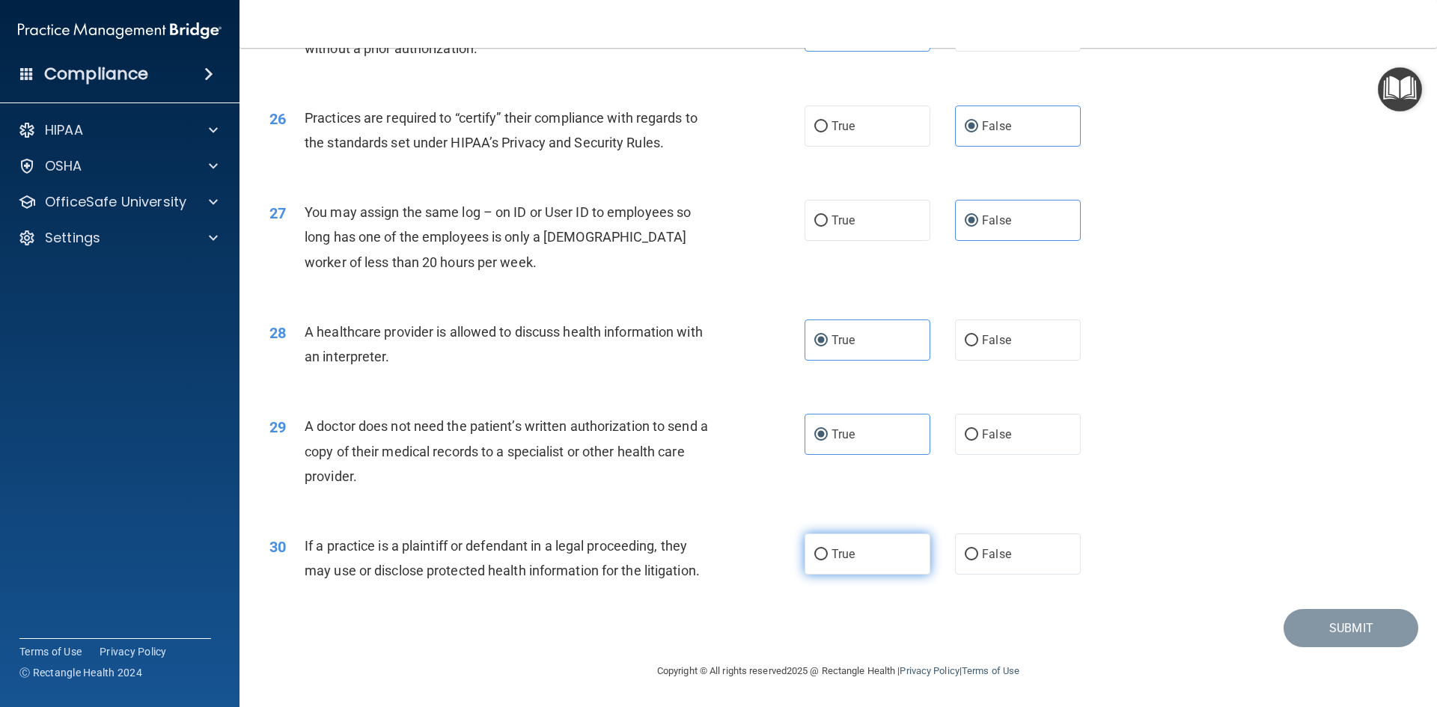
radio input "true"
click at [1289, 619] on button "Submit" at bounding box center [1350, 628] width 135 height 38
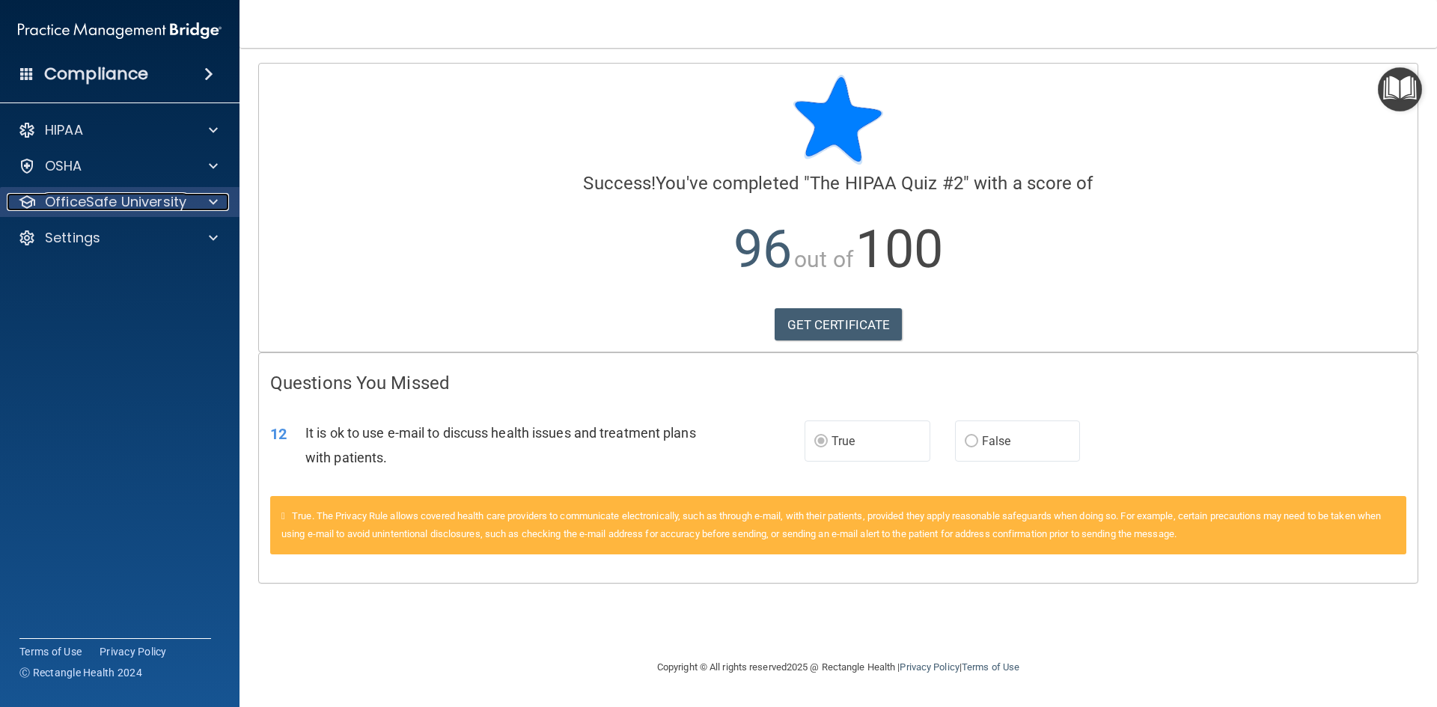
click at [153, 200] on p "OfficeSafe University" at bounding box center [115, 202] width 141 height 18
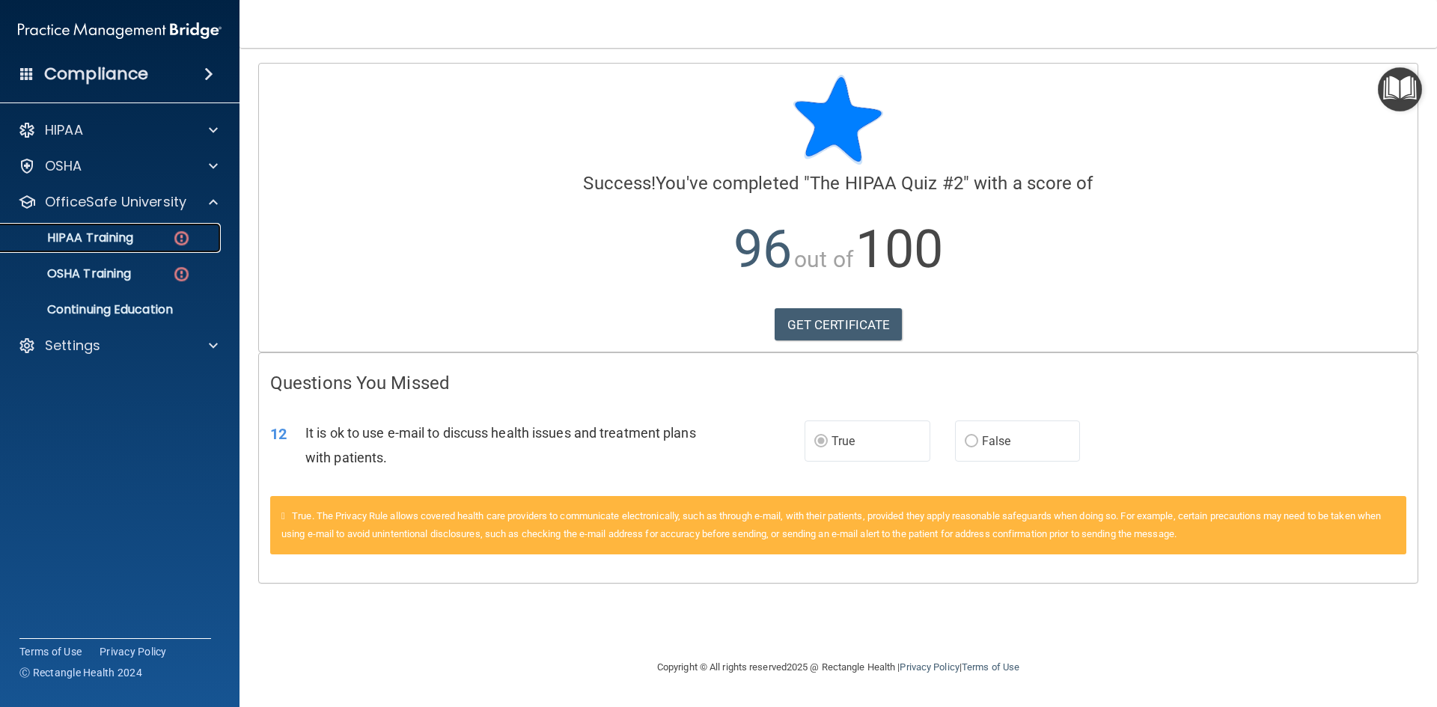
click at [138, 248] on link "HIPAA Training" at bounding box center [103, 238] width 236 height 30
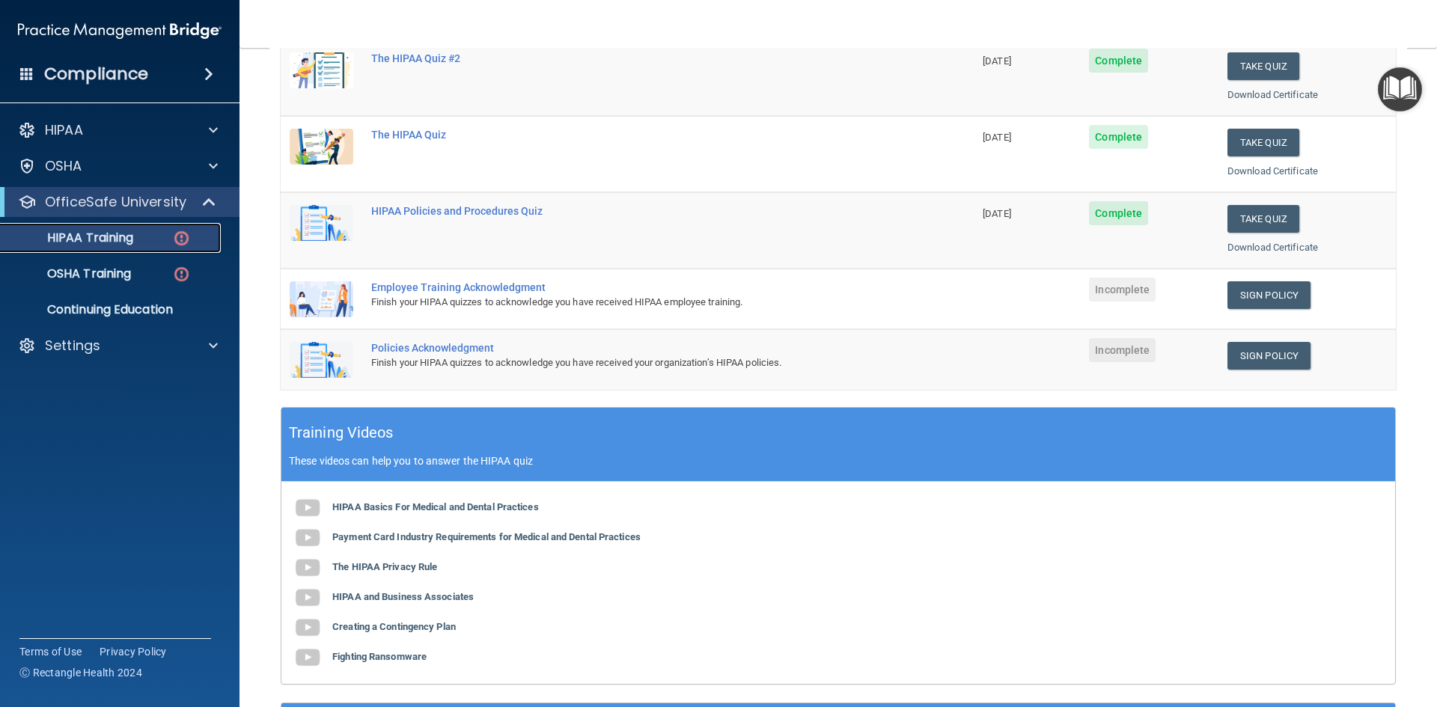
scroll to position [224, 0]
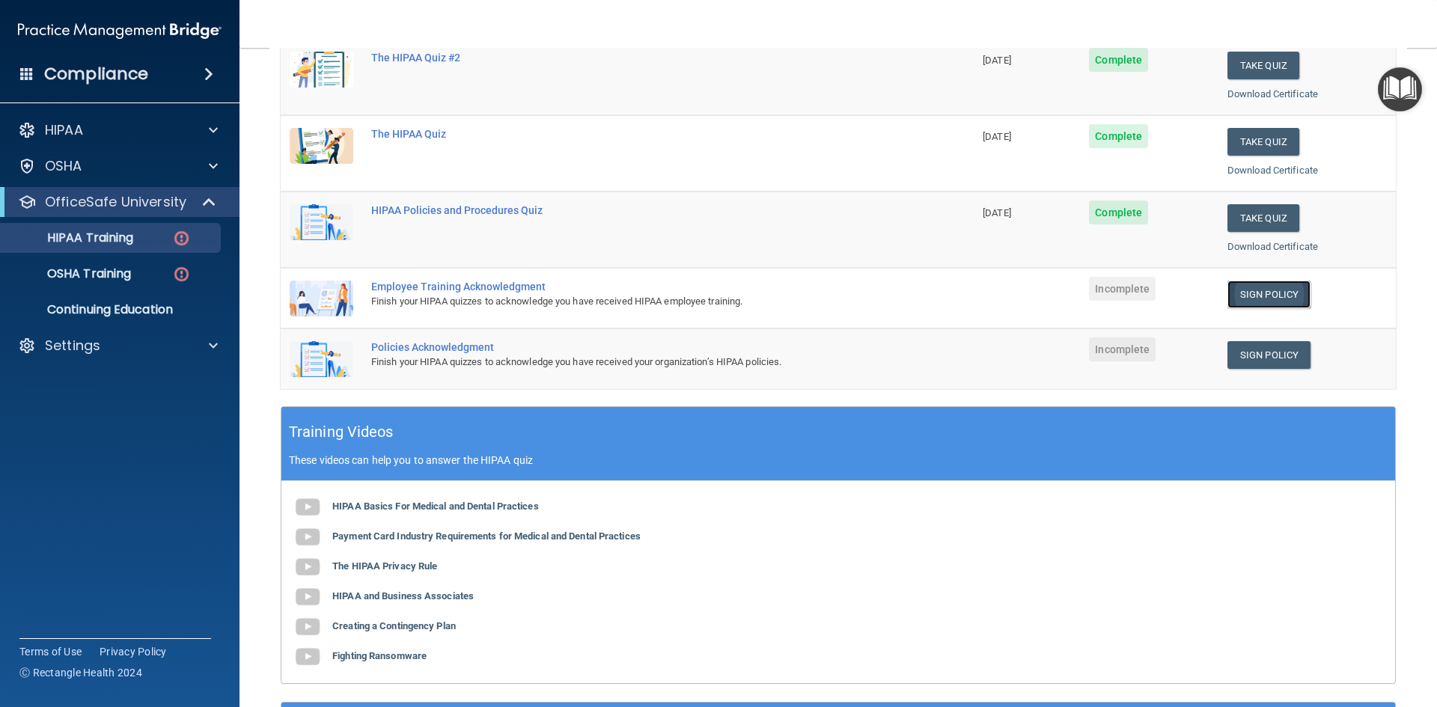
click at [1282, 302] on link "Sign Policy" at bounding box center [1268, 295] width 83 height 28
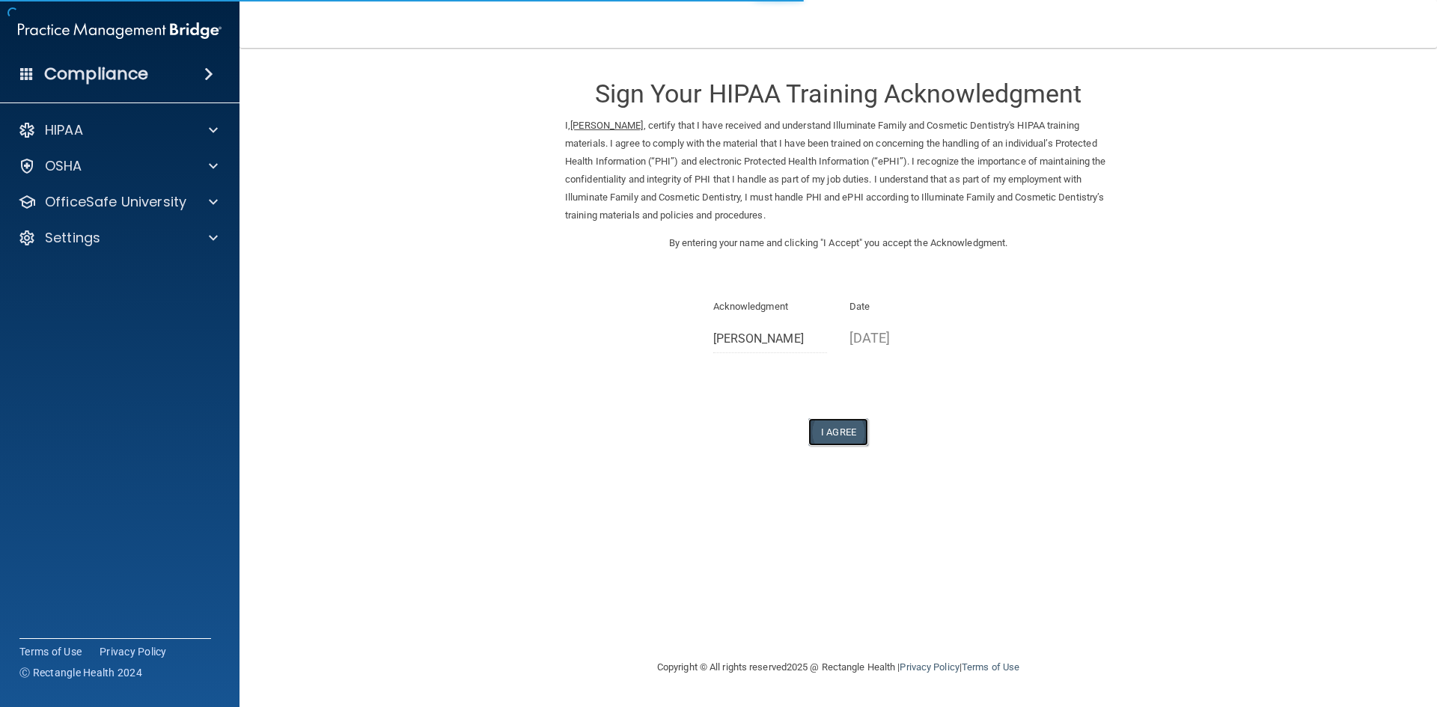
click at [835, 434] on button "I Agree" at bounding box center [838, 432] width 60 height 28
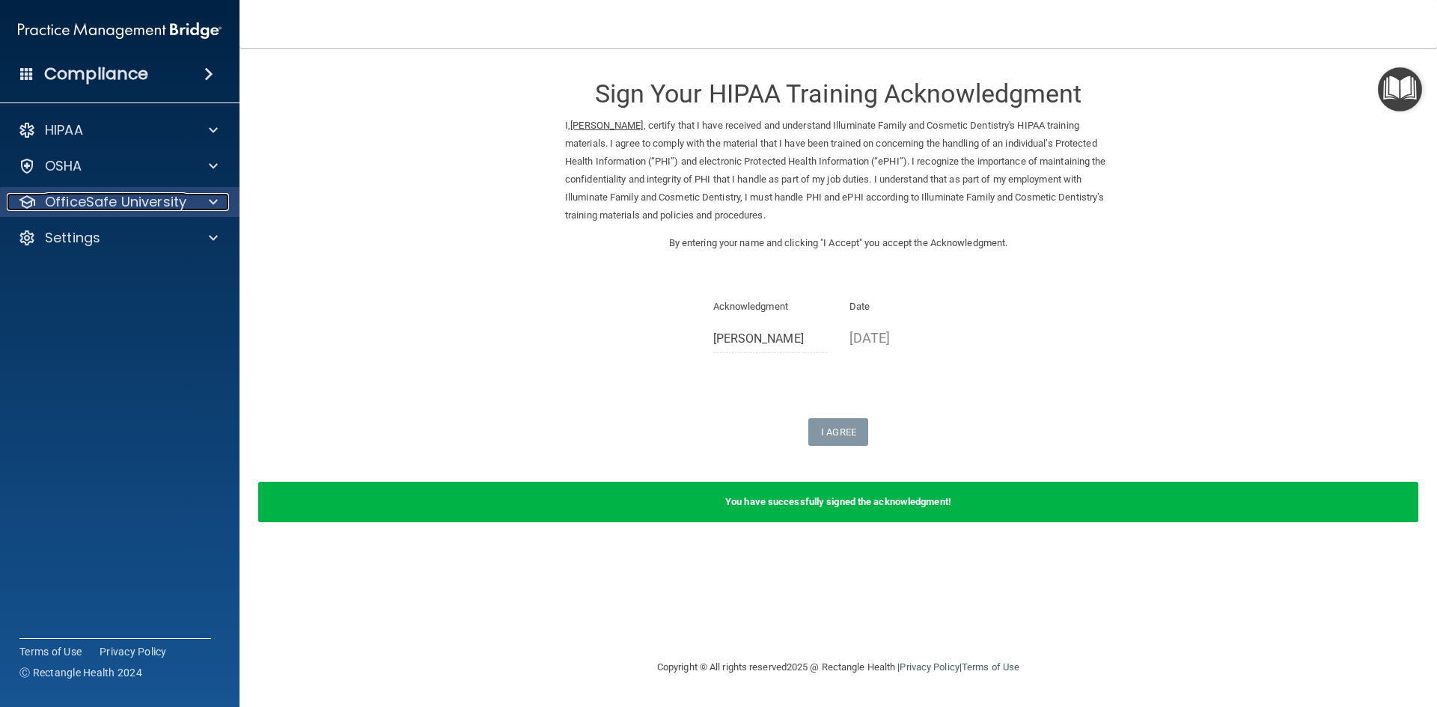
click at [89, 202] on p "OfficeSafe University" at bounding box center [115, 202] width 141 height 18
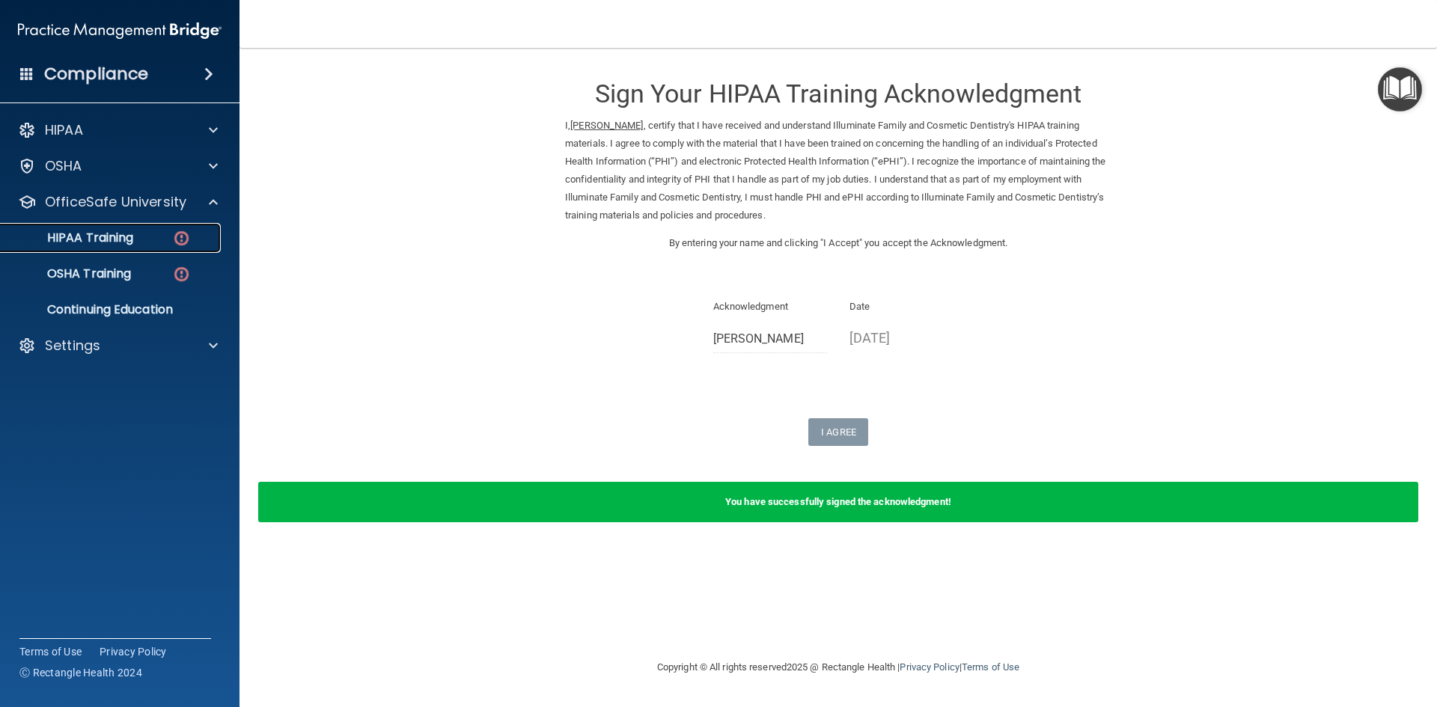
click at [150, 237] on div "HIPAA Training" at bounding box center [112, 237] width 204 height 15
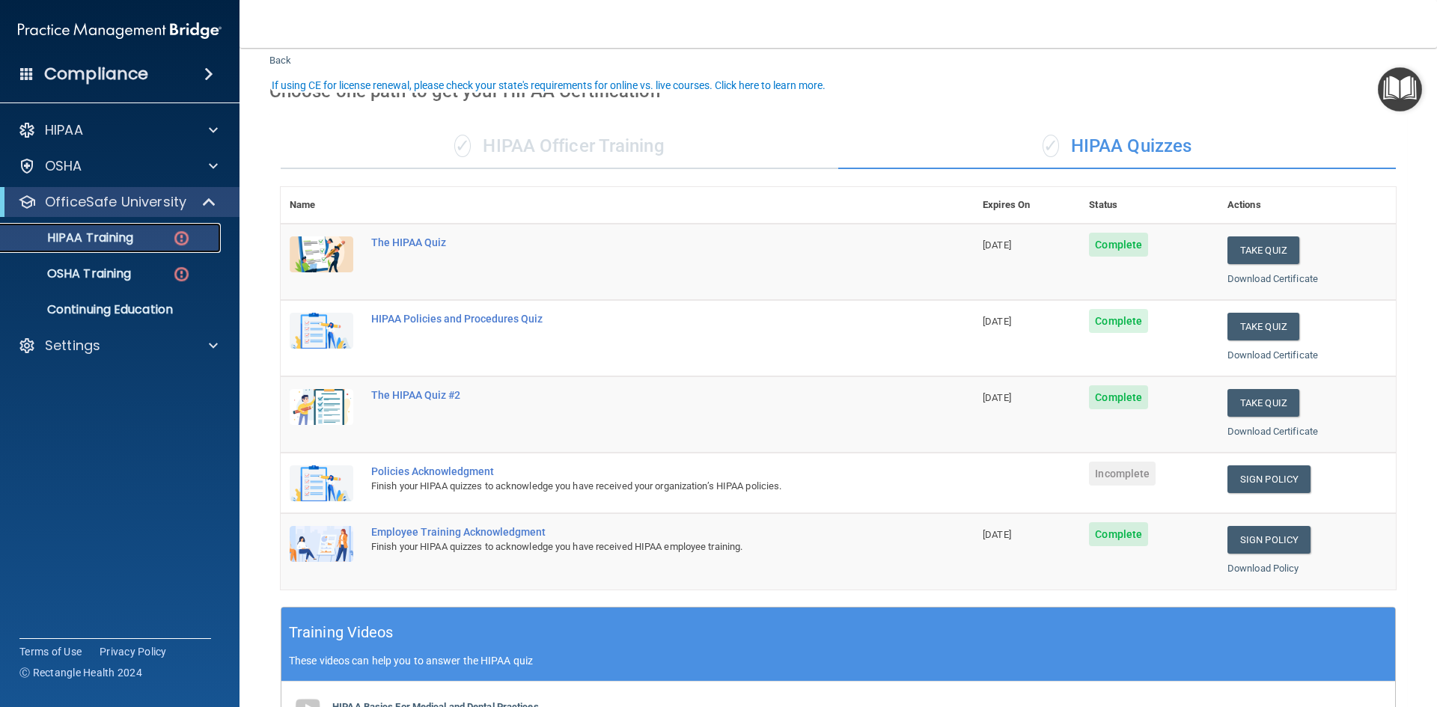
scroll to position [75, 0]
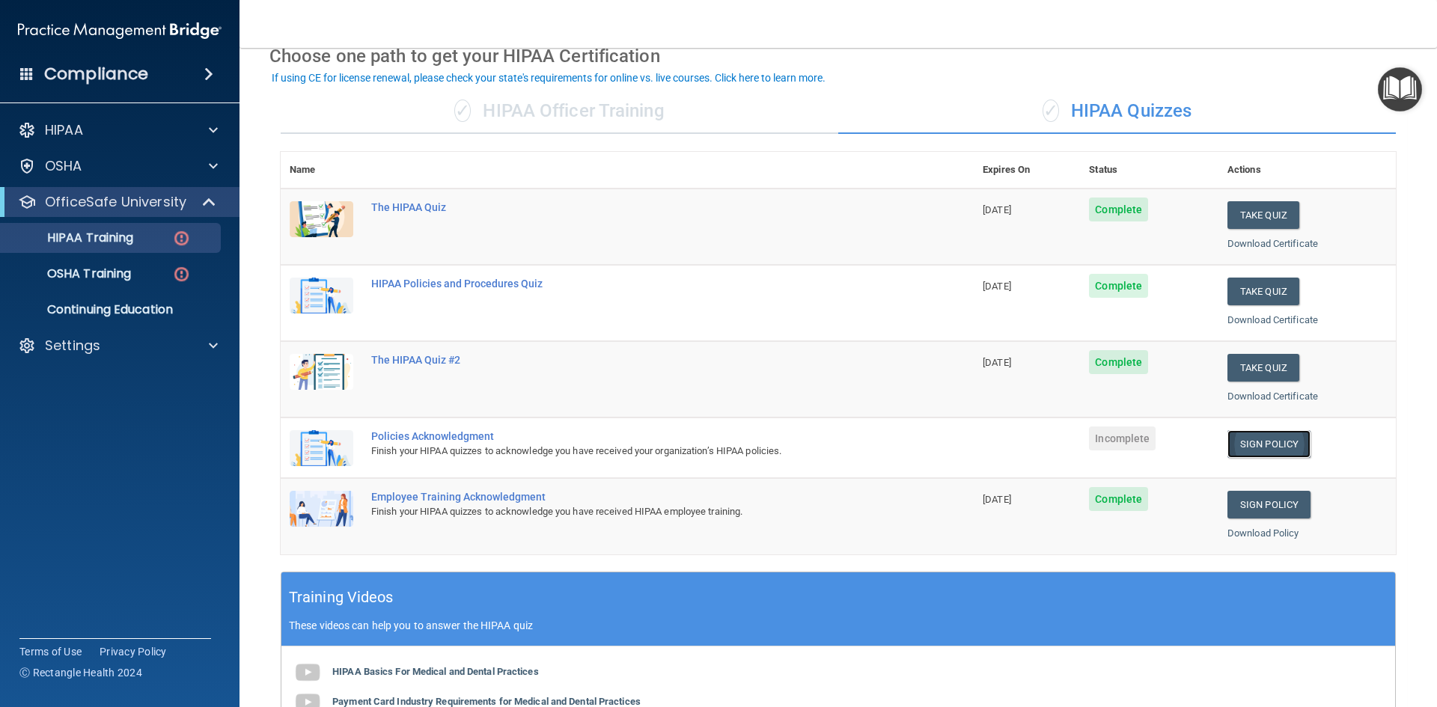
click at [1228, 445] on link "Sign Policy" at bounding box center [1268, 444] width 83 height 28
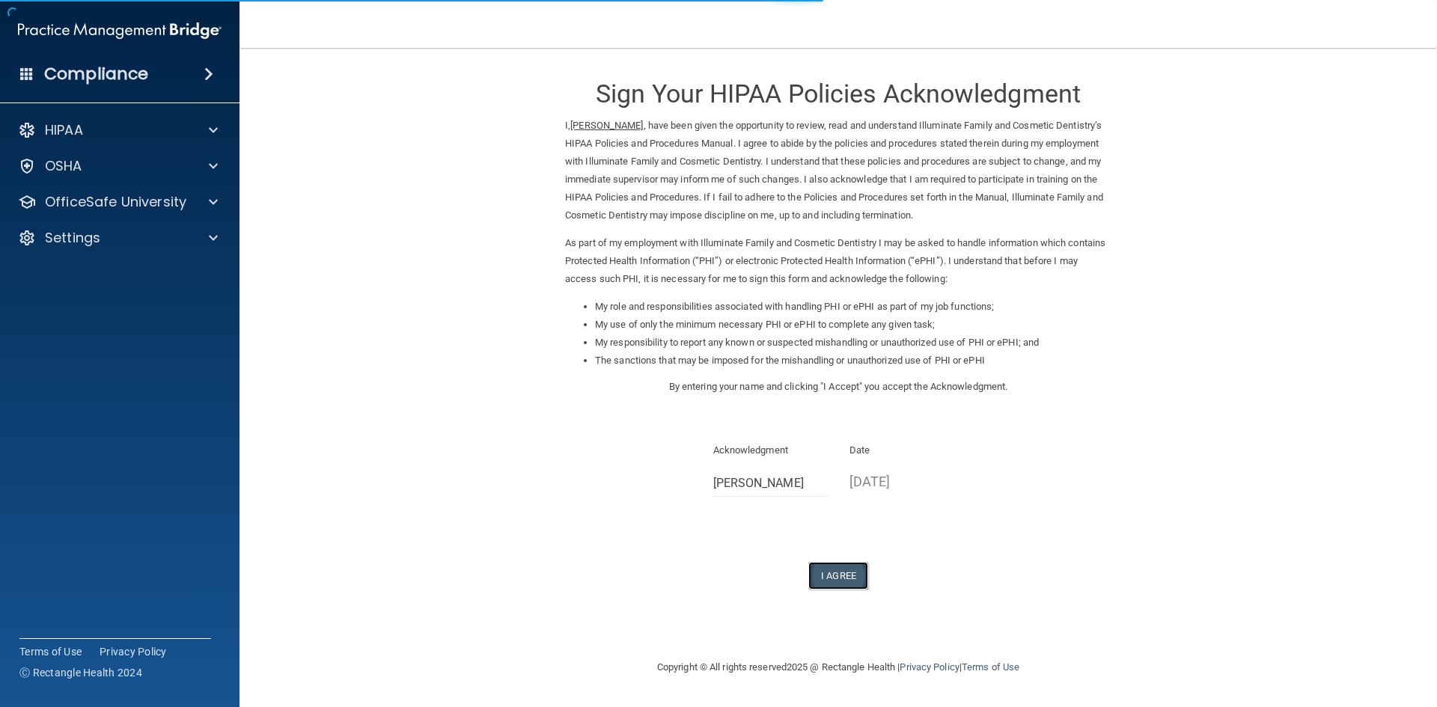
click at [858, 569] on button "I Agree" at bounding box center [838, 576] width 60 height 28
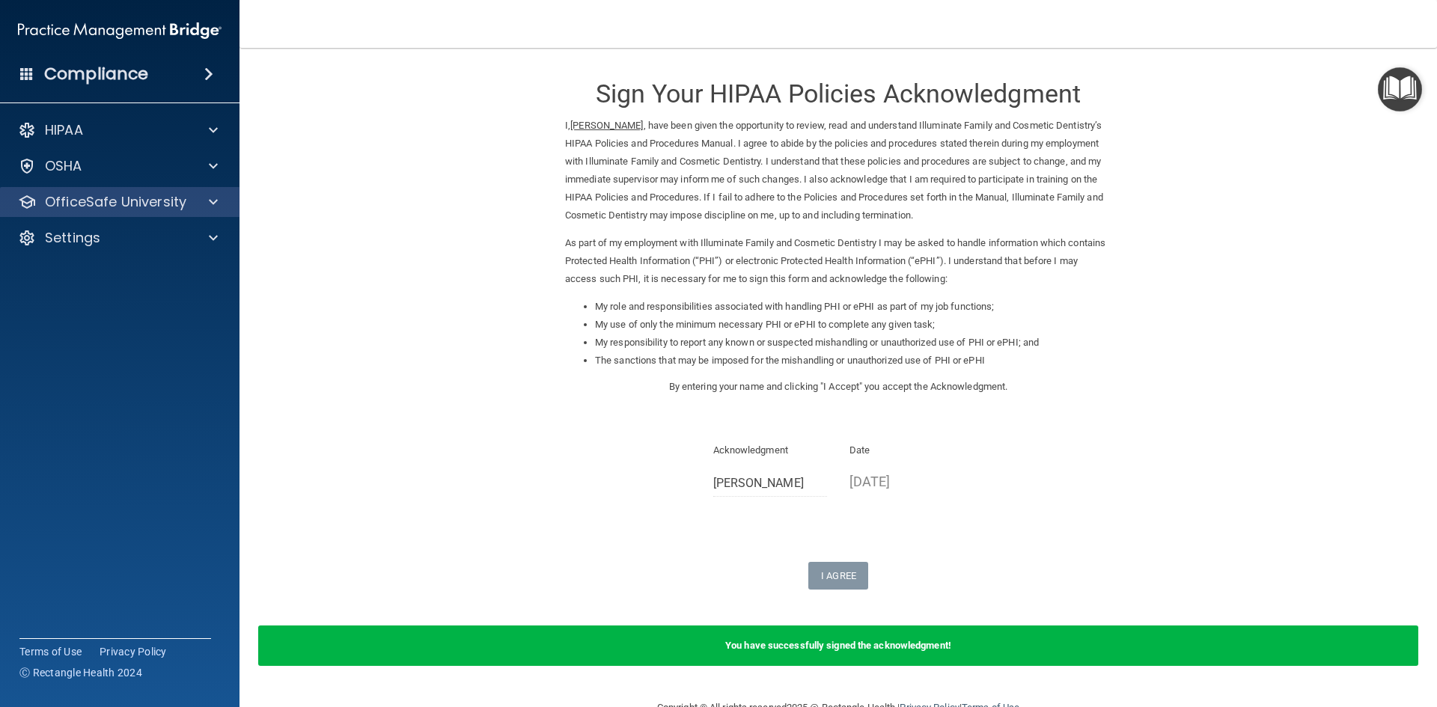
click at [123, 213] on div "OfficeSafe University" at bounding box center [120, 202] width 240 height 30
click at [140, 189] on div "OfficeSafe University" at bounding box center [120, 202] width 240 height 30
click at [48, 192] on div "OfficeSafe University" at bounding box center [120, 202] width 240 height 30
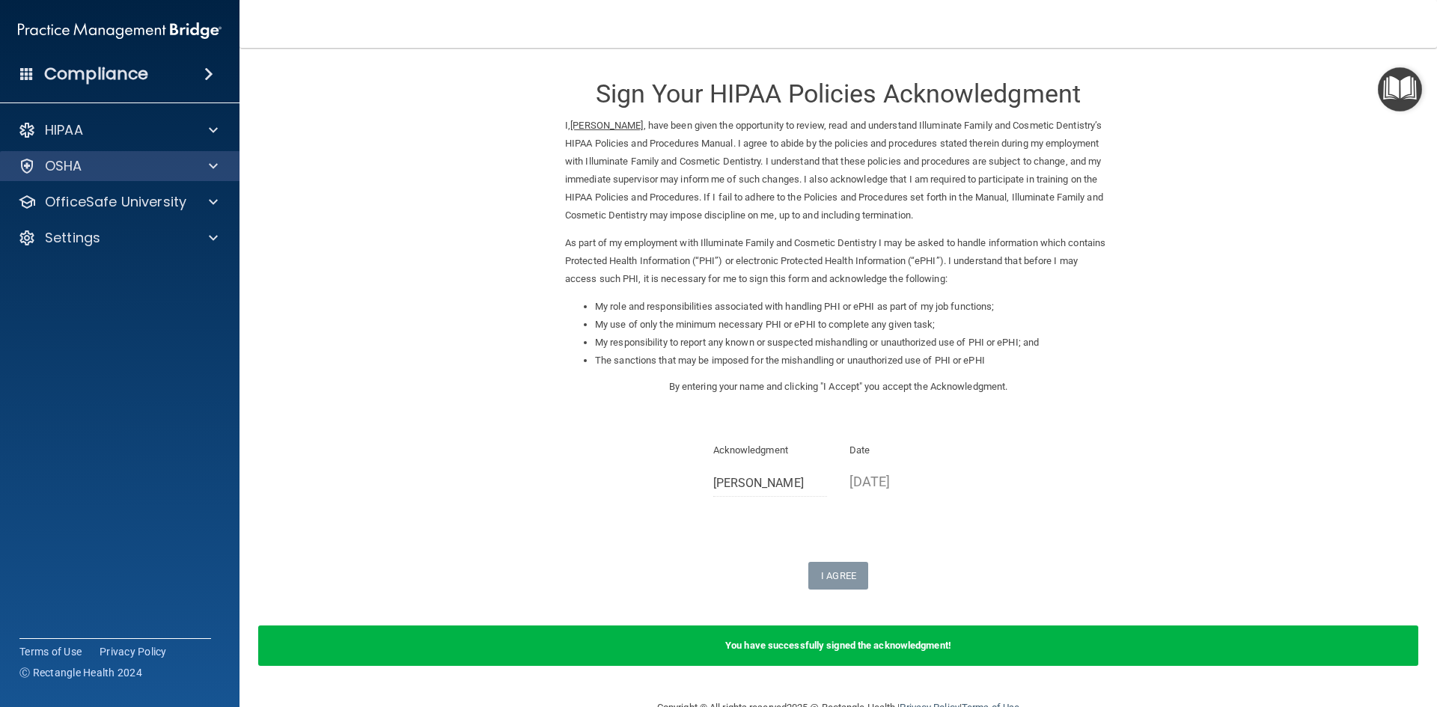
click at [147, 177] on div "OSHA" at bounding box center [120, 166] width 240 height 30
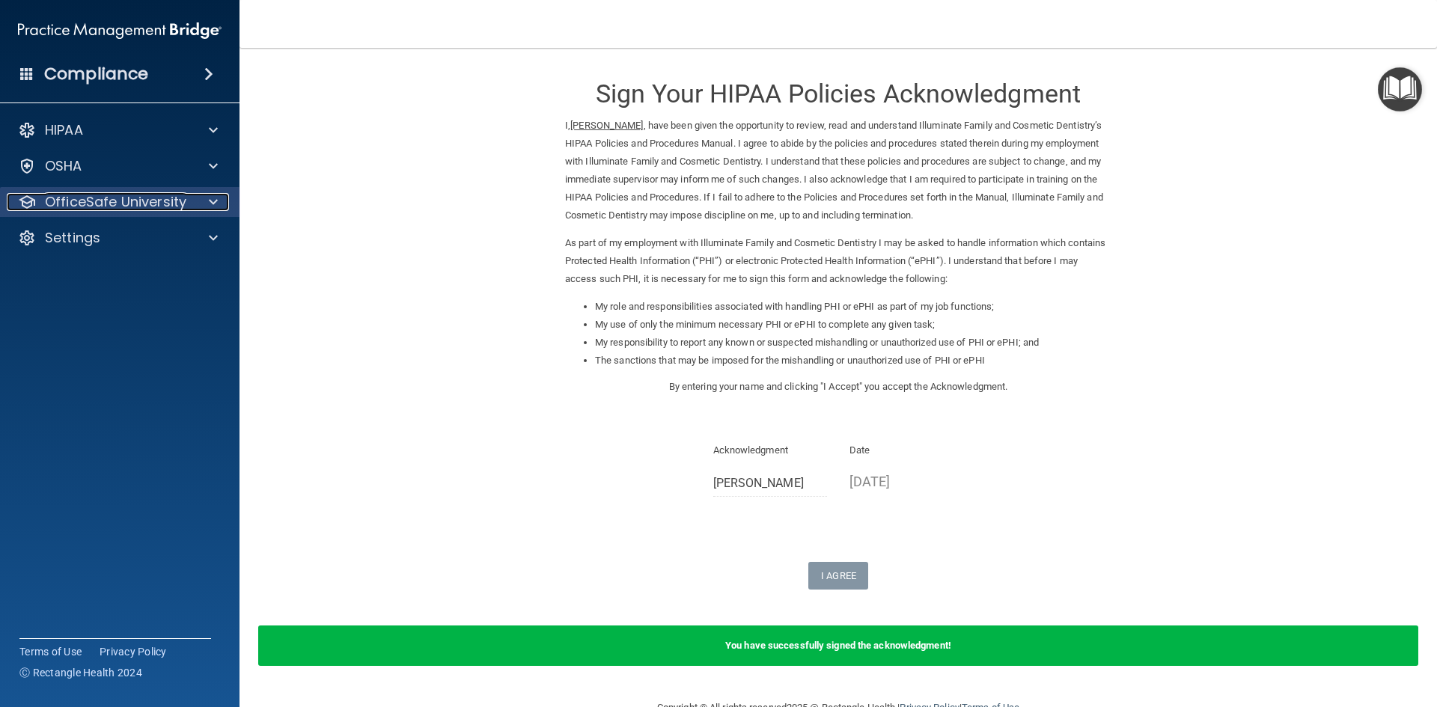
click at [209, 203] on span at bounding box center [213, 202] width 9 height 18
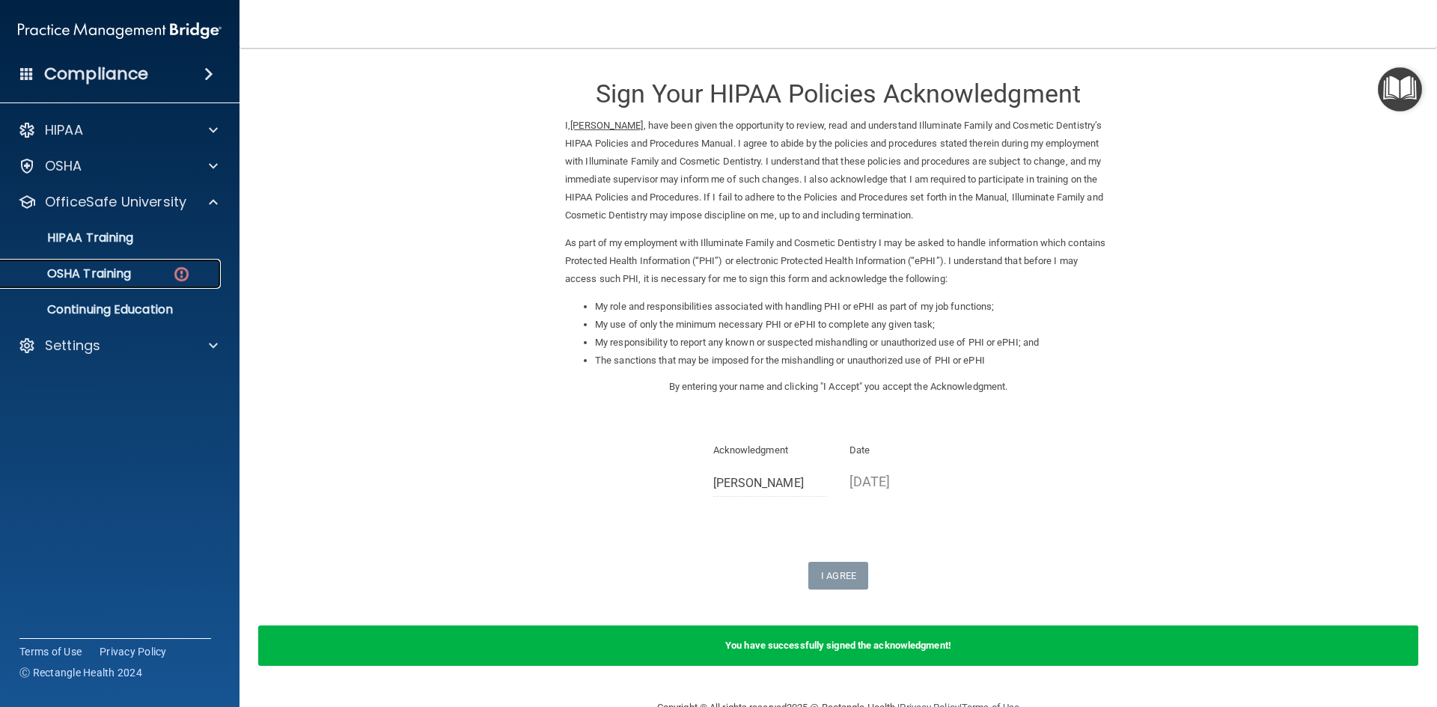
click at [130, 272] on p "OSHA Training" at bounding box center [70, 273] width 121 height 15
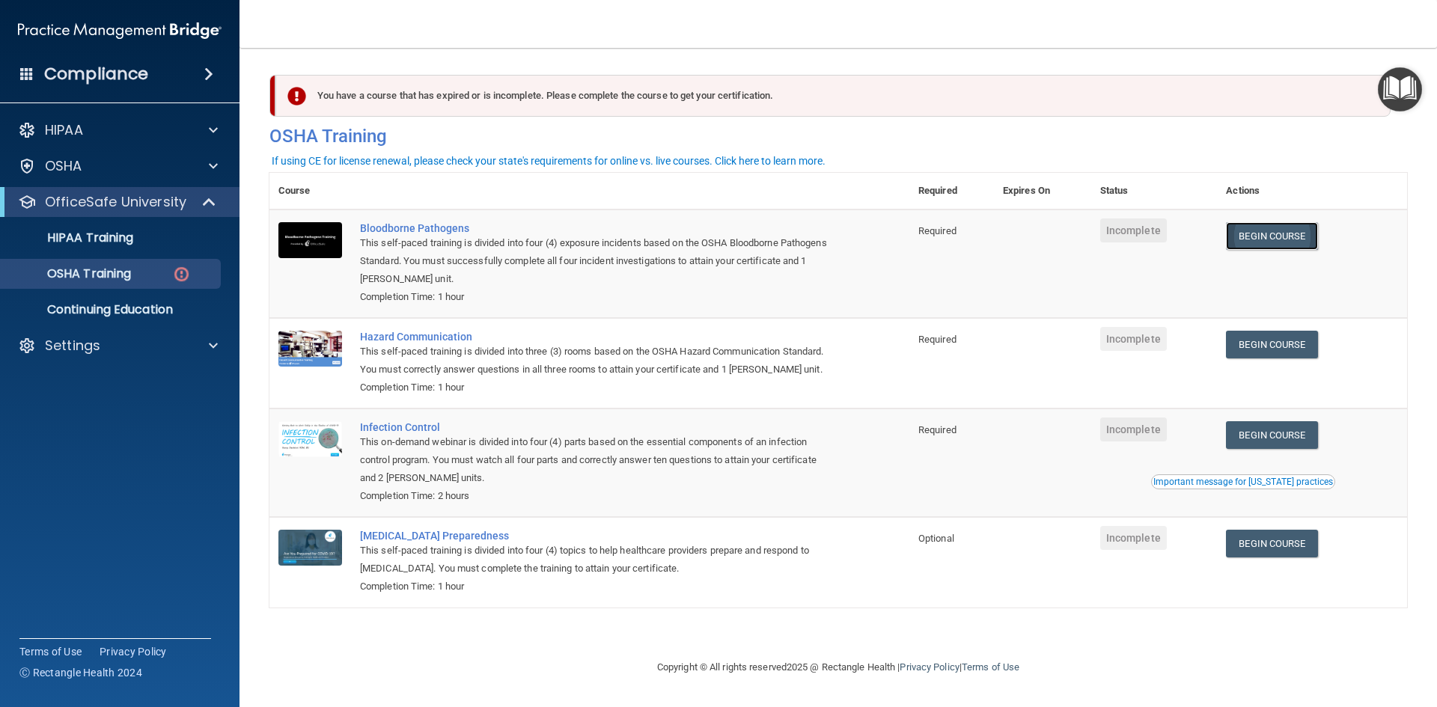
click at [1289, 248] on link "Begin Course" at bounding box center [1271, 236] width 91 height 28
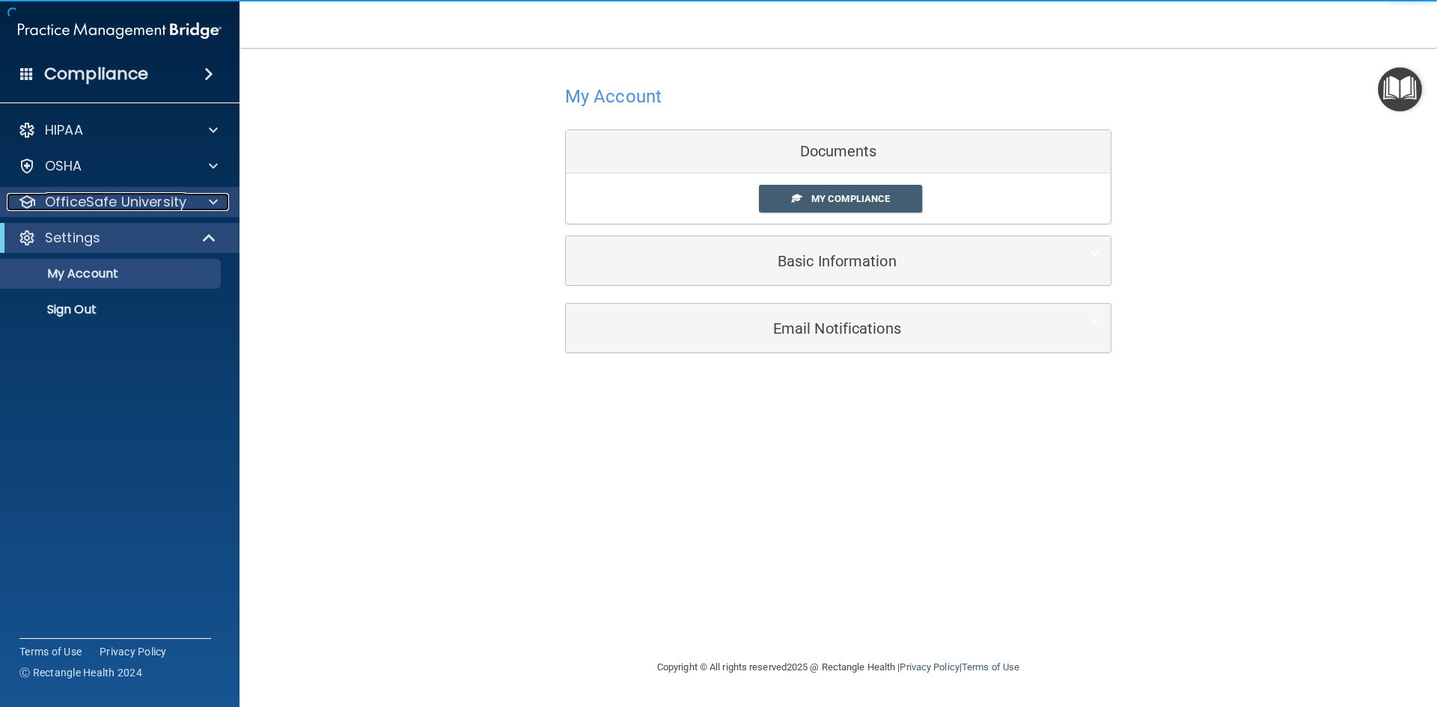
click at [181, 198] on p "OfficeSafe University" at bounding box center [115, 202] width 141 height 18
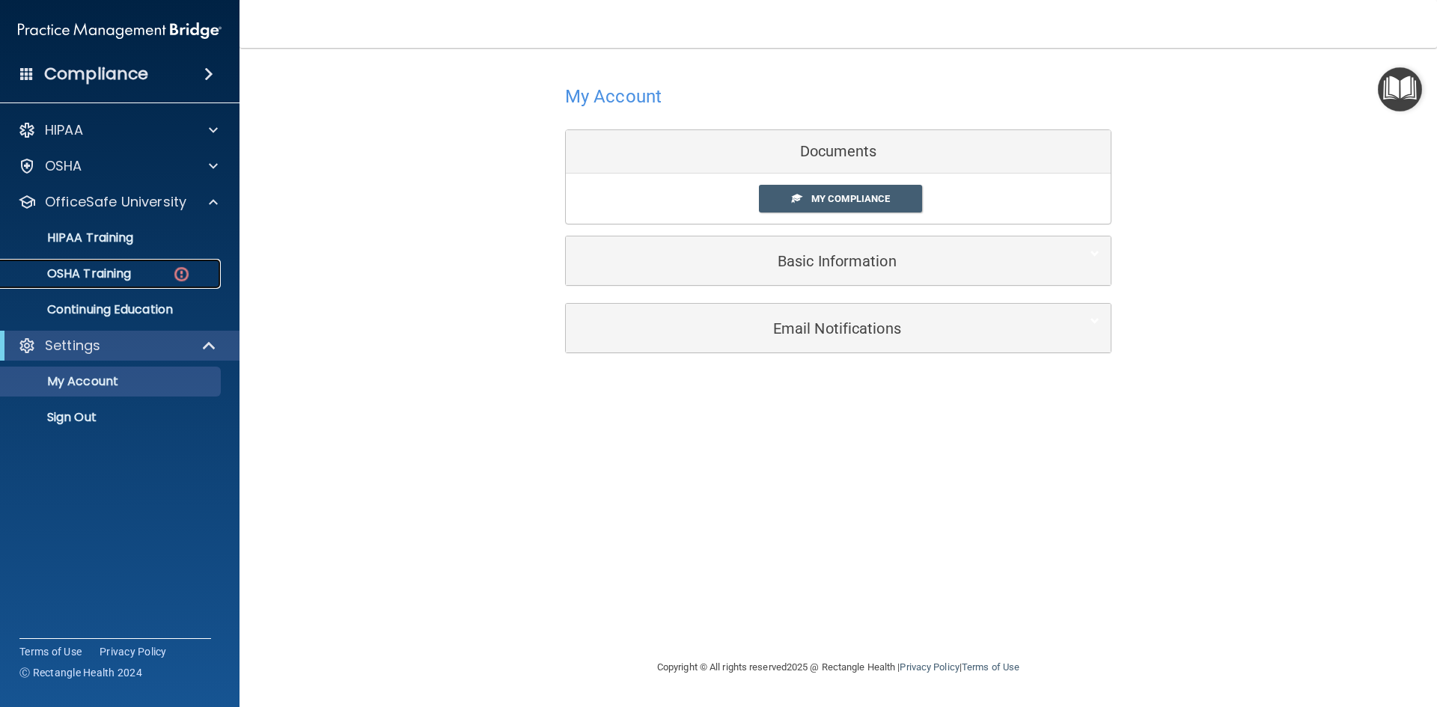
click at [134, 261] on link "OSHA Training" at bounding box center [103, 274] width 236 height 30
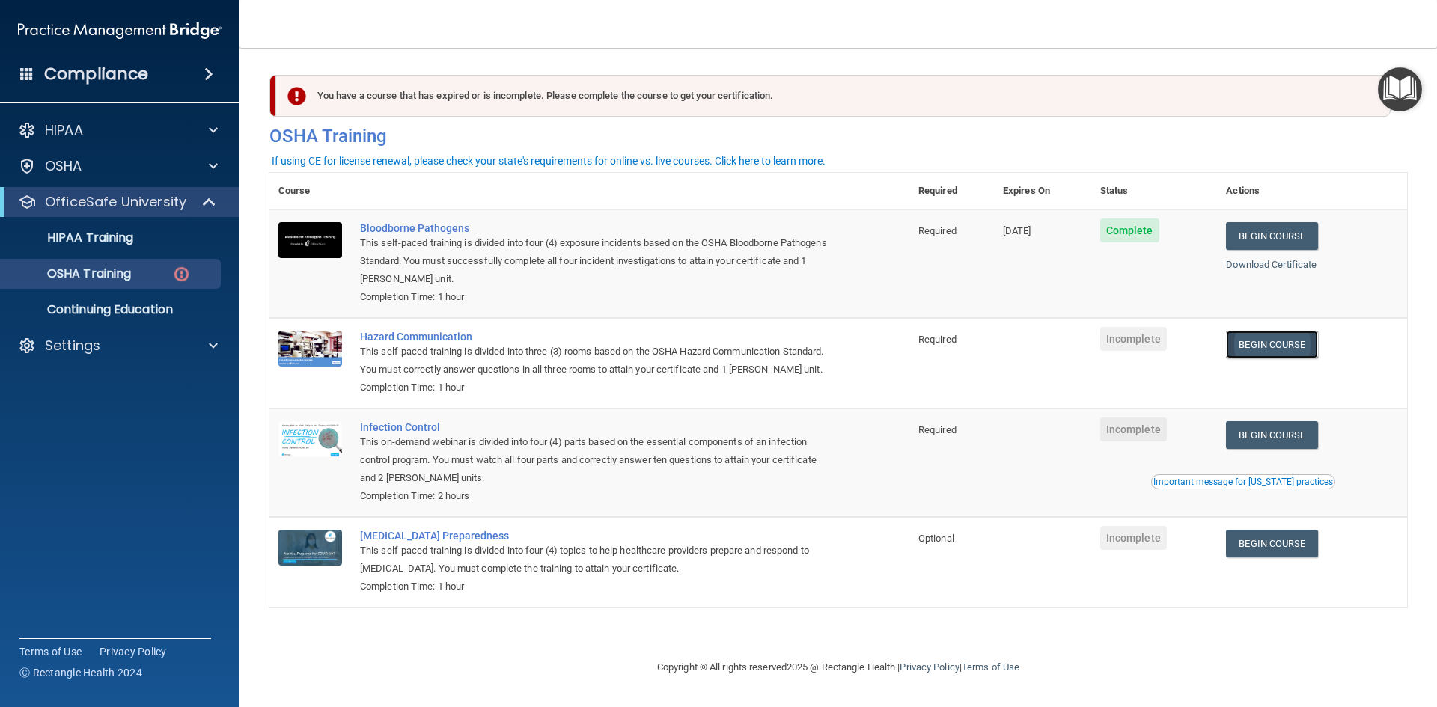
click at [1288, 337] on link "Begin Course" at bounding box center [1271, 345] width 91 height 28
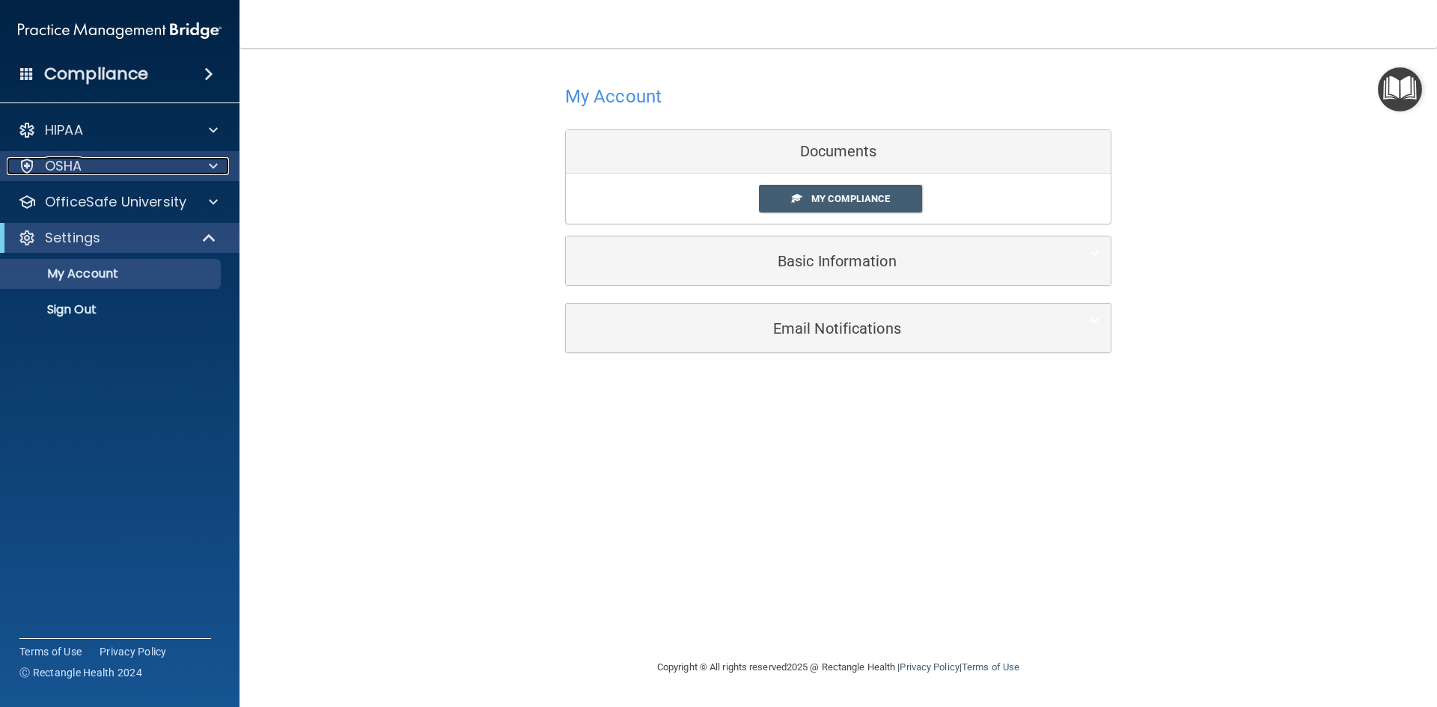
click at [106, 173] on div "OSHA" at bounding box center [100, 166] width 186 height 18
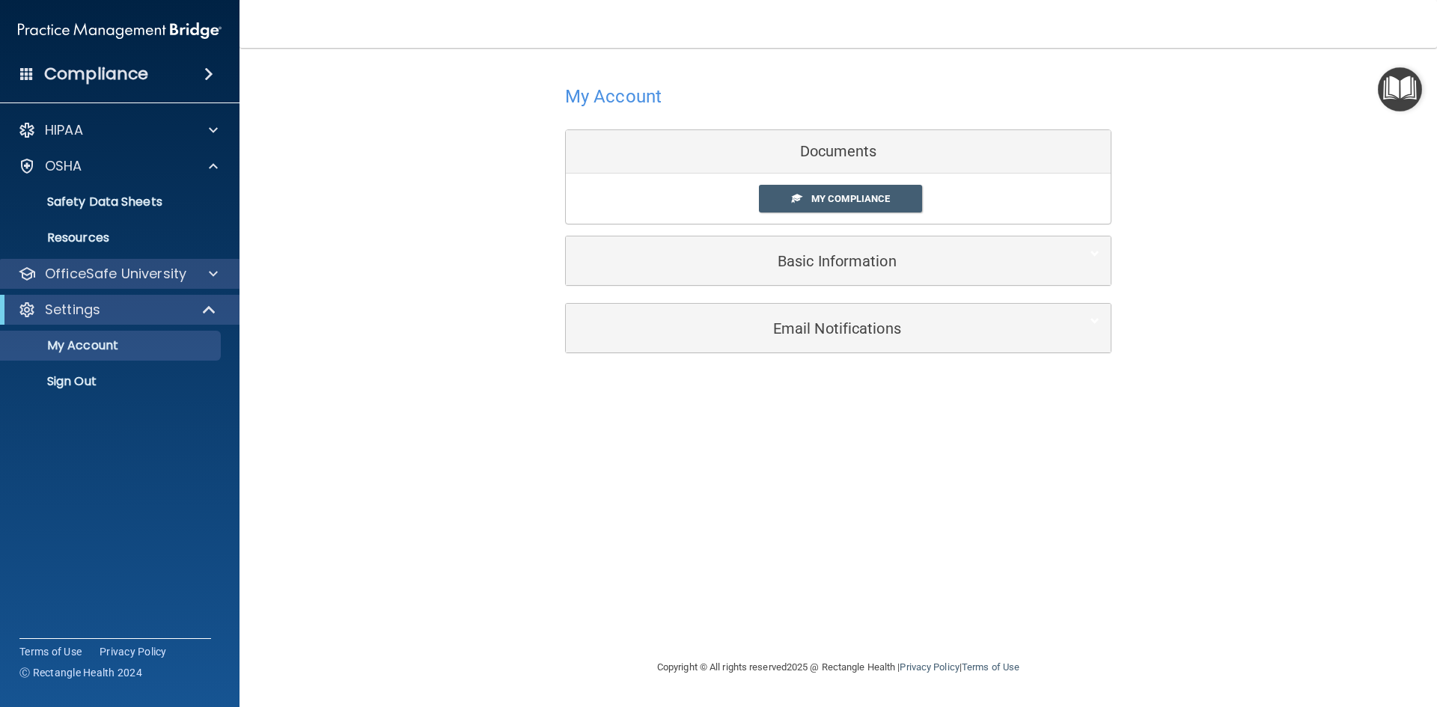
click at [129, 261] on div "OfficeSafe University" at bounding box center [120, 274] width 240 height 30
click at [206, 272] on div at bounding box center [210, 274] width 37 height 18
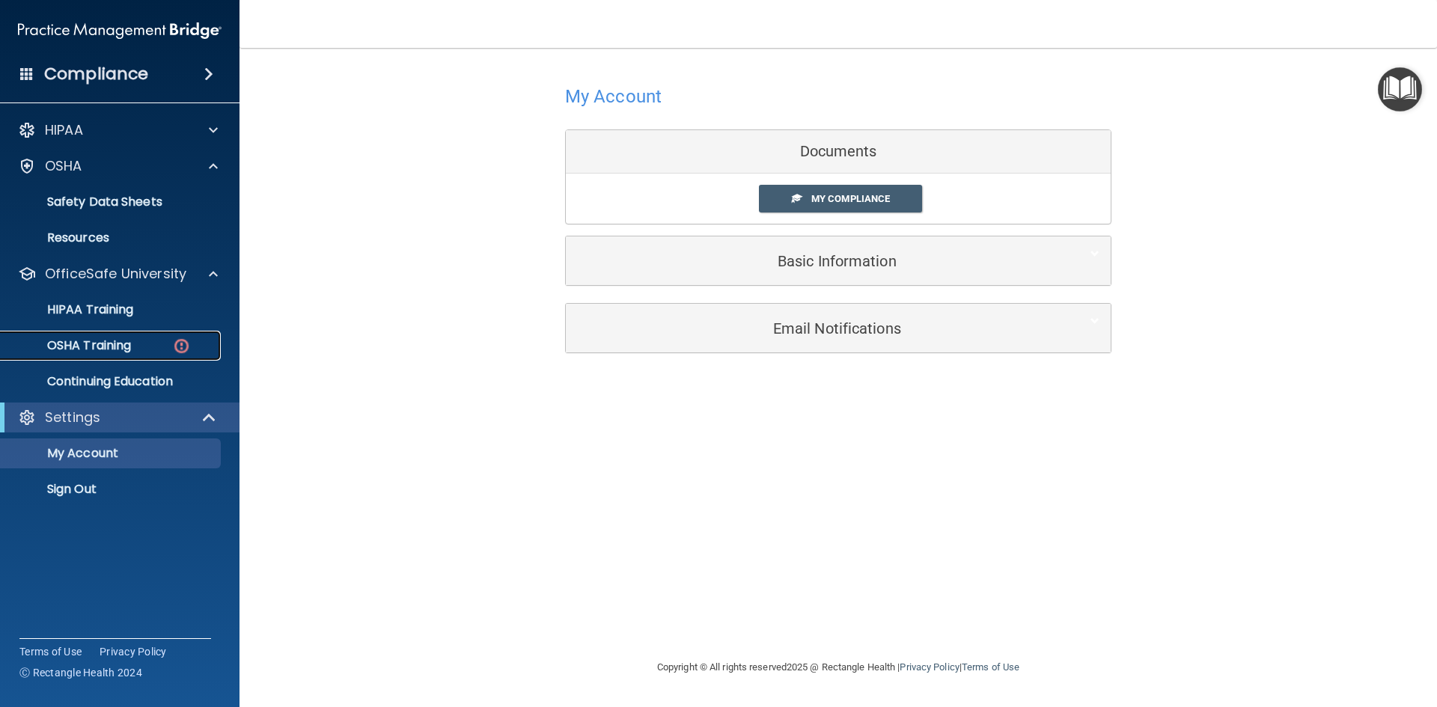
click at [129, 343] on p "OSHA Training" at bounding box center [70, 345] width 121 height 15
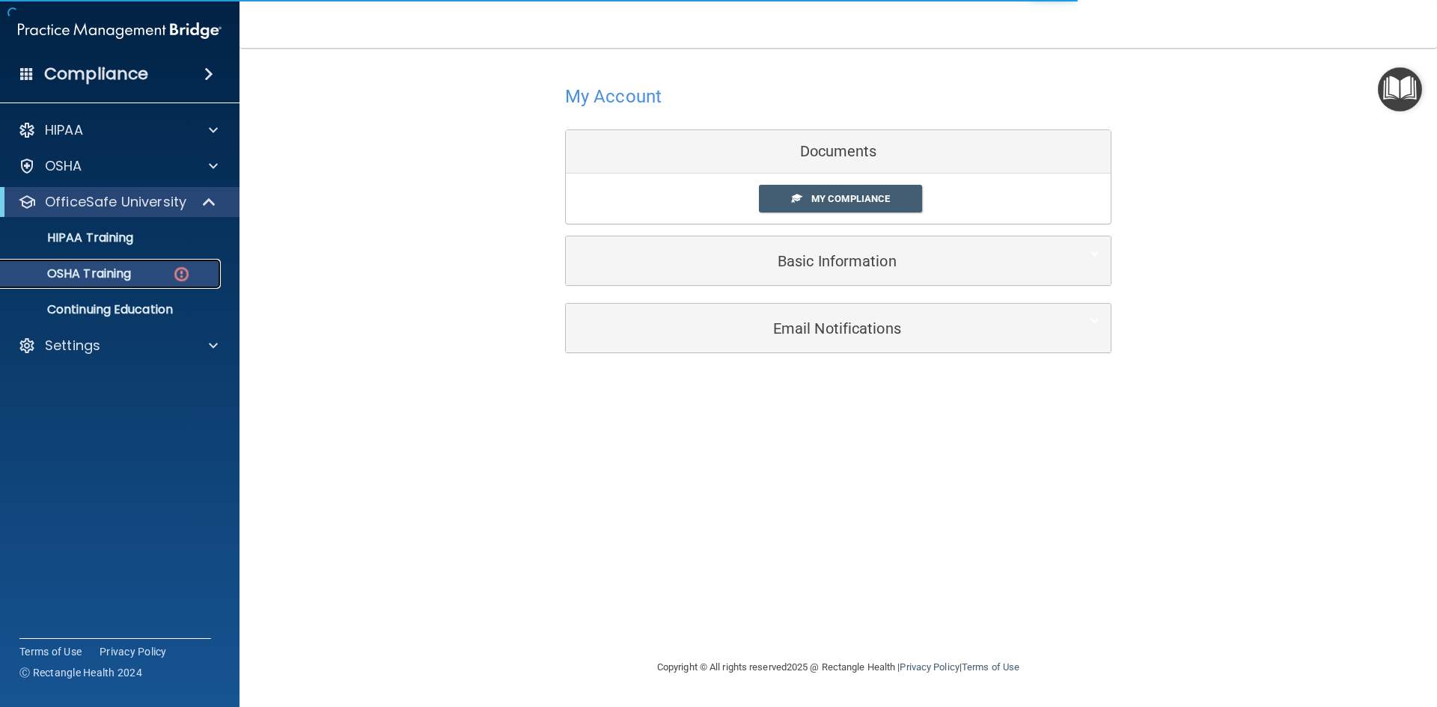
click at [164, 273] on div "OSHA Training" at bounding box center [112, 273] width 204 height 15
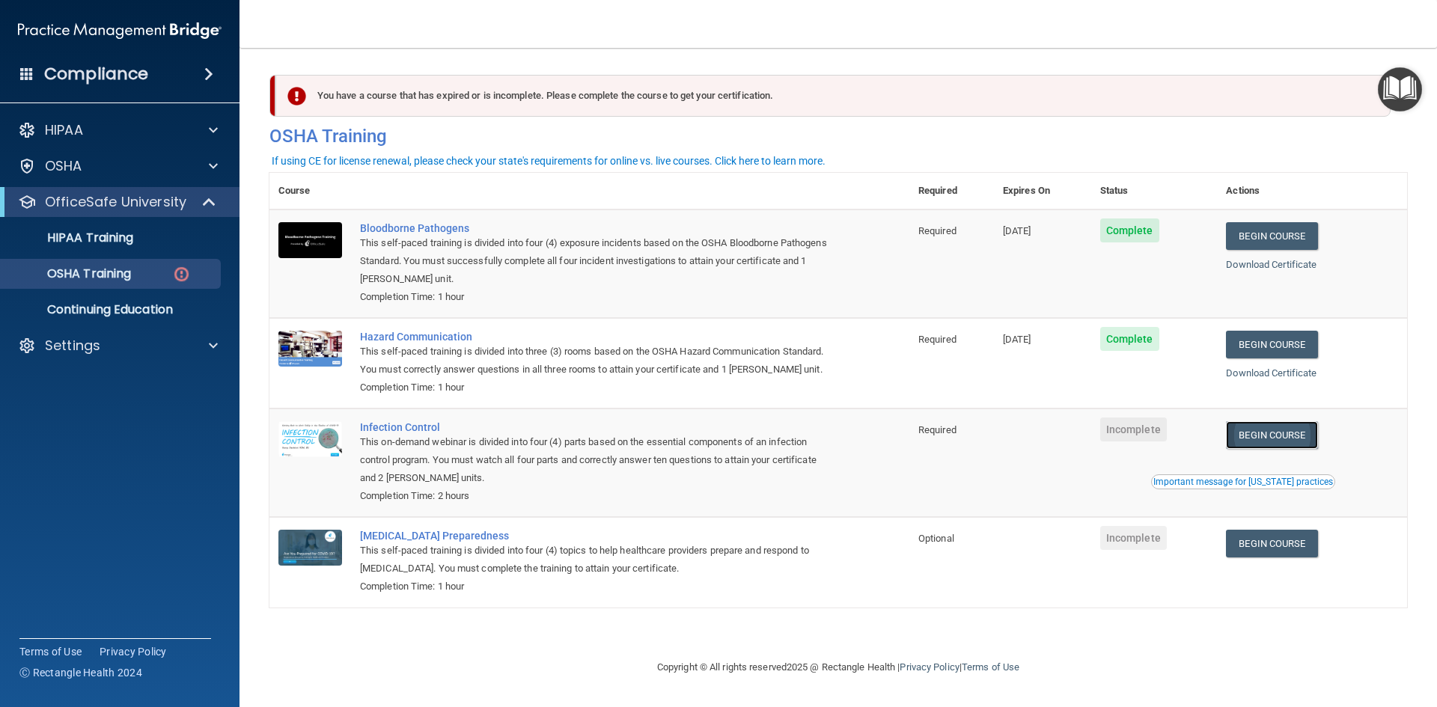
click at [1277, 424] on link "Begin Course" at bounding box center [1271, 435] width 91 height 28
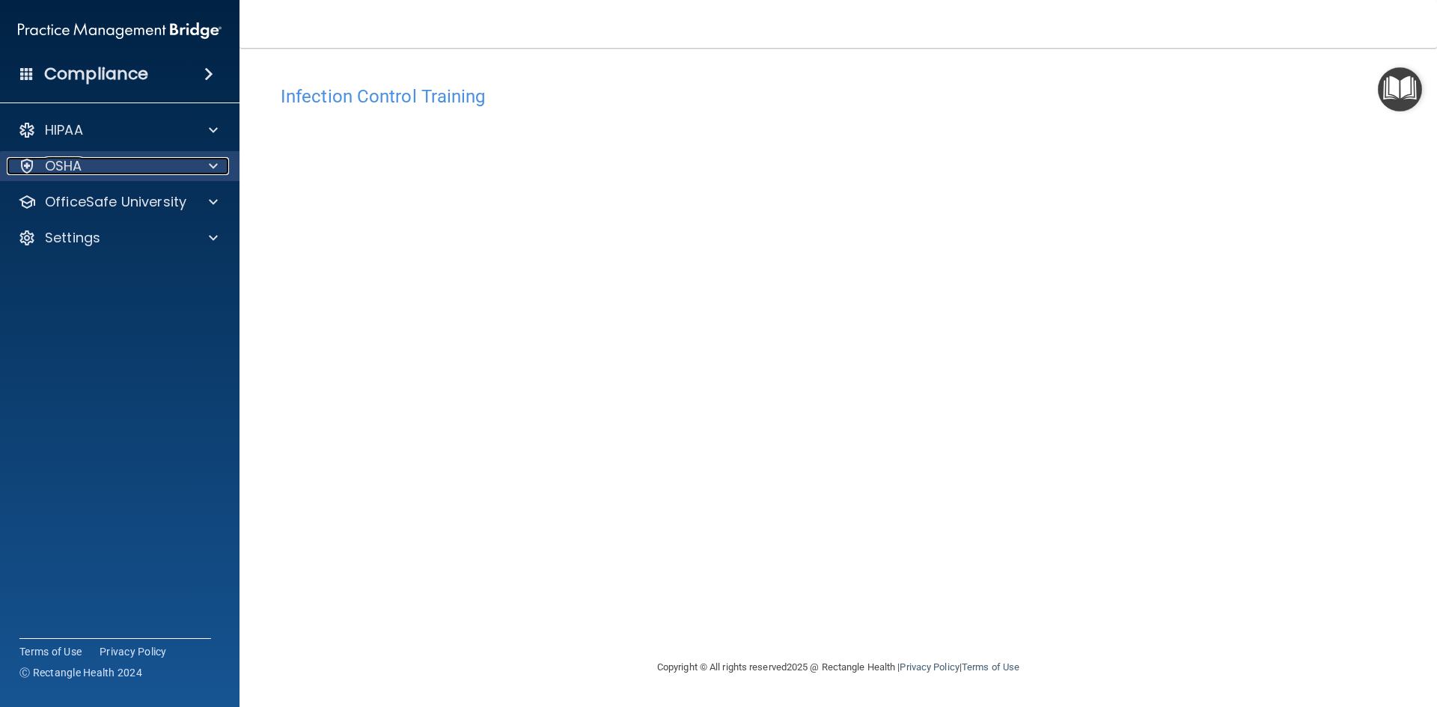
click at [159, 173] on div "OSHA" at bounding box center [100, 166] width 186 height 18
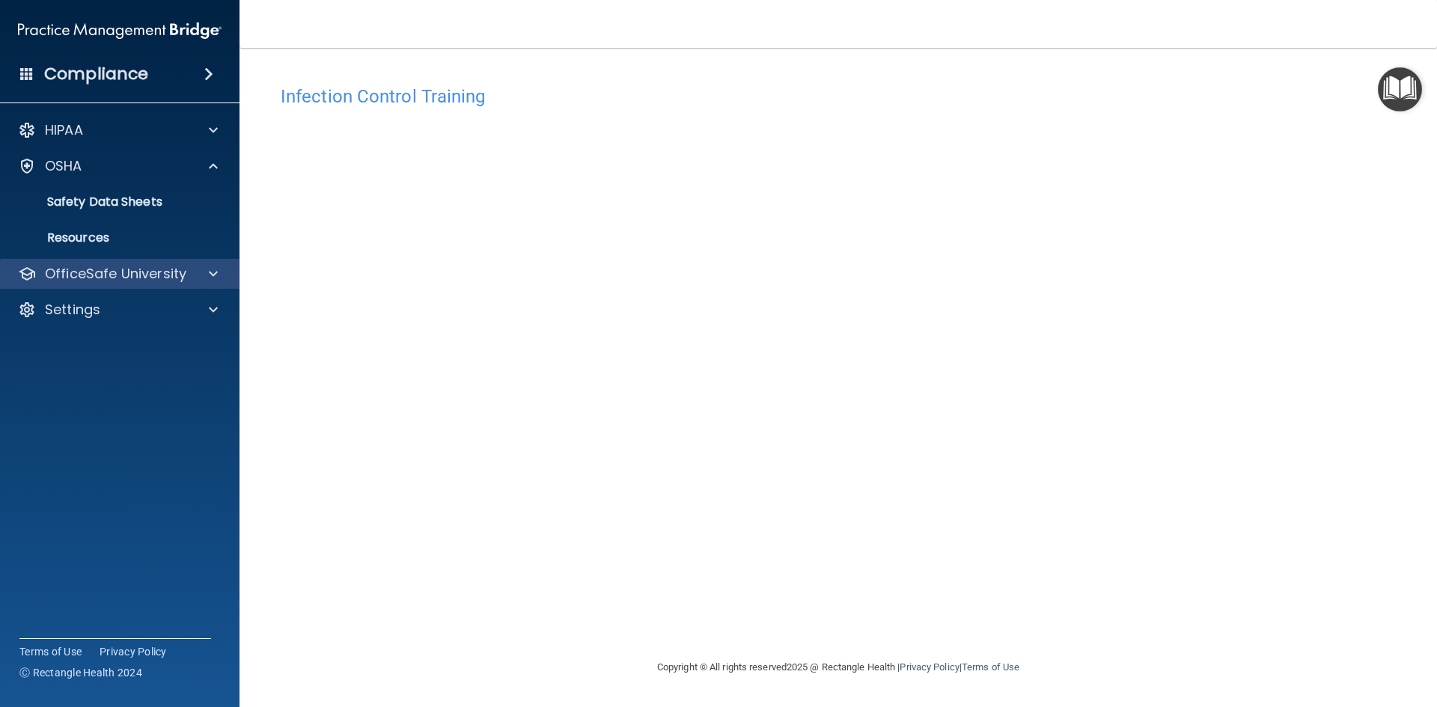
click at [120, 260] on div "OfficeSafe University" at bounding box center [120, 274] width 240 height 30
click at [171, 272] on p "OfficeSafe University" at bounding box center [115, 274] width 141 height 18
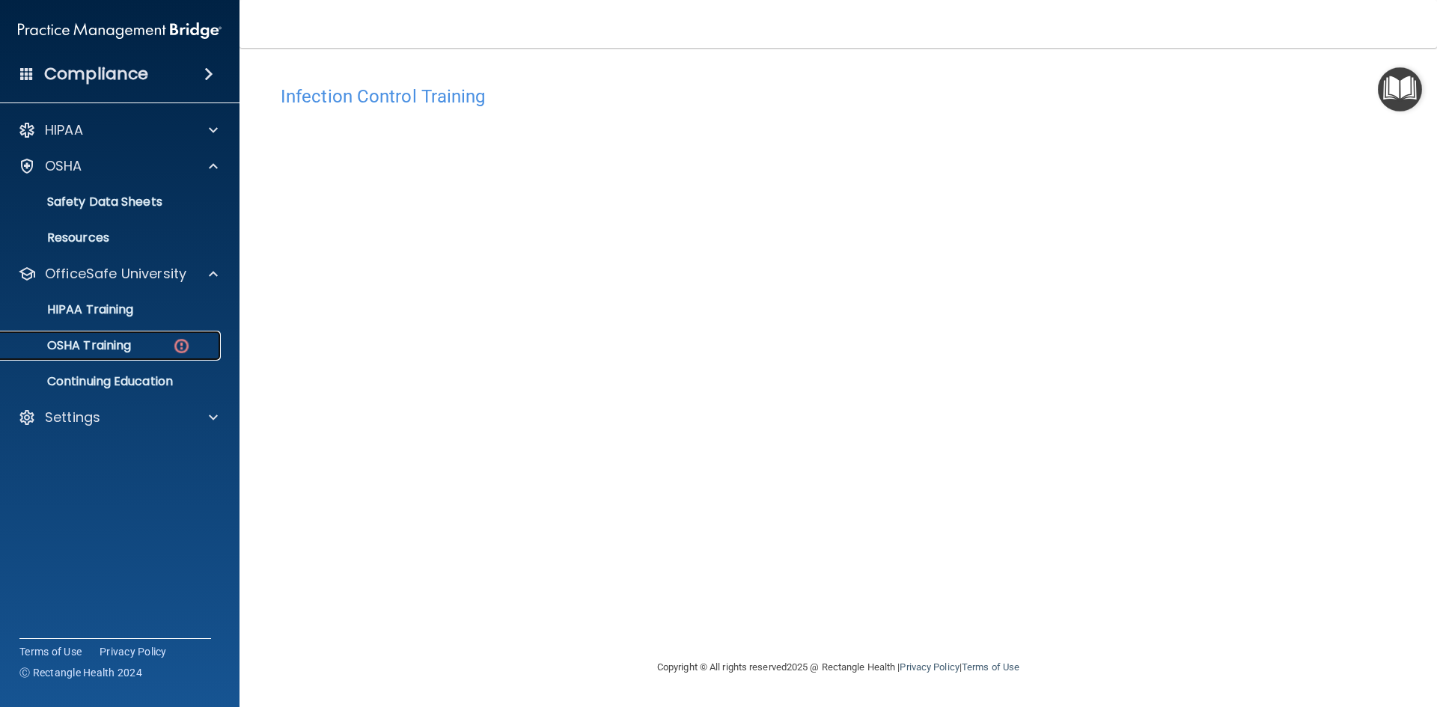
click at [149, 343] on div "OSHA Training" at bounding box center [112, 345] width 204 height 15
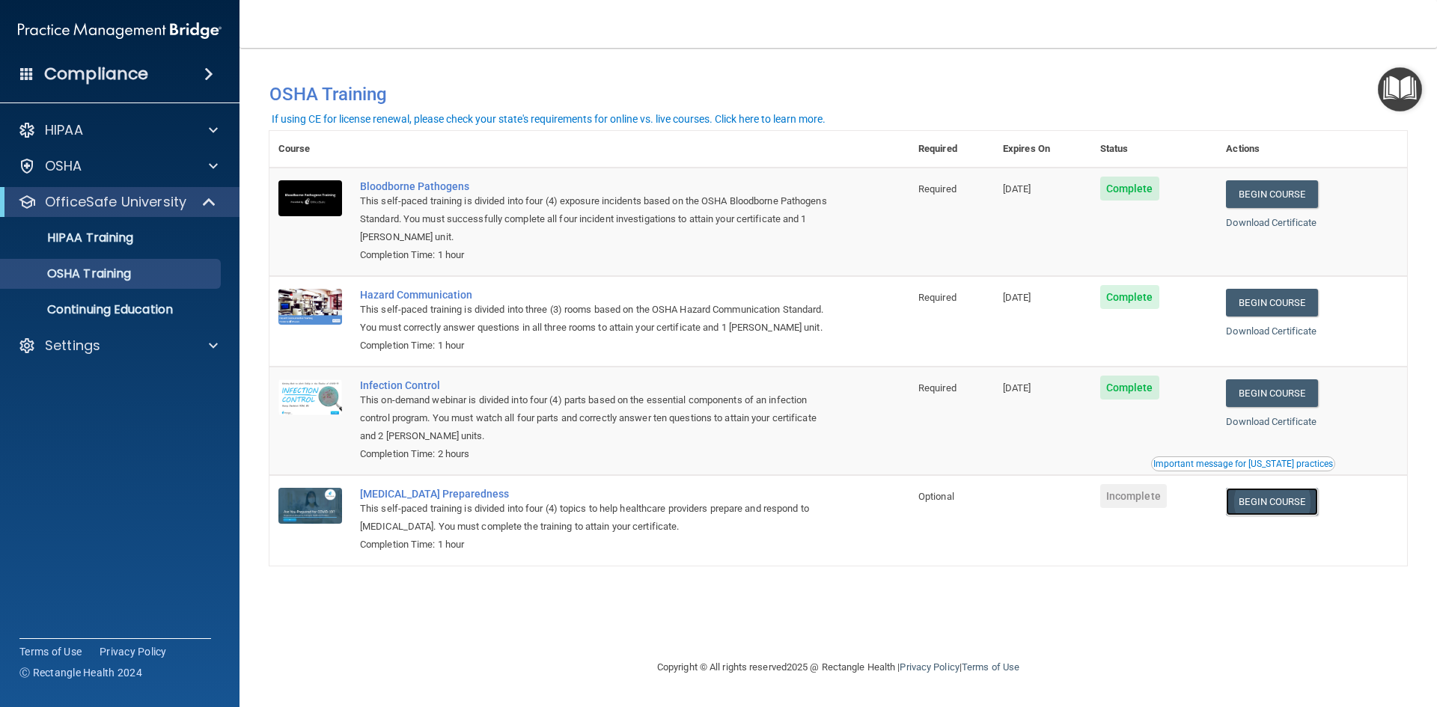
click at [1268, 500] on link "Begin Course" at bounding box center [1271, 502] width 91 height 28
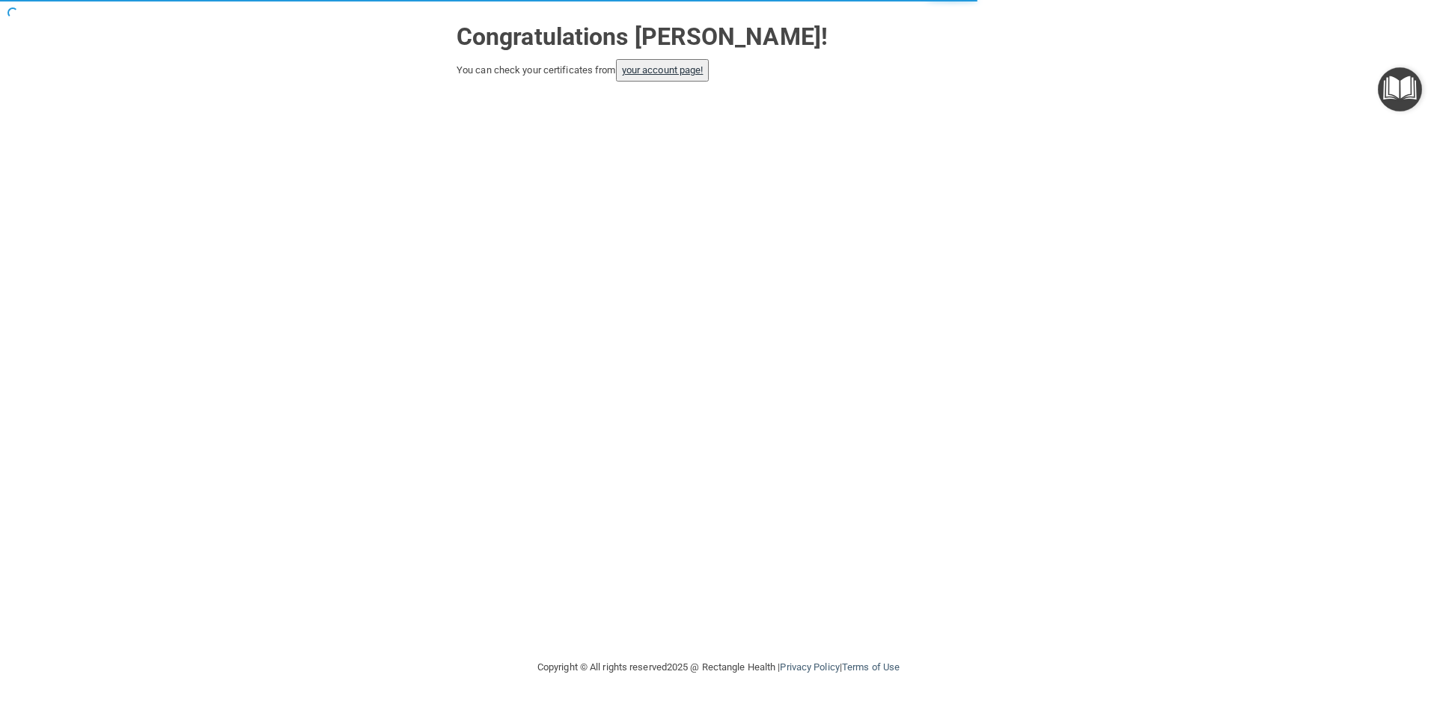
click at [670, 76] on button "your account page!" at bounding box center [663, 70] width 94 height 22
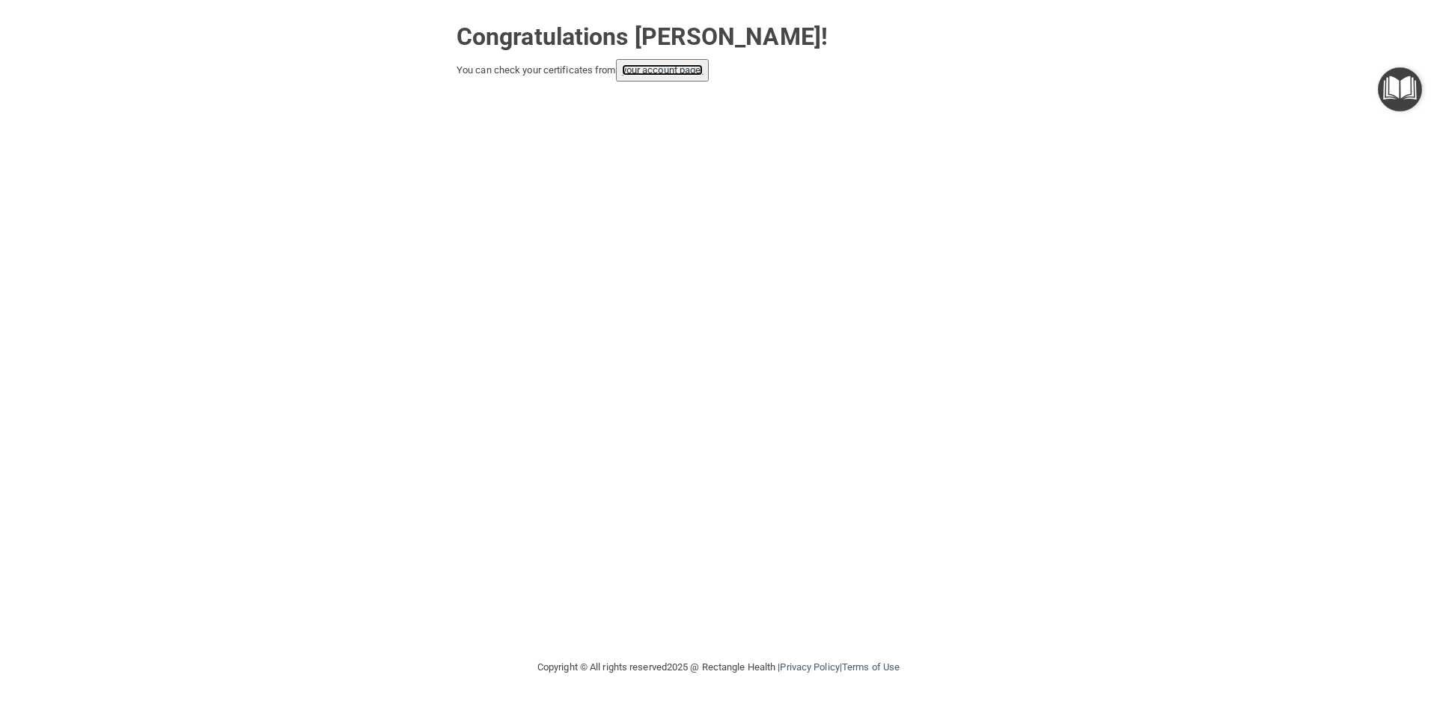
click at [684, 73] on link "your account page!" at bounding box center [663, 69] width 82 height 11
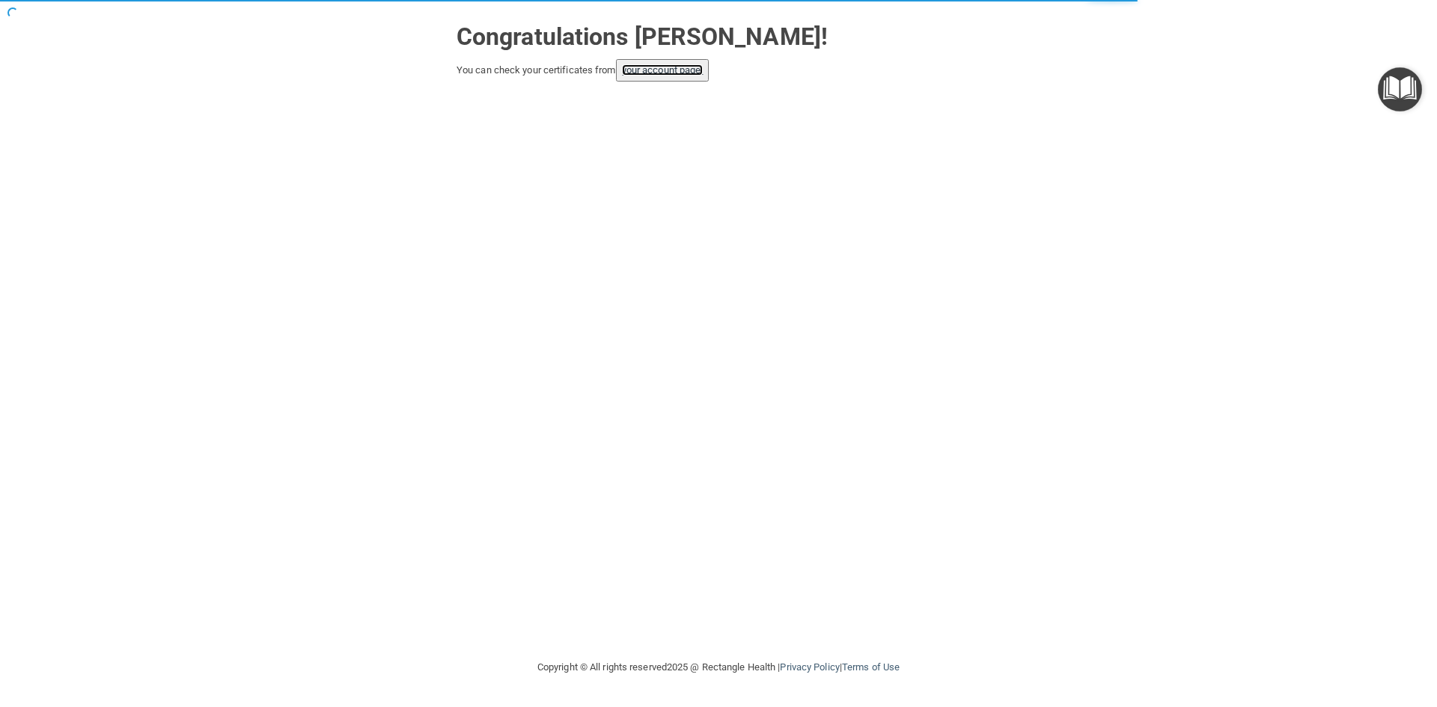
click at [675, 70] on link "your account page!" at bounding box center [663, 69] width 82 height 11
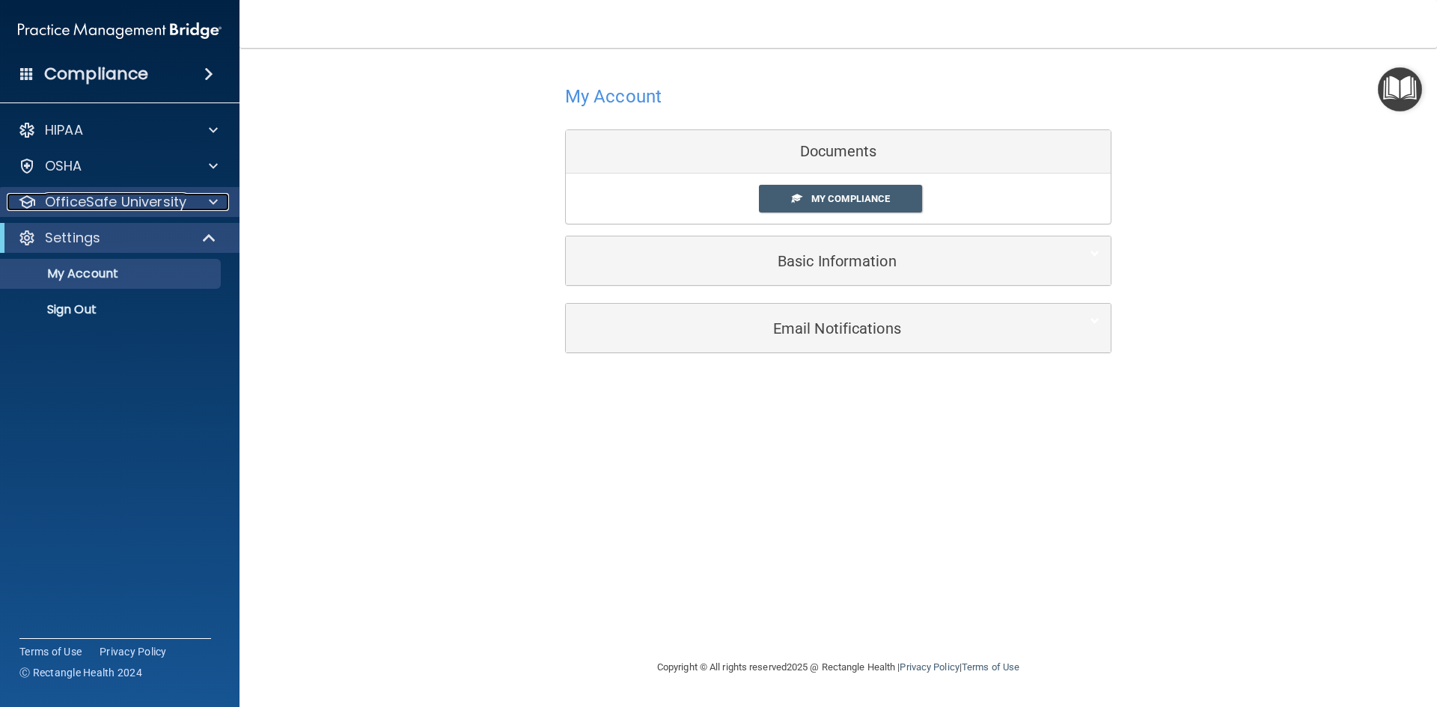
click at [187, 195] on div "OfficeSafe University" at bounding box center [100, 202] width 186 height 18
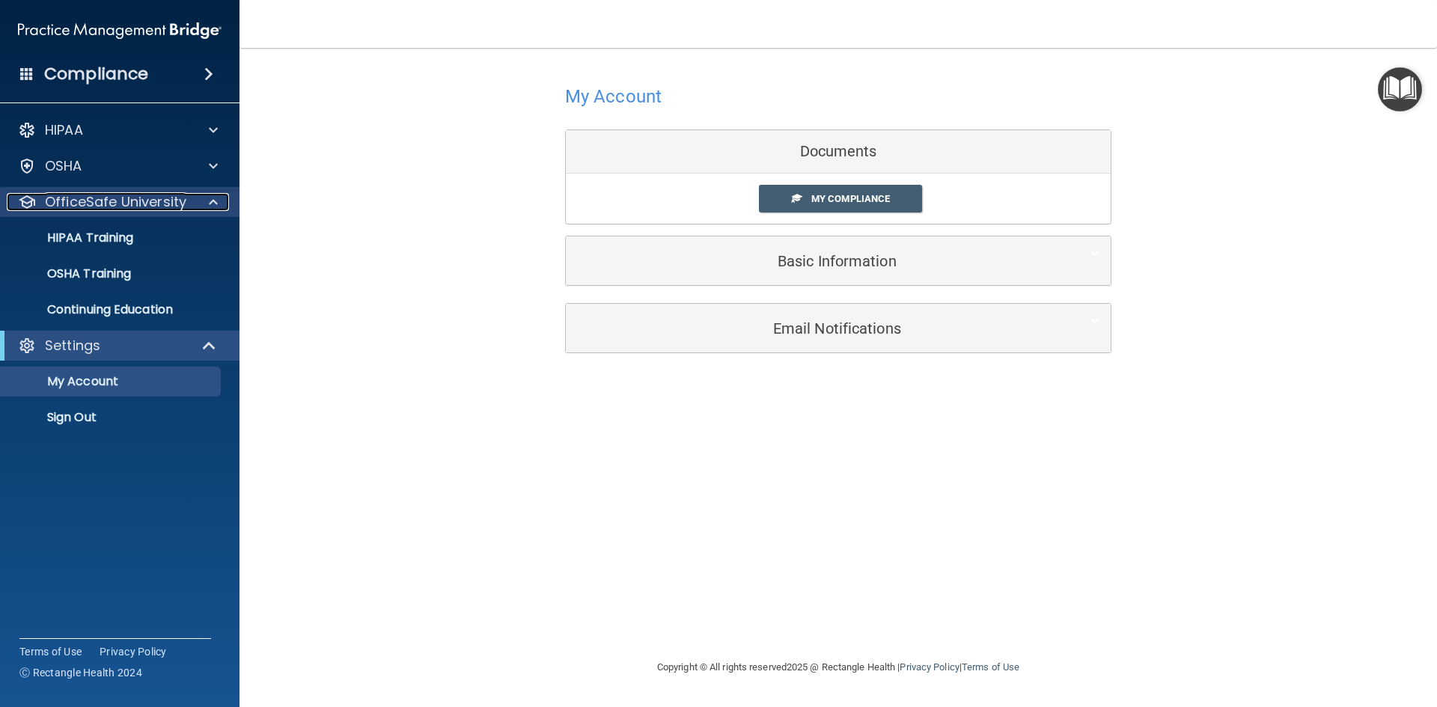
click at [151, 202] on p "OfficeSafe University" at bounding box center [115, 202] width 141 height 18
